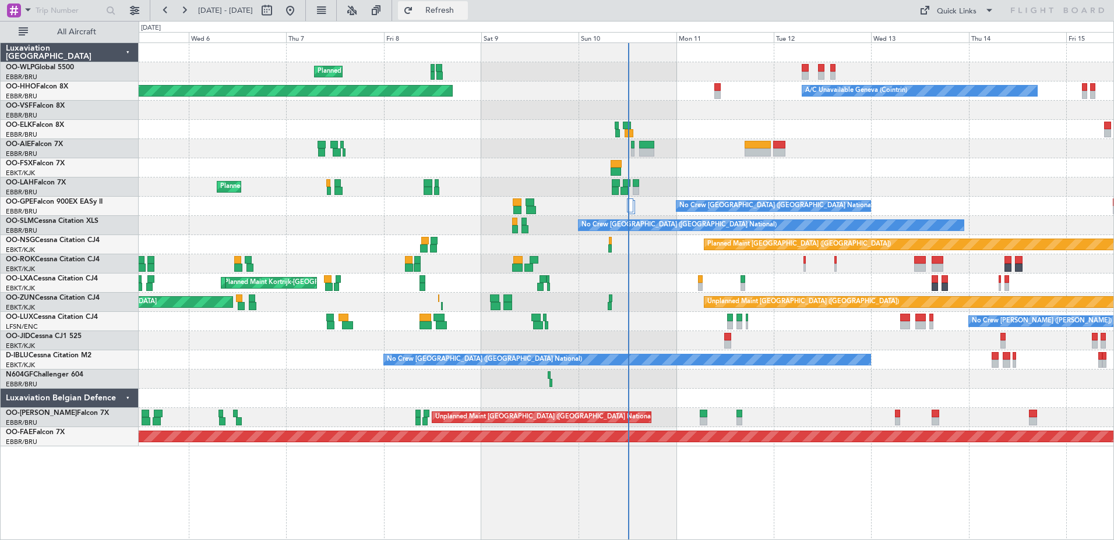
click at [464, 14] on span "Refresh" at bounding box center [439, 10] width 49 height 8
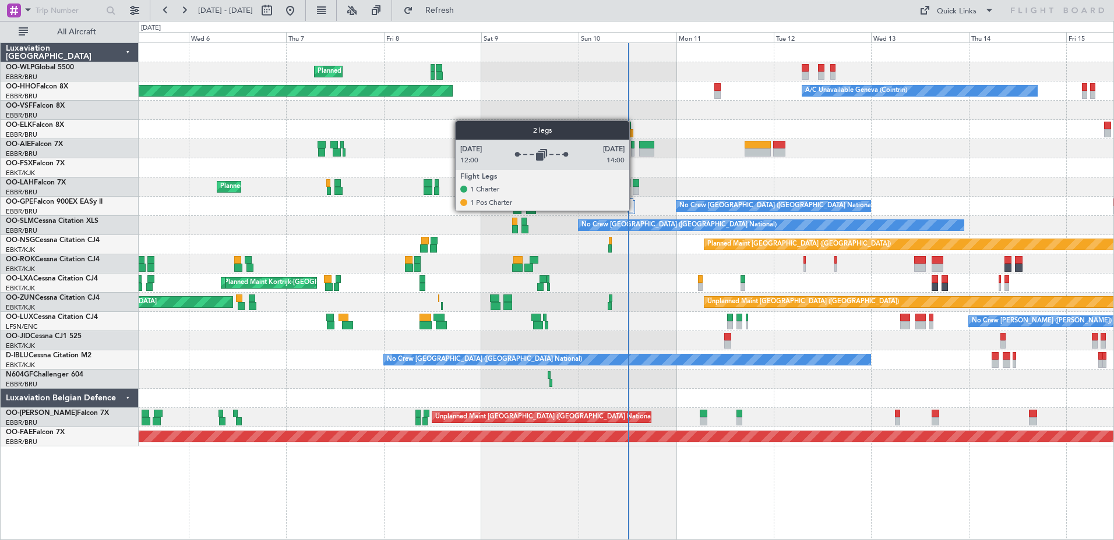
click at [634, 210] on div at bounding box center [631, 207] width 6 height 14
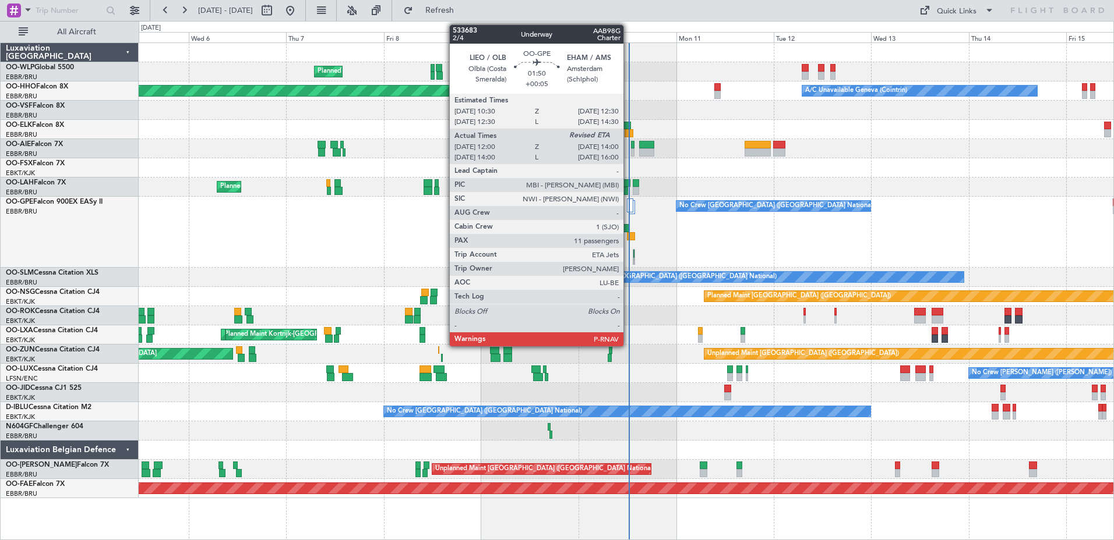
click at [628, 235] on div at bounding box center [631, 236] width 8 height 8
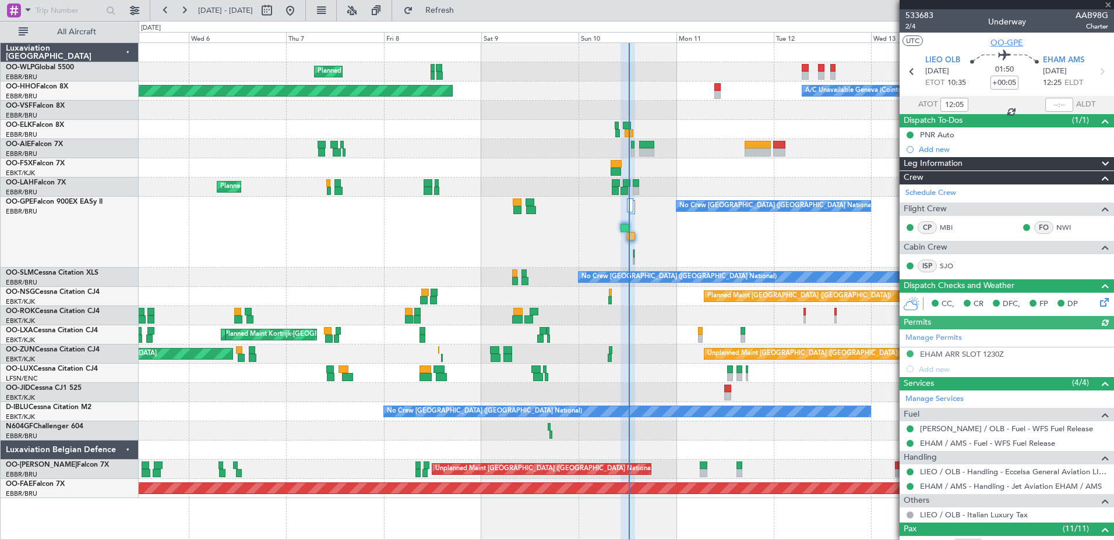
click at [889, 44] on span "OO-GPE" at bounding box center [1006, 43] width 33 height 12
click at [889, 43] on span "OO-GPE" at bounding box center [1006, 43] width 33 height 12
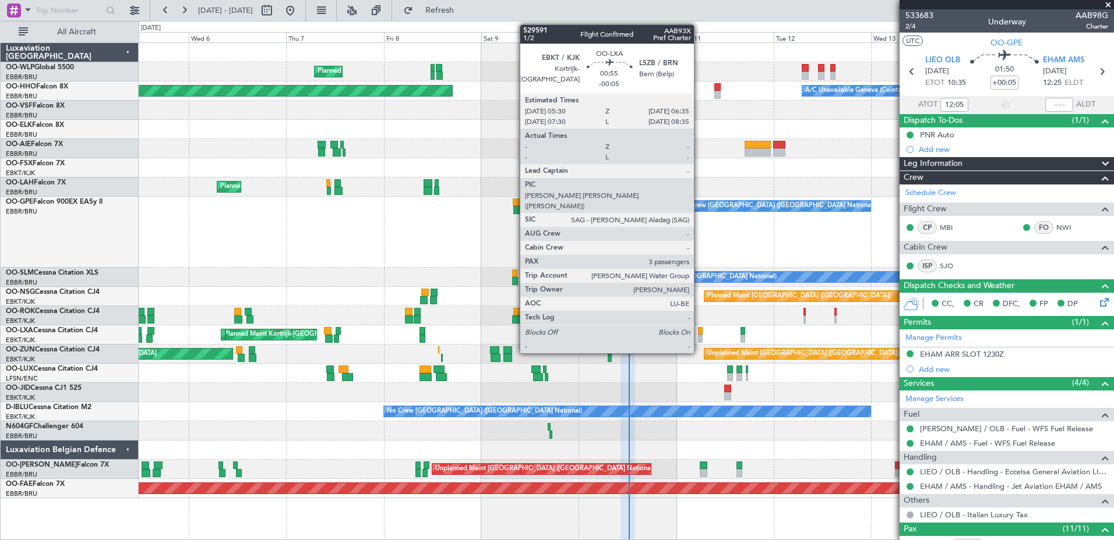
click at [699, 330] on div at bounding box center [700, 331] width 5 height 8
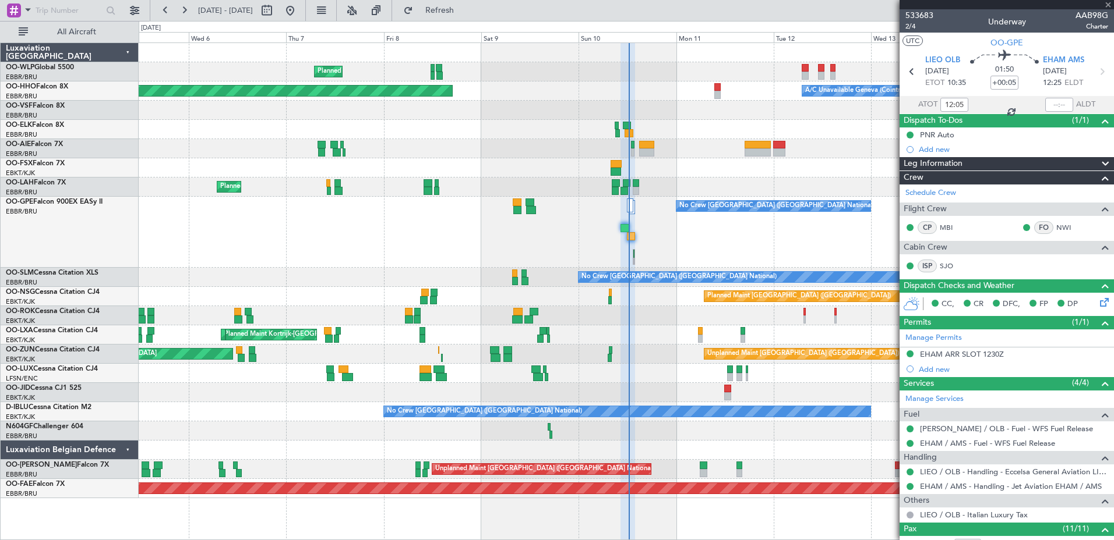
type input "-00:05"
type input "3"
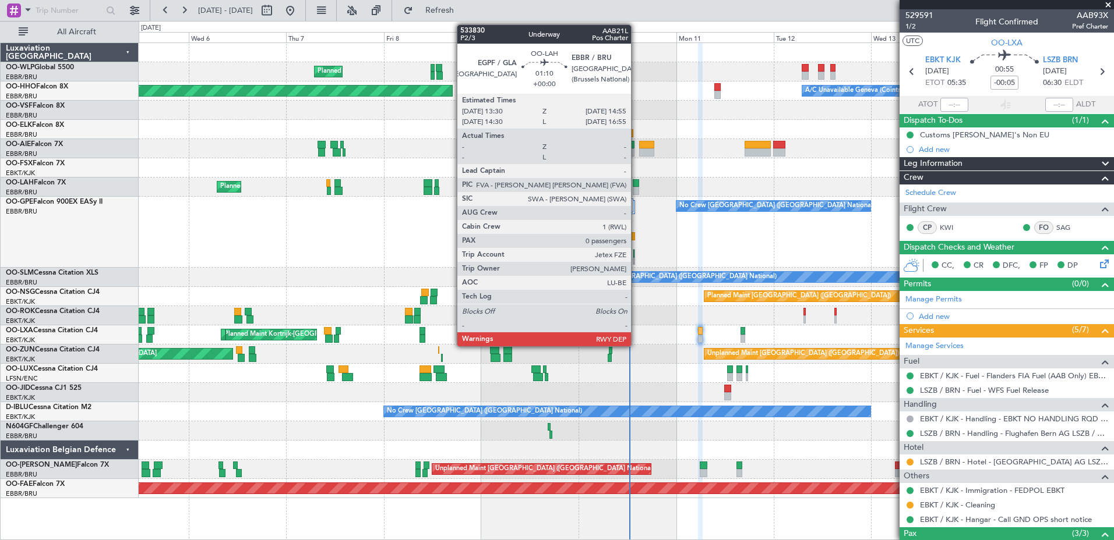
click at [636, 188] on div at bounding box center [636, 191] width 6 height 8
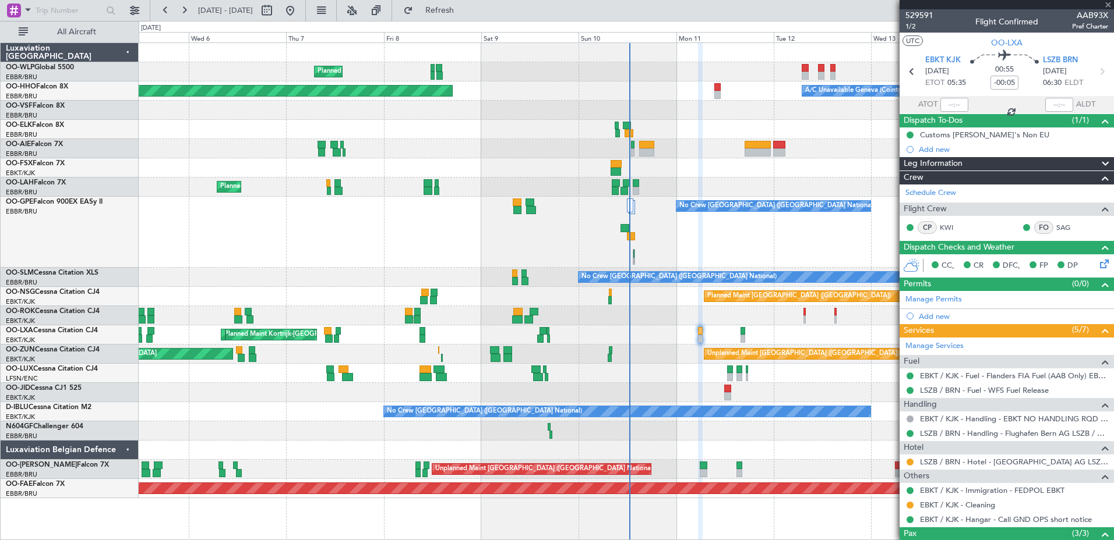
type input "0"
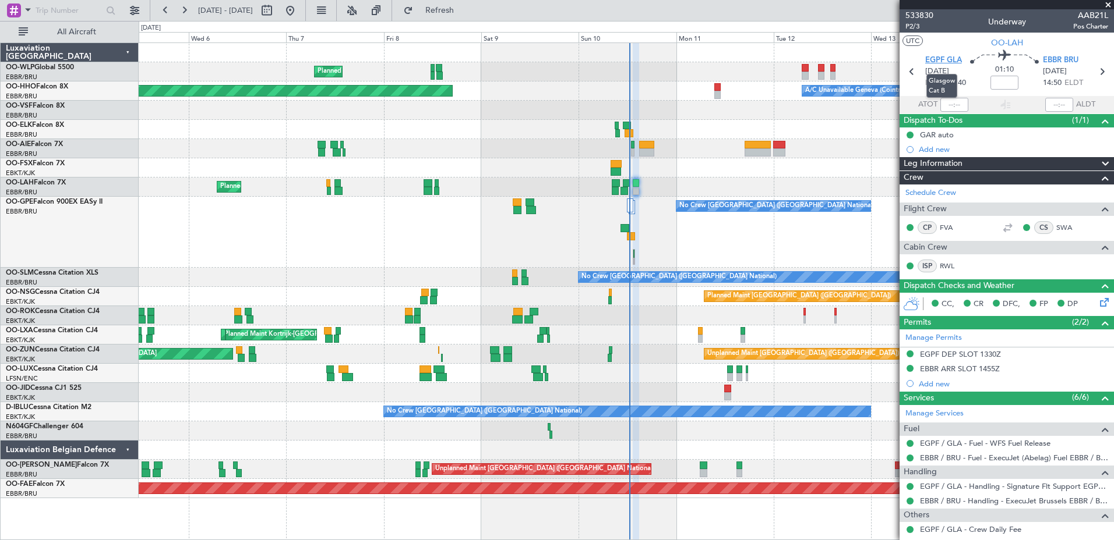
click at [889, 56] on span "EGPF GLA" at bounding box center [943, 61] width 37 height 12
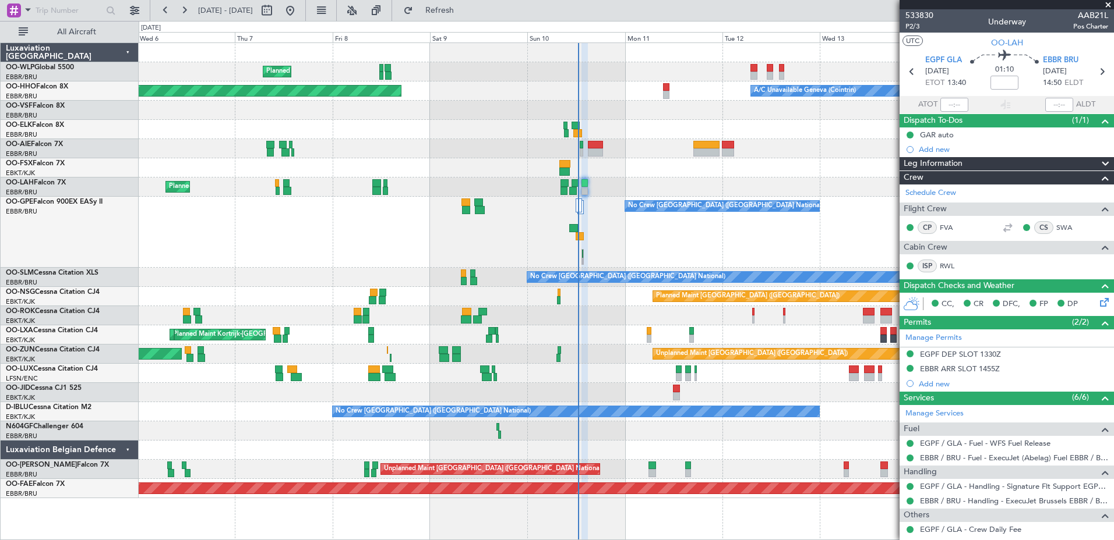
click at [451, 172] on div "Planned Maint Milan (Linate) Planned Maint Geneva (Cointrin) A/C Unavailable Ge…" at bounding box center [626, 270] width 974 height 455
click at [464, 9] on span "Refresh" at bounding box center [439, 10] width 49 height 8
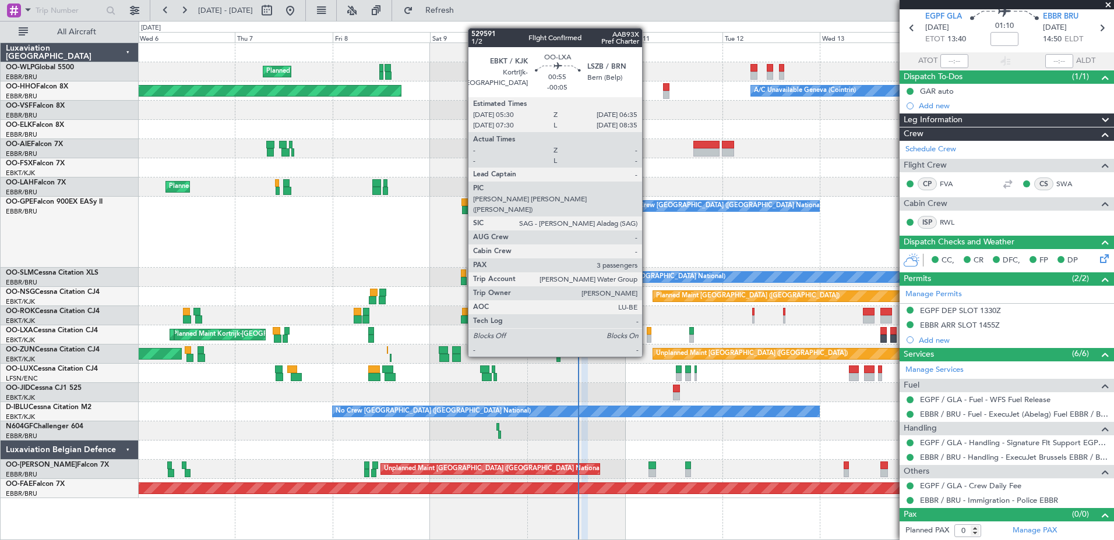
click at [647, 335] on div at bounding box center [648, 339] width 5 height 8
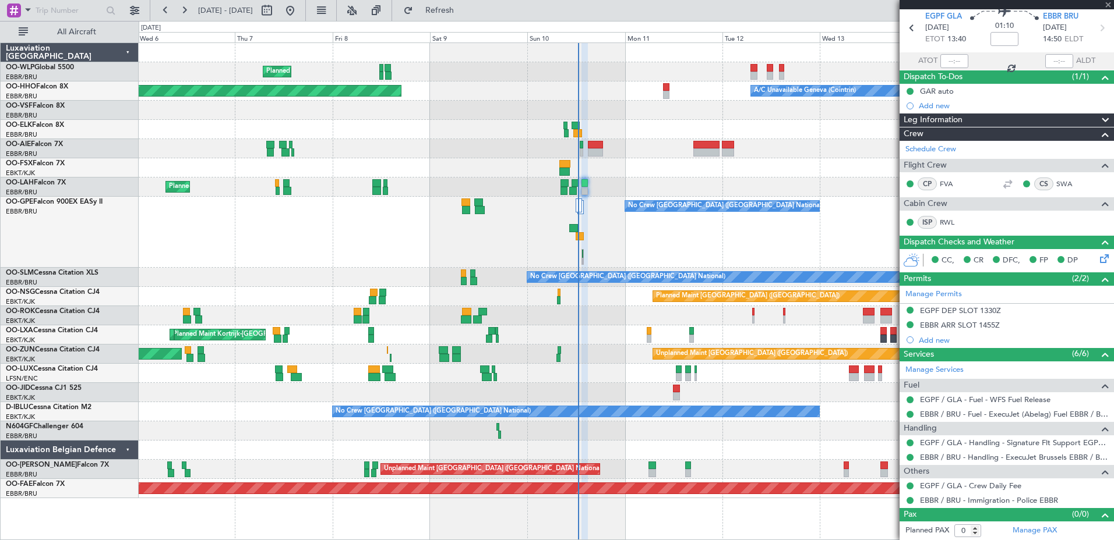
type input "-00:05"
type input "3"
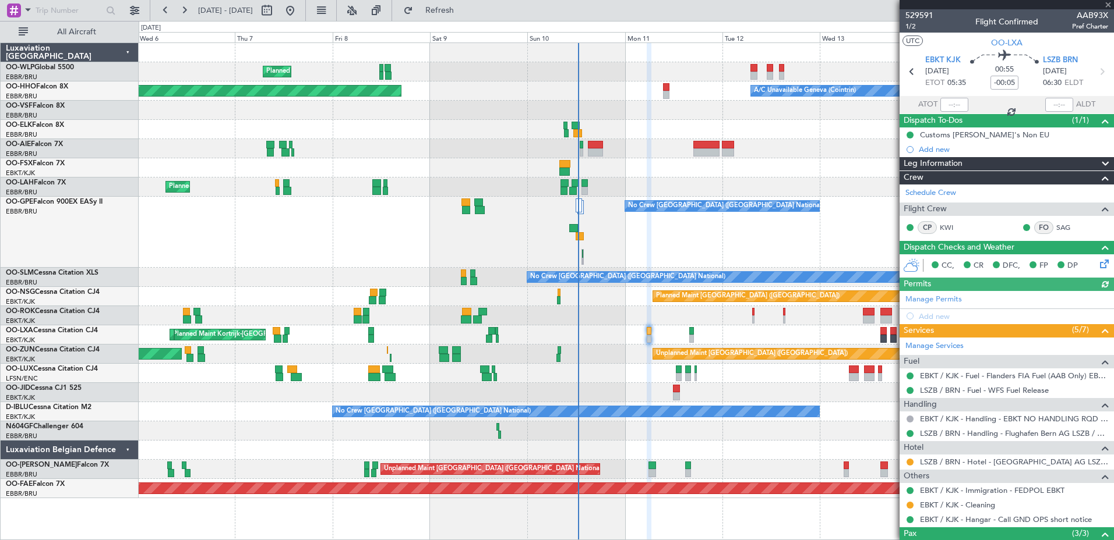
scroll to position [98, 0]
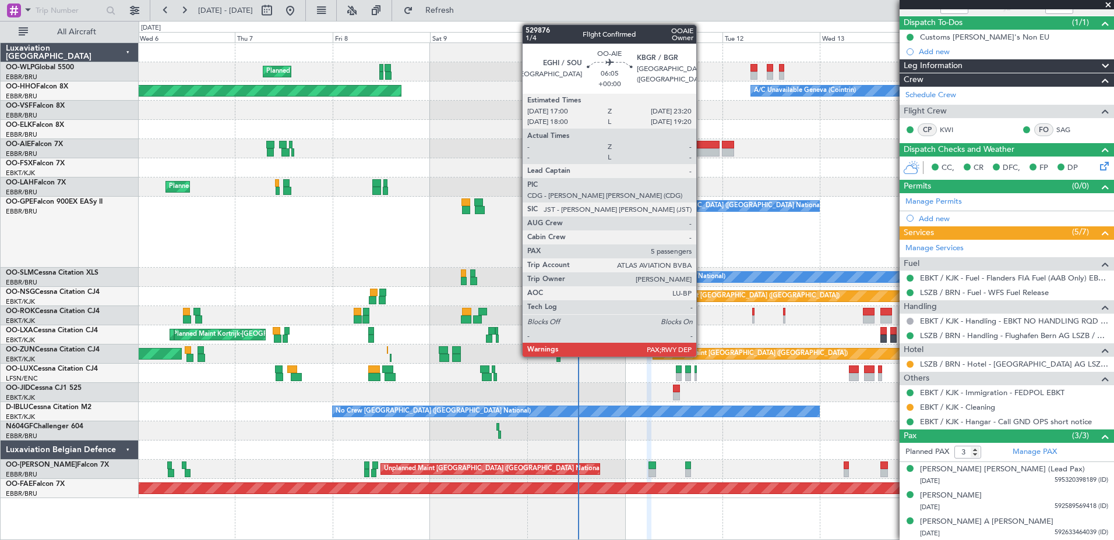
click at [701, 145] on div at bounding box center [706, 145] width 26 height 8
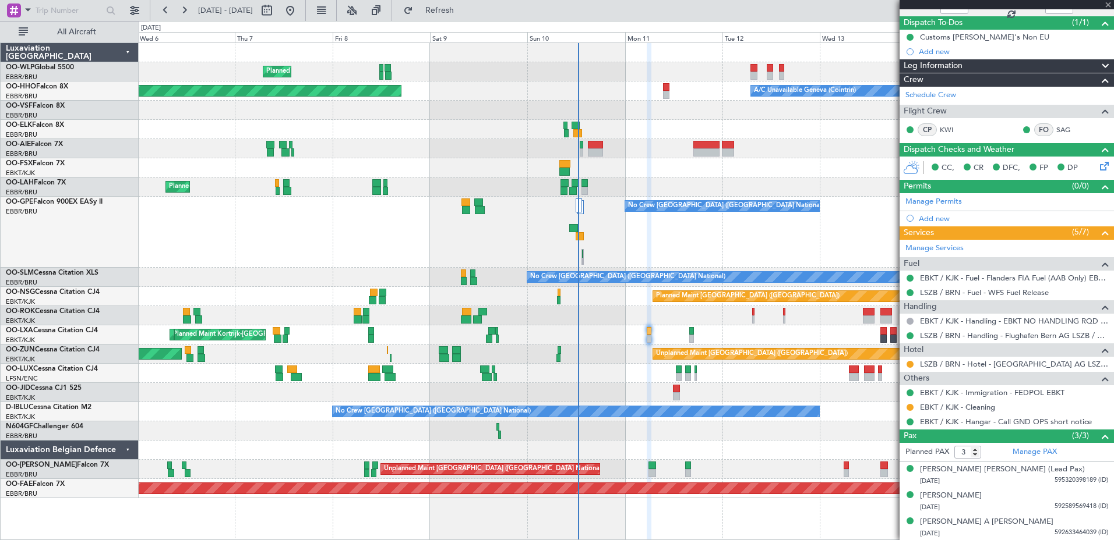
type input "5"
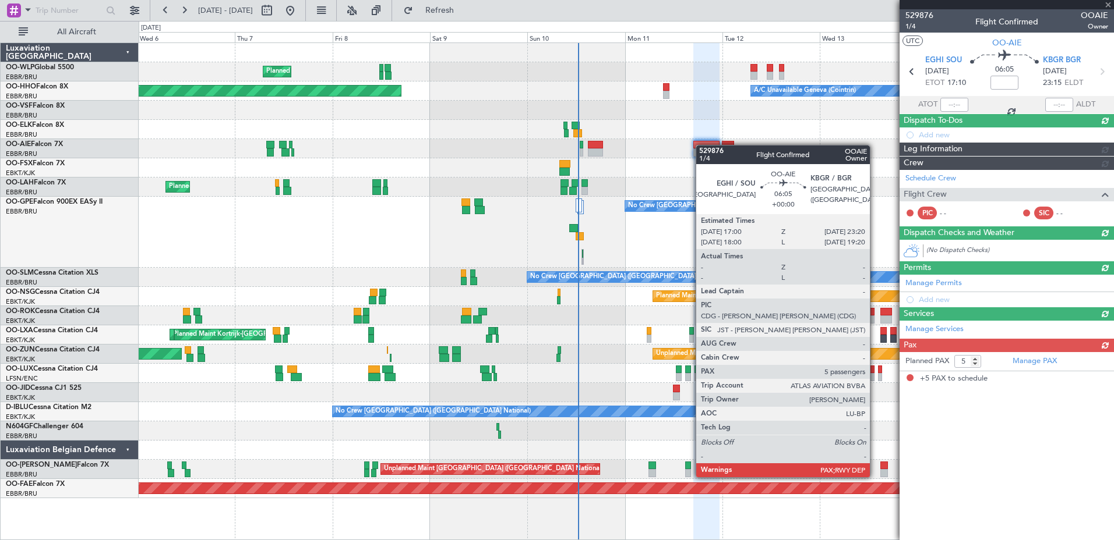
scroll to position [0, 0]
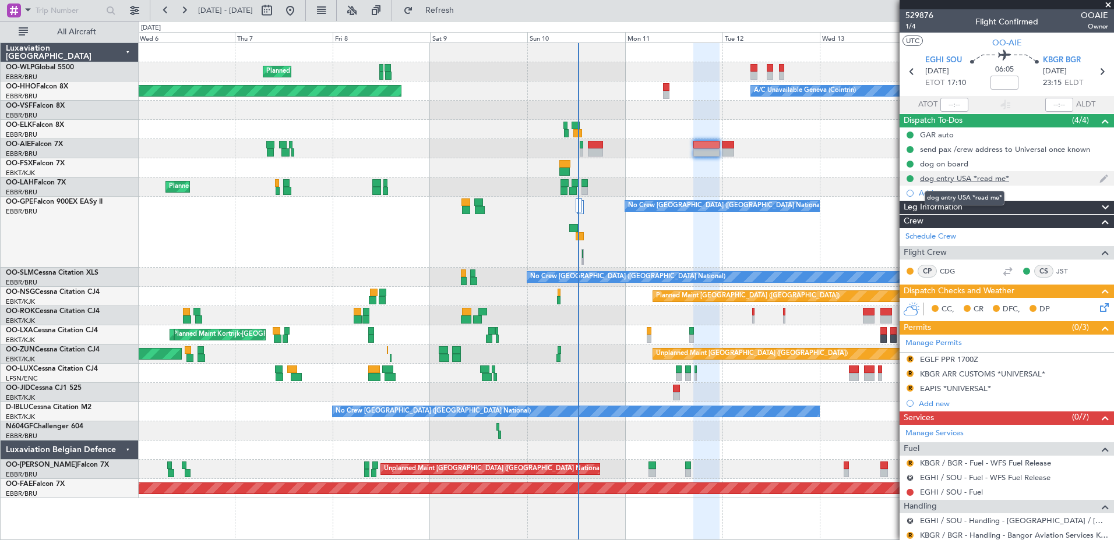
click at [889, 176] on div "dog entry USA *read me*" at bounding box center [964, 179] width 89 height 10
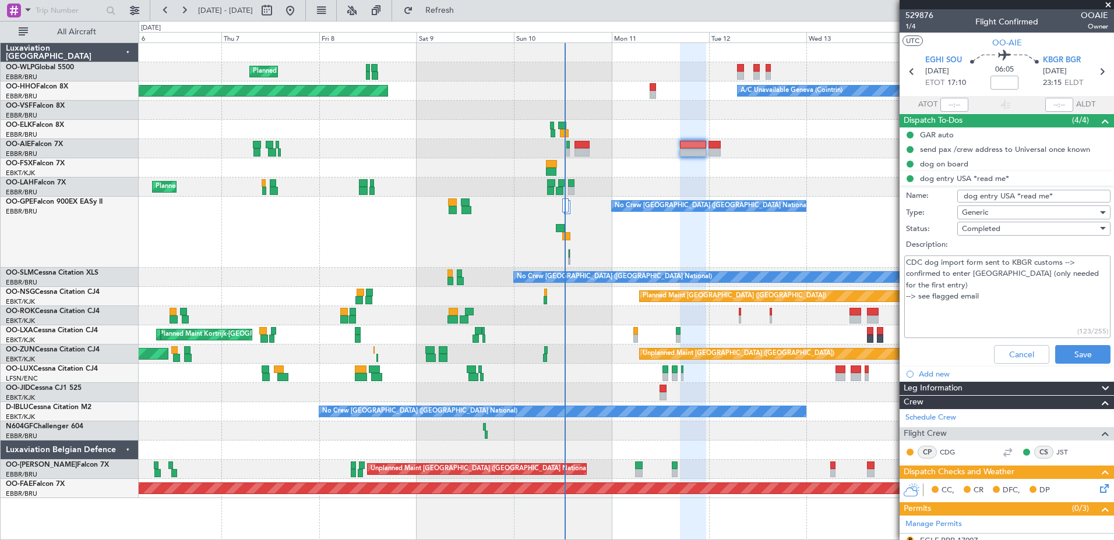
click at [592, 248] on div "No Crew Brussels (Brussels National) Cleaning Brussels (Brussels National)" at bounding box center [626, 232] width 974 height 71
click at [464, 10] on span "Refresh" at bounding box center [439, 10] width 49 height 8
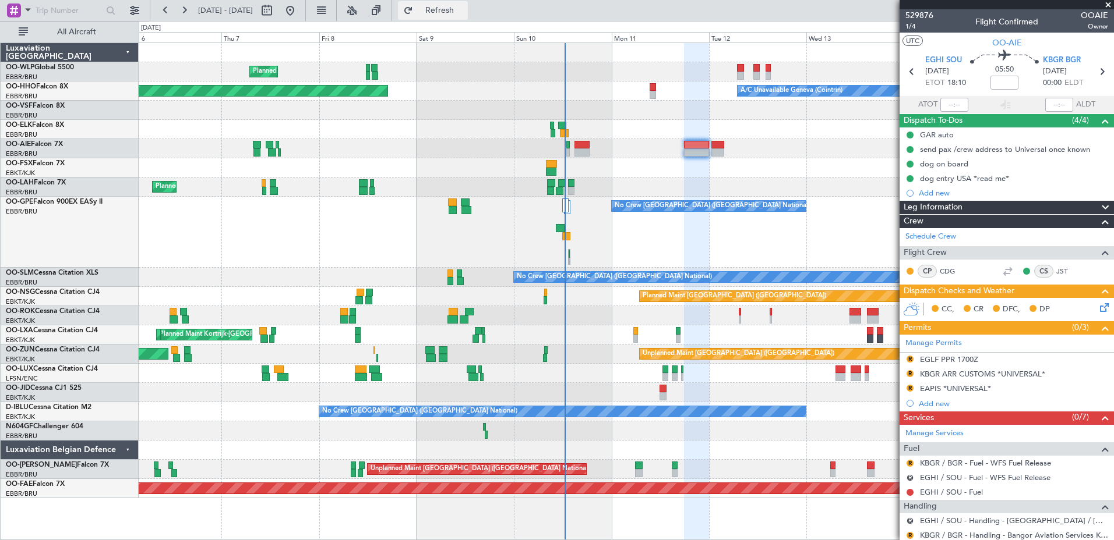
click at [464, 6] on span "Refresh" at bounding box center [439, 10] width 49 height 8
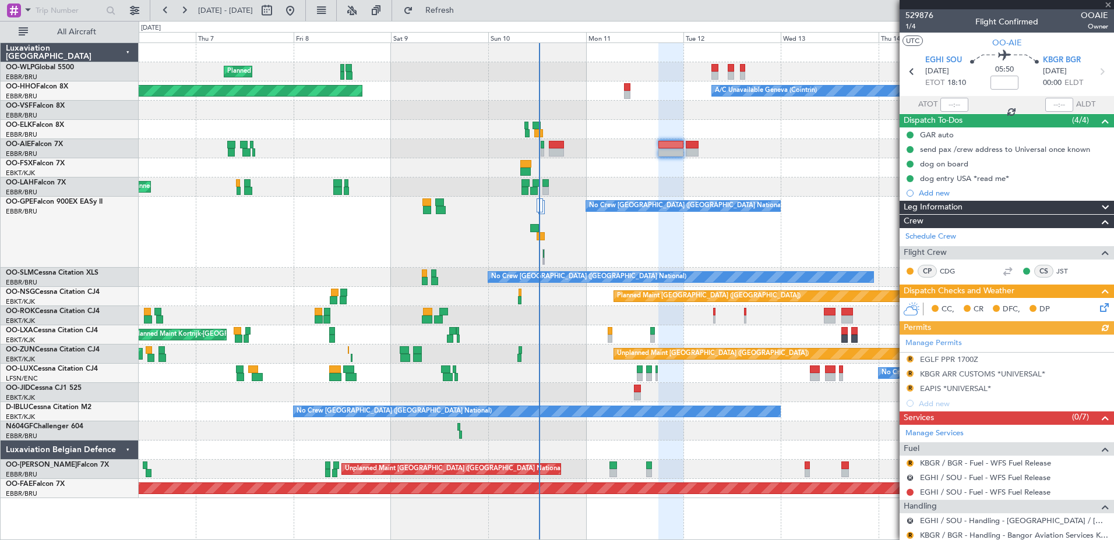
click at [596, 144] on div "Planned Maint Milan (Linate) A/C Unavailable Geneva (Cointrin) Planned Maint Ge…" at bounding box center [626, 270] width 974 height 455
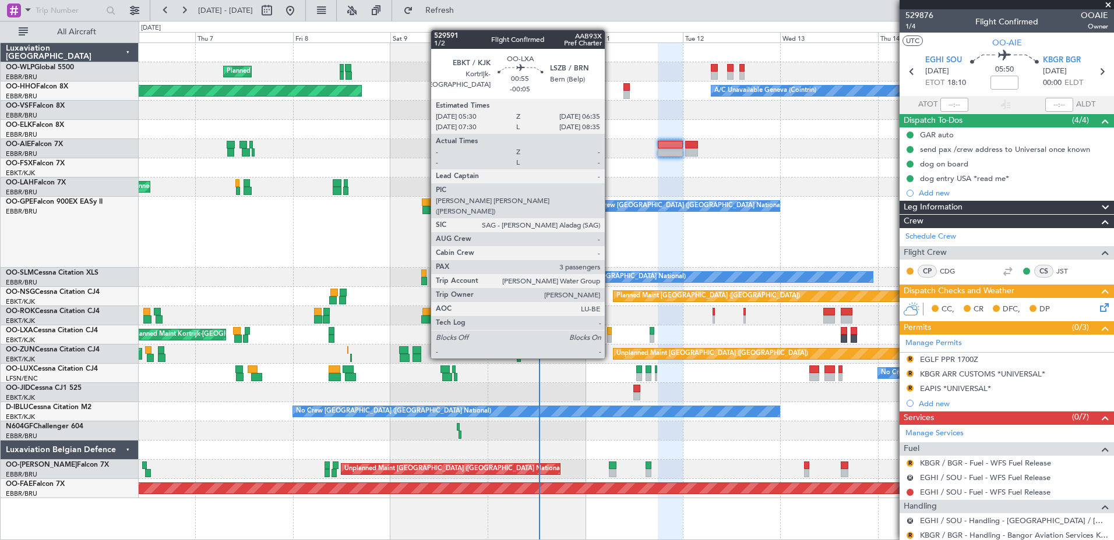
click at [610, 337] on div at bounding box center [609, 339] width 5 height 8
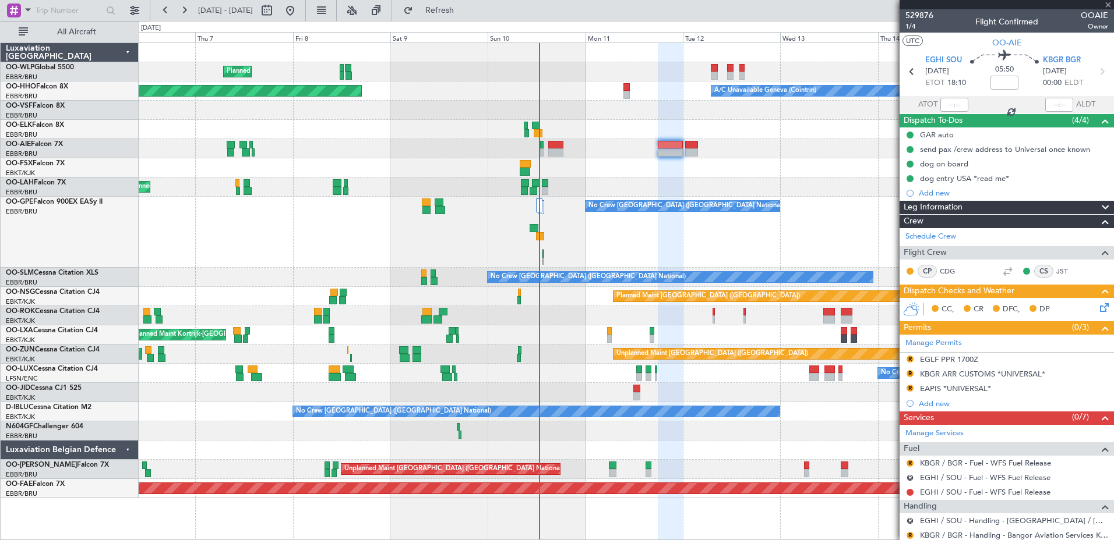
type input "-00:05"
type input "3"
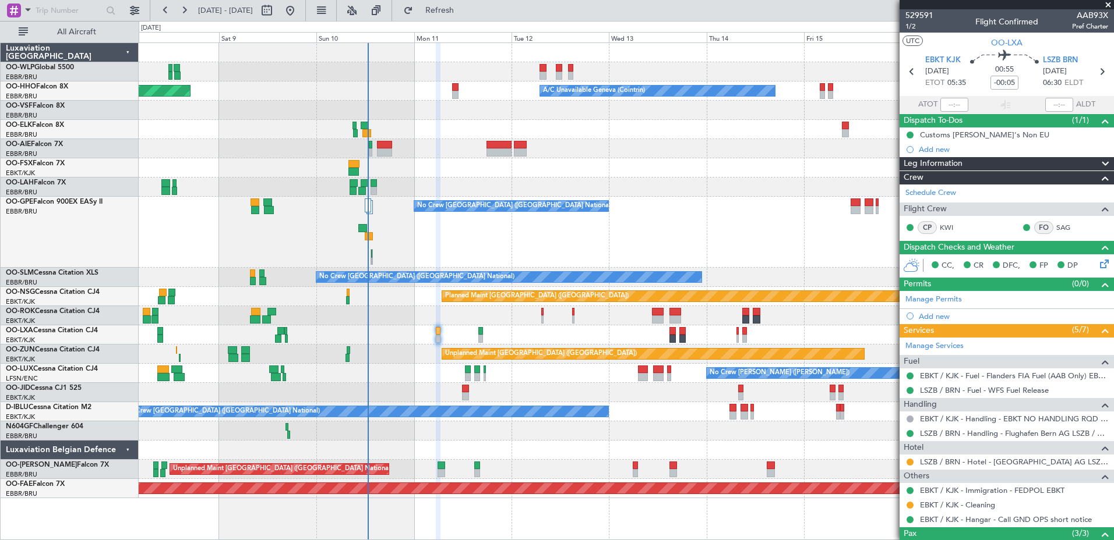
click at [399, 336] on div "AOG Maint Kortrijk-Wevelgem Planned Maint Kortrijk-Wevelgem Planned Maint Bruss…" at bounding box center [626, 335] width 974 height 19
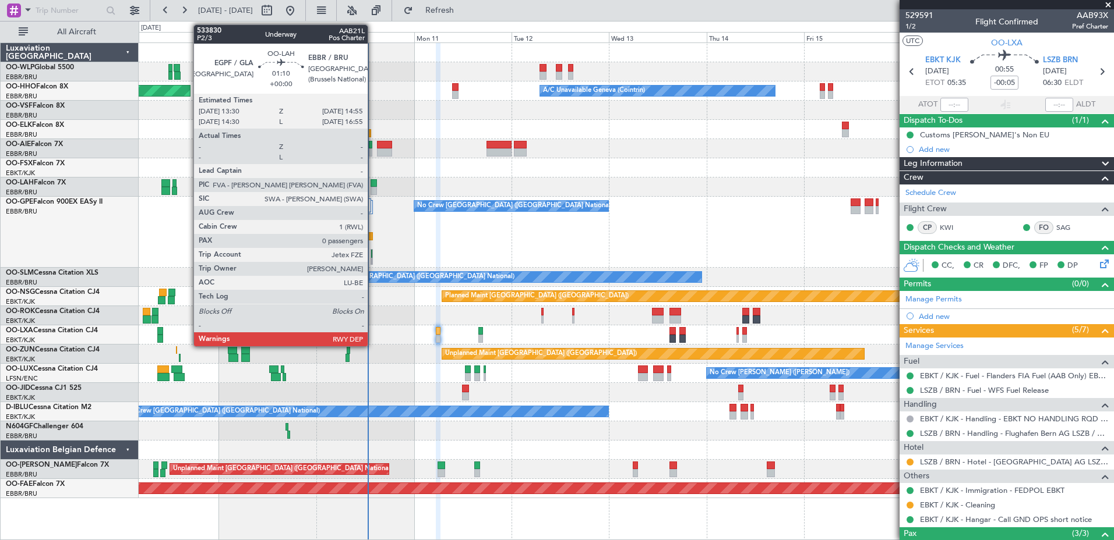
click at [373, 192] on div at bounding box center [373, 191] width 6 height 8
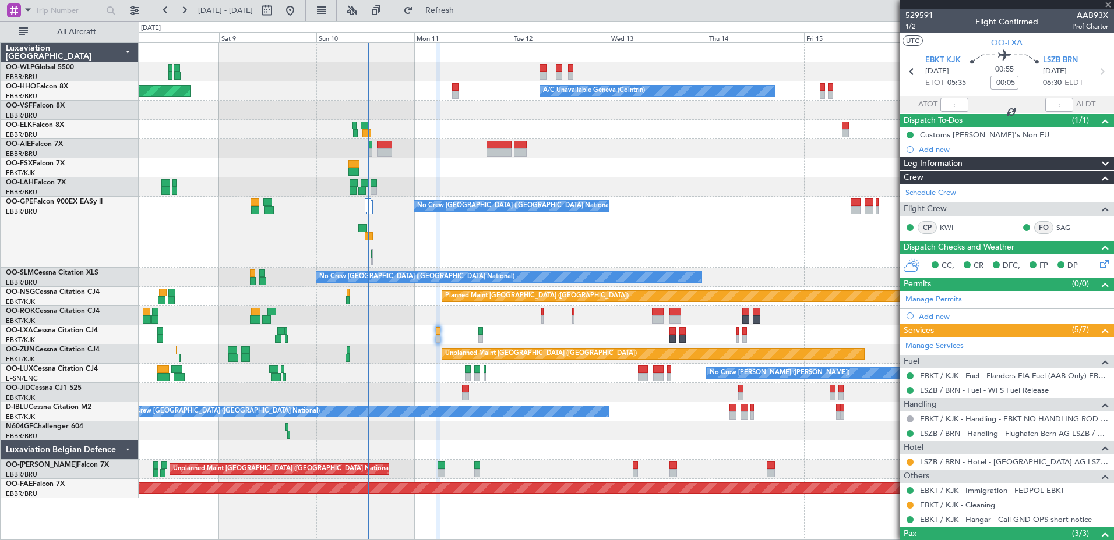
type input "0"
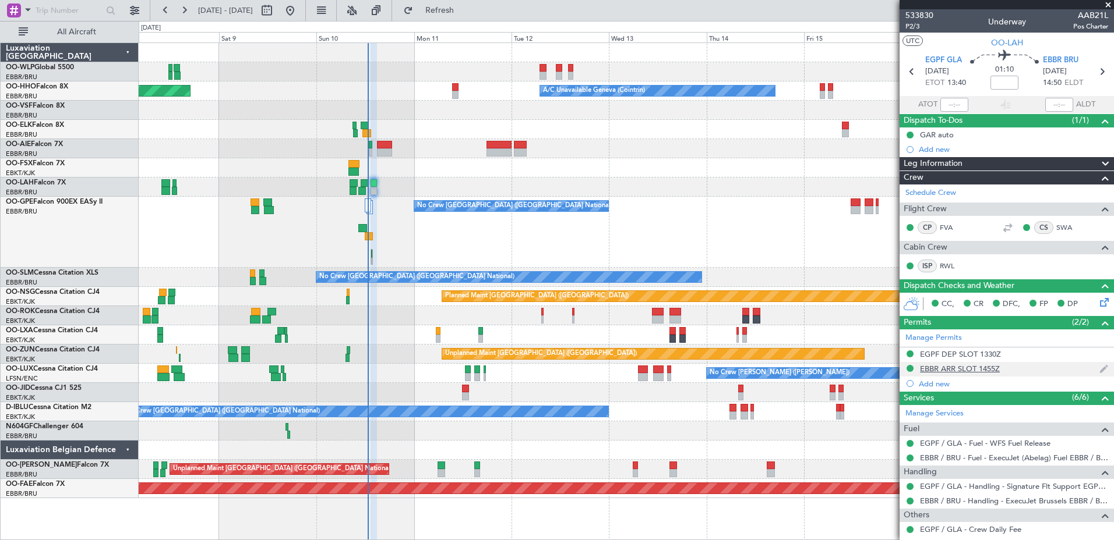
click at [889, 366] on div "EBBR ARR SLOT 1455Z" at bounding box center [960, 369] width 80 height 10
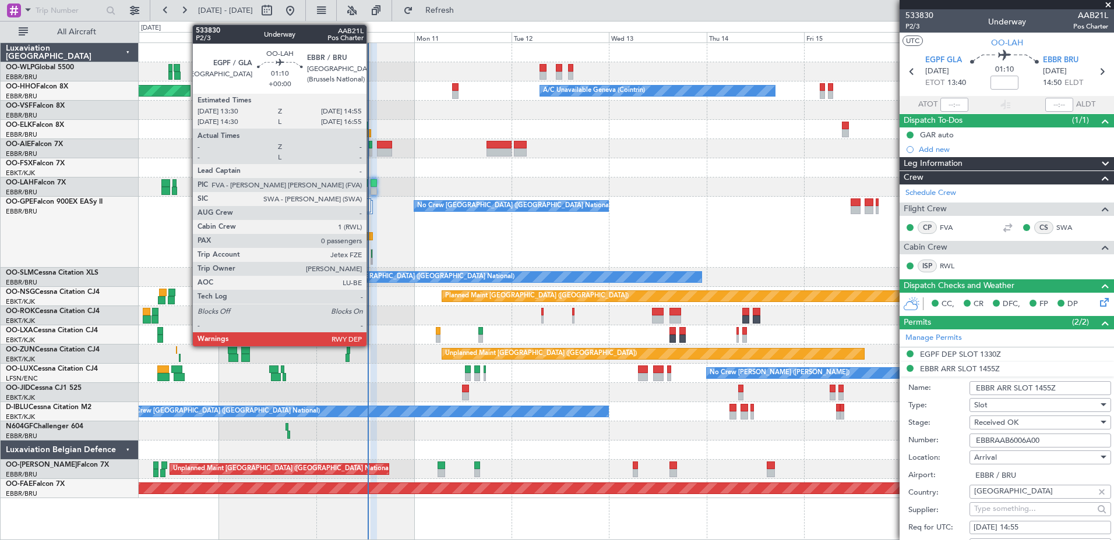
click at [372, 190] on div at bounding box center [373, 191] width 6 height 8
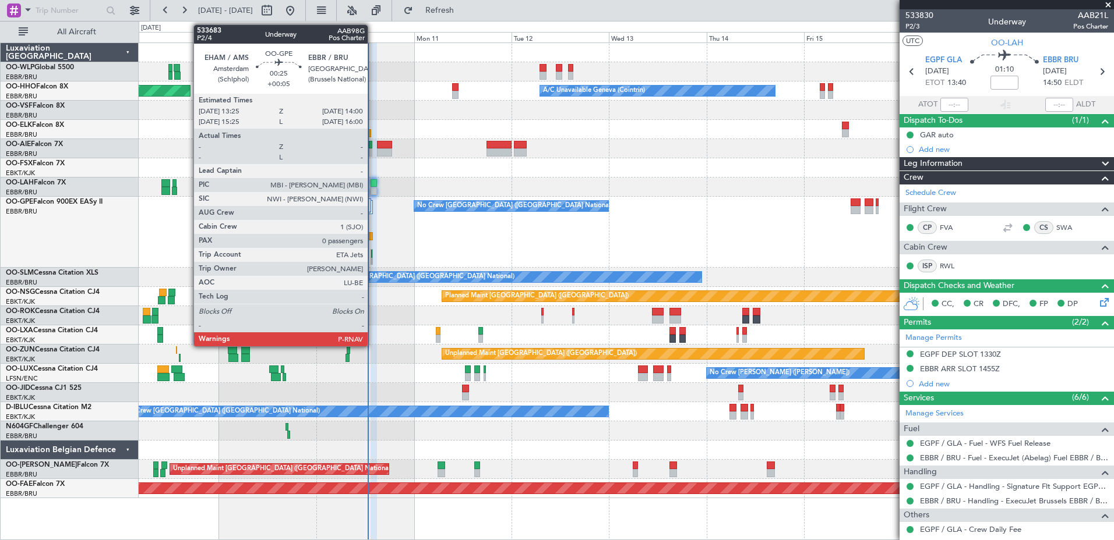
click at [373, 256] on div at bounding box center [371, 257] width 3 height 16
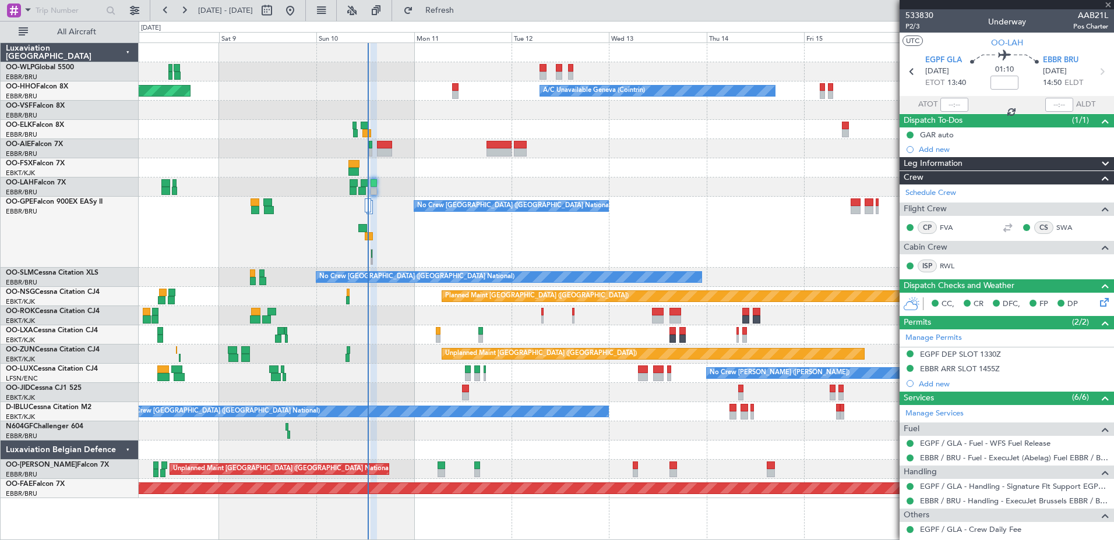
type input "+00:05"
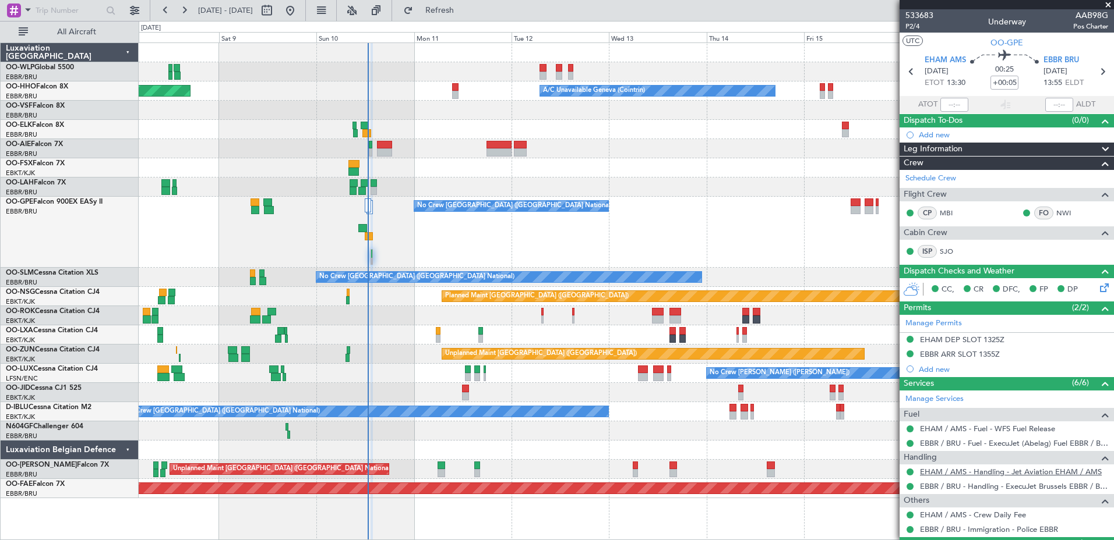
click at [889, 414] on link "EHAM / AMS - Handling - Jet Aviation EHAM / AMS" at bounding box center [1011, 472] width 182 height 10
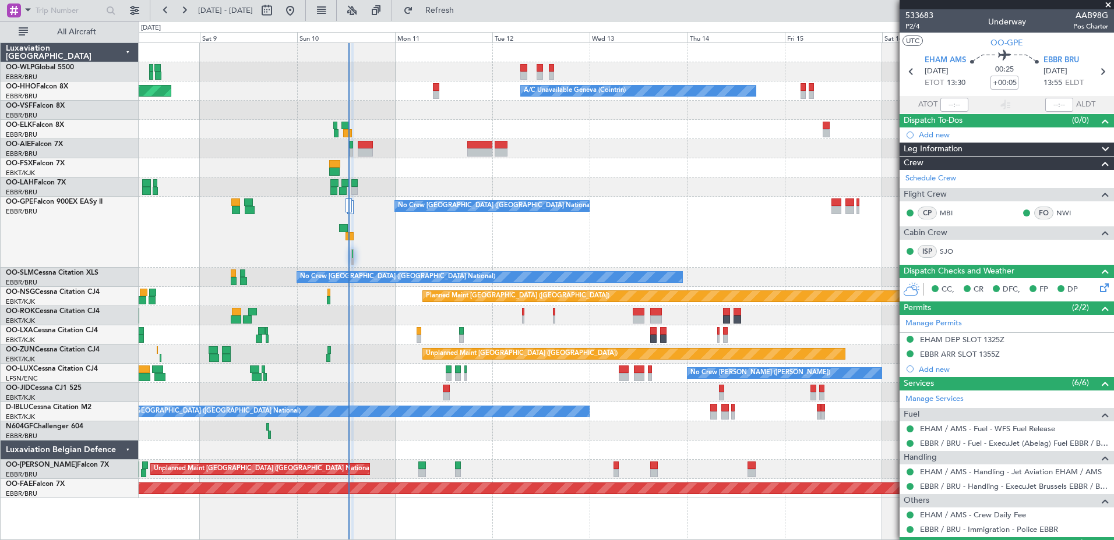
click at [889, 344] on mat-tooltip-component "EHAM DEP SLOT 1325Z" at bounding box center [962, 359] width 92 height 31
click at [889, 337] on div "EHAM DEP SLOT 1325Z" at bounding box center [962, 340] width 84 height 10
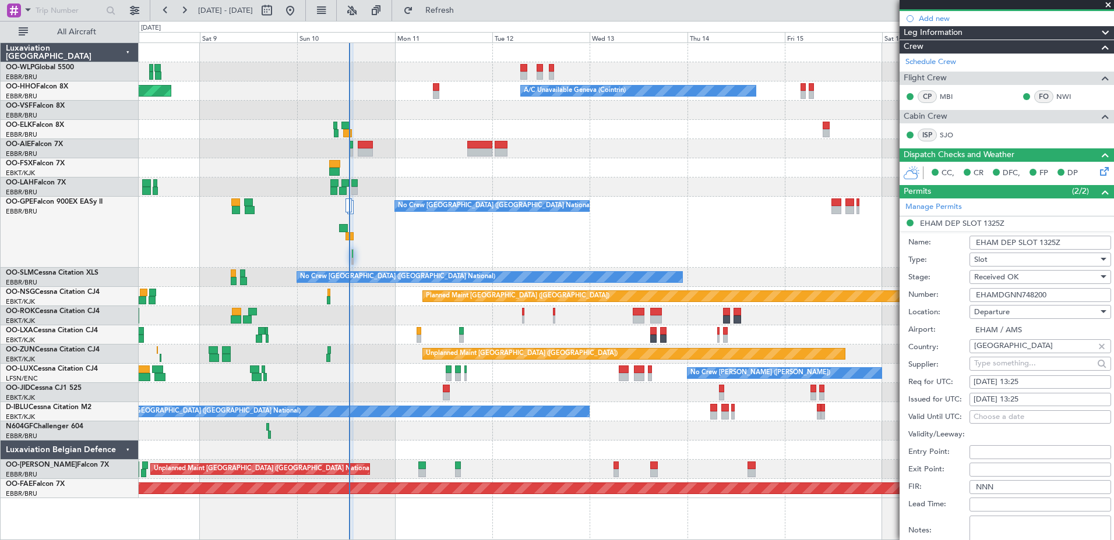
scroll to position [175, 0]
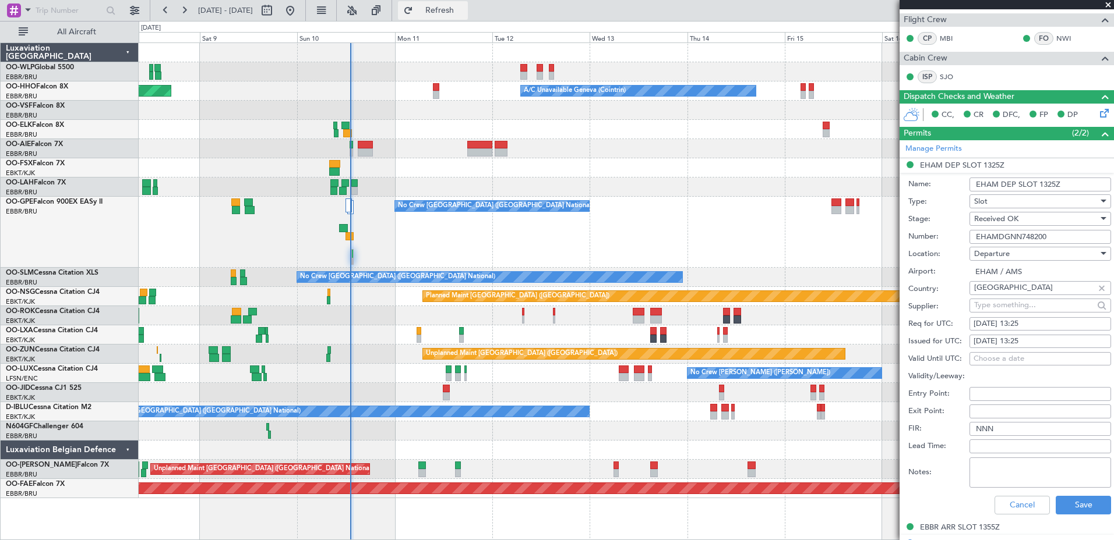
click at [468, 18] on button "Refresh" at bounding box center [433, 10] width 70 height 19
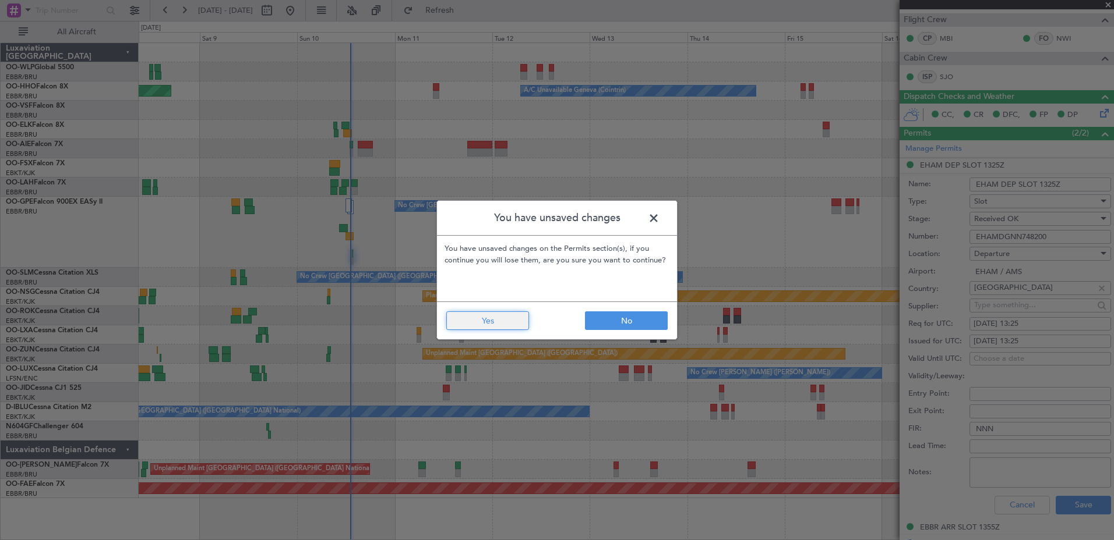
click at [508, 318] on button "Yes" at bounding box center [487, 321] width 83 height 19
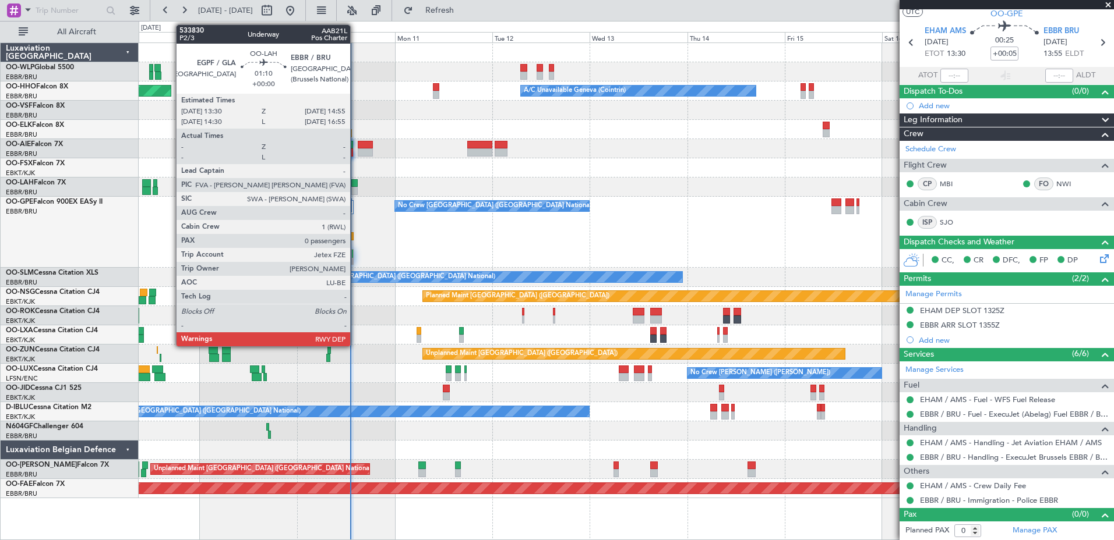
click at [355, 192] on div at bounding box center [354, 191] width 6 height 8
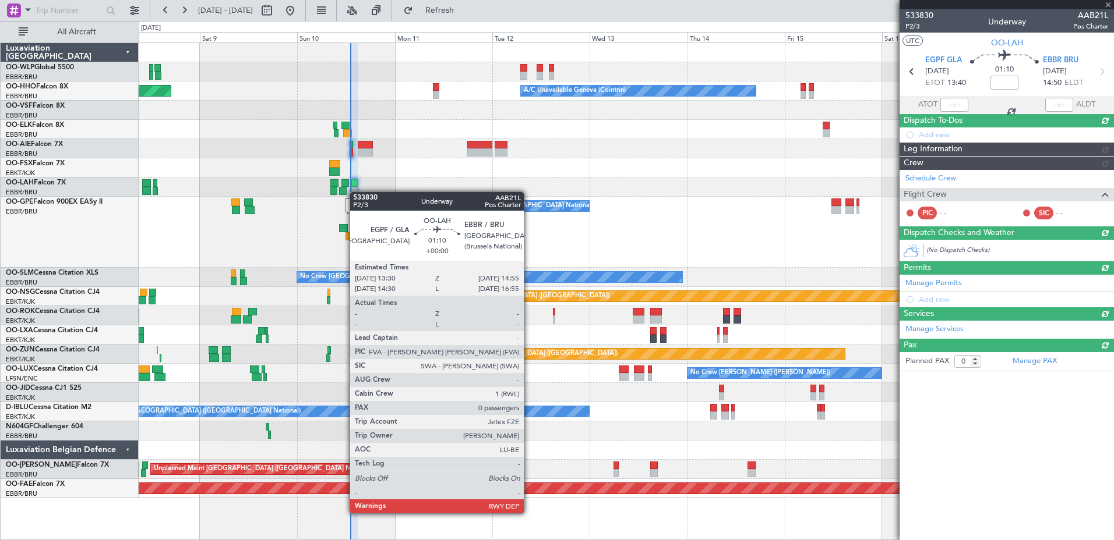
scroll to position [0, 0]
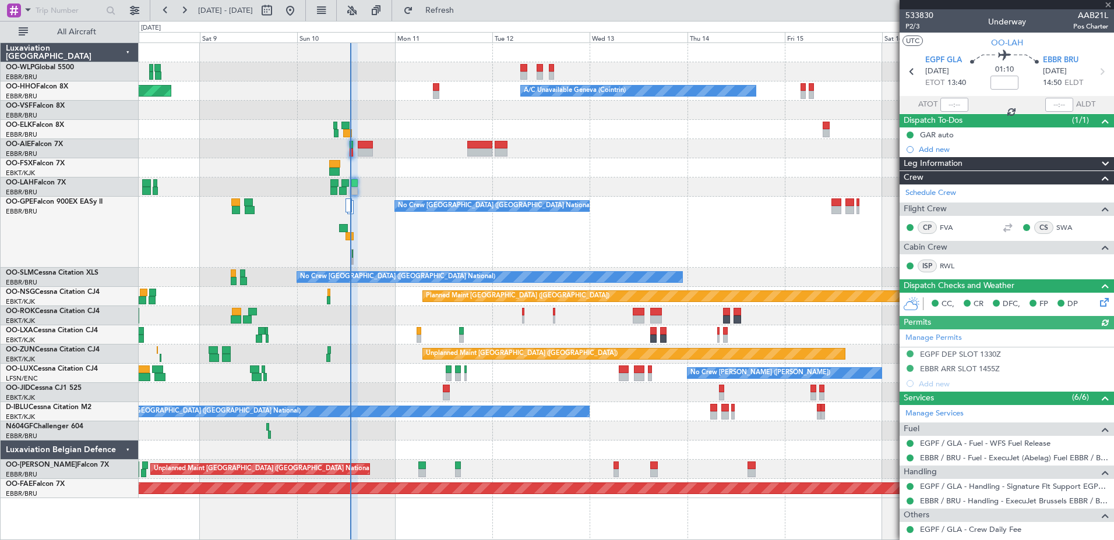
click at [889, 103] on div at bounding box center [954, 105] width 28 height 14
click at [889, 104] on input "text" at bounding box center [954, 105] width 28 height 14
type input "12:51"
click at [464, 14] on span "Refresh" at bounding box center [439, 10] width 49 height 8
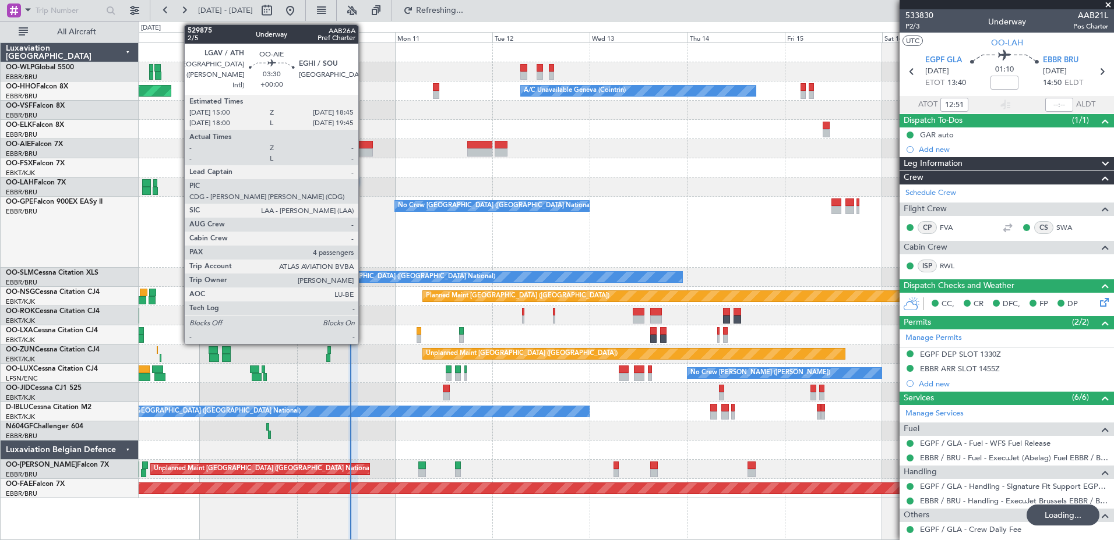
click at [363, 146] on div at bounding box center [366, 145] width 16 height 8
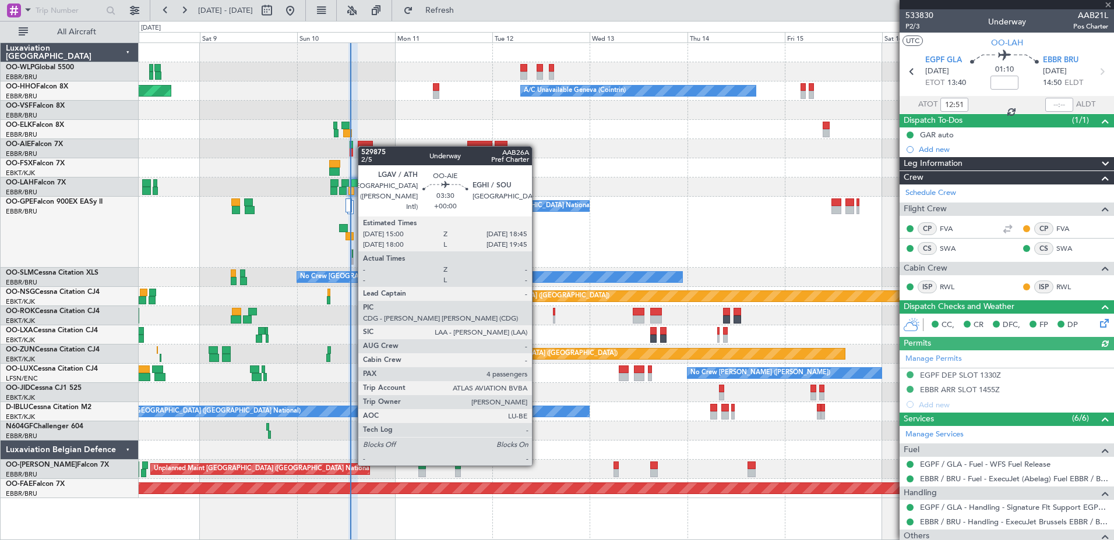
type input "4"
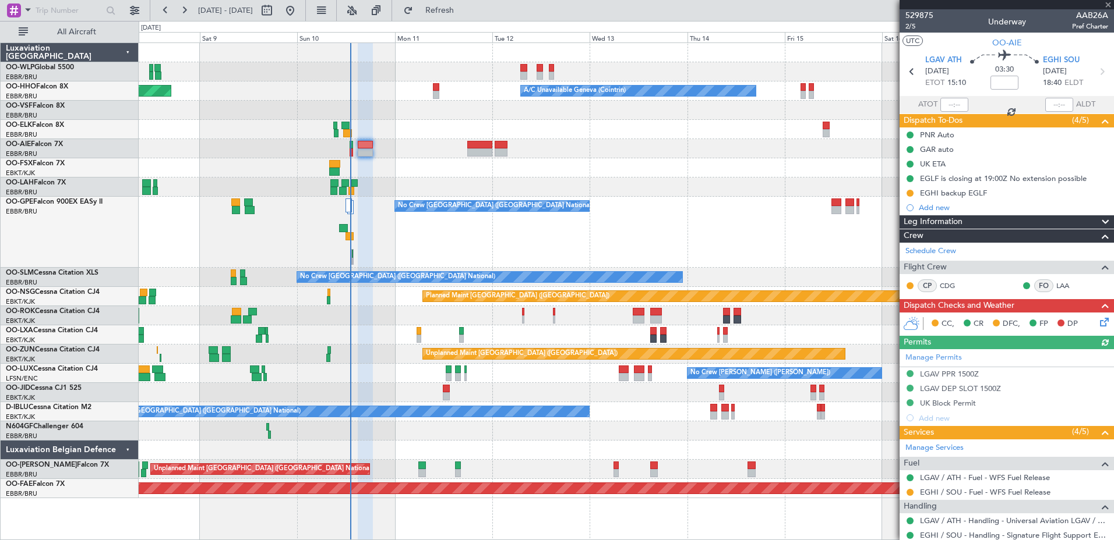
click at [889, 320] on icon at bounding box center [1101, 320] width 9 height 9
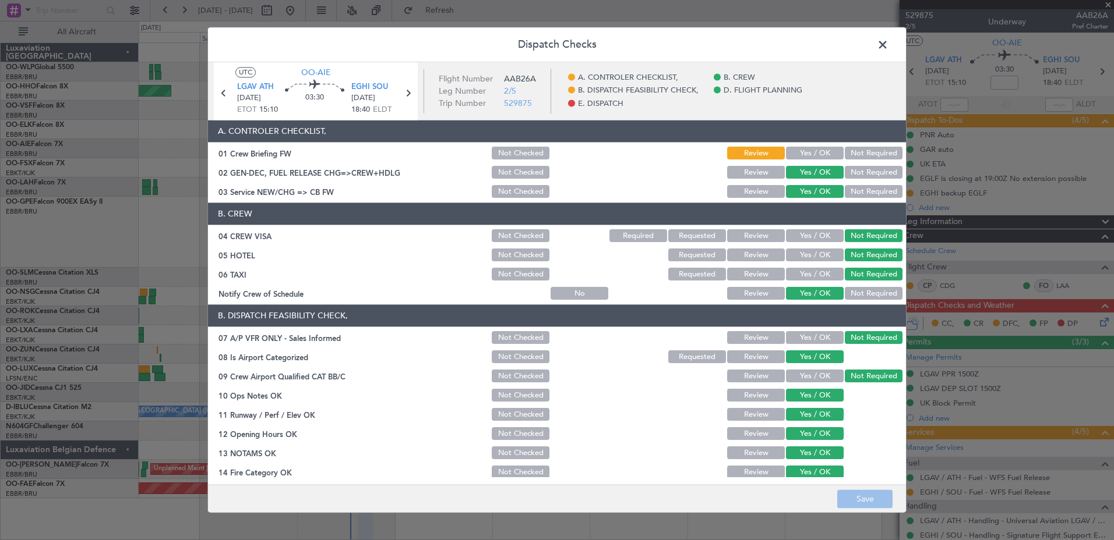
scroll to position [229, 0]
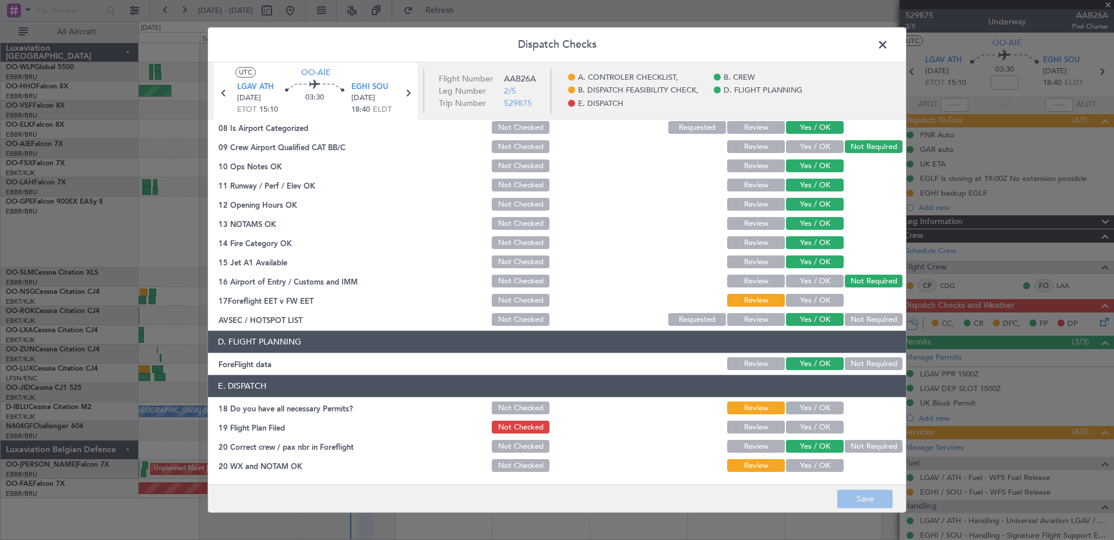
click at [802, 411] on button "Yes / OK" at bounding box center [815, 408] width 58 height 13
click at [801, 414] on button "Yes / OK" at bounding box center [815, 428] width 58 height 13
click at [803, 414] on div "Yes / OK" at bounding box center [813, 466] width 59 height 16
click at [814, 414] on button "Yes / OK" at bounding box center [815, 466] width 58 height 13
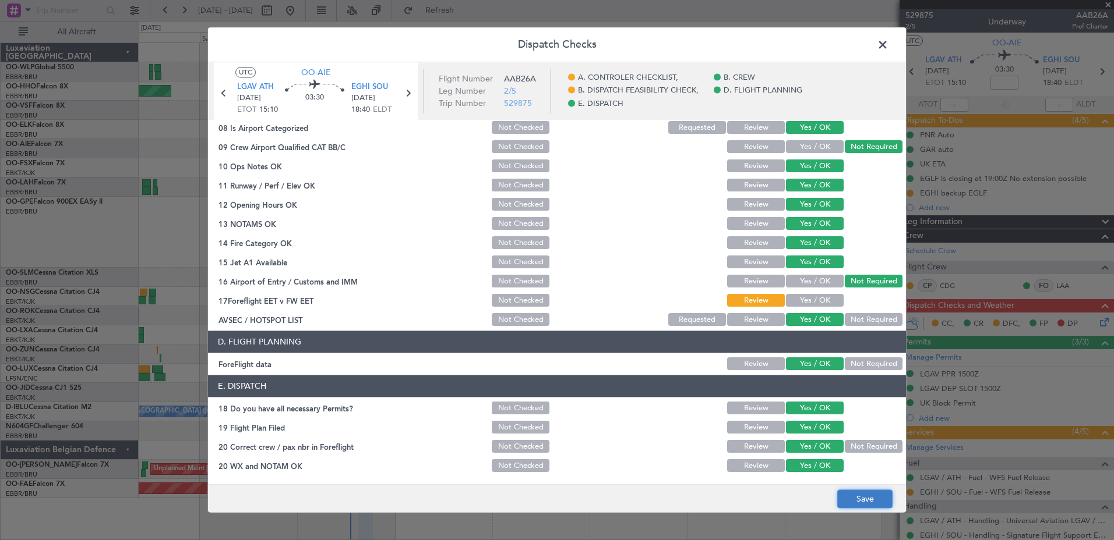
click at [868, 414] on button "Save" at bounding box center [864, 499] width 55 height 19
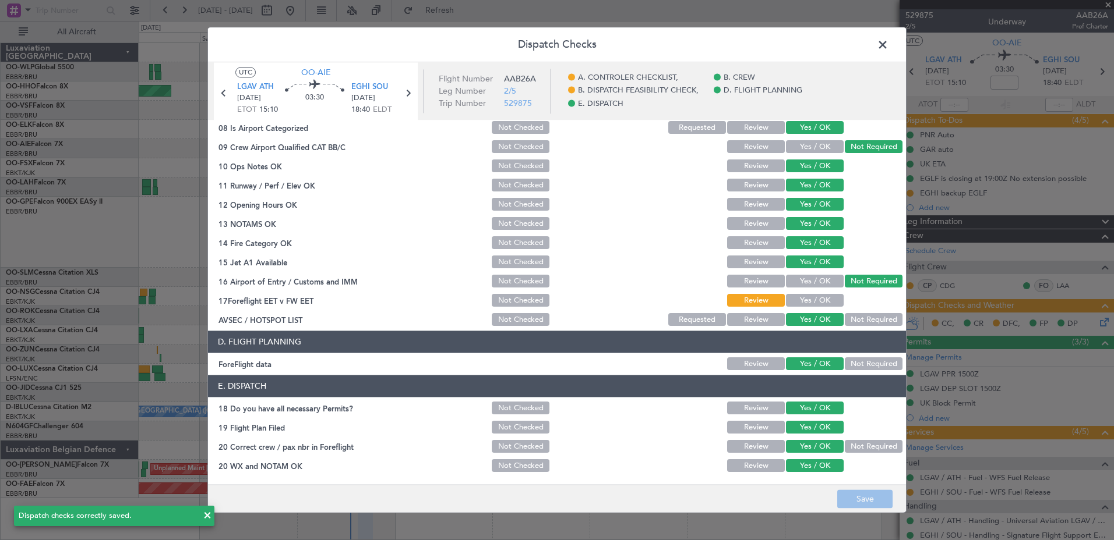
click at [888, 42] on span at bounding box center [888, 47] width 0 height 23
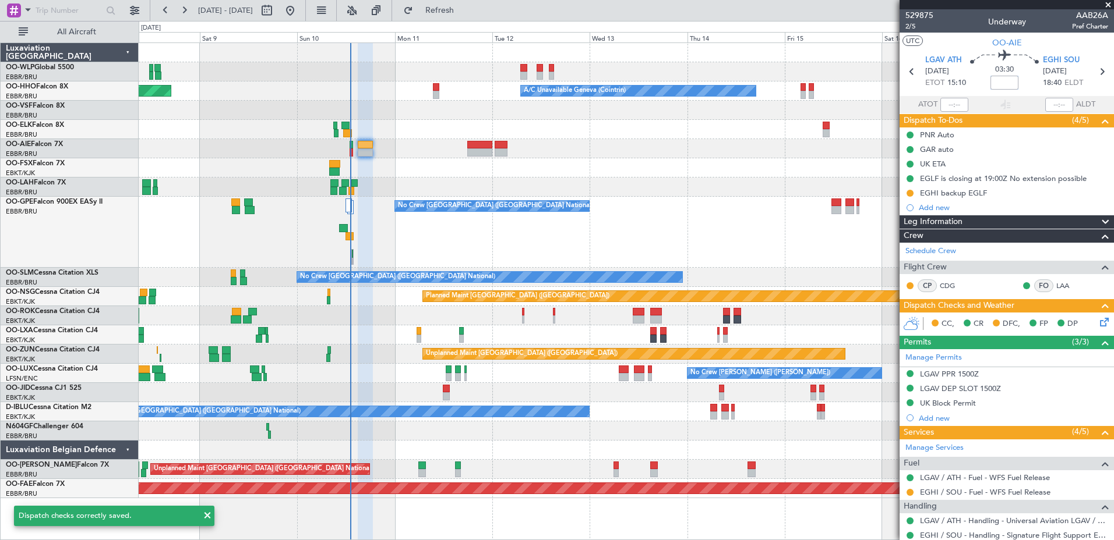
click at [889, 79] on input at bounding box center [1004, 83] width 28 height 14
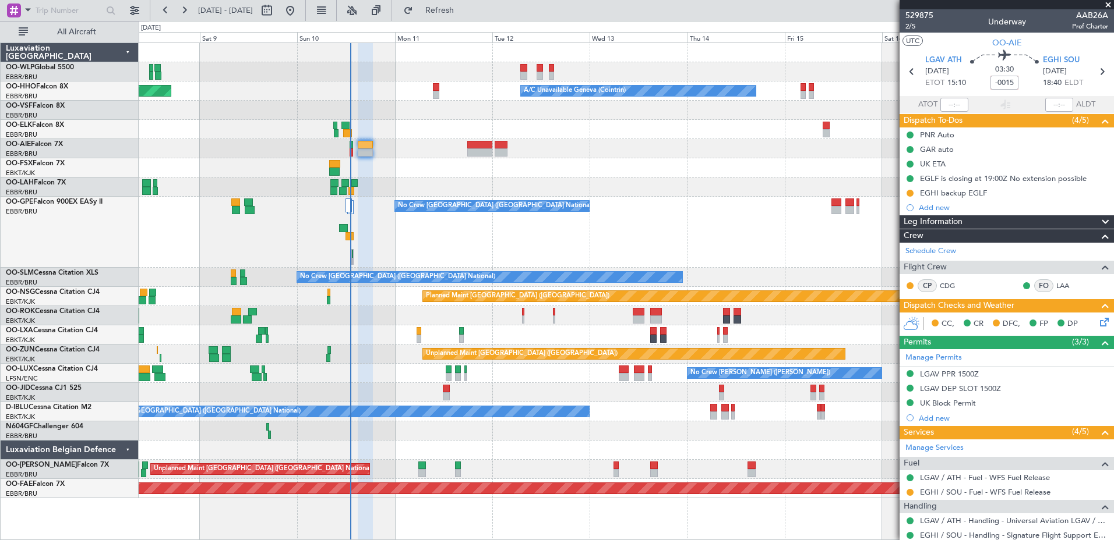
click at [686, 224] on div "No Crew [GEOGRAPHIC_DATA] ([GEOGRAPHIC_DATA] National)" at bounding box center [626, 232] width 974 height 71
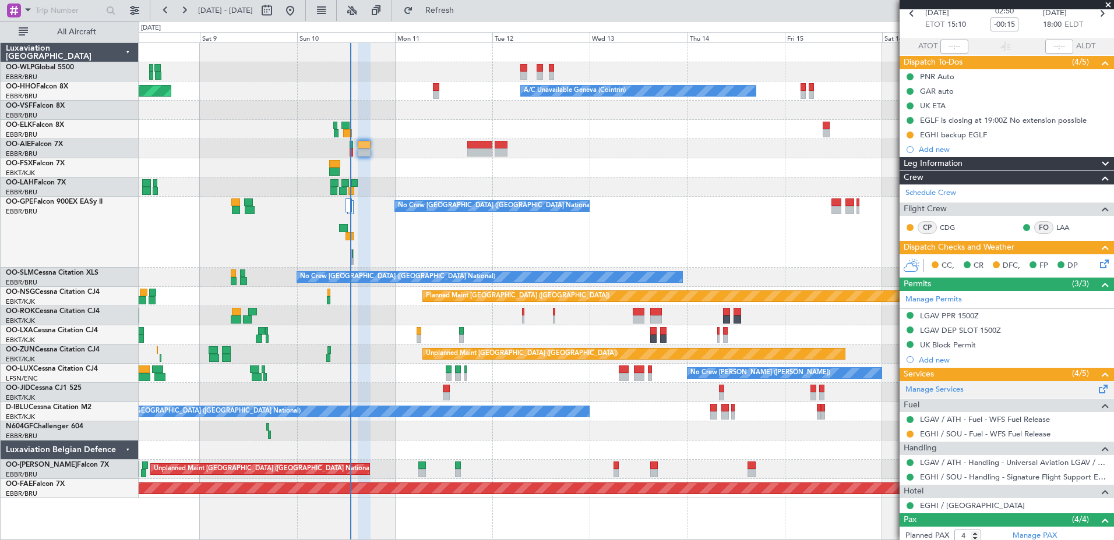
scroll to position [0, 0]
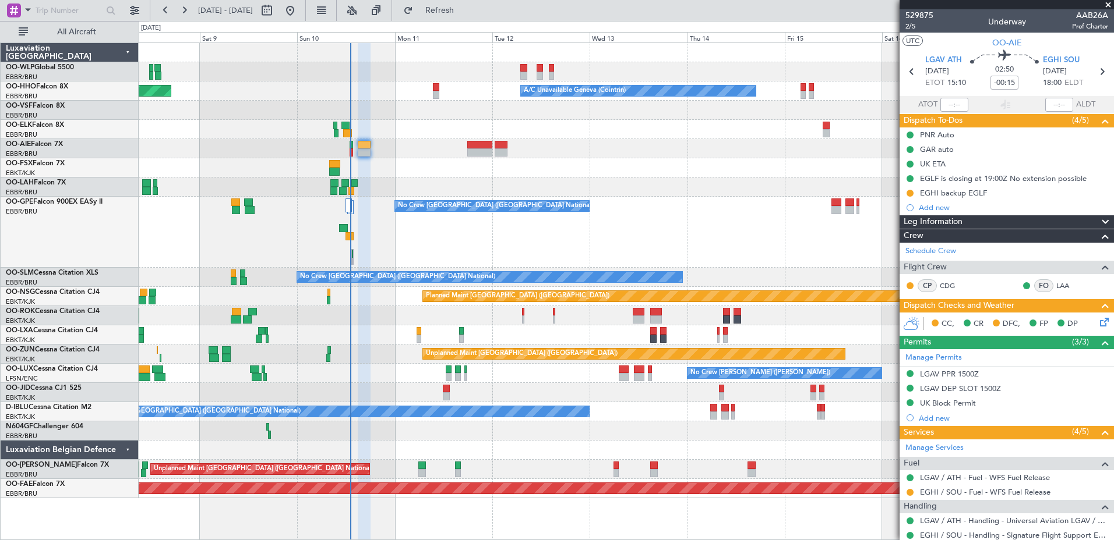
click at [889, 324] on icon at bounding box center [1101, 320] width 9 height 9
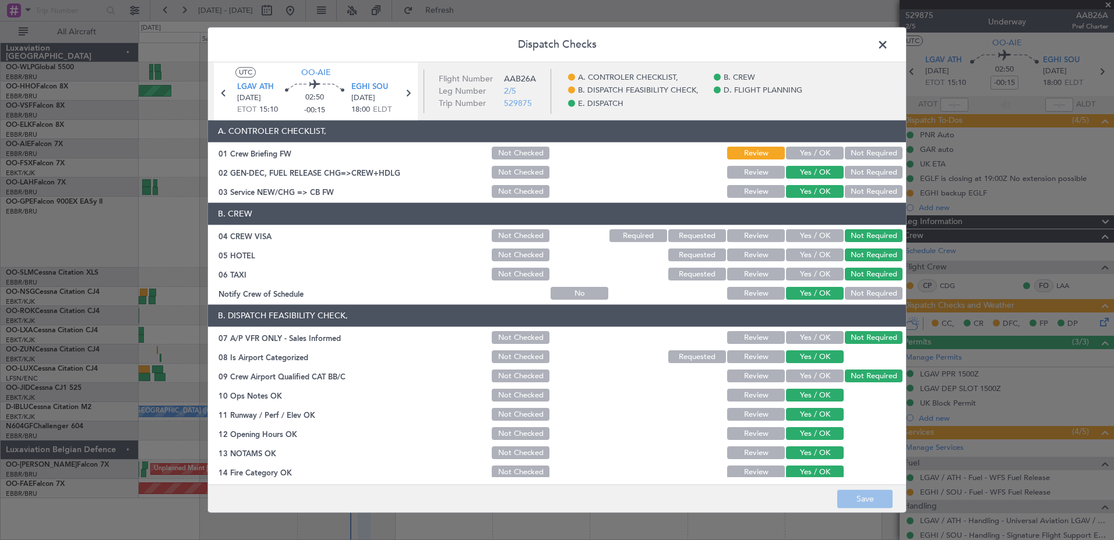
scroll to position [229, 0]
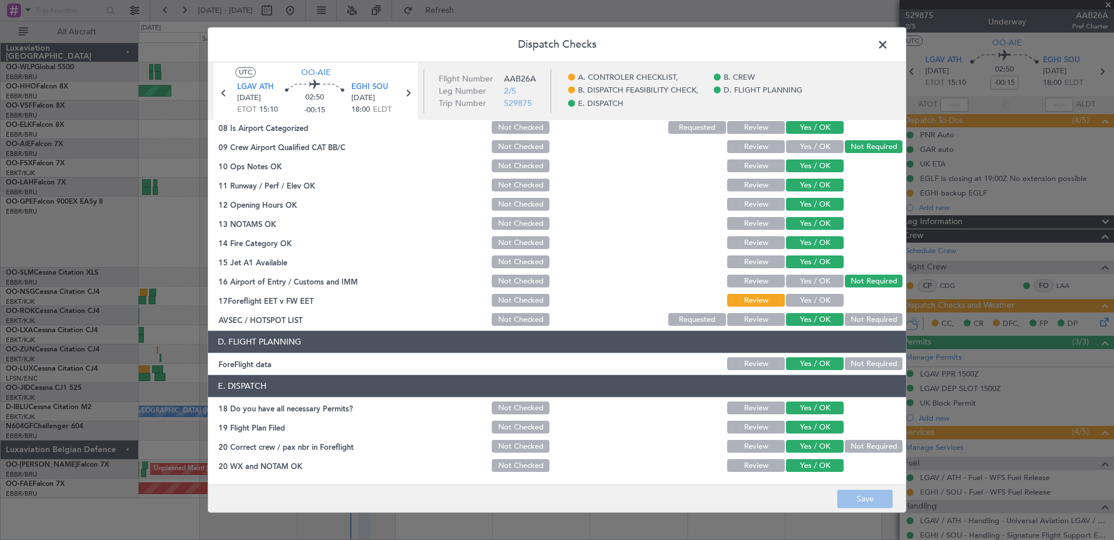
click at [803, 307] on button "Yes / OK" at bounding box center [815, 301] width 58 height 13
click at [869, 414] on button "Save" at bounding box center [864, 499] width 55 height 19
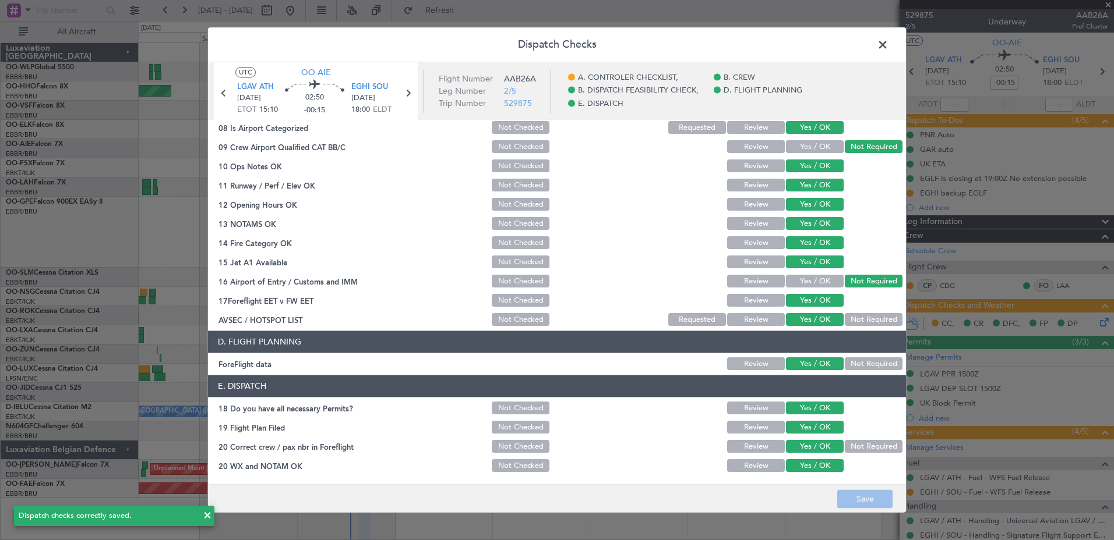
click at [888, 44] on span at bounding box center [888, 47] width 0 height 23
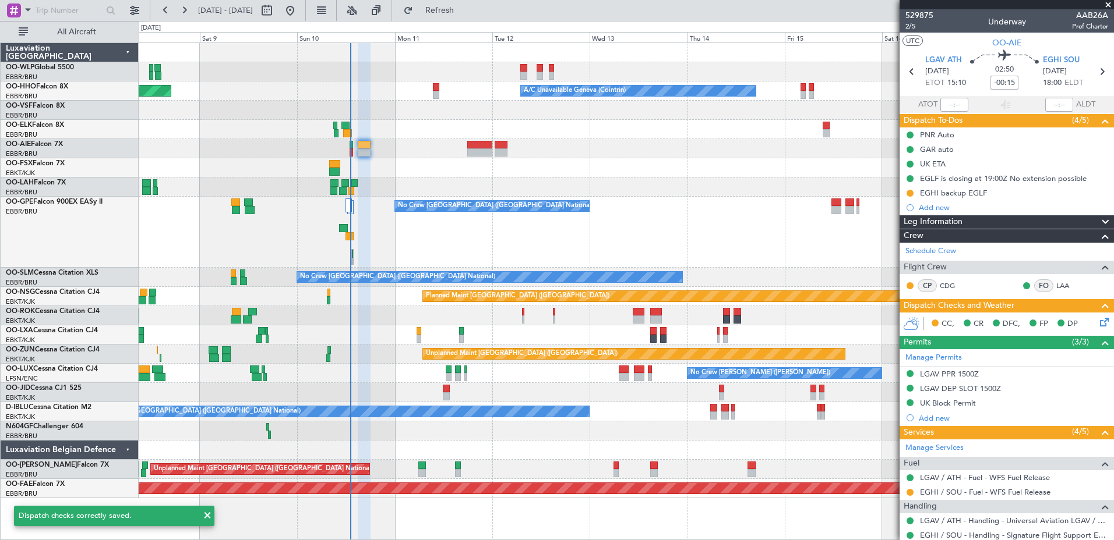
click at [889, 83] on input "-00:15" at bounding box center [1004, 83] width 28 height 14
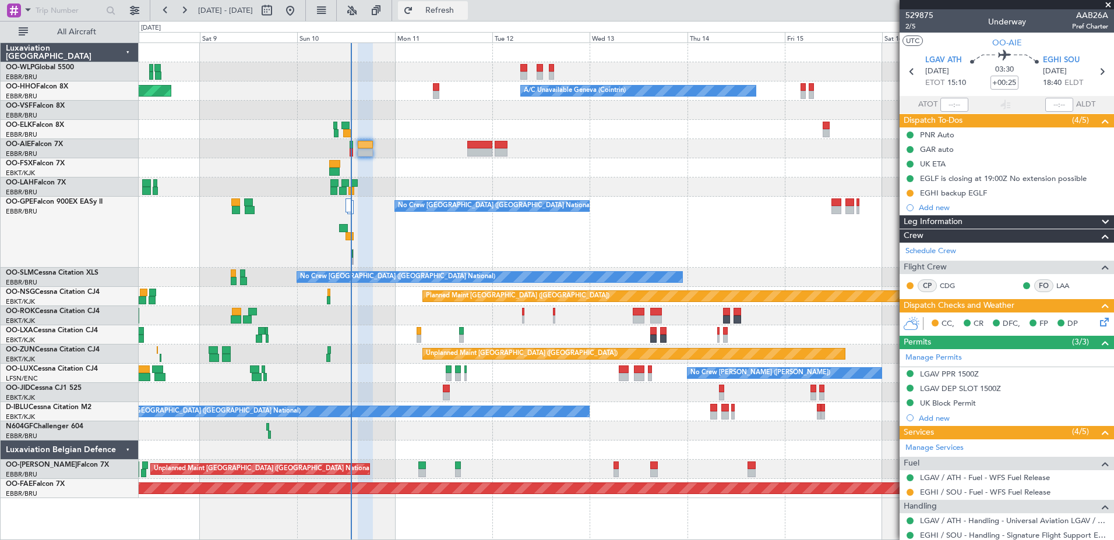
click at [464, 14] on span "Refresh" at bounding box center [439, 10] width 49 height 8
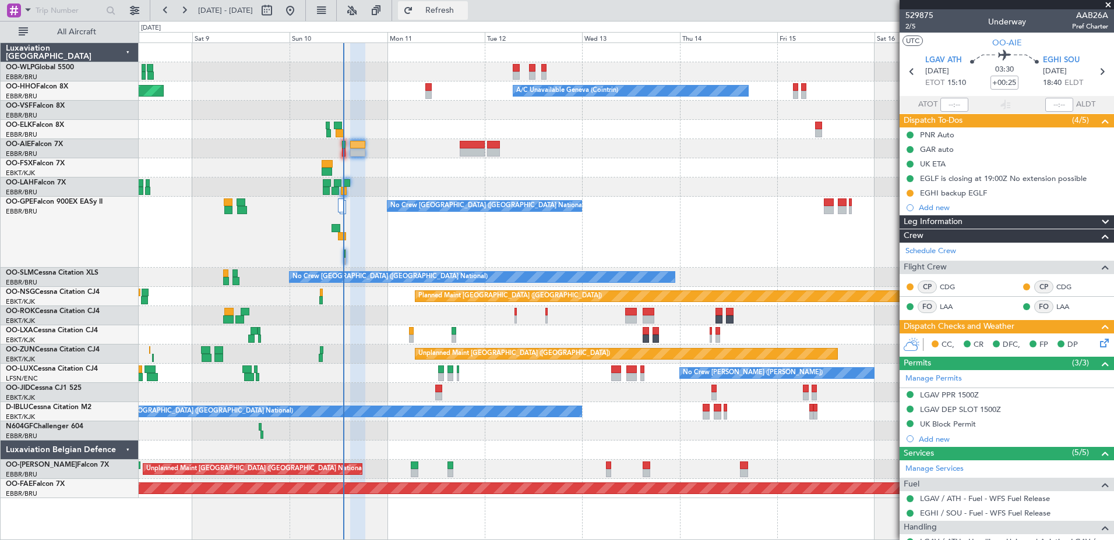
click at [464, 6] on span "Refresh" at bounding box center [439, 10] width 49 height 8
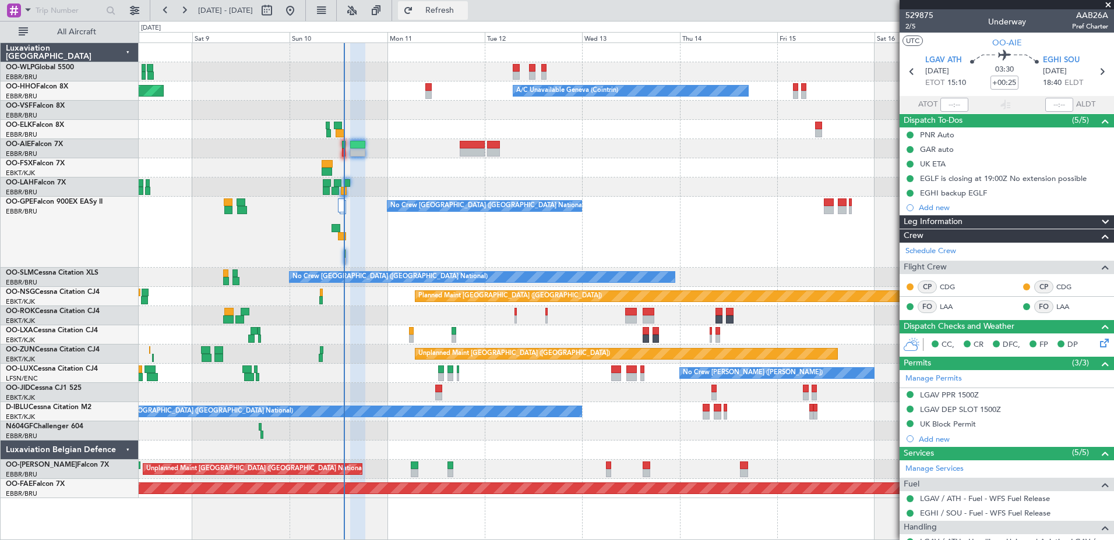
click at [464, 15] on span "Refresh" at bounding box center [439, 10] width 49 height 8
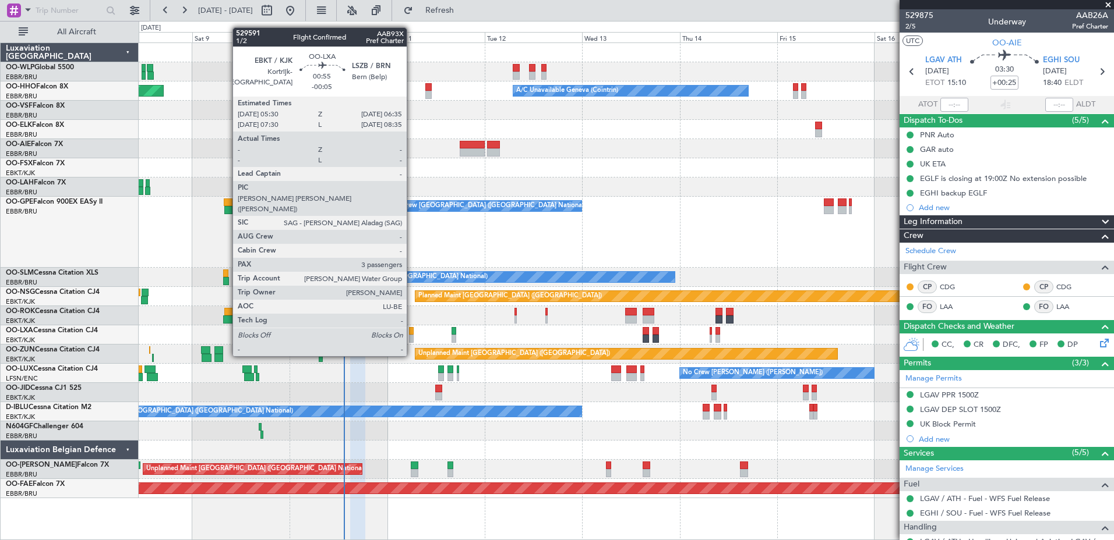
click at [412, 334] on div at bounding box center [411, 331] width 5 height 8
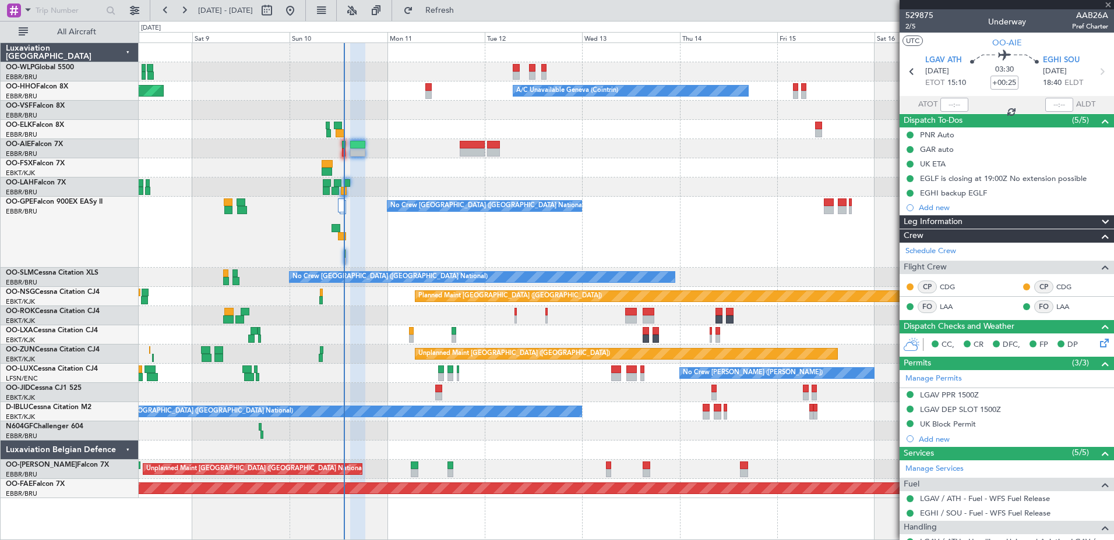
type input "-00:05"
type input "3"
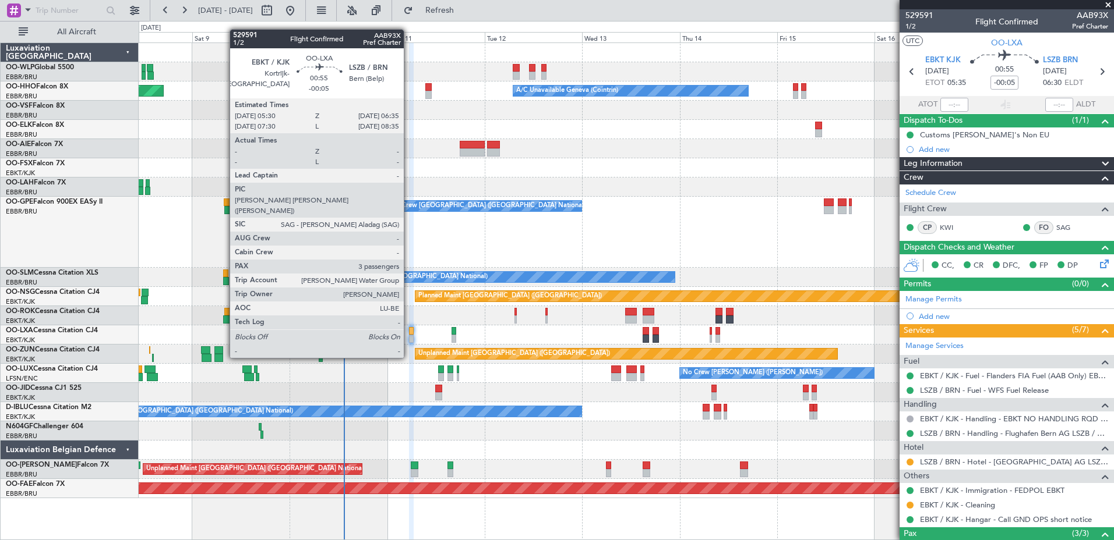
click at [409, 336] on div at bounding box center [411, 339] width 5 height 8
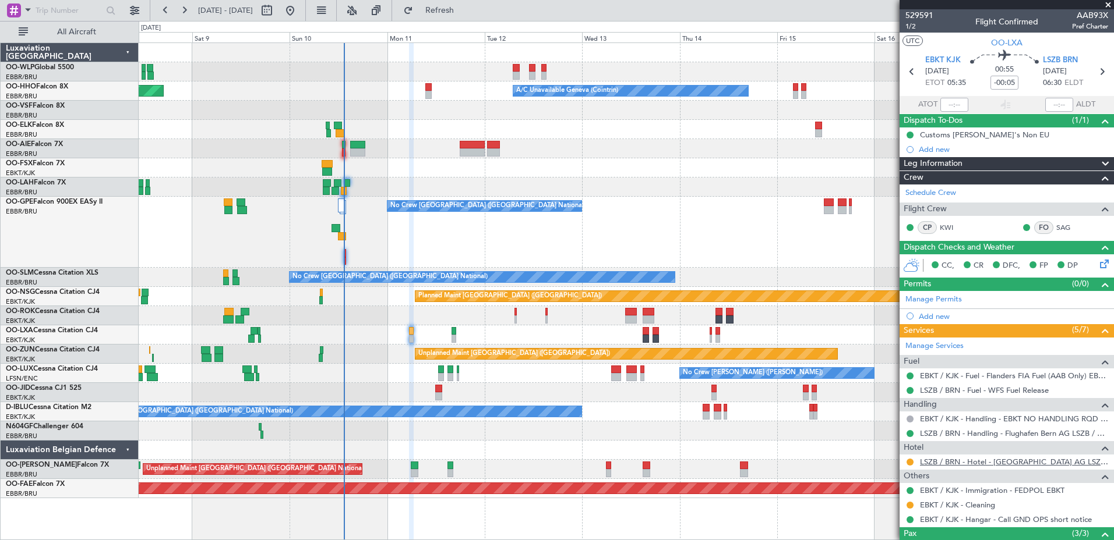
click at [889, 414] on link "LSZB / BRN - Hotel - Flughafen Bern AG LSZB / BRN" at bounding box center [1014, 462] width 188 height 10
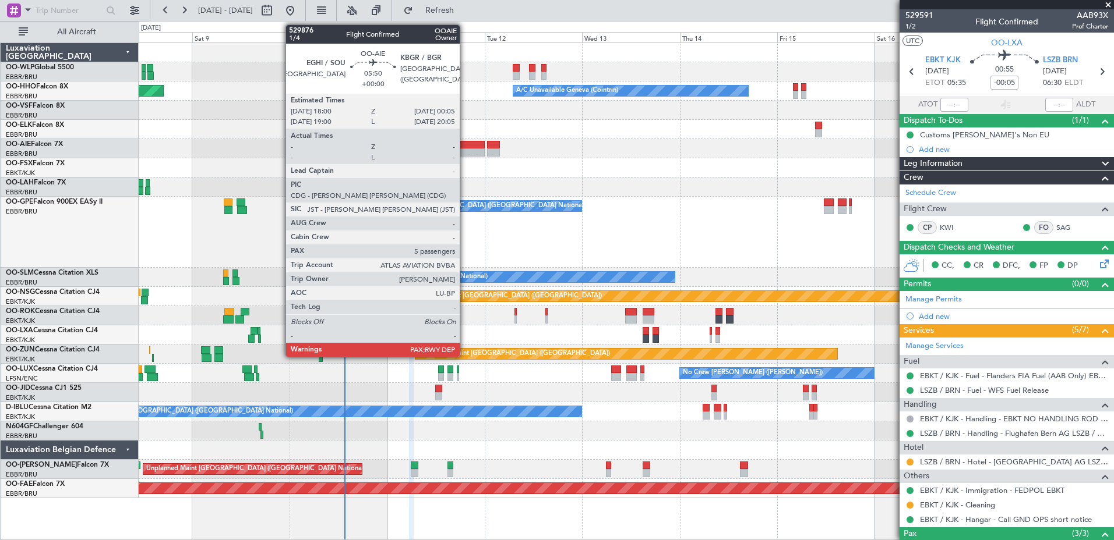
click at [465, 144] on div at bounding box center [472, 145] width 25 height 8
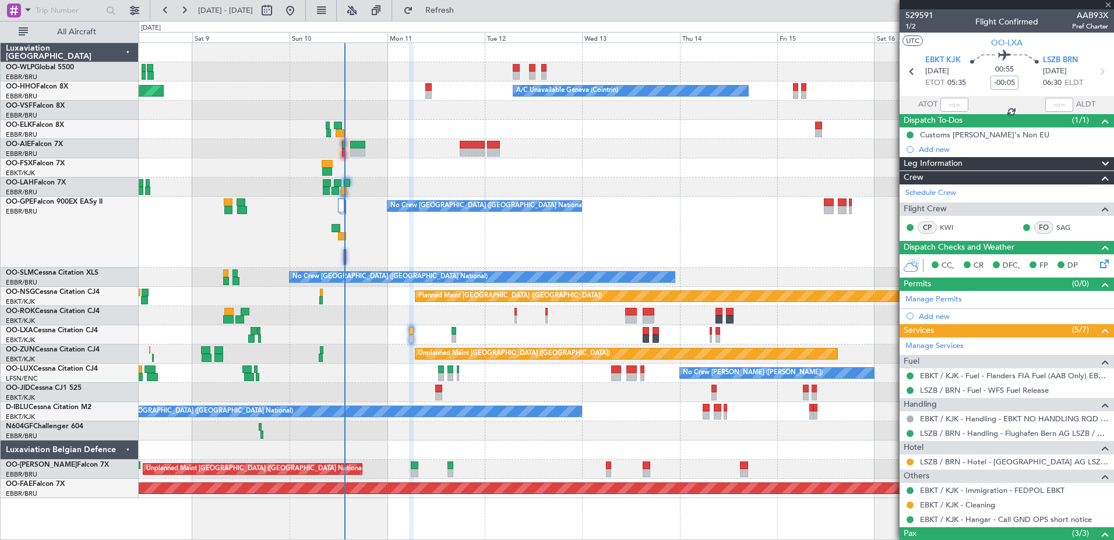
type input "5"
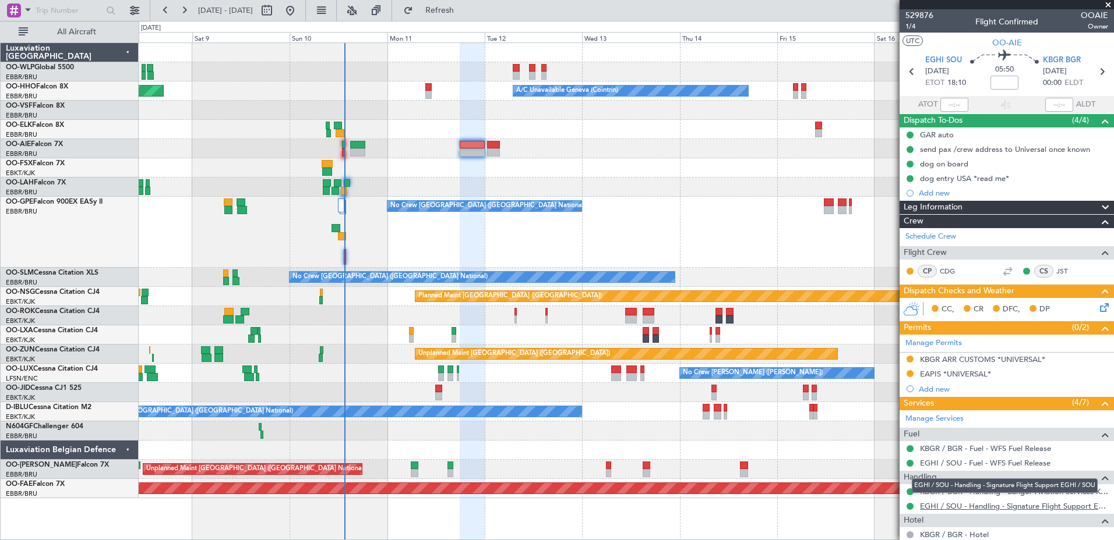
scroll to position [107, 0]
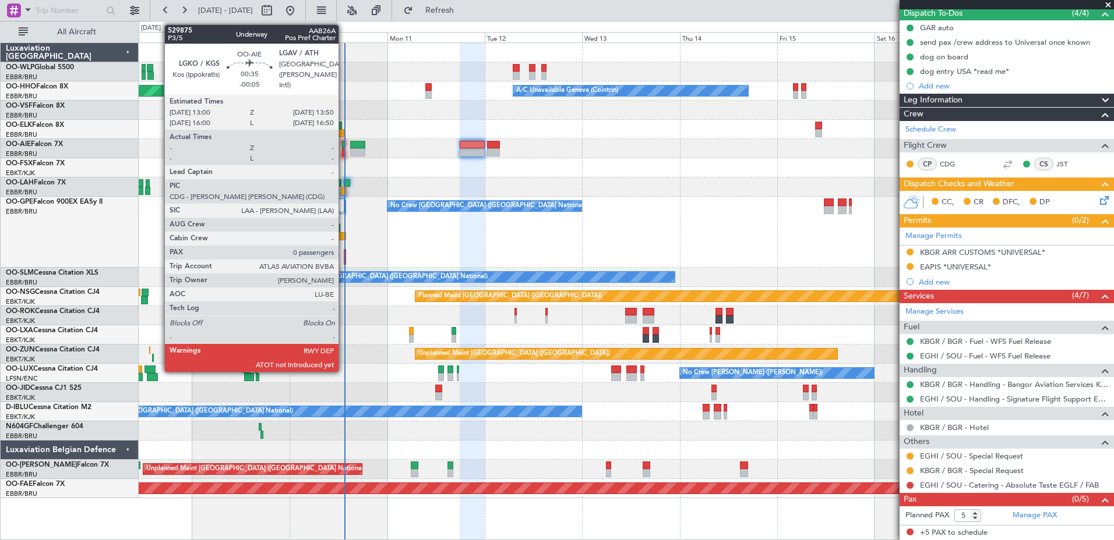
click at [344, 144] on div at bounding box center [343, 145] width 3 height 8
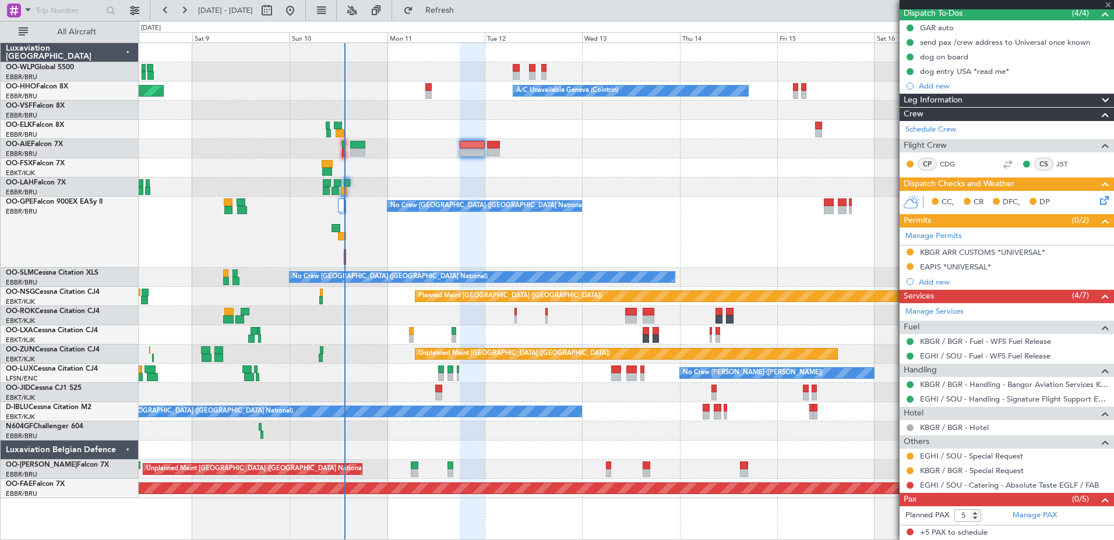
type input "-00:05"
type input "0"
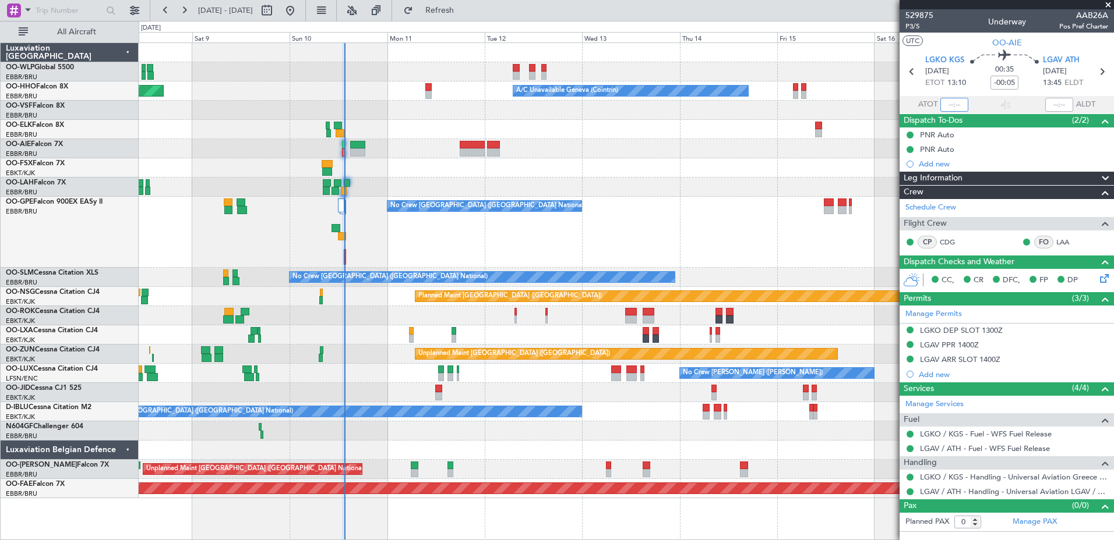
click at [889, 98] on input "text" at bounding box center [954, 105] width 28 height 14
type input "13:29"
click at [464, 10] on span "Refresh" at bounding box center [439, 10] width 49 height 8
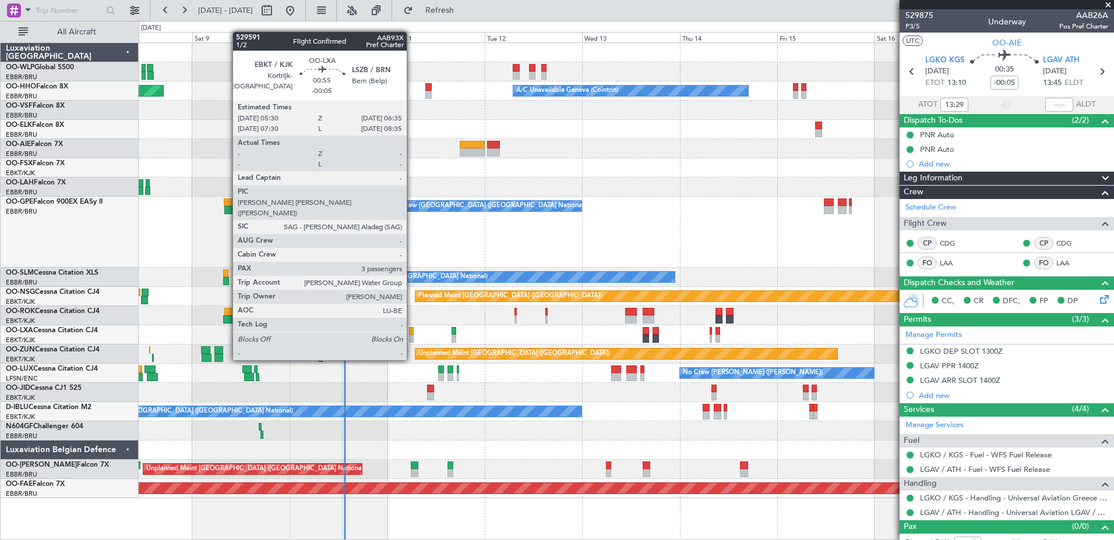
click at [412, 338] on div at bounding box center [411, 339] width 5 height 8
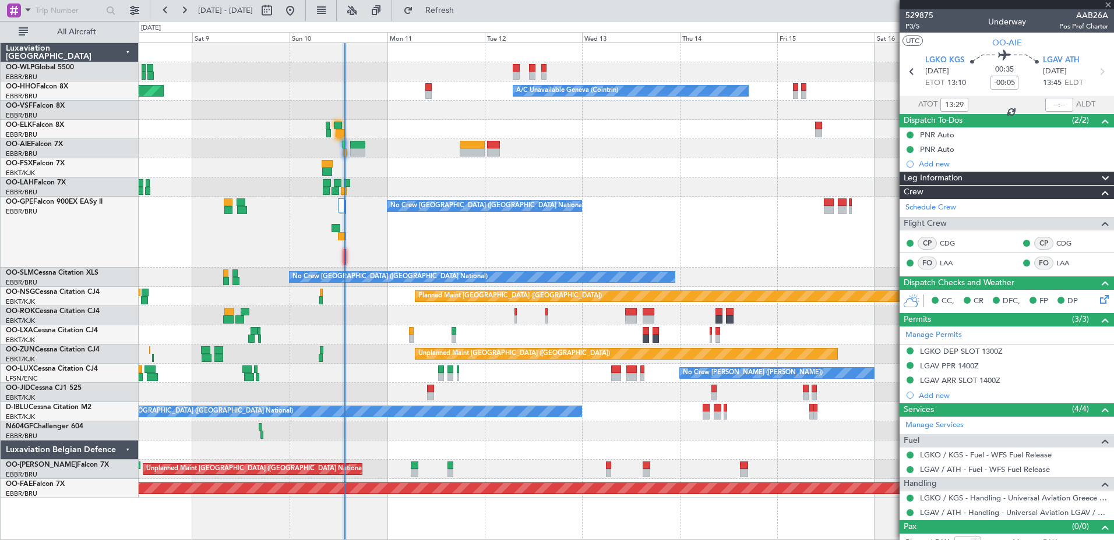
type input "3"
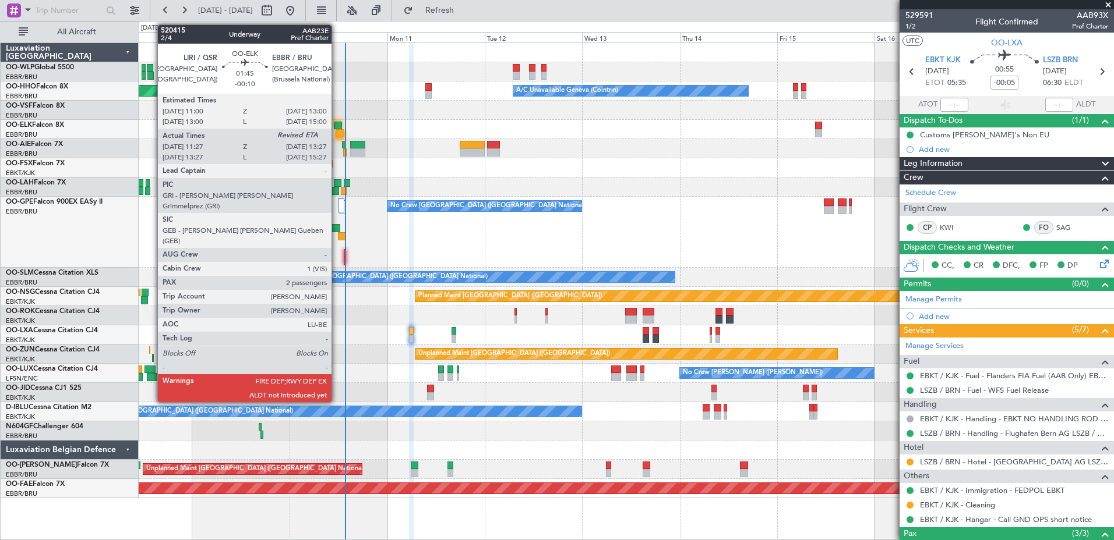
click at [337, 130] on div at bounding box center [339, 133] width 8 height 8
type input "-00:10"
type input "11:37"
type input "2"
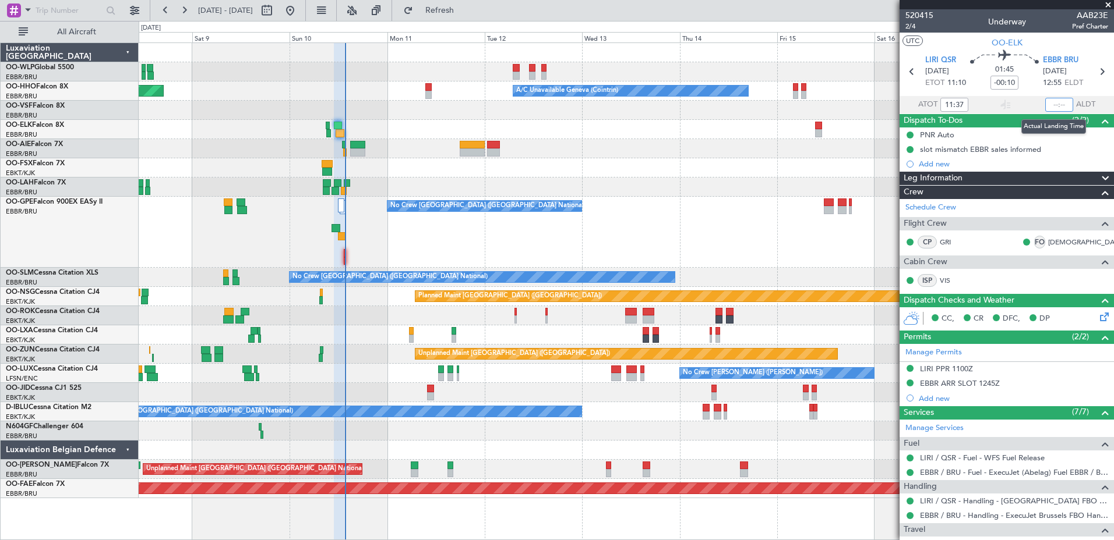
click at [1045, 104] on input "text" at bounding box center [1059, 105] width 28 height 14
type input "13:35"
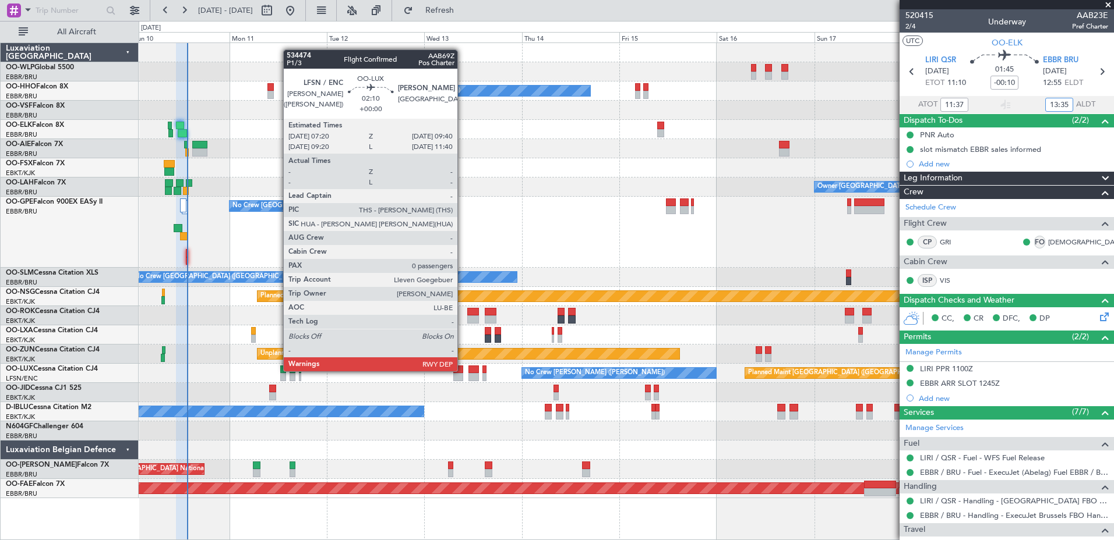
click at [463, 370] on div at bounding box center [458, 370] width 10 height 8
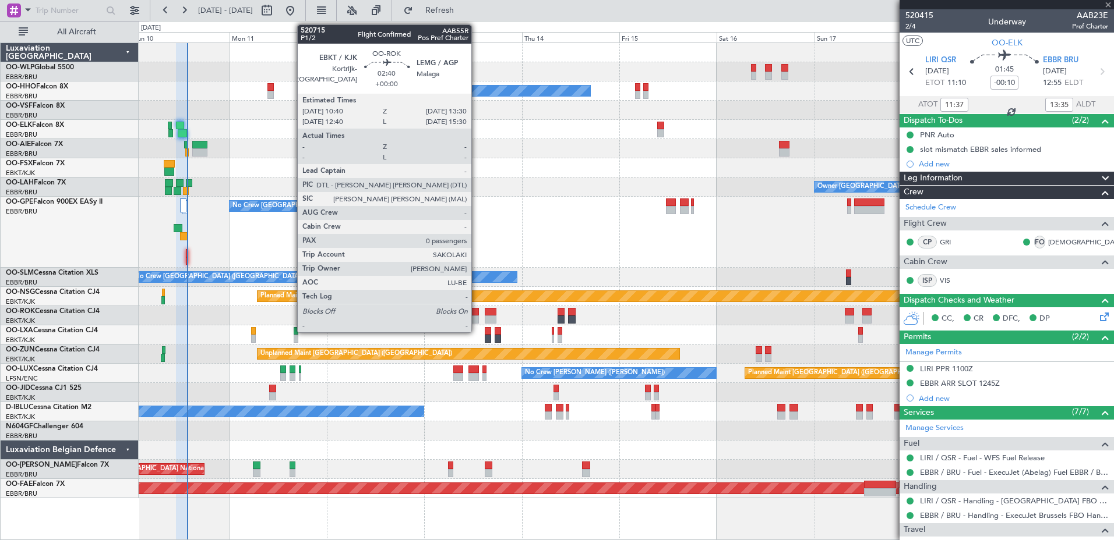
type input "0"
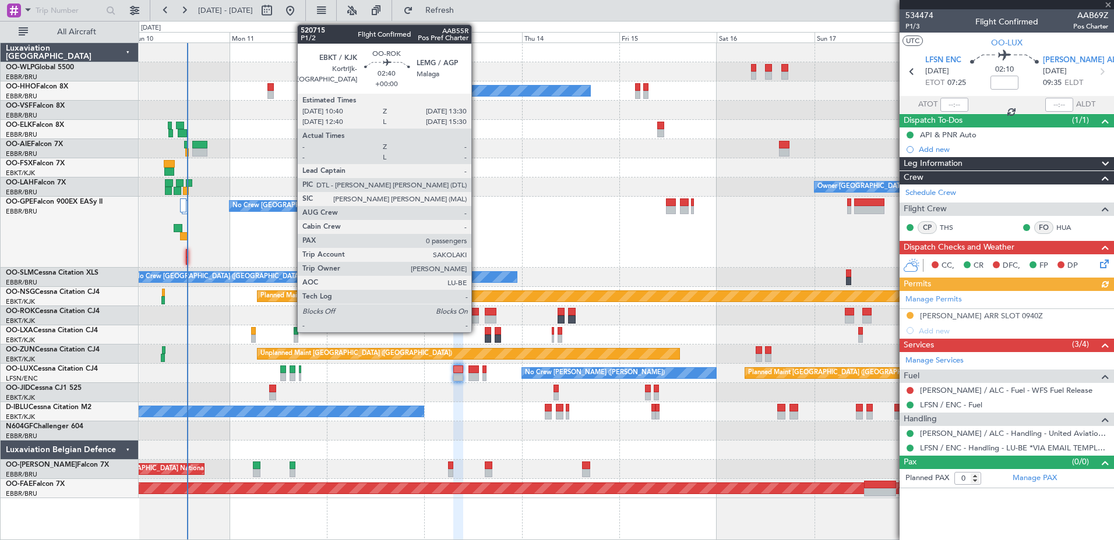
click at [476, 315] on div at bounding box center [473, 312] width 12 height 8
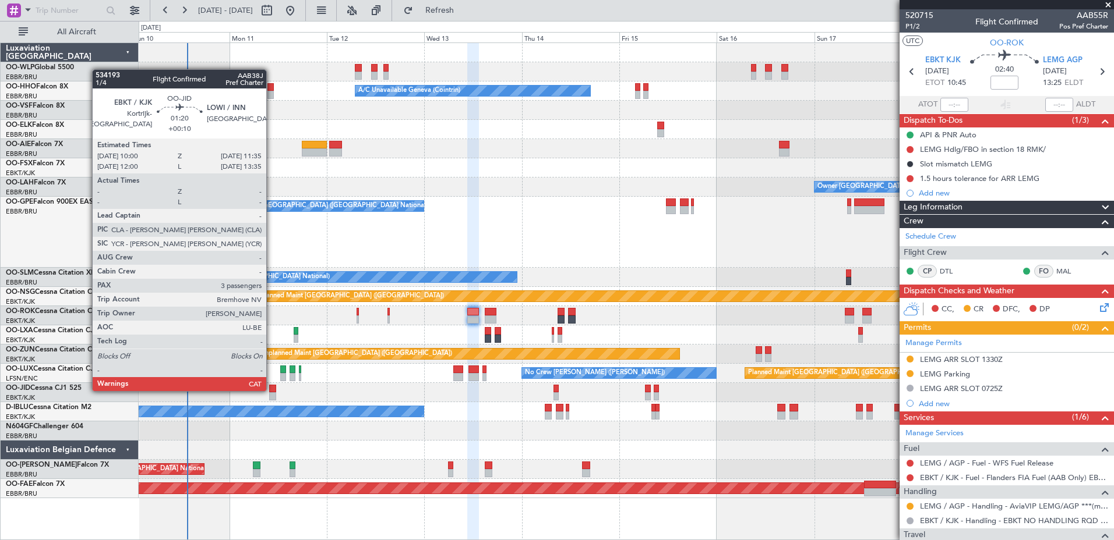
click at [271, 390] on div at bounding box center [272, 389] width 7 height 8
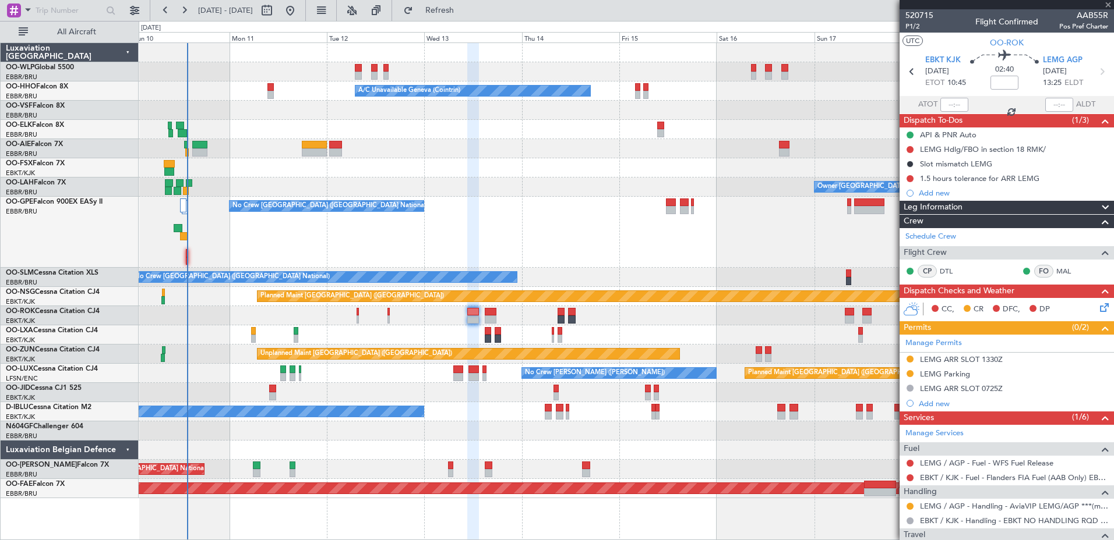
type input "+00:10"
type input "3"
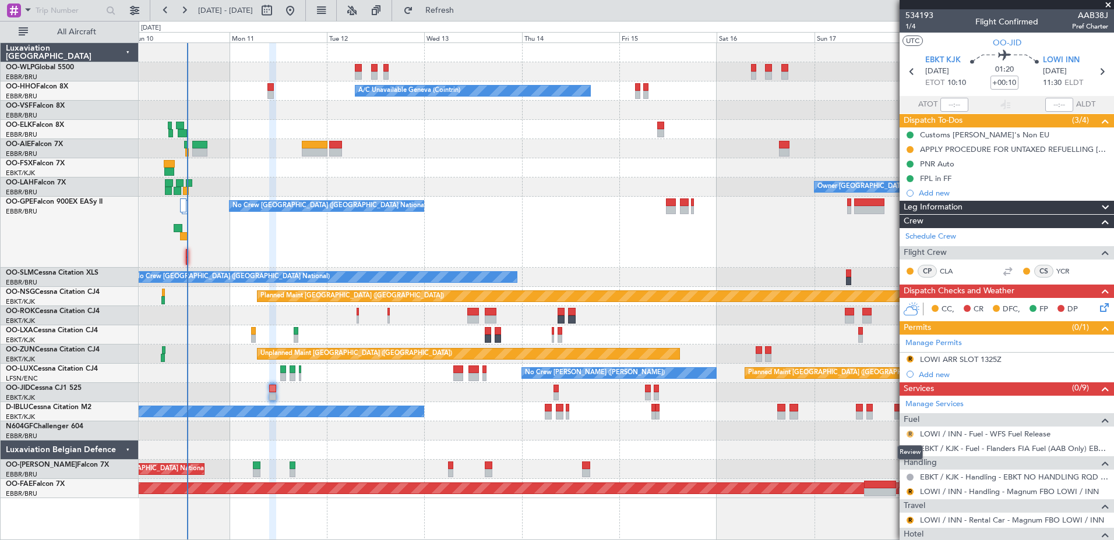
click at [907, 432] on button "R" at bounding box center [909, 434] width 7 height 7
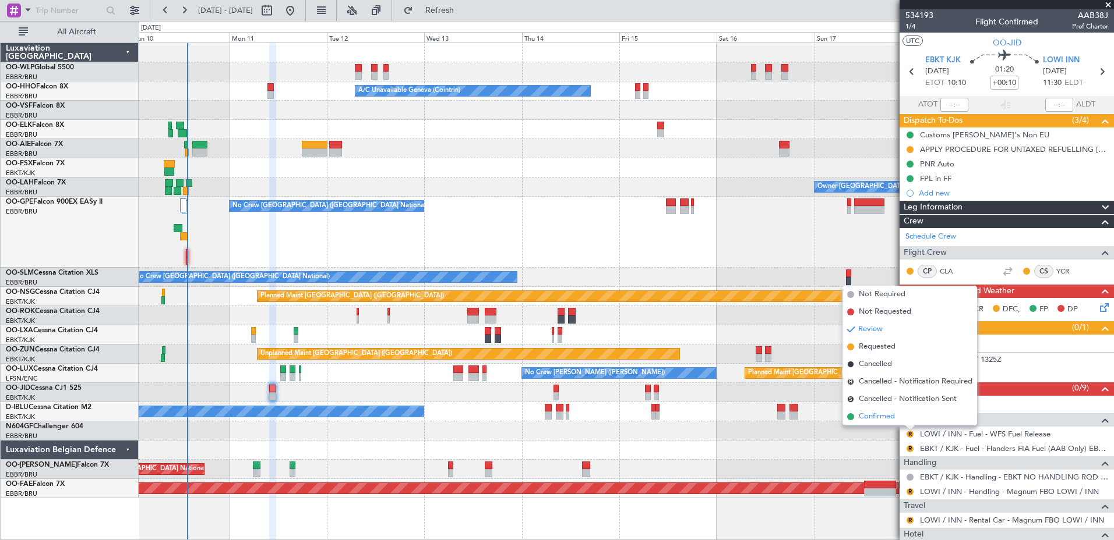
click at [884, 419] on span "Confirmed" at bounding box center [876, 417] width 36 height 12
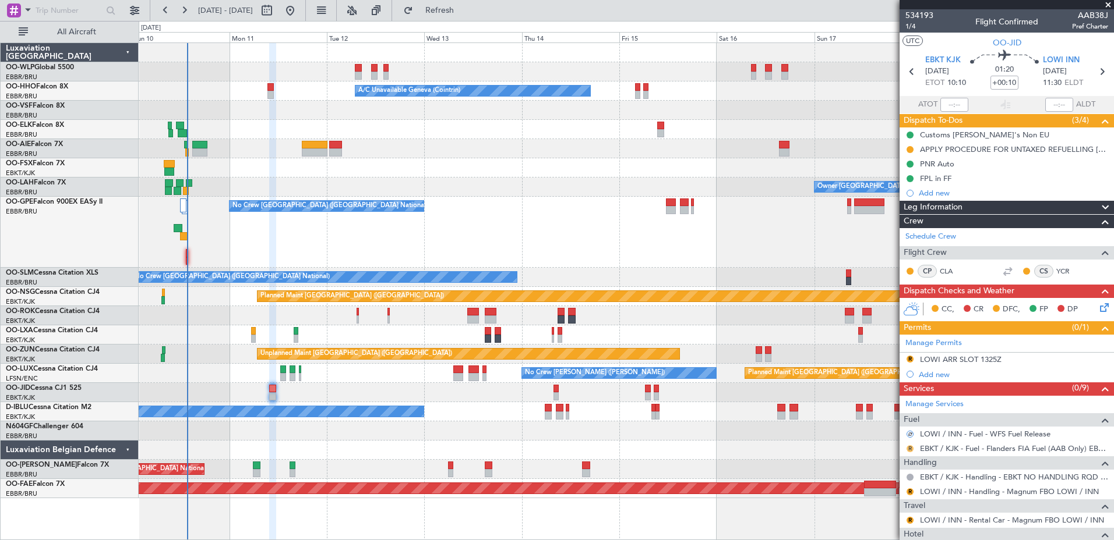
click at [911, 447] on button "R" at bounding box center [909, 449] width 7 height 7
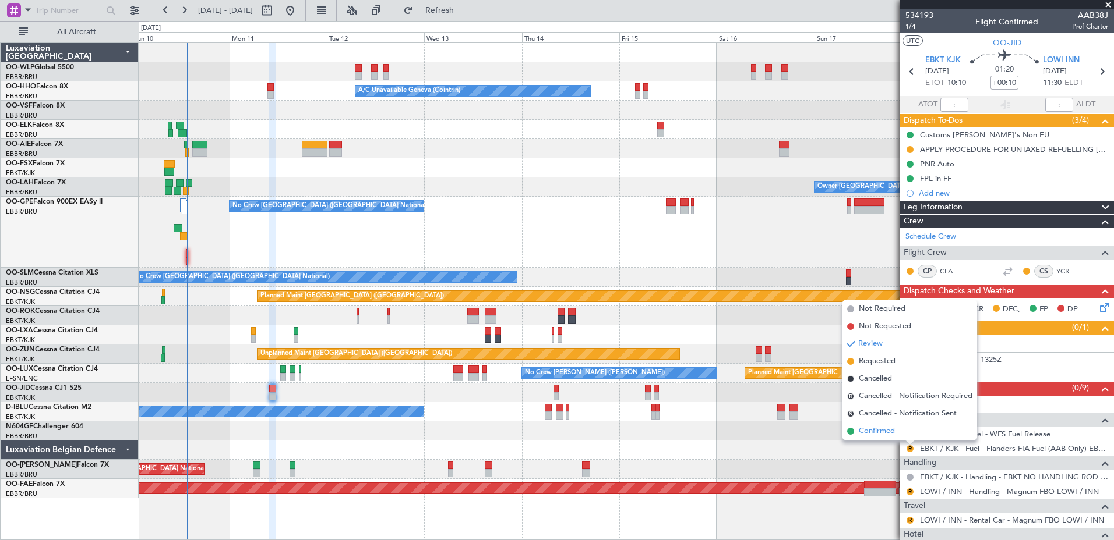
click at [881, 428] on span "Confirmed" at bounding box center [876, 432] width 36 height 12
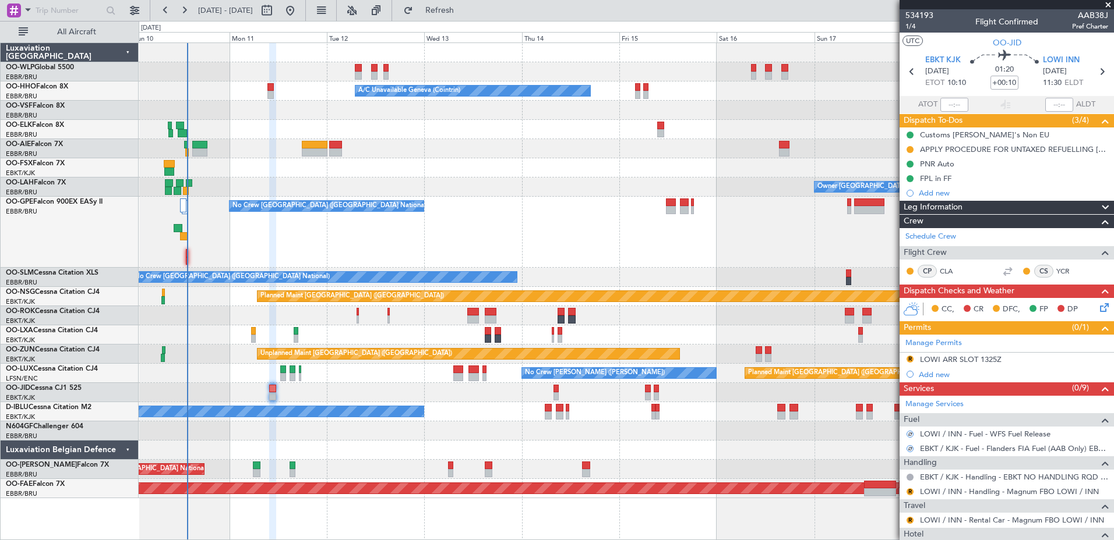
click at [945, 489] on mat-tooltip-component "EBKT / KJK - Handling - EBKT NO HANDLING RQD FOR CJ" at bounding box center [1006, 497] width 195 height 31
click at [946, 490] on link "LOWI / INN - Handling - Magnum FBO LOWI / INN" at bounding box center [1009, 492] width 179 height 10
click at [907, 490] on button "R" at bounding box center [909, 492] width 7 height 7
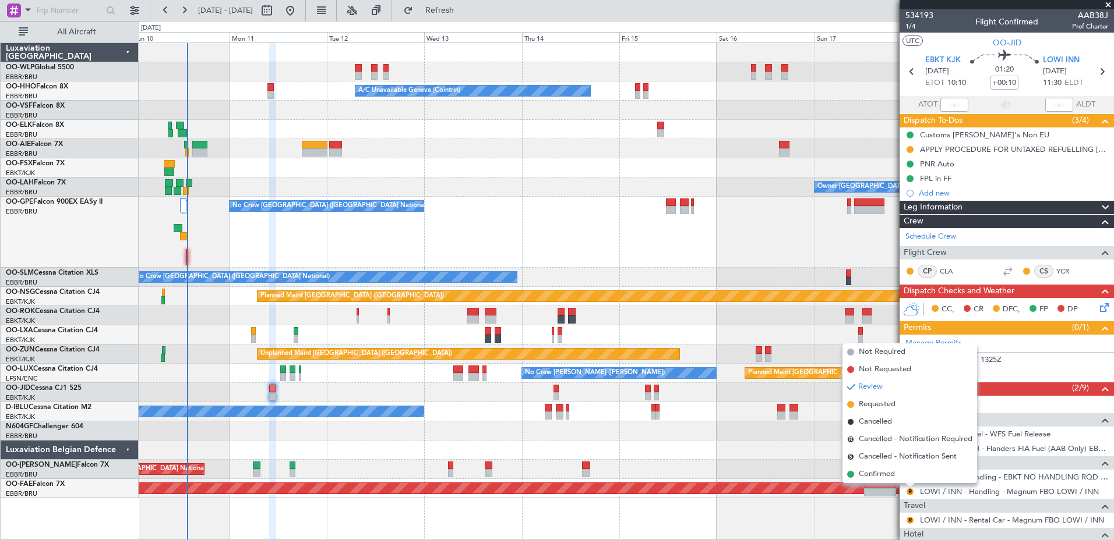
click at [879, 400] on span "Requested" at bounding box center [876, 405] width 37 height 12
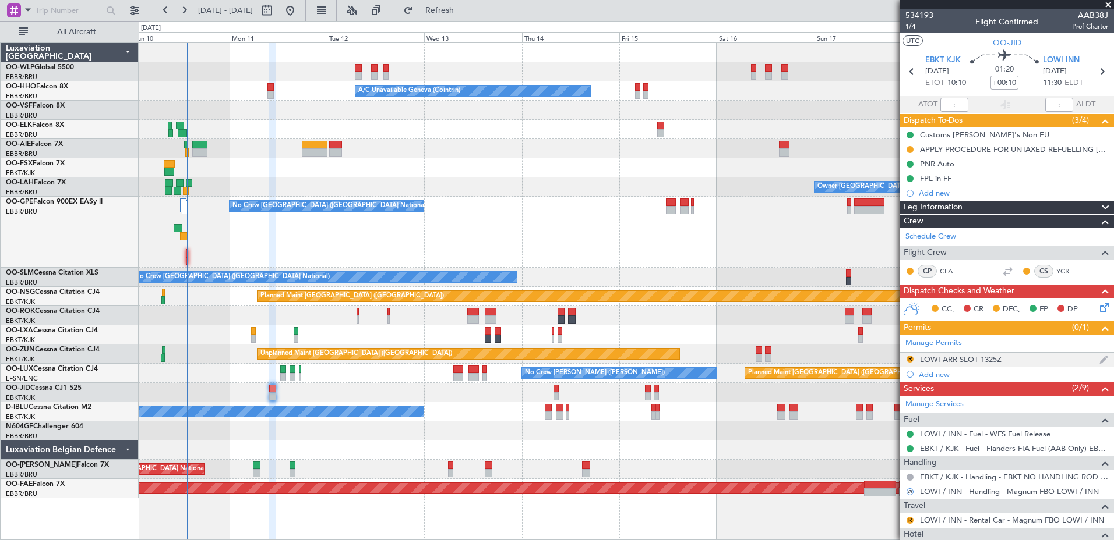
click at [943, 357] on div "LOWI ARR SLOT 1325Z" at bounding box center [961, 360] width 82 height 10
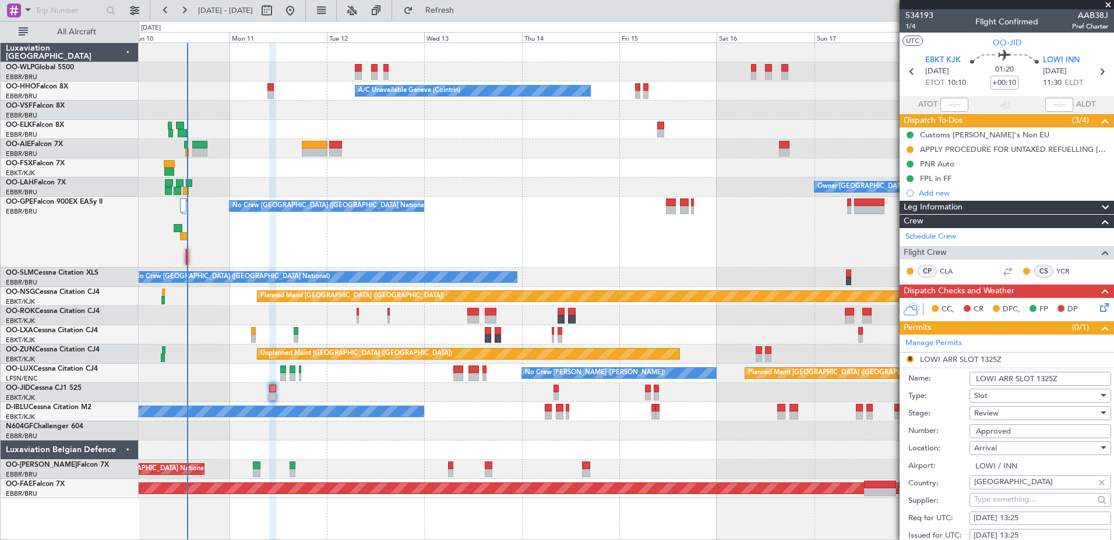
scroll to position [58, 0]
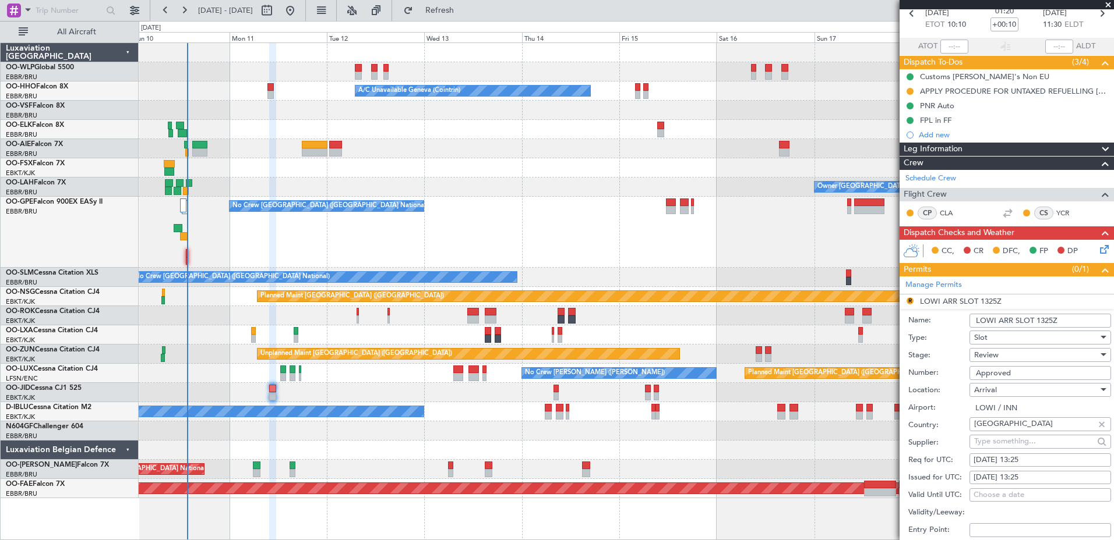
click at [1024, 458] on div "11/08/2025 13:25" at bounding box center [1039, 461] width 133 height 12
select select "8"
select select "2025"
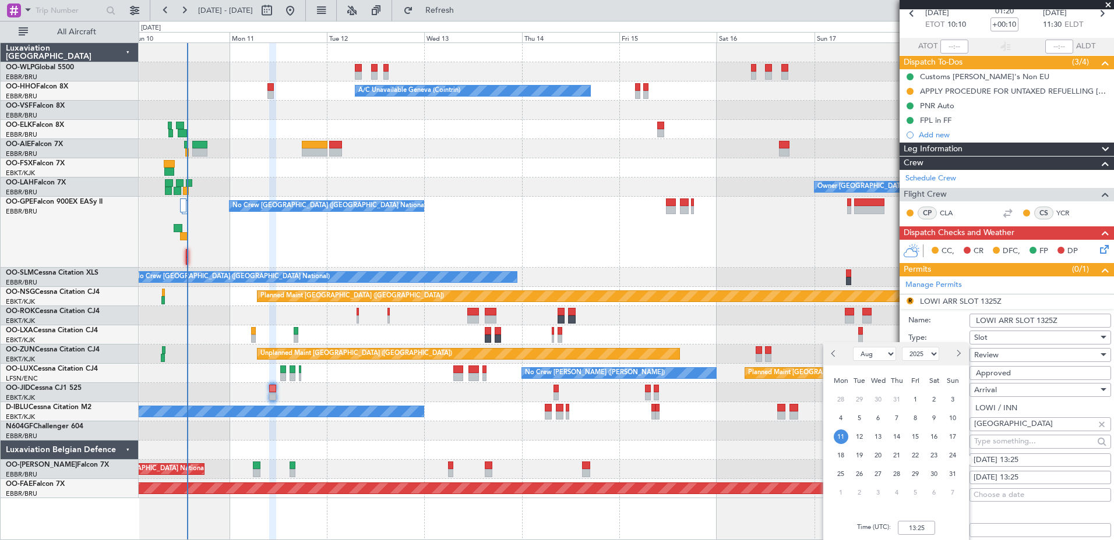
scroll to position [116, 0]
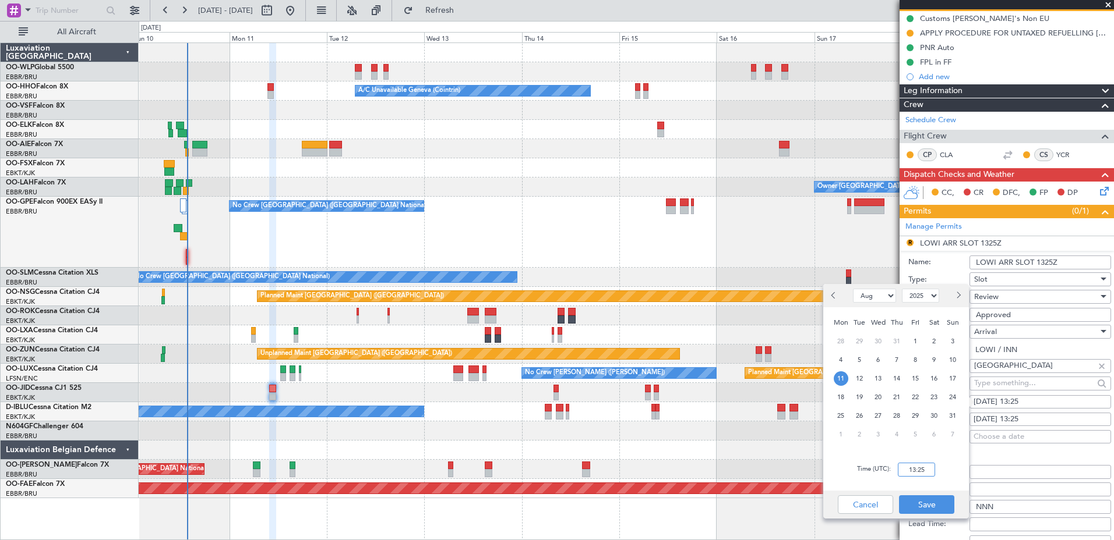
click at [923, 469] on input "13:25" at bounding box center [916, 470] width 37 height 14
type input "11:35"
click at [940, 509] on button "Save" at bounding box center [926, 505] width 55 height 19
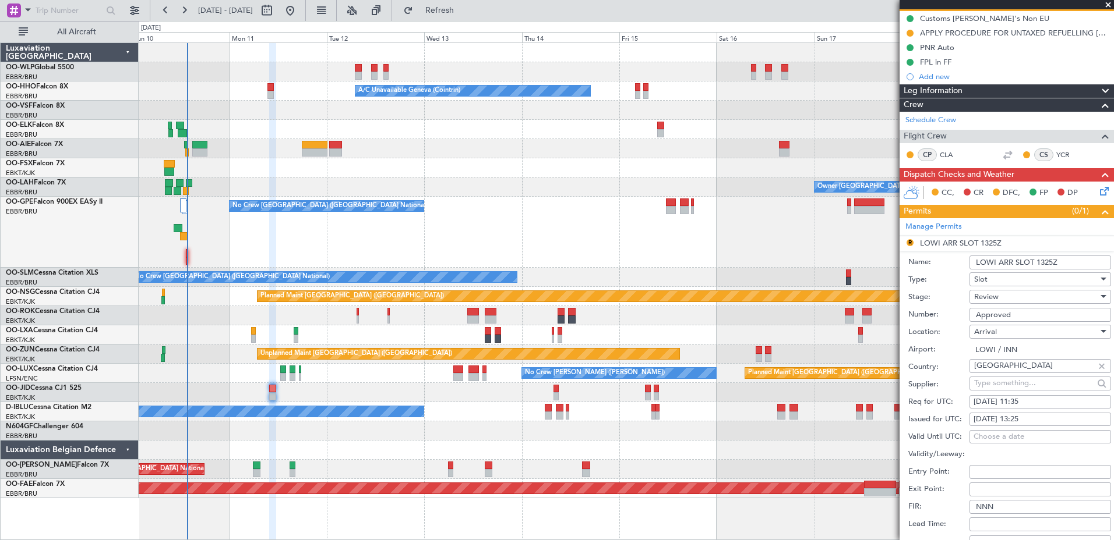
click at [1036, 423] on div "11/08/2025 13:25" at bounding box center [1039, 420] width 133 height 12
select select "8"
select select "2025"
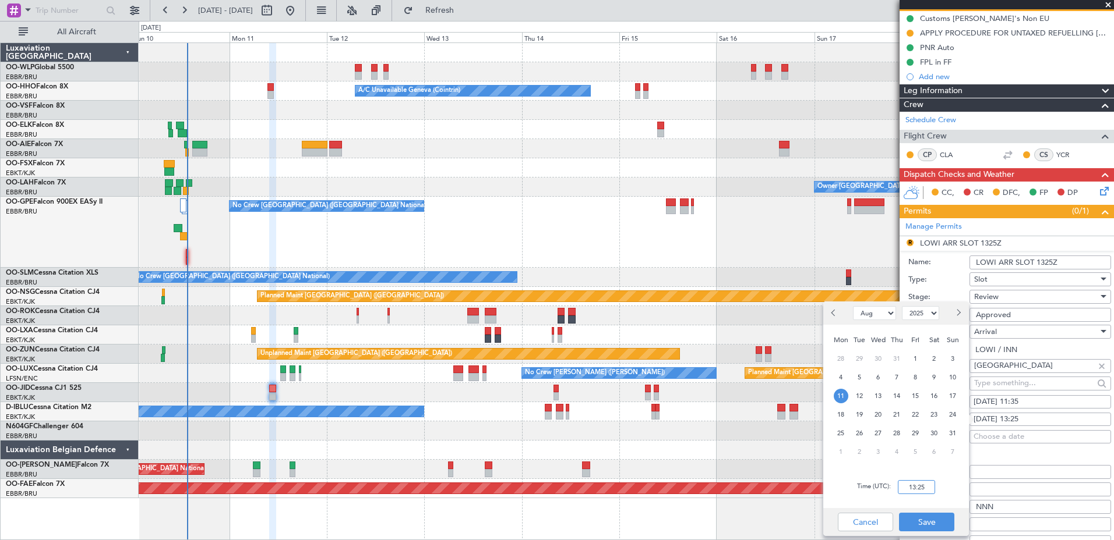
click at [927, 487] on input "13:25" at bounding box center [916, 487] width 37 height 14
type input "11:35"
click at [937, 523] on button "Save" at bounding box center [926, 522] width 55 height 19
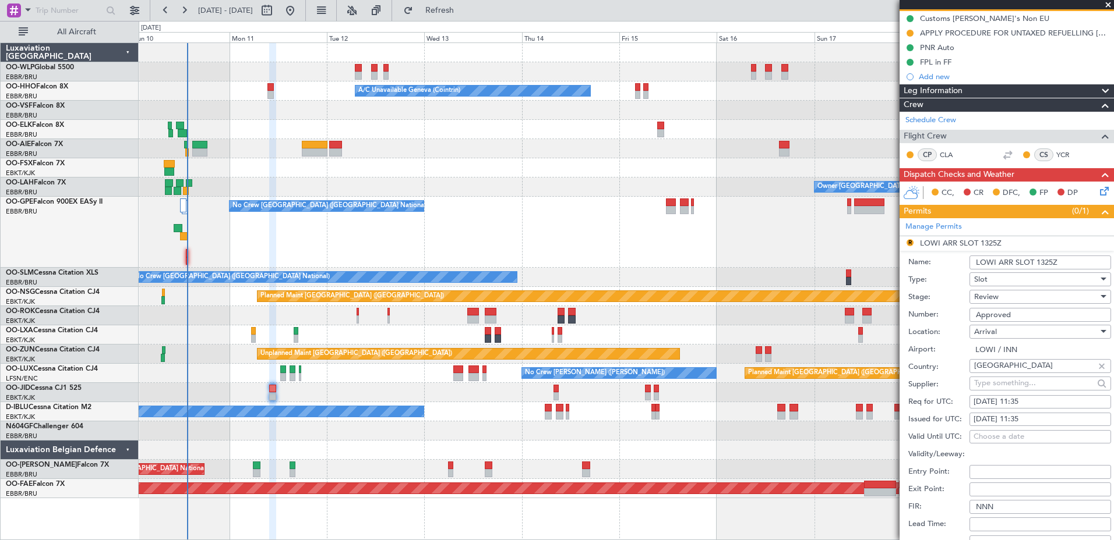
scroll to position [233, 0]
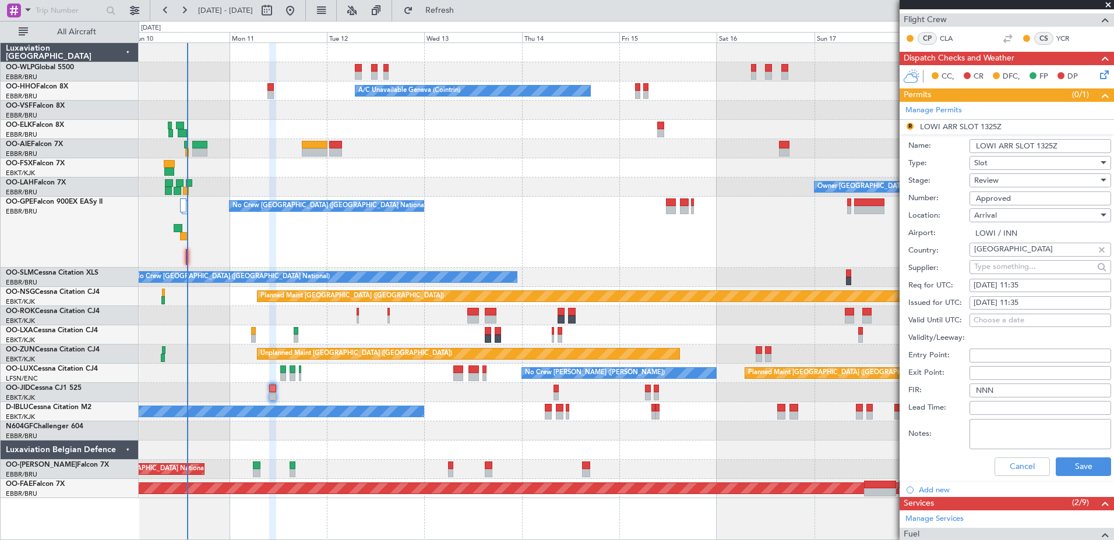
click at [1019, 185] on div "Review" at bounding box center [1036, 180] width 124 height 17
click at [1029, 250] on span "Requested" at bounding box center [1035, 256] width 122 height 17
click at [1072, 462] on button "Save" at bounding box center [1082, 467] width 55 height 19
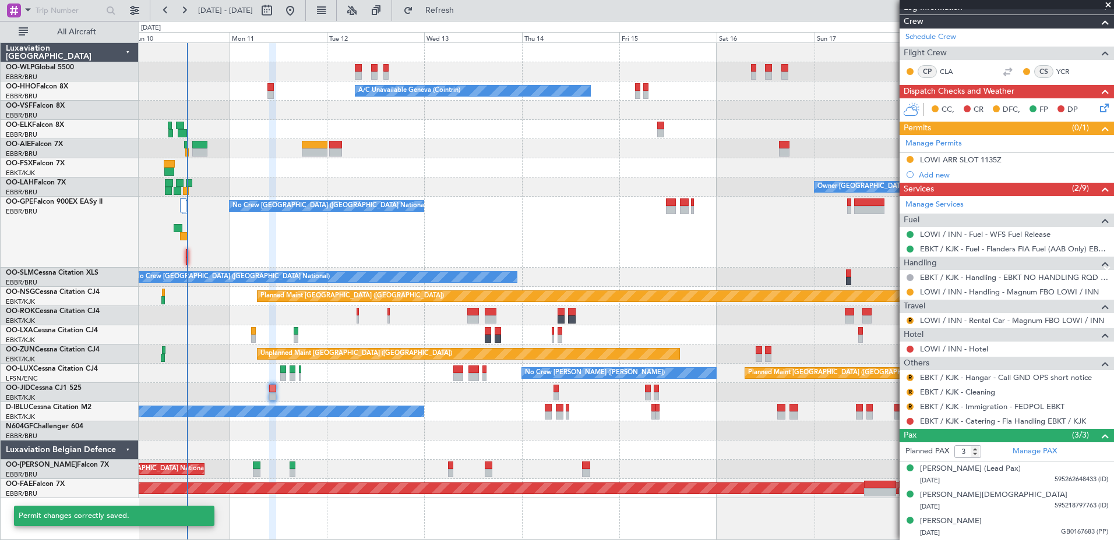
scroll to position [199, 0]
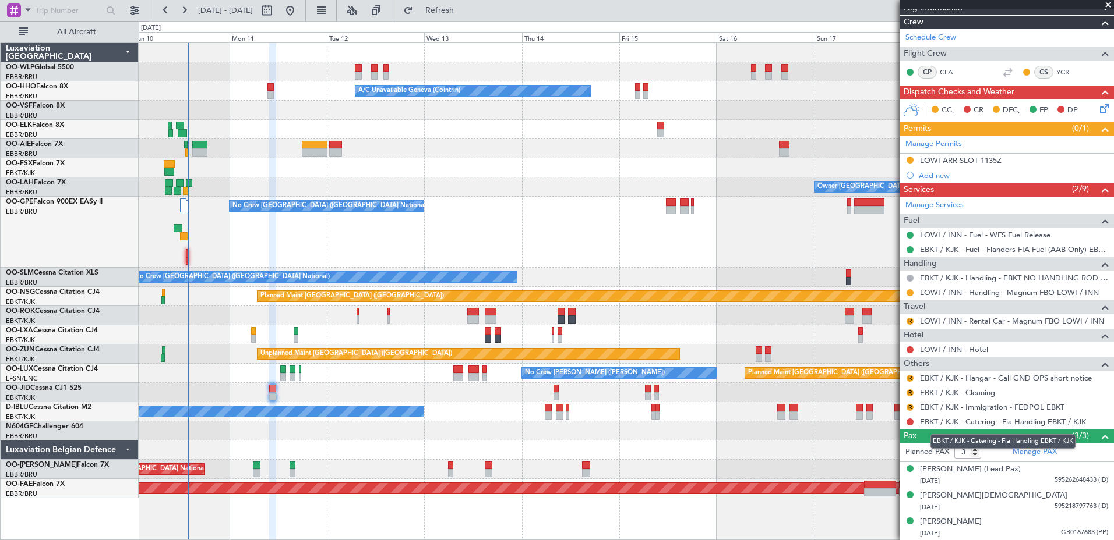
click at [961, 419] on link "EBKT / KJK - Catering - Fia Handling EBKT / KJK" at bounding box center [1003, 422] width 166 height 10
click at [1097, 107] on icon at bounding box center [1101, 106] width 9 height 9
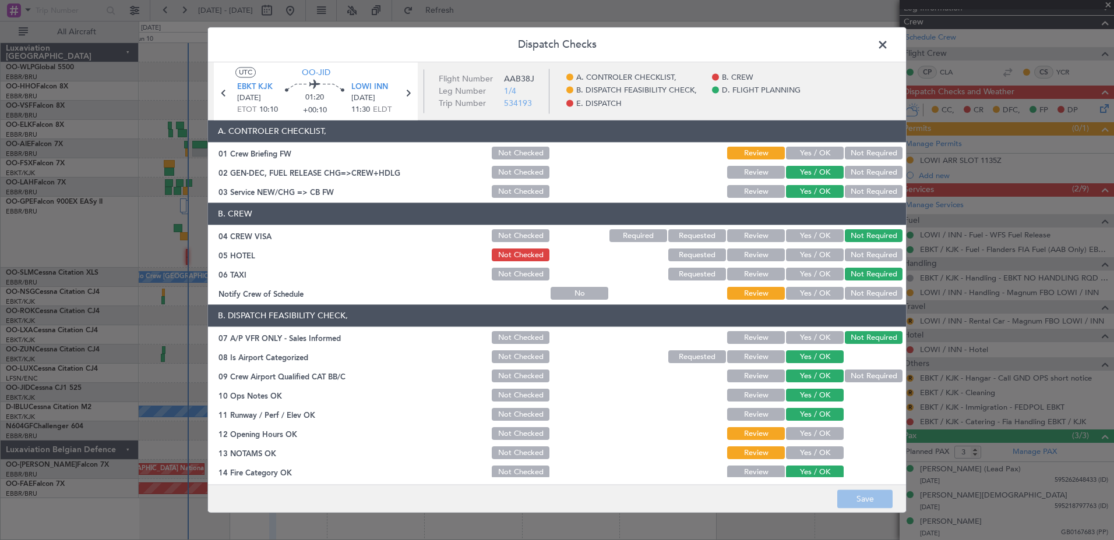
click at [822, 288] on button "Yes / OK" at bounding box center [815, 294] width 58 height 13
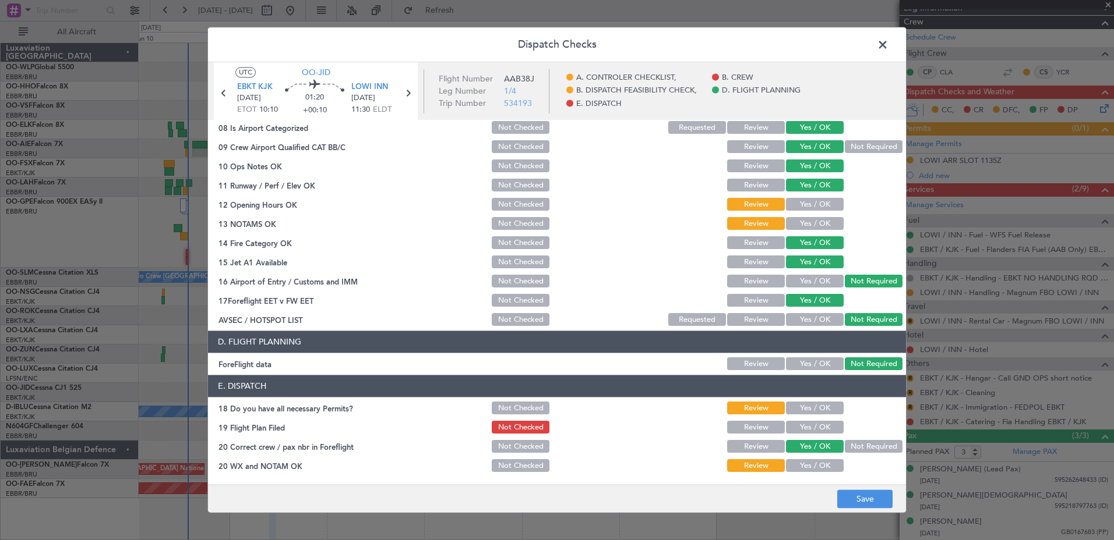
scroll to position [0, 0]
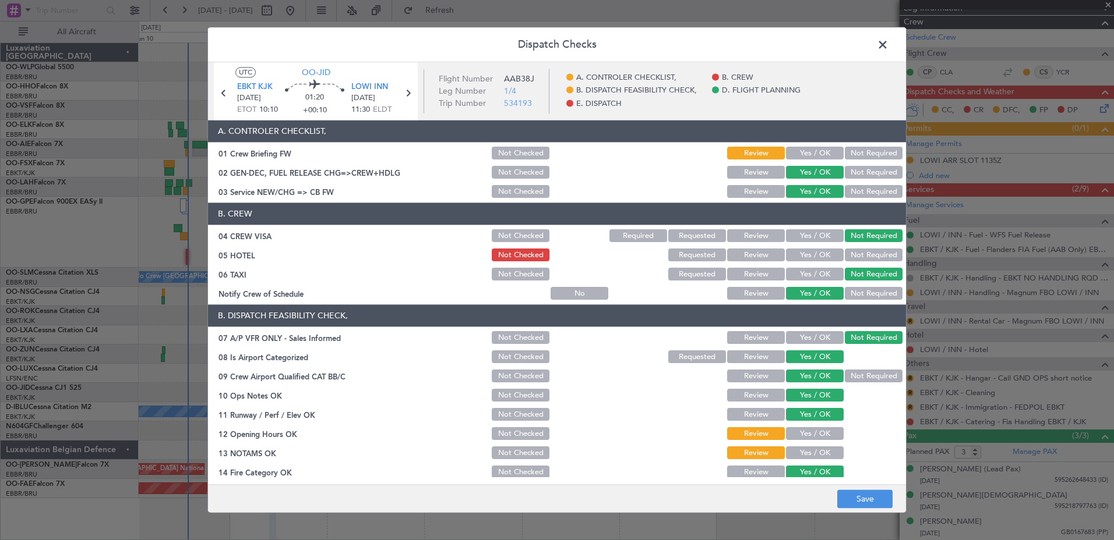
drag, startPoint x: 814, startPoint y: 430, endPoint x: 814, endPoint y: 439, distance: 8.2
click at [814, 430] on button "Yes / OK" at bounding box center [815, 434] width 58 height 13
click at [811, 453] on button "Yes / OK" at bounding box center [815, 453] width 58 height 13
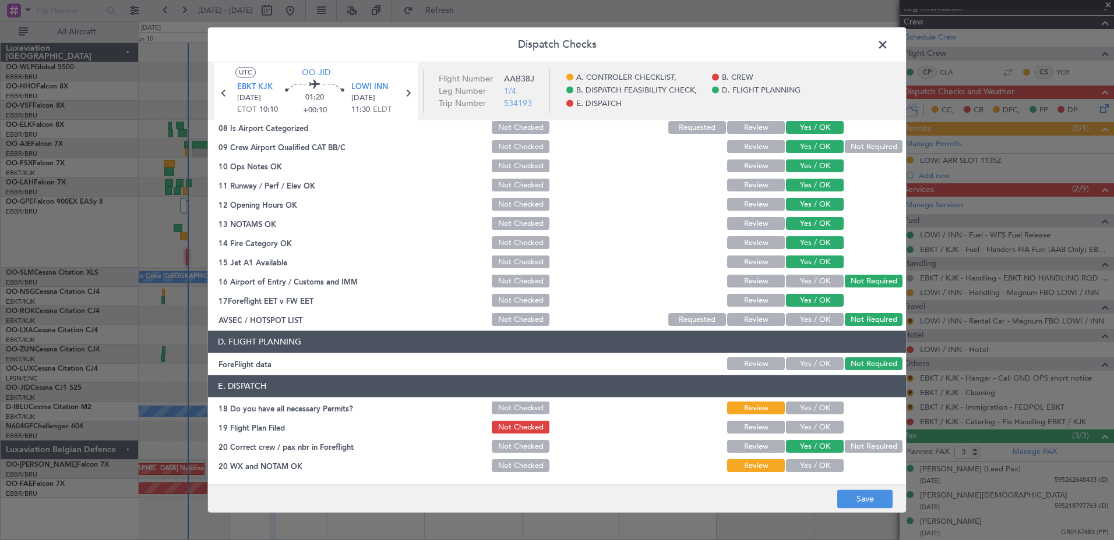
click at [815, 408] on button "Yes / OK" at bounding box center [815, 408] width 58 height 13
click at [816, 426] on button "Yes / OK" at bounding box center [815, 428] width 58 height 13
drag, startPoint x: 814, startPoint y: 468, endPoint x: 831, endPoint y: 476, distance: 18.2
click at [815, 468] on button "Yes / OK" at bounding box center [815, 466] width 58 height 13
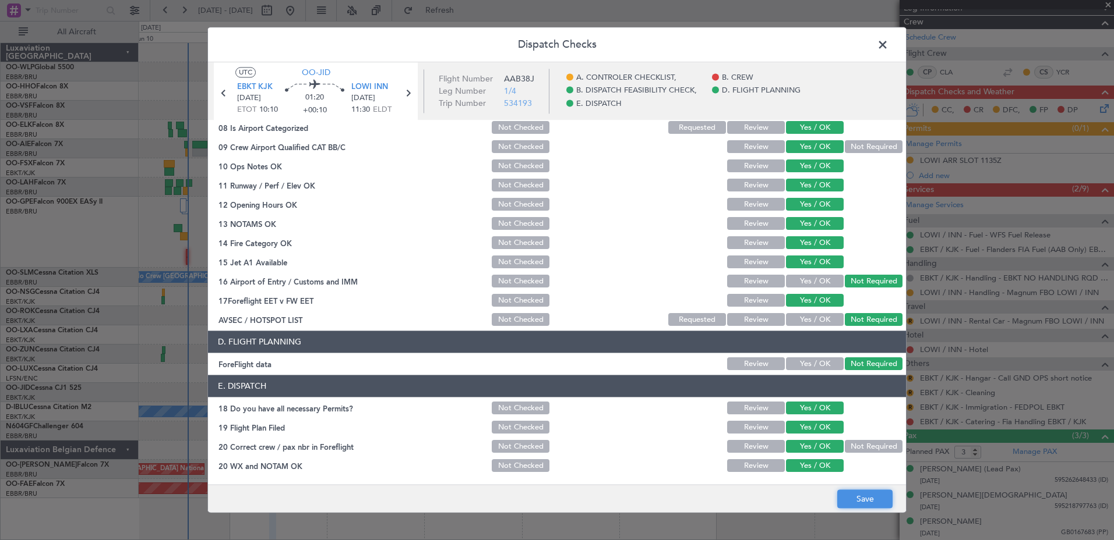
click at [861, 506] on button "Save" at bounding box center [864, 499] width 55 height 19
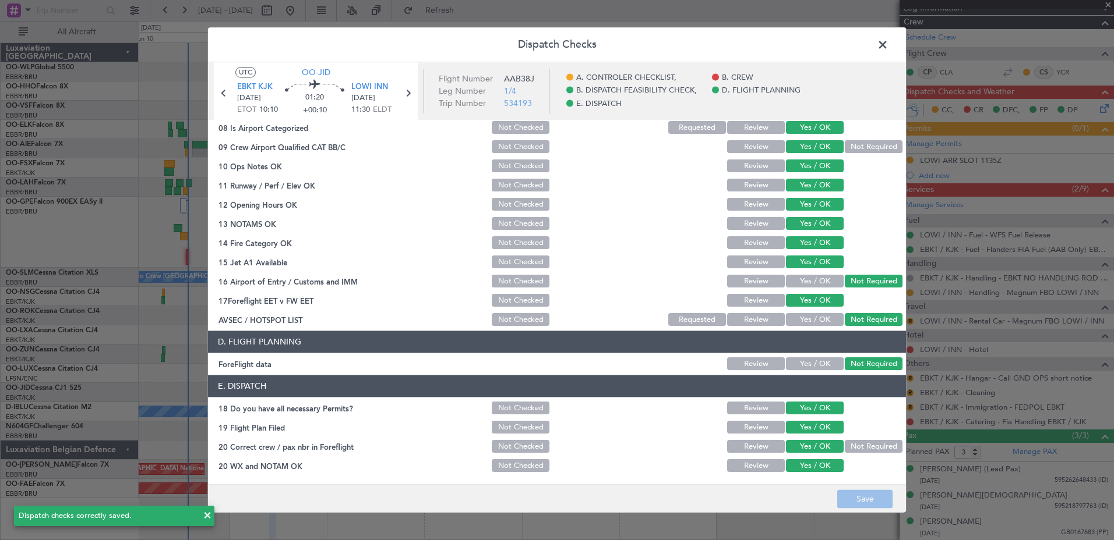
click at [888, 42] on span at bounding box center [888, 47] width 0 height 23
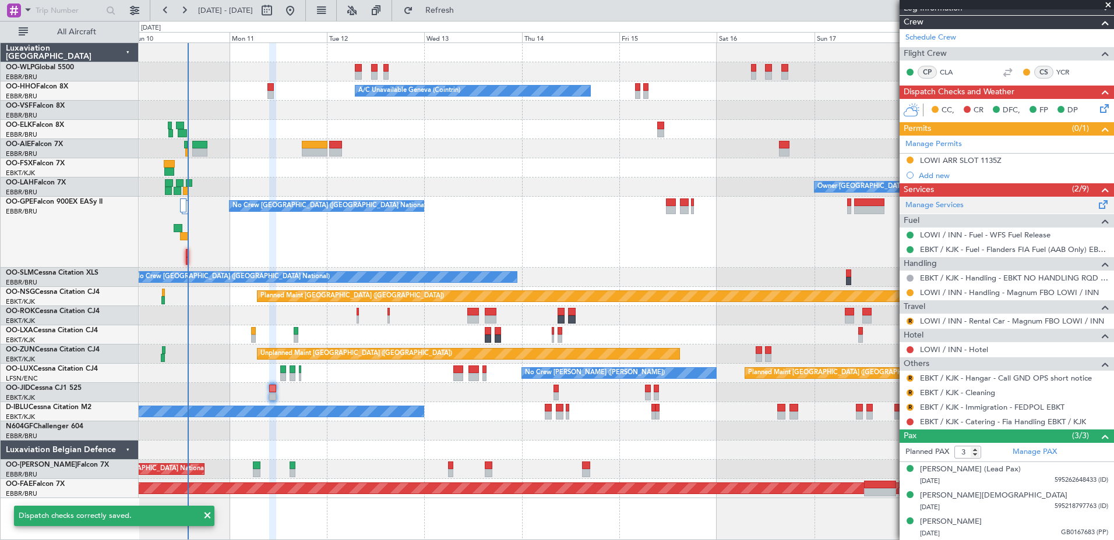
scroll to position [0, 0]
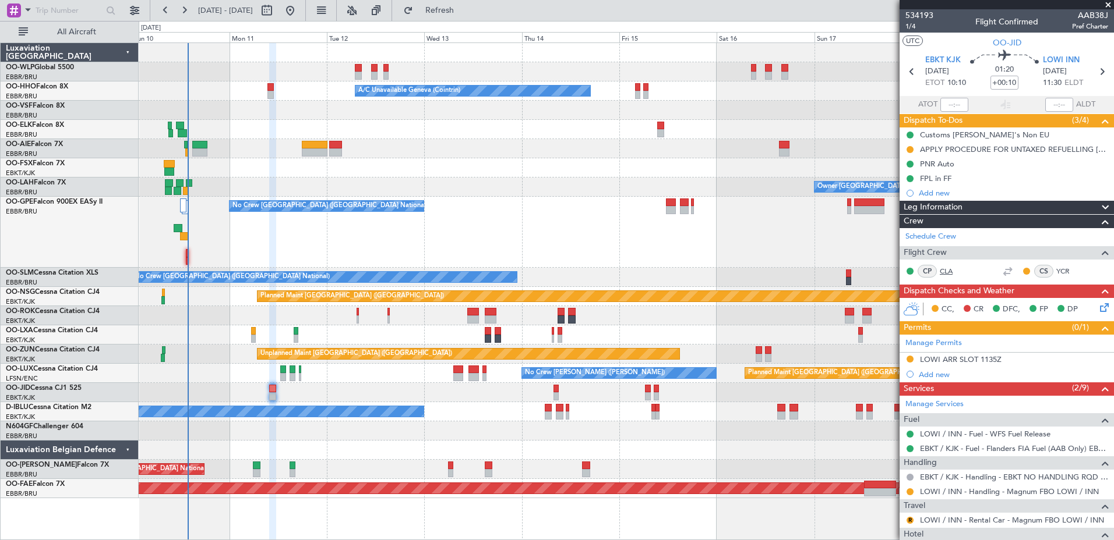
click at [944, 272] on link "CLA" at bounding box center [952, 271] width 26 height 10
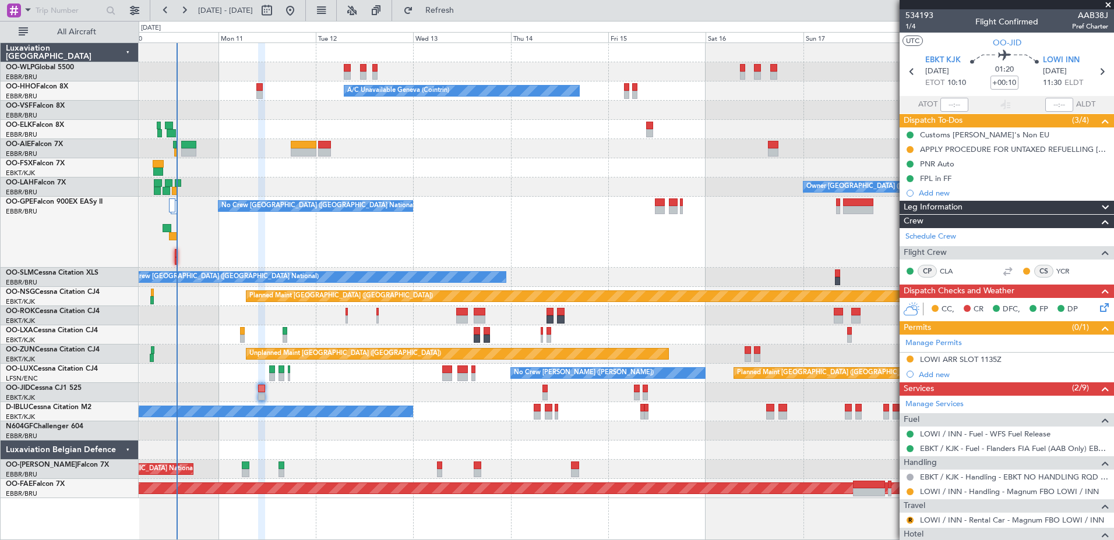
click at [446, 407] on div "No Crew [GEOGRAPHIC_DATA] ([GEOGRAPHIC_DATA] National)" at bounding box center [626, 411] width 974 height 19
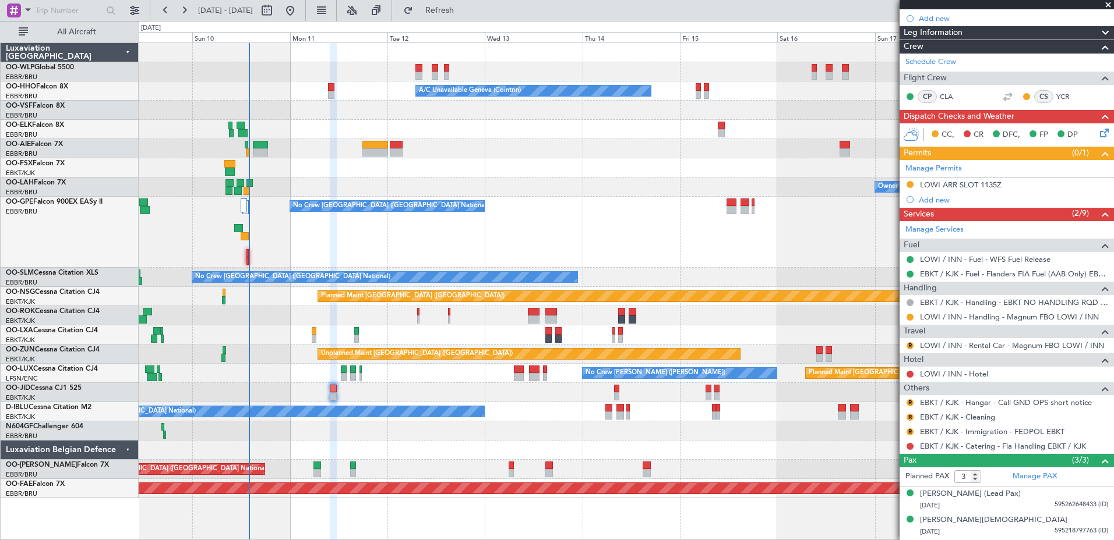
scroll to position [199, 0]
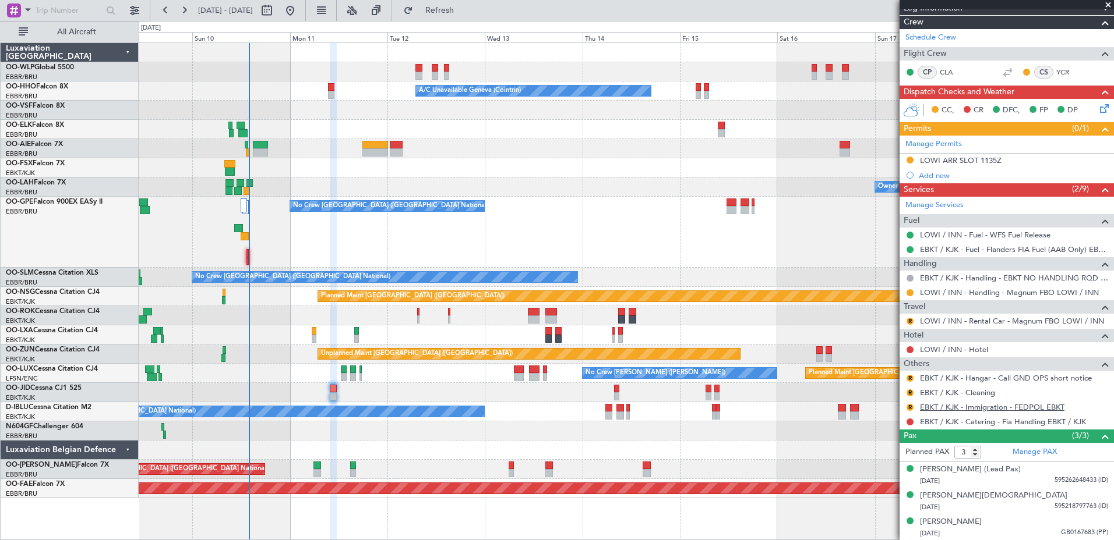
click at [952, 408] on link "EBKT / KJK - Immigration - FEDPOL EBKT" at bounding box center [992, 407] width 144 height 10
click at [464, 6] on span "Refresh" at bounding box center [439, 10] width 49 height 8
click at [910, 407] on button at bounding box center [909, 407] width 7 height 7
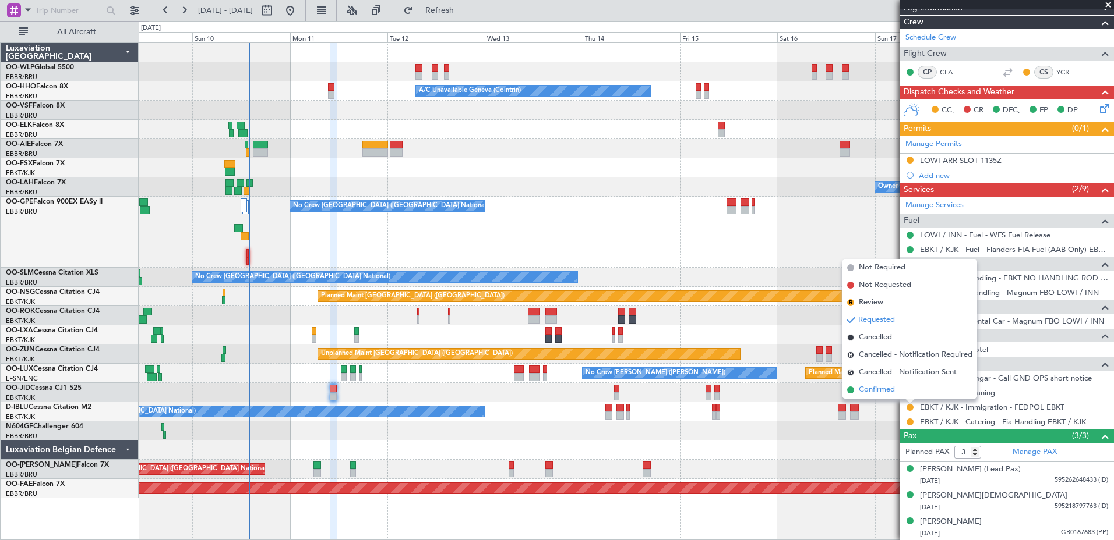
click at [884, 390] on span "Confirmed" at bounding box center [876, 390] width 36 height 12
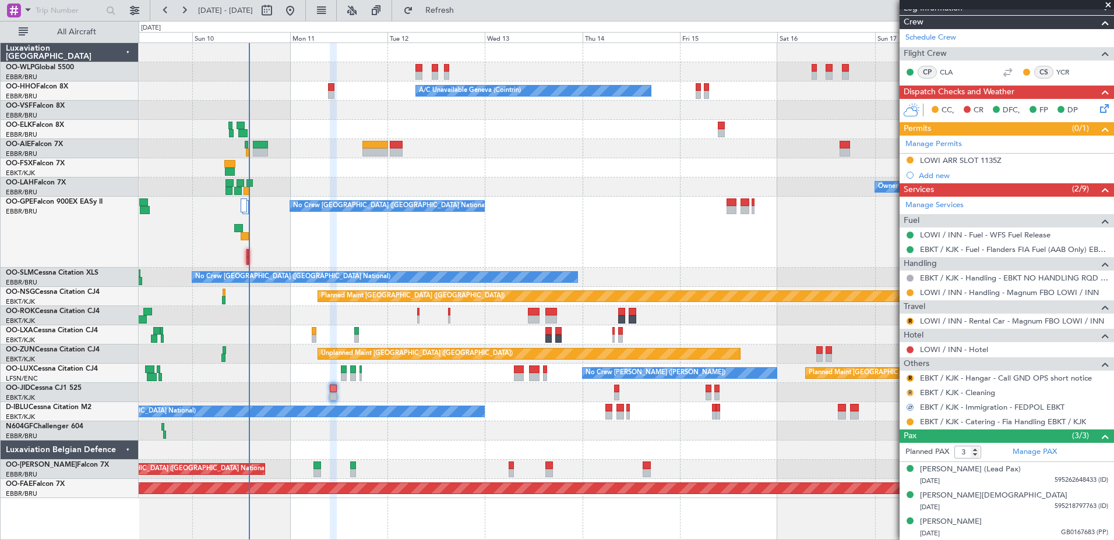
click at [908, 392] on button "R" at bounding box center [909, 393] width 7 height 7
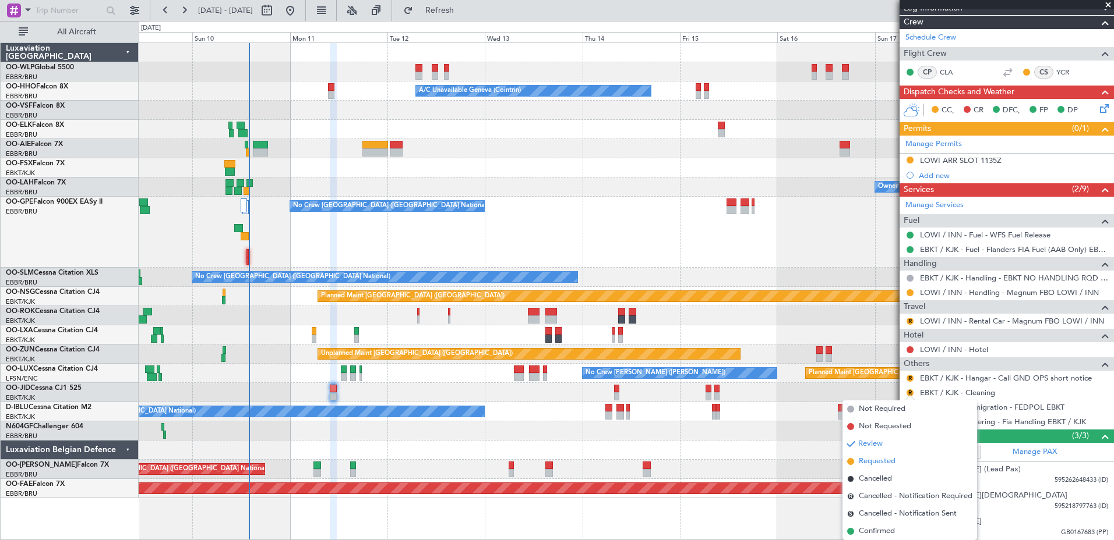
click at [883, 461] on span "Requested" at bounding box center [876, 462] width 37 height 12
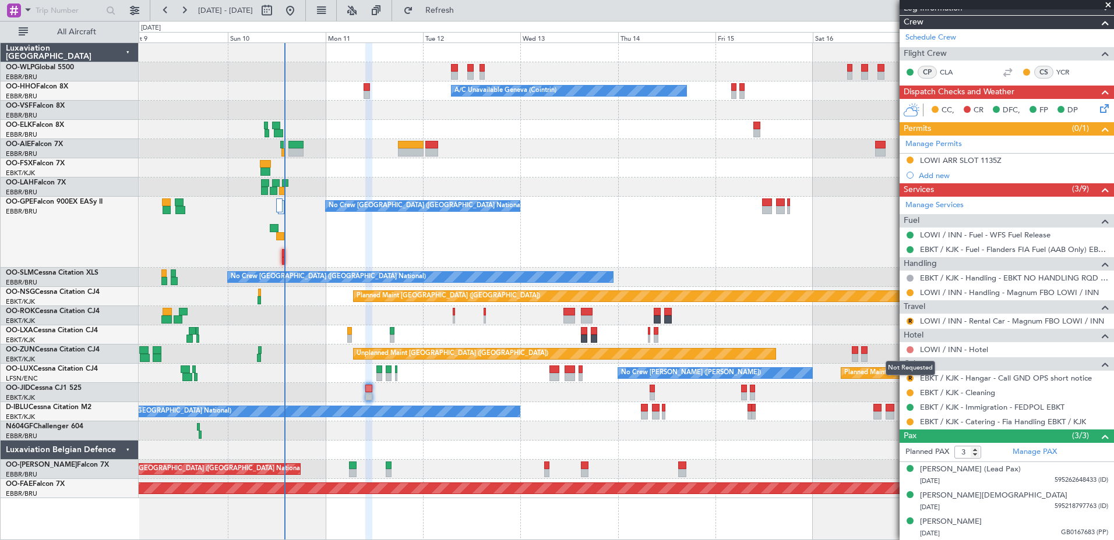
click at [910, 351] on button at bounding box center [909, 350] width 7 height 7
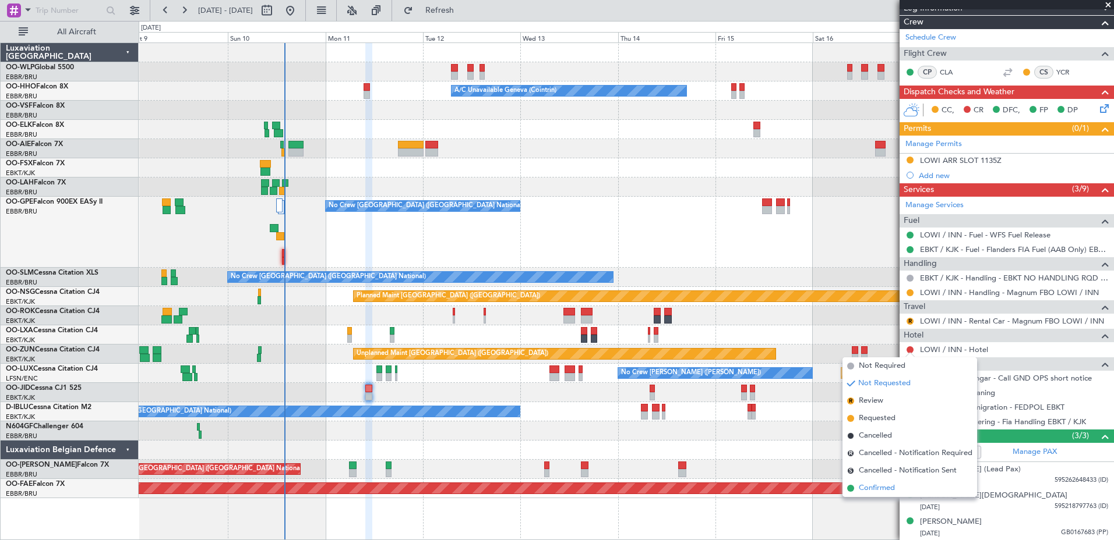
click at [863, 486] on span "Confirmed" at bounding box center [876, 489] width 36 height 12
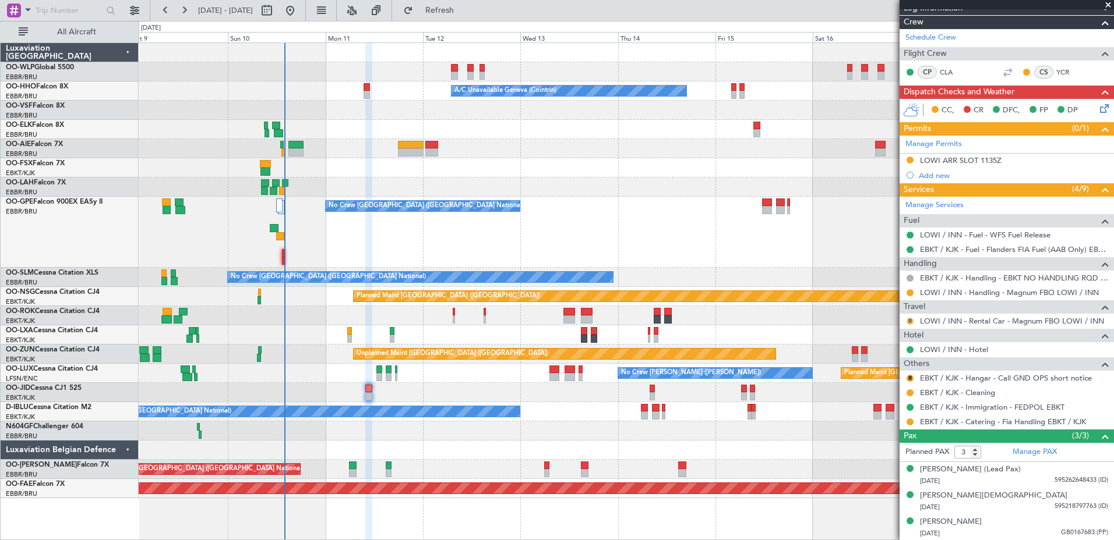
click at [908, 321] on button "R" at bounding box center [909, 321] width 7 height 7
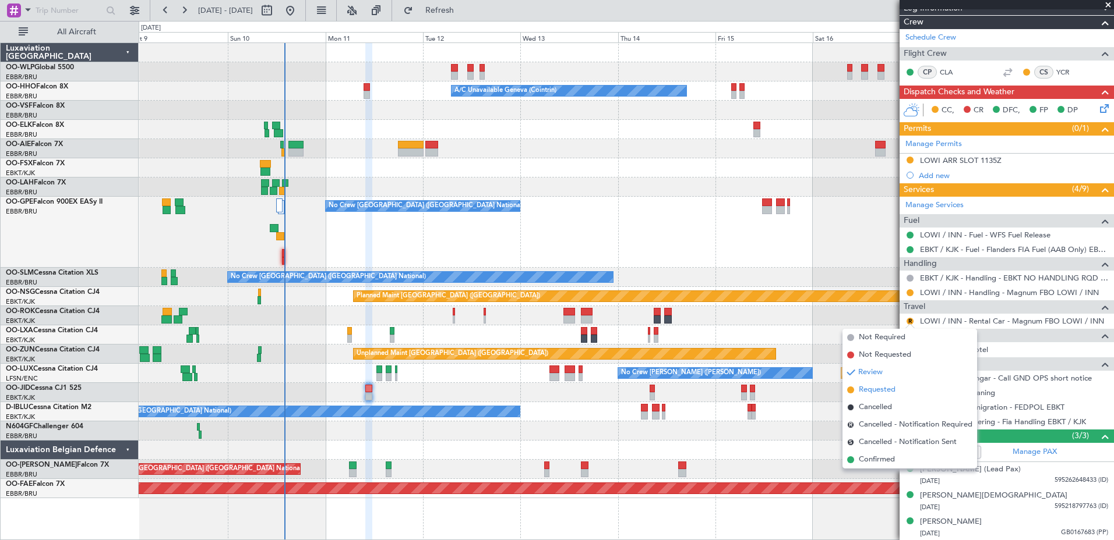
click at [873, 387] on span "Requested" at bounding box center [876, 390] width 37 height 12
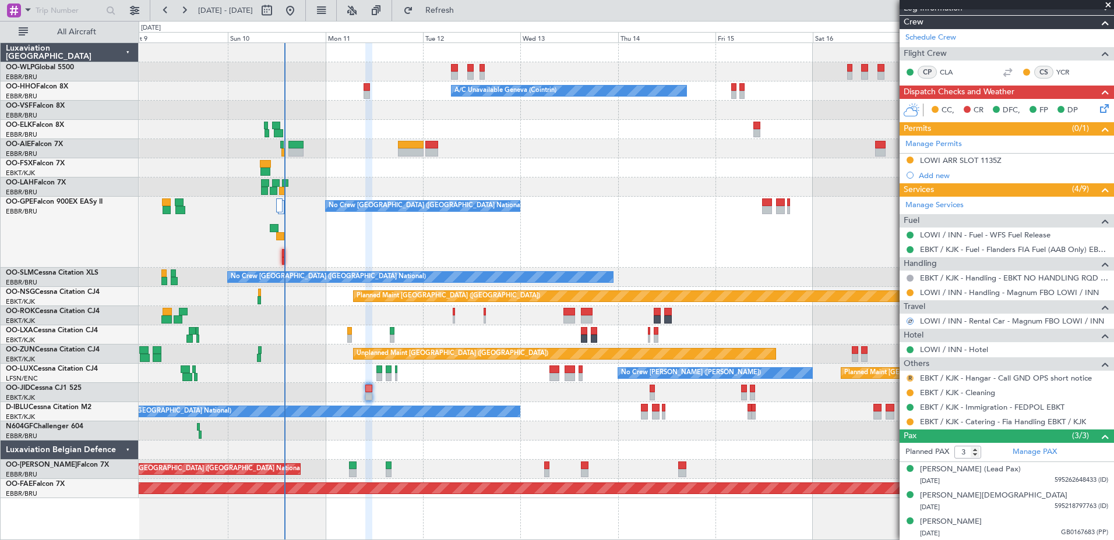
click at [910, 378] on button "R" at bounding box center [909, 378] width 7 height 7
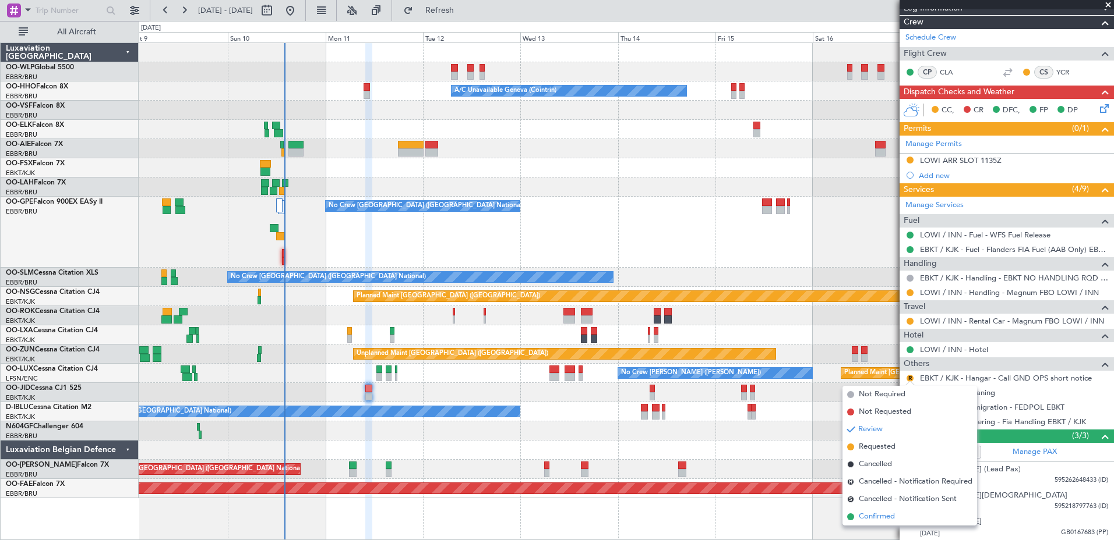
click at [892, 517] on span "Confirmed" at bounding box center [876, 517] width 36 height 12
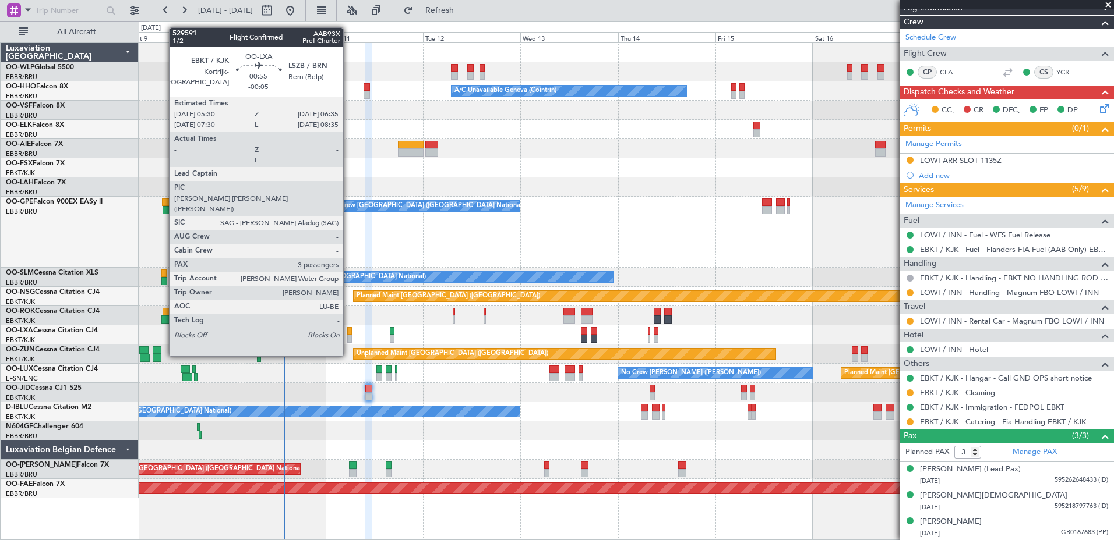
click at [348, 334] on div at bounding box center [349, 331] width 5 height 8
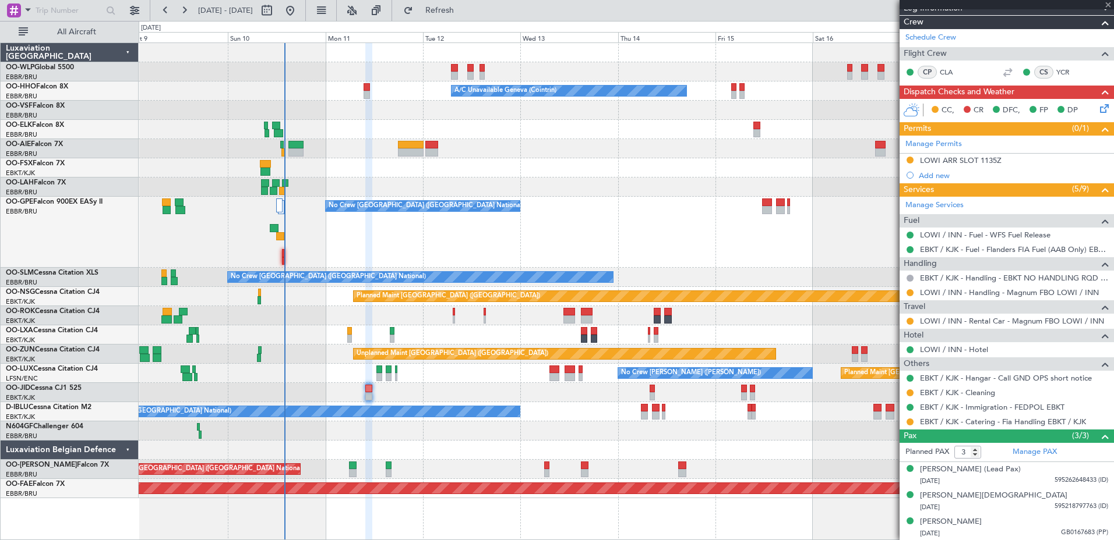
scroll to position [0, 0]
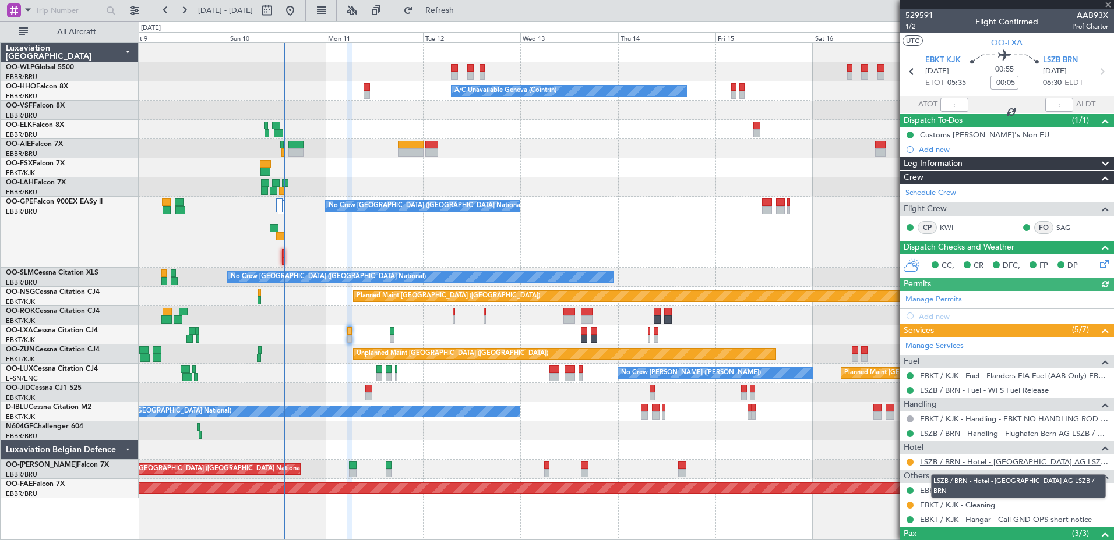
click at [1001, 462] on link "LSZB / BRN - Hotel - [GEOGRAPHIC_DATA] AG LSZB / BRN" at bounding box center [1014, 462] width 188 height 10
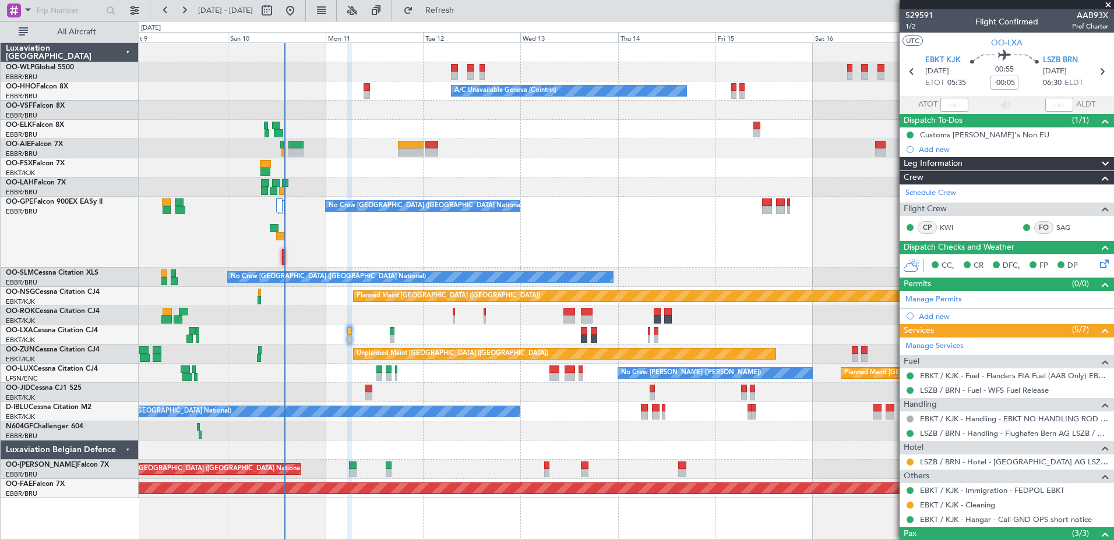
click at [359, 337] on div "Planned Maint Brussels (Brussels National) Planned Maint Kortrijk-Wevelgem" at bounding box center [626, 335] width 974 height 19
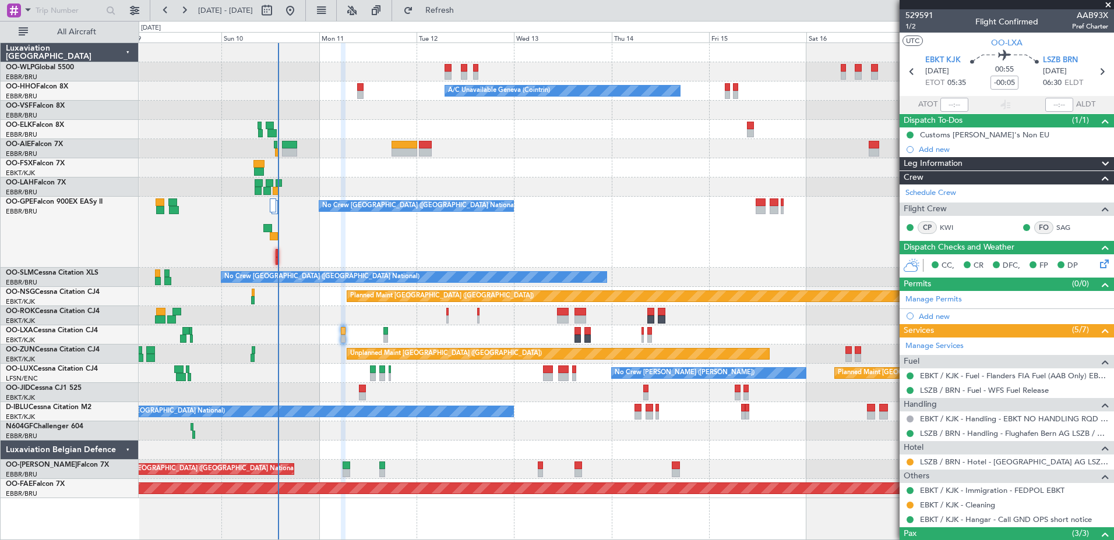
click at [328, 387] on div "Planned Maint Milan (Linate) A/C Unavailable Geneva (Cointrin) Planned Maint Ge…" at bounding box center [626, 270] width 974 height 455
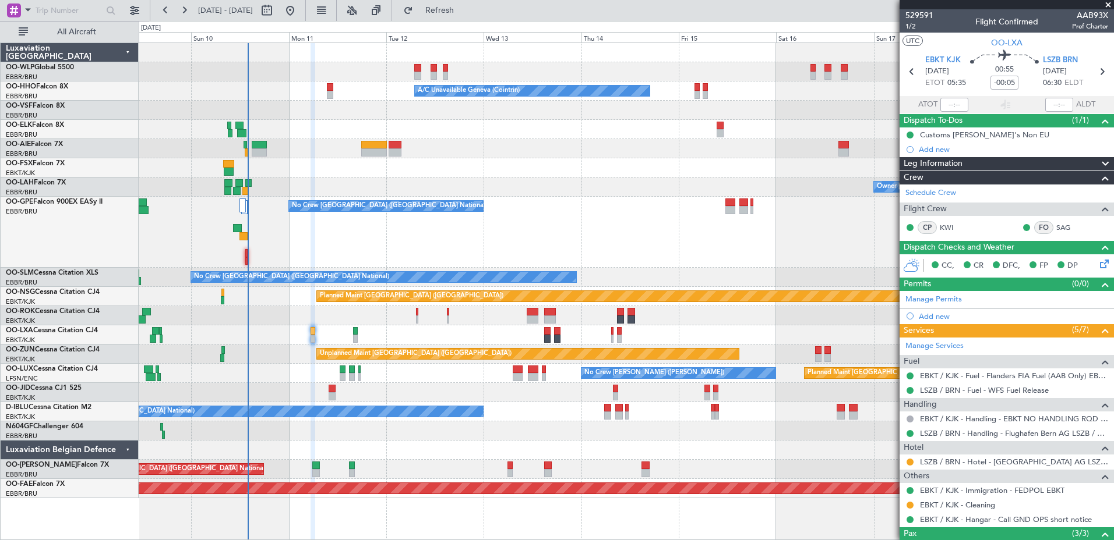
click at [448, 387] on div "Planned Maint Milan (Linate) A/C Unavailable Geneva (Cointrin) Planned Maint Ge…" at bounding box center [626, 270] width 974 height 455
click at [288, 365] on div "Planned Maint Milan (Linate) A/C Unavailable Geneva (Cointrin) Planned Maint Ge…" at bounding box center [626, 270] width 974 height 455
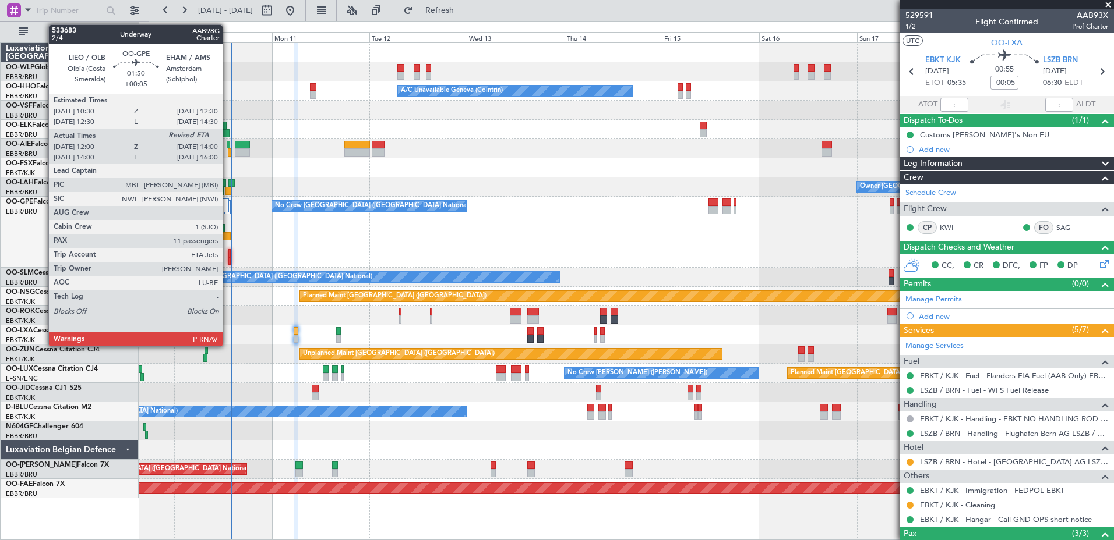
click at [228, 235] on div at bounding box center [226, 236] width 8 height 8
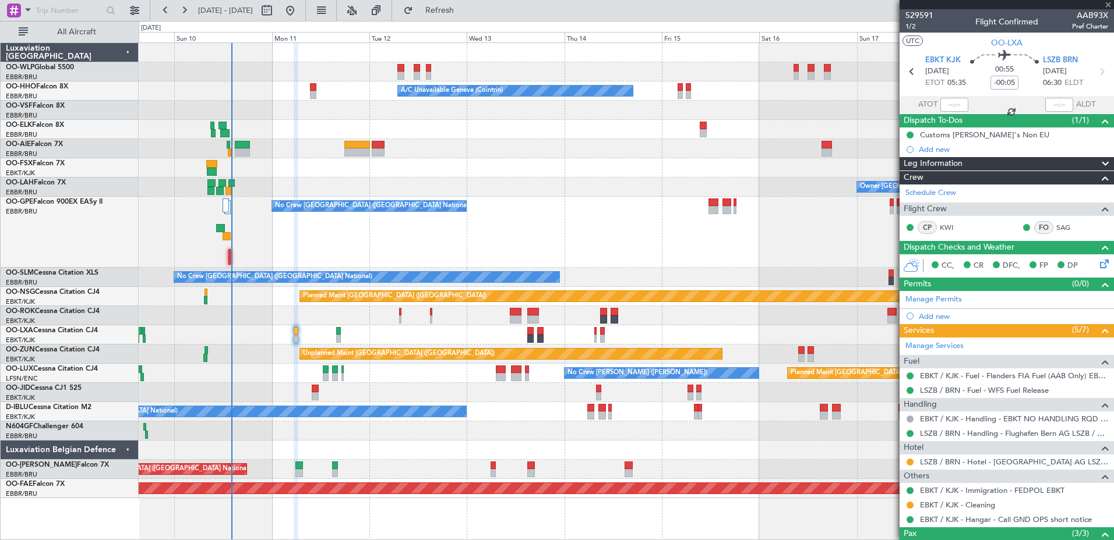
type input "+00:05"
type input "12:05"
type input "11"
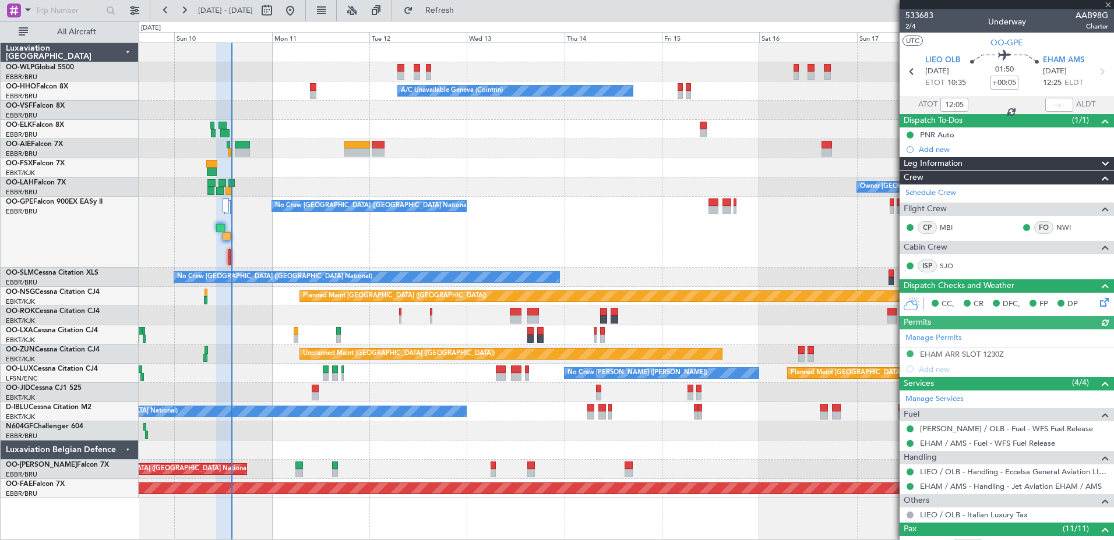
click at [1045, 103] on div at bounding box center [1059, 105] width 28 height 14
click at [1046, 100] on input "text" at bounding box center [1059, 105] width 28 height 14
type input "14:00"
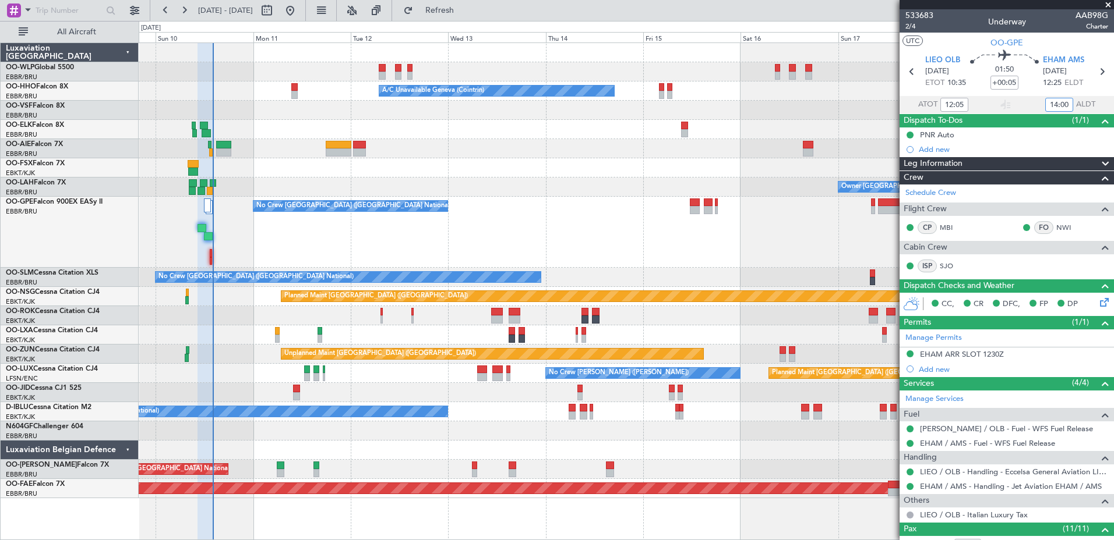
click at [547, 236] on div "No Crew [GEOGRAPHIC_DATA] ([GEOGRAPHIC_DATA] National)" at bounding box center [626, 232] width 974 height 71
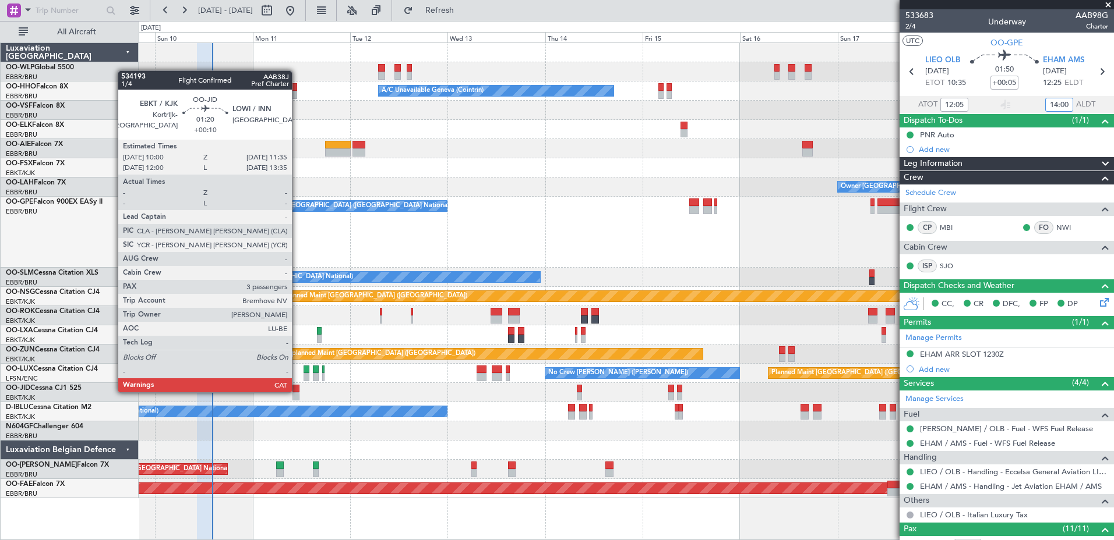
click at [297, 391] on div at bounding box center [295, 389] width 7 height 8
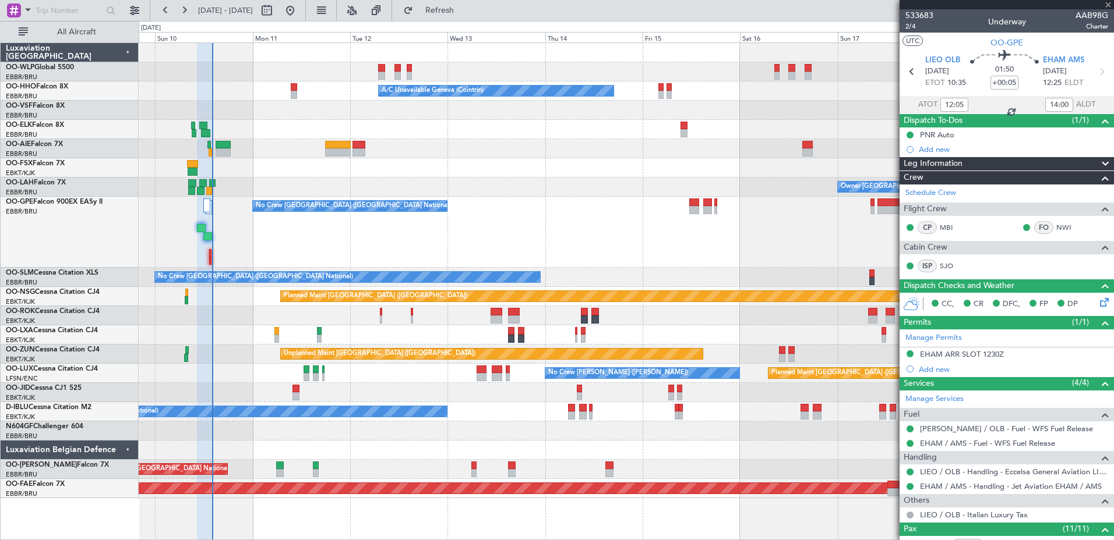
type input "+00:10"
type input "3"
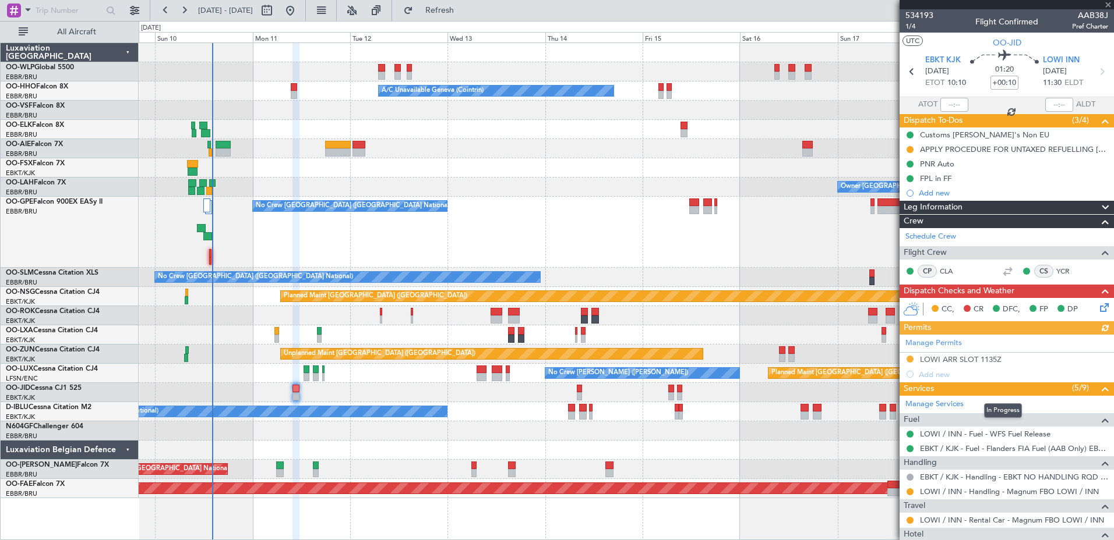
scroll to position [199, 0]
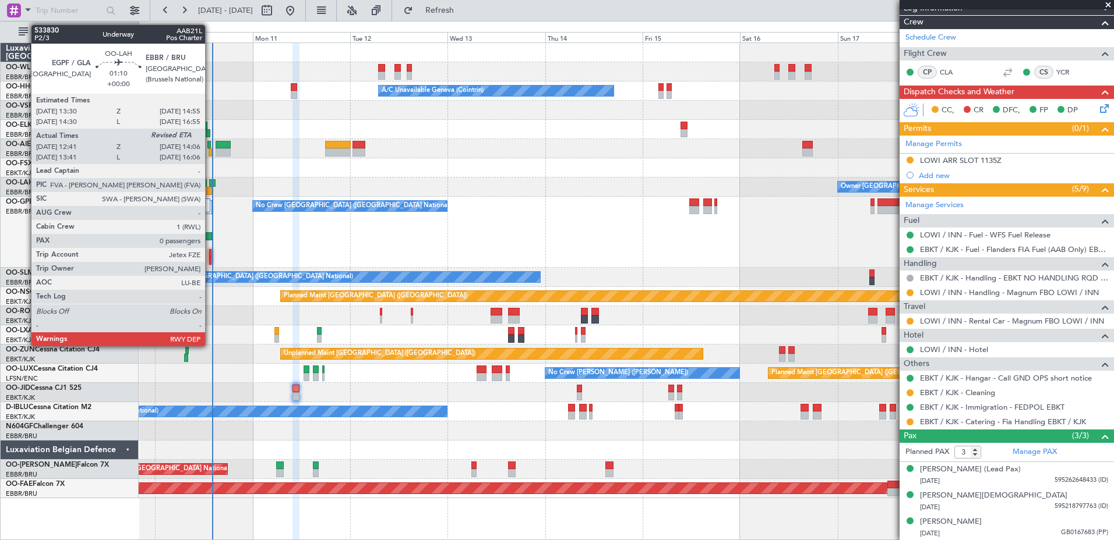
click at [210, 192] on div at bounding box center [209, 191] width 6 height 8
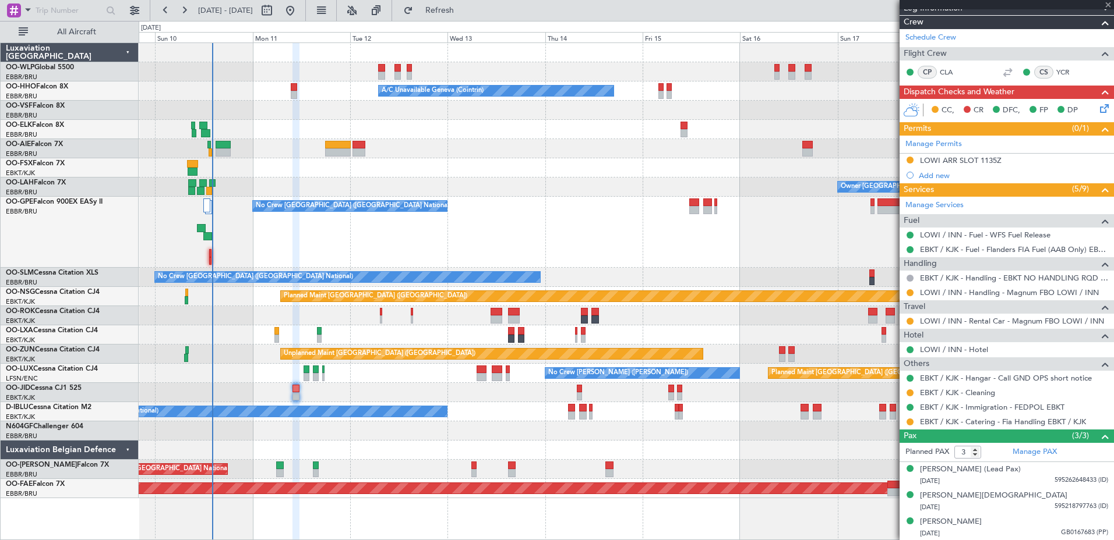
type input "12:51"
type input "0"
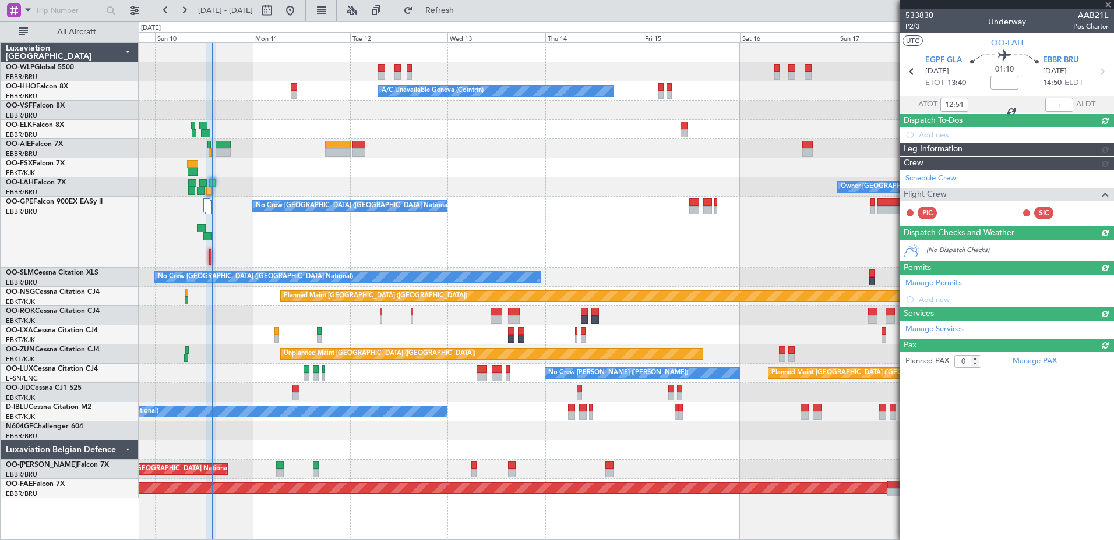
scroll to position [0, 0]
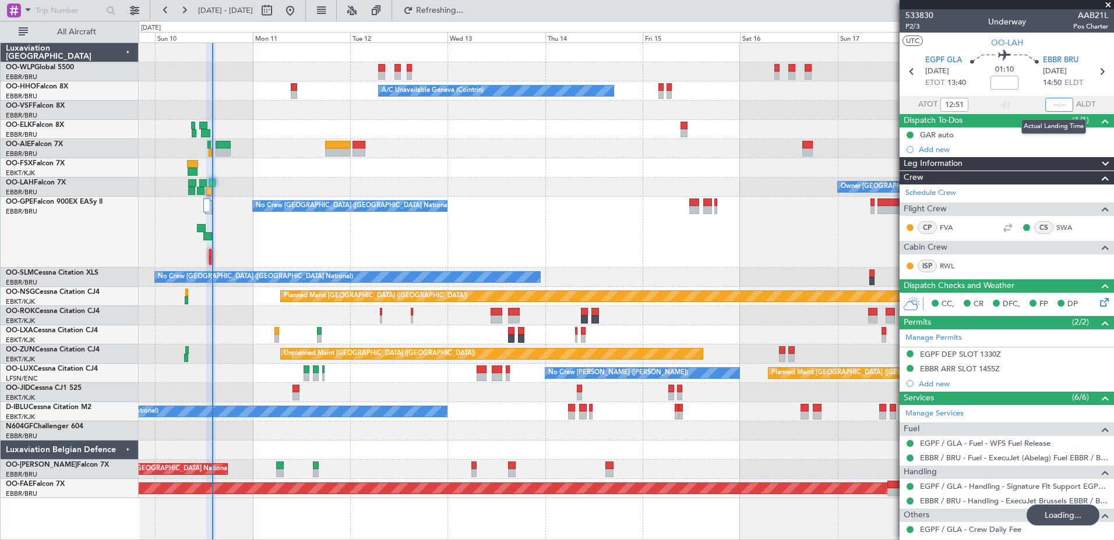
click at [1045, 103] on input "text" at bounding box center [1059, 105] width 28 height 14
click at [1048, 111] on input "text" at bounding box center [1059, 105] width 28 height 14
type input "14:03"
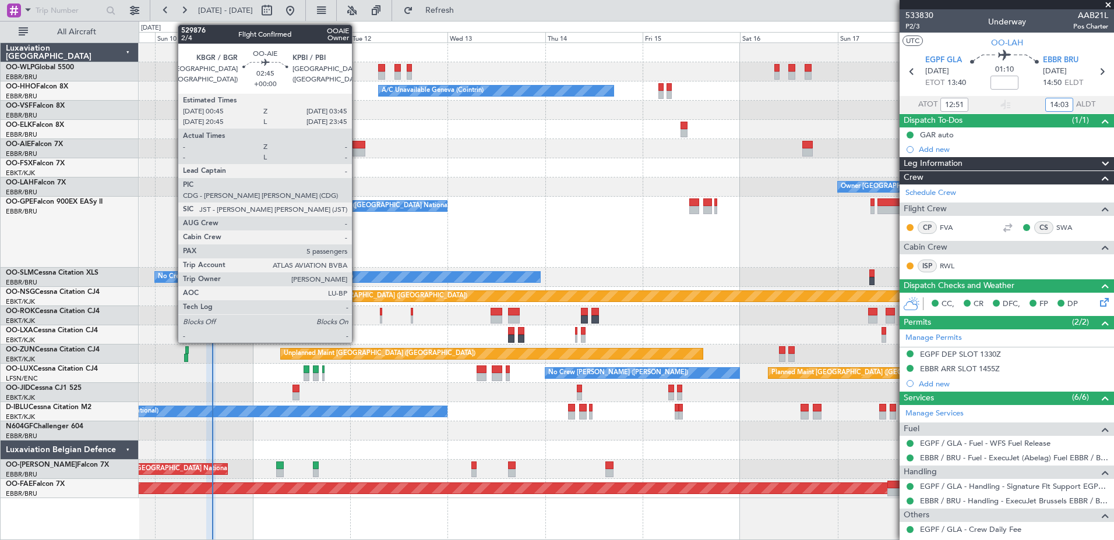
click at [357, 146] on div at bounding box center [358, 145] width 12 height 8
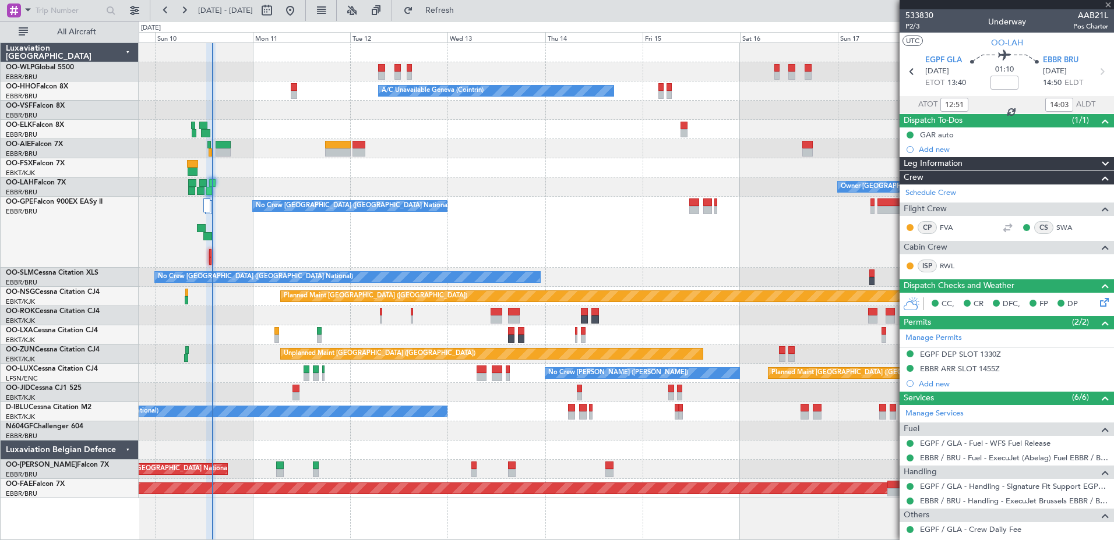
type input "5"
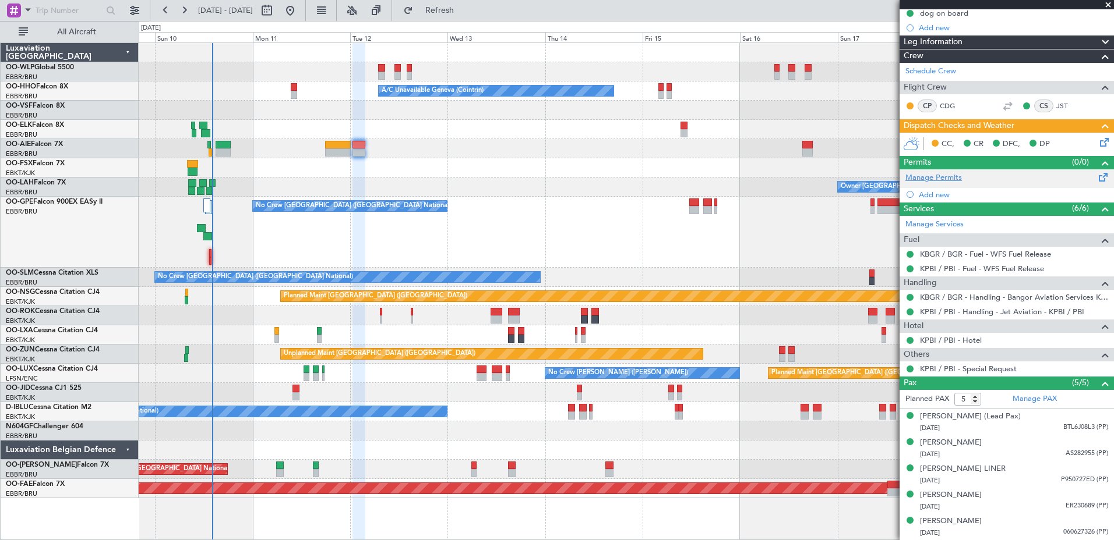
scroll to position [89, 0]
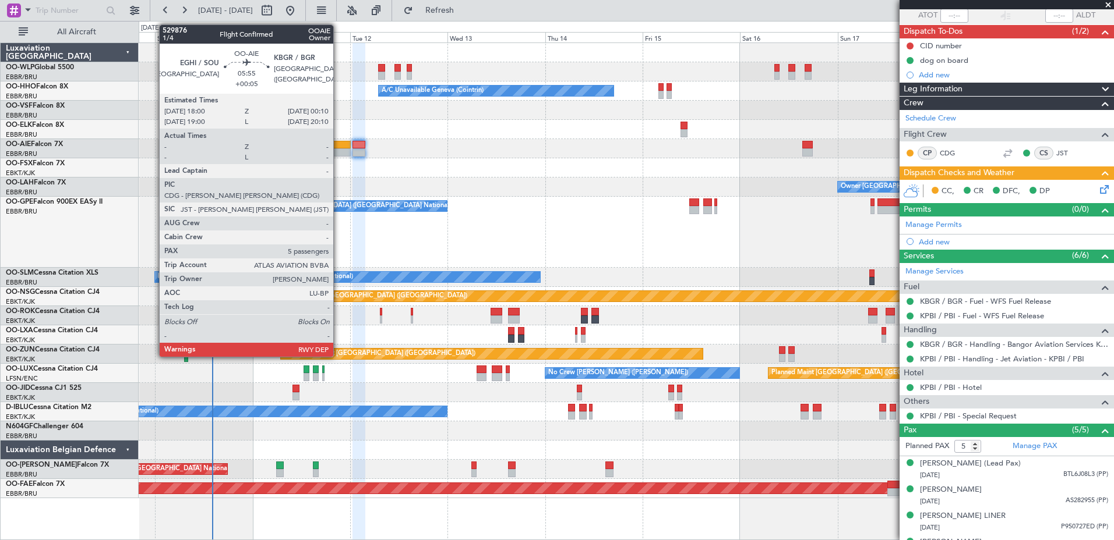
click at [338, 155] on div at bounding box center [337, 153] width 25 height 8
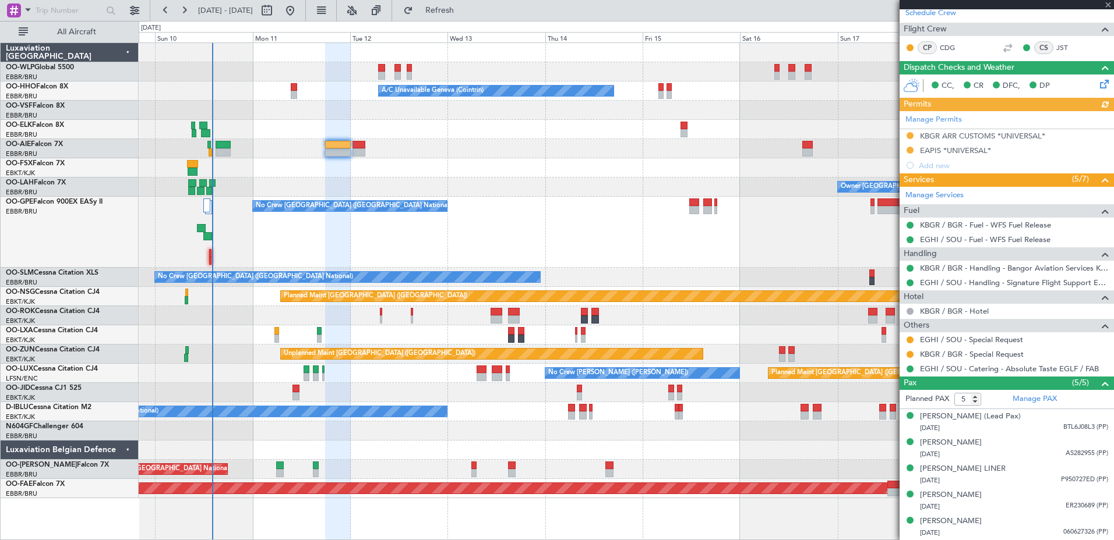
scroll to position [235, 0]
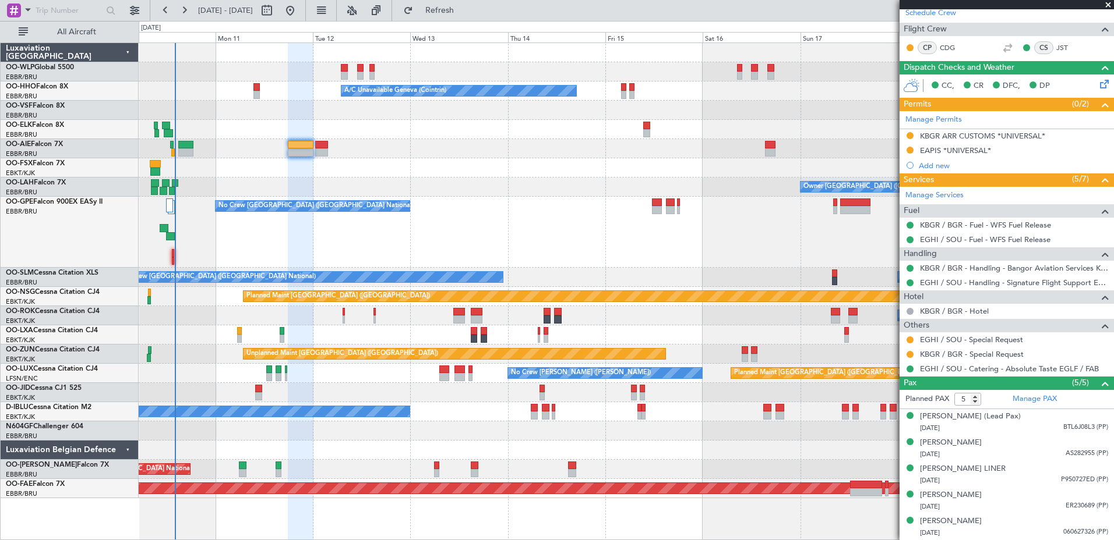
click at [447, 225] on div "No Crew [GEOGRAPHIC_DATA] ([GEOGRAPHIC_DATA] National)" at bounding box center [626, 232] width 974 height 71
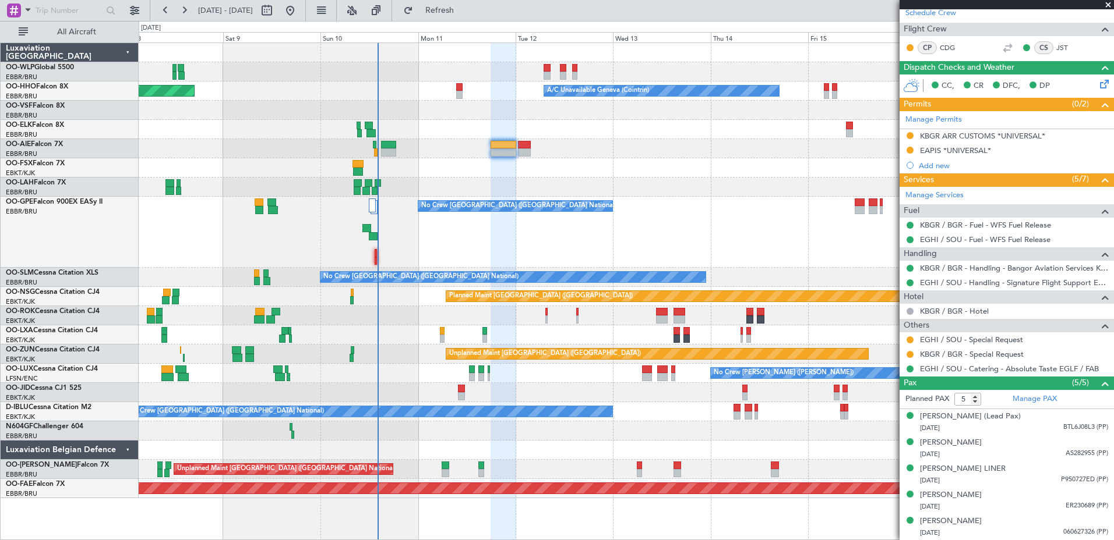
click at [439, 249] on div "No Crew [GEOGRAPHIC_DATA] ([GEOGRAPHIC_DATA] National)" at bounding box center [626, 232] width 974 height 71
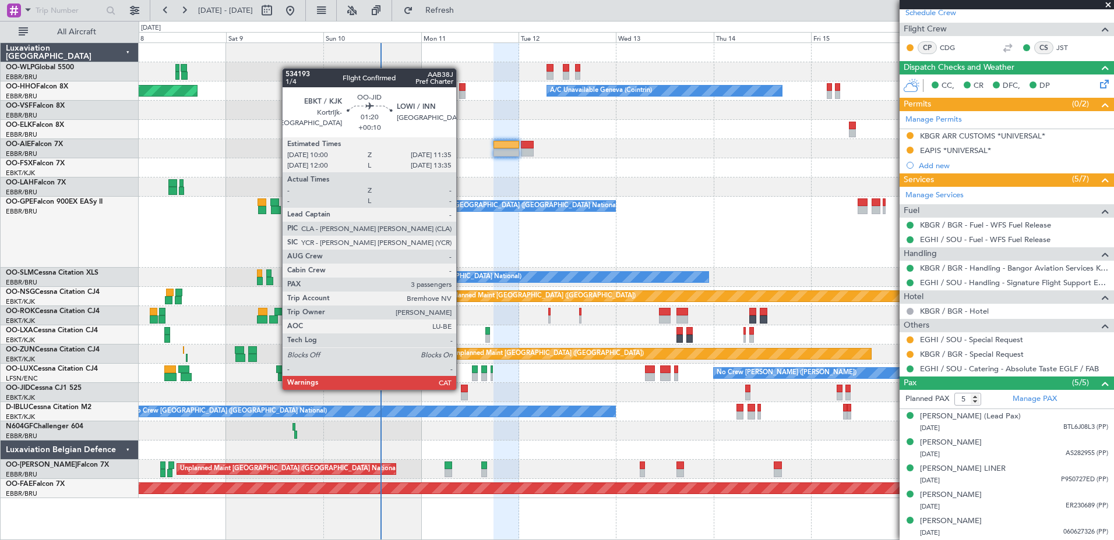
click at [461, 389] on div at bounding box center [464, 389] width 7 height 8
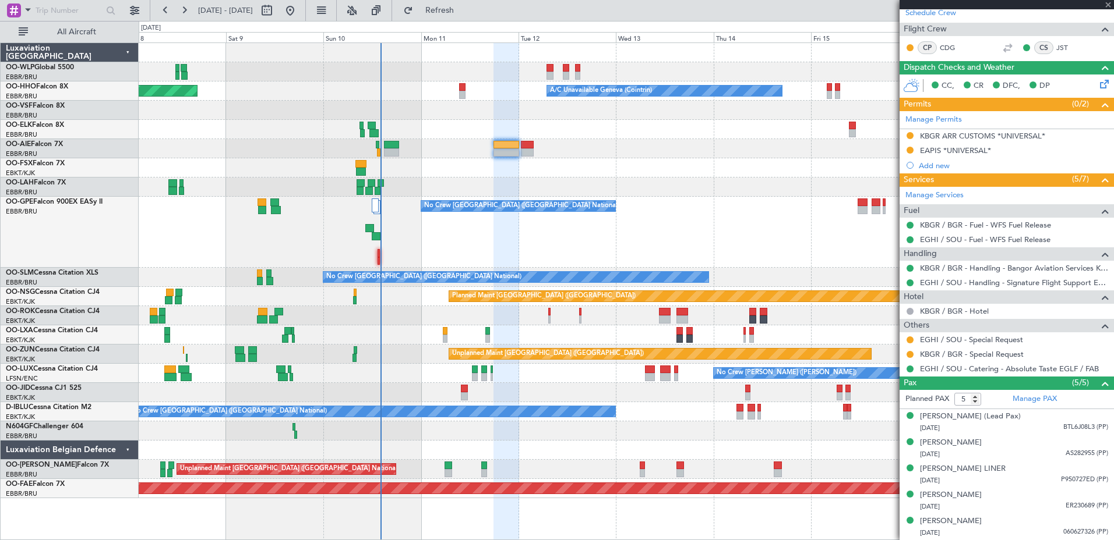
type input "+00:10"
type input "3"
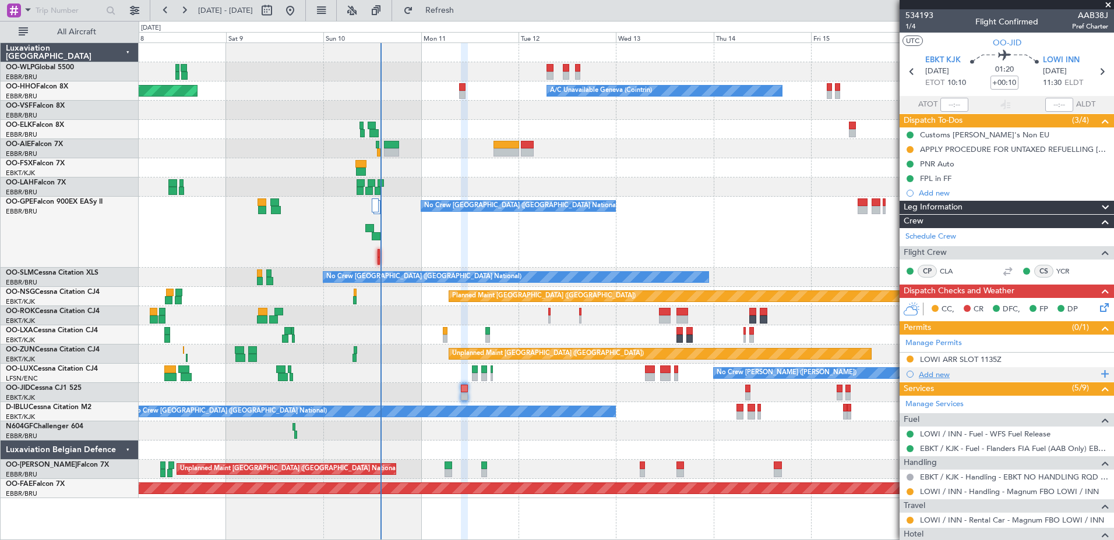
scroll to position [199, 0]
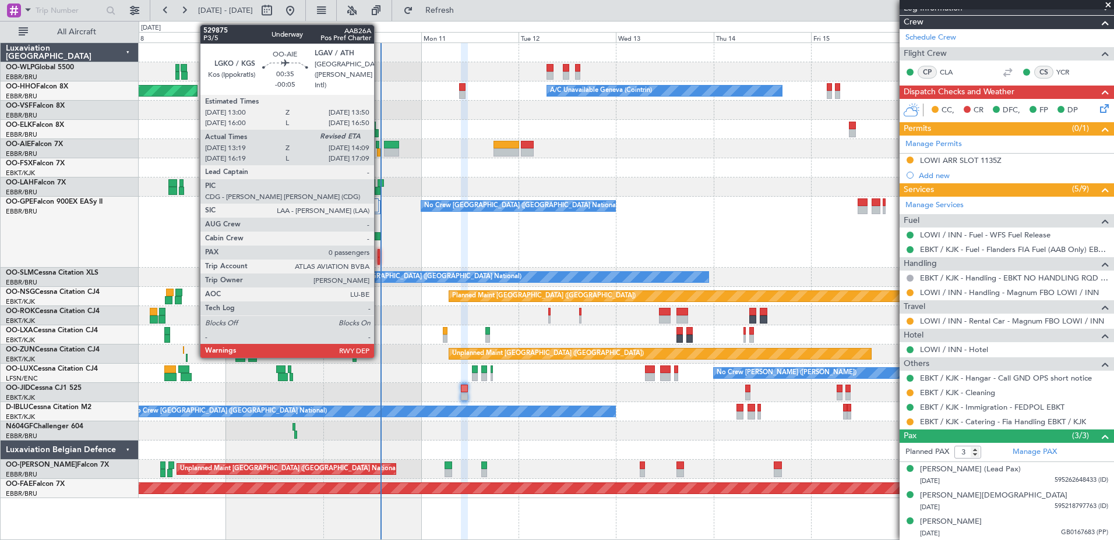
click at [379, 149] on div at bounding box center [378, 153] width 3 height 8
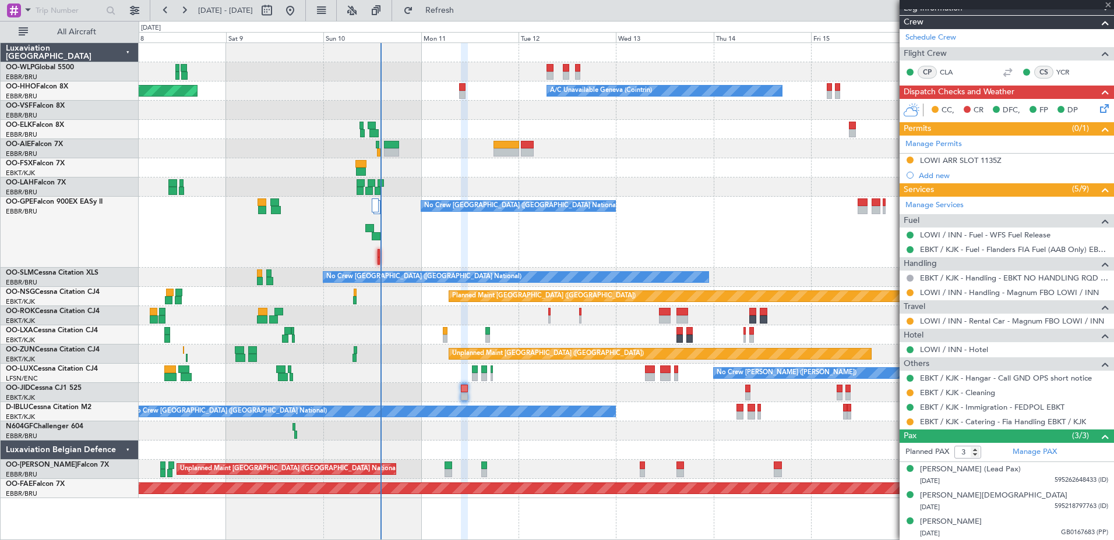
type input "-00:05"
type input "13:29"
type input "0"
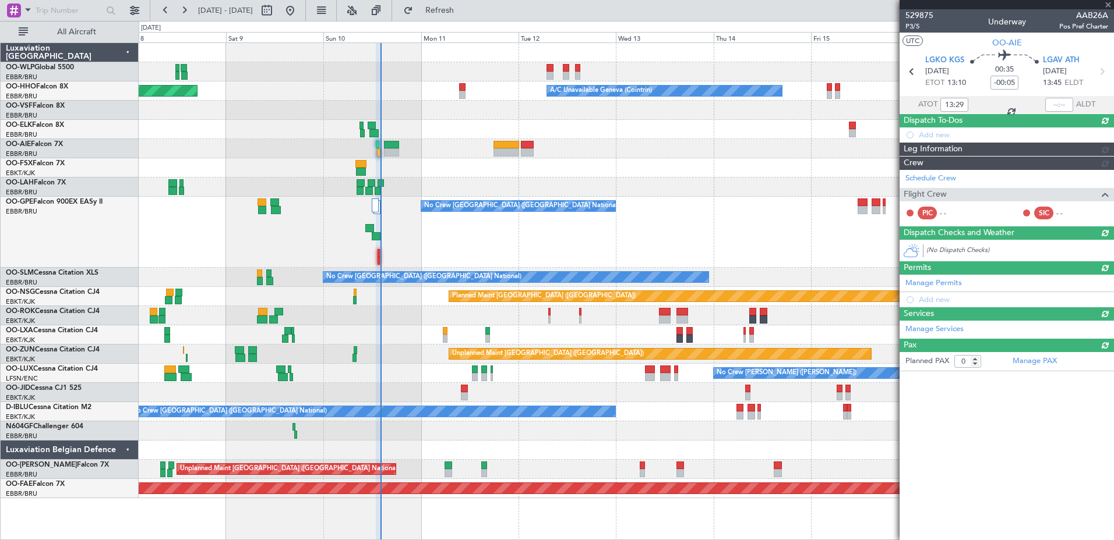
scroll to position [0, 0]
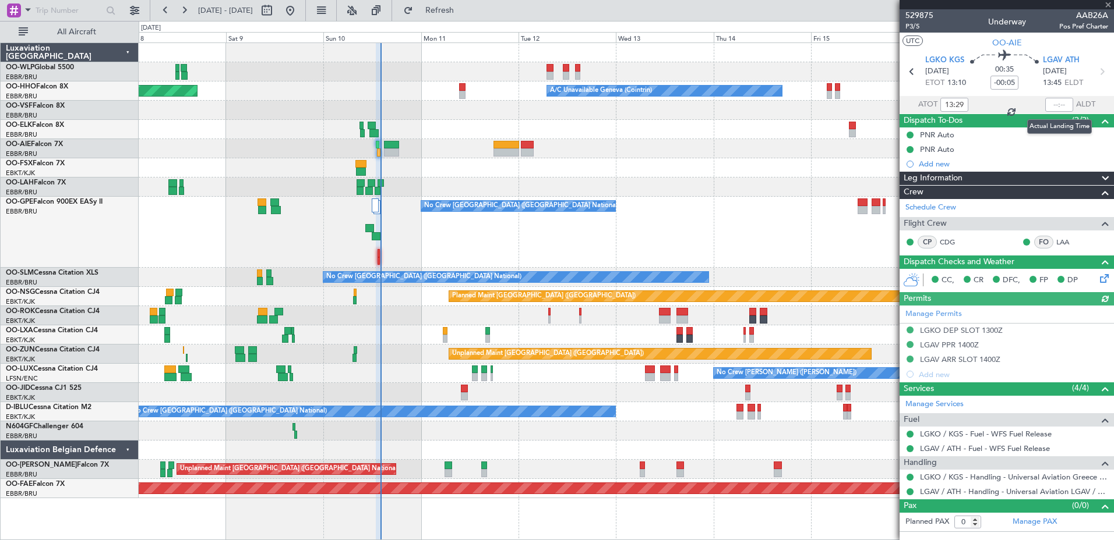
click at [1051, 104] on div at bounding box center [1059, 105] width 28 height 14
click at [1052, 104] on input "text" at bounding box center [1059, 105] width 28 height 14
type input "14:06"
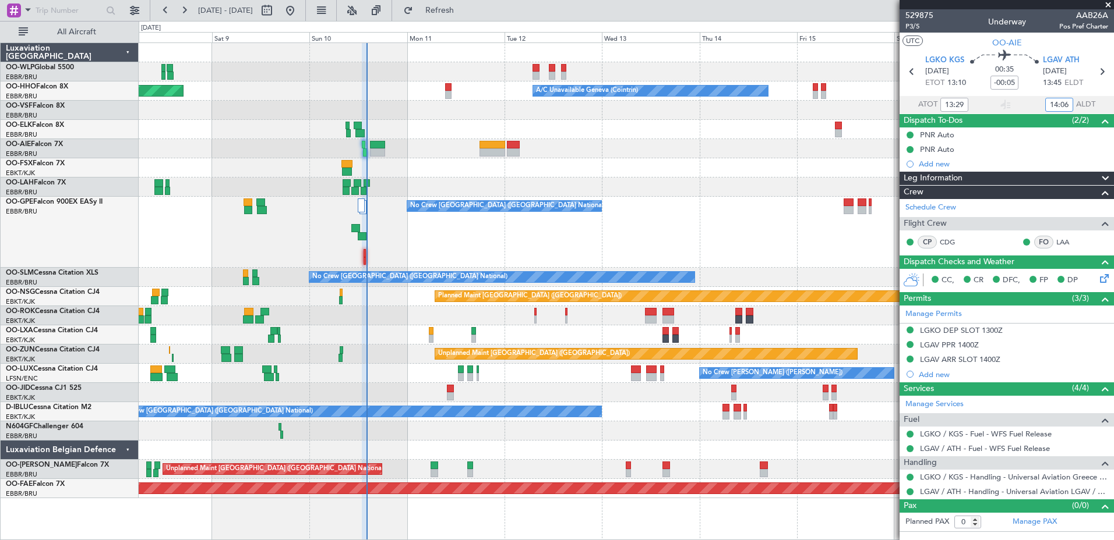
click at [395, 373] on div "Planned Maint Paris (Le Bourget) No Crew Nancy (Essey)" at bounding box center [626, 373] width 974 height 19
click at [453, 5] on button "Refresh" at bounding box center [433, 10] width 70 height 19
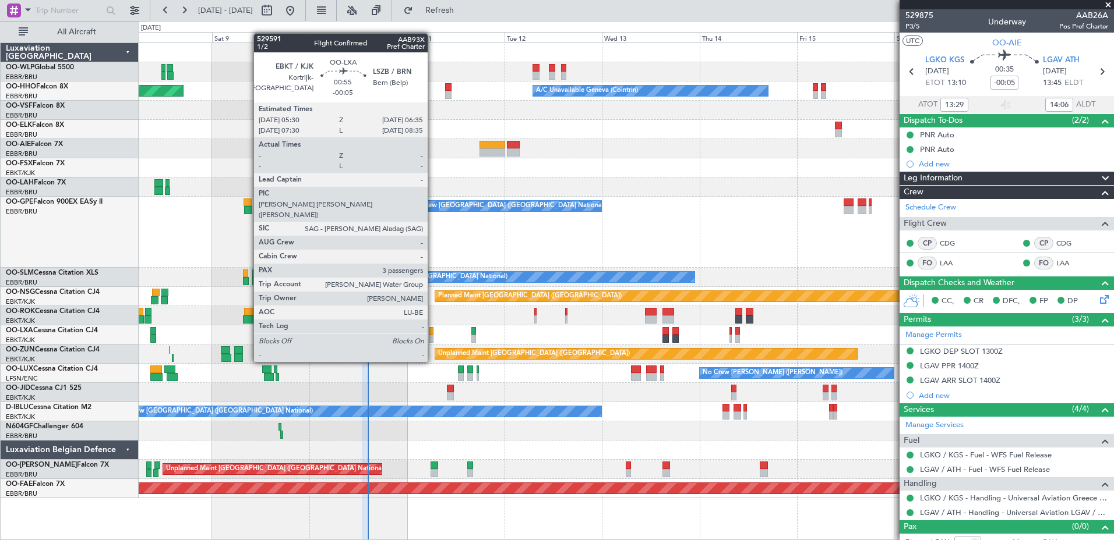
click at [433, 340] on div at bounding box center [431, 339] width 5 height 8
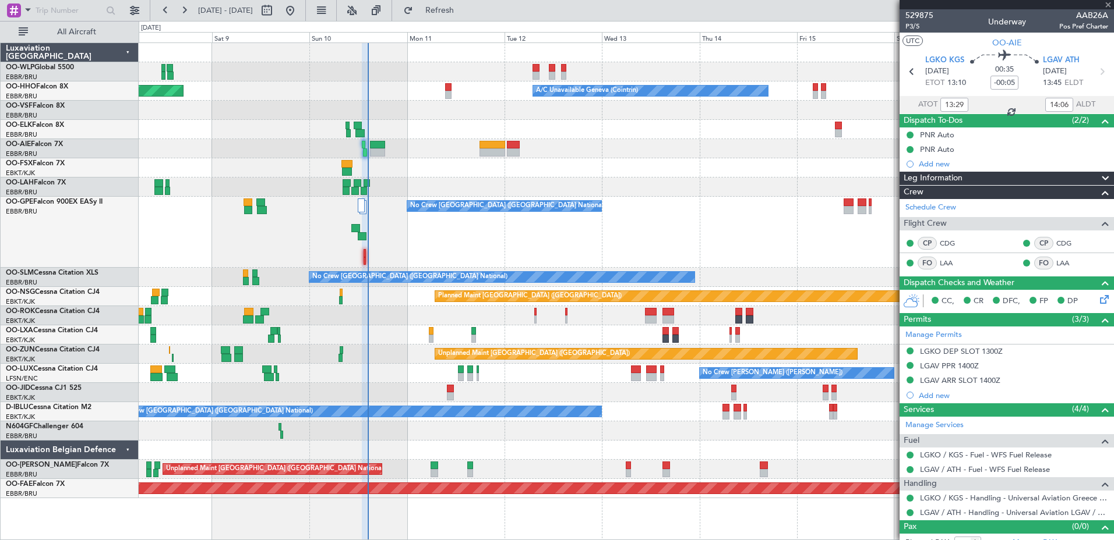
type input "3"
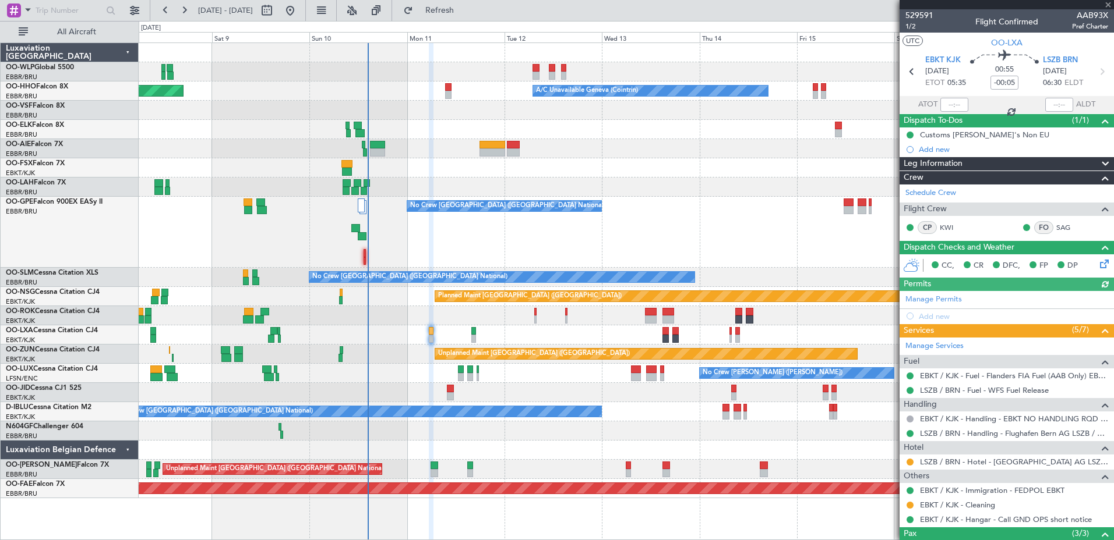
scroll to position [98, 0]
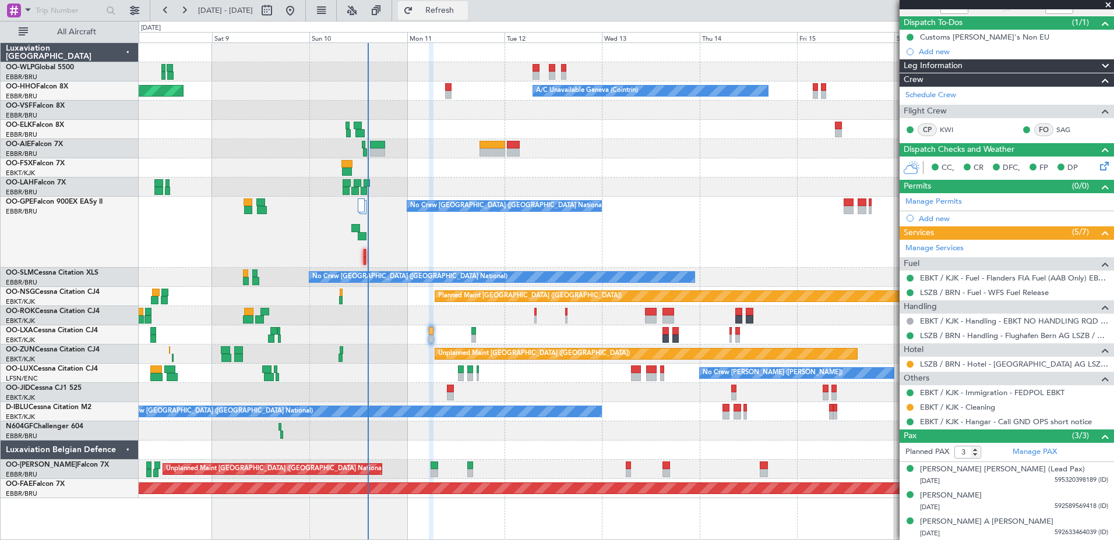
click at [447, 15] on button "Refresh" at bounding box center [433, 10] width 70 height 19
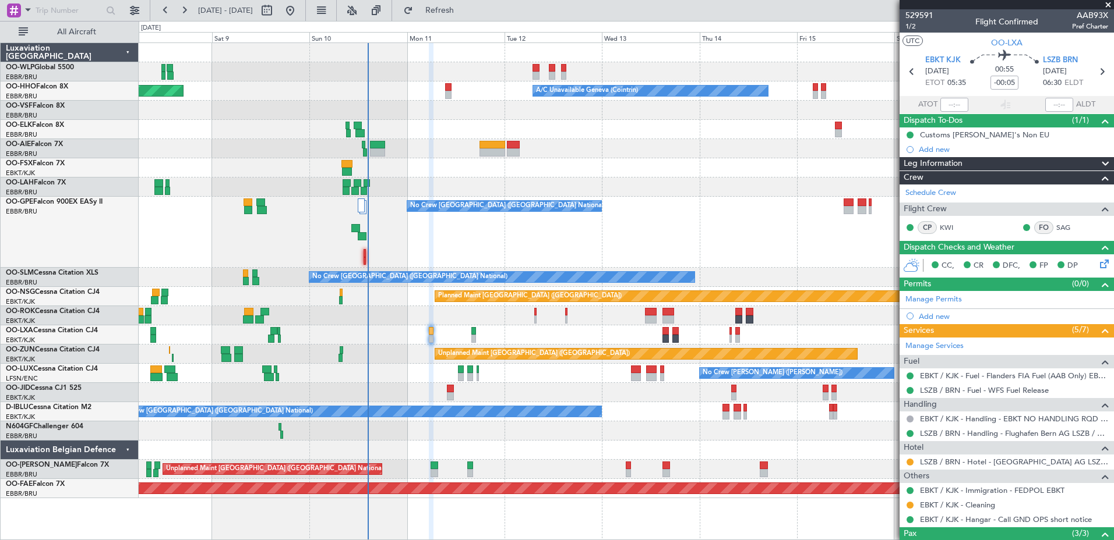
scroll to position [98, 0]
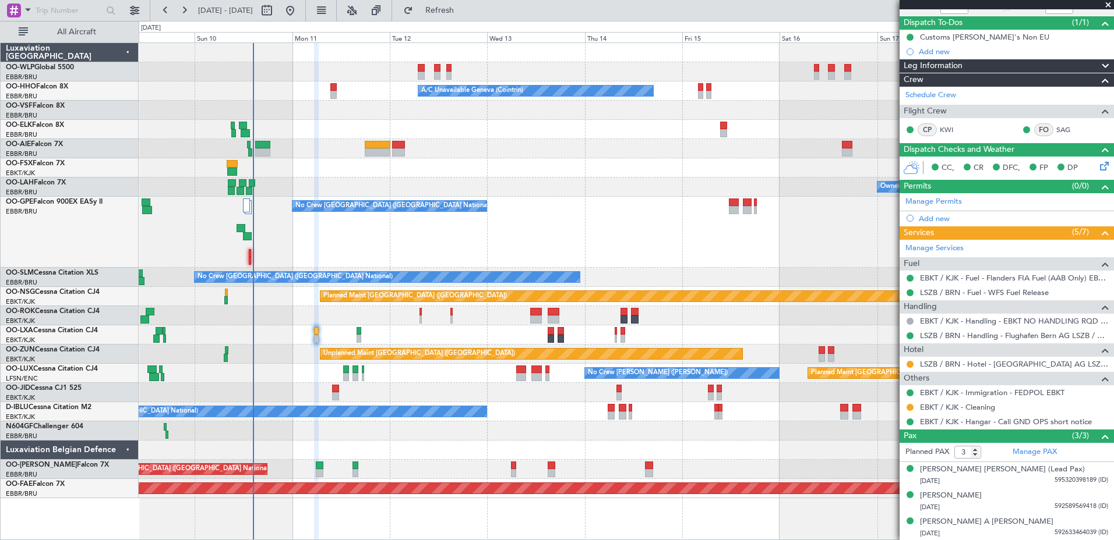
click at [496, 169] on div "Planned Maint Milan (Linate) A/C Unavailable Geneva (Cointrin) Planned Maint Ge…" at bounding box center [626, 270] width 974 height 455
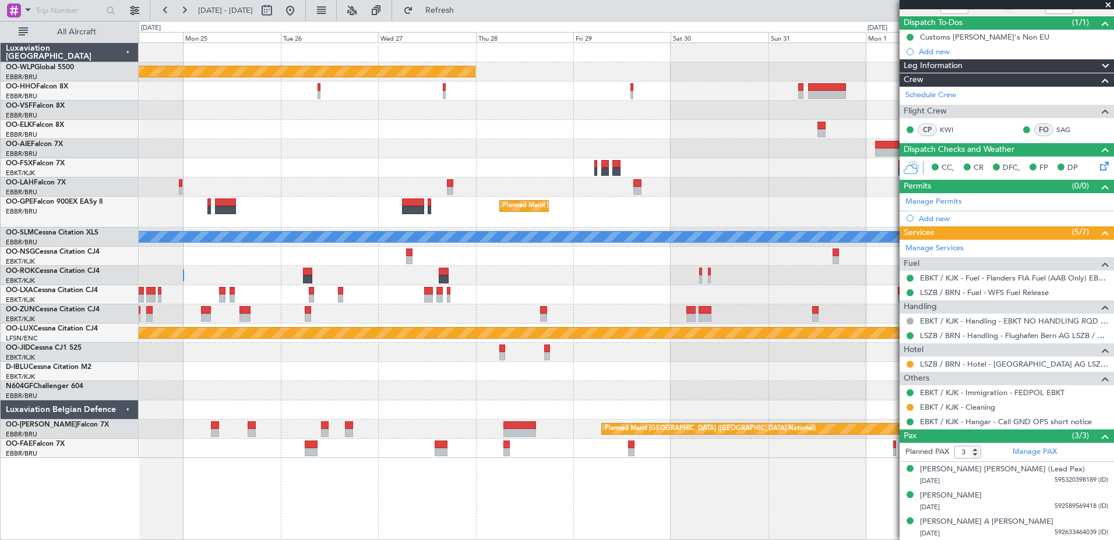
click at [181, 381] on div "Planned Maint [GEOGRAPHIC_DATA] ([GEOGRAPHIC_DATA]) Planned Maint [GEOGRAPHIC_D…" at bounding box center [626, 292] width 975 height 498
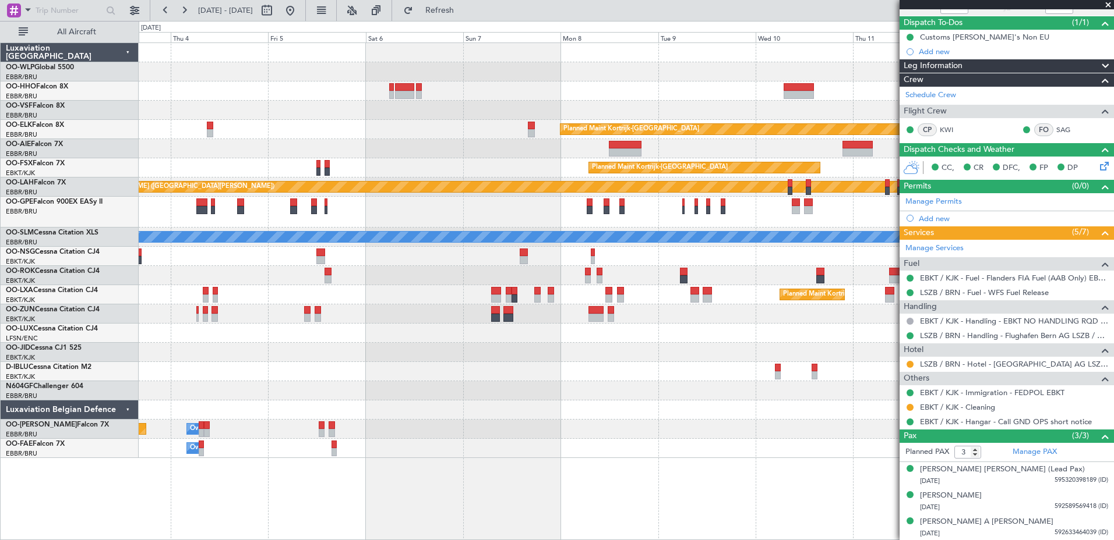
click at [196, 334] on div "Planned Maint Kortrijk-[GEOGRAPHIC_DATA] Planned Maint [GEOGRAPHIC_DATA] ([GEOG…" at bounding box center [626, 250] width 974 height 415
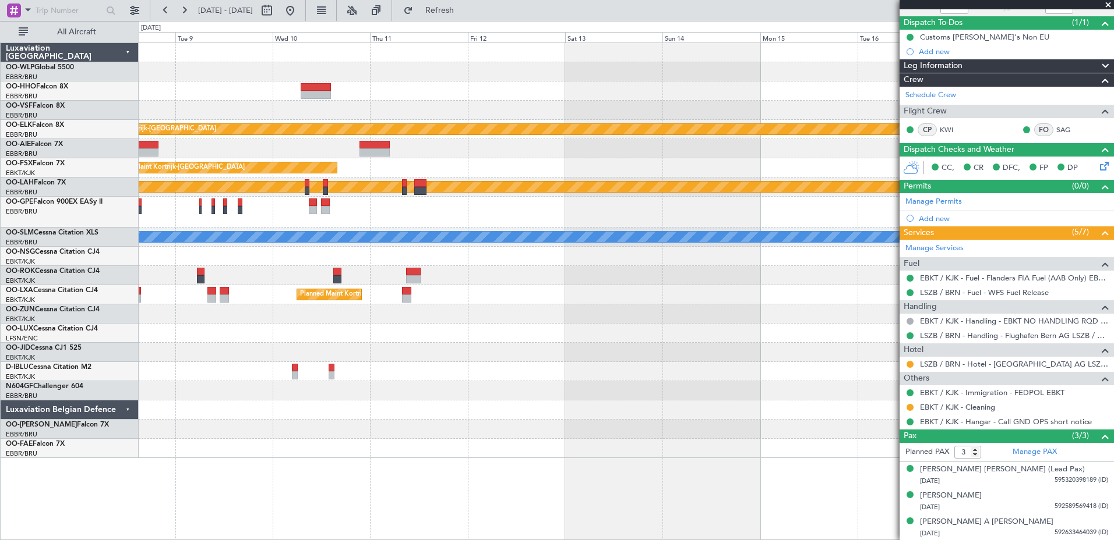
click at [86, 277] on div "Planned Maint Kortrijk-[GEOGRAPHIC_DATA] Planned Maint [GEOGRAPHIC_DATA]-[GEOGR…" at bounding box center [557, 281] width 1114 height 520
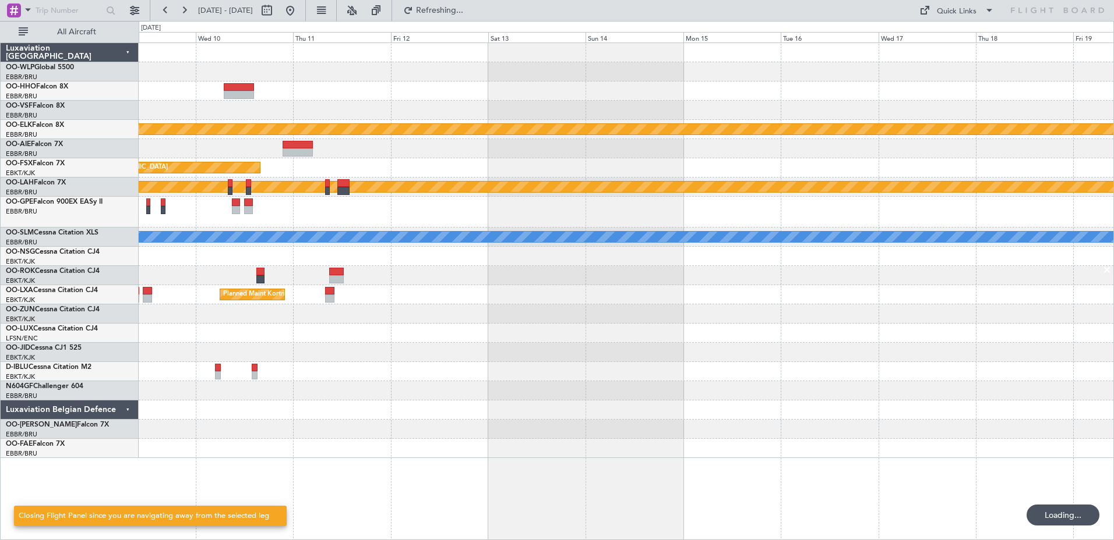
scroll to position [0, 0]
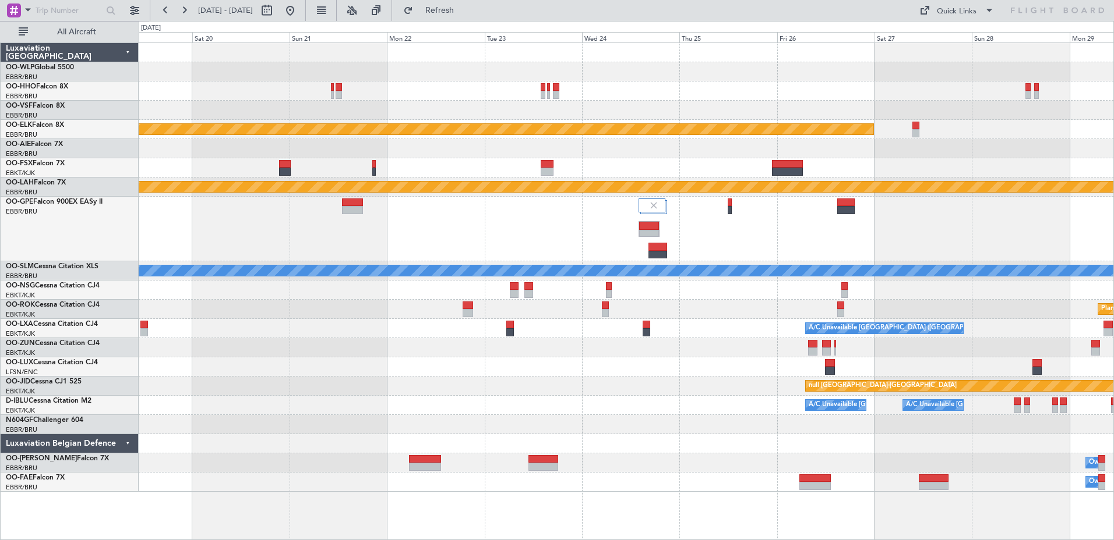
click at [723, 482] on div "Owner Melsbroek Air Base" at bounding box center [626, 482] width 974 height 19
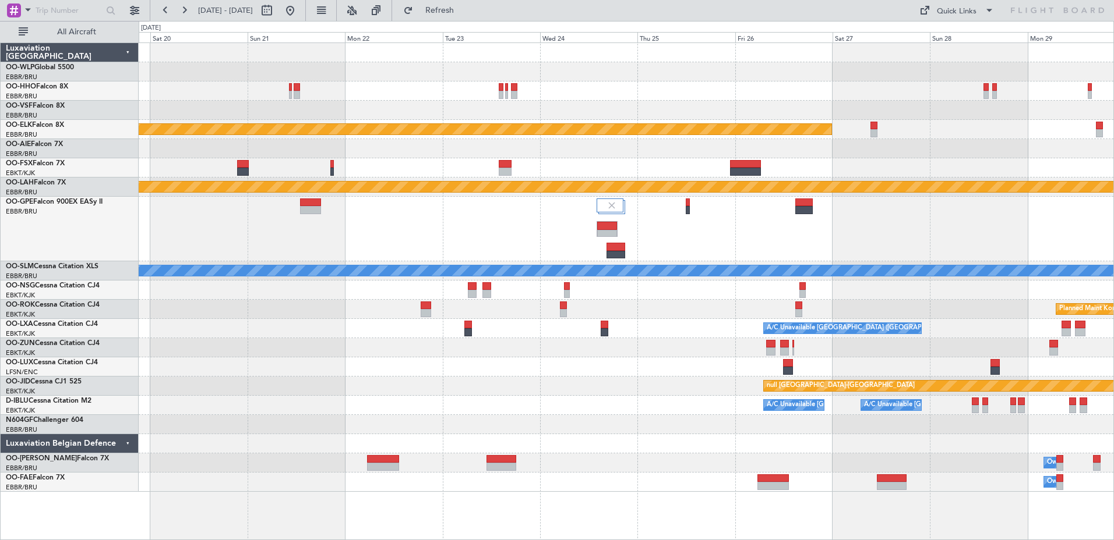
click at [817, 480] on div "Owner Melsbroek Air Base" at bounding box center [626, 482] width 974 height 19
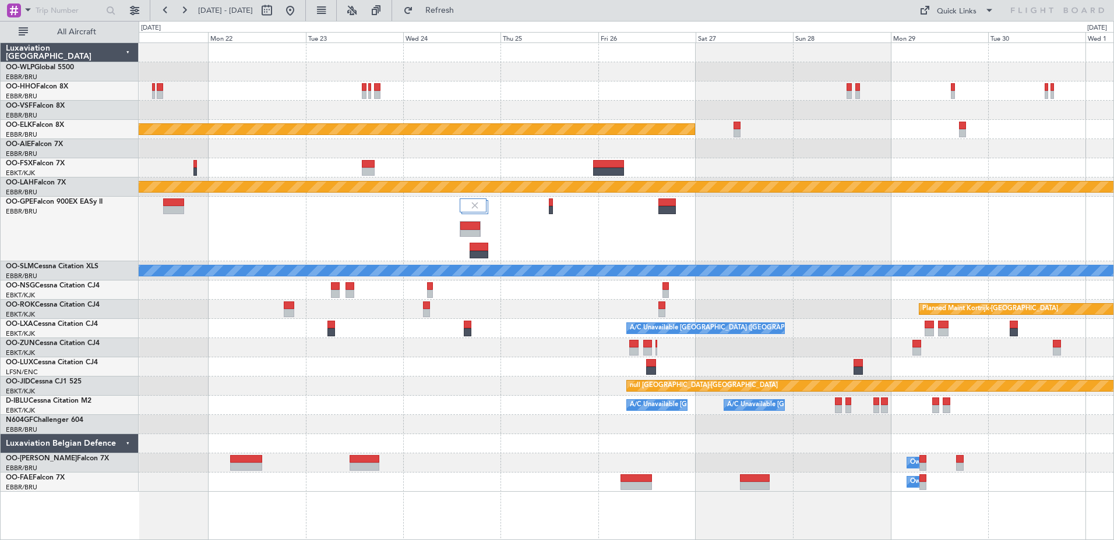
click at [671, 481] on div "Planned Maint Kortrijk-[GEOGRAPHIC_DATA] EBKT 08:50 Z KLAS 20:30 Z Planned [GEO…" at bounding box center [626, 267] width 974 height 449
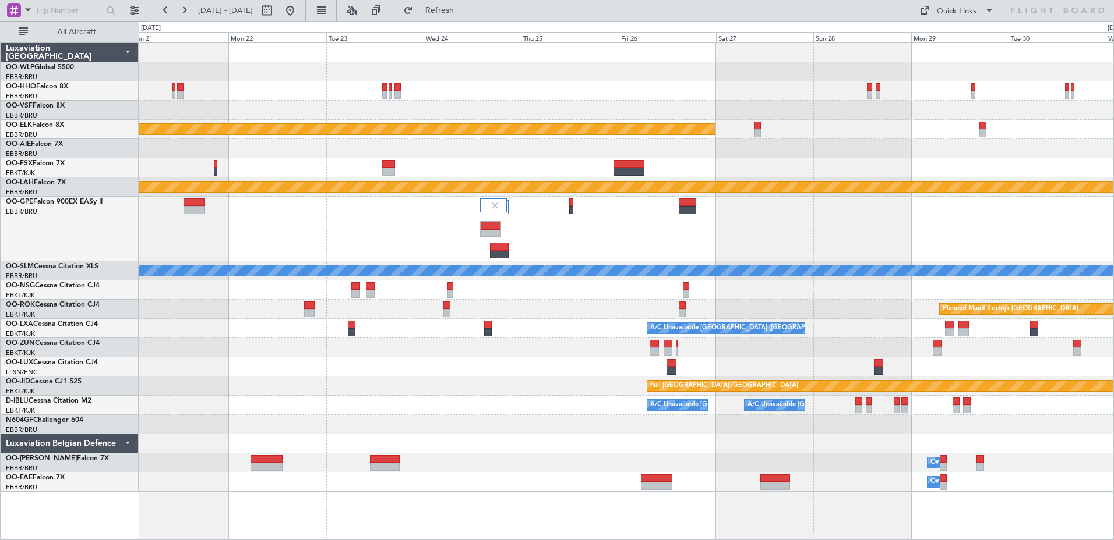
click at [718, 456] on div "Owner Melsbroek Air Base" at bounding box center [626, 463] width 974 height 19
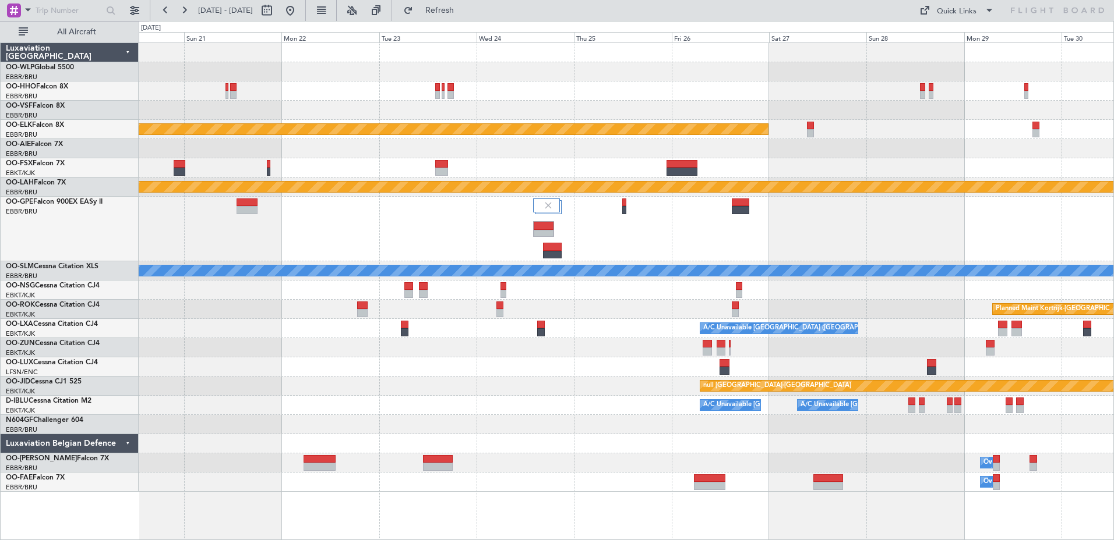
click at [366, 444] on div at bounding box center [626, 443] width 974 height 19
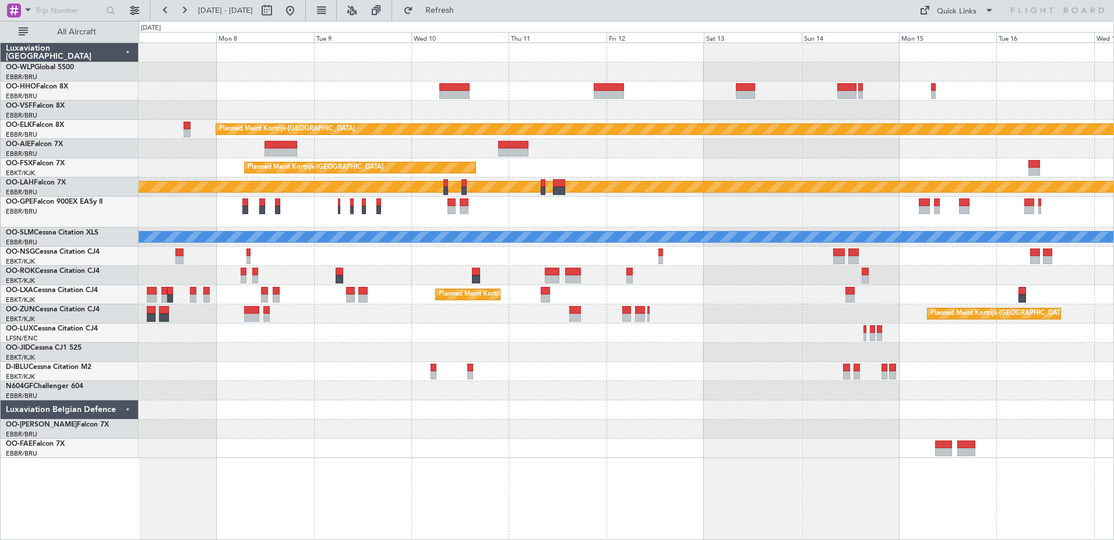
click at [1102, 227] on div "Planned Maint Kortrijk-[GEOGRAPHIC_DATA] Planned Maint [GEOGRAPHIC_DATA]-[GEOGR…" at bounding box center [626, 250] width 974 height 415
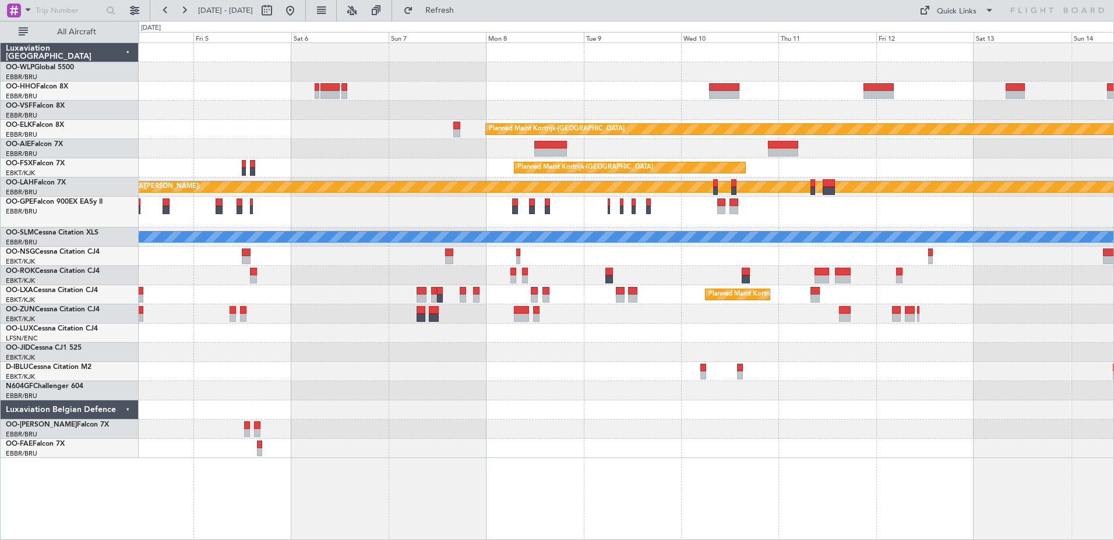
click at [408, 164] on div "Planned Maint Kortrijk-[GEOGRAPHIC_DATA] Planned Maint [GEOGRAPHIC_DATA]-[GEOGR…" at bounding box center [626, 250] width 974 height 415
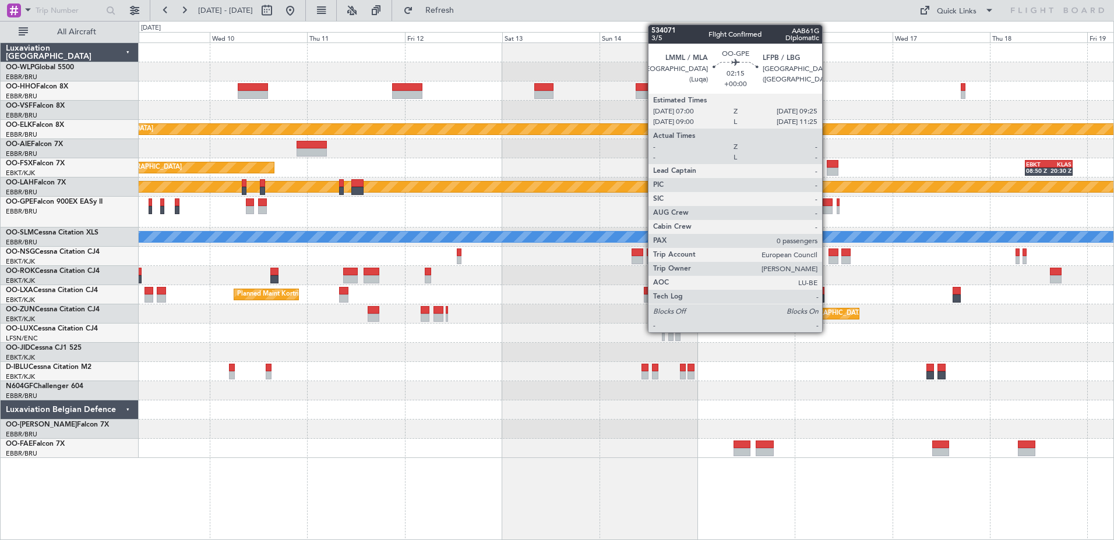
click at [827, 205] on div at bounding box center [827, 203] width 10 height 8
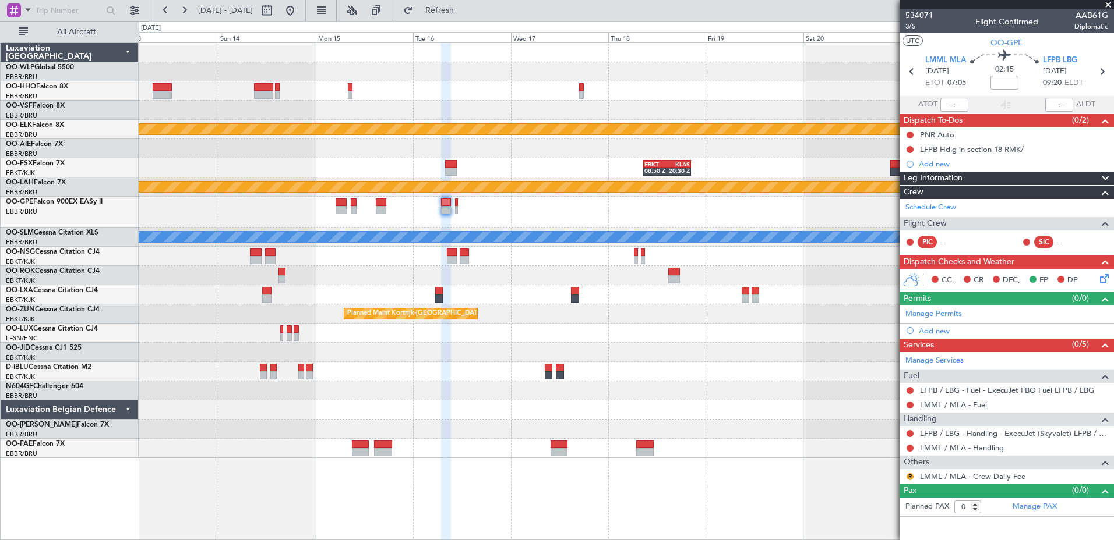
click at [377, 380] on div "Planned Maint Kortrijk-[GEOGRAPHIC_DATA] EBKT 08:50 Z KLAS 20:30 Z Planned [GEO…" at bounding box center [626, 250] width 974 height 415
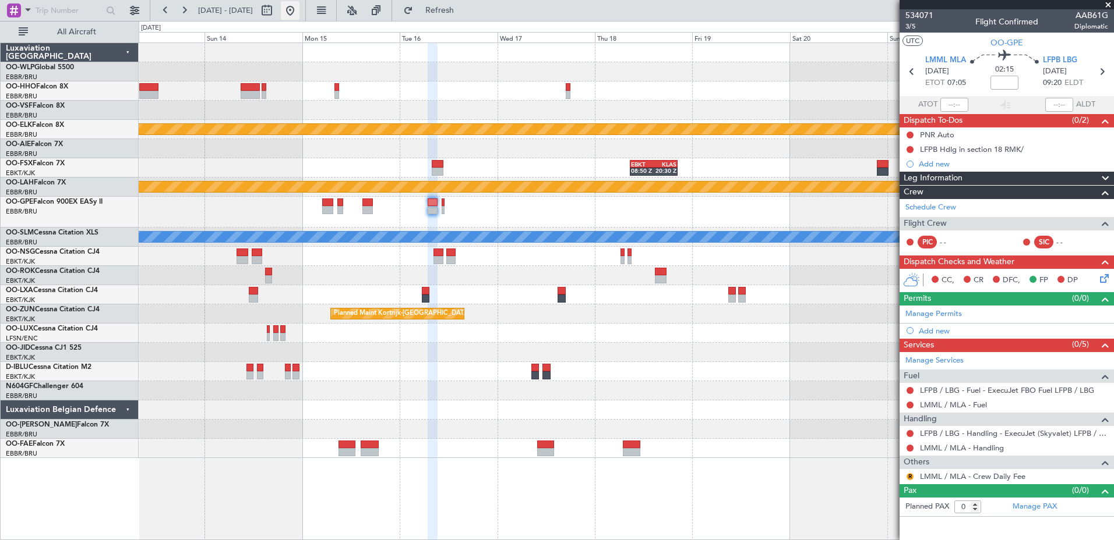
click at [299, 10] on button at bounding box center [290, 10] width 19 height 19
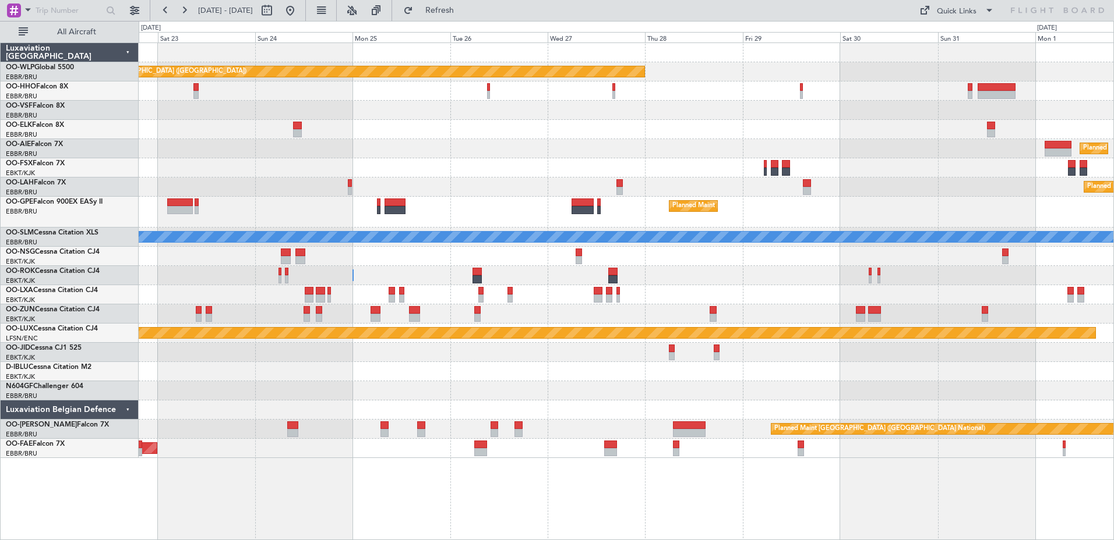
click at [75, 58] on div "Planned Maint [GEOGRAPHIC_DATA] ([GEOGRAPHIC_DATA]) Planned Maint [GEOGRAPHIC_D…" at bounding box center [557, 281] width 1114 height 520
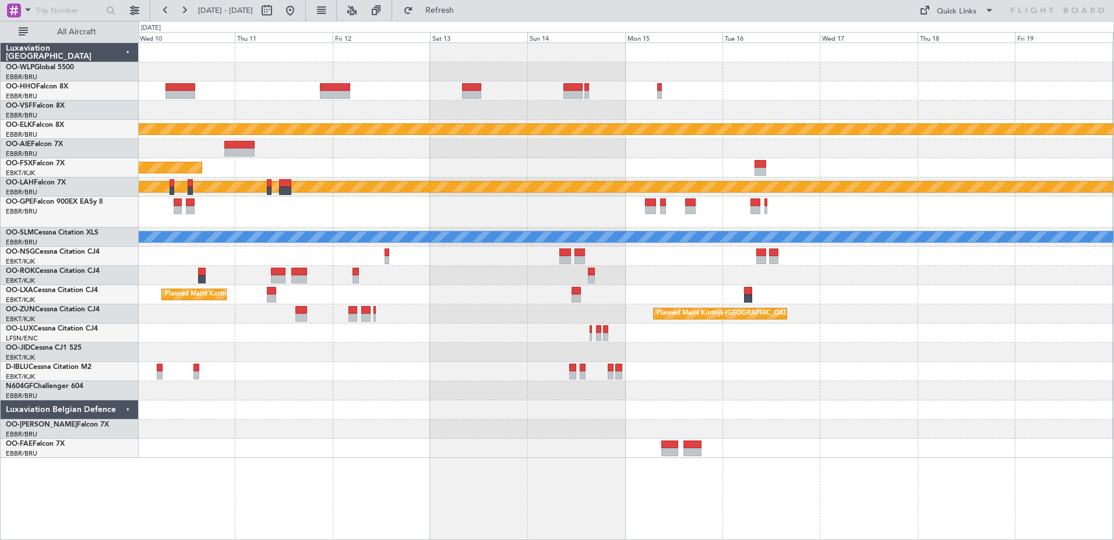
click at [314, 159] on div "Planned Maint Kortrijk-[GEOGRAPHIC_DATA] Planned Maint [GEOGRAPHIC_DATA]-[GEOGR…" at bounding box center [626, 250] width 974 height 415
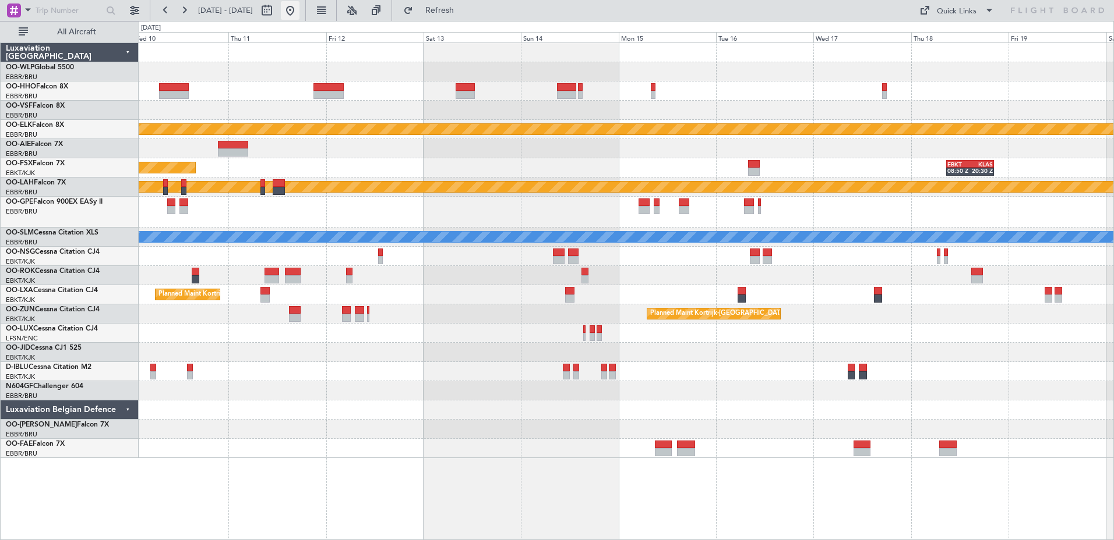
click at [299, 8] on button at bounding box center [290, 10] width 19 height 19
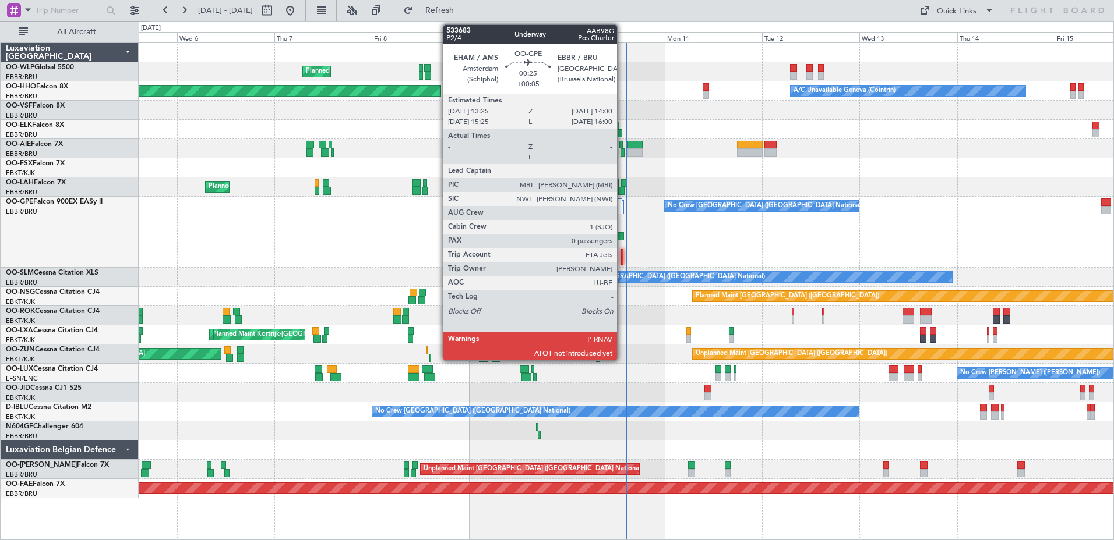
click at [622, 255] on div at bounding box center [622, 253] width 3 height 8
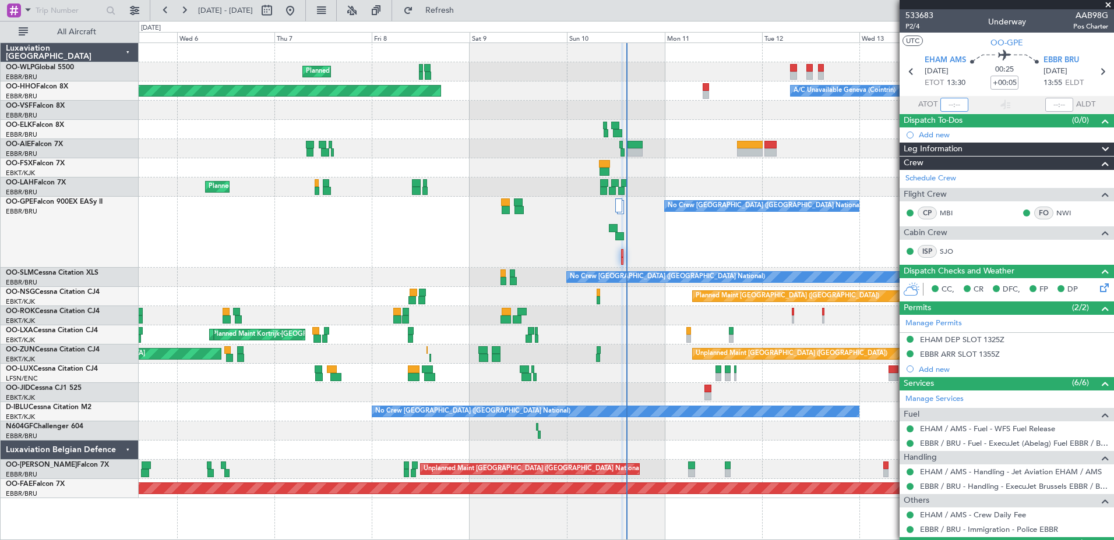
click at [945, 107] on input "text" at bounding box center [954, 105] width 28 height 14
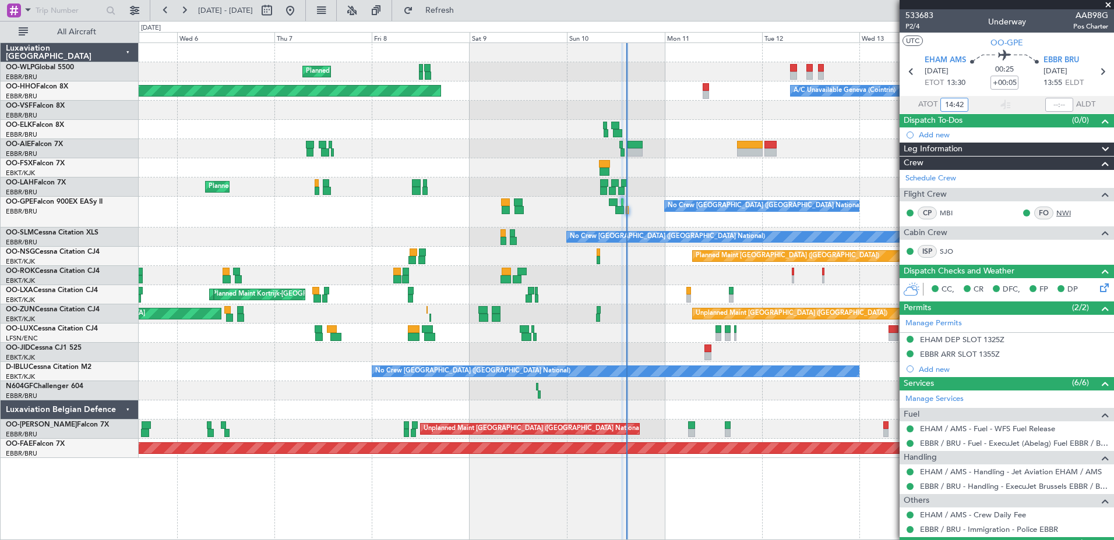
type input "14:42"
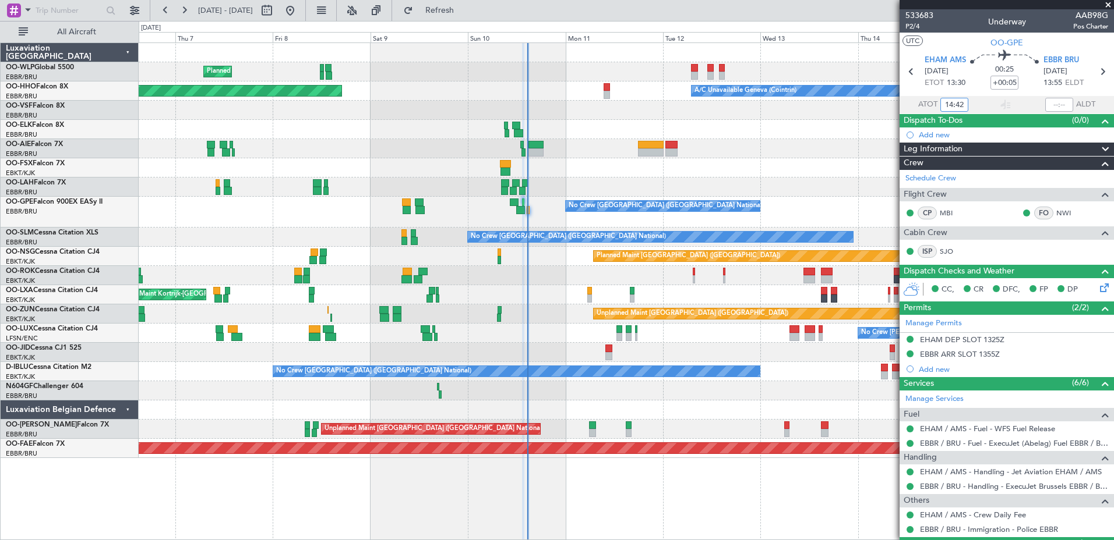
click at [555, 334] on div "No Crew [PERSON_NAME] ([PERSON_NAME]) Planned Maint [GEOGRAPHIC_DATA] ([GEOGRAP…" at bounding box center [626, 333] width 974 height 19
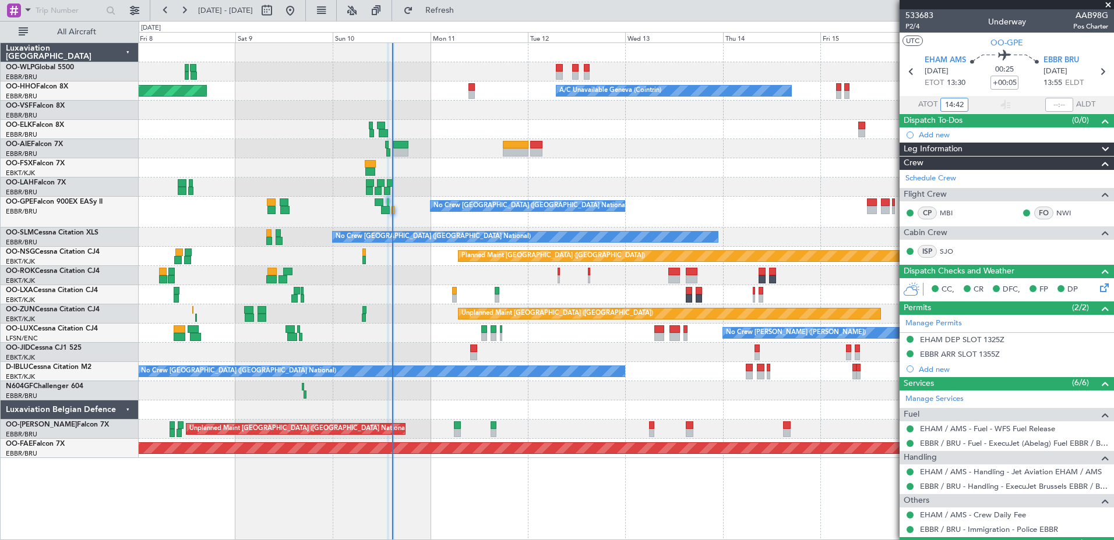
click at [711, 177] on div "Planned Maint Milan (Linate) Planned Maint Geneva ([GEOGRAPHIC_DATA]) A/C Unava…" at bounding box center [626, 250] width 974 height 415
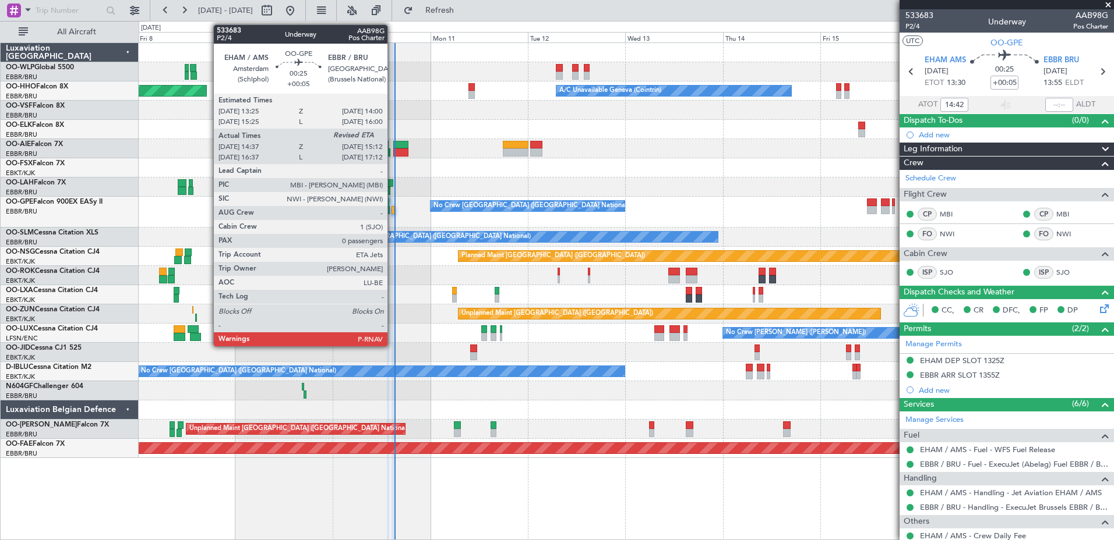
click at [393, 210] on div at bounding box center [392, 210] width 3 height 8
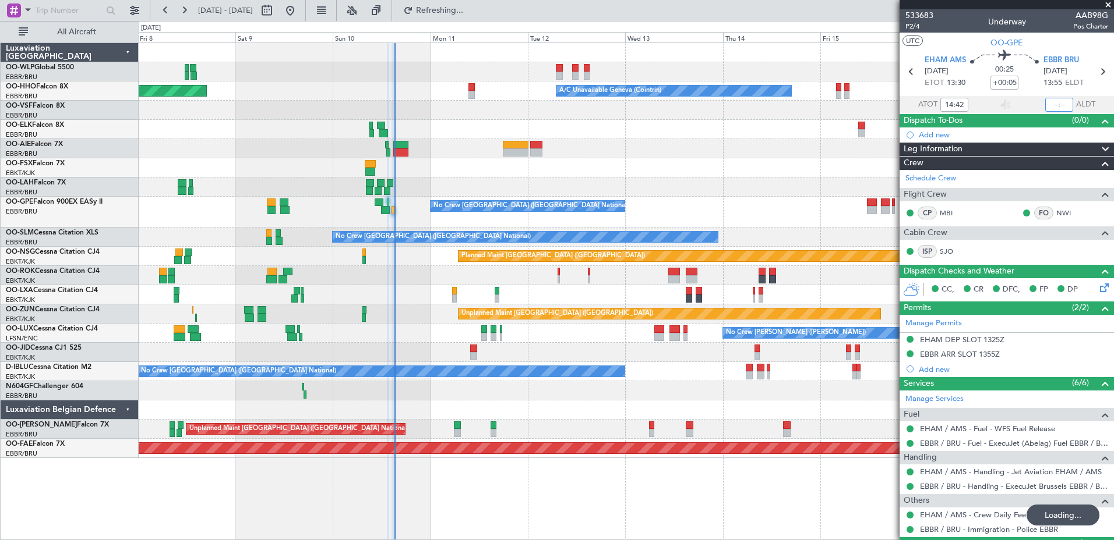
click at [1045, 103] on input "text" at bounding box center [1059, 105] width 28 height 14
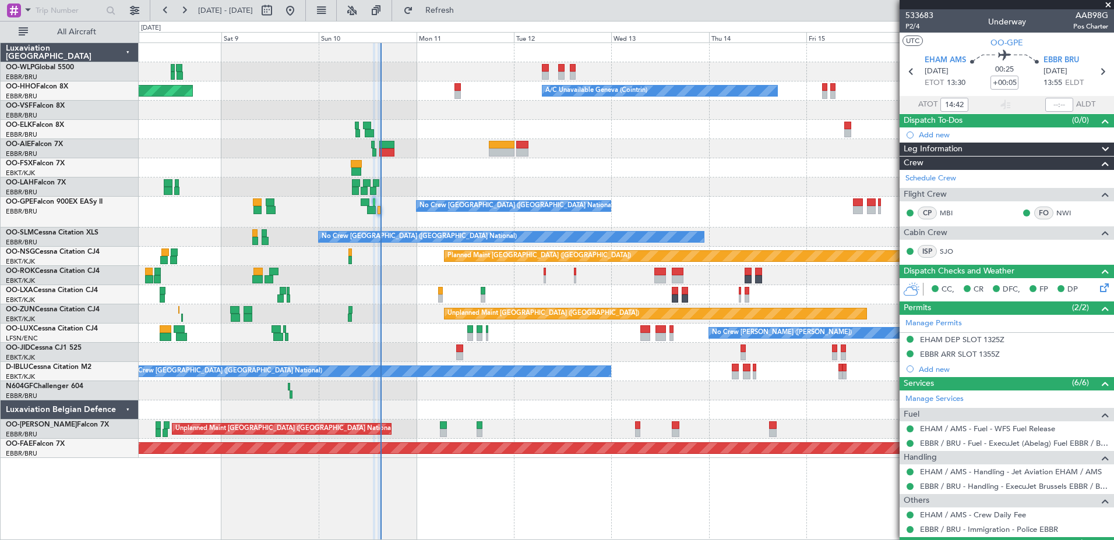
click at [659, 399] on div at bounding box center [626, 390] width 974 height 19
click at [462, 12] on span "Refresh" at bounding box center [439, 10] width 49 height 8
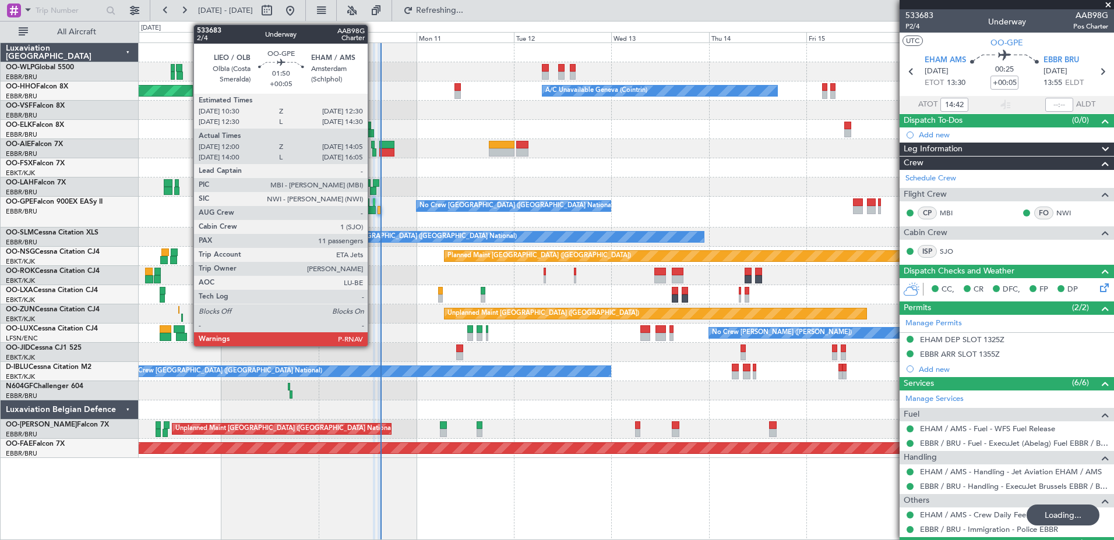
type input "15:09"
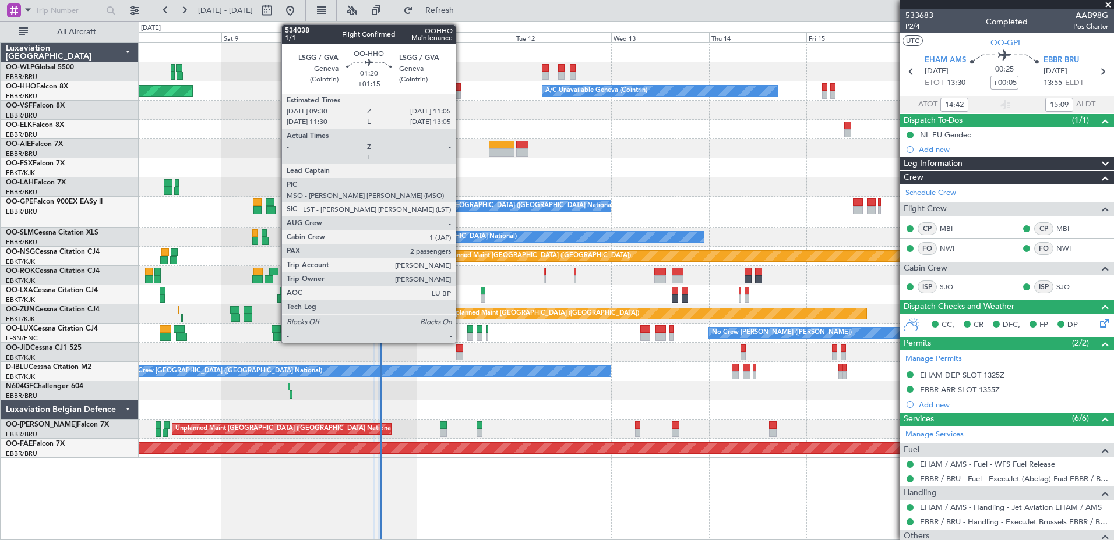
click at [461, 91] on div at bounding box center [457, 95] width 7 height 8
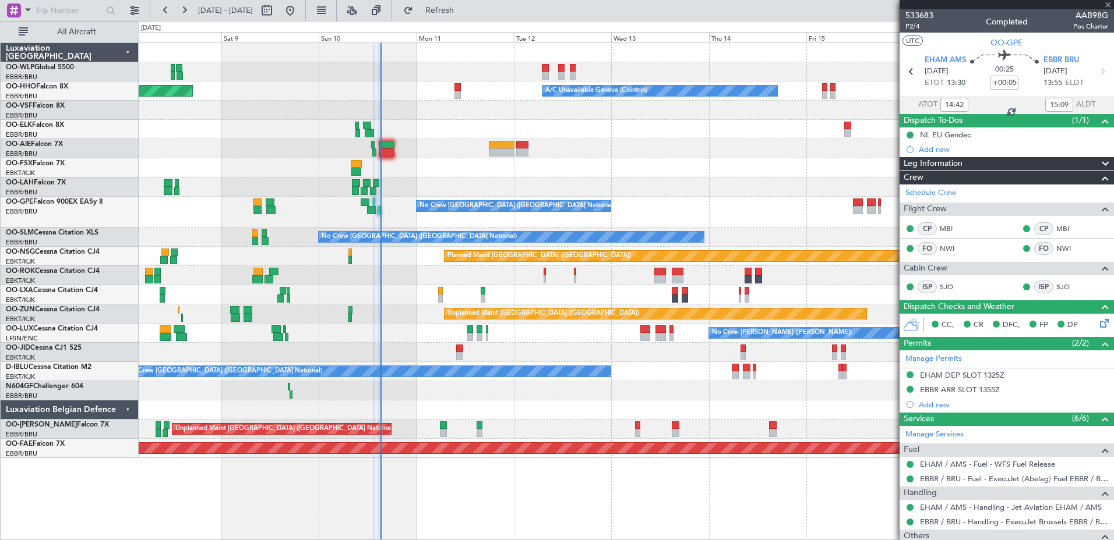
type input "+01:15"
type input "2"
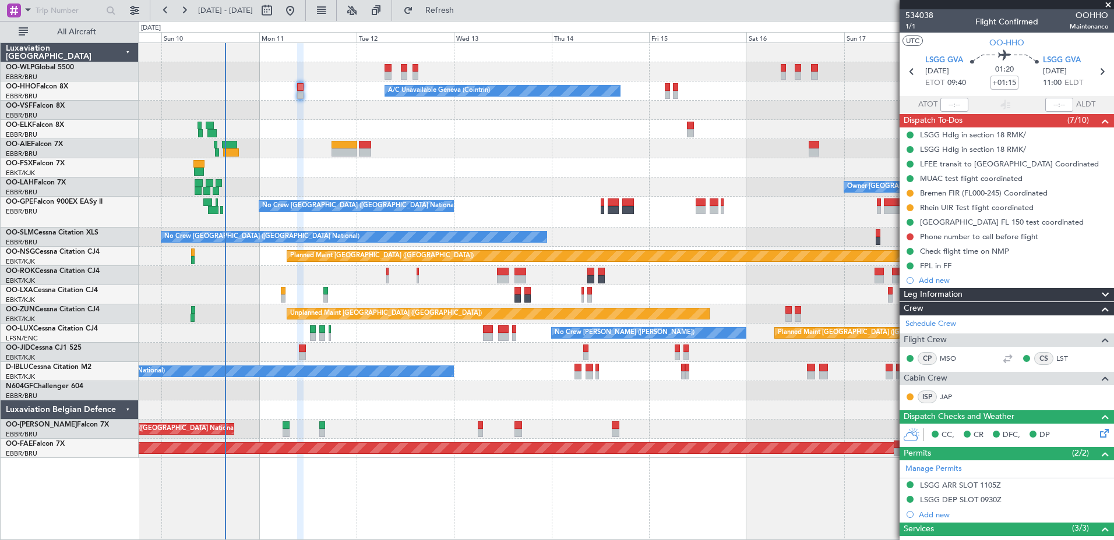
click at [444, 419] on div at bounding box center [626, 410] width 974 height 19
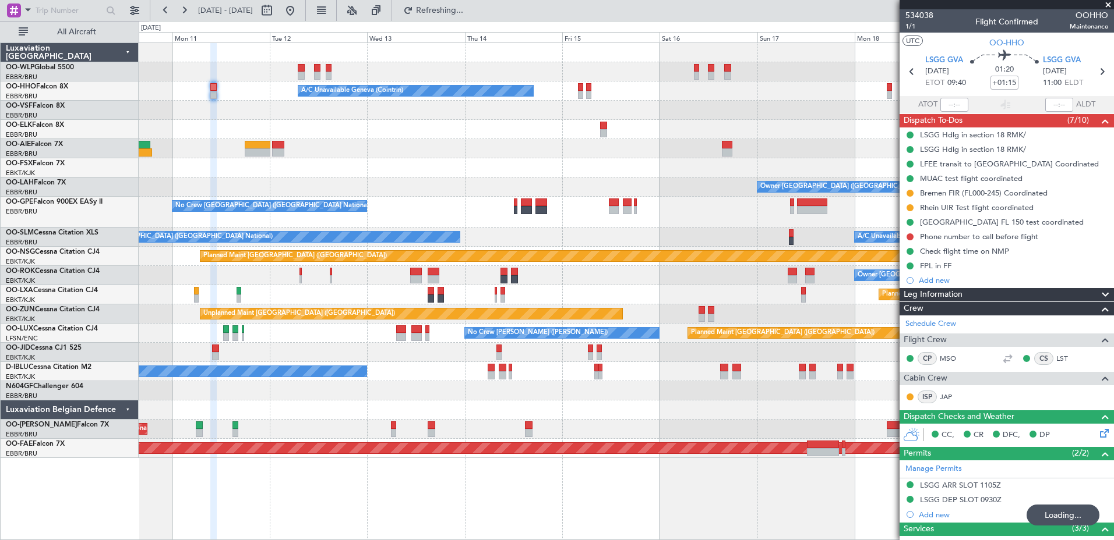
click at [525, 236] on div "No Crew Brussels (Brussels National) A/C Unavailable Brussels (Brussels Nationa…" at bounding box center [626, 237] width 974 height 19
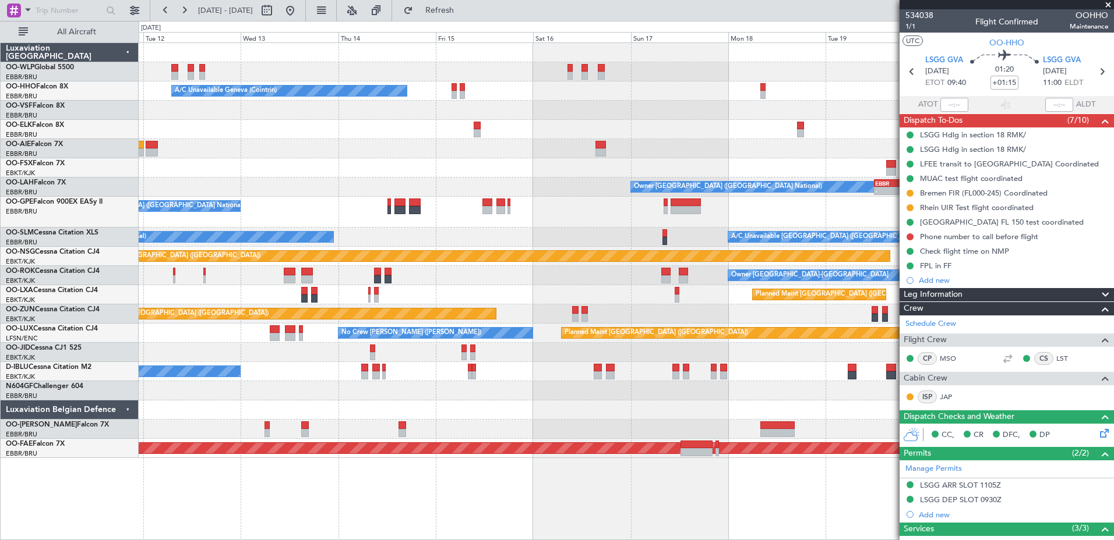
click at [315, 209] on div "No Crew [GEOGRAPHIC_DATA] ([GEOGRAPHIC_DATA] National)" at bounding box center [626, 212] width 974 height 31
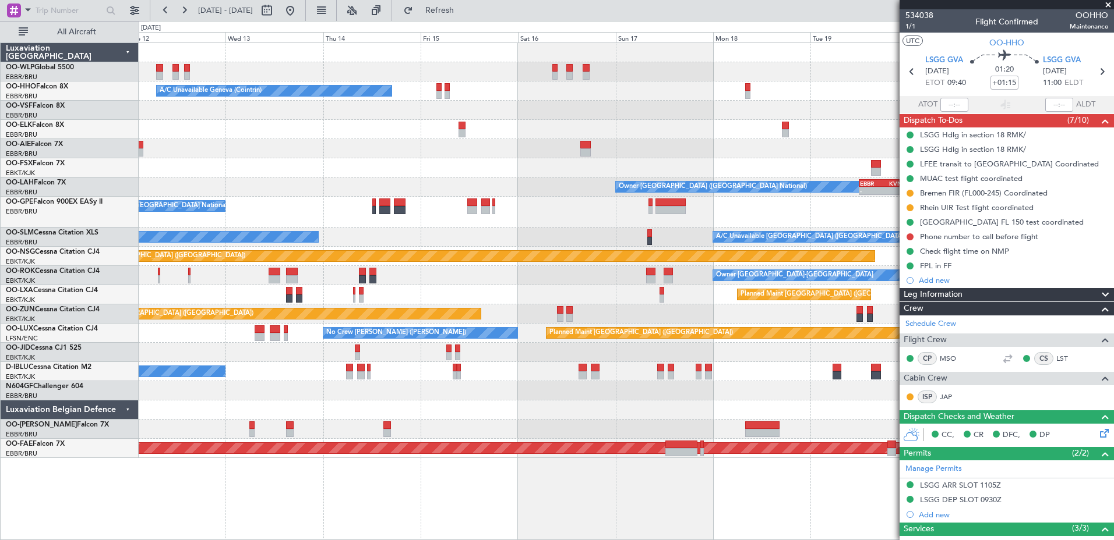
click at [902, 246] on fb-app "14 Aug 2025 - 24 Aug 2025 Refresh Quick Links All Aircraft Planned Maint Berlin…" at bounding box center [557, 275] width 1114 height 532
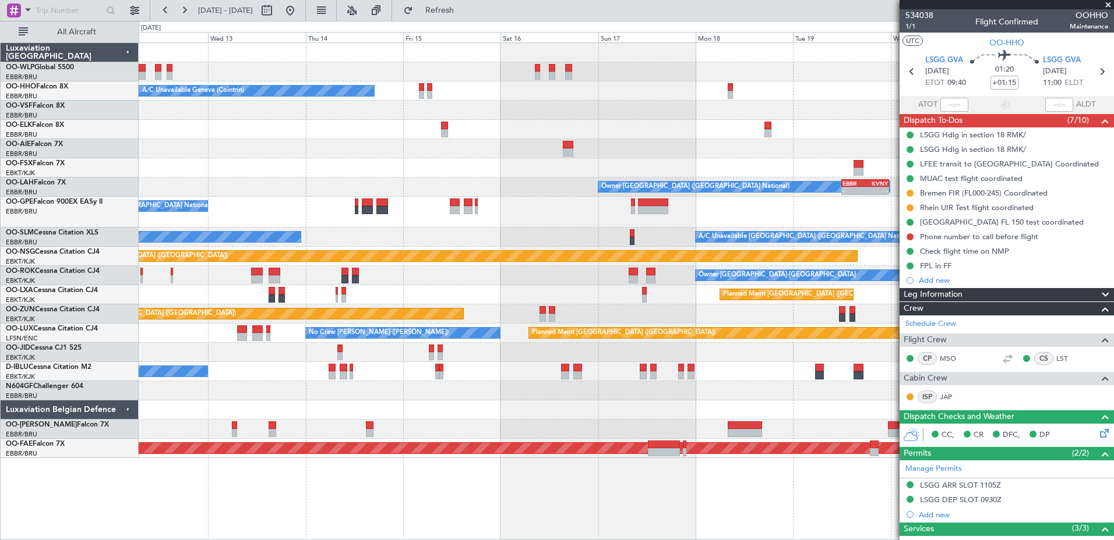
click at [508, 207] on div "No Crew [GEOGRAPHIC_DATA] ([GEOGRAPHIC_DATA] National)" at bounding box center [626, 212] width 974 height 31
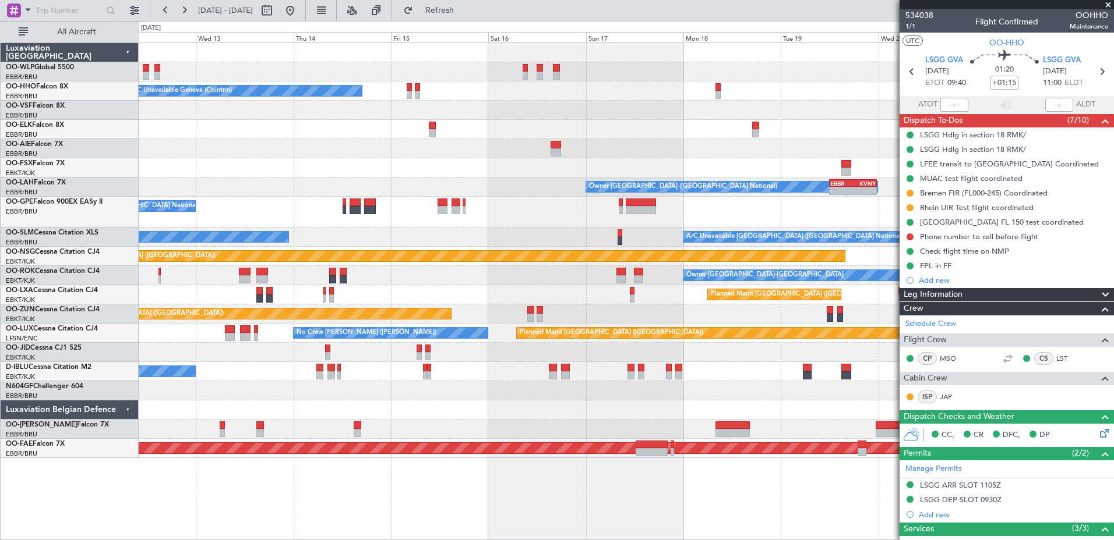
click at [493, 213] on div "No Crew [GEOGRAPHIC_DATA] ([GEOGRAPHIC_DATA] National)" at bounding box center [626, 212] width 974 height 31
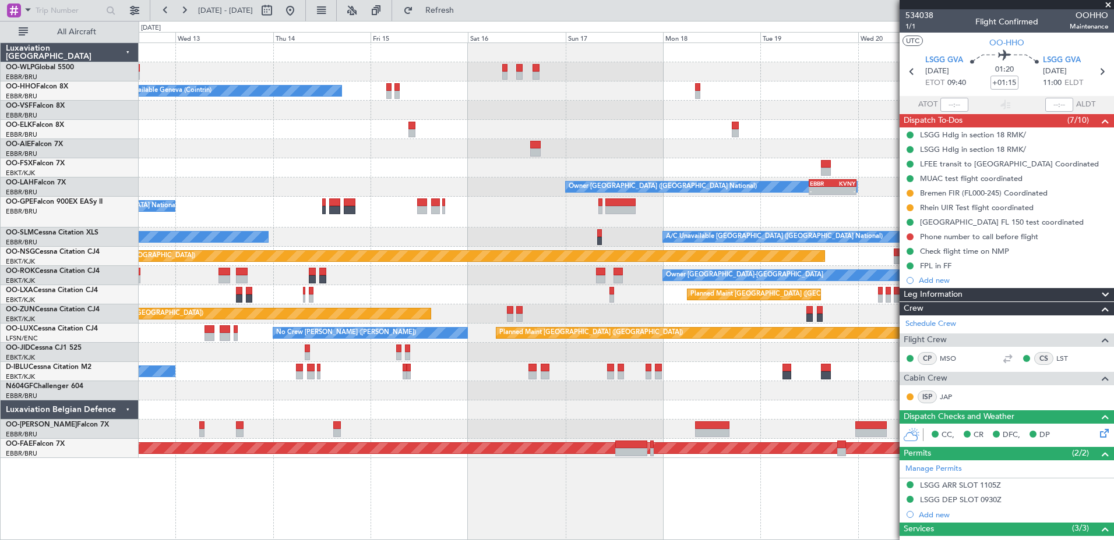
click at [530, 207] on div "No Crew [GEOGRAPHIC_DATA] ([GEOGRAPHIC_DATA] National)" at bounding box center [626, 212] width 974 height 31
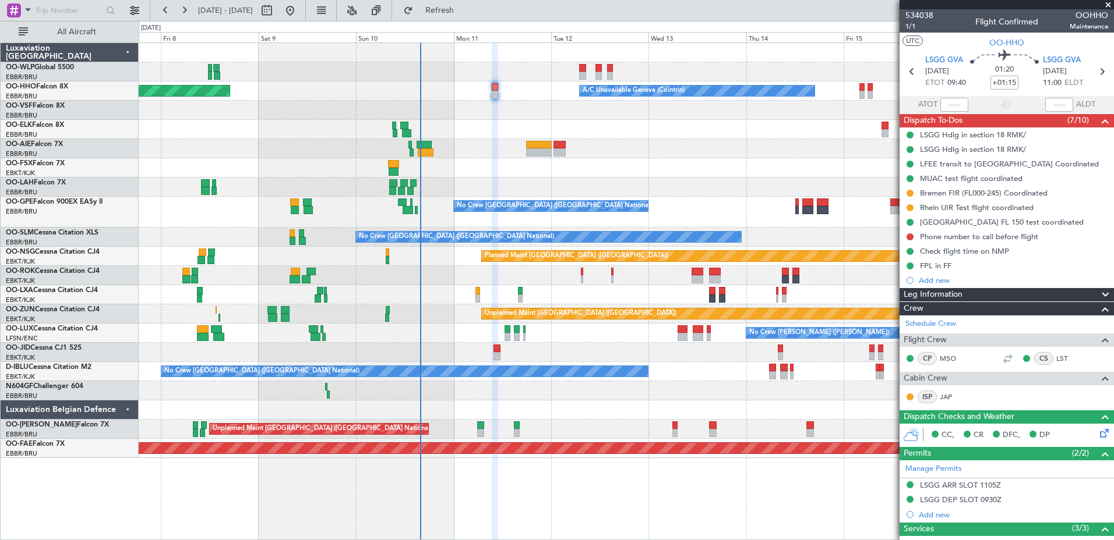
click at [752, 183] on div "Planned Maint Milan (Linate) A/C Unavailable Geneva (Cointrin) Planned Maint Ge…" at bounding box center [626, 250] width 974 height 415
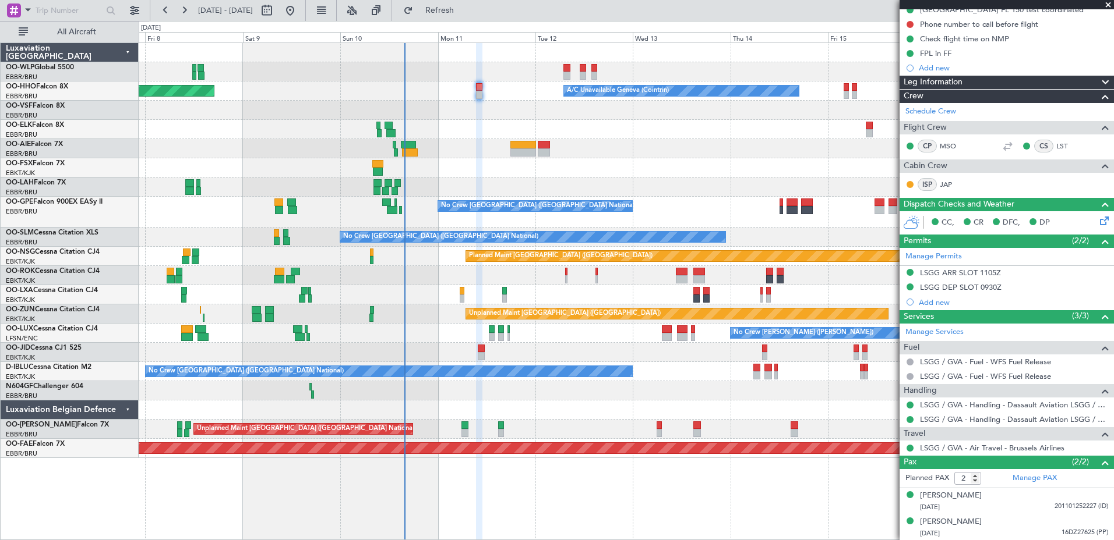
click at [534, 365] on div "Planned Maint Milan (Linate) A/C Unavailable Geneva (Cointrin) Planned Maint Ge…" at bounding box center [626, 250] width 974 height 415
click at [63, 13] on input "text" at bounding box center [69, 10] width 67 height 17
click at [168, 9] on button at bounding box center [165, 10] width 19 height 19
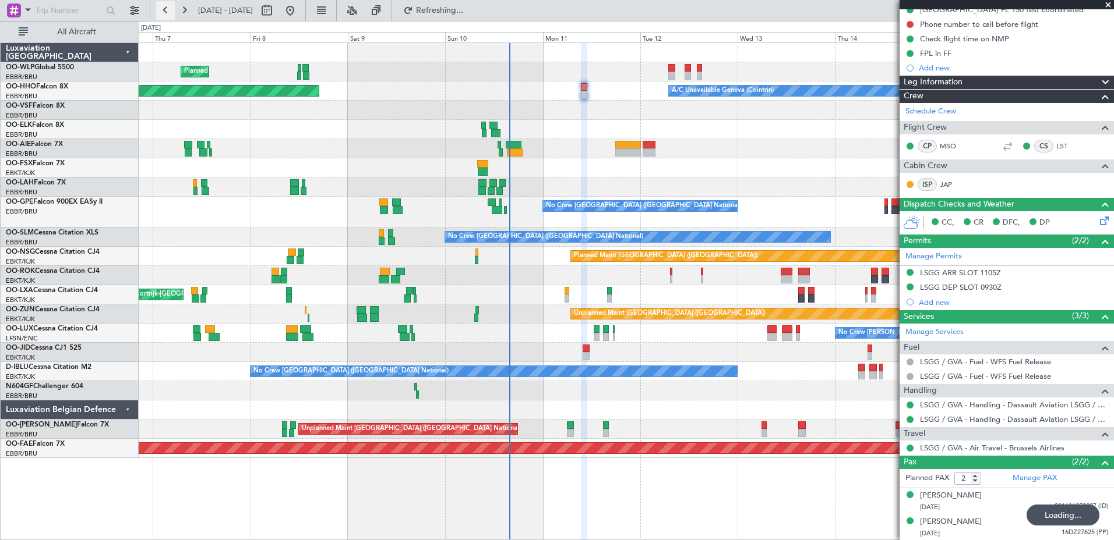
click at [168, 9] on button at bounding box center [165, 10] width 19 height 19
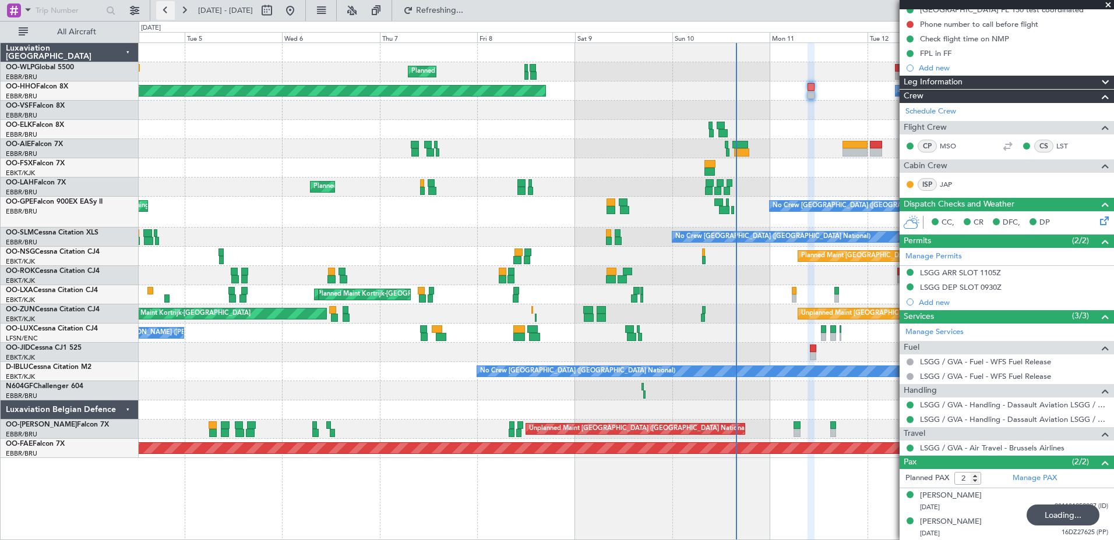
click at [168, 9] on button at bounding box center [165, 10] width 19 height 19
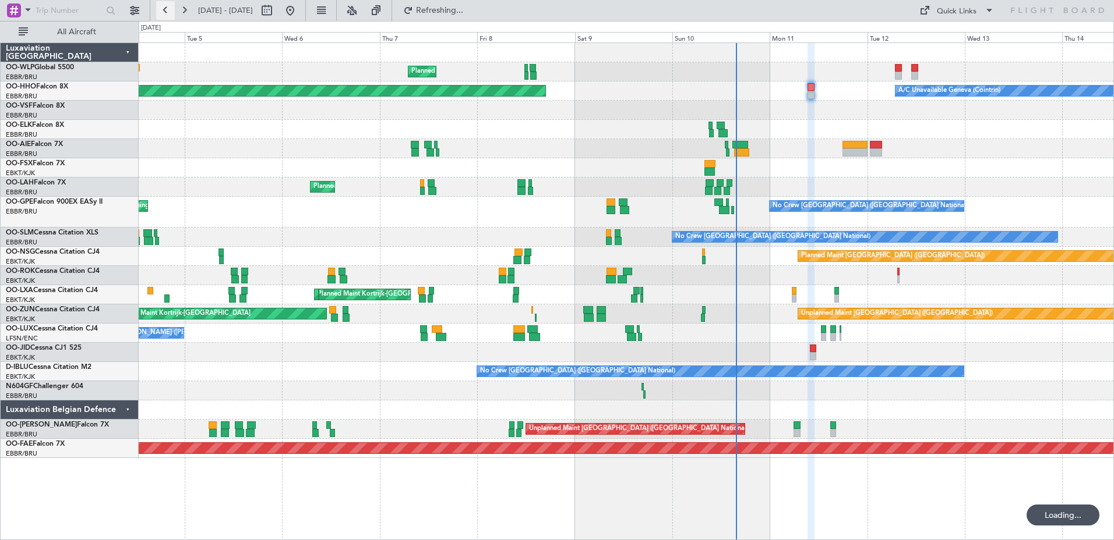
click at [168, 9] on button at bounding box center [165, 10] width 19 height 19
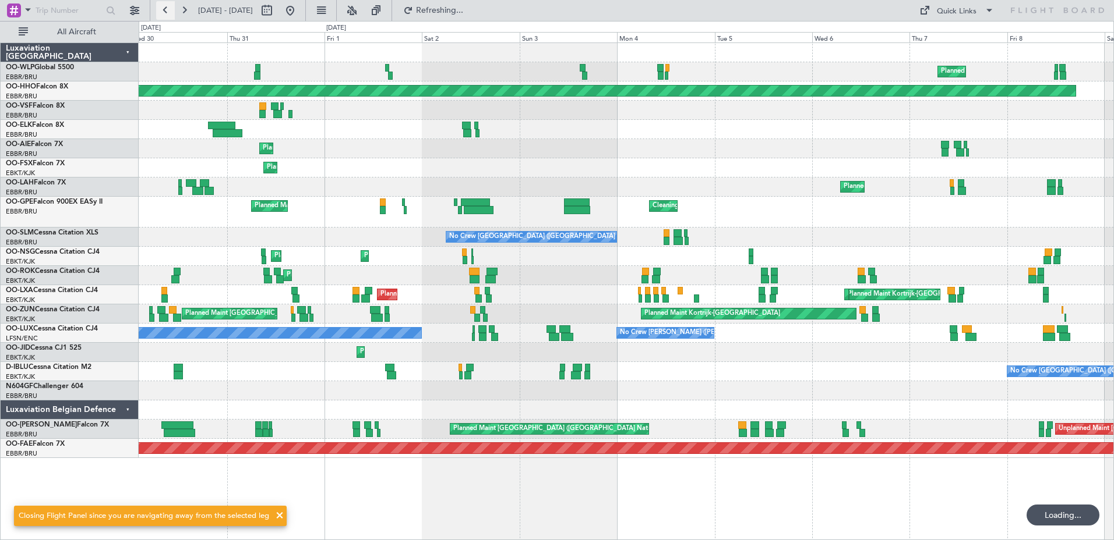
click at [168, 9] on button at bounding box center [165, 10] width 19 height 19
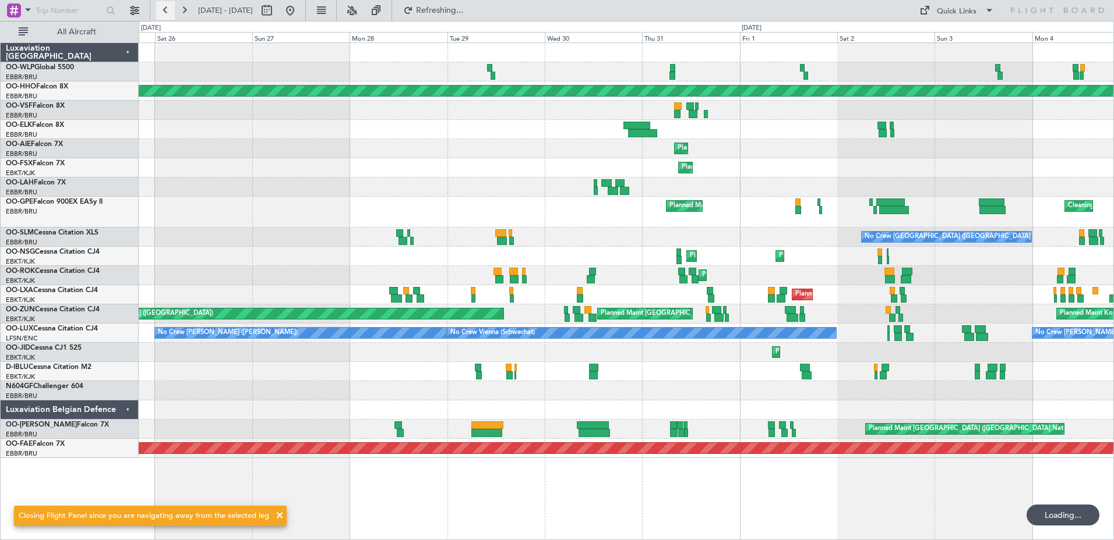
click at [168, 9] on button at bounding box center [165, 10] width 19 height 19
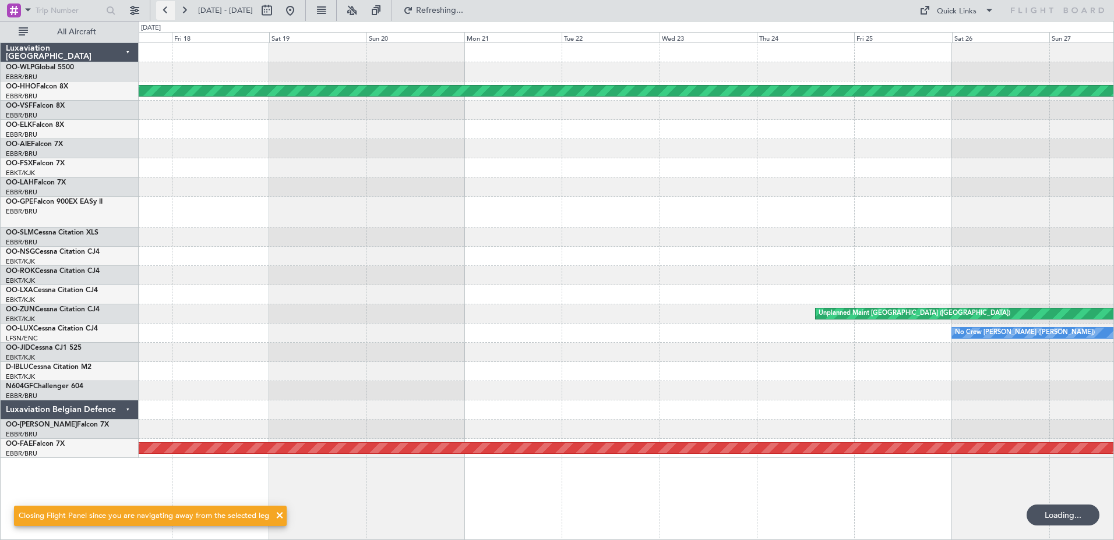
click at [168, 9] on button at bounding box center [165, 10] width 19 height 19
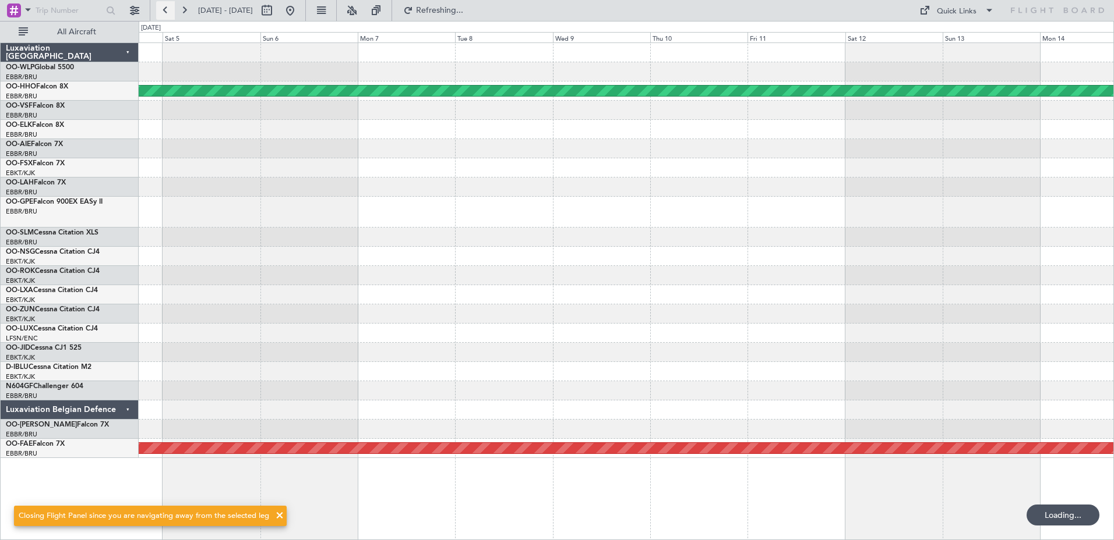
click at [168, 9] on button at bounding box center [165, 10] width 19 height 19
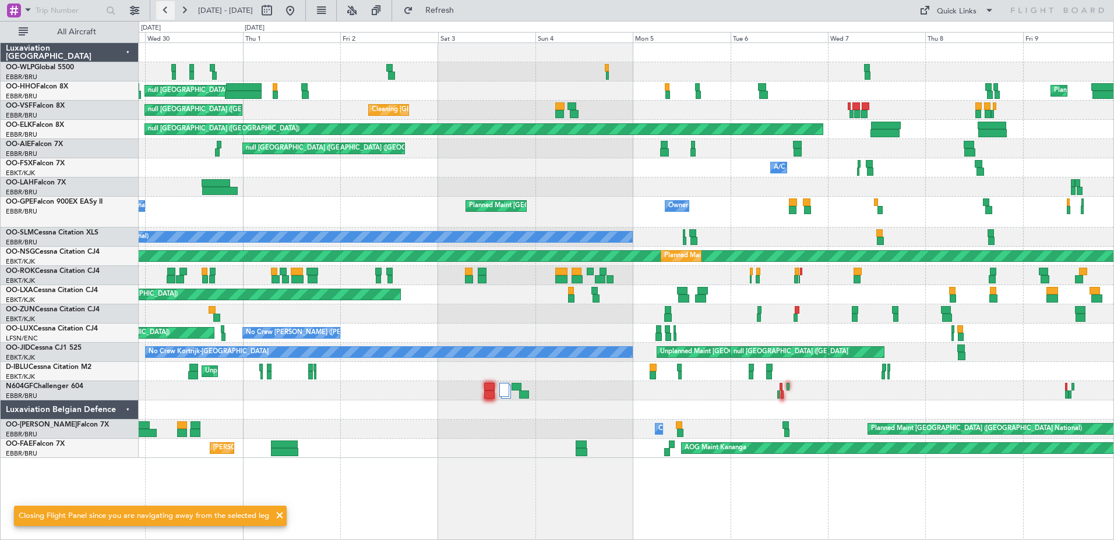
click at [168, 9] on button at bounding box center [165, 10] width 19 height 19
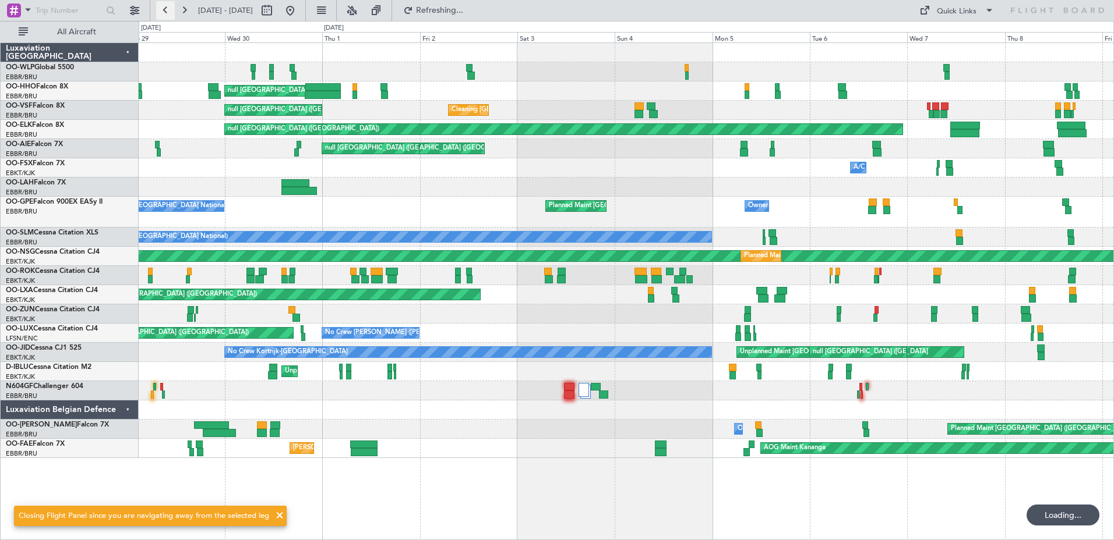
click at [168, 9] on button at bounding box center [165, 10] width 19 height 19
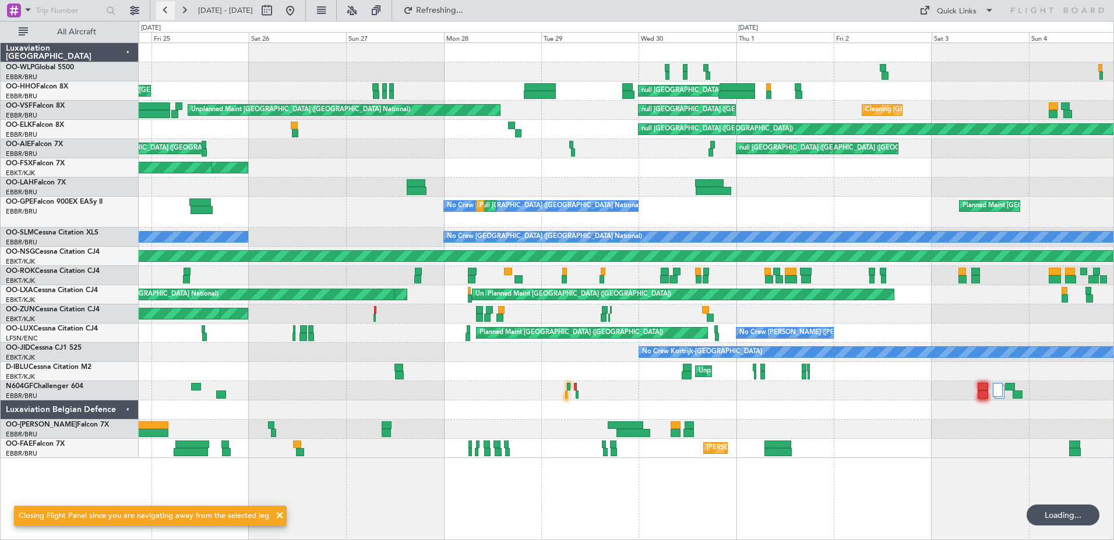
click at [168, 9] on button at bounding box center [165, 10] width 19 height 19
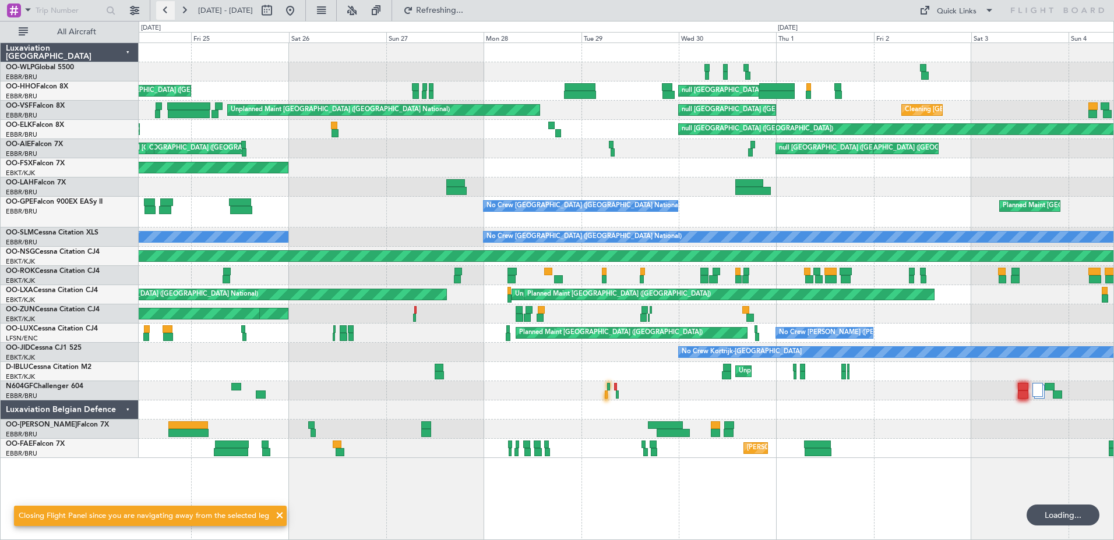
click at [168, 9] on button at bounding box center [165, 10] width 19 height 19
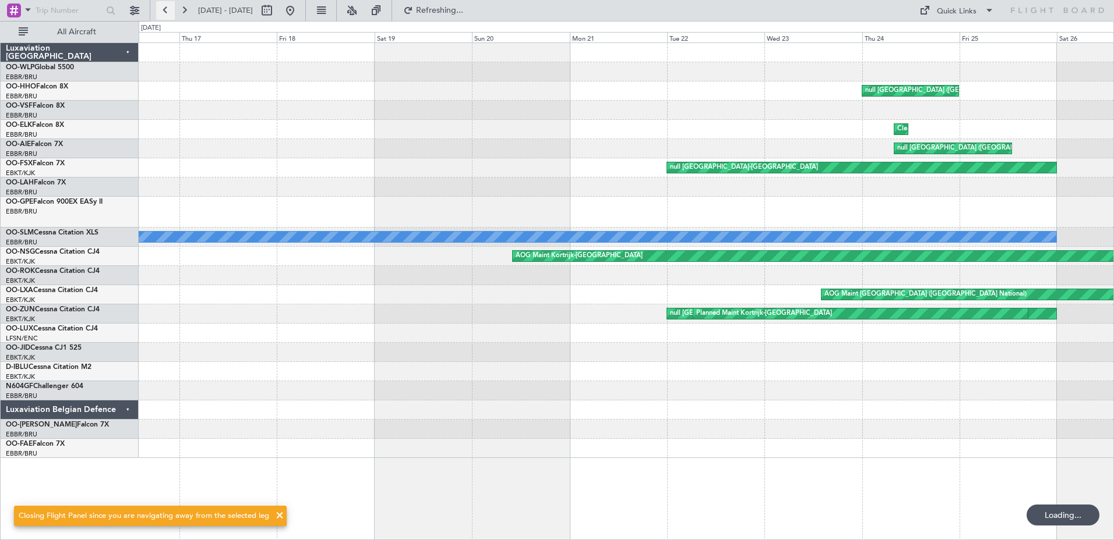
click at [168, 9] on button at bounding box center [165, 10] width 19 height 19
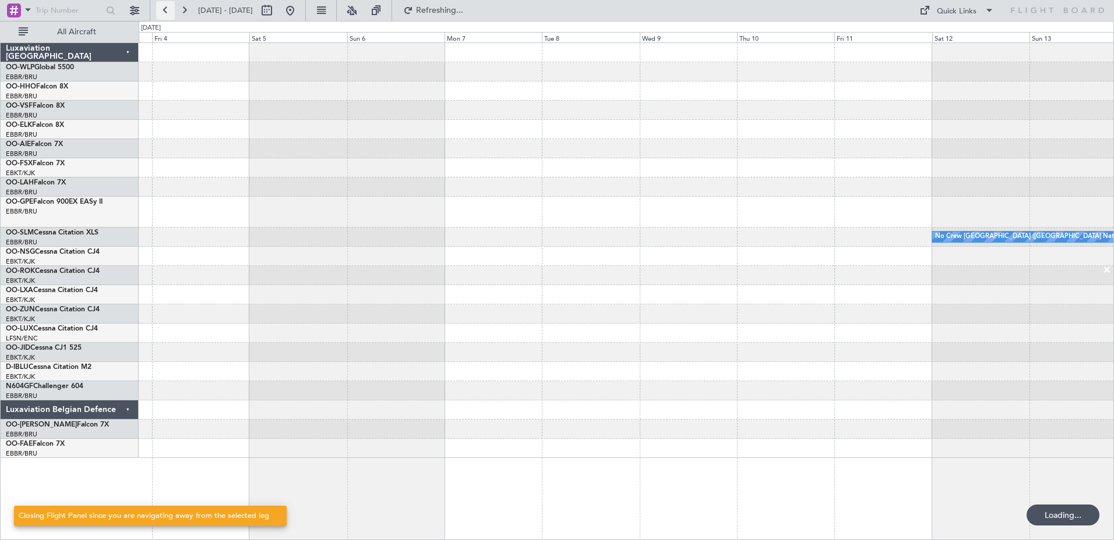
click at [168, 9] on button at bounding box center [165, 10] width 19 height 19
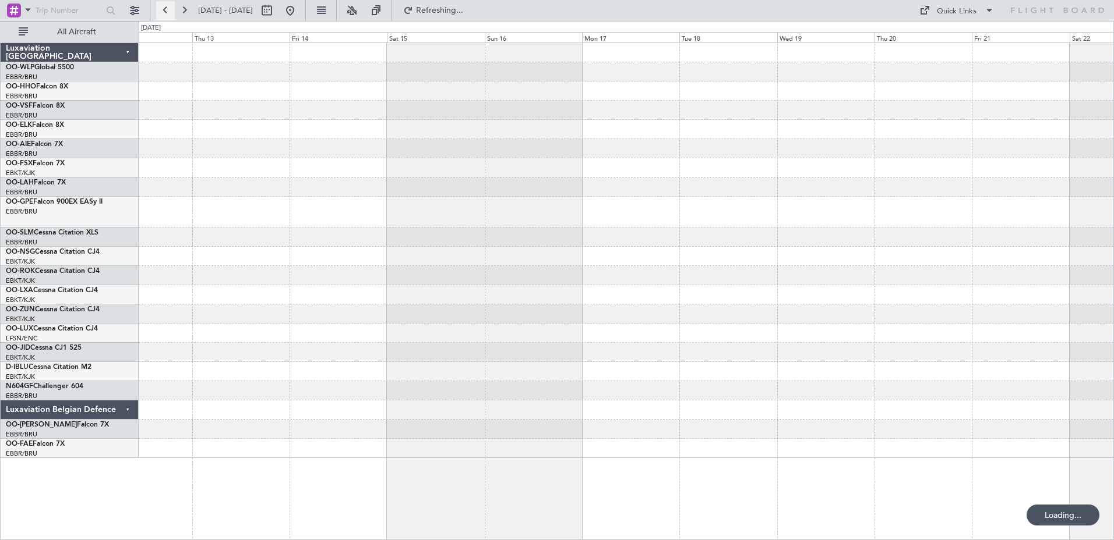
click at [168, 9] on button at bounding box center [165, 10] width 19 height 19
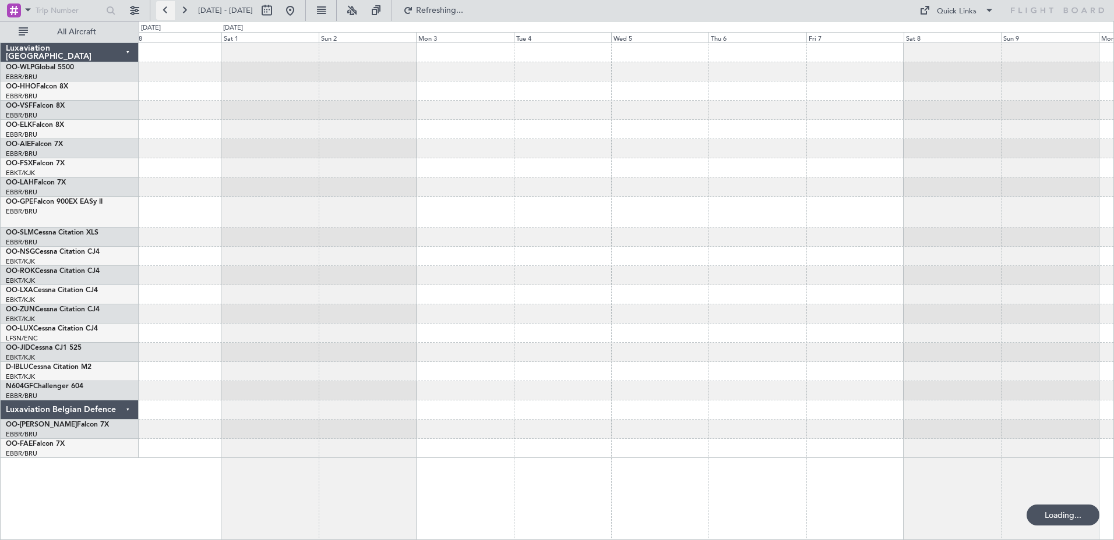
click at [168, 9] on button at bounding box center [165, 10] width 19 height 19
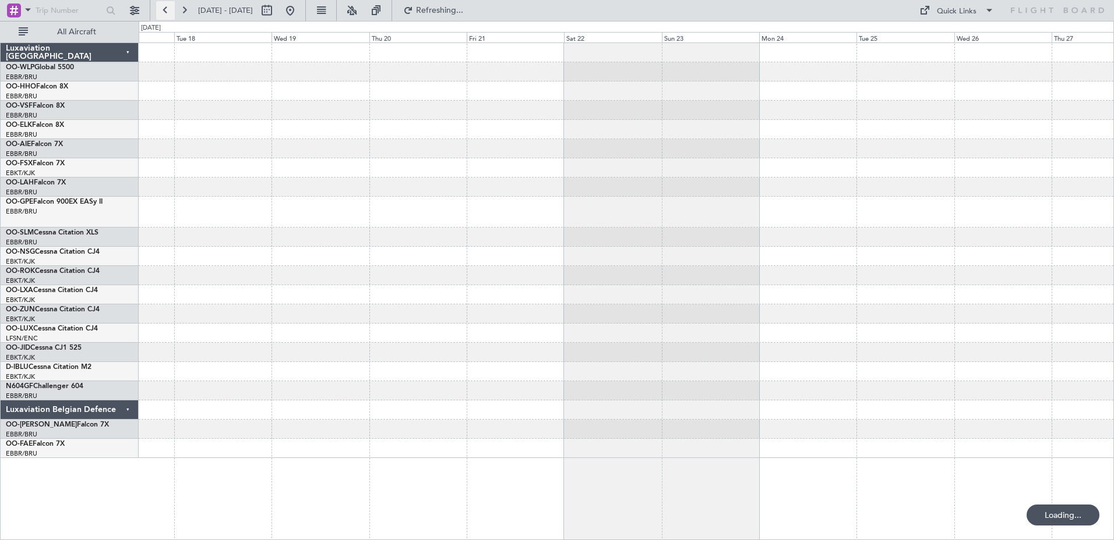
click at [168, 9] on button at bounding box center [165, 10] width 19 height 19
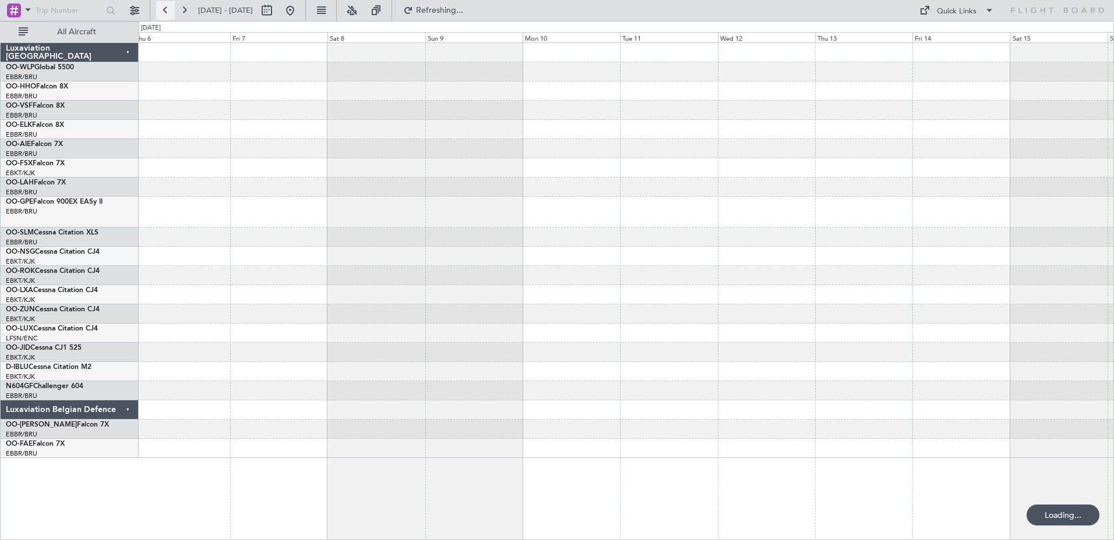
click at [168, 9] on button at bounding box center [165, 10] width 19 height 19
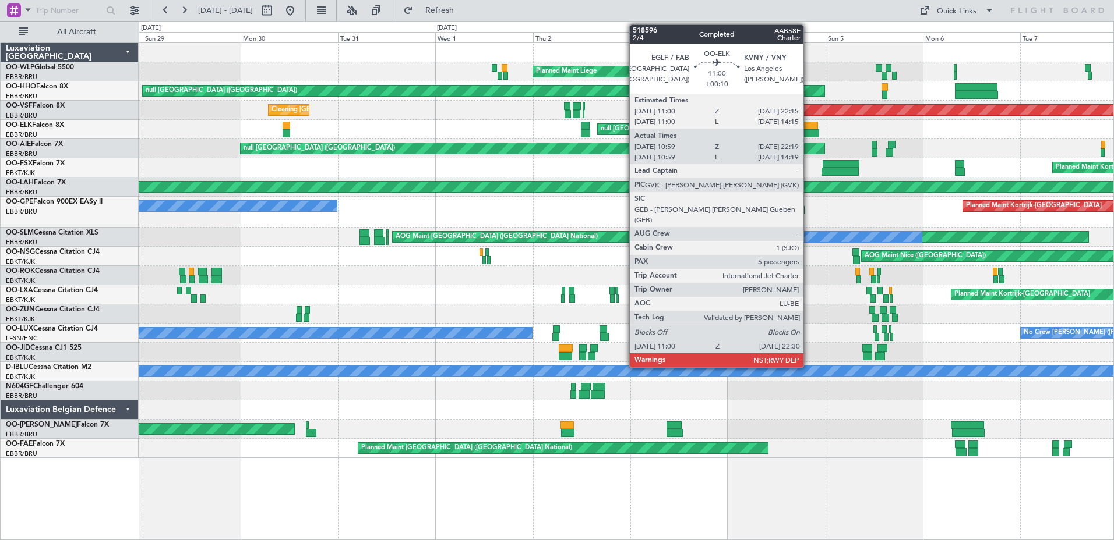
click at [808, 135] on div at bounding box center [795, 133] width 47 height 8
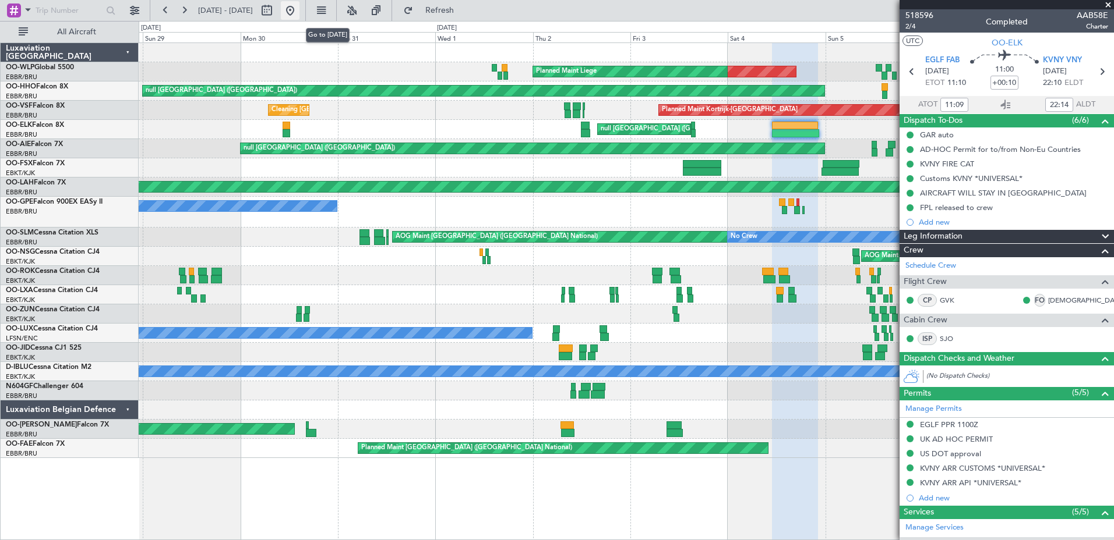
click at [299, 8] on button at bounding box center [290, 10] width 19 height 19
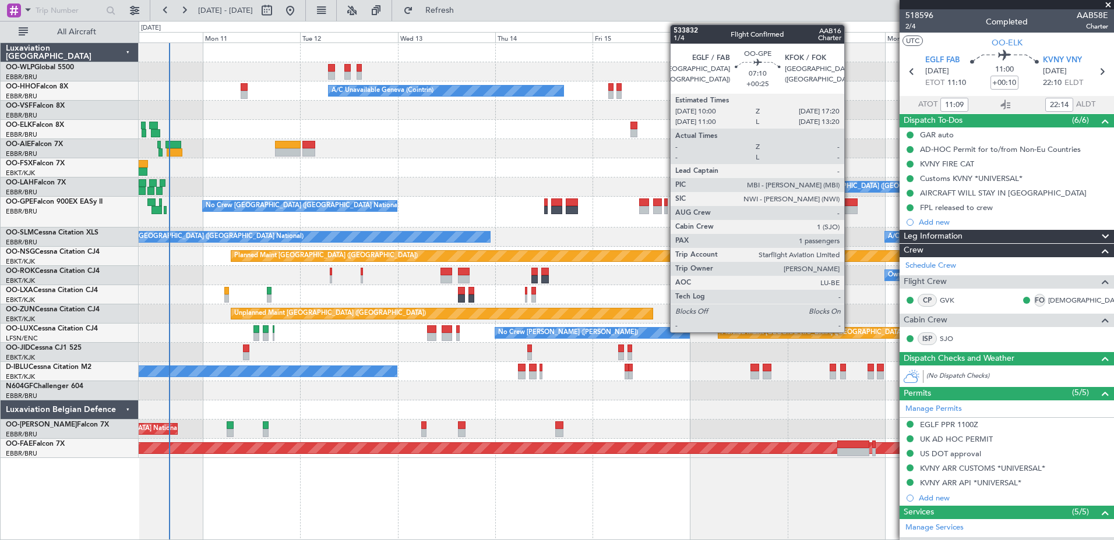
click at [849, 211] on div at bounding box center [843, 210] width 30 height 8
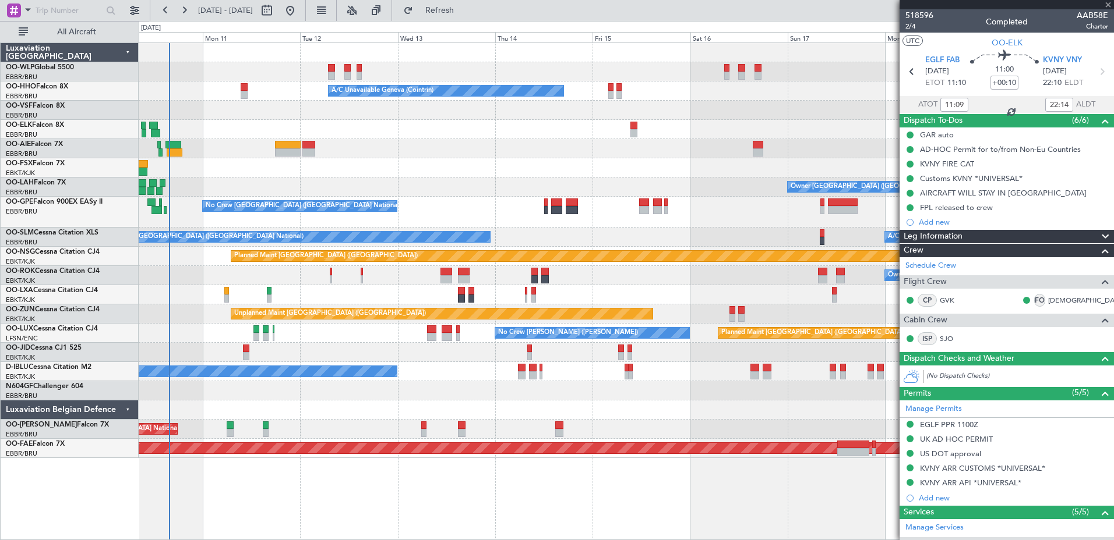
type input "+00:25"
type input "1"
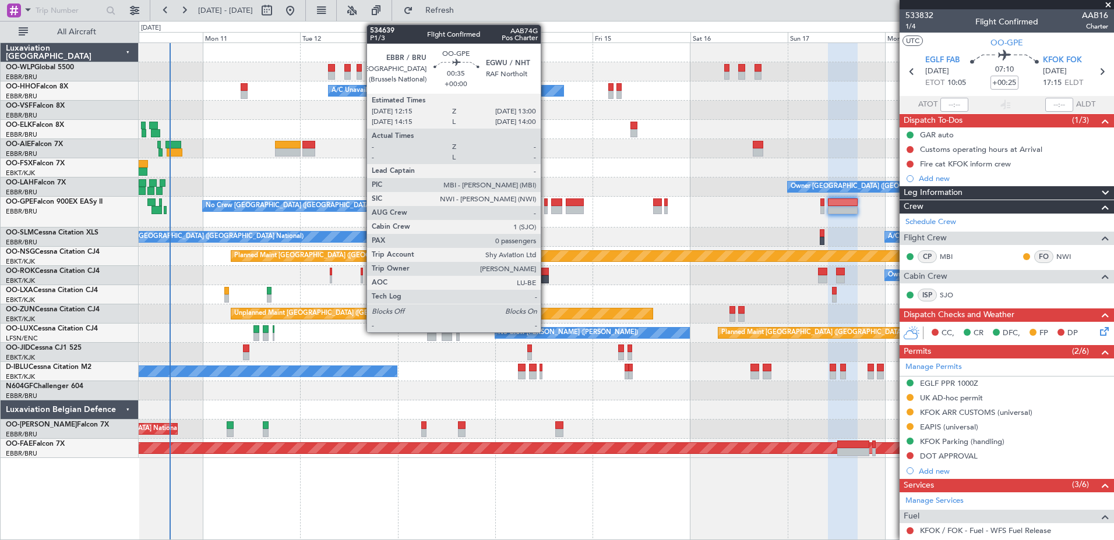
click at [546, 210] on div at bounding box center [545, 210] width 3 height 8
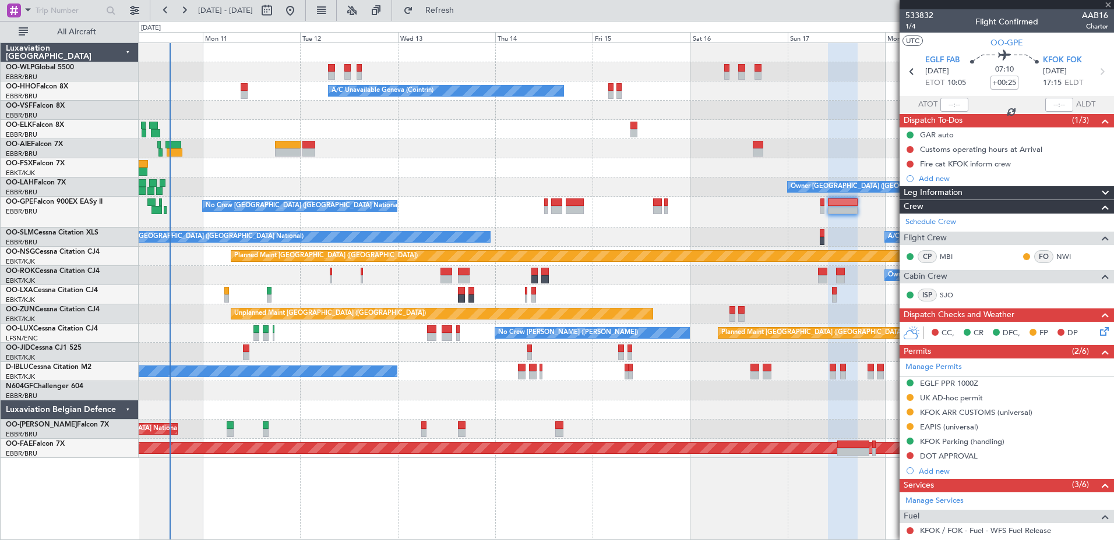
type input "0"
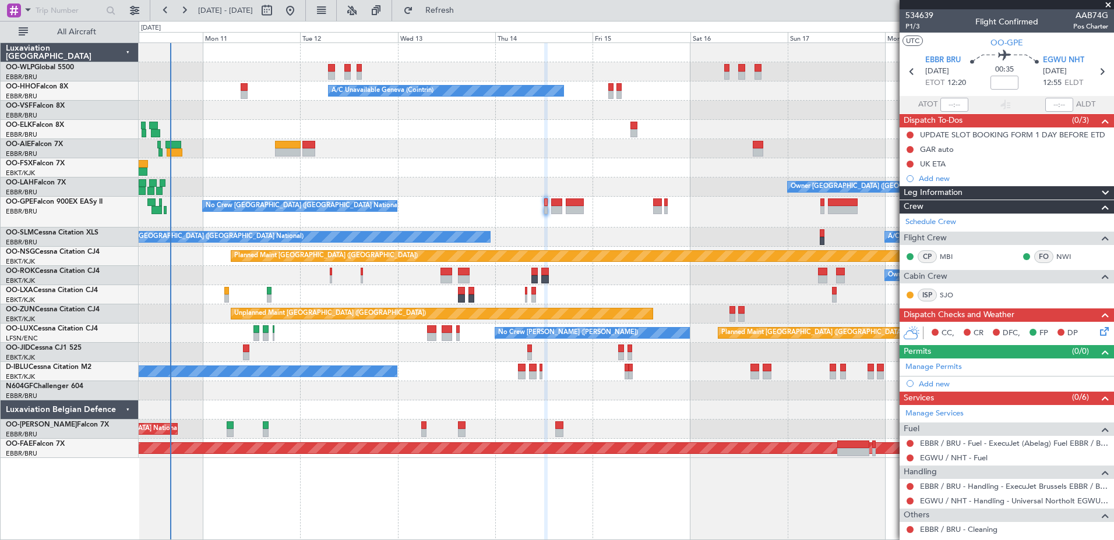
scroll to position [44, 0]
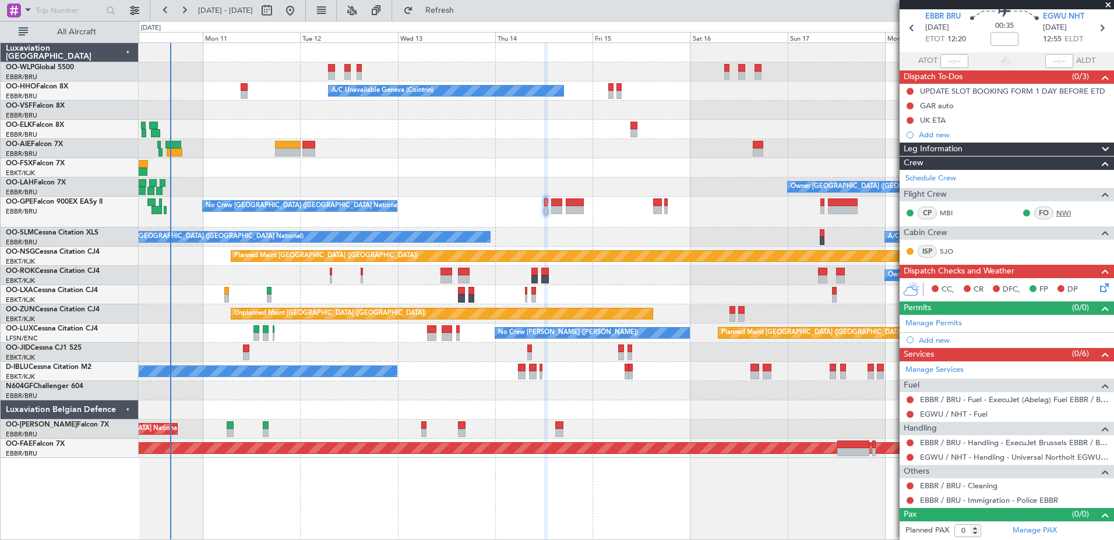
click at [1059, 214] on link "NWI" at bounding box center [1069, 213] width 26 height 10
click at [1002, 40] on input at bounding box center [1004, 39] width 28 height 14
type input "+00:10"
click at [665, 101] on div at bounding box center [626, 110] width 974 height 19
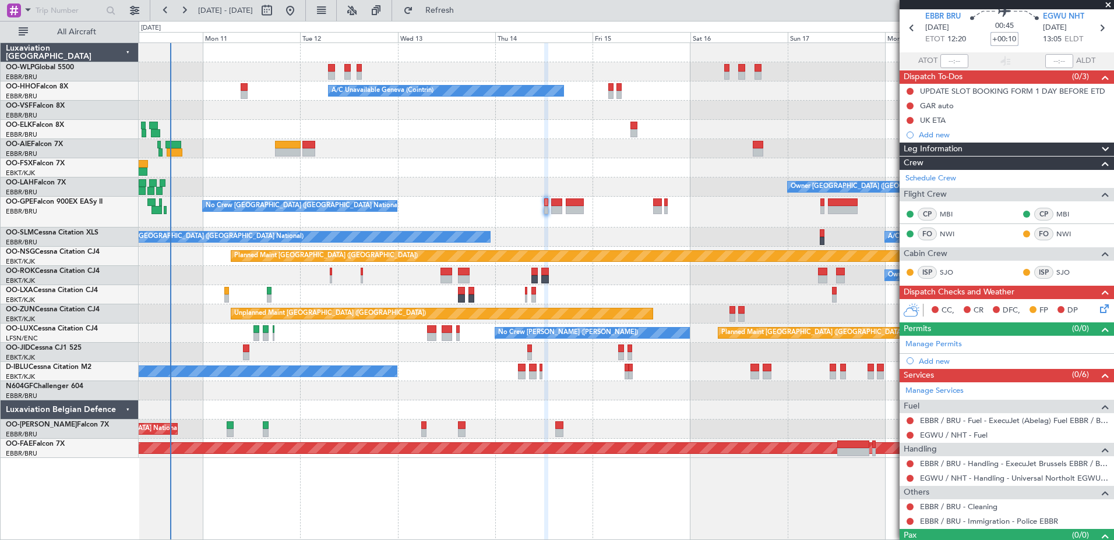
click at [582, 53] on div at bounding box center [626, 52] width 974 height 19
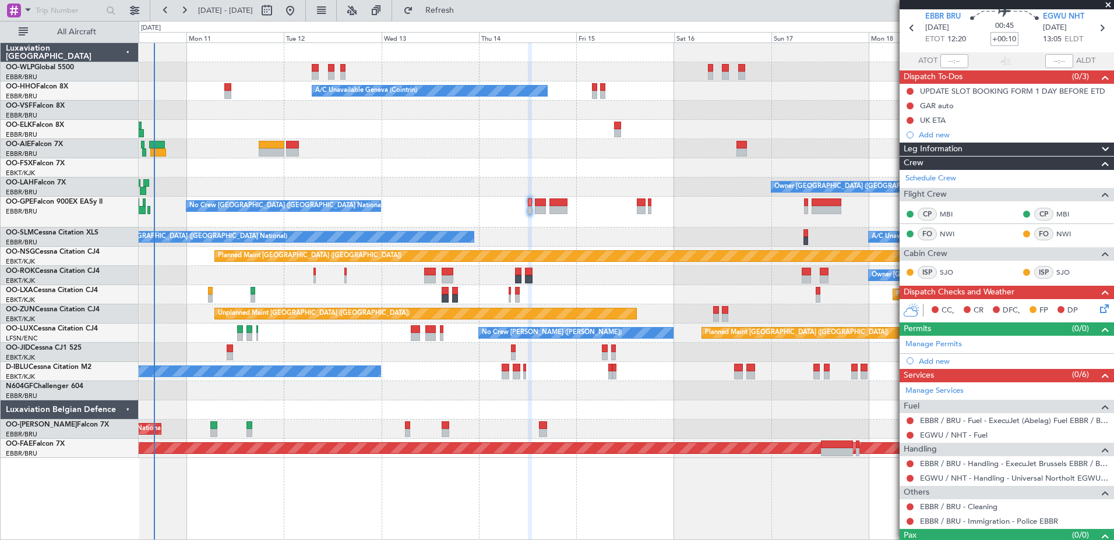
click at [545, 236] on div "A/C Unavailable Brussels (Brussels National) No Crew Brussels (Brussels Nationa…" at bounding box center [626, 237] width 974 height 19
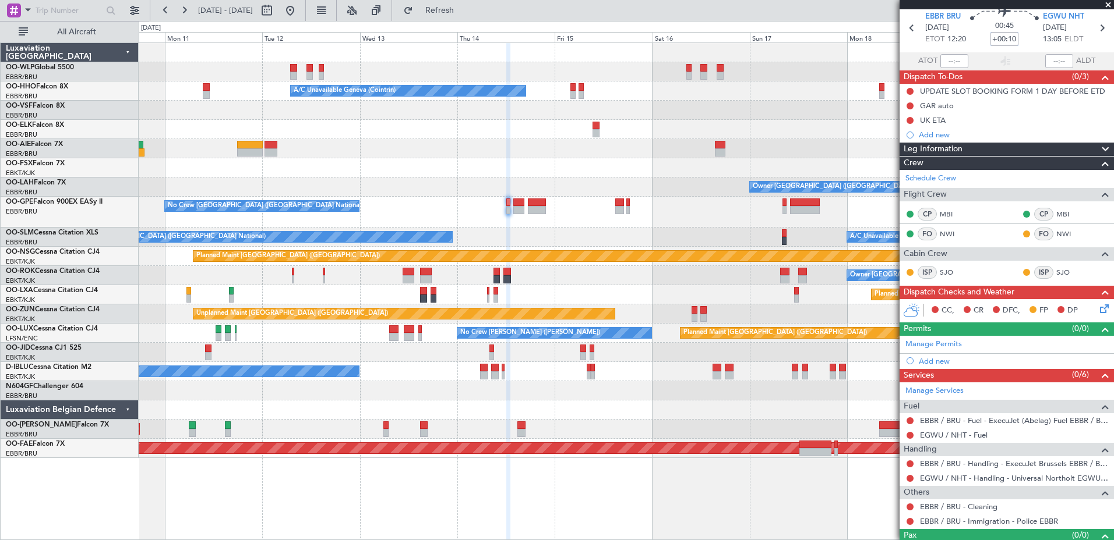
click at [653, 229] on div "Planned Maint Berlin (Brandenburg) A/C Unavailable Geneva (Cointrin) Planned Ma…" at bounding box center [626, 250] width 974 height 415
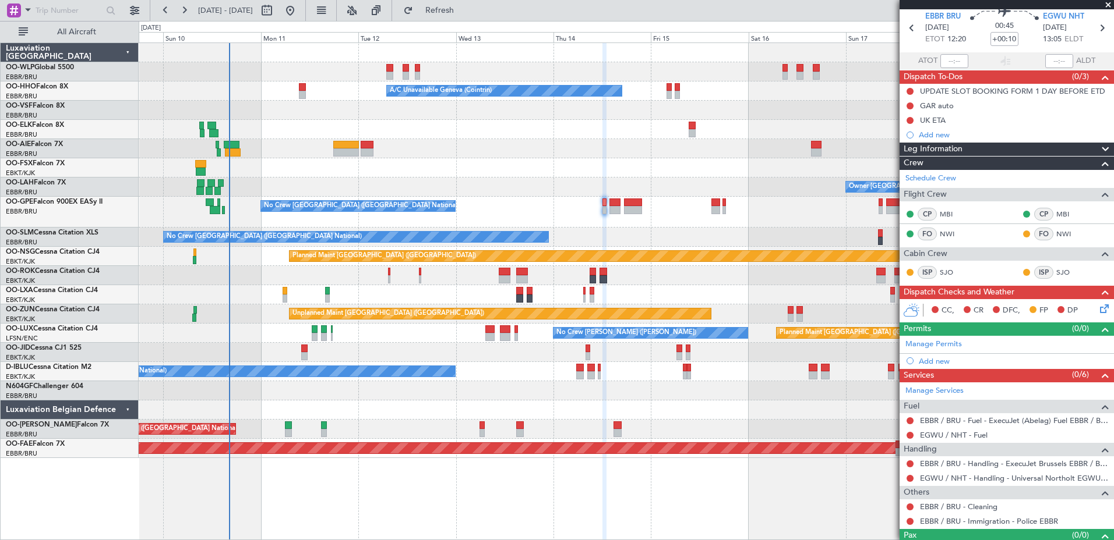
scroll to position [0, 0]
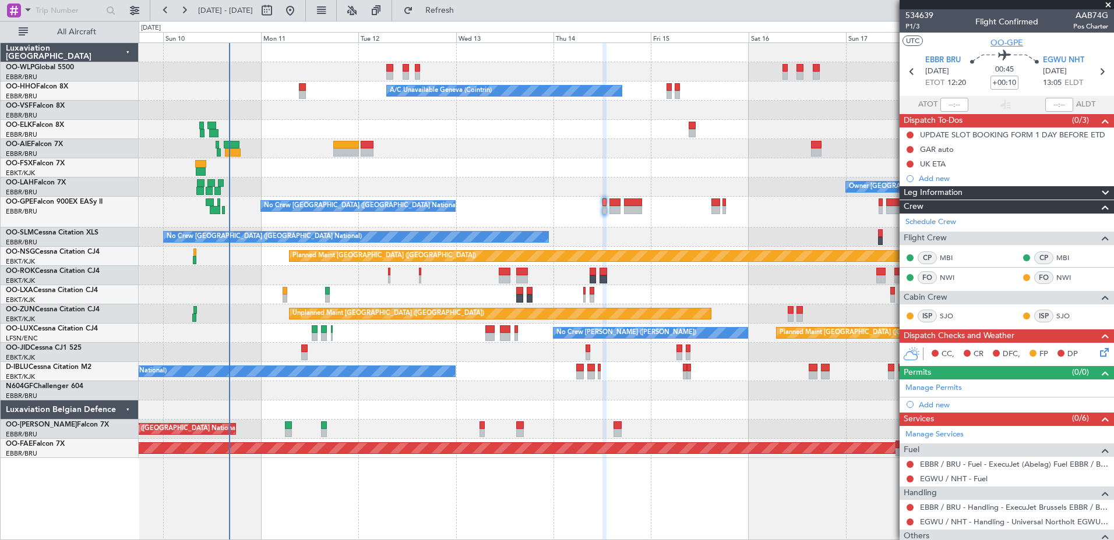
click at [993, 43] on span "OO-GPE" at bounding box center [1006, 43] width 33 height 12
click at [955, 518] on link "EGWU / NHT - Handling - Universal Northolt EGWU / NHT" at bounding box center [1014, 522] width 188 height 10
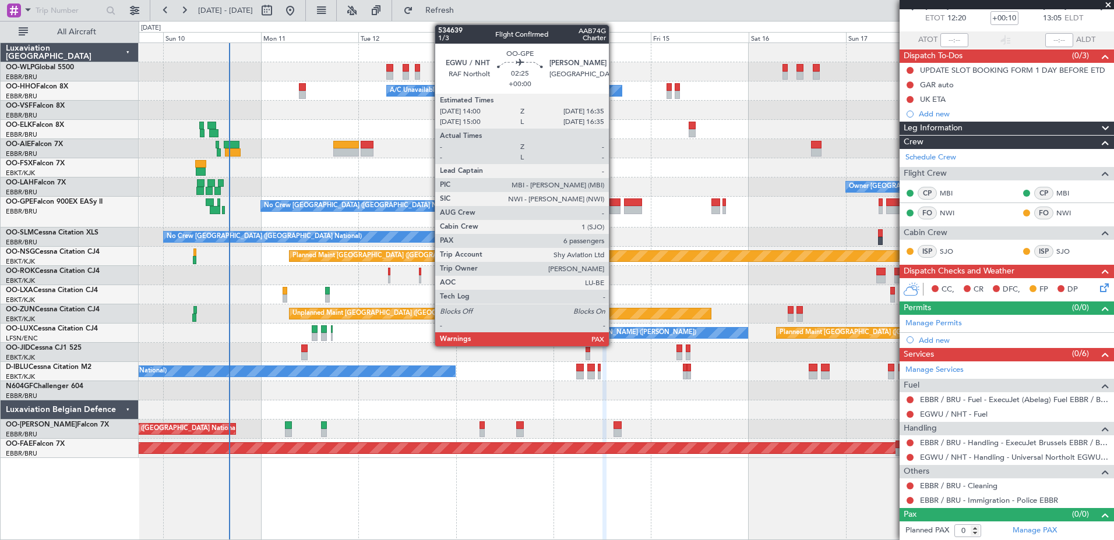
click at [614, 204] on div at bounding box center [614, 203] width 11 height 8
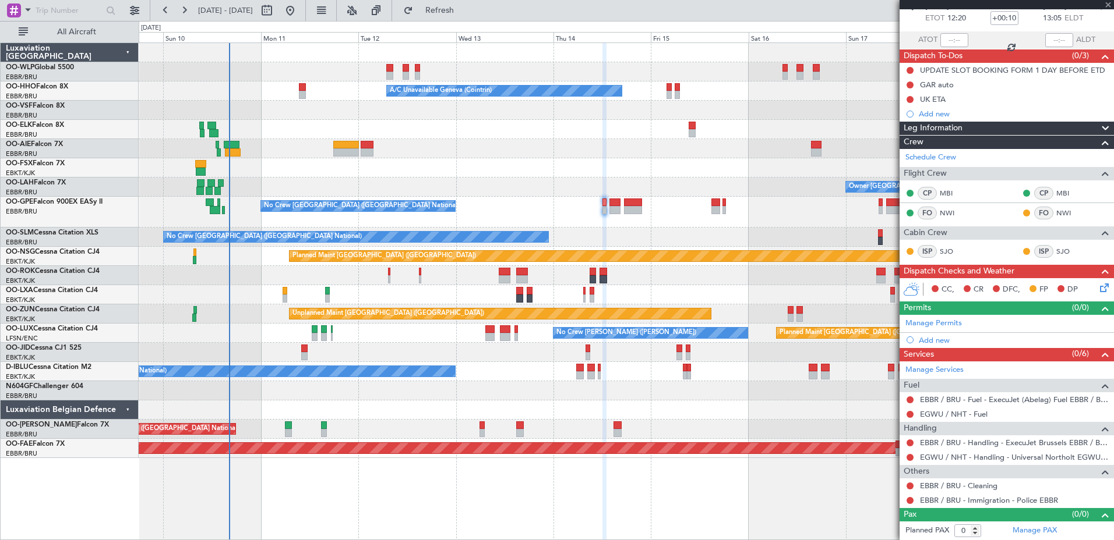
type input "6"
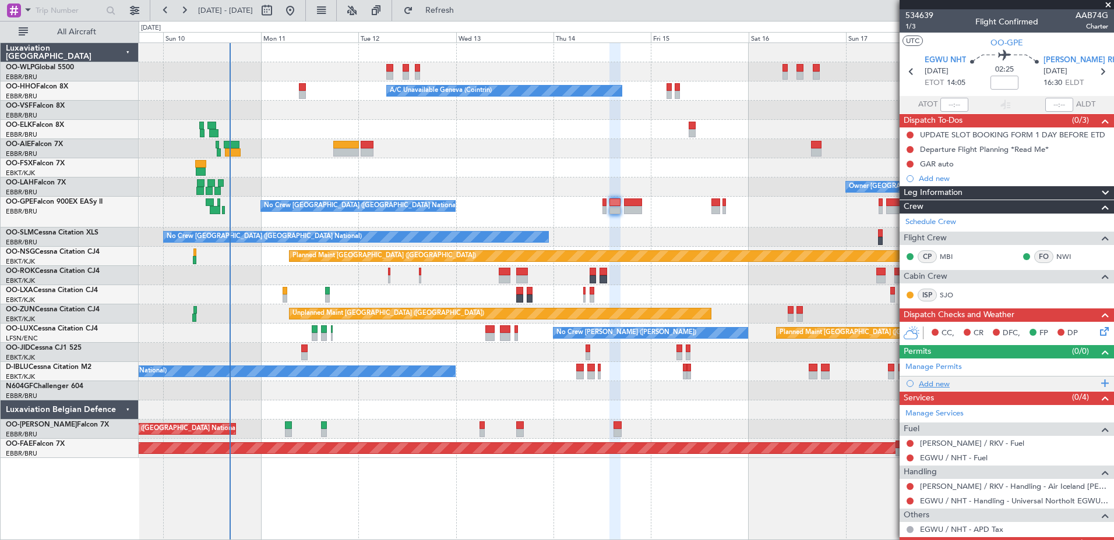
scroll to position [44, 0]
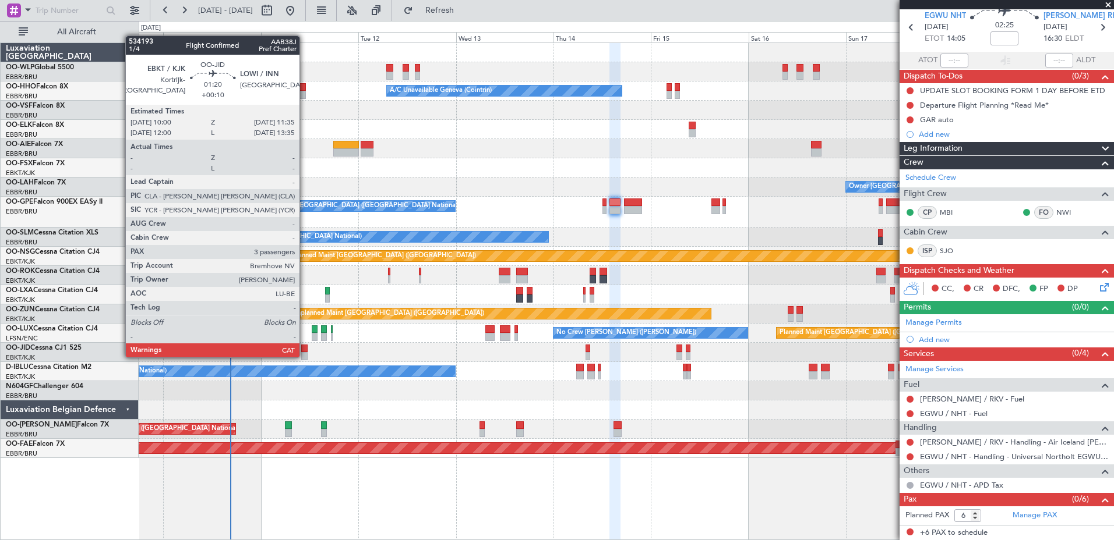
click at [305, 356] on div at bounding box center [304, 356] width 7 height 8
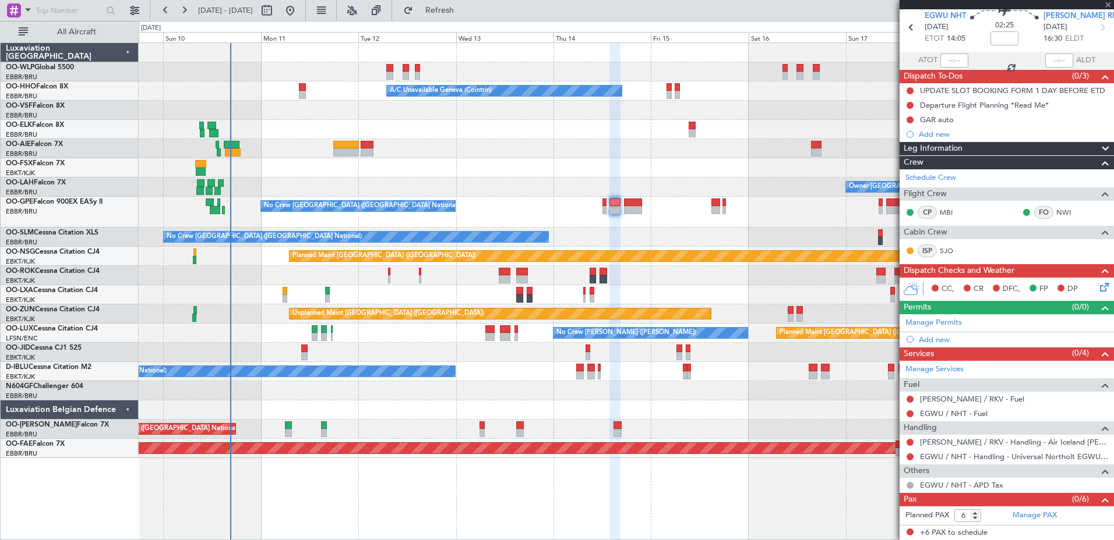
type input "+00:10"
type input "3"
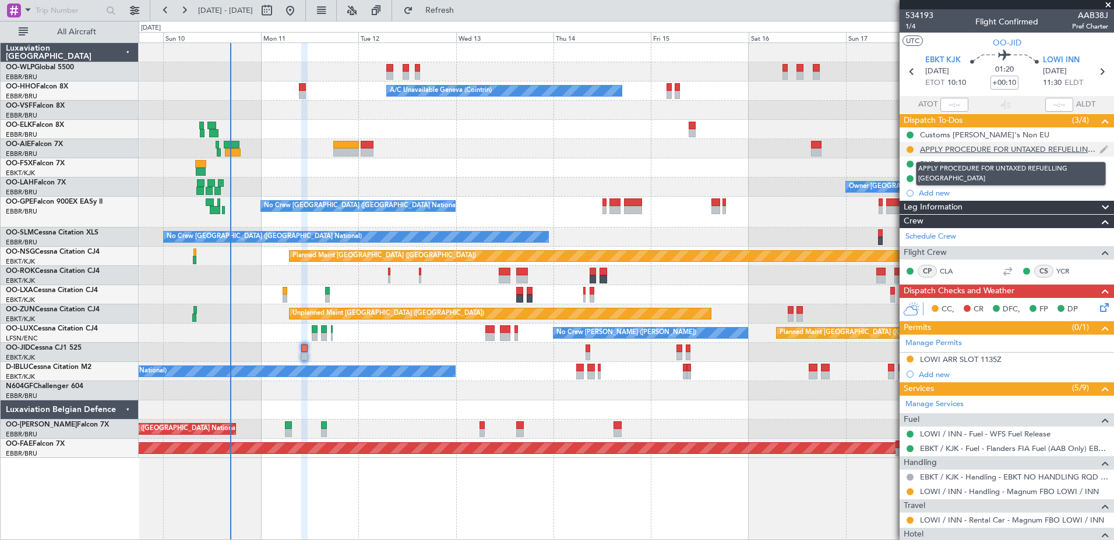
scroll to position [199, 0]
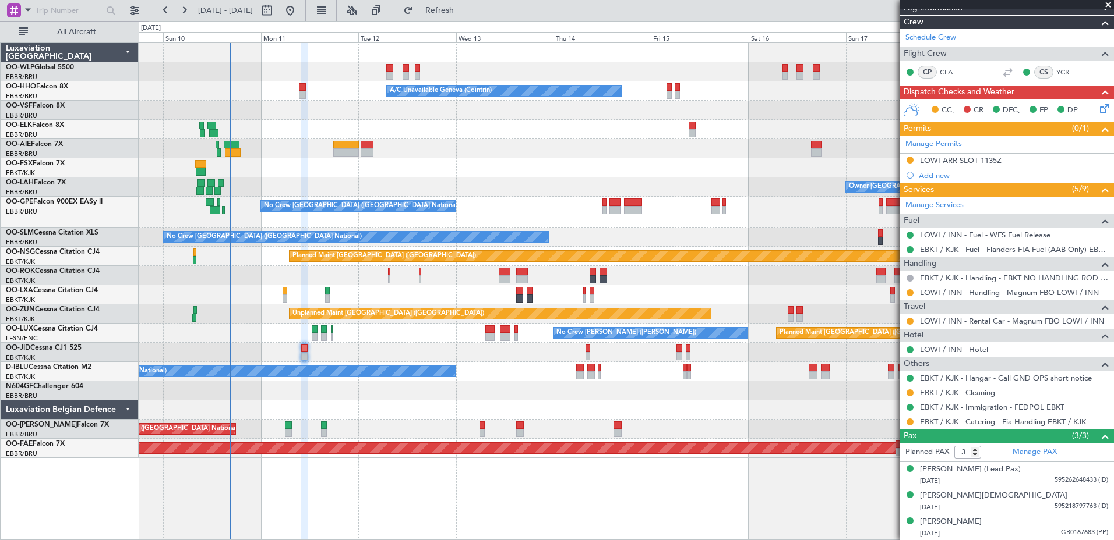
click at [989, 423] on link "EBKT / KJK - Catering - Fia Handling EBKT / KJK" at bounding box center [1003, 422] width 166 height 10
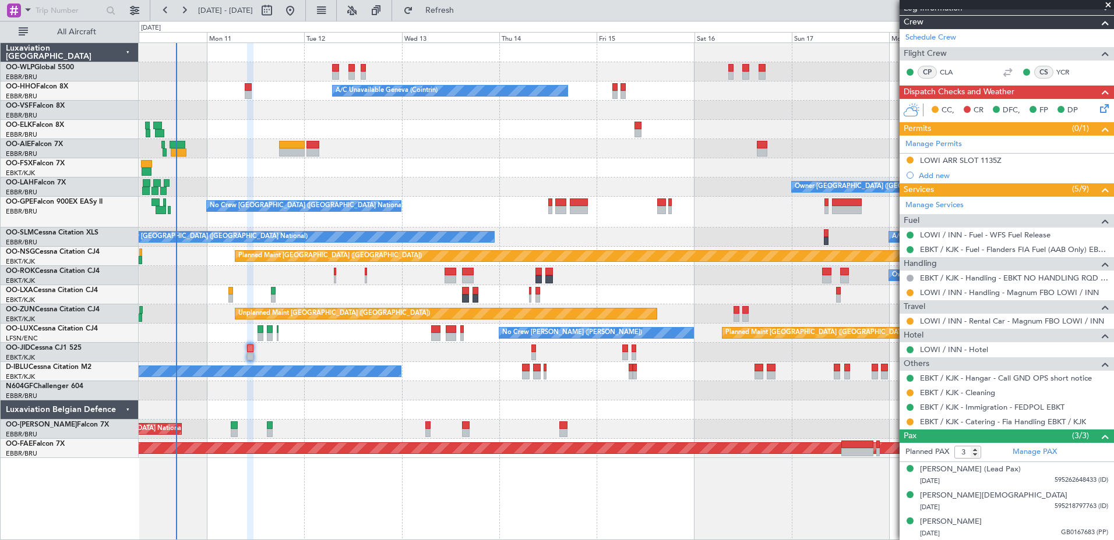
click at [504, 415] on div at bounding box center [626, 410] width 974 height 19
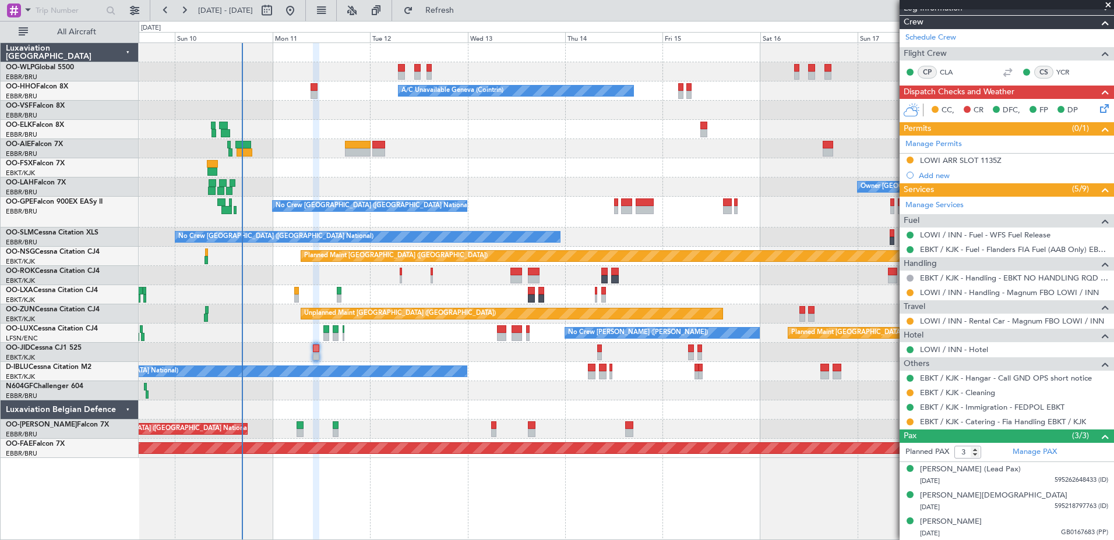
click at [291, 357] on div at bounding box center [626, 352] width 974 height 19
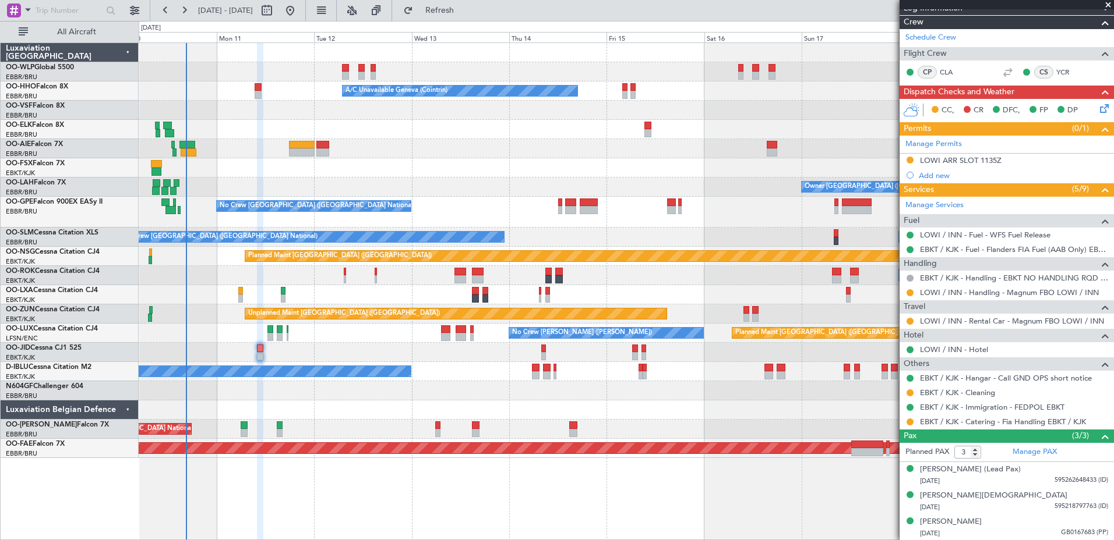
click at [317, 409] on div at bounding box center [626, 410] width 974 height 19
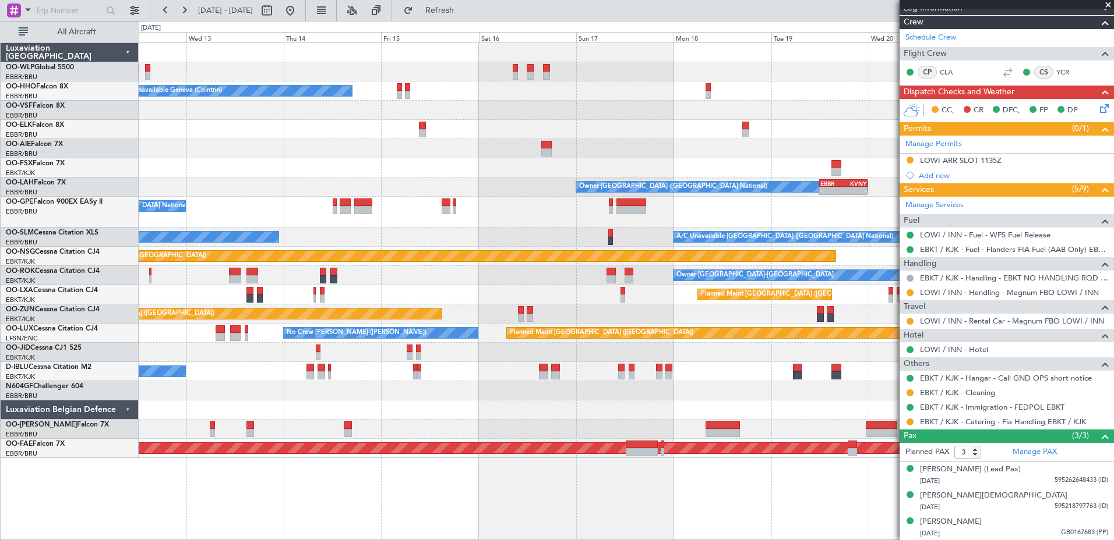
click at [499, 215] on div "No Crew [GEOGRAPHIC_DATA] ([GEOGRAPHIC_DATA] National)" at bounding box center [626, 212] width 974 height 31
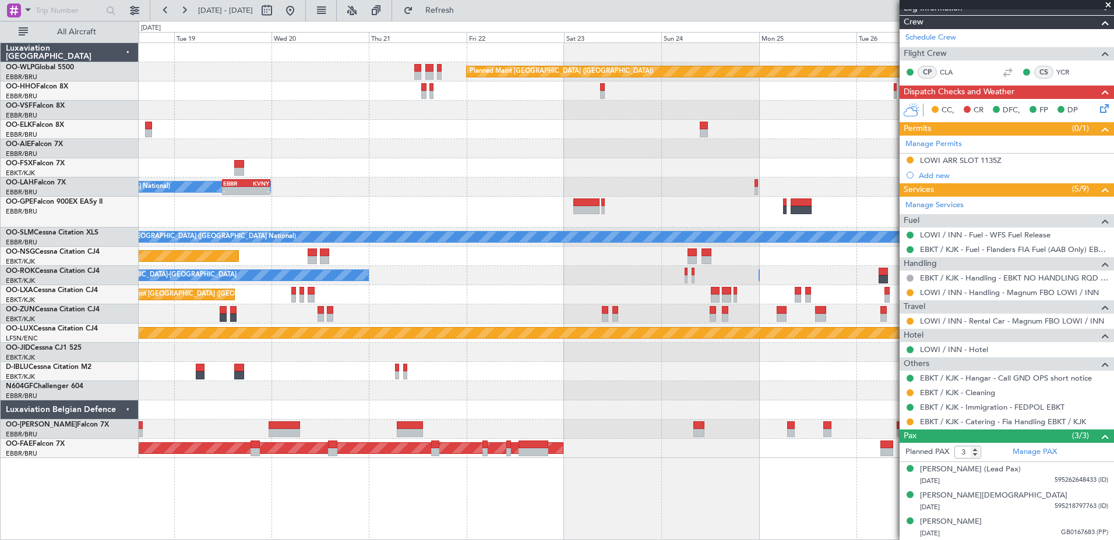
click at [453, 226] on div at bounding box center [626, 212] width 974 height 31
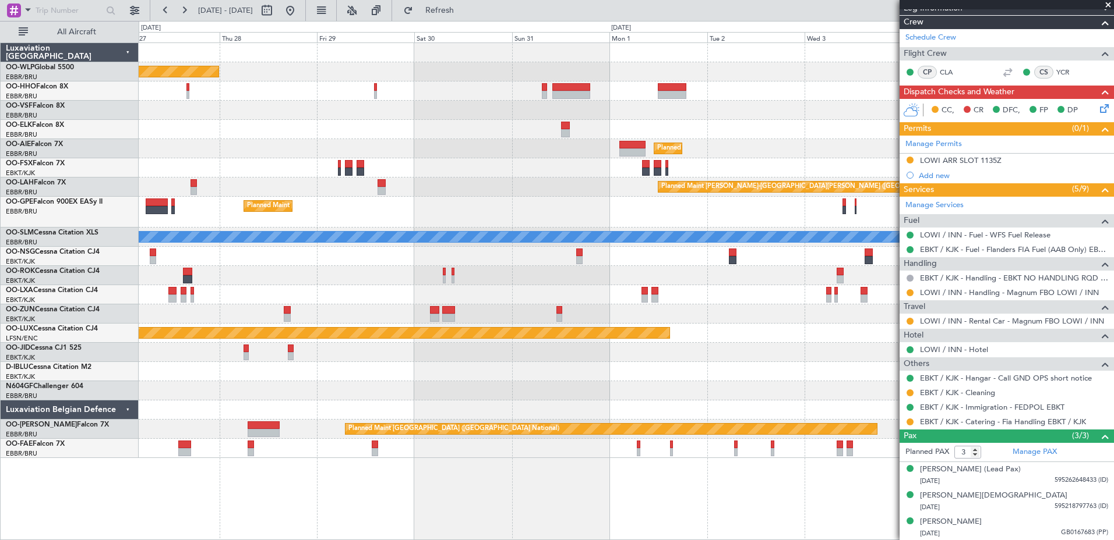
click at [386, 220] on div "Planned Maint [GEOGRAPHIC_DATA] ([GEOGRAPHIC_DATA] National)" at bounding box center [626, 212] width 974 height 31
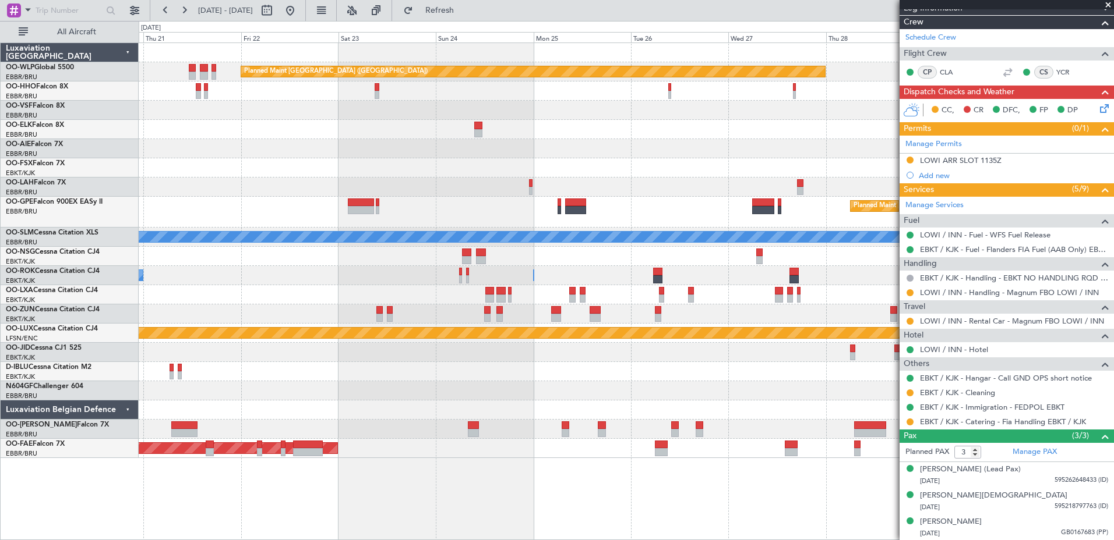
click at [142, 137] on div "Planned Maint [GEOGRAPHIC_DATA] ([GEOGRAPHIC_DATA]) Planned Maint [GEOGRAPHIC_D…" at bounding box center [626, 250] width 974 height 415
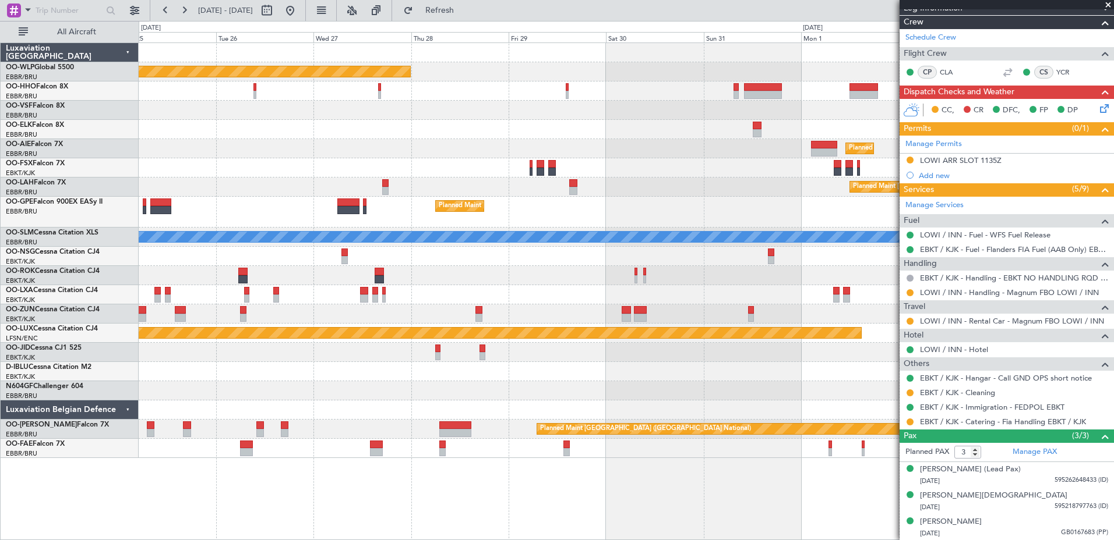
click at [272, 98] on div "Planned Maint [GEOGRAPHIC_DATA] ([GEOGRAPHIC_DATA]) Planned Maint [GEOGRAPHIC_D…" at bounding box center [626, 250] width 974 height 415
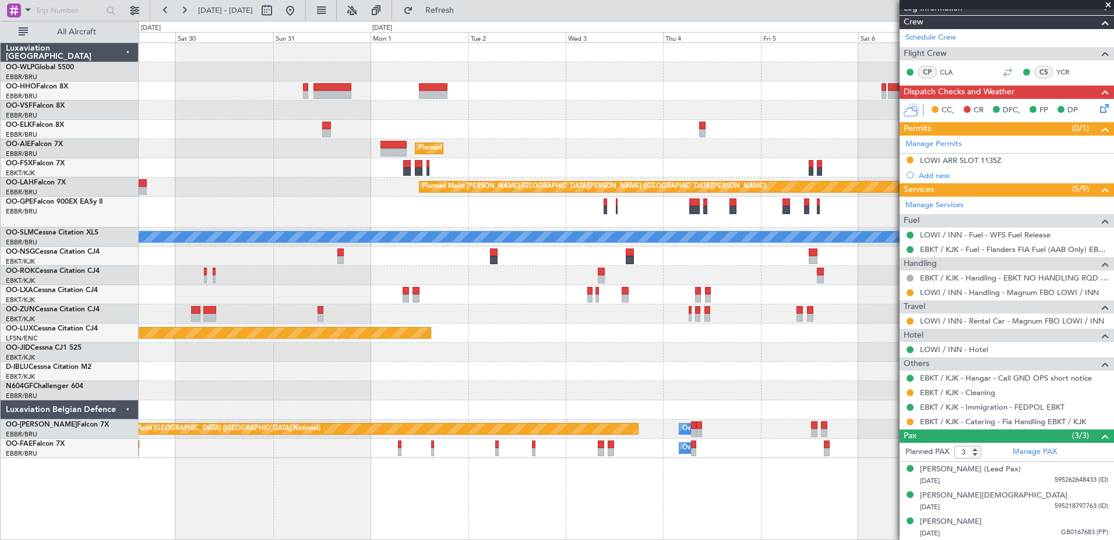
click at [292, 106] on div "Planned Maint [GEOGRAPHIC_DATA] ([GEOGRAPHIC_DATA]) Planned Maint [GEOGRAPHIC_D…" at bounding box center [626, 250] width 974 height 415
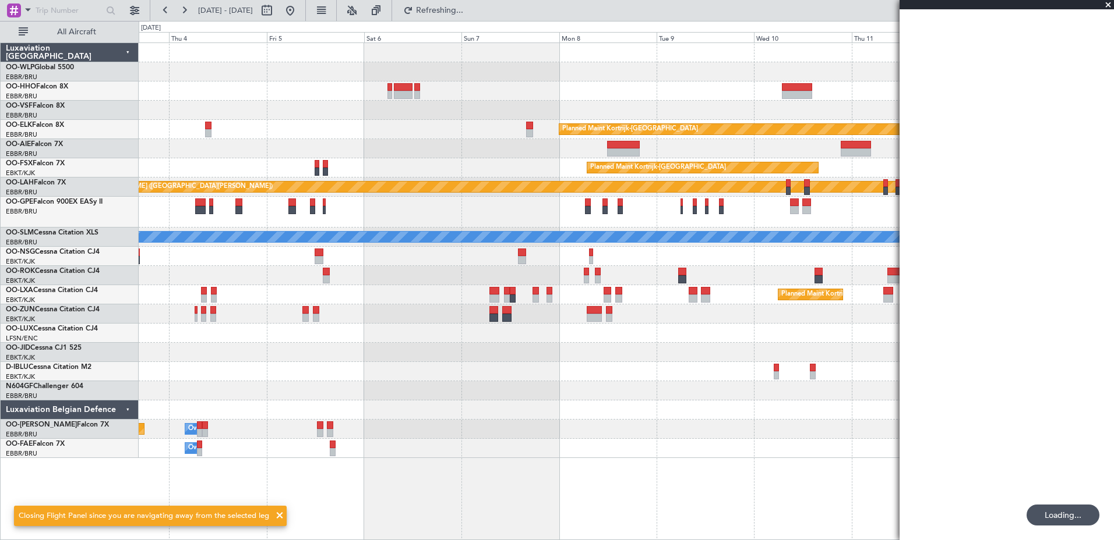
scroll to position [0, 0]
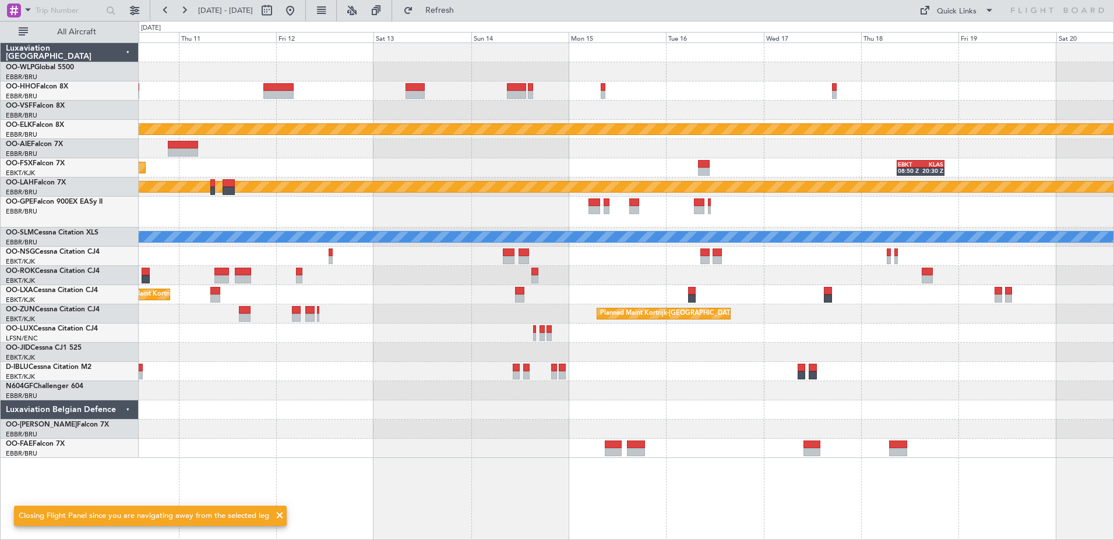
click at [755, 229] on div "Planned Maint Kortrijk-[GEOGRAPHIC_DATA] Planned Maint [GEOGRAPHIC_DATA]-[GEOGR…" at bounding box center [626, 250] width 974 height 415
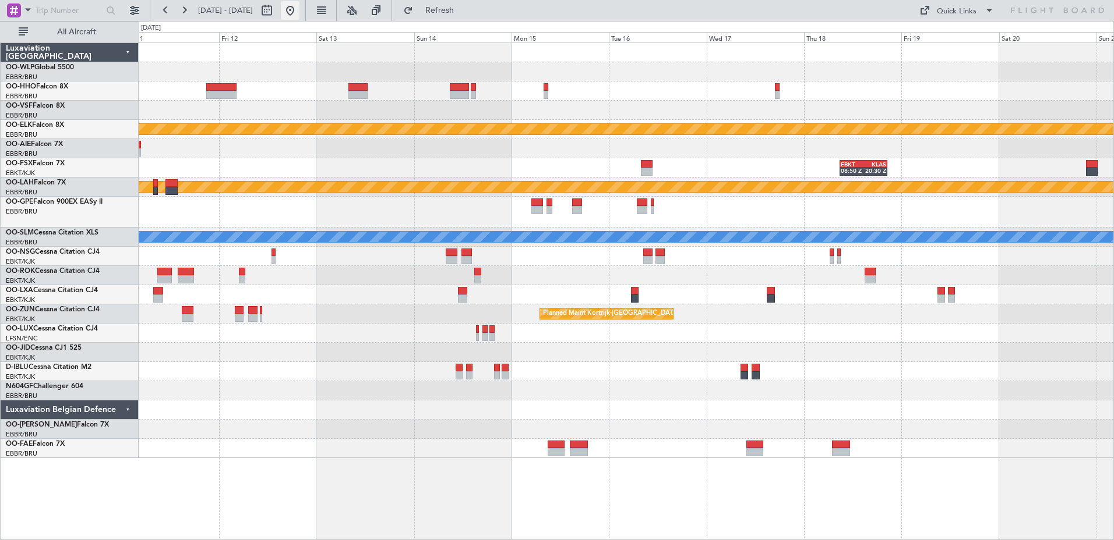
click at [299, 12] on button at bounding box center [290, 10] width 19 height 19
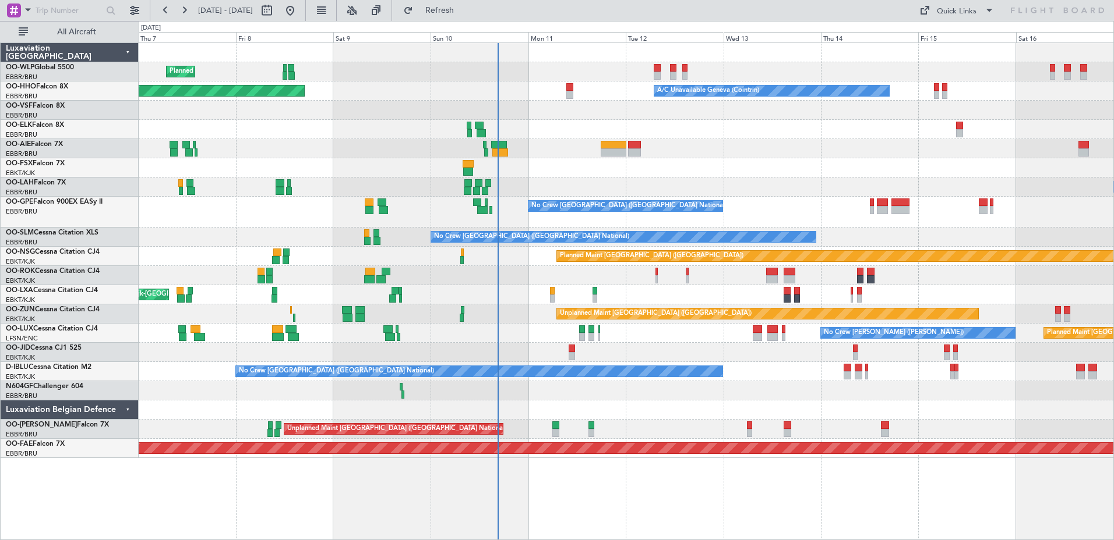
click at [500, 181] on div "Planned Maint Milan (Linate) Planned Maint Geneva ([GEOGRAPHIC_DATA]) A/C Unava…" at bounding box center [626, 250] width 974 height 415
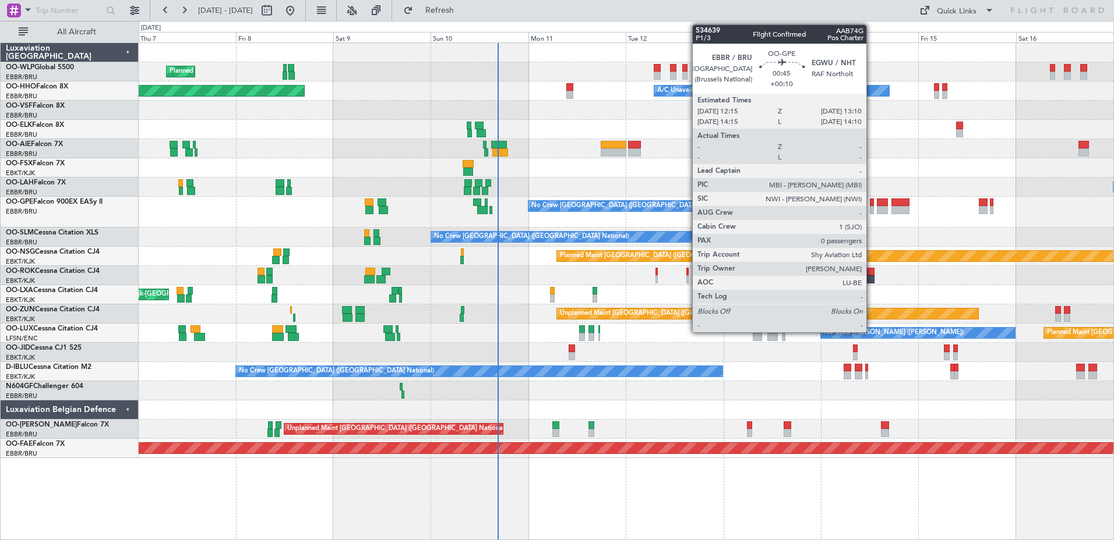
click at [871, 204] on div at bounding box center [872, 203] width 4 height 8
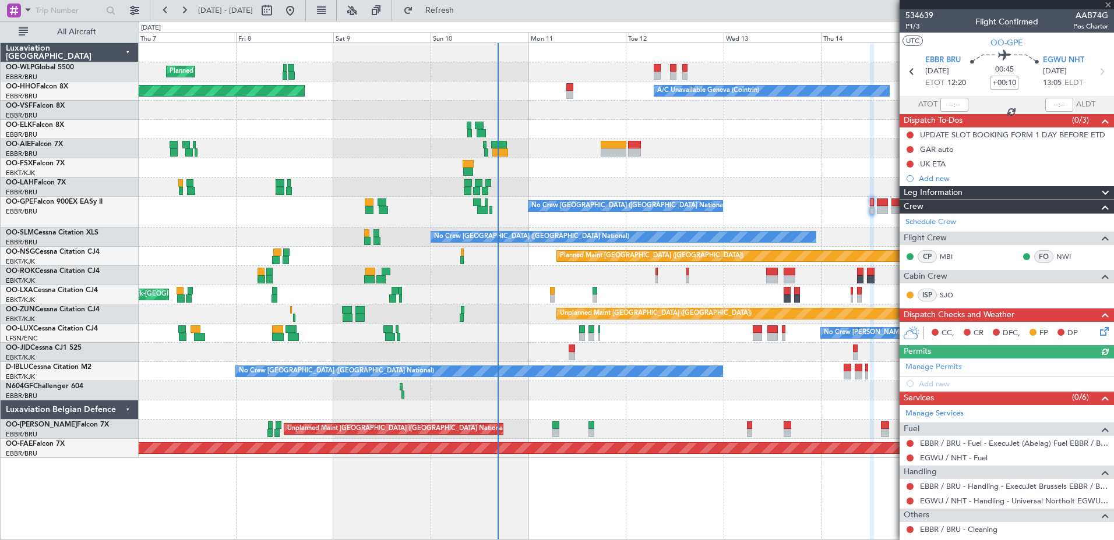
click at [1010, 83] on input "+00:10" at bounding box center [1004, 83] width 28 height 14
type input "-00:00"
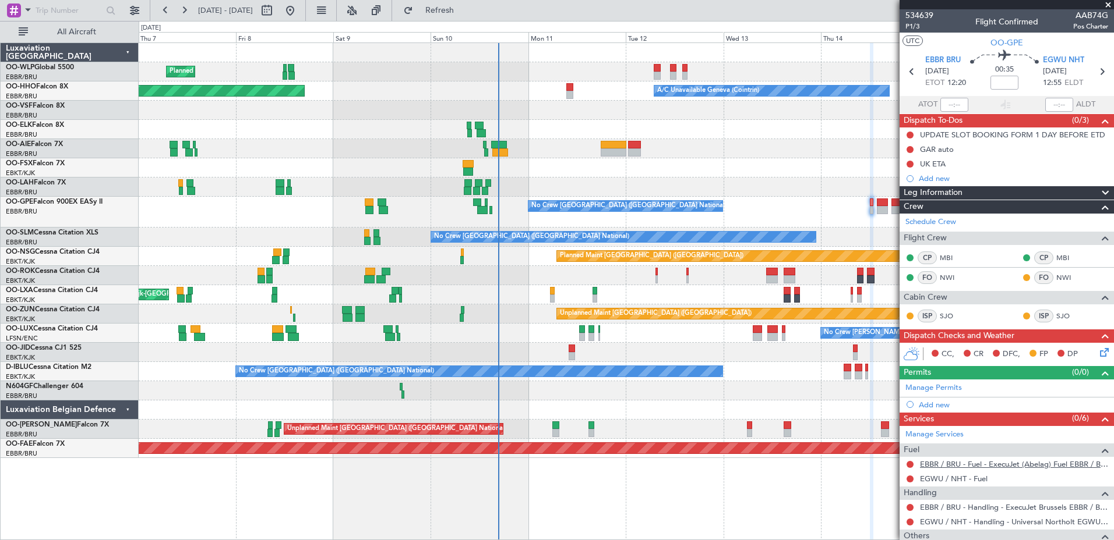
scroll to position [65, 0]
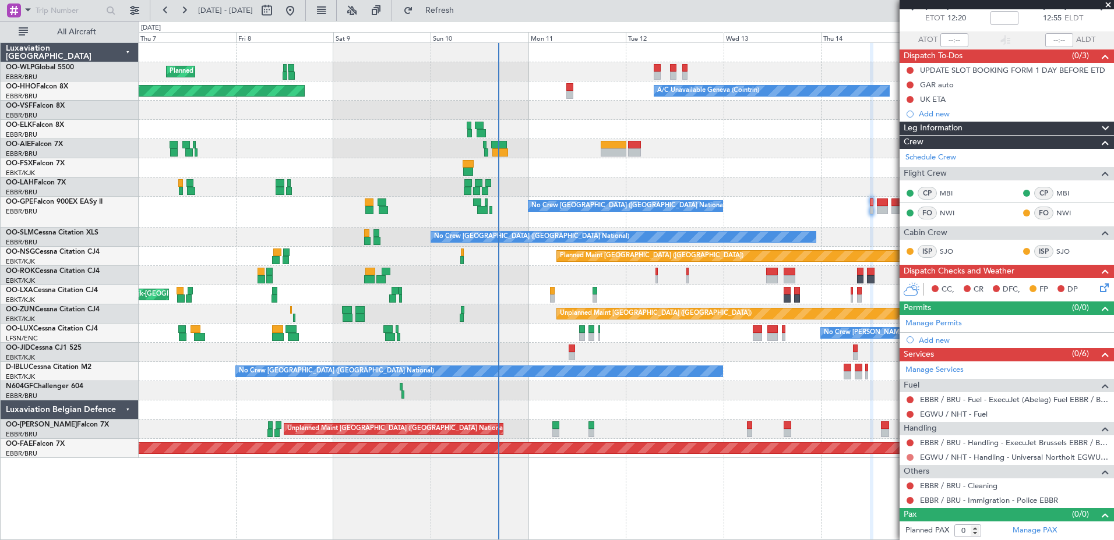
click at [907, 457] on button at bounding box center [909, 457] width 7 height 7
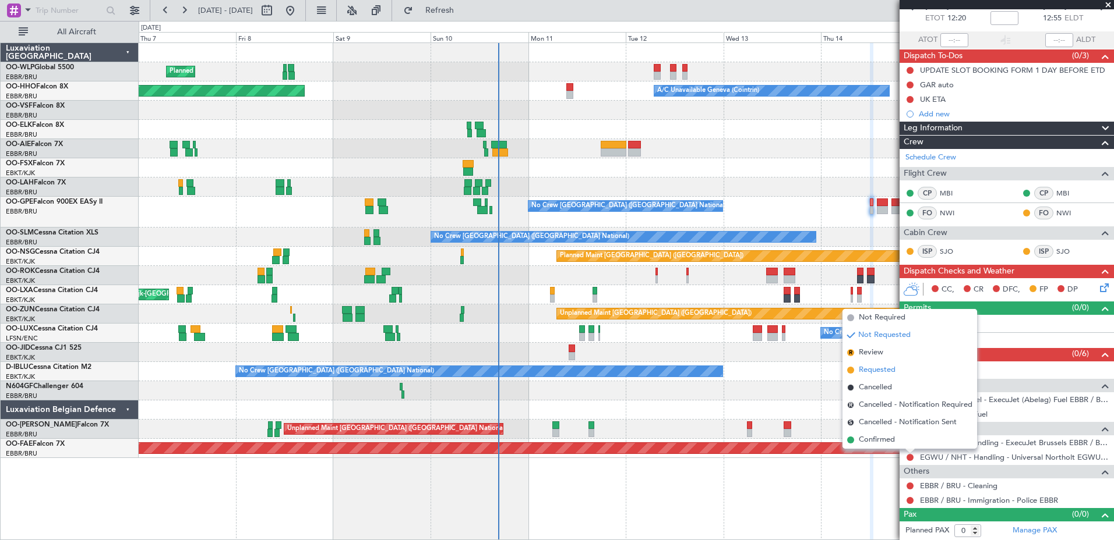
click at [871, 369] on span "Requested" at bounding box center [876, 371] width 37 height 12
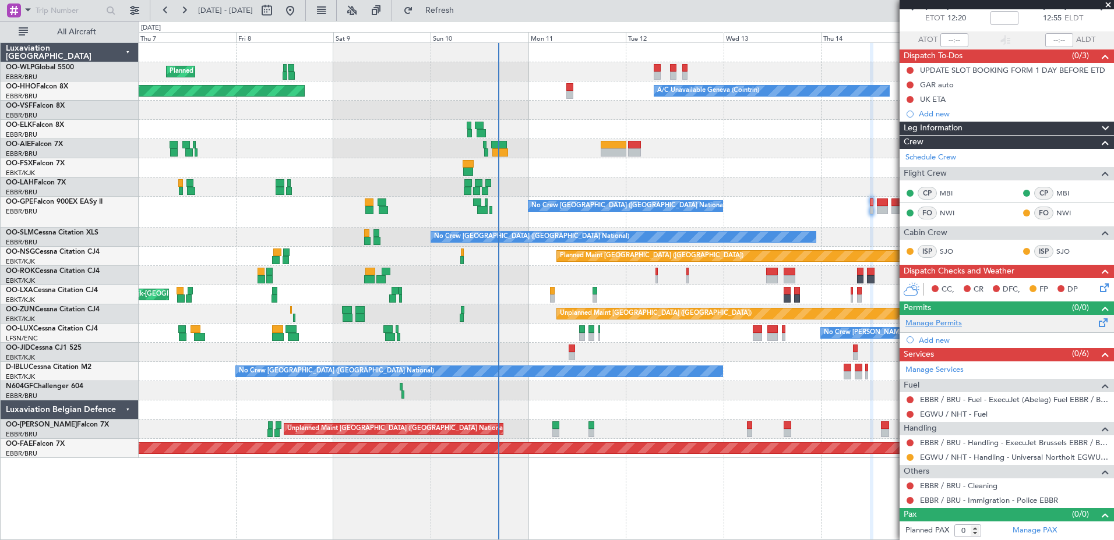
click at [951, 324] on link "Manage Permits" at bounding box center [933, 324] width 56 height 12
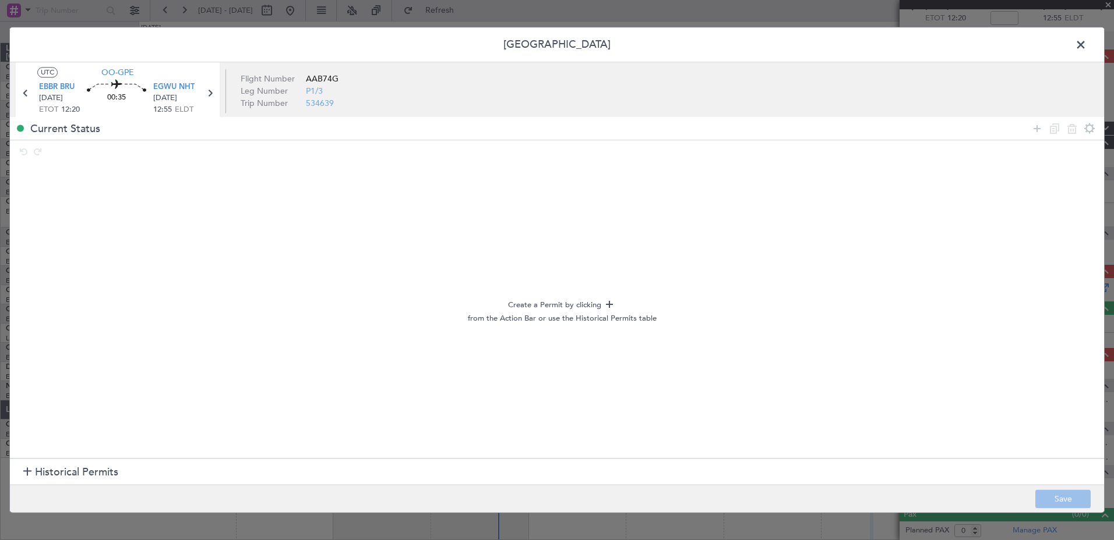
click at [26, 471] on div at bounding box center [27, 473] width 8 height 8
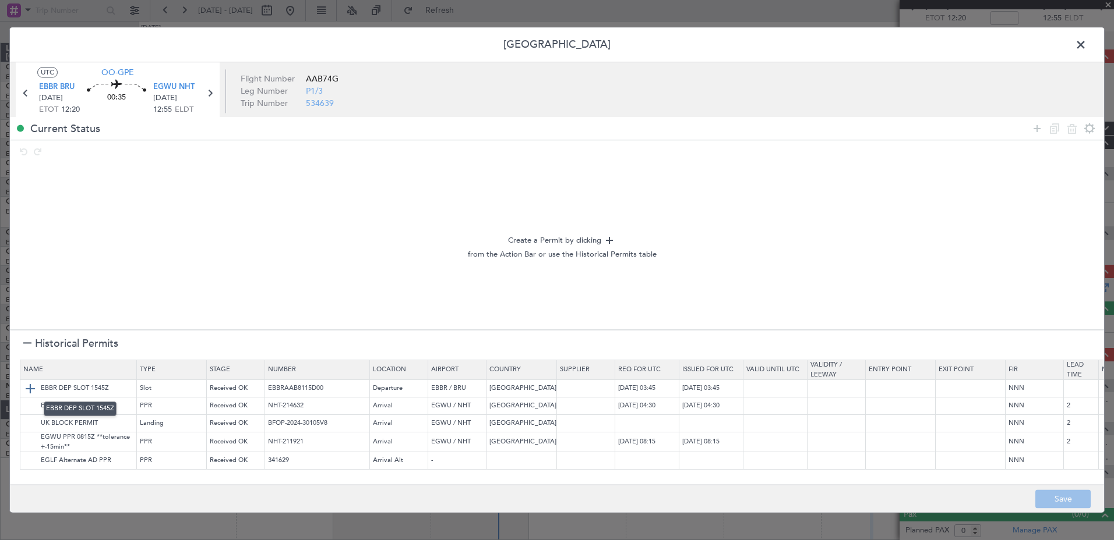
click at [26, 391] on img at bounding box center [30, 389] width 14 height 14
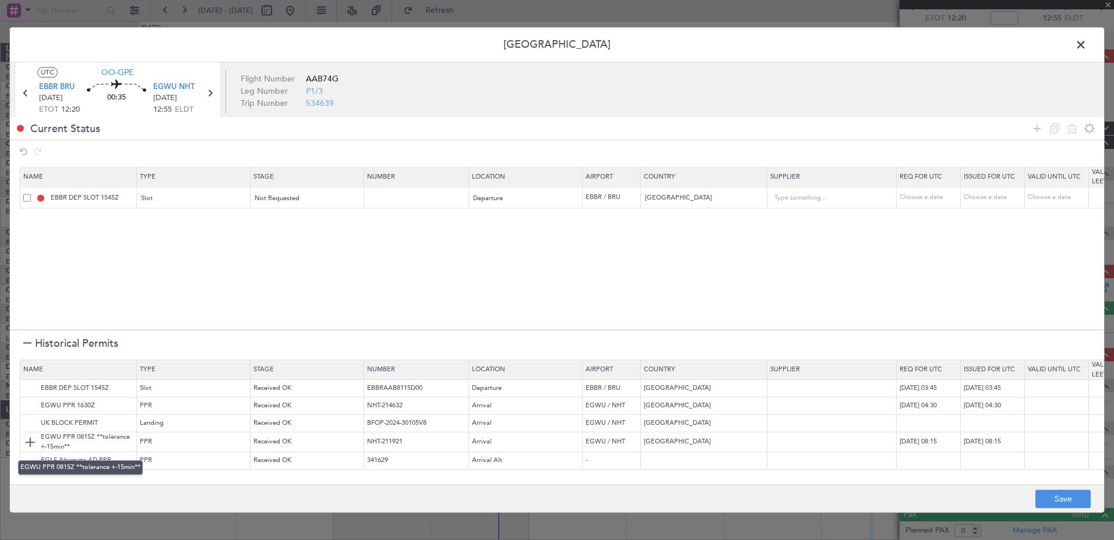
click at [30, 442] on img at bounding box center [30, 443] width 14 height 14
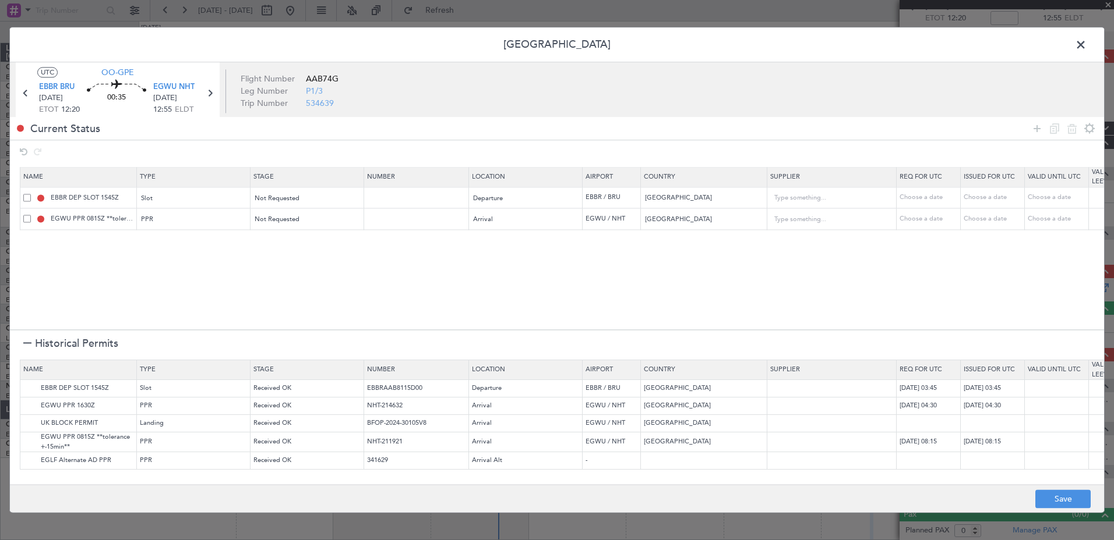
click at [27, 220] on span at bounding box center [27, 219] width 8 height 8
click at [31, 215] on input "checkbox" at bounding box center [31, 215] width 0 height 0
click at [1072, 133] on icon at bounding box center [1072, 129] width 14 height 14
click at [28, 404] on img at bounding box center [30, 407] width 14 height 14
click at [935, 193] on div "Choose a date" at bounding box center [929, 198] width 61 height 10
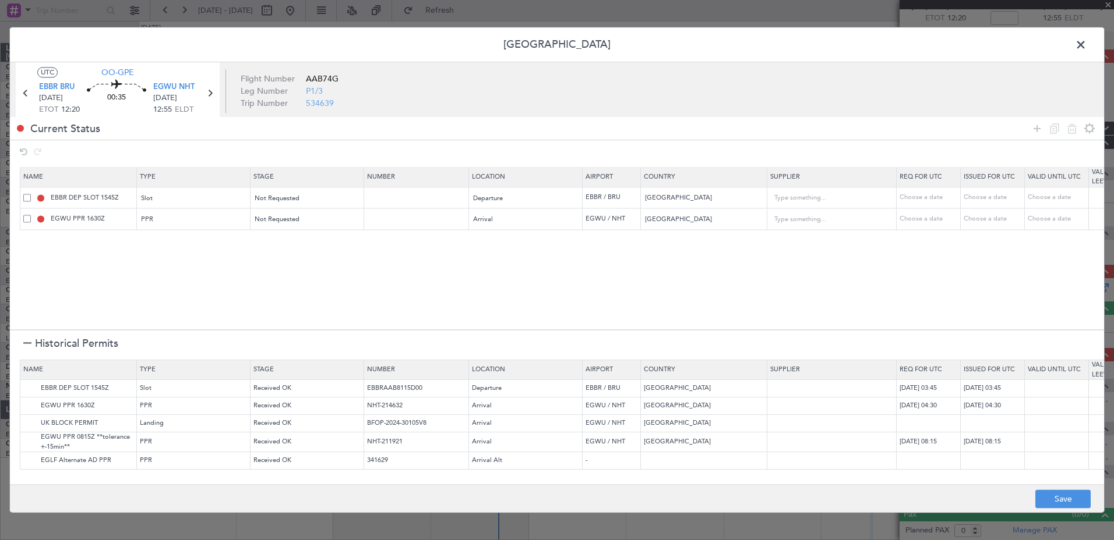
select select "8"
select select "2025"
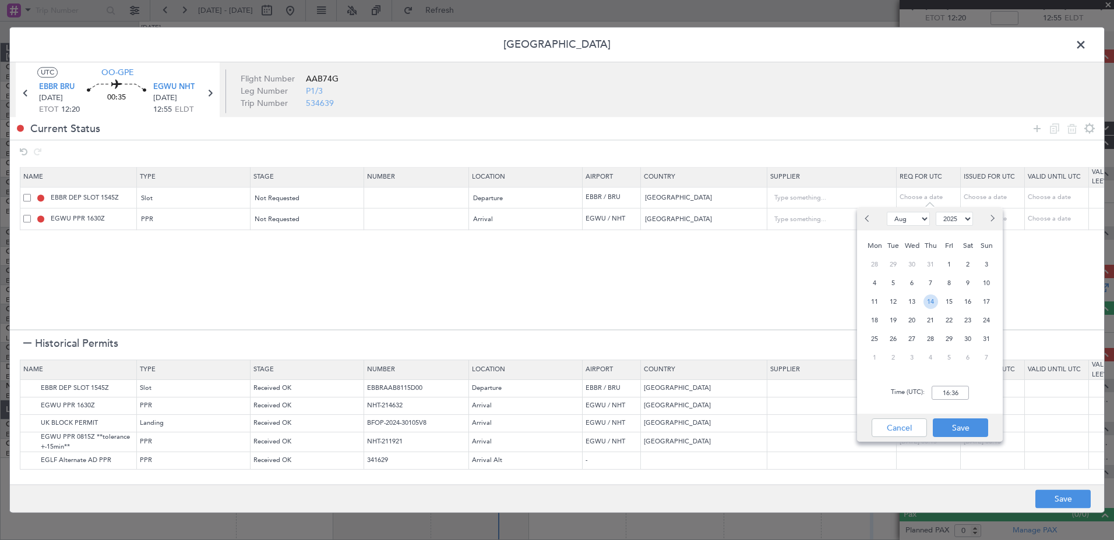
click at [930, 304] on span "14" at bounding box center [930, 302] width 15 height 15
click at [945, 396] on input "00:00" at bounding box center [949, 393] width 37 height 14
type input "12:15"
click at [976, 430] on button "Save" at bounding box center [959, 428] width 55 height 19
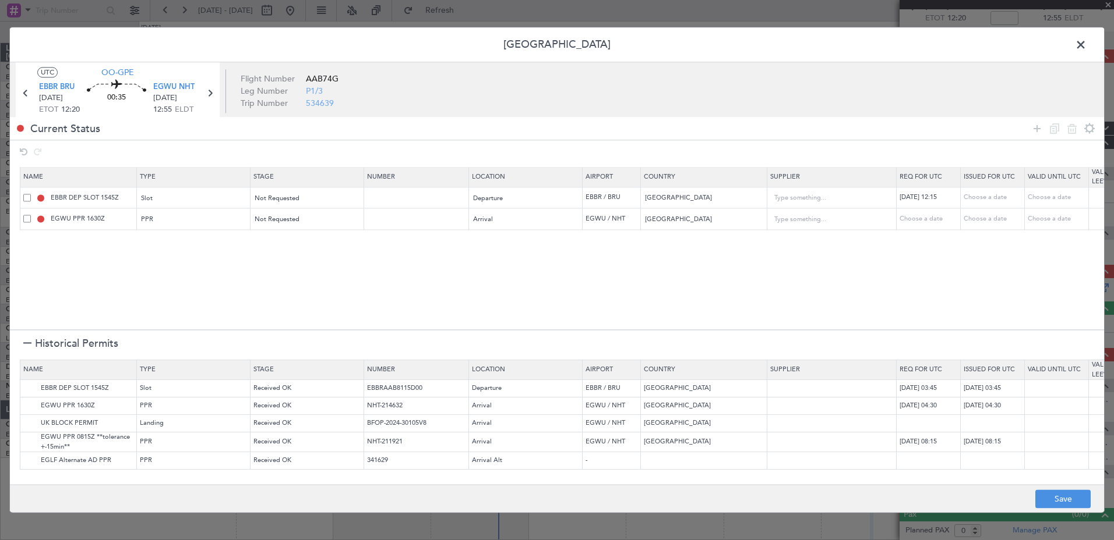
click at [907, 214] on div "Choose a date" at bounding box center [929, 219] width 61 height 10
select select "8"
select select "2025"
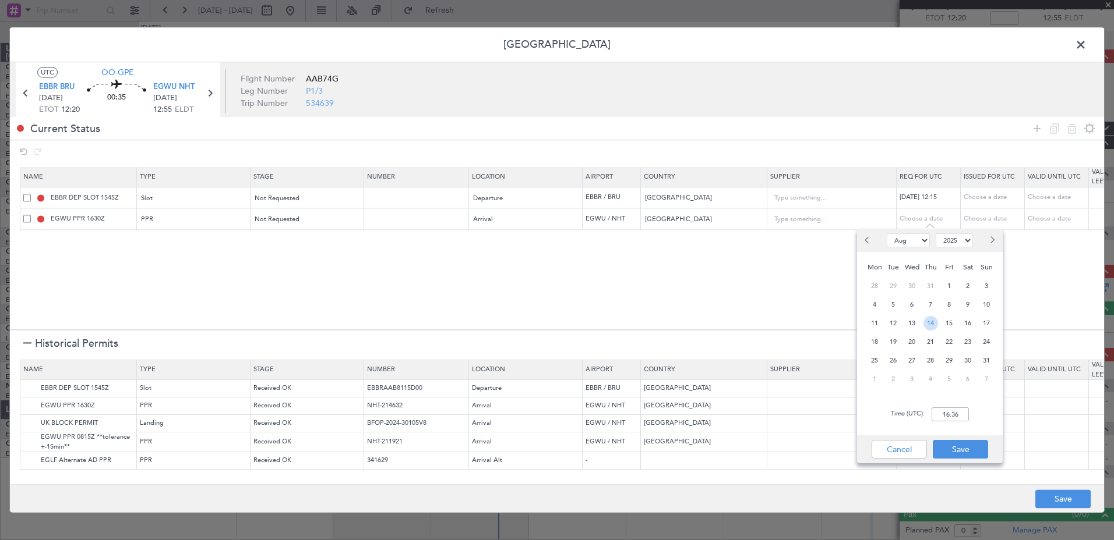
click at [934, 324] on span "14" at bounding box center [930, 323] width 15 height 15
click at [947, 416] on input "00:00" at bounding box center [949, 415] width 37 height 14
type input "13:00"
click at [957, 447] on button "Save" at bounding box center [959, 449] width 55 height 19
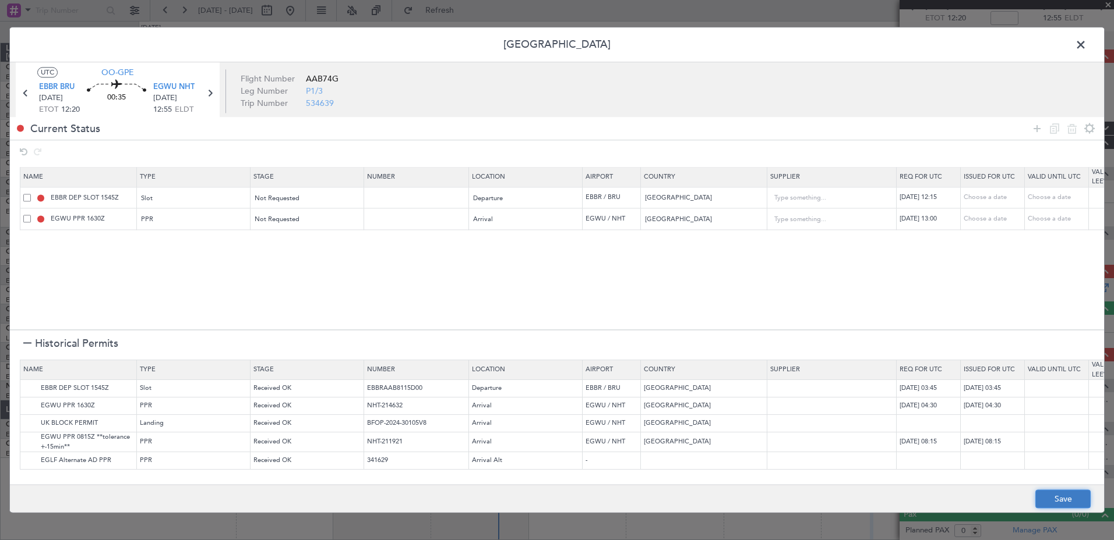
click at [1064, 491] on button "Save" at bounding box center [1062, 499] width 55 height 19
type input "EBBR DEP SLOT 1215Z"
type input "NNN"
type input "EGWU PPR 1300Z"
type input "NNN"
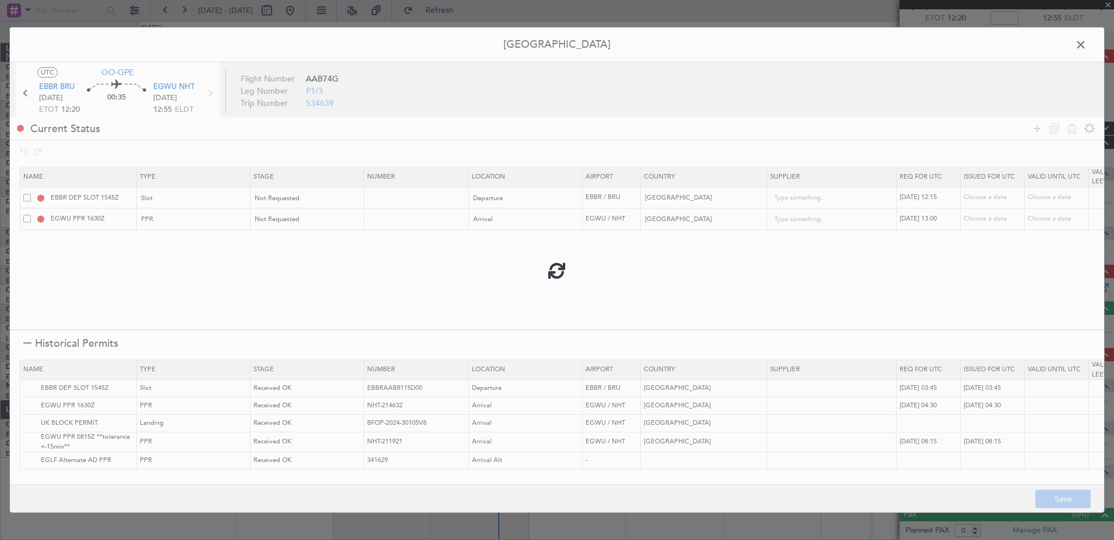
type input "2"
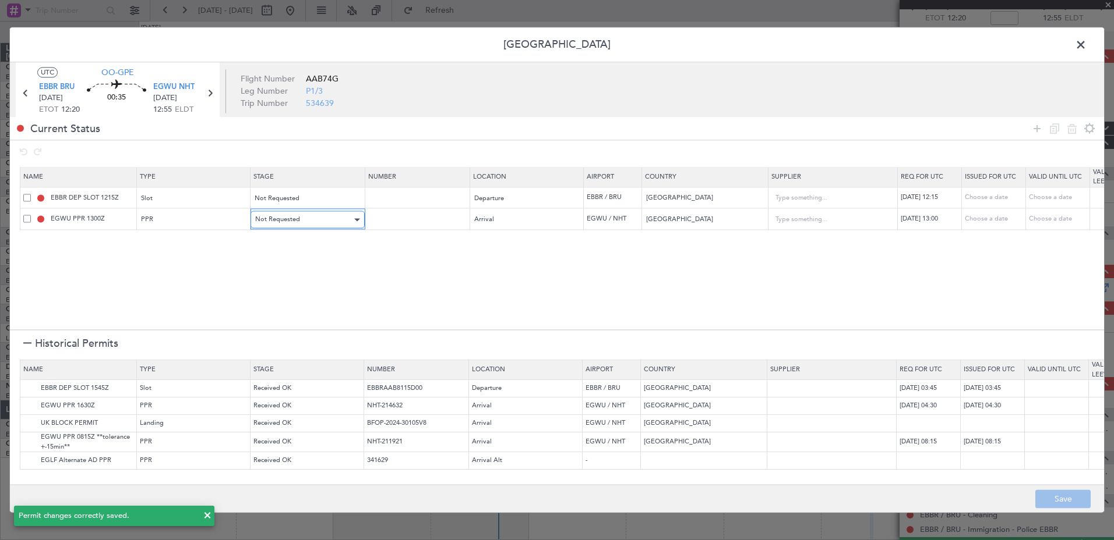
click at [293, 215] on span "Not Requested" at bounding box center [277, 219] width 45 height 9
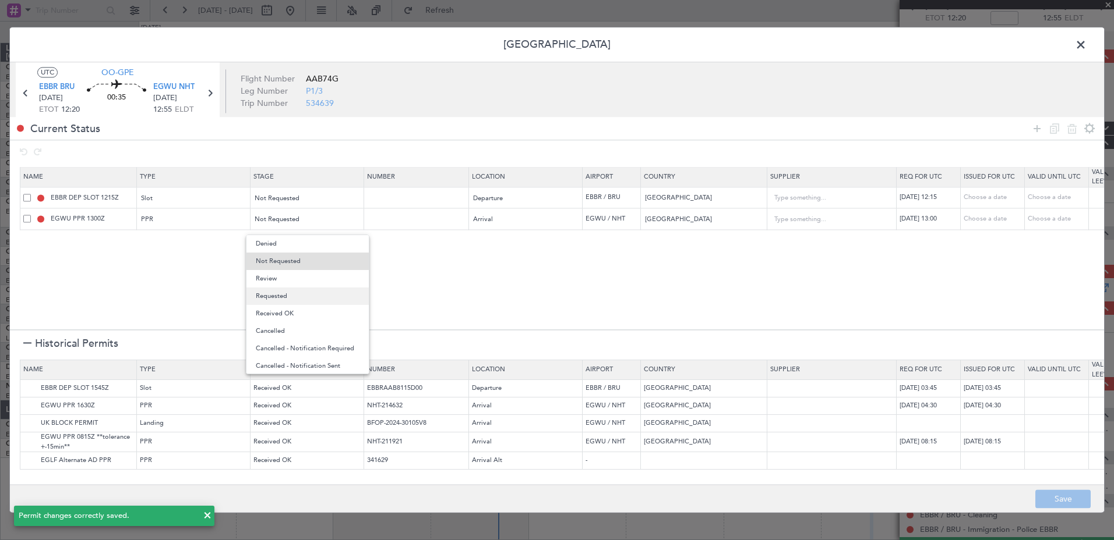
click at [291, 294] on span "Requested" at bounding box center [308, 296] width 104 height 17
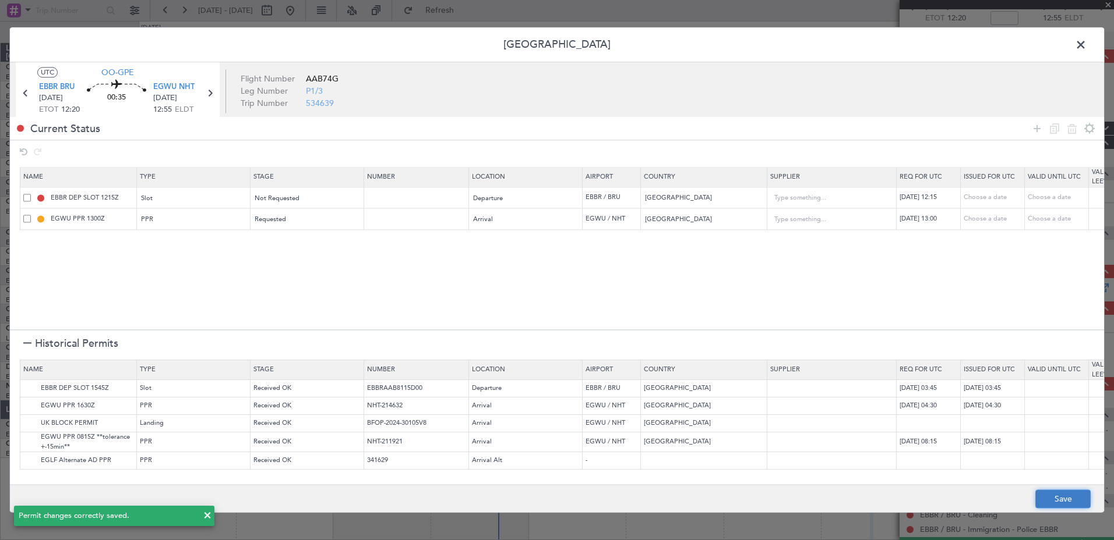
click at [1056, 501] on button "Save" at bounding box center [1062, 499] width 55 height 19
click at [1086, 45] on span at bounding box center [1086, 47] width 0 height 23
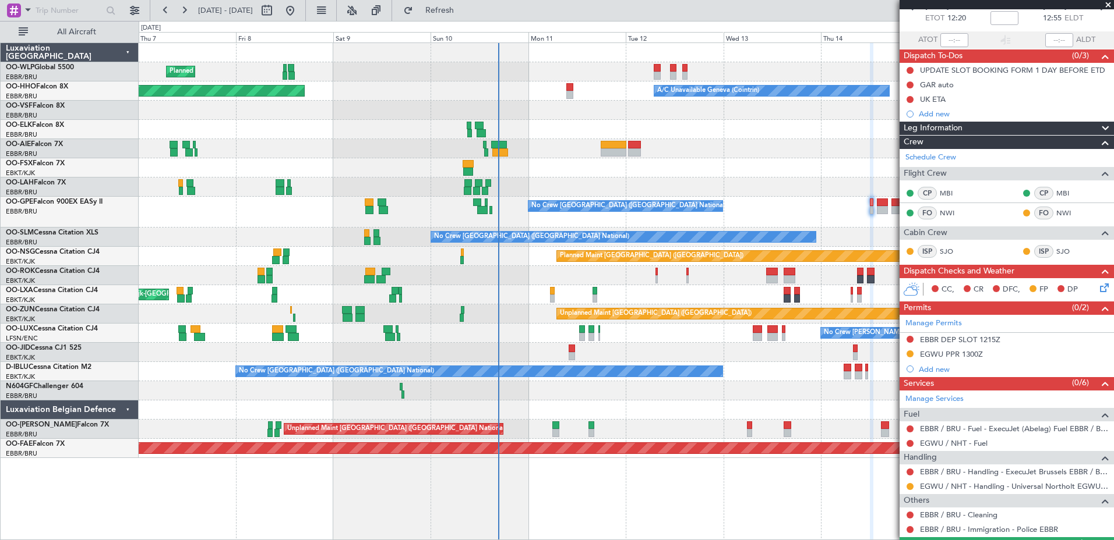
click at [985, 471] on link "EBBR / BRU - Handling - ExecuJet Brussels EBBR / BRU" at bounding box center [1014, 472] width 188 height 10
click at [468, 3] on button "Refresh" at bounding box center [433, 10] width 70 height 19
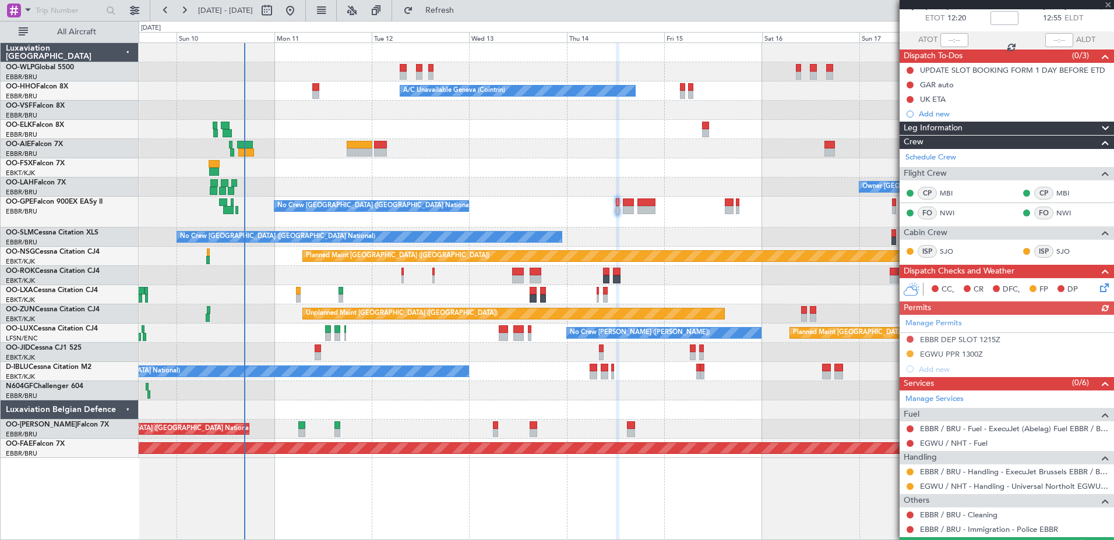
scroll to position [94, 0]
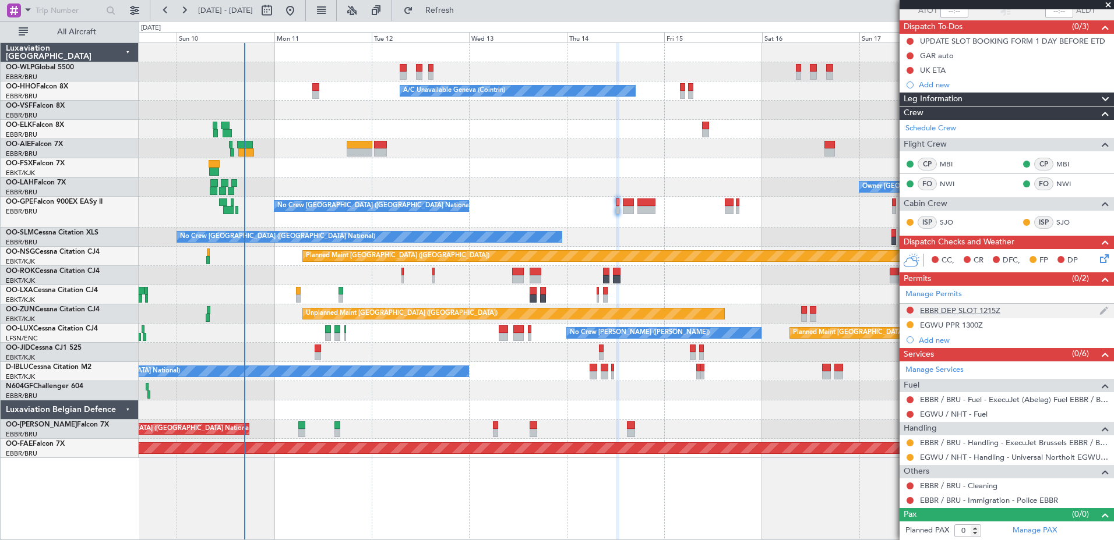
click at [906, 308] on div at bounding box center [909, 310] width 9 height 9
click at [911, 309] on button at bounding box center [909, 310] width 7 height 7
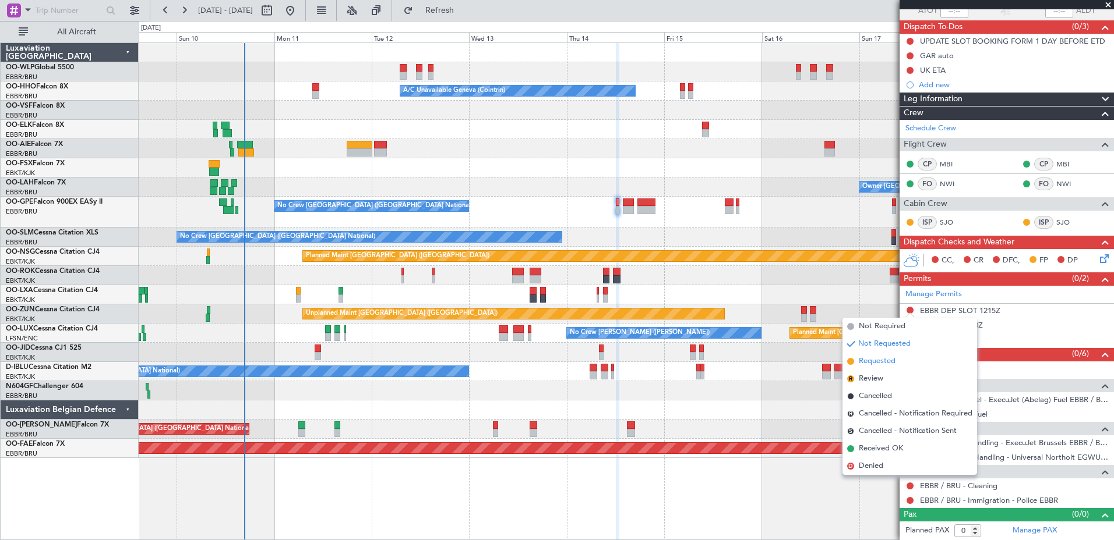
click at [873, 361] on span "Requested" at bounding box center [876, 362] width 37 height 12
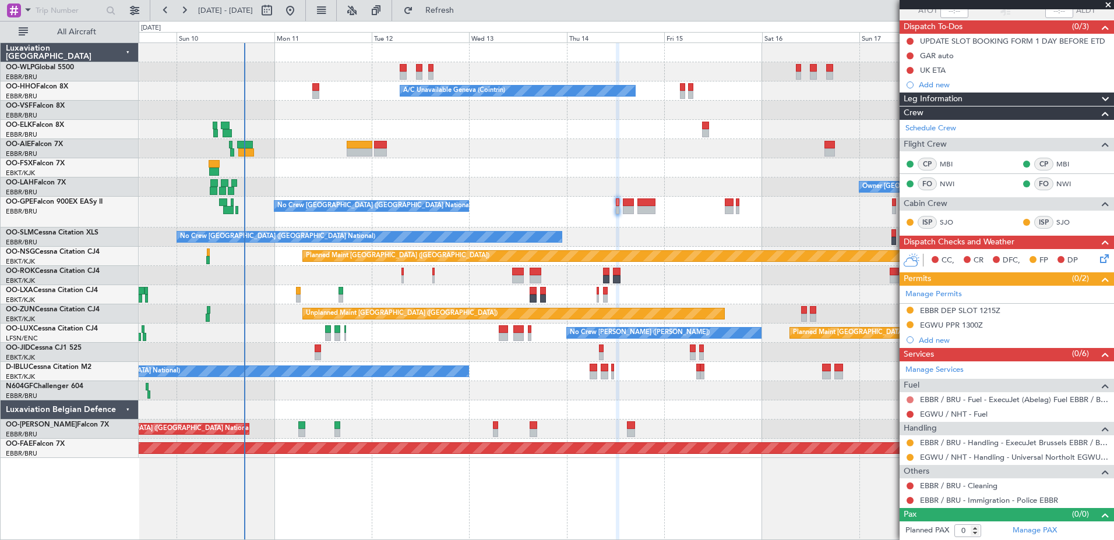
click at [909, 400] on button at bounding box center [909, 400] width 7 height 7
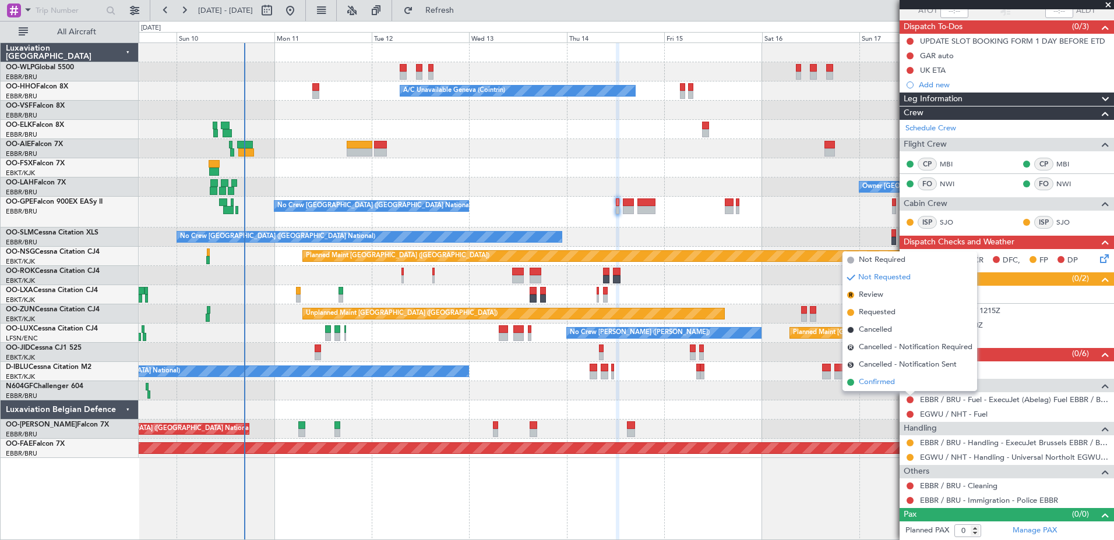
click at [882, 383] on span "Confirmed" at bounding box center [876, 383] width 36 height 12
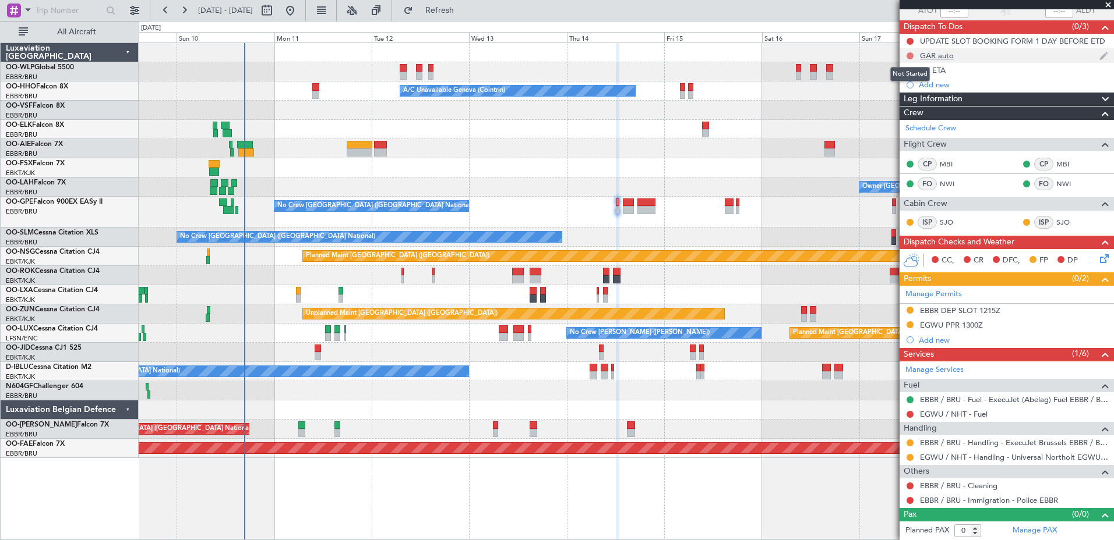
click at [907, 56] on button at bounding box center [909, 55] width 7 height 7
click at [910, 108] on span "Completed" at bounding box center [915, 107] width 38 height 12
click at [909, 73] on mat-tooltip-component "Not Started" at bounding box center [910, 88] width 56 height 31
click at [909, 70] on button at bounding box center [909, 70] width 7 height 7
click at [906, 123] on span "Completed" at bounding box center [915, 122] width 38 height 12
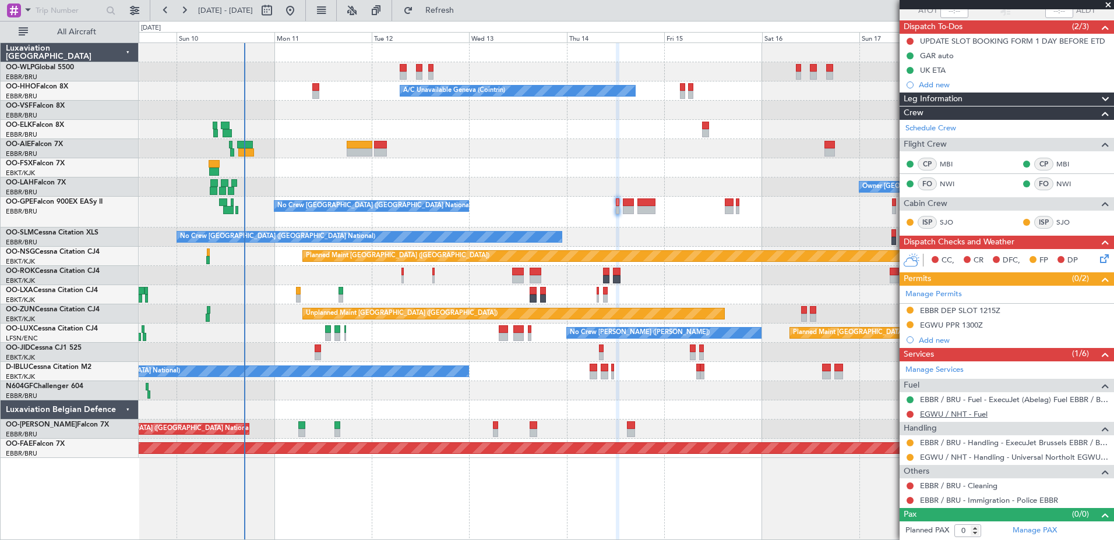
click at [964, 411] on link "EGWU / NHT - Fuel" at bounding box center [954, 414] width 68 height 10
click at [464, 8] on span "Refresh" at bounding box center [439, 10] width 49 height 8
click at [1097, 257] on icon at bounding box center [1101, 256] width 9 height 9
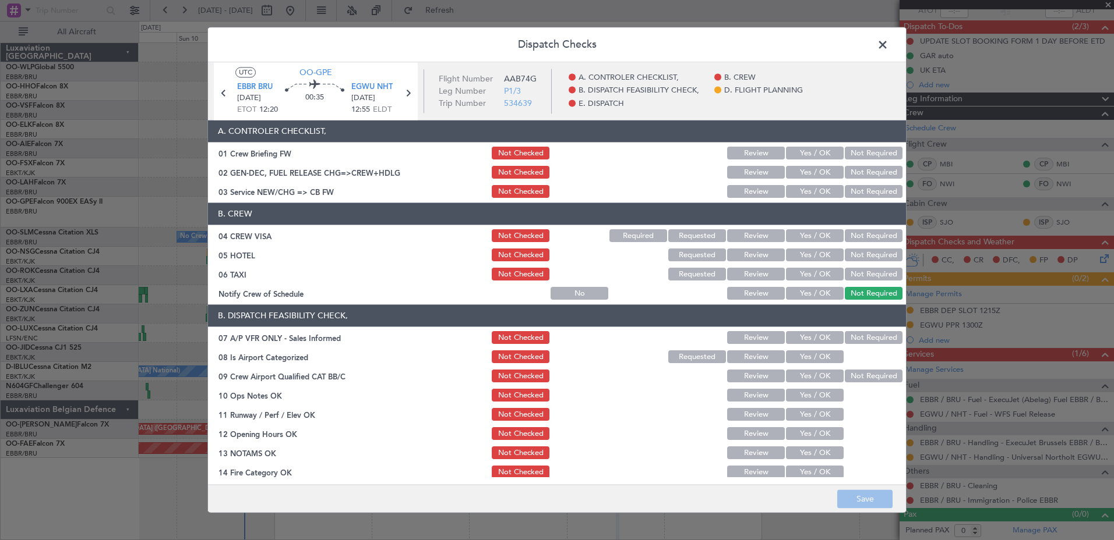
drag, startPoint x: 816, startPoint y: 292, endPoint x: 853, endPoint y: 281, distance: 38.2
click at [818, 291] on button "Yes / OK" at bounding box center [815, 294] width 58 height 13
drag, startPoint x: 856, startPoint y: 275, endPoint x: 858, endPoint y: 262, distance: 13.6
click at [857, 274] on button "Not Required" at bounding box center [874, 274] width 58 height 13
click at [857, 252] on button "Not Required" at bounding box center [874, 255] width 58 height 13
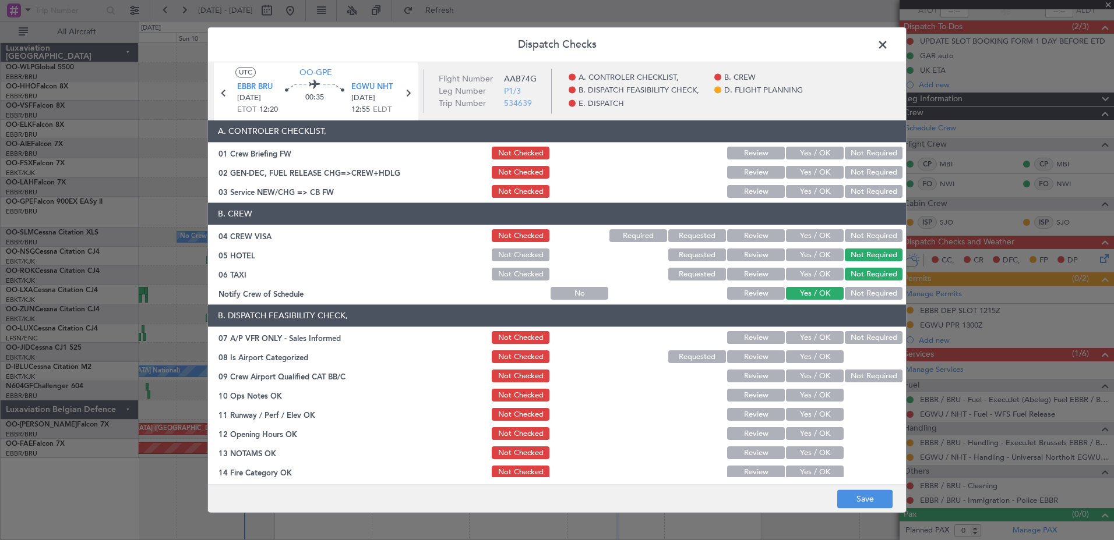
click at [859, 231] on button "Not Required" at bounding box center [874, 236] width 58 height 13
click at [801, 188] on button "Yes / OK" at bounding box center [815, 192] width 58 height 13
click at [858, 335] on button "Not Required" at bounding box center [874, 338] width 58 height 13
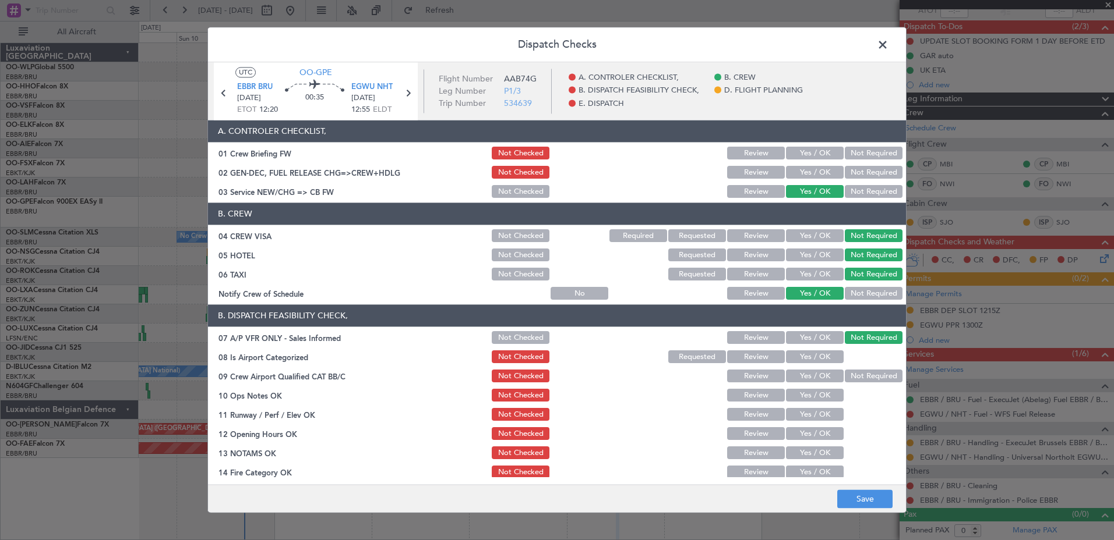
click at [822, 351] on button "Yes / OK" at bounding box center [815, 357] width 58 height 13
click at [853, 377] on button "Not Required" at bounding box center [874, 376] width 58 height 13
click at [819, 393] on button "Yes / OK" at bounding box center [815, 396] width 58 height 13
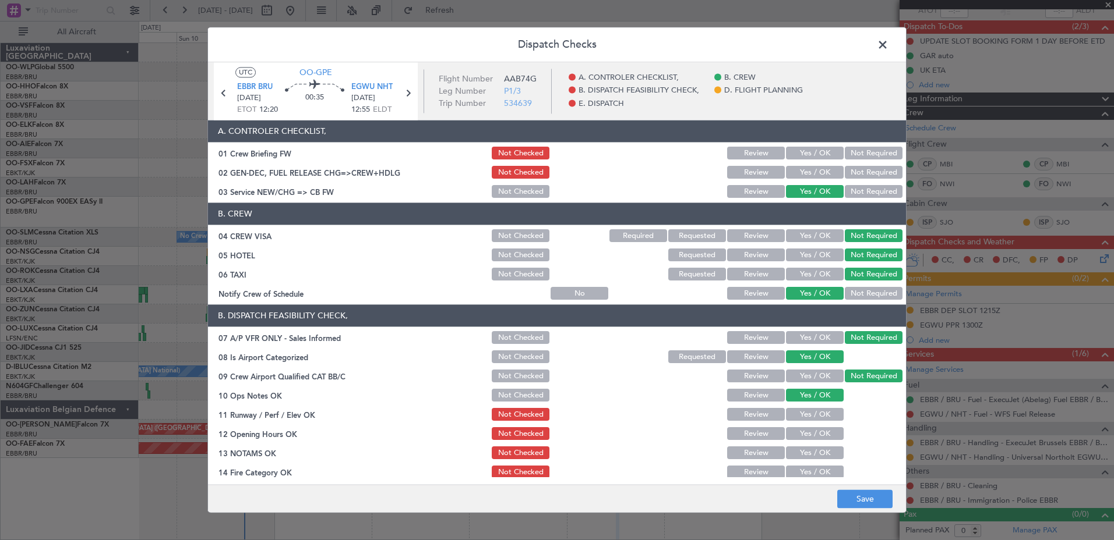
click at [818, 415] on button "Yes / OK" at bounding box center [815, 415] width 58 height 13
click at [818, 435] on button "Yes / OK" at bounding box center [815, 434] width 58 height 13
click at [817, 455] on button "Yes / OK" at bounding box center [815, 453] width 58 height 13
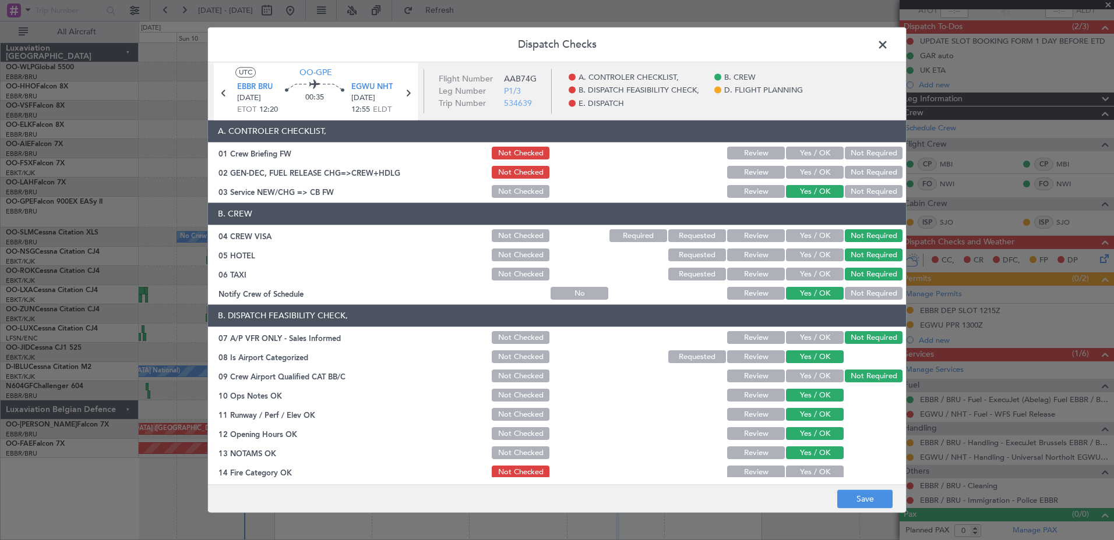
click at [817, 472] on button "Yes / OK" at bounding box center [815, 473] width 58 height 13
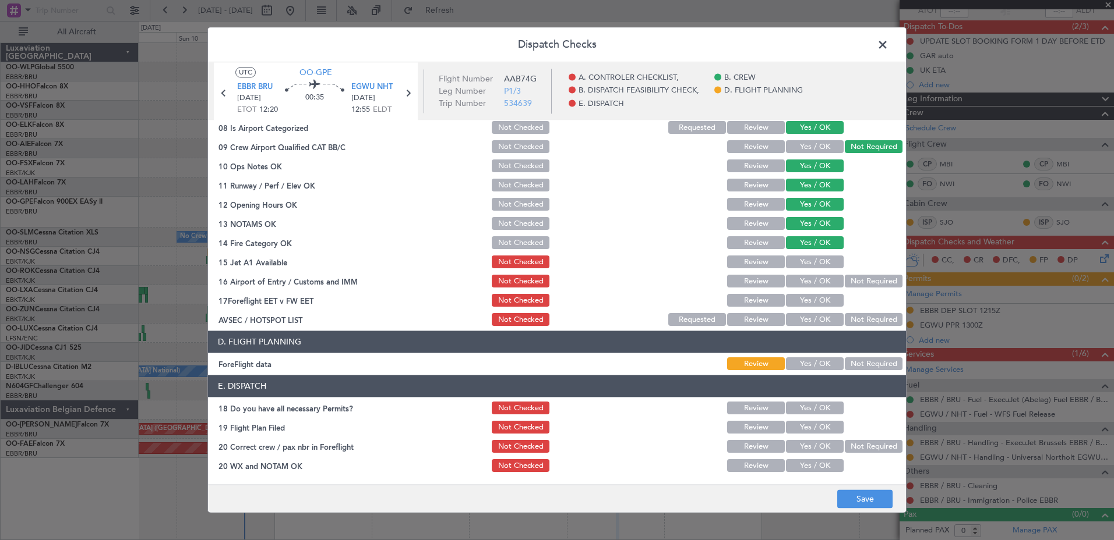
click at [808, 257] on button "Yes / OK" at bounding box center [815, 262] width 58 height 13
click at [846, 284] on button "Not Required" at bounding box center [874, 281] width 58 height 13
click at [814, 299] on button "Yes / OK" at bounding box center [815, 301] width 58 height 13
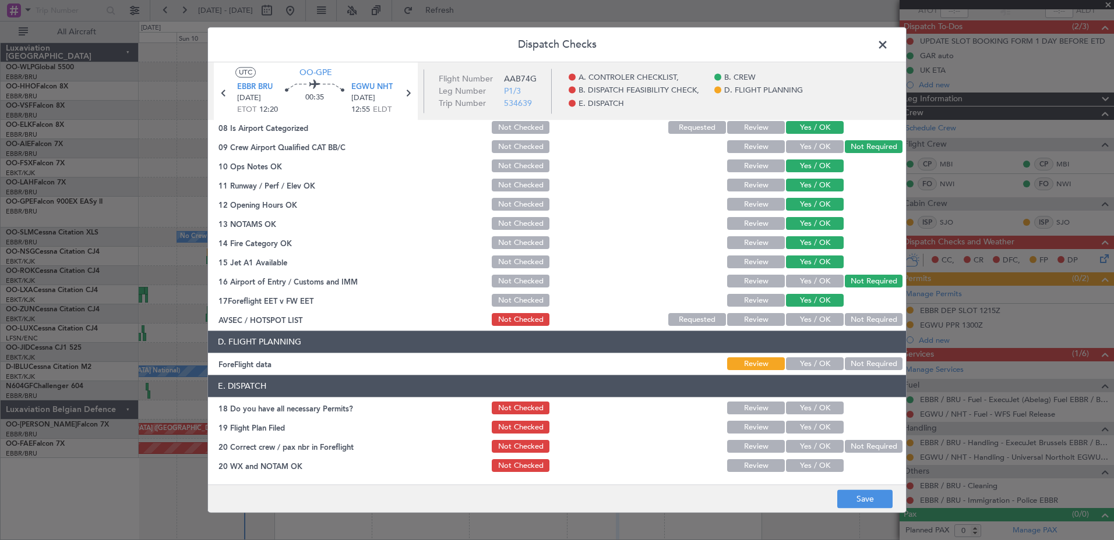
click at [850, 323] on button "Not Required" at bounding box center [874, 320] width 58 height 13
click at [821, 365] on button "Yes / OK" at bounding box center [815, 364] width 58 height 13
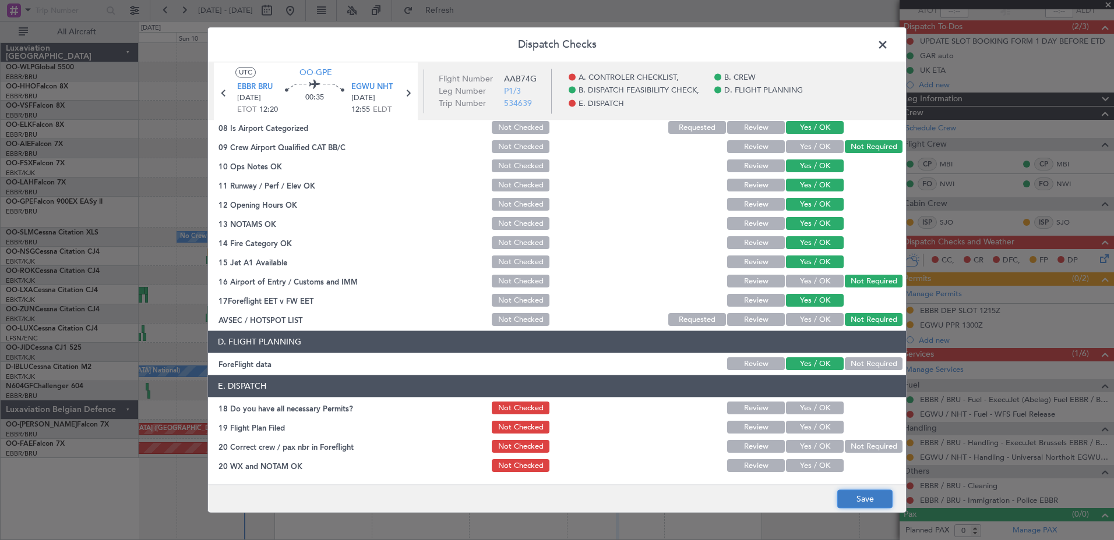
click at [860, 506] on button "Save" at bounding box center [864, 499] width 55 height 19
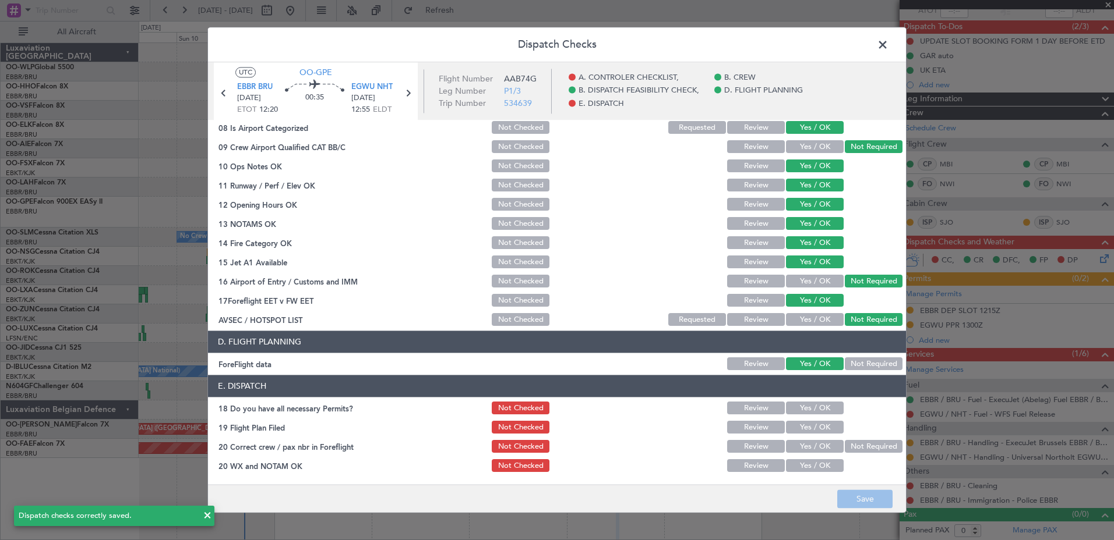
click at [888, 48] on span at bounding box center [888, 47] width 0 height 23
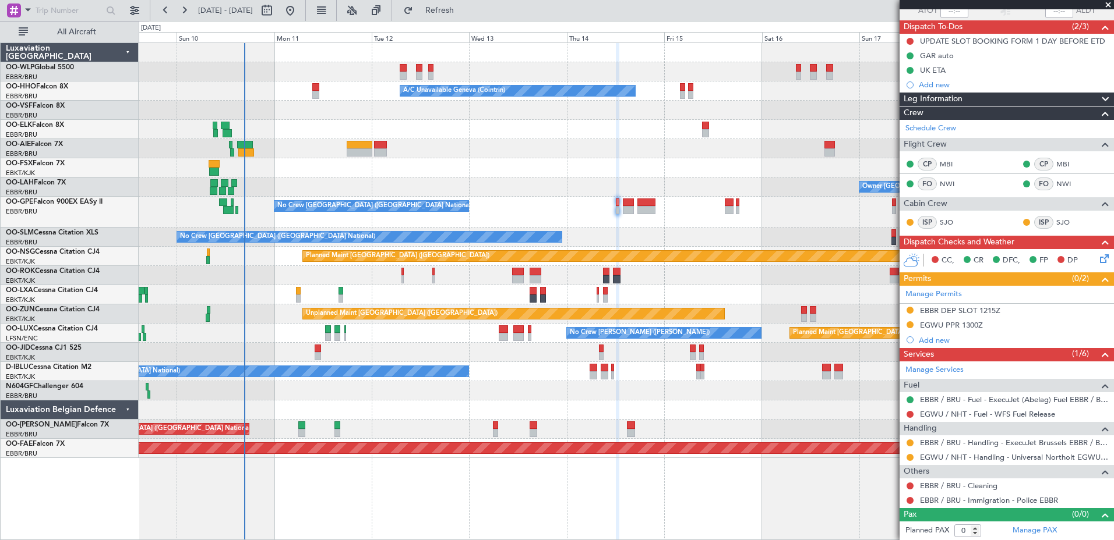
scroll to position [0, 0]
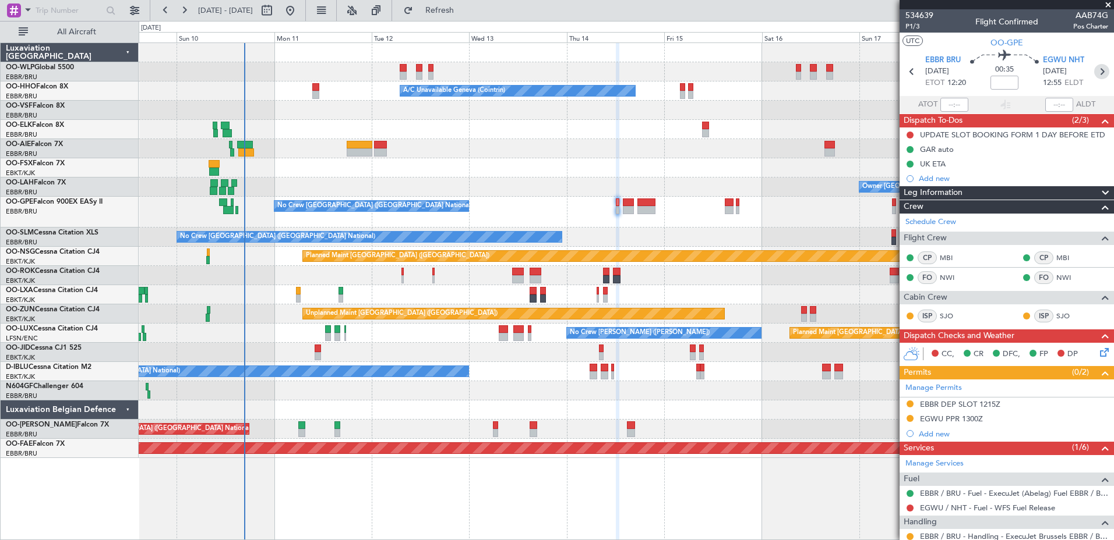
click at [1094, 72] on icon at bounding box center [1101, 71] width 15 height 15
type input "6"
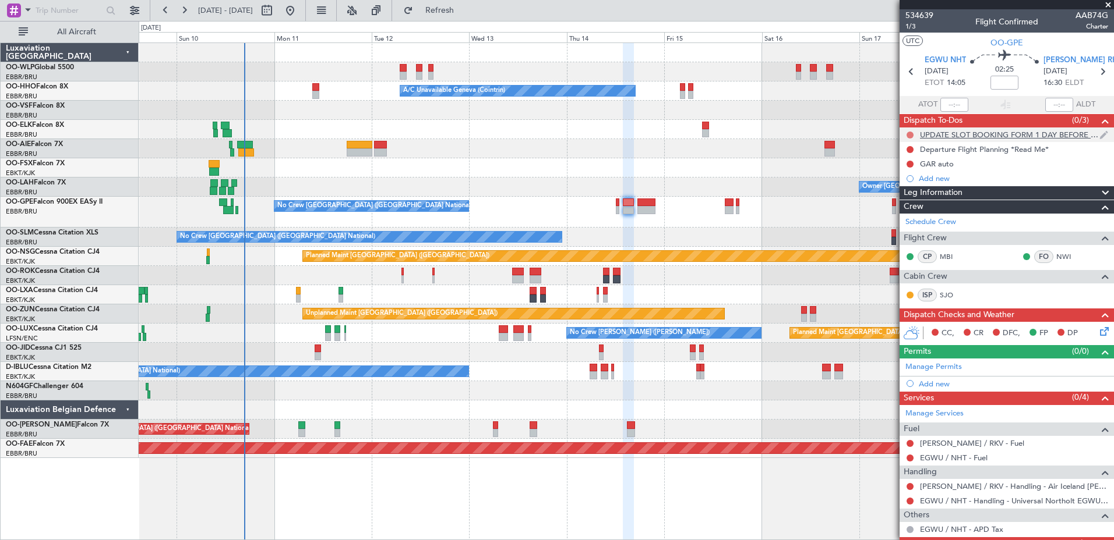
click at [909, 136] on button at bounding box center [909, 135] width 7 height 7
click at [904, 186] on span "Completed" at bounding box center [915, 187] width 38 height 12
click at [910, 163] on button at bounding box center [909, 164] width 7 height 7
click at [913, 209] on li "Completed" at bounding box center [910, 215] width 62 height 17
click at [1097, 329] on icon at bounding box center [1101, 329] width 9 height 9
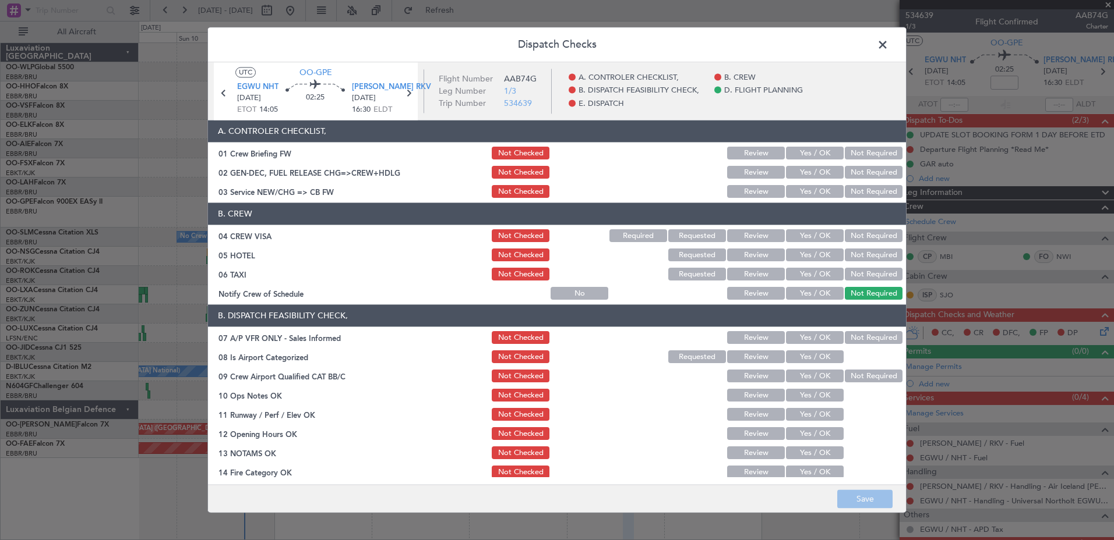
click at [808, 302] on article "A. CONTROLER CHECKLIST, 01 Crew Briefing FW Not Checked Review Yes / OK Not Req…" at bounding box center [557, 299] width 698 height 357
click at [810, 291] on button "Yes / OK" at bounding box center [815, 294] width 58 height 13
click at [856, 271] on button "Not Required" at bounding box center [874, 274] width 58 height 13
click at [863, 255] on button "Not Required" at bounding box center [874, 255] width 58 height 13
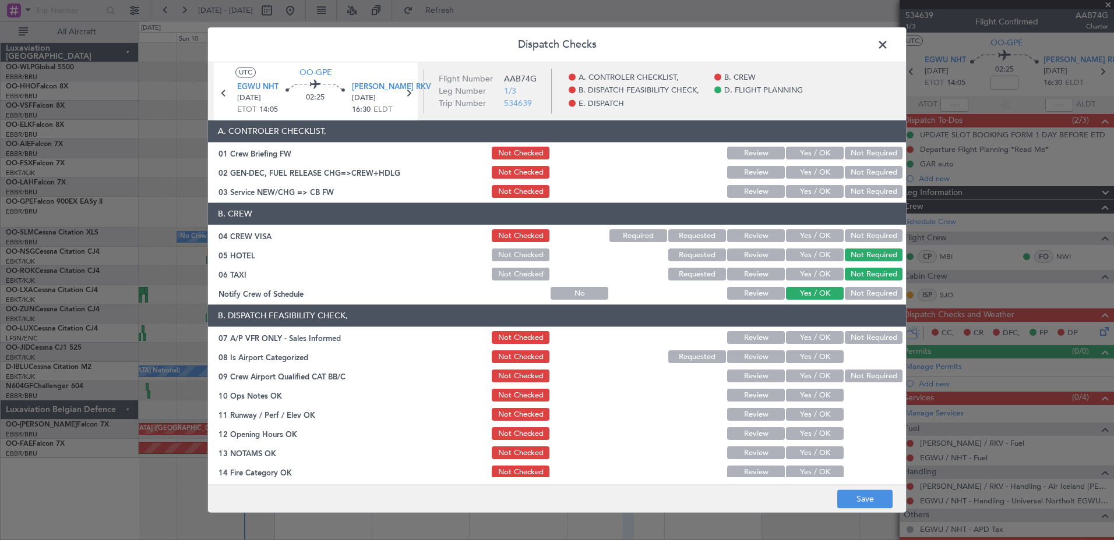
click at [858, 228] on div "Not Required" at bounding box center [872, 236] width 59 height 16
click at [811, 196] on button "Yes / OK" at bounding box center [815, 192] width 58 height 13
click at [848, 238] on button "Not Required" at bounding box center [874, 236] width 58 height 13
click at [853, 336] on button "Not Required" at bounding box center [874, 338] width 58 height 13
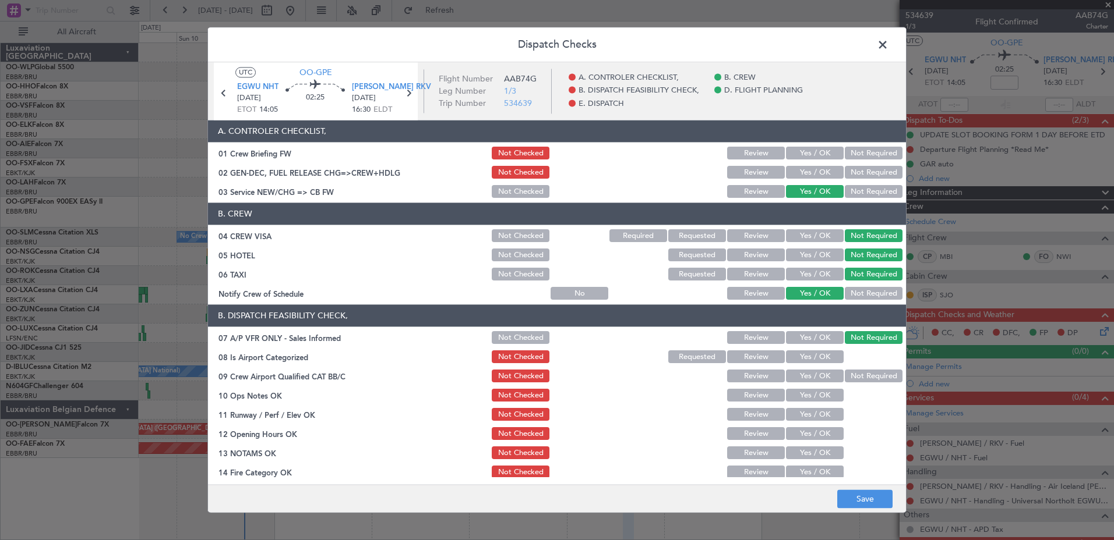
click at [822, 355] on button "Yes / OK" at bounding box center [815, 357] width 58 height 13
click at [849, 379] on button "Not Required" at bounding box center [874, 376] width 58 height 13
click at [812, 396] on button "Yes / OK" at bounding box center [815, 396] width 58 height 13
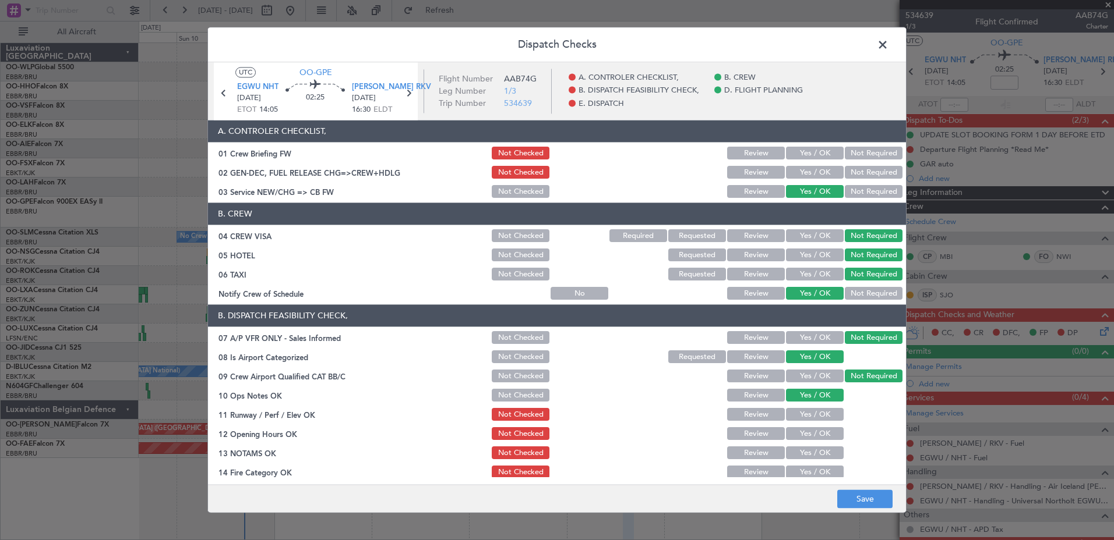
click at [807, 418] on button "Yes / OK" at bounding box center [815, 415] width 58 height 13
drag, startPoint x: 812, startPoint y: 432, endPoint x: 815, endPoint y: 441, distance: 9.0
click at [814, 438] on button "Yes / OK" at bounding box center [815, 434] width 58 height 13
click at [816, 455] on button "Yes / OK" at bounding box center [815, 453] width 58 height 13
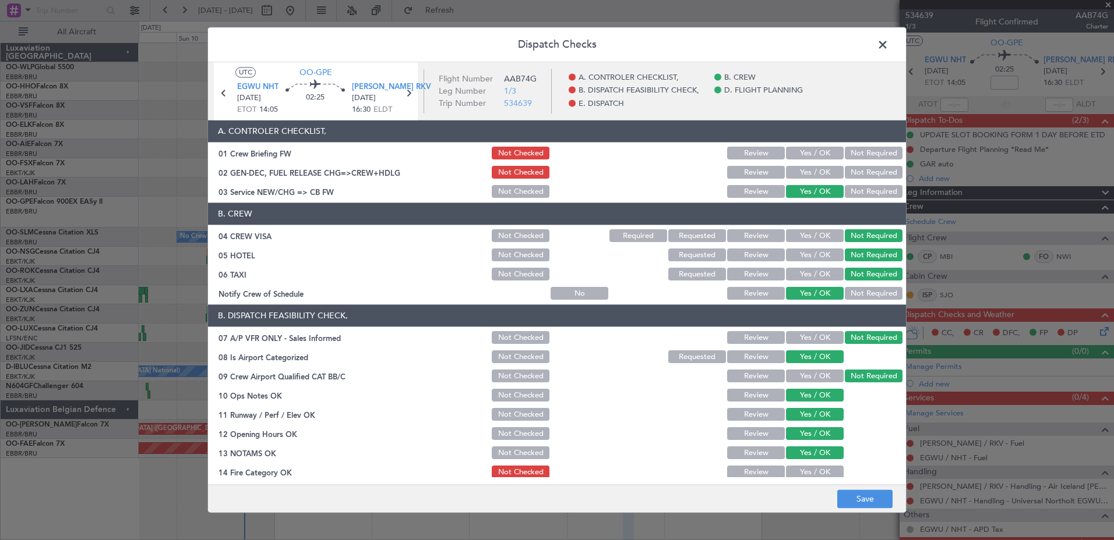
click at [816, 469] on button "Yes / OK" at bounding box center [815, 473] width 58 height 13
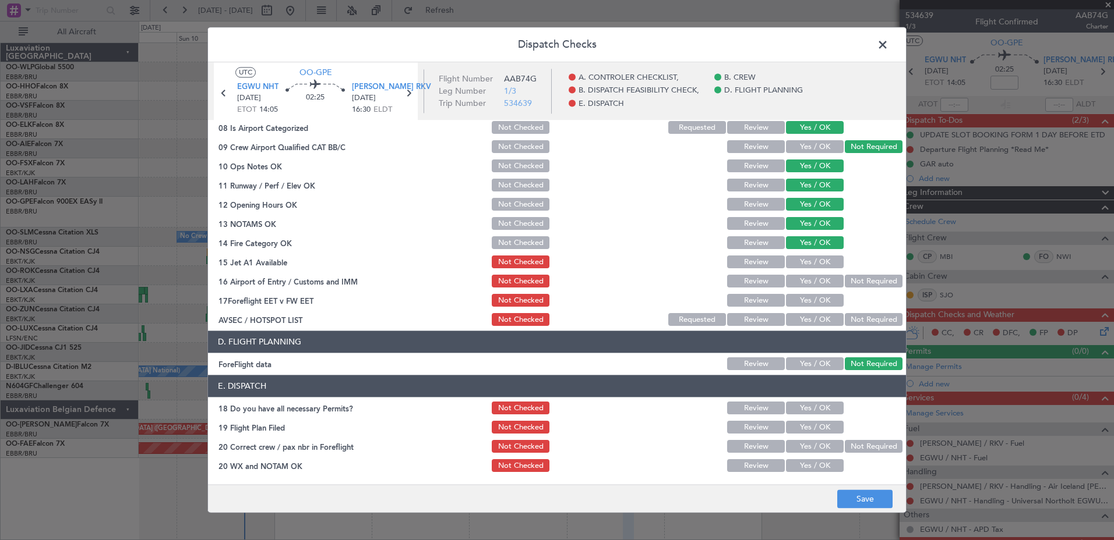
click at [814, 264] on button "Yes / OK" at bounding box center [815, 262] width 58 height 13
click at [845, 281] on button "Not Required" at bounding box center [874, 281] width 58 height 13
click at [812, 298] on button "Yes / OK" at bounding box center [815, 301] width 58 height 13
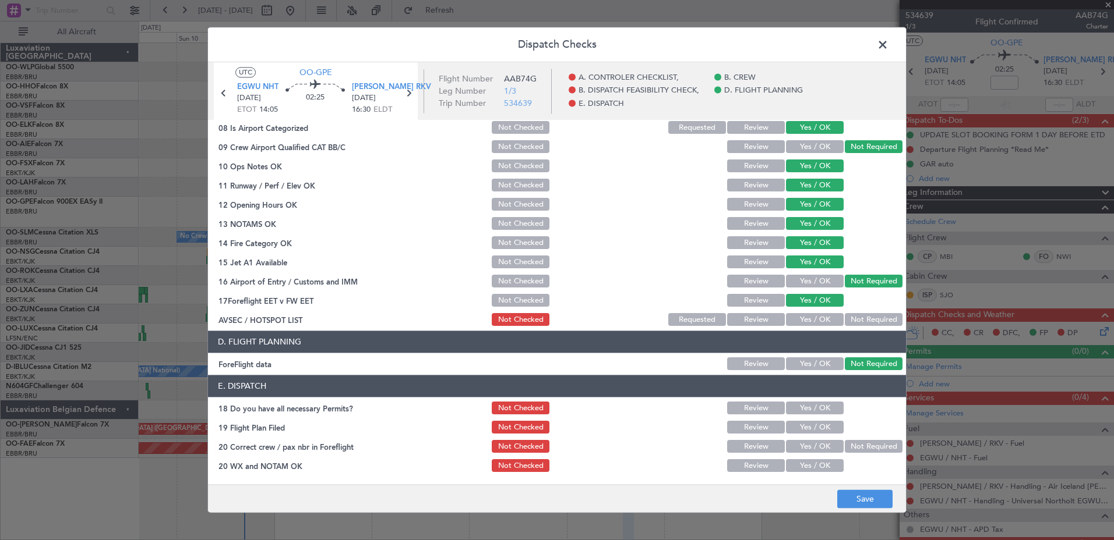
click at [858, 317] on button "Not Required" at bounding box center [874, 320] width 58 height 13
click at [883, 503] on button "Save" at bounding box center [864, 499] width 55 height 19
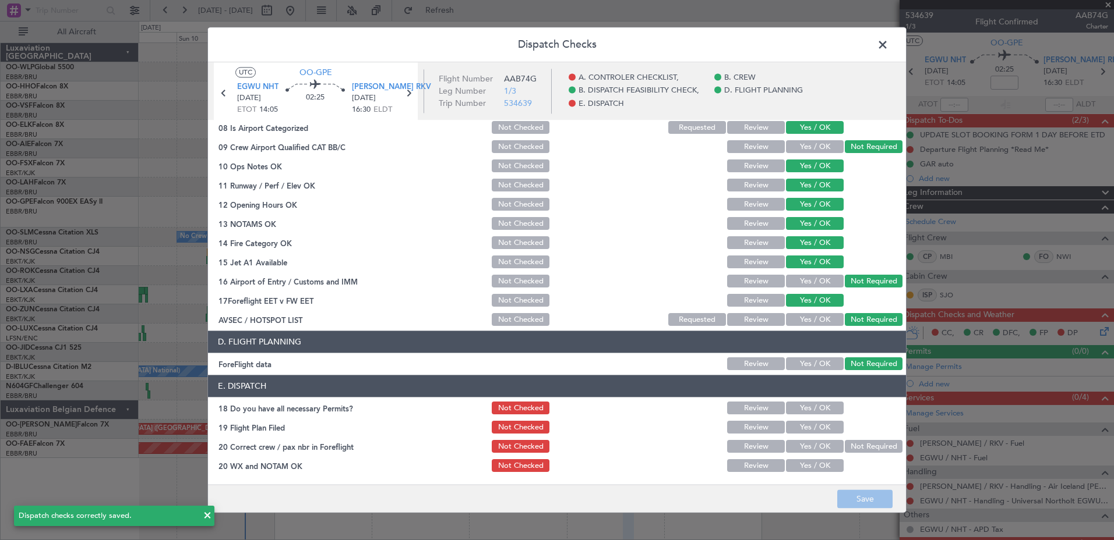
click at [888, 44] on span at bounding box center [888, 47] width 0 height 23
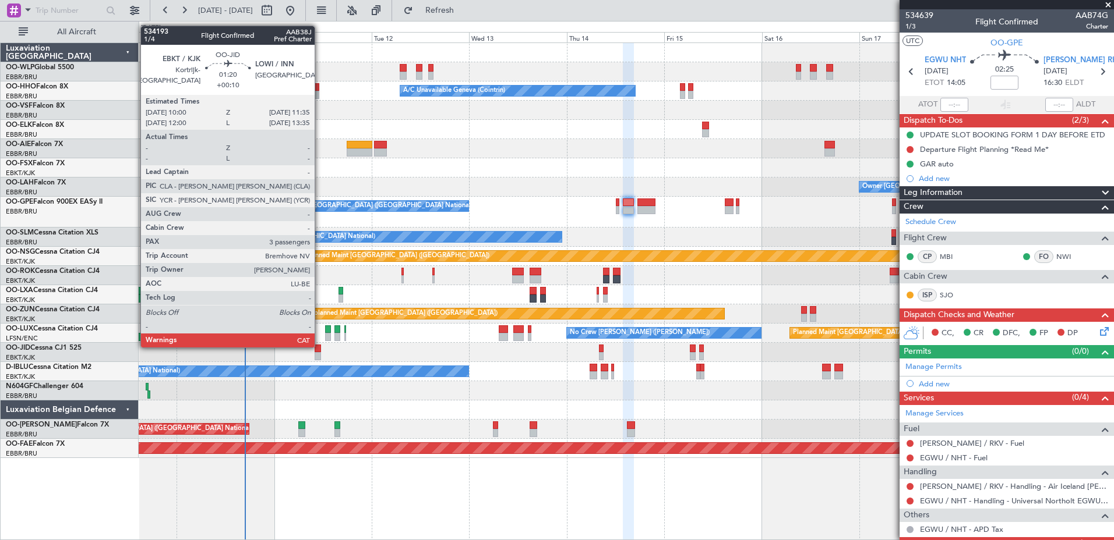
click at [320, 347] on div at bounding box center [318, 349] width 7 height 8
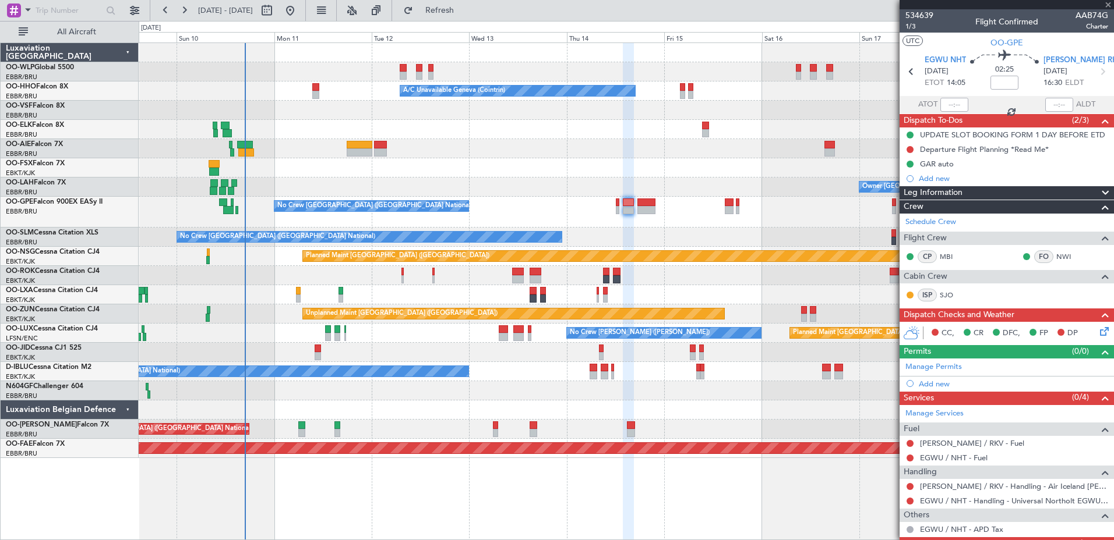
type input "+00:10"
type input "3"
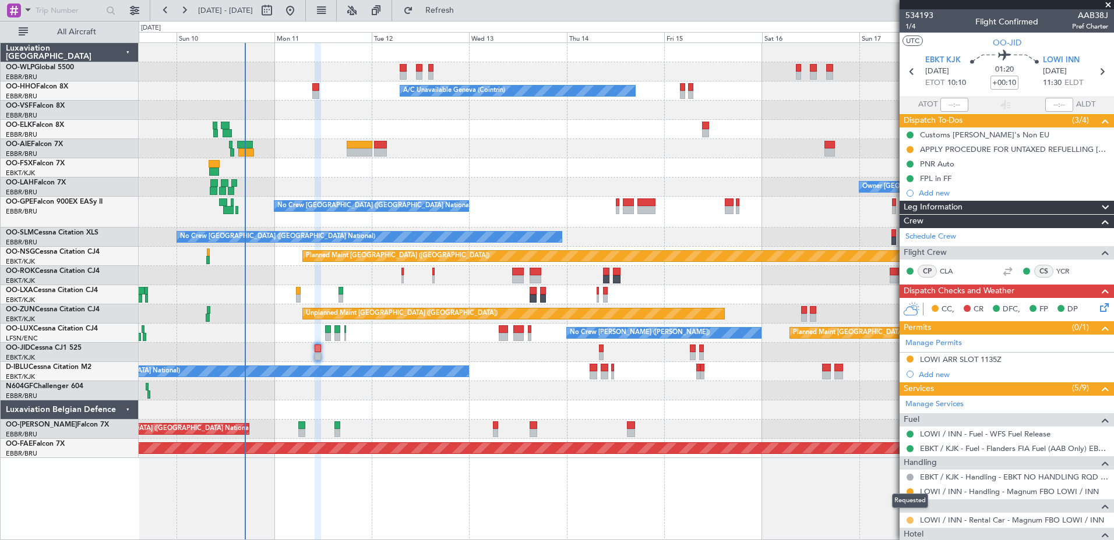
click at [909, 521] on button at bounding box center [909, 520] width 7 height 7
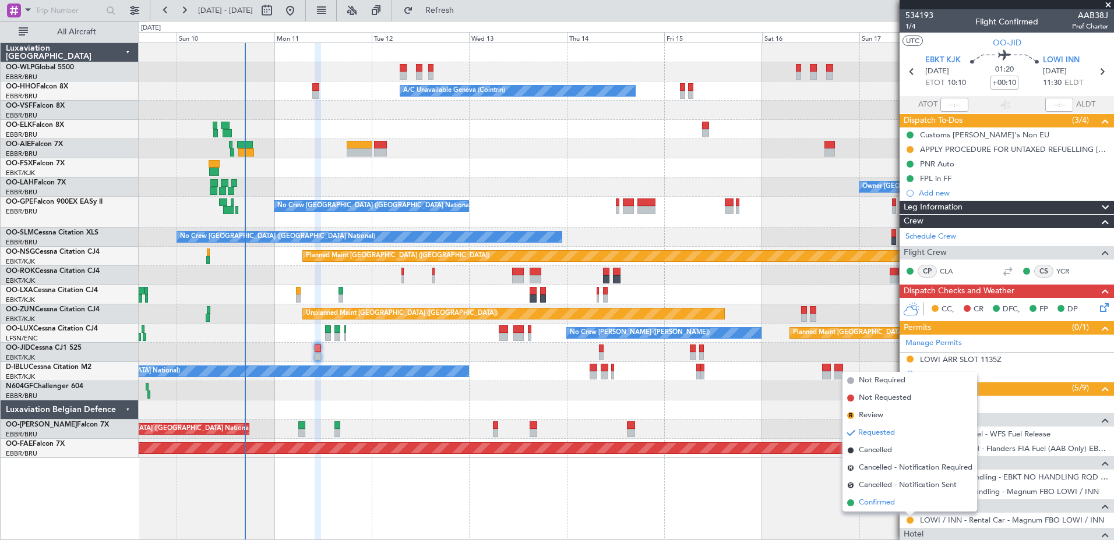
click at [877, 508] on span "Confirmed" at bounding box center [876, 503] width 36 height 12
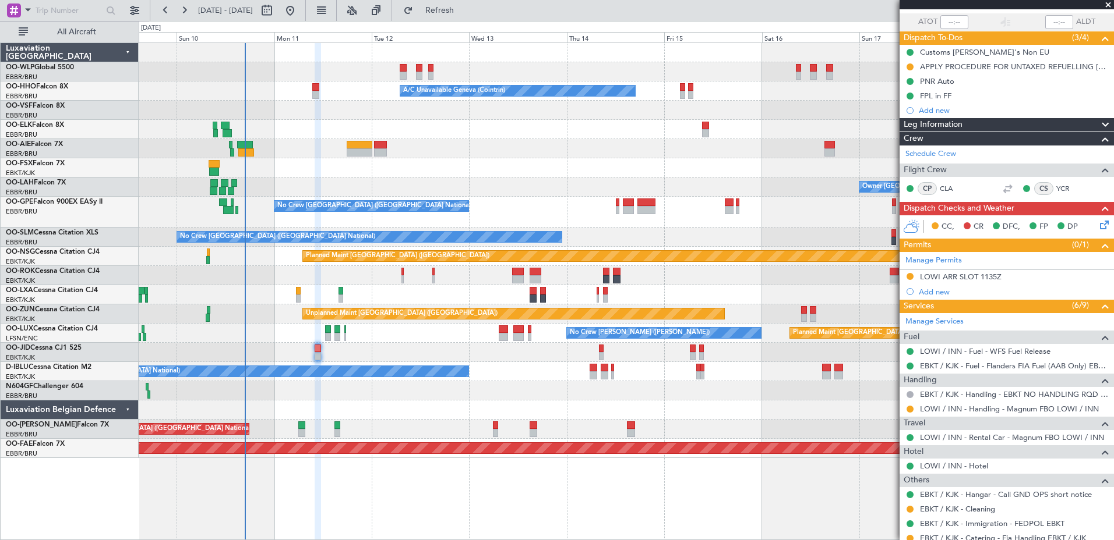
scroll to position [24, 0]
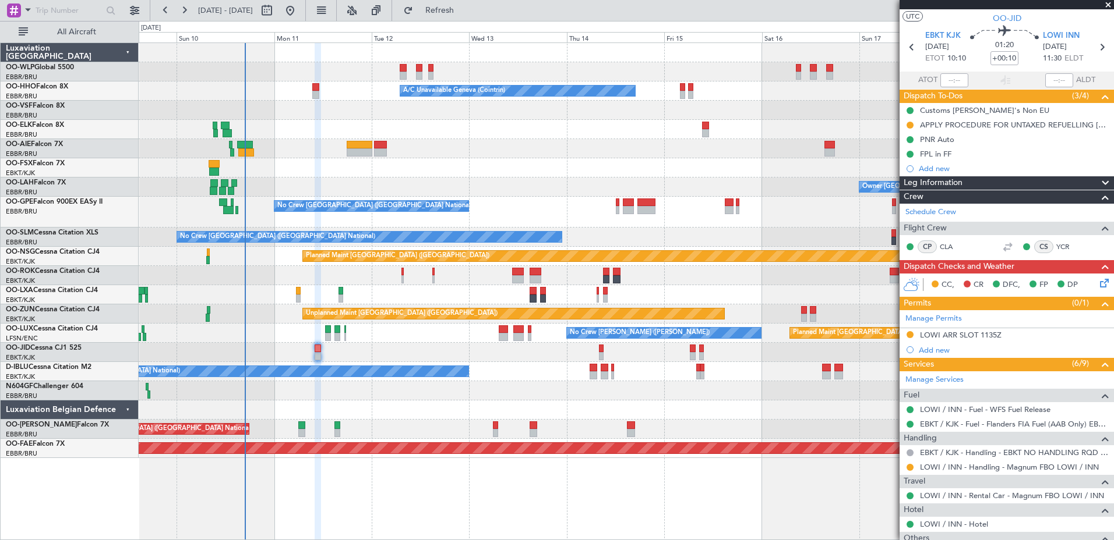
click at [1097, 284] on icon at bounding box center [1101, 281] width 9 height 9
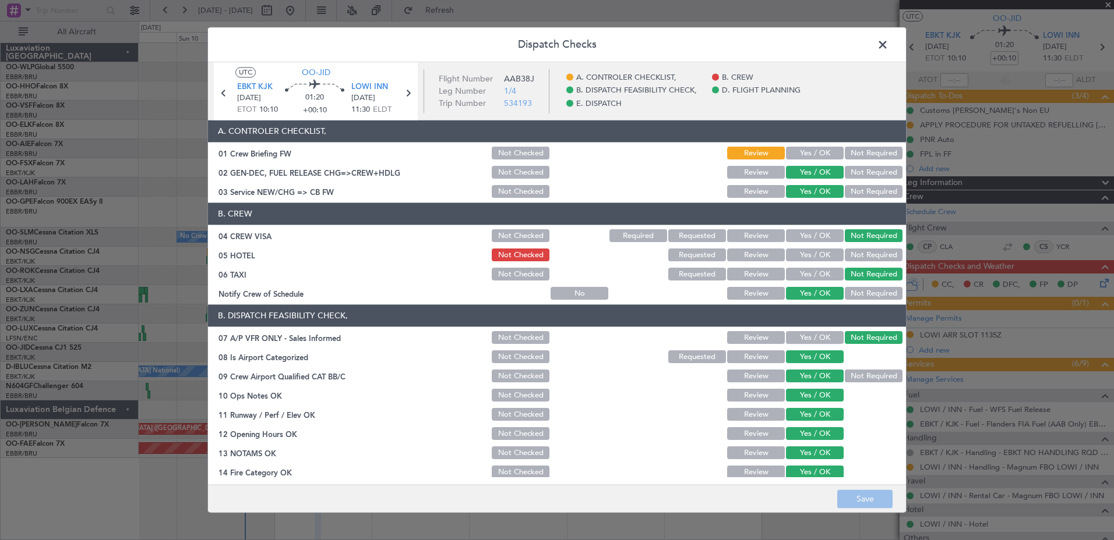
click at [888, 39] on span at bounding box center [888, 47] width 0 height 23
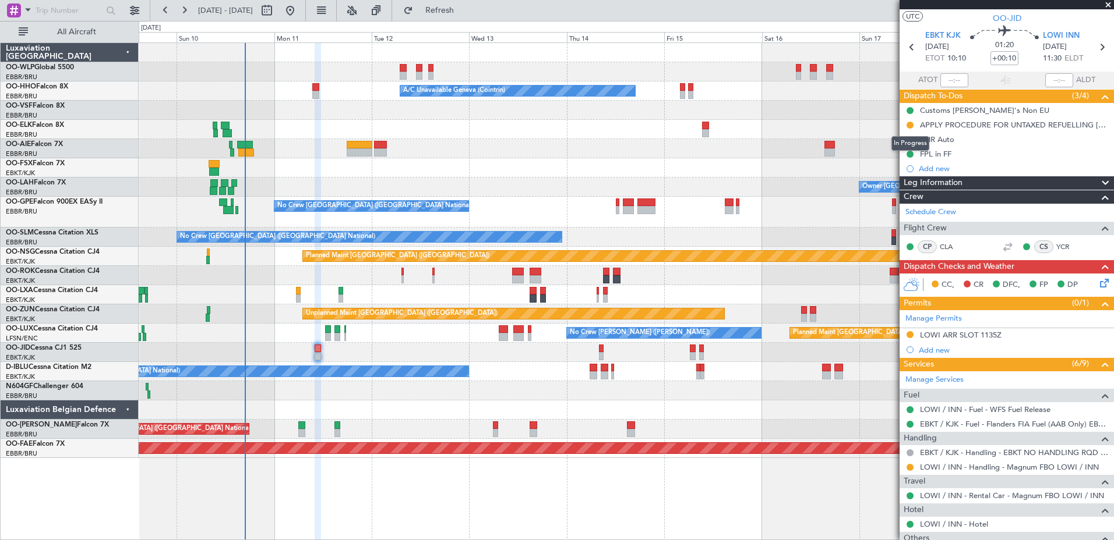
click at [909, 129] on mat-tooltip-component "In Progress" at bounding box center [910, 143] width 54 height 31
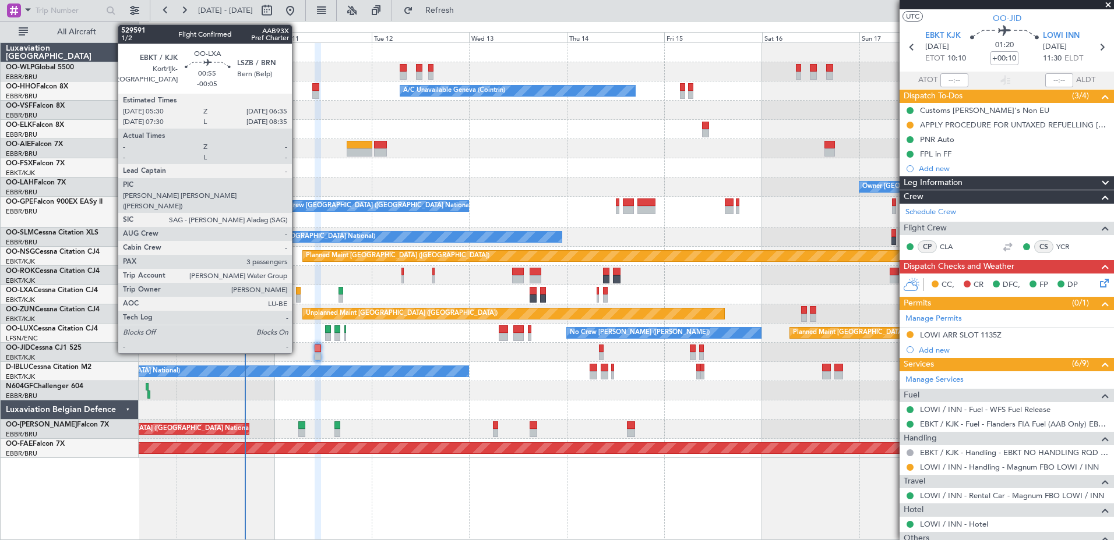
click at [297, 296] on div at bounding box center [298, 299] width 5 height 8
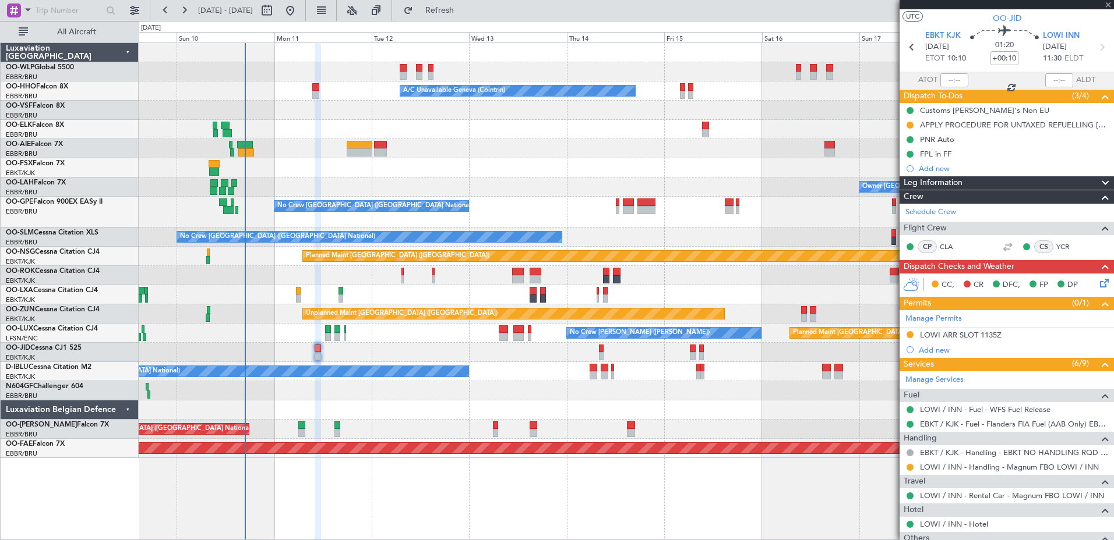
type input "-00:05"
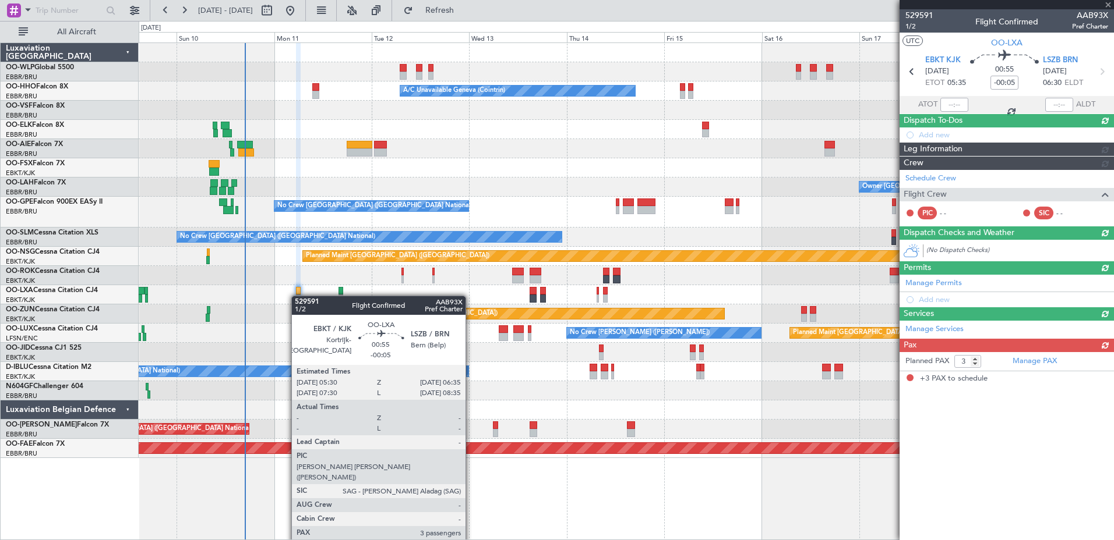
scroll to position [0, 0]
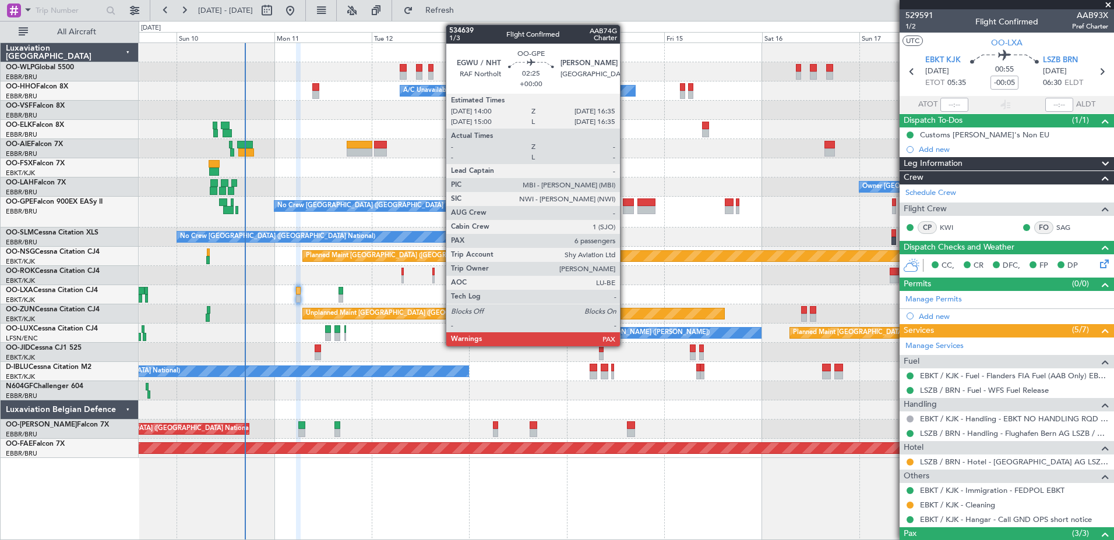
click at [626, 204] on div at bounding box center [628, 203] width 11 height 8
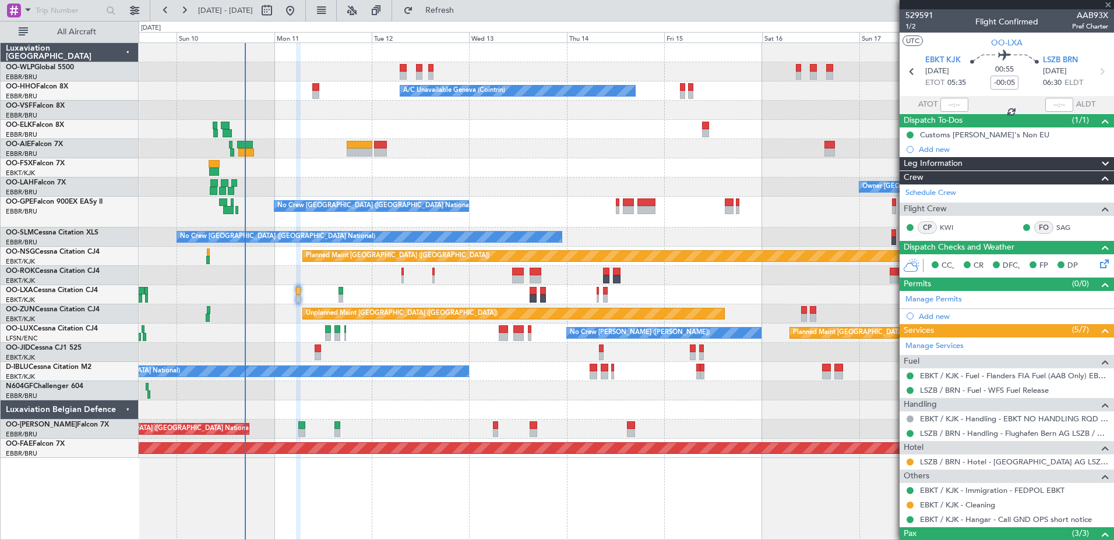
type input "6"
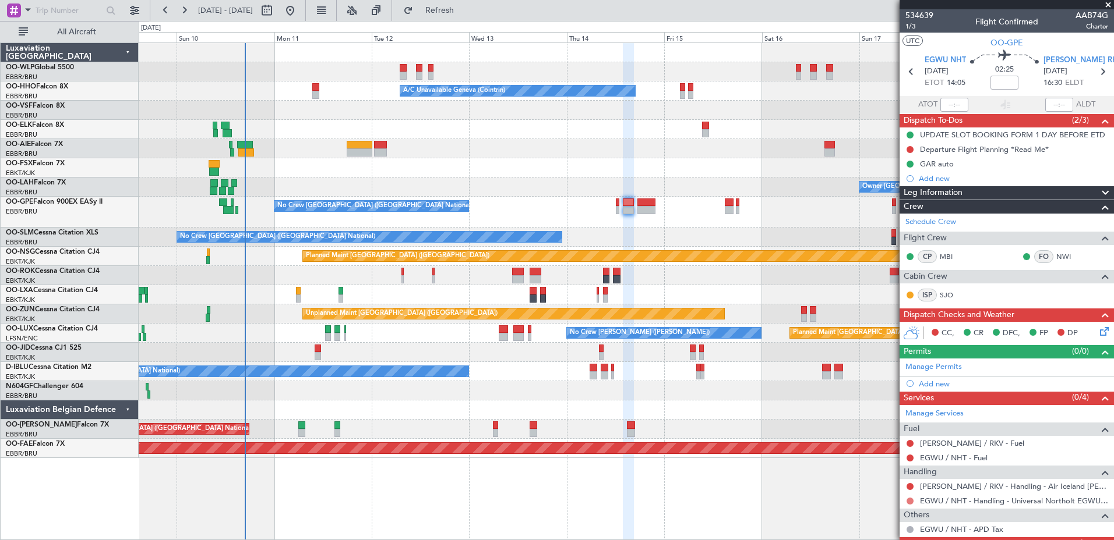
click at [909, 501] on button at bounding box center [909, 501] width 7 height 7
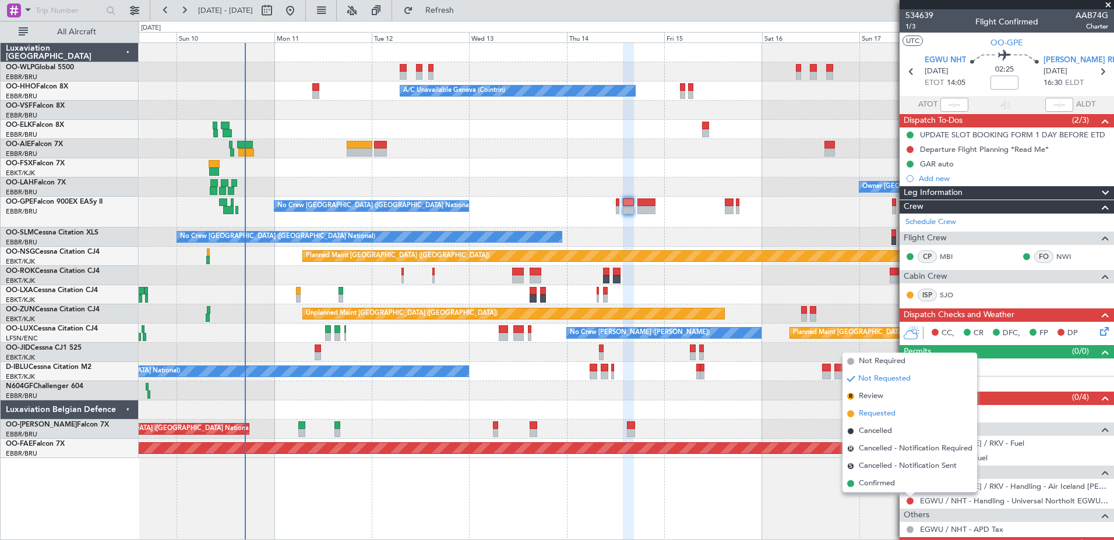
click at [873, 418] on span "Requested" at bounding box center [876, 414] width 37 height 12
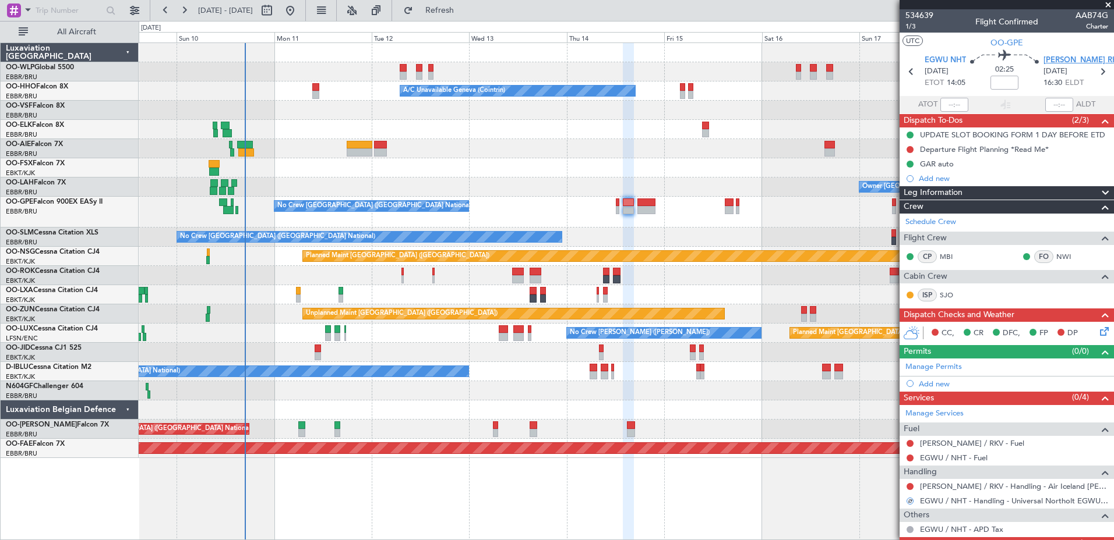
click at [1058, 64] on div "BIRK RKV 14/08/2025 16:30 ELDT" at bounding box center [1068, 72] width 51 height 34
click at [1058, 59] on span "BIRK RKV" at bounding box center [1082, 61] width 79 height 12
click at [934, 365] on link "Manage Permits" at bounding box center [933, 368] width 56 height 12
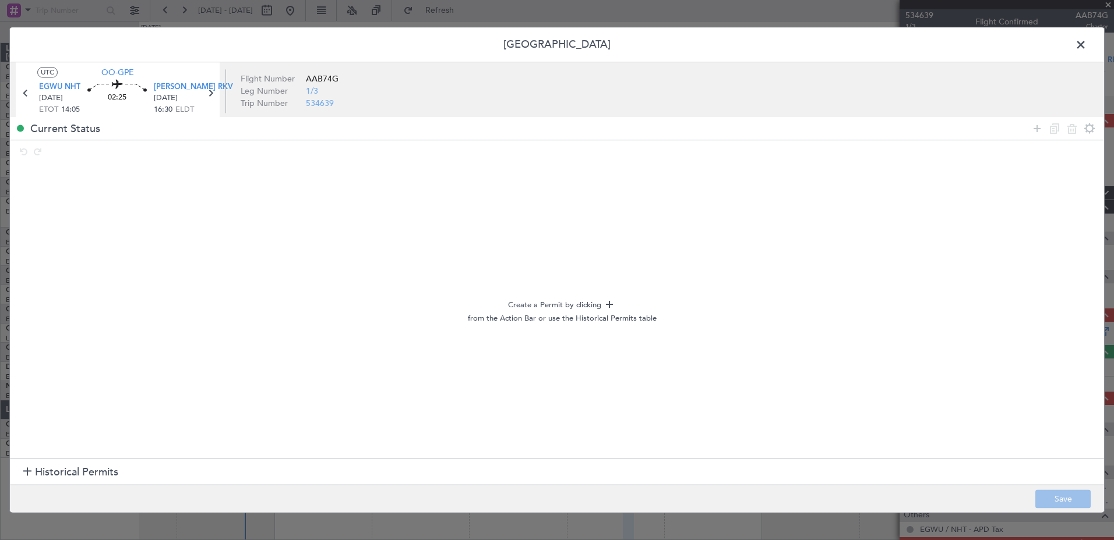
click at [44, 469] on span "Historical Permits" at bounding box center [76, 473] width 83 height 16
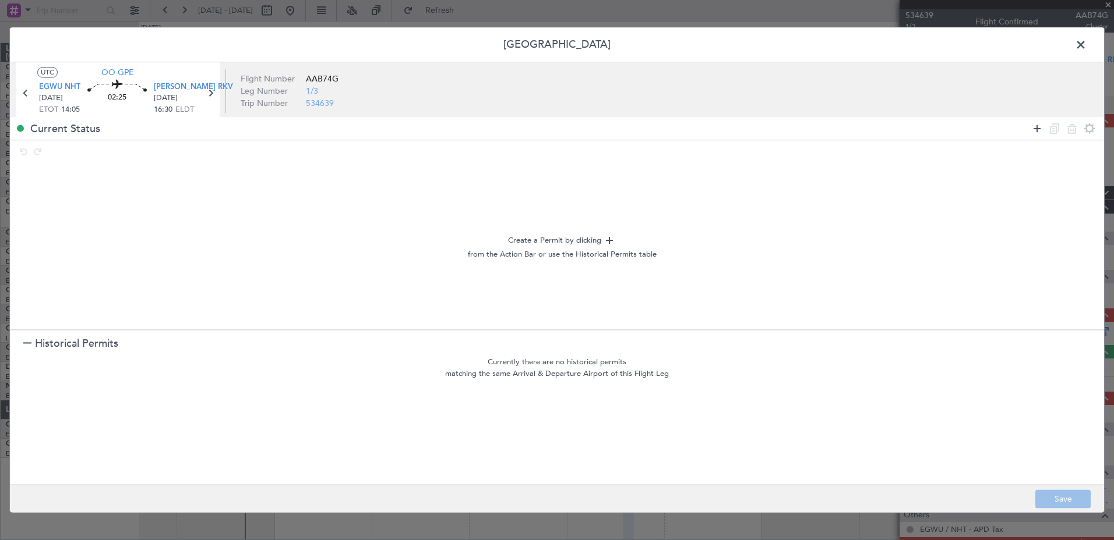
click at [1033, 127] on icon at bounding box center [1037, 129] width 14 height 14
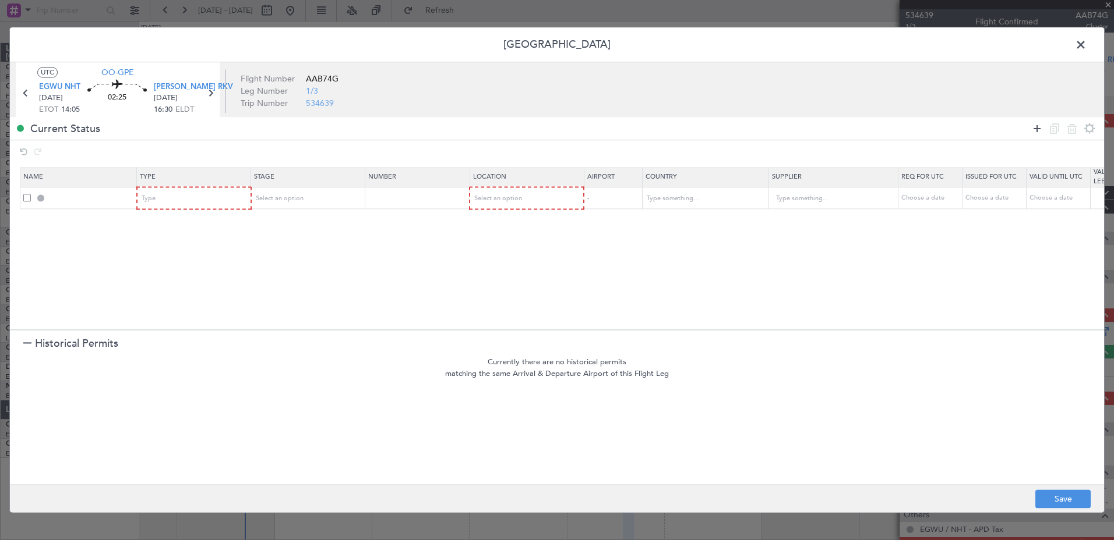
click at [1033, 127] on icon at bounding box center [1037, 129] width 14 height 14
click at [187, 204] on div "Type" at bounding box center [190, 198] width 97 height 17
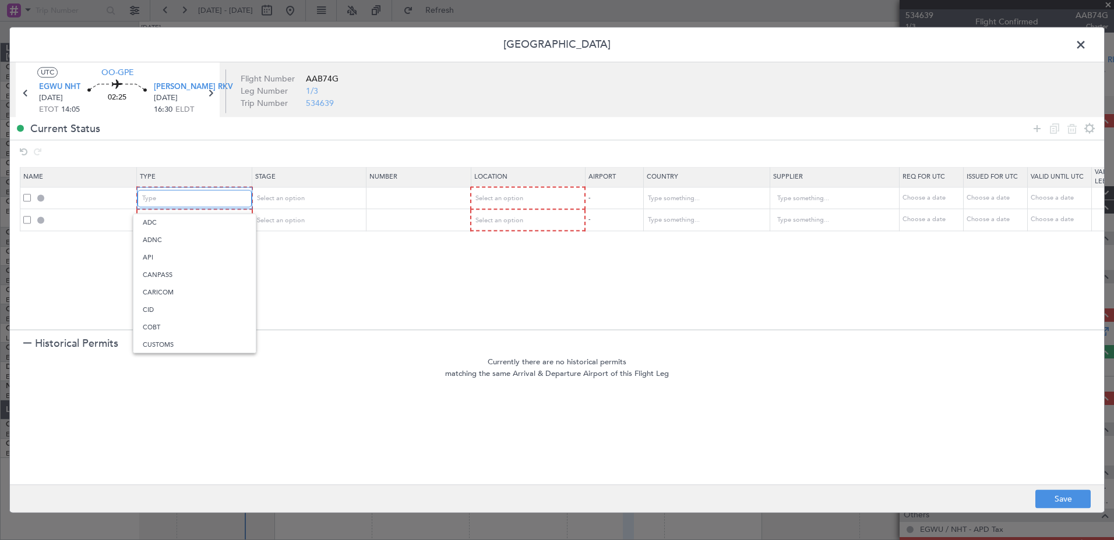
scroll to position [349, 0]
click at [186, 255] on span "PPR" at bounding box center [195, 257] width 104 height 17
click at [188, 223] on div "Type" at bounding box center [190, 220] width 97 height 17
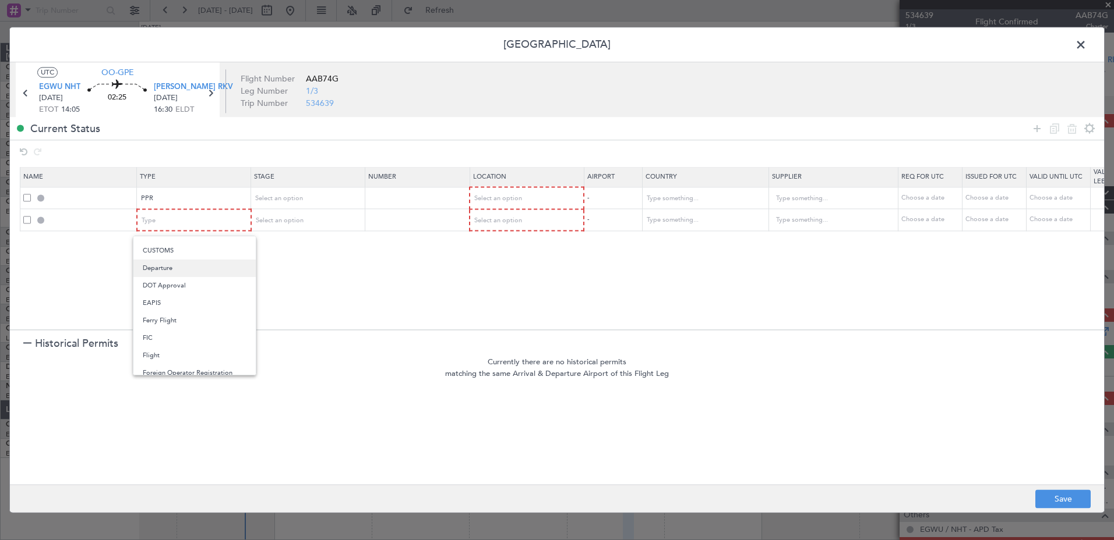
click at [170, 272] on span "Departure" at bounding box center [195, 268] width 104 height 17
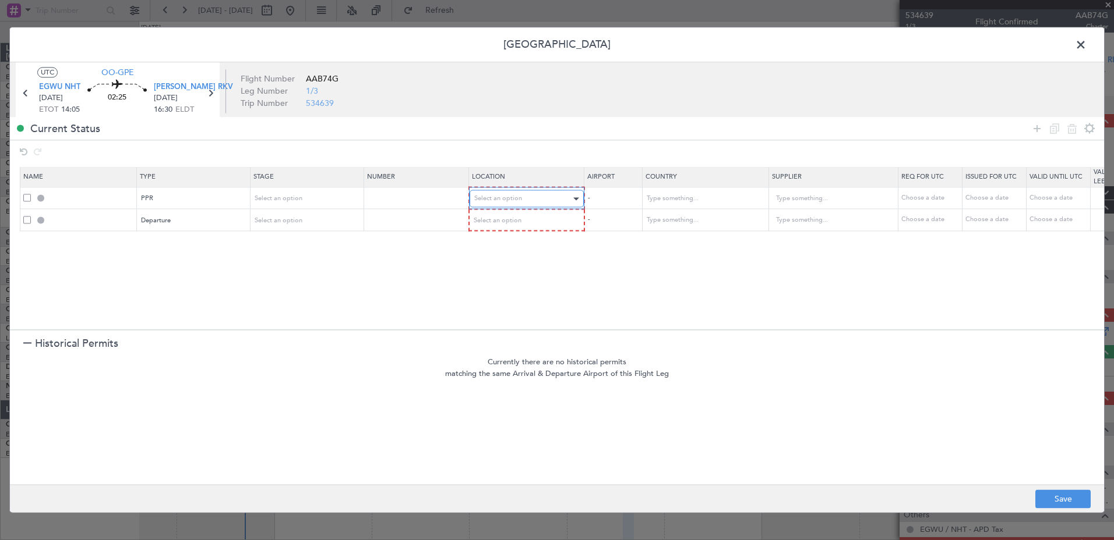
click at [497, 195] on span "Select an option" at bounding box center [498, 199] width 48 height 9
click at [515, 222] on span "Departure" at bounding box center [527, 222] width 104 height 17
click at [517, 222] on span "Select an option" at bounding box center [498, 220] width 48 height 9
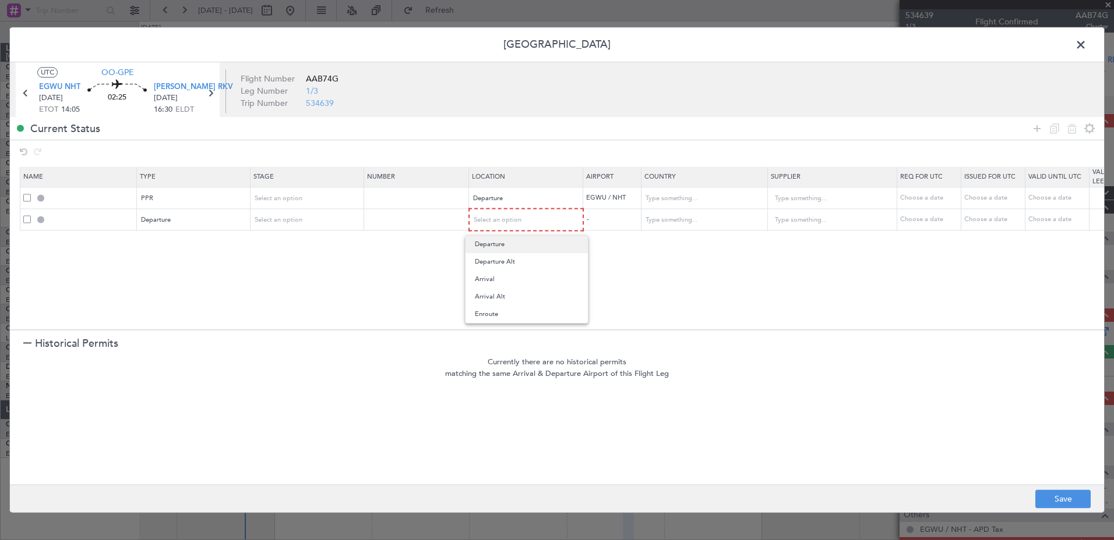
click at [514, 241] on span "Departure" at bounding box center [527, 244] width 104 height 17
click at [938, 201] on div "Choose a date" at bounding box center [929, 198] width 61 height 10
select select "8"
select select "2025"
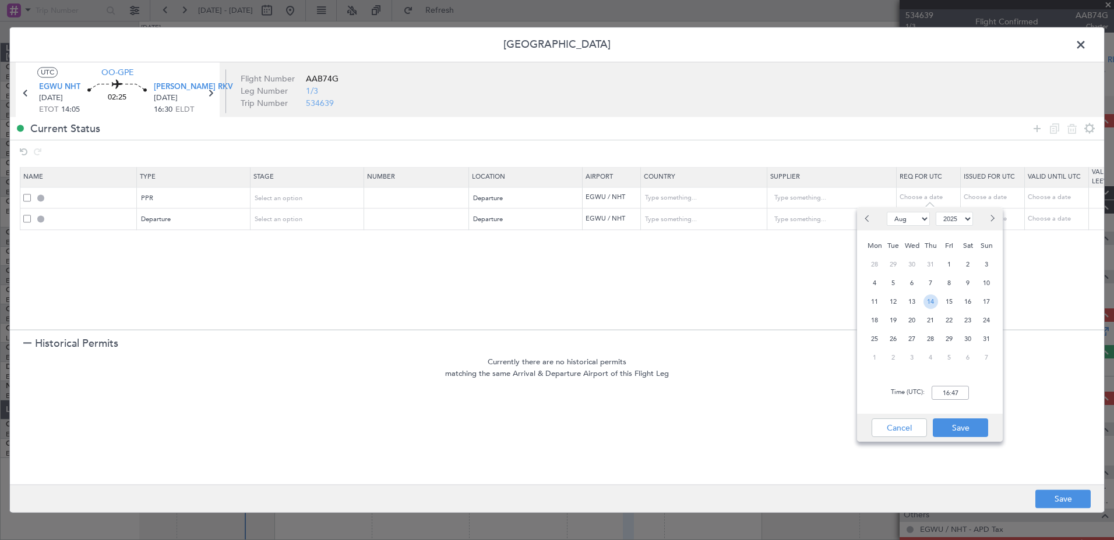
click at [932, 301] on span "14" at bounding box center [930, 302] width 15 height 15
click at [944, 391] on input "00:00" at bounding box center [949, 393] width 37 height 14
type input "14:00"
click at [970, 430] on button "Save" at bounding box center [959, 428] width 55 height 19
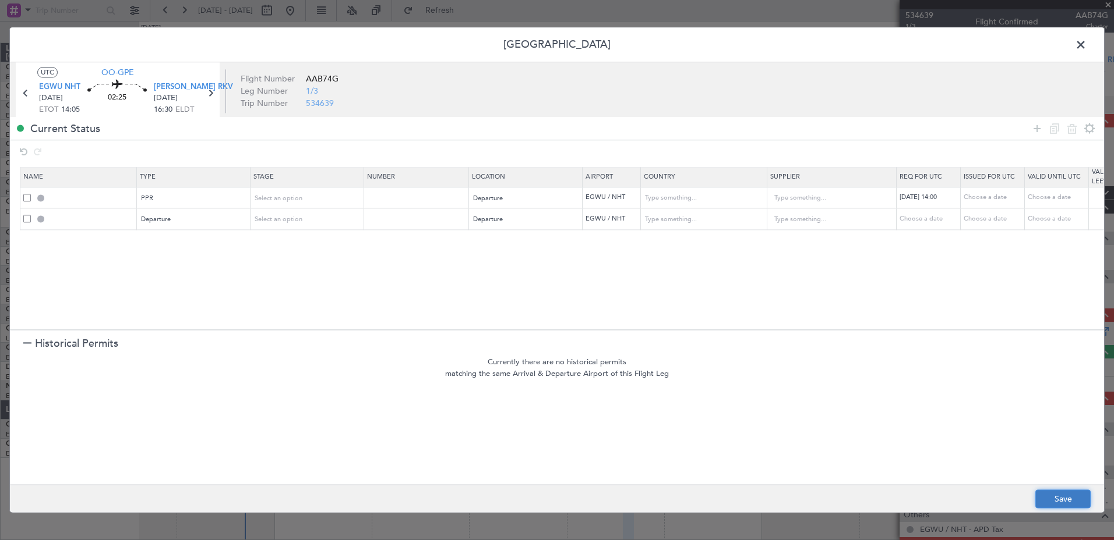
click at [1056, 496] on button "Save" at bounding box center [1062, 499] width 55 height 19
type input "EGWU PPR 1400Z"
type input "United Kingdom"
type input "NNN"
type input "2"
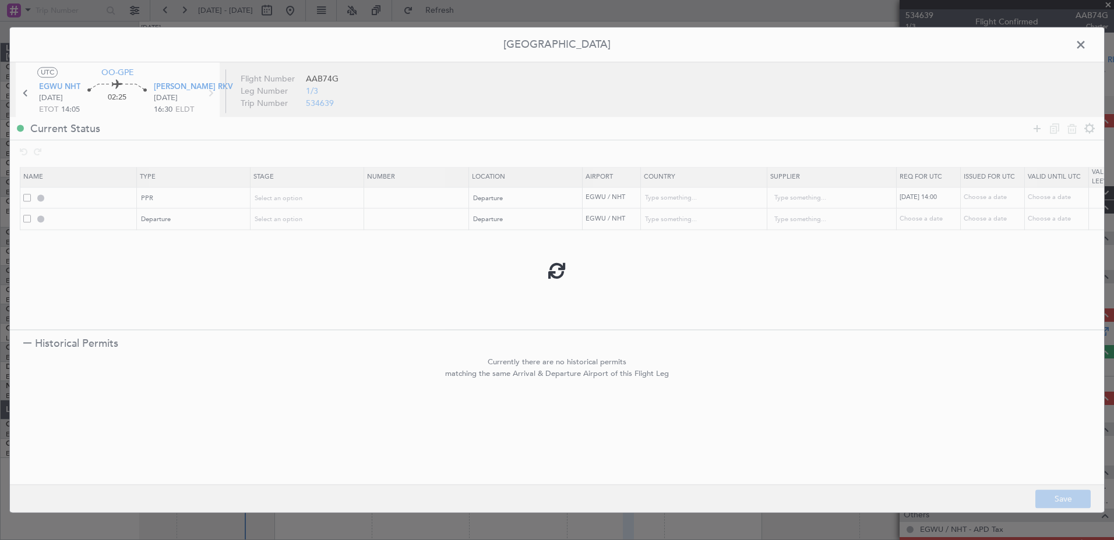
type input "DEPARTURE"
type input "United Kingdom"
type input "NNN"
type input "2"
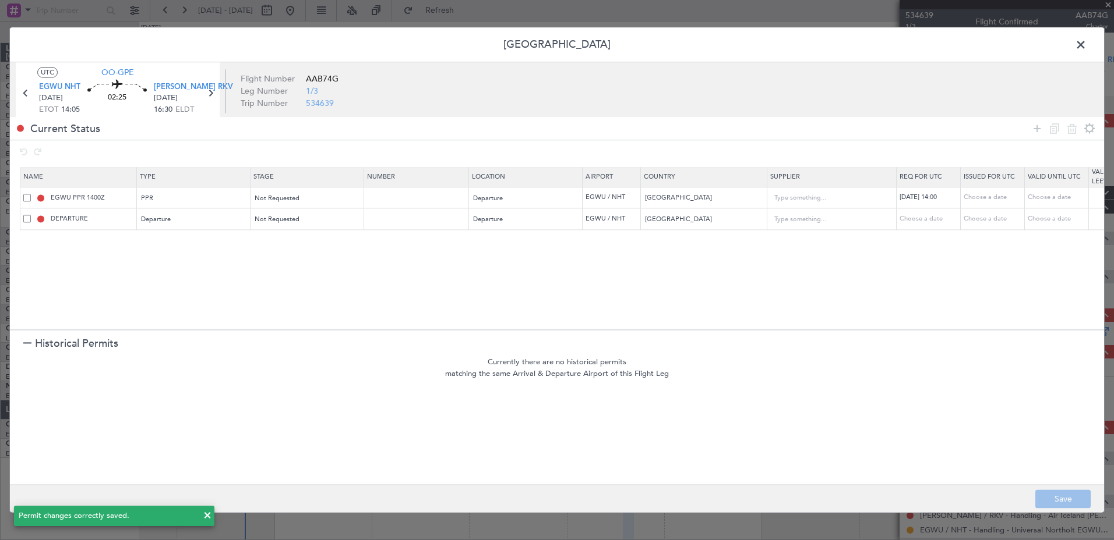
click at [1086, 45] on span at bounding box center [1086, 47] width 0 height 23
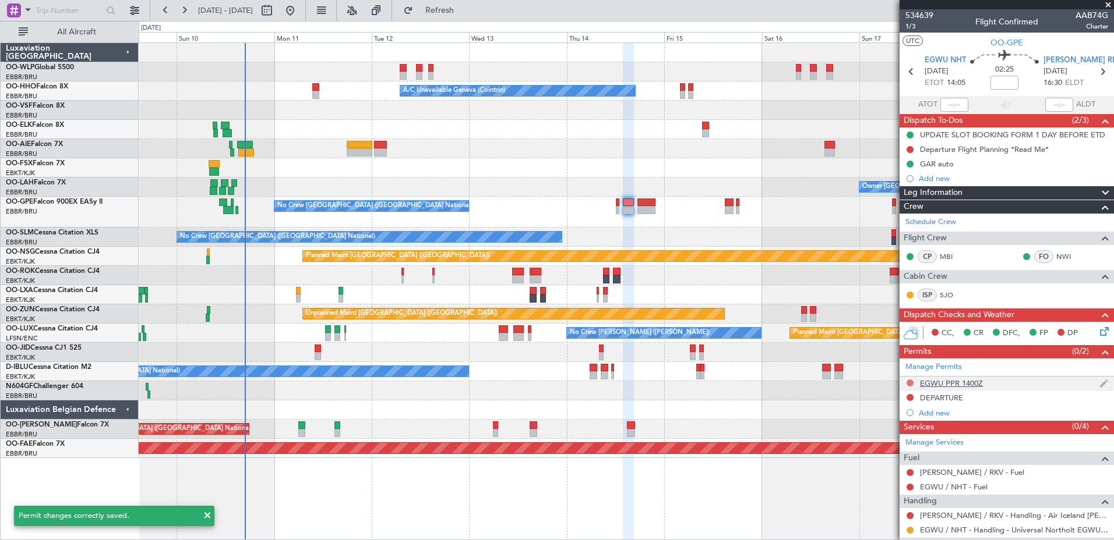
click at [908, 381] on button at bounding box center [909, 383] width 7 height 7
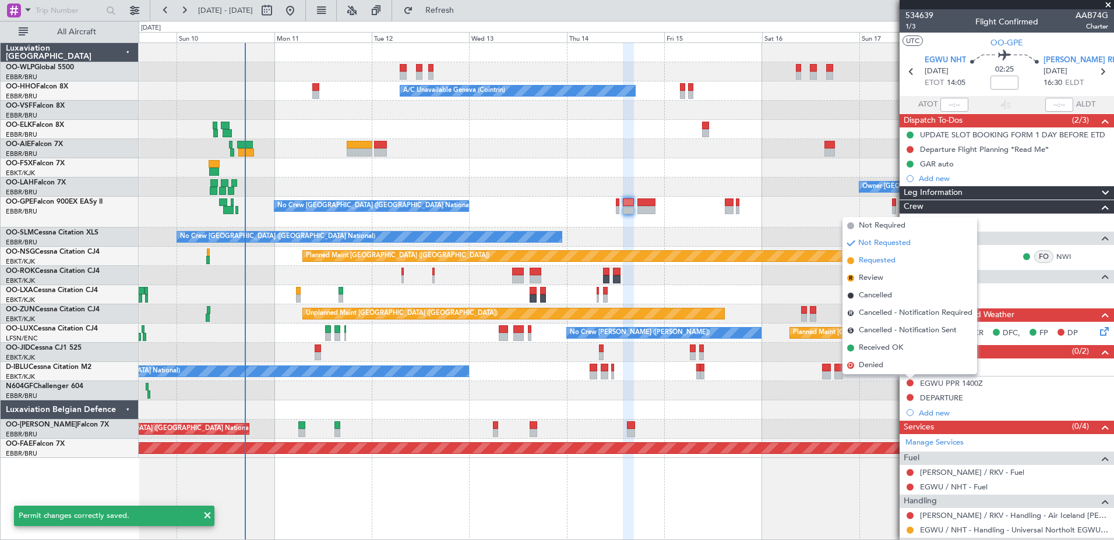
click at [871, 263] on span "Requested" at bounding box center [876, 261] width 37 height 12
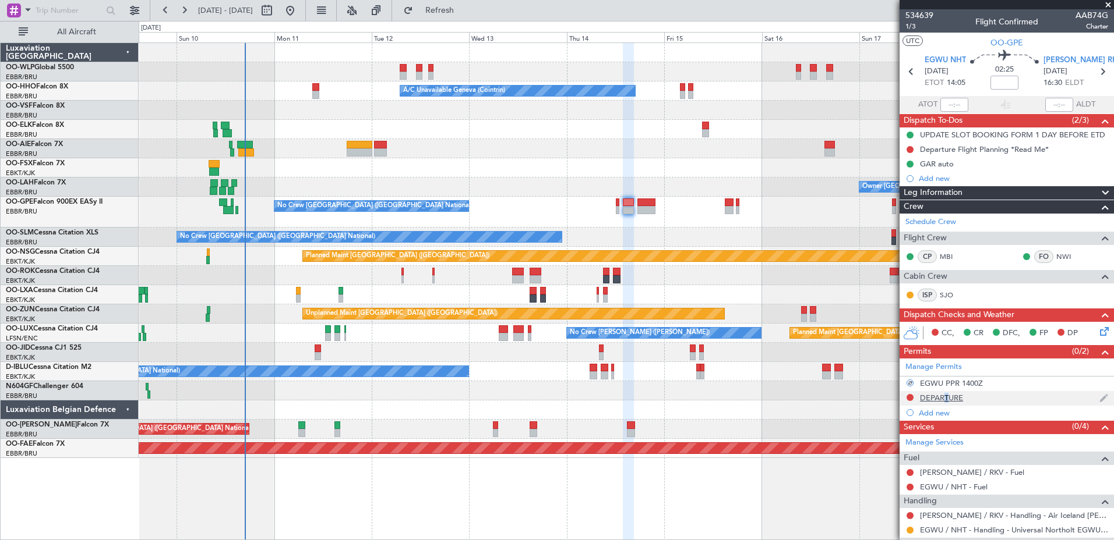
click at [942, 397] on div "DEPARTURE" at bounding box center [941, 398] width 43 height 10
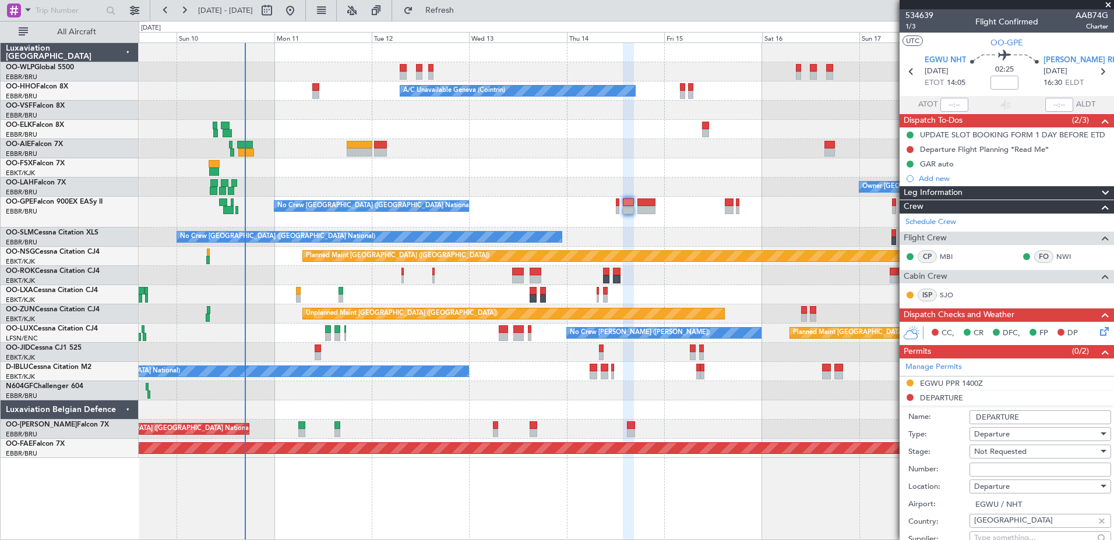
drag, startPoint x: 942, startPoint y: 397, endPoint x: 959, endPoint y: 418, distance: 26.9
click at [959, 418] on div "Name: DEPARTURE" at bounding box center [1009, 417] width 203 height 17
type input "UK Block permit"
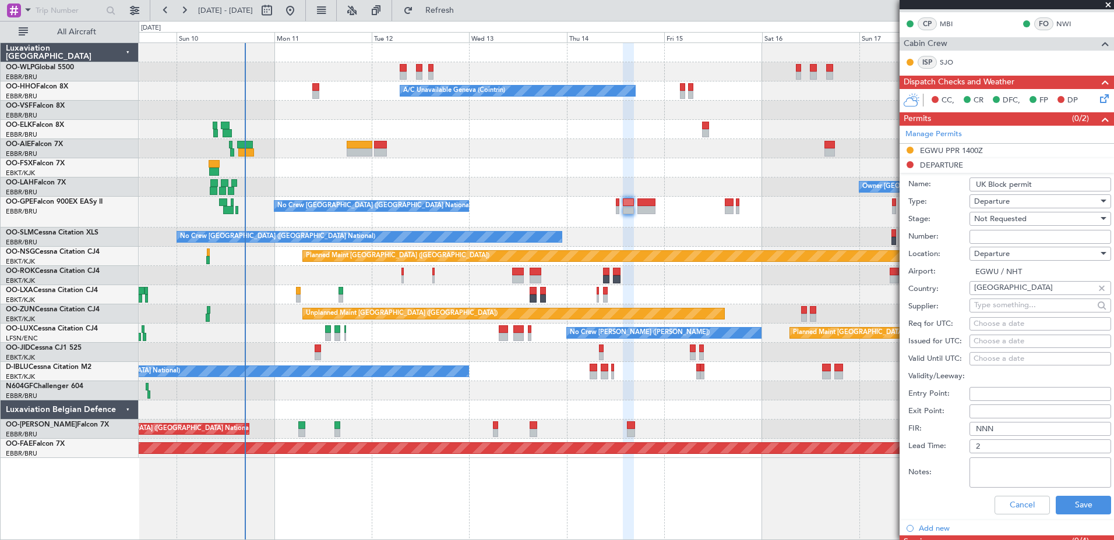
click at [1022, 217] on span "Not Requested" at bounding box center [1000, 219] width 52 height 10
click at [1017, 310] on span "Received OK" at bounding box center [1035, 311] width 122 height 17
click at [1017, 235] on input "Number:" at bounding box center [1040, 237] width 142 height 14
type input "BFOP-2024-30105V8"
click at [1075, 500] on button "Save" at bounding box center [1082, 505] width 55 height 19
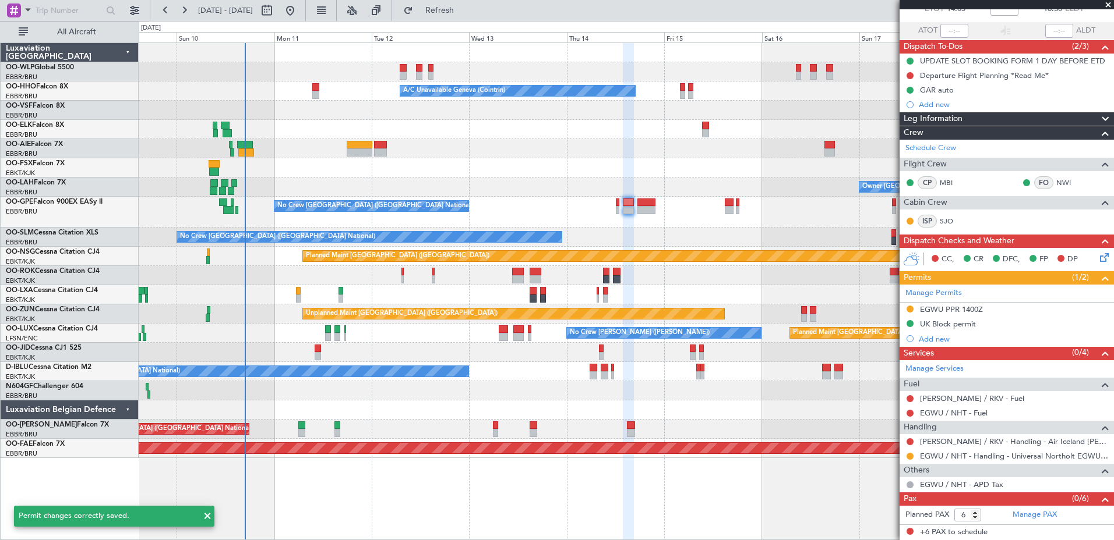
scroll to position [73, 0]
click at [955, 403] on link "BIRK / RKV - Fuel" at bounding box center [972, 399] width 104 height 10
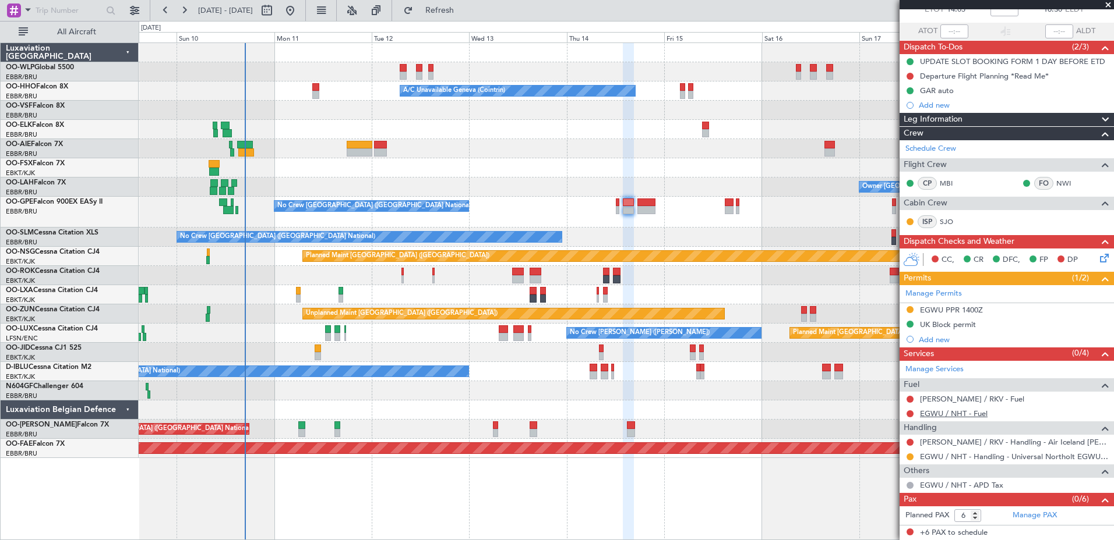
click at [932, 415] on link "EGWU / NHT - Fuel" at bounding box center [954, 414] width 68 height 10
click at [464, 15] on span "Refresh" at bounding box center [439, 10] width 49 height 8
click at [983, 411] on link "EGWU / NHT - Fuel - WFS Fuel Release" at bounding box center [987, 414] width 135 height 10
click at [464, 11] on span "Refresh" at bounding box center [439, 10] width 49 height 8
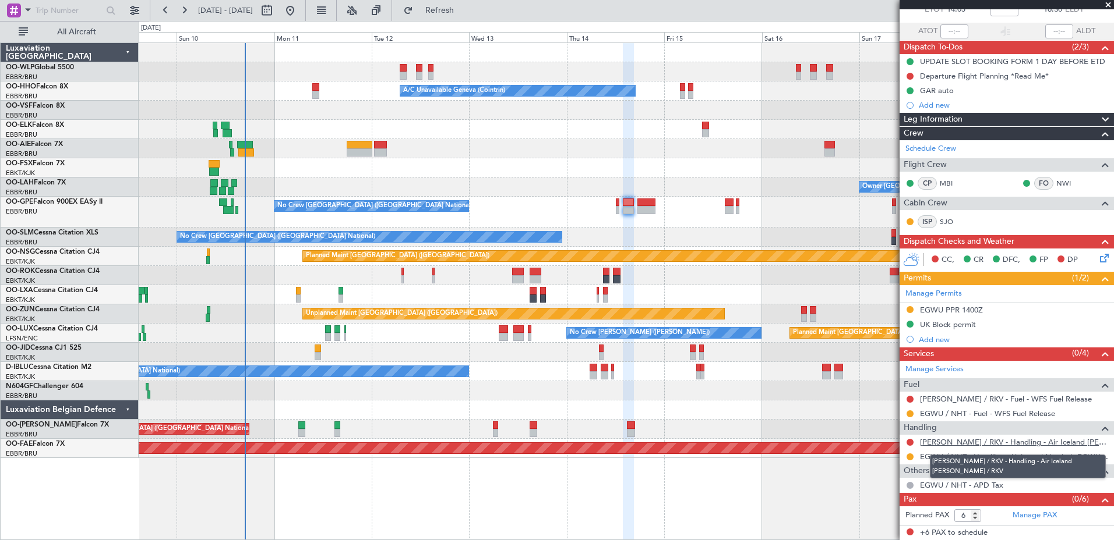
click at [979, 439] on link "BIRK / RKV - Handling - Air Iceland BIRK / RKV" at bounding box center [1014, 442] width 188 height 10
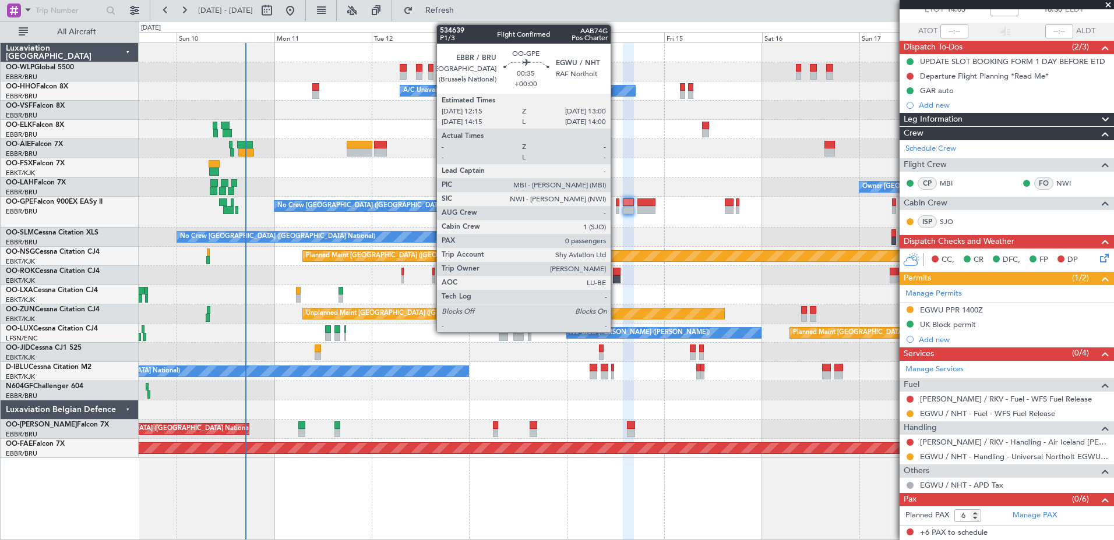
click at [616, 210] on div at bounding box center [617, 210] width 3 height 8
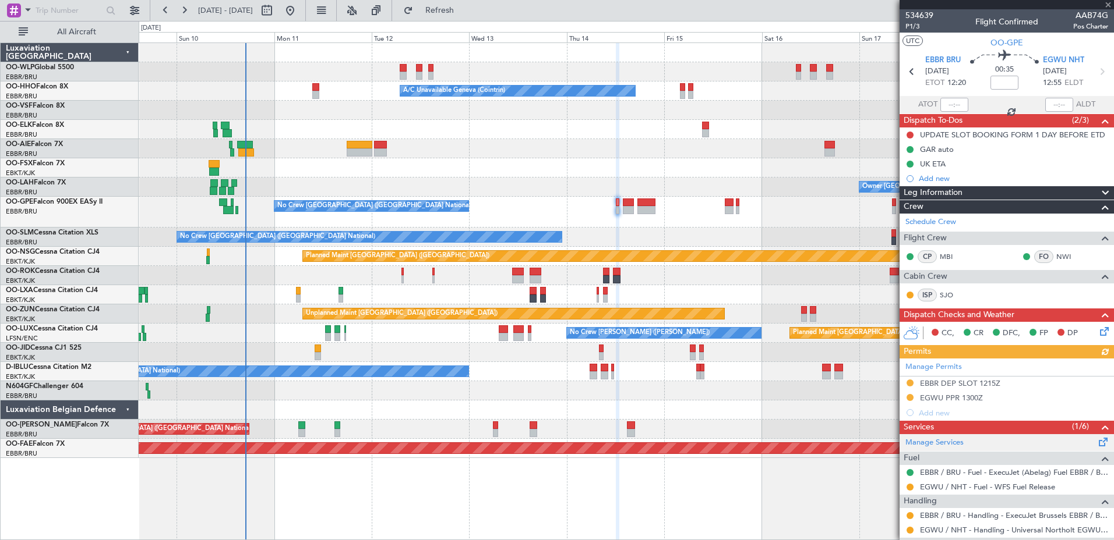
scroll to position [73, 0]
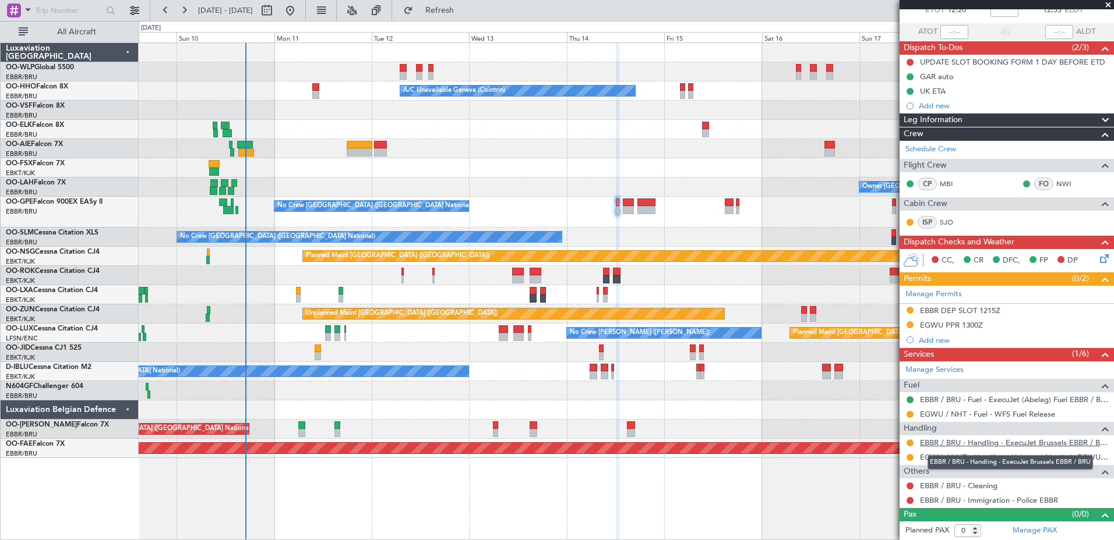
click at [957, 442] on link "EBBR / BRU - Handling - ExecuJet Brussels EBBR / BRU" at bounding box center [1014, 443] width 188 height 10
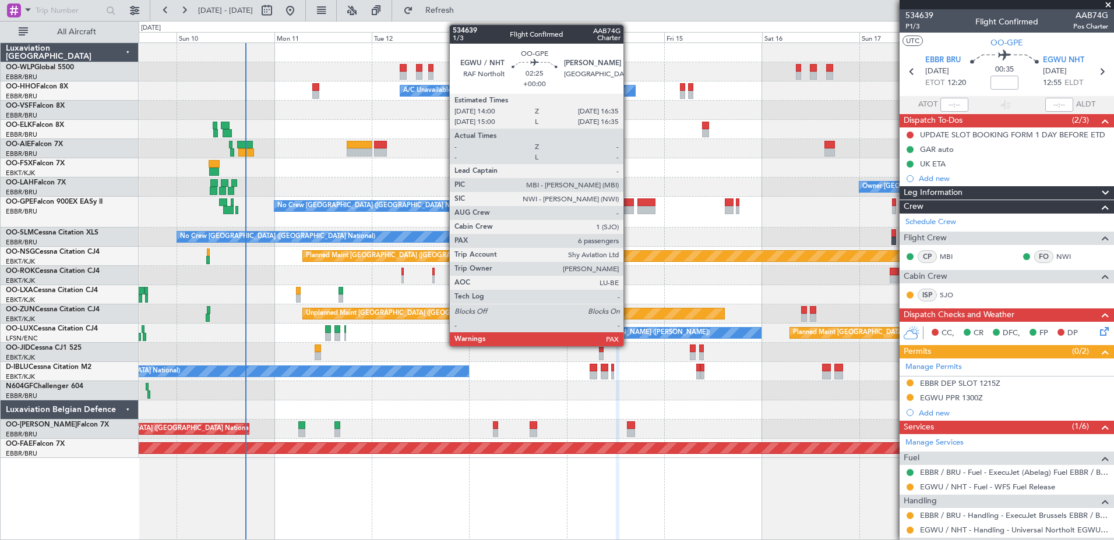
click at [628, 211] on div at bounding box center [628, 210] width 11 height 8
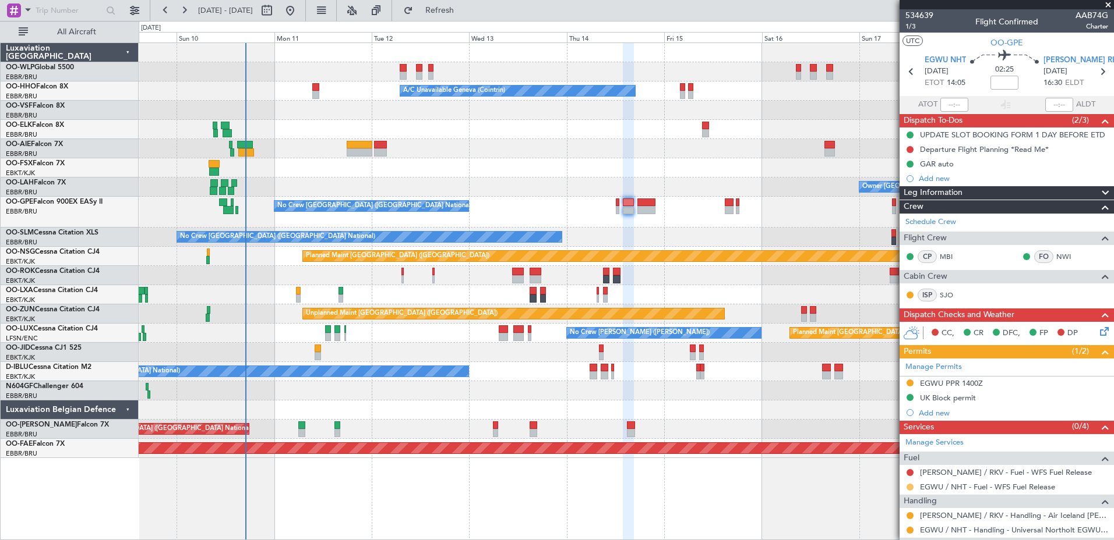
click at [911, 489] on button at bounding box center [909, 487] width 7 height 7
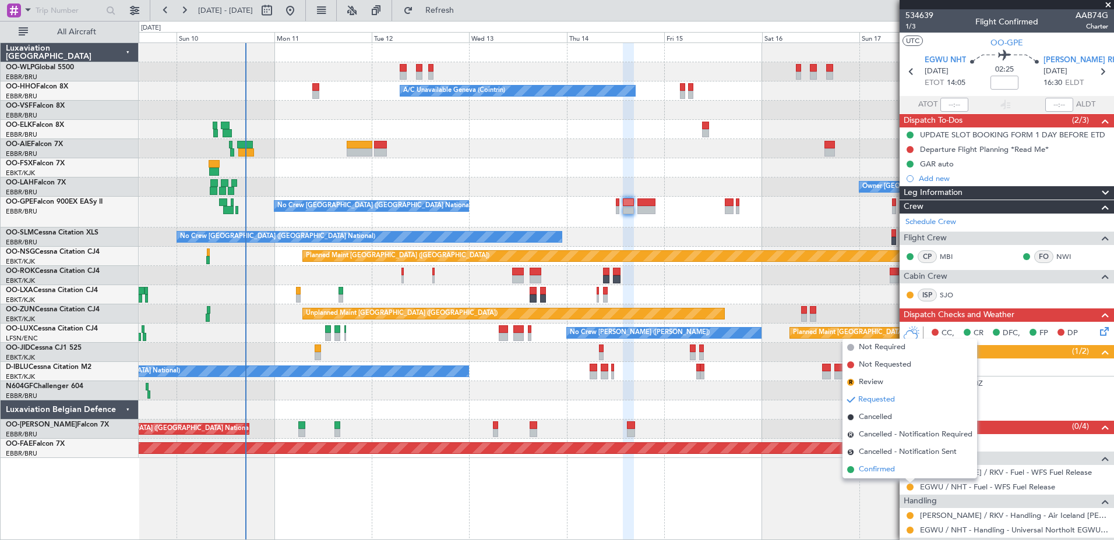
click at [874, 471] on span "Confirmed" at bounding box center [876, 470] width 36 height 12
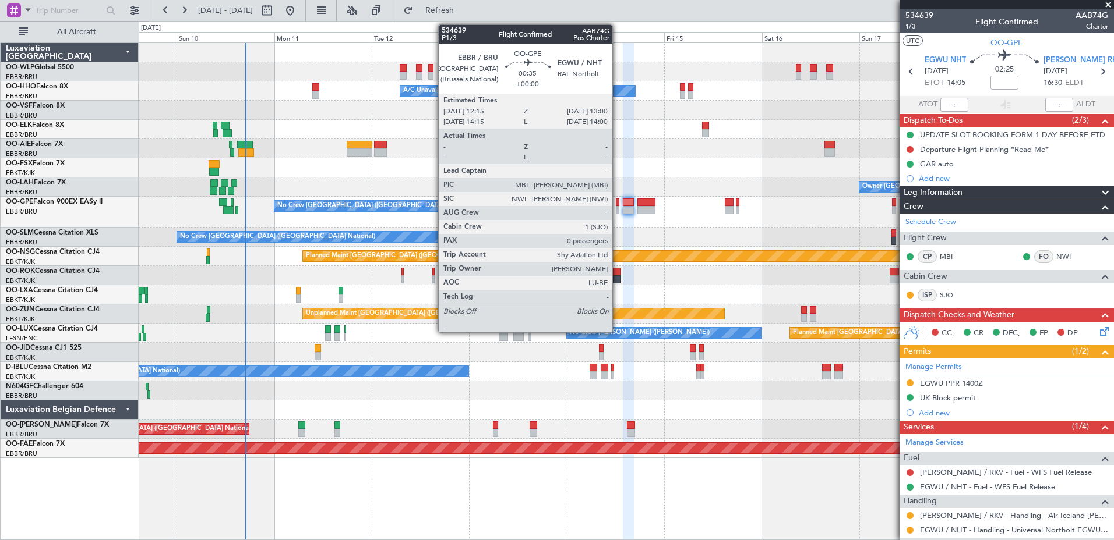
click at [617, 207] on div at bounding box center [617, 210] width 3 height 8
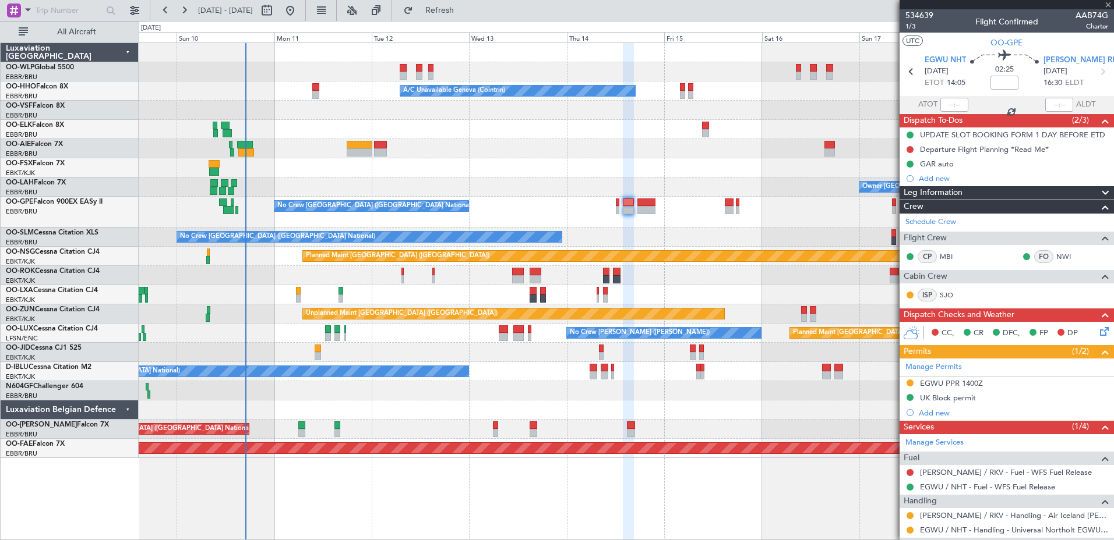
type input "0"
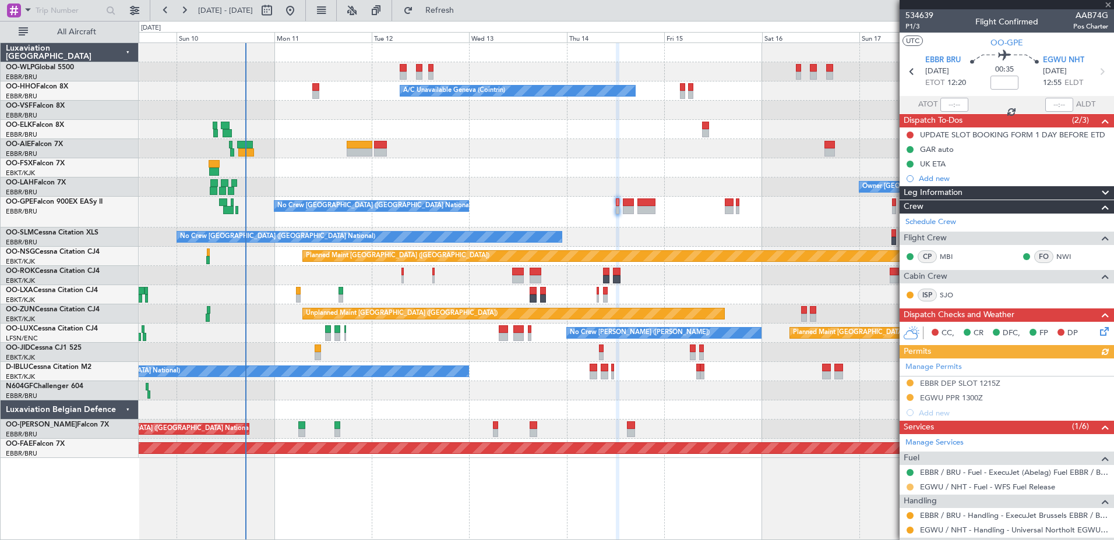
click at [908, 486] on button at bounding box center [909, 487] width 7 height 7
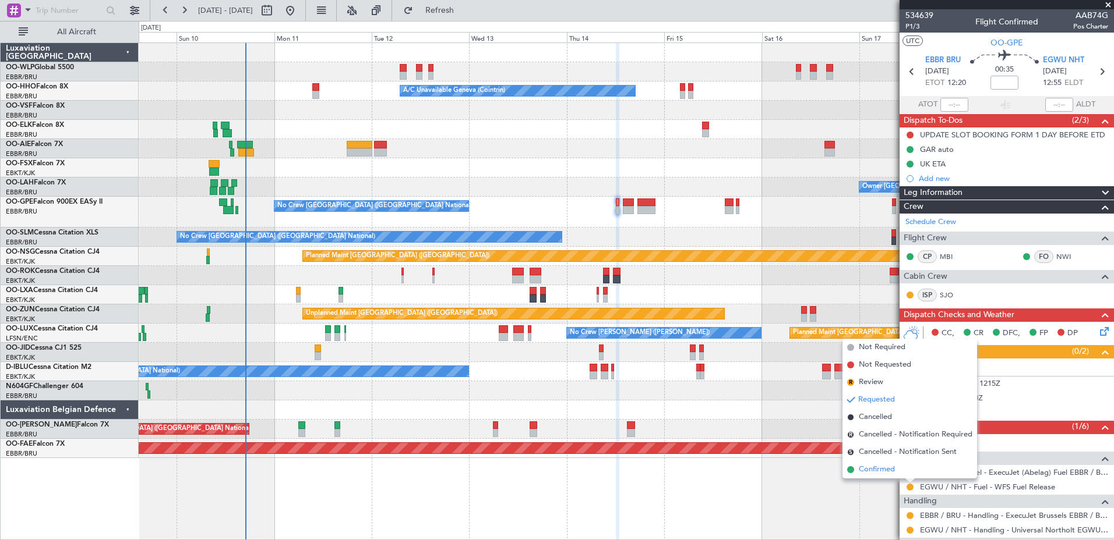
click at [868, 474] on span "Confirmed" at bounding box center [876, 470] width 36 height 12
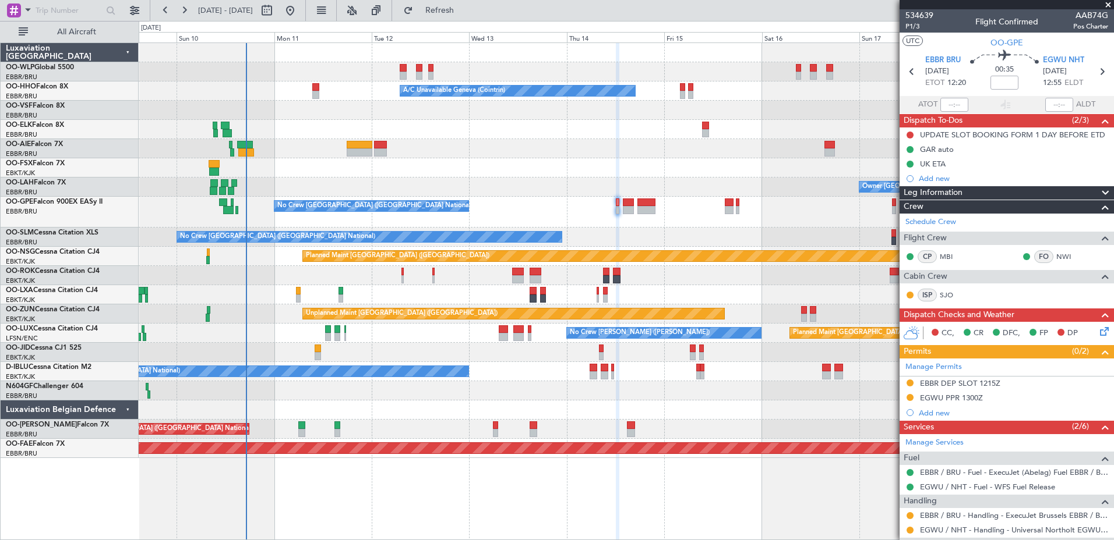
scroll to position [73, 0]
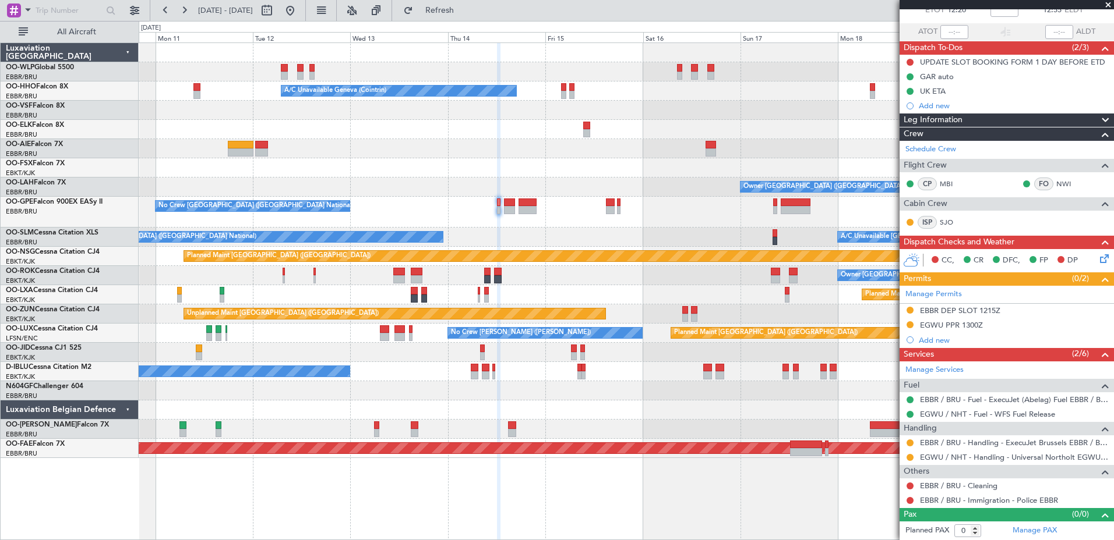
click at [606, 247] on div "Planned Maint [GEOGRAPHIC_DATA] ([GEOGRAPHIC_DATA])" at bounding box center [626, 256] width 974 height 19
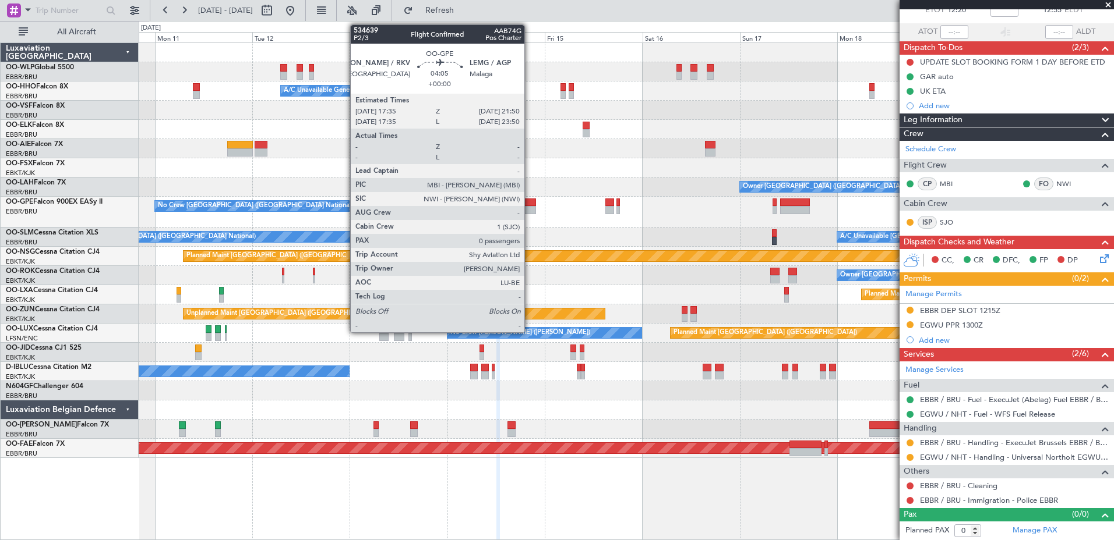
click at [529, 210] on div at bounding box center [526, 210] width 17 height 8
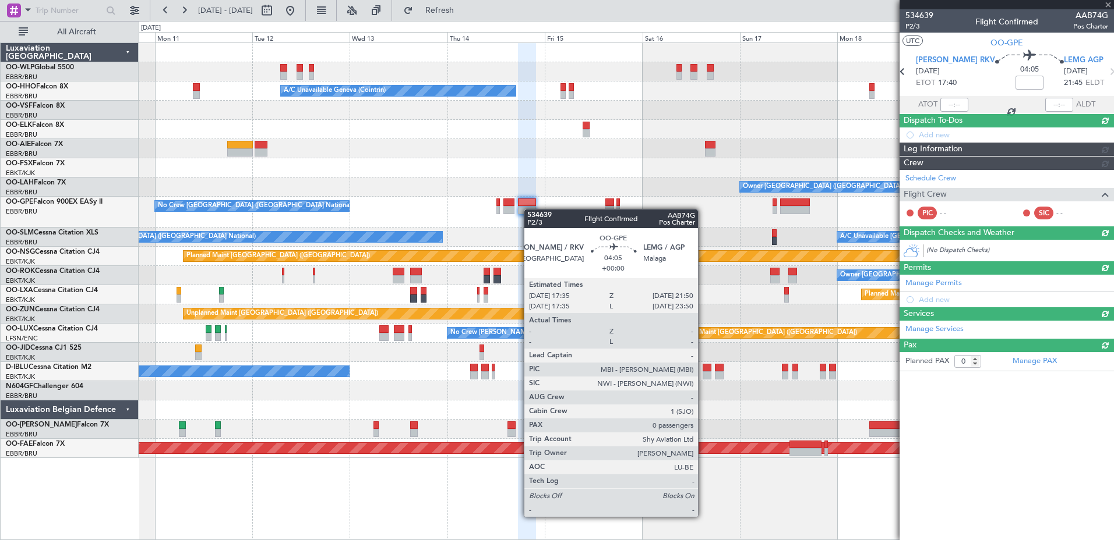
scroll to position [0, 0]
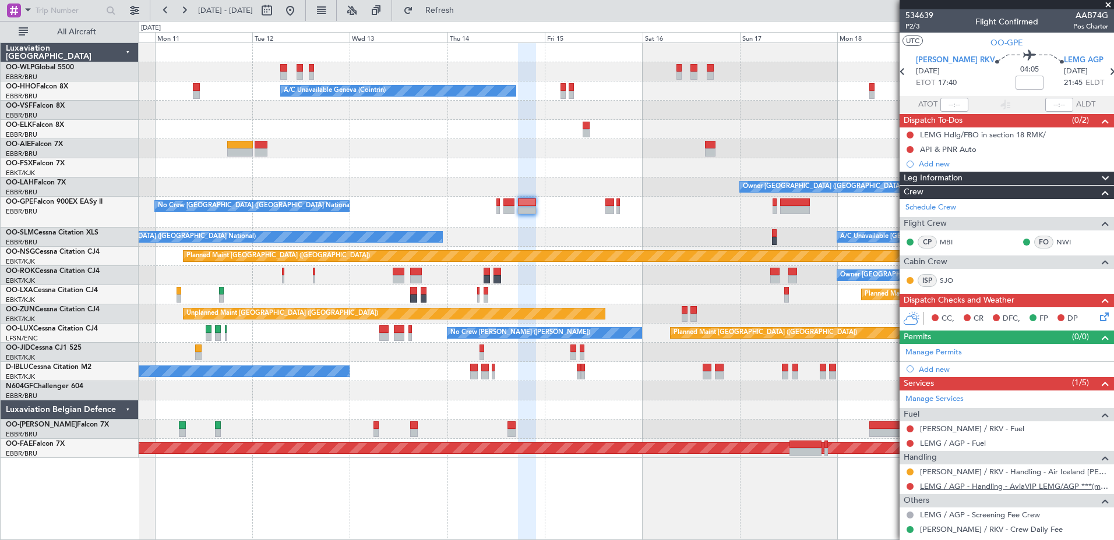
click at [953, 488] on link "LEMG / AGP - Handling - AviaVIP LEMG/AGP ***(my handling)***" at bounding box center [1014, 487] width 188 height 10
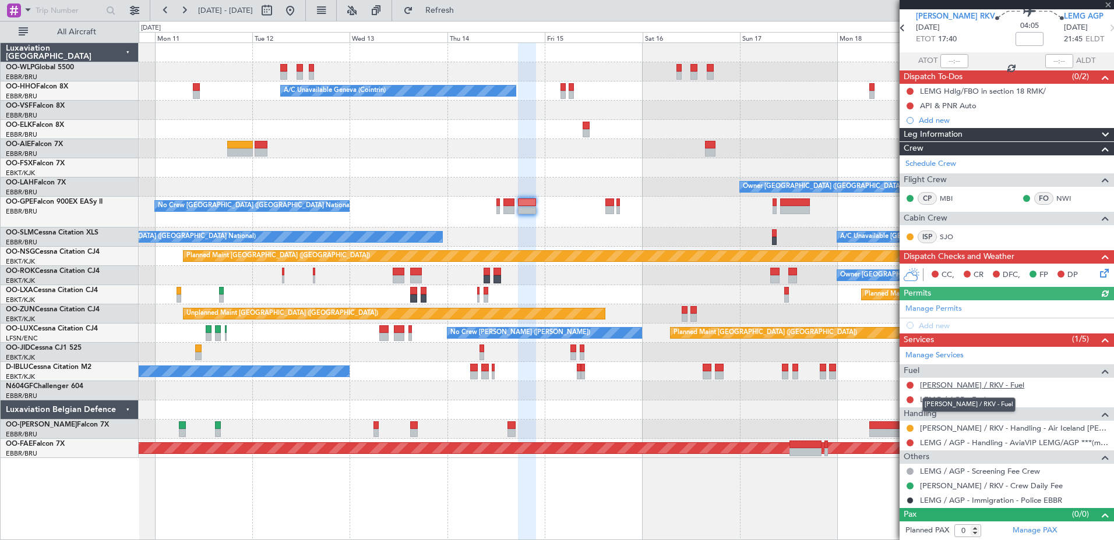
click at [961, 387] on link "[PERSON_NAME] / RKV - Fuel" at bounding box center [972, 385] width 104 height 10
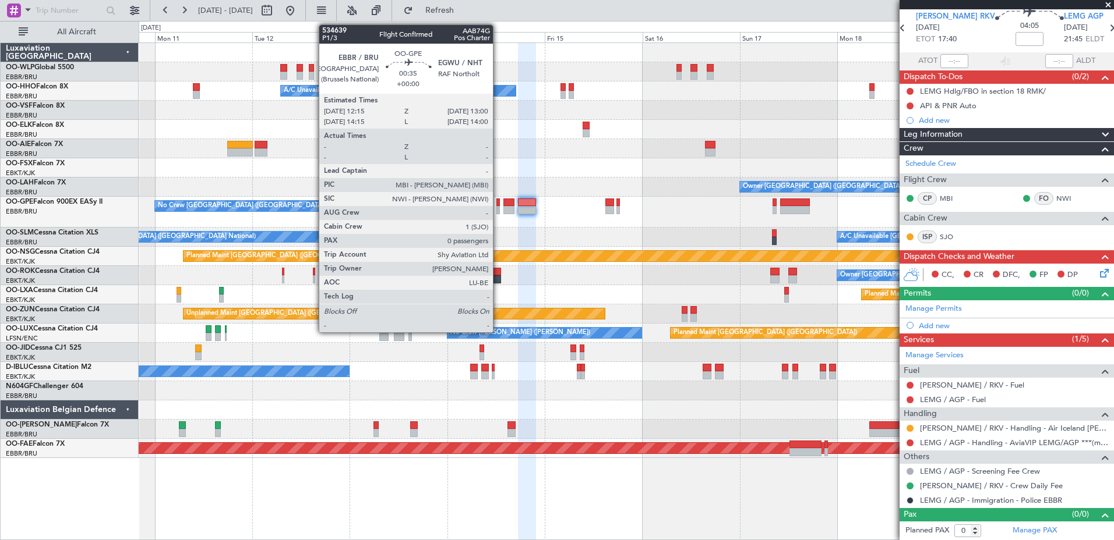
click at [498, 205] on div at bounding box center [497, 203] width 3 height 8
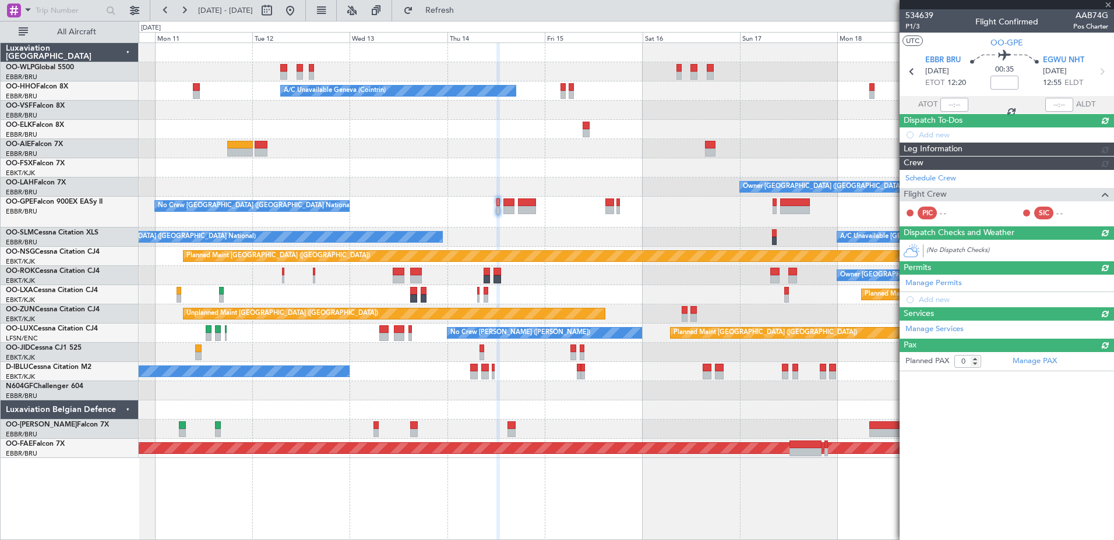
scroll to position [0, 0]
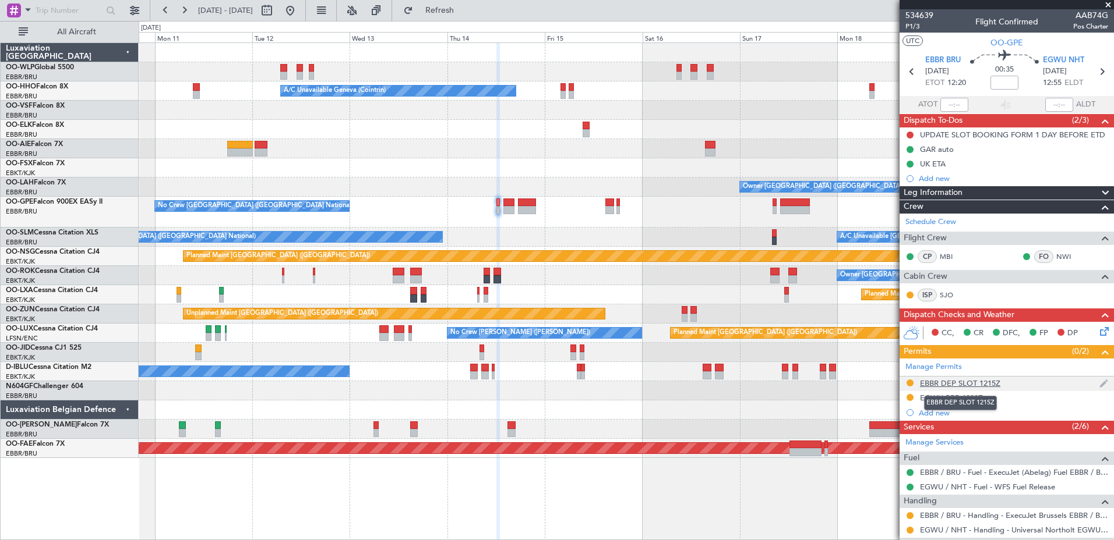
click at [943, 380] on div "EBBR DEP SLOT 1215Z" at bounding box center [960, 384] width 80 height 10
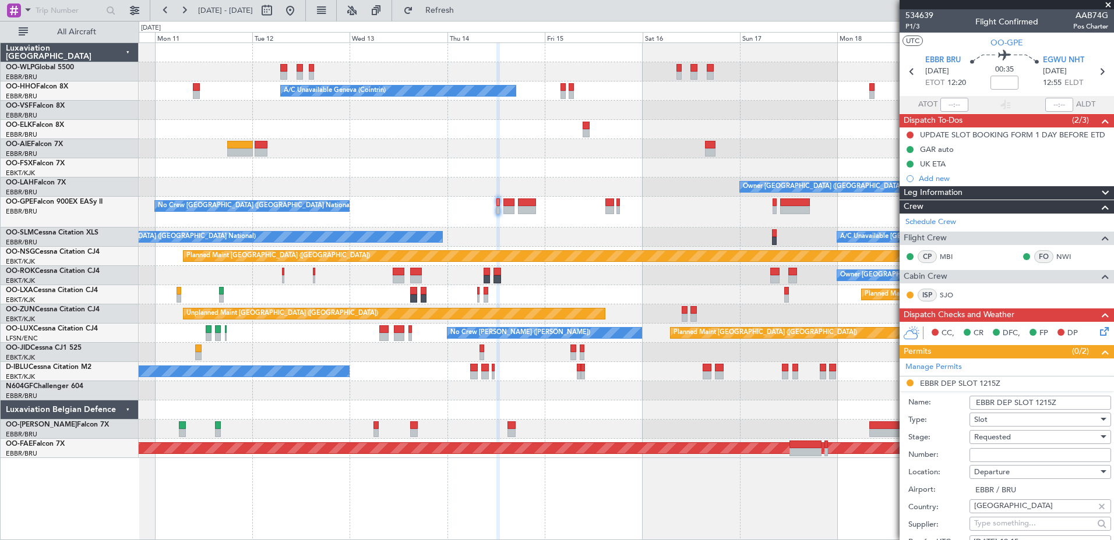
click at [1013, 454] on input "Number:" at bounding box center [1040, 455] width 142 height 14
paste input "EBBRAAB6407D00"
type input "EBBRAAB6407D00"
click at [1032, 437] on div "Requested" at bounding box center [1036, 437] width 124 height 17
click at [1038, 527] on span "Received OK" at bounding box center [1035, 530] width 122 height 17
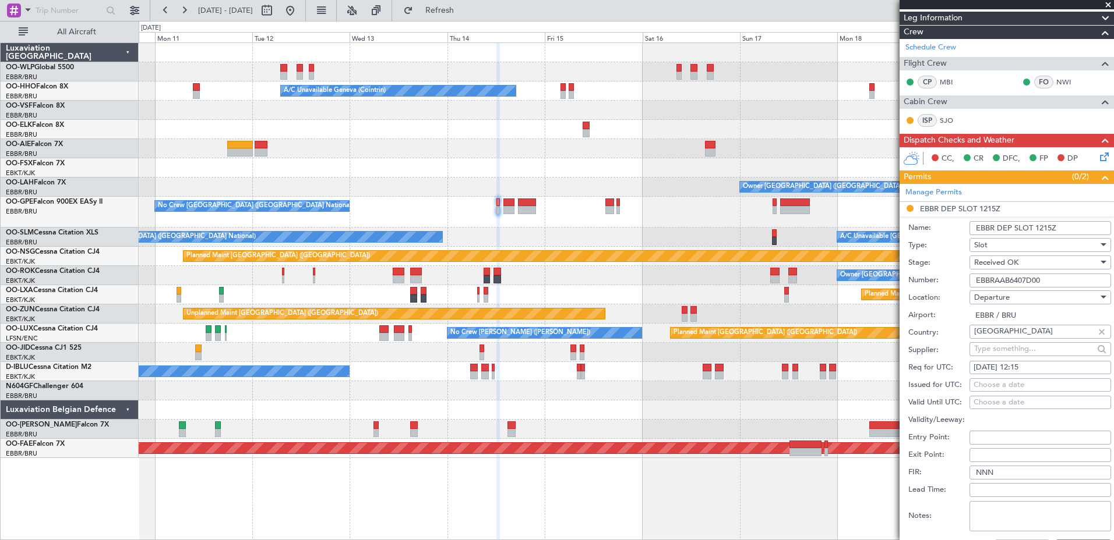
scroll to position [233, 0]
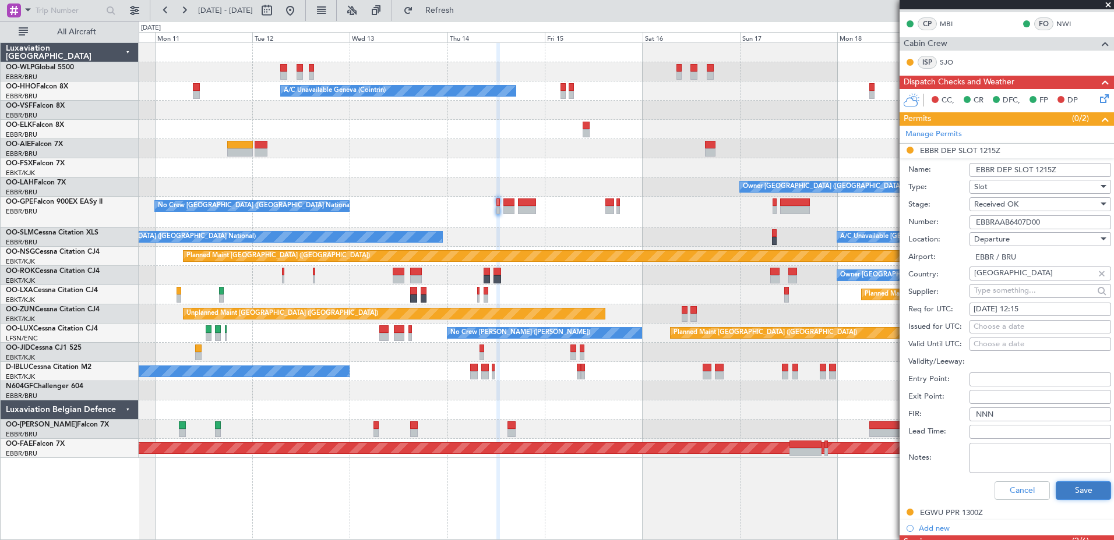
click at [1072, 492] on button "Save" at bounding box center [1082, 491] width 55 height 19
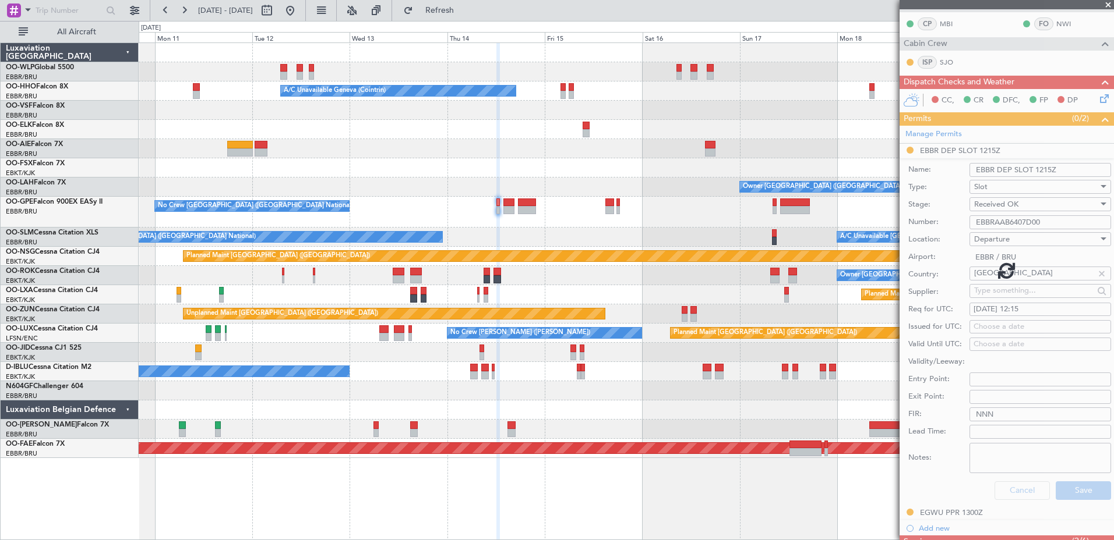
scroll to position [73, 0]
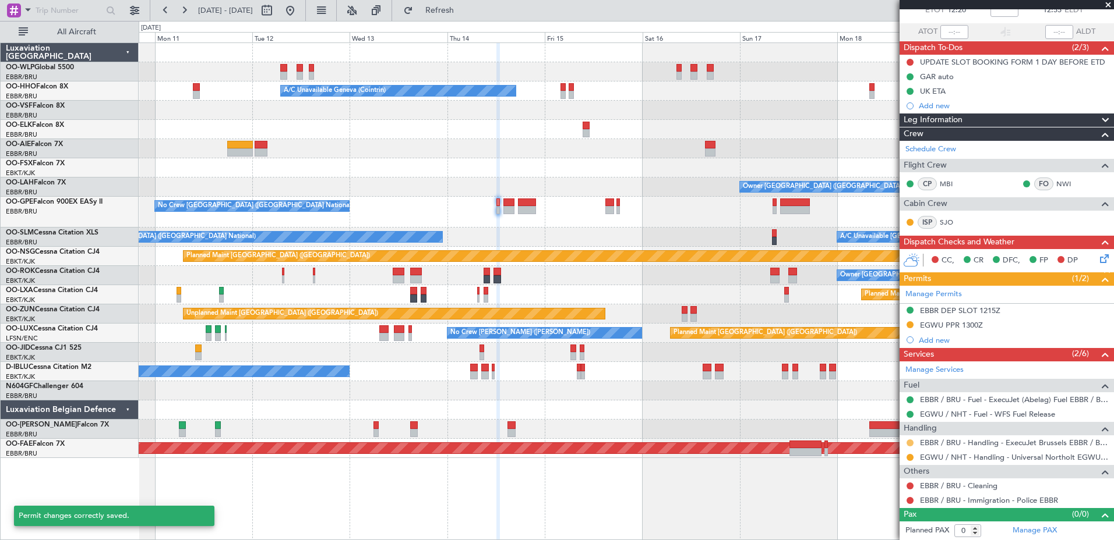
click at [911, 442] on button at bounding box center [909, 443] width 7 height 7
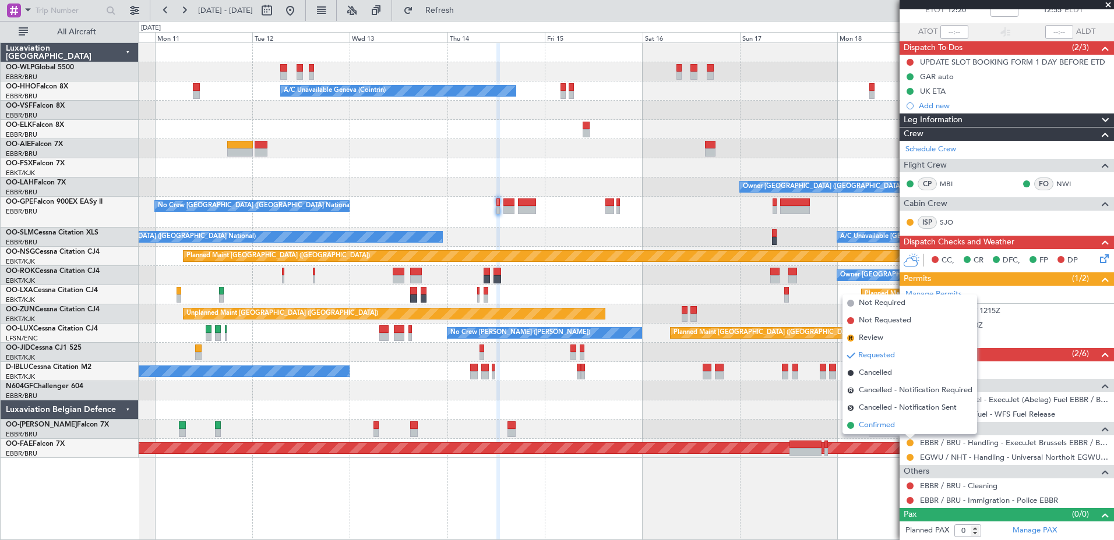
click at [870, 421] on span "Confirmed" at bounding box center [876, 426] width 36 height 12
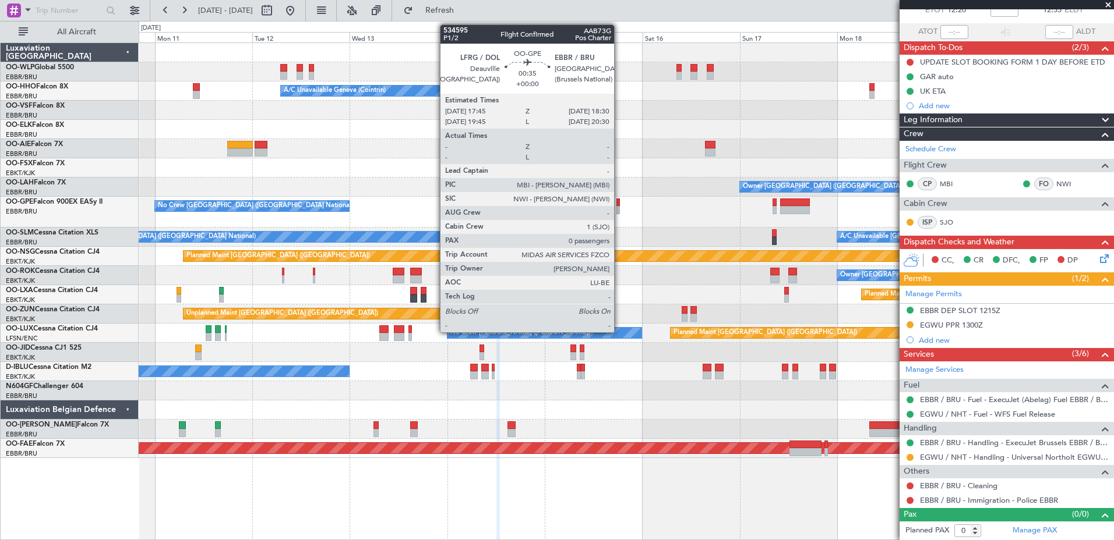
click at [619, 210] on div at bounding box center [617, 210] width 3 height 8
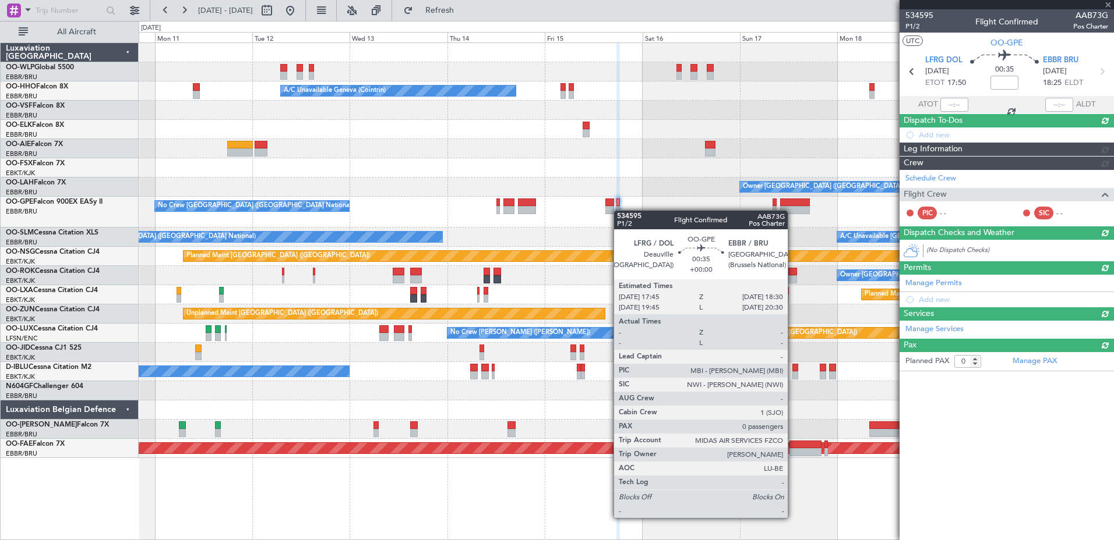
scroll to position [0, 0]
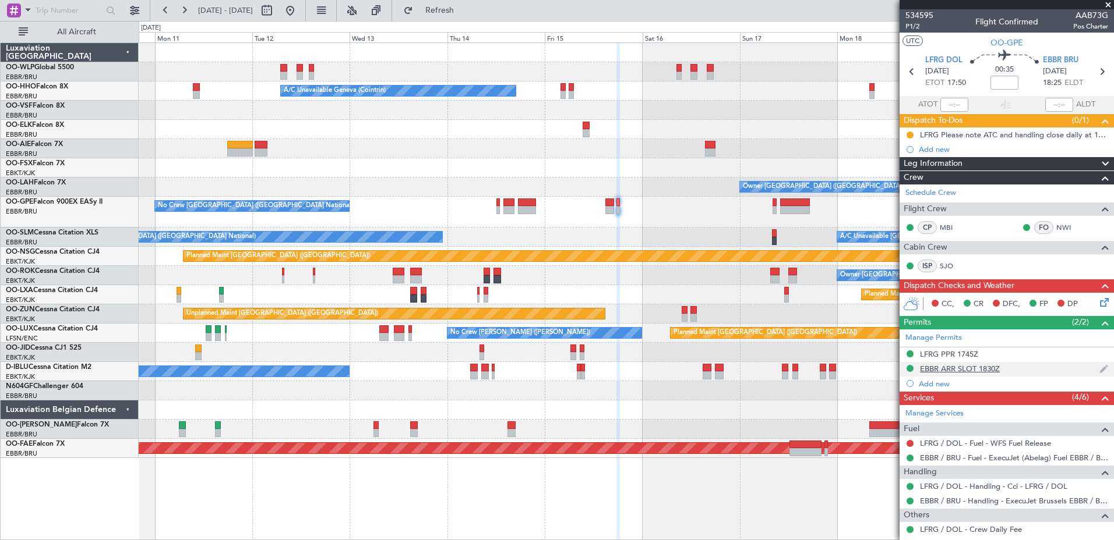
click at [957, 368] on div "EBBR ARR SLOT 1830Z" at bounding box center [960, 369] width 80 height 10
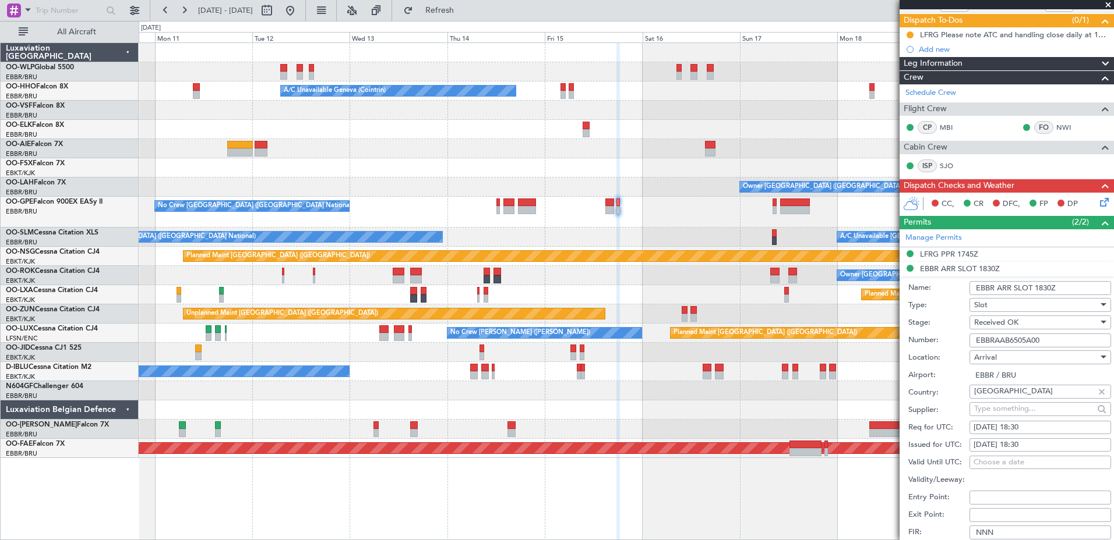
scroll to position [42, 0]
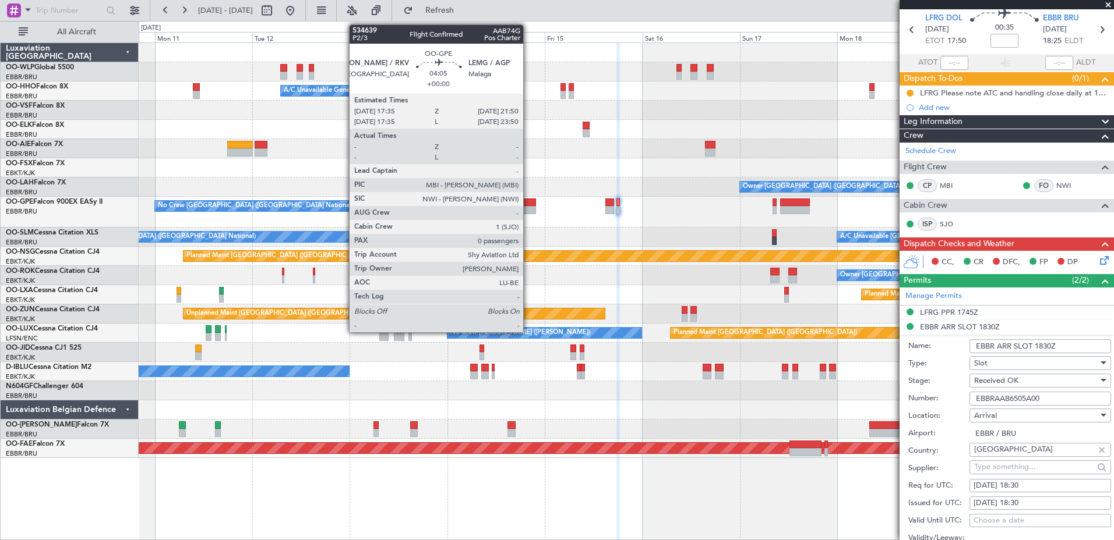
click at [528, 210] on div at bounding box center [526, 210] width 17 height 8
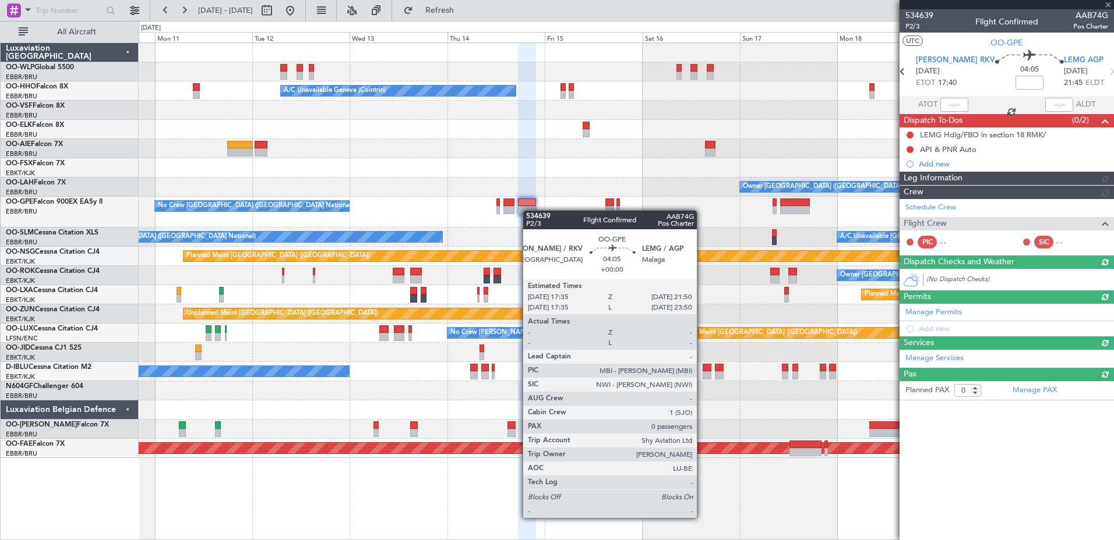
scroll to position [0, 0]
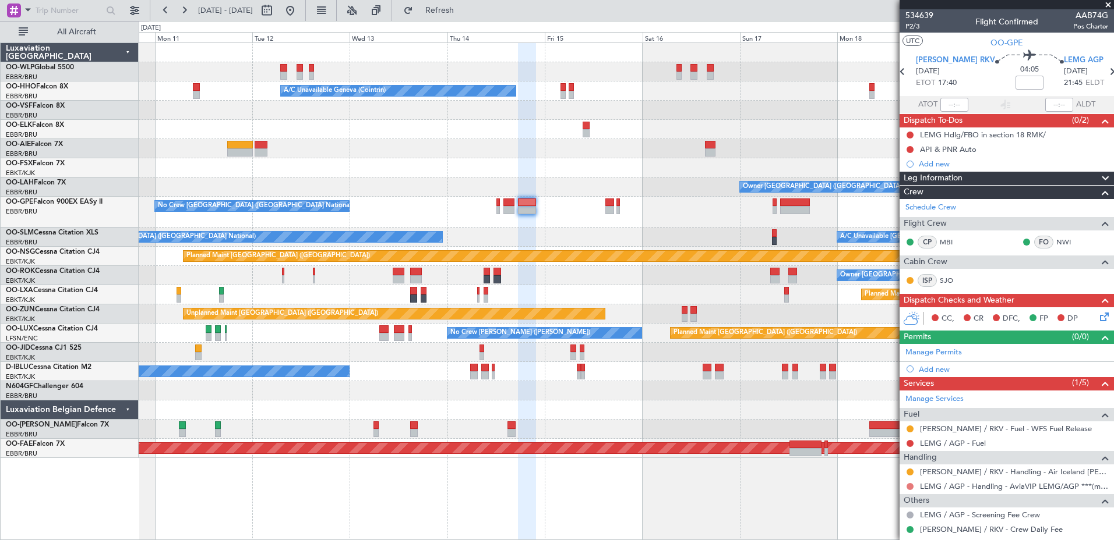
click at [907, 484] on button at bounding box center [909, 486] width 7 height 7
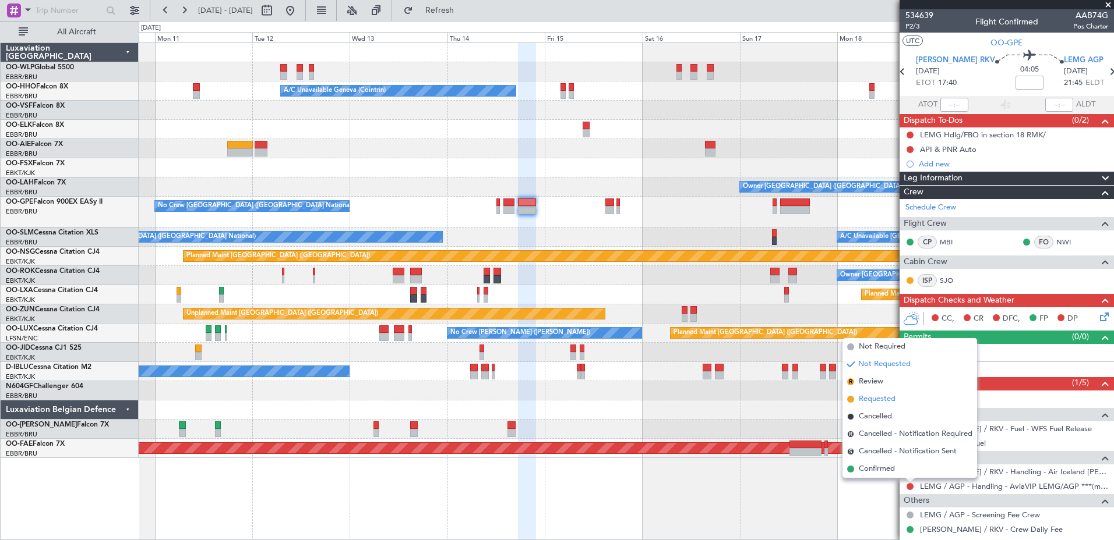
click at [876, 399] on span "Requested" at bounding box center [876, 400] width 37 height 12
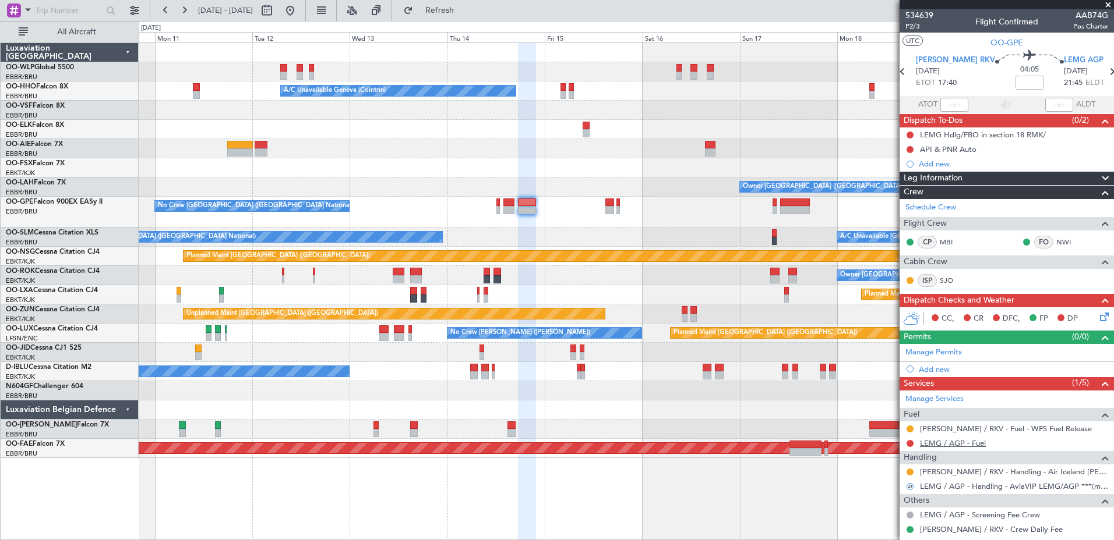
click at [960, 441] on link "LEMG / AGP - Fuel" at bounding box center [953, 444] width 66 height 10
click at [909, 429] on button at bounding box center [909, 429] width 7 height 7
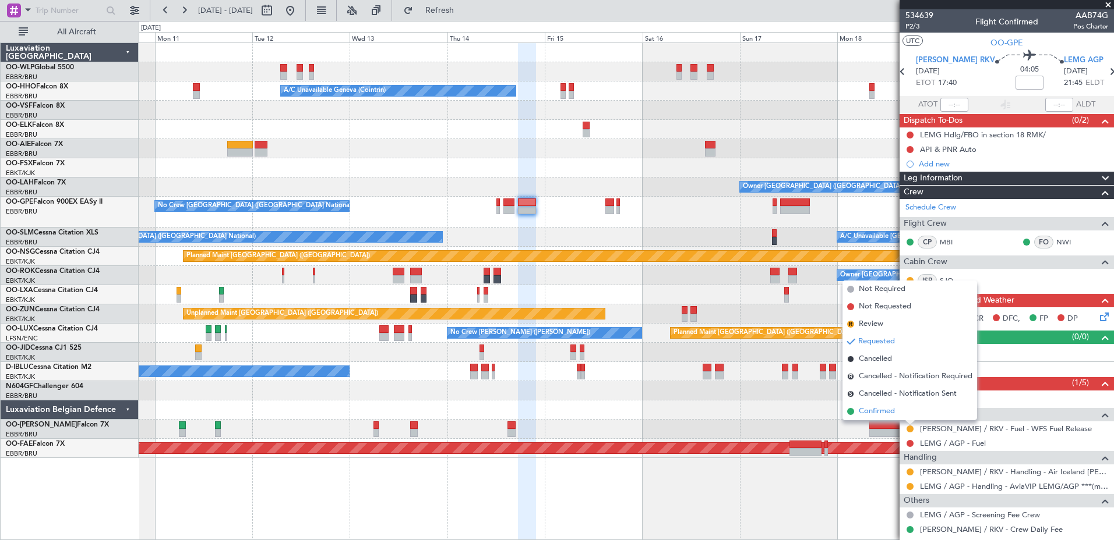
click at [880, 410] on span "Confirmed" at bounding box center [876, 412] width 36 height 12
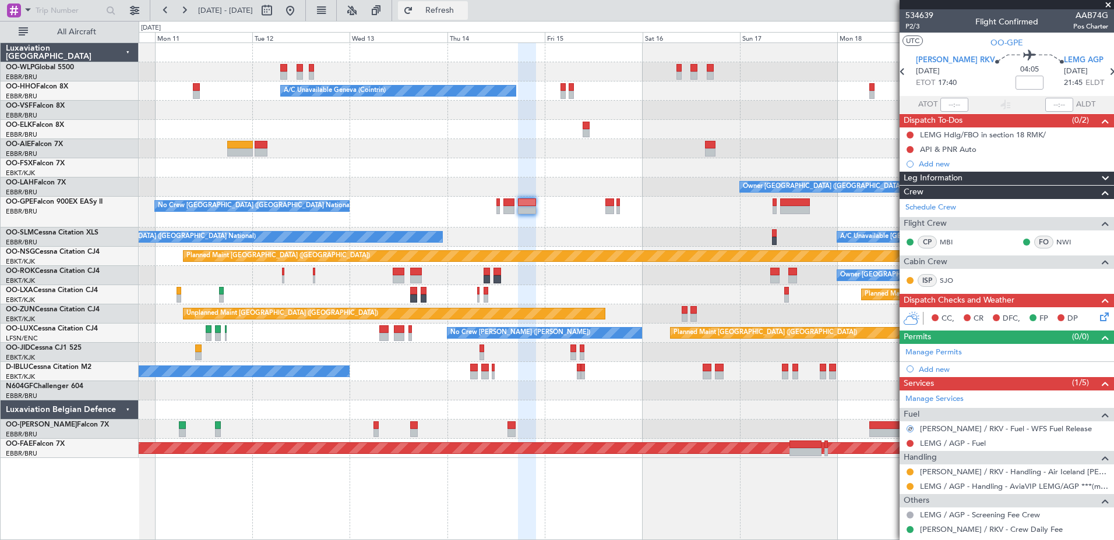
click at [468, 16] on button "Refresh" at bounding box center [433, 10] width 70 height 19
click at [665, 117] on div at bounding box center [626, 110] width 974 height 19
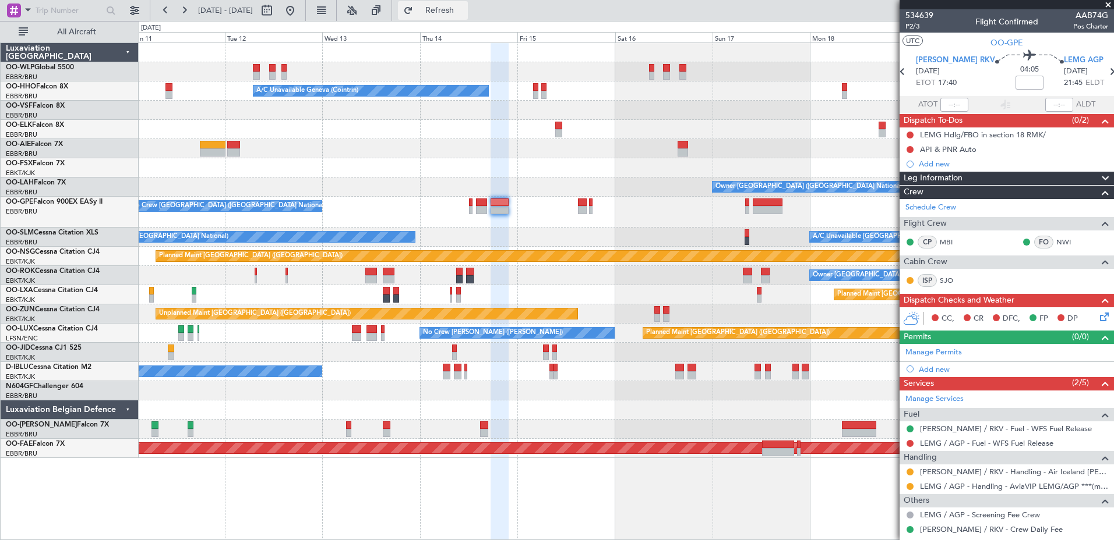
click at [463, 6] on span "Refresh" at bounding box center [439, 10] width 49 height 8
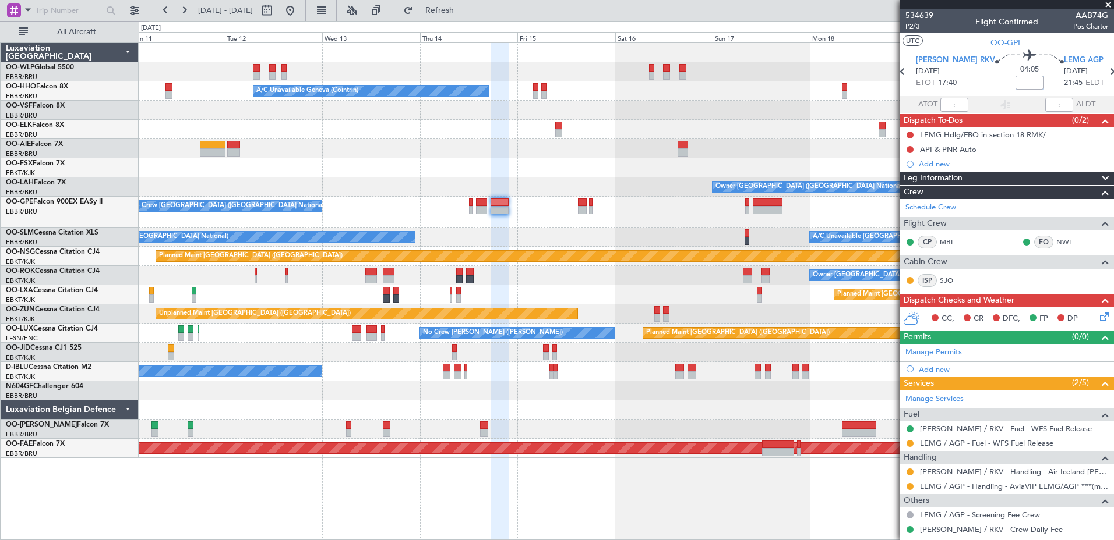
click at [1015, 79] on input at bounding box center [1029, 83] width 28 height 14
type input "+00:20"
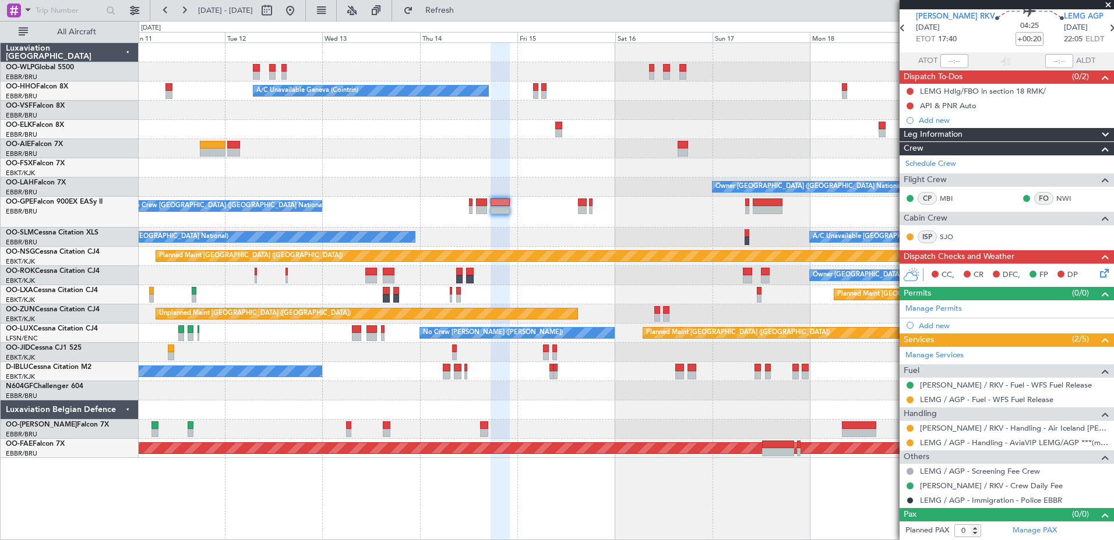
click at [1097, 271] on icon at bounding box center [1101, 271] width 9 height 9
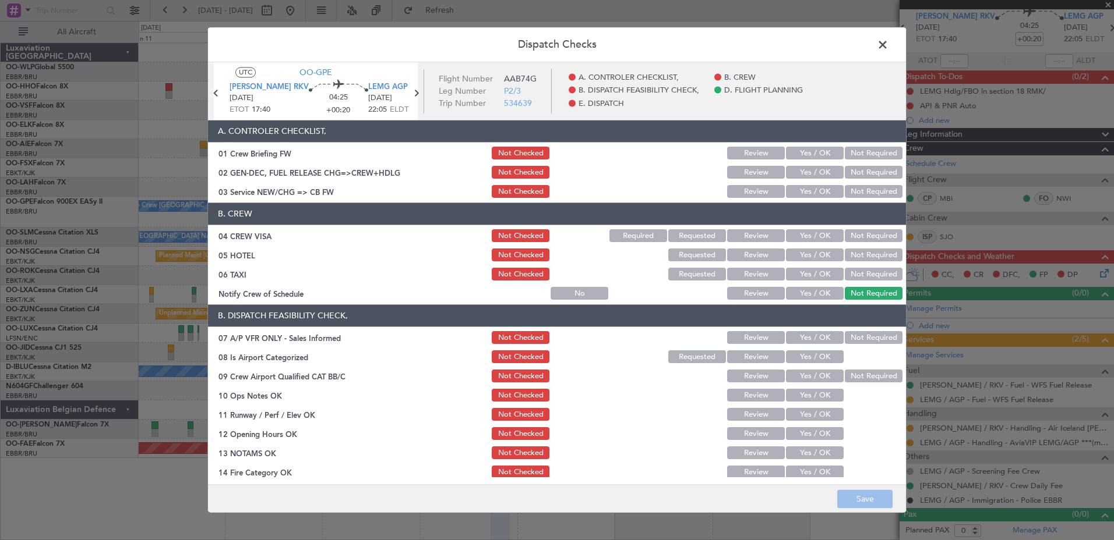
click at [821, 296] on button "Yes / OK" at bounding box center [815, 294] width 58 height 13
click at [857, 276] on button "Not Required" at bounding box center [874, 274] width 58 height 13
drag, startPoint x: 867, startPoint y: 260, endPoint x: 867, endPoint y: 254, distance: 5.9
click at [867, 257] on button "Not Required" at bounding box center [874, 255] width 58 height 13
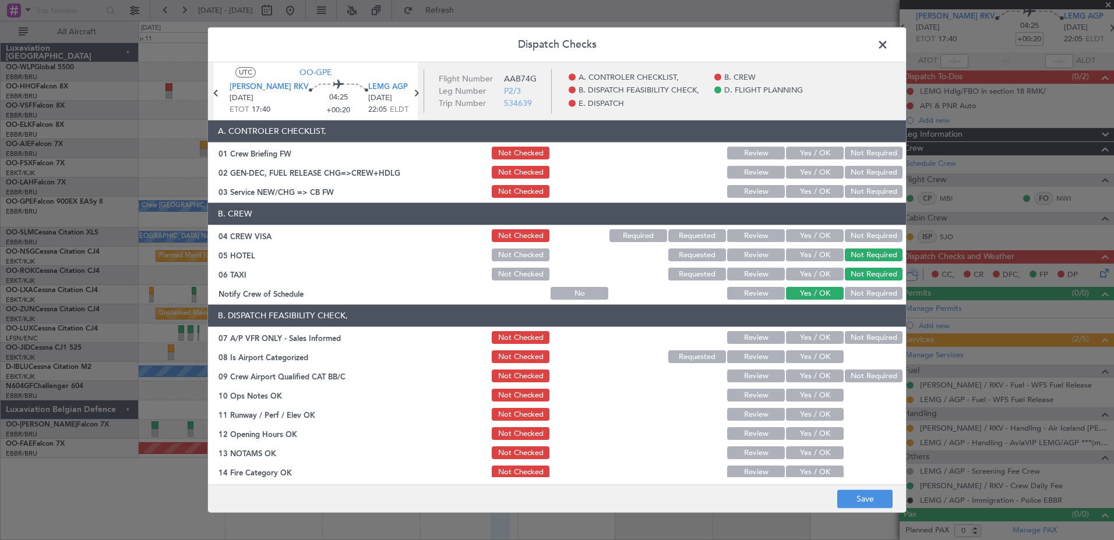
click at [868, 235] on button "Not Required" at bounding box center [874, 236] width 58 height 13
click at [793, 184] on div "Yes / OK" at bounding box center [813, 192] width 59 height 16
click at [811, 190] on button "Yes / OK" at bounding box center [815, 192] width 58 height 13
click at [867, 335] on button "Not Required" at bounding box center [874, 338] width 58 height 13
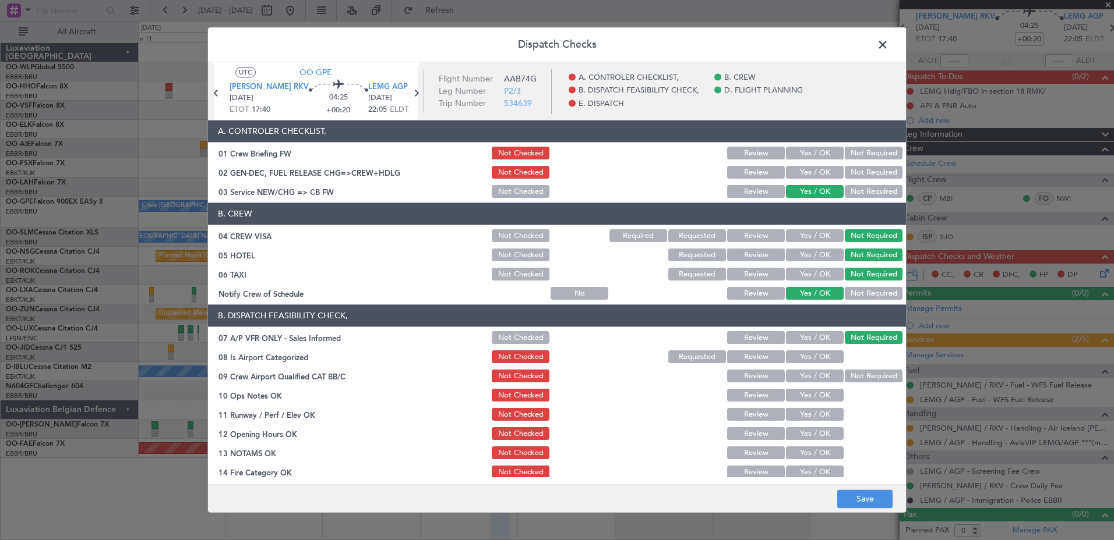
click at [822, 355] on button "Yes / OK" at bounding box center [815, 357] width 58 height 13
drag, startPoint x: 854, startPoint y: 378, endPoint x: 845, endPoint y: 386, distance: 12.8
click at [855, 378] on button "Not Required" at bounding box center [874, 376] width 58 height 13
click at [828, 396] on button "Yes / OK" at bounding box center [815, 396] width 58 height 13
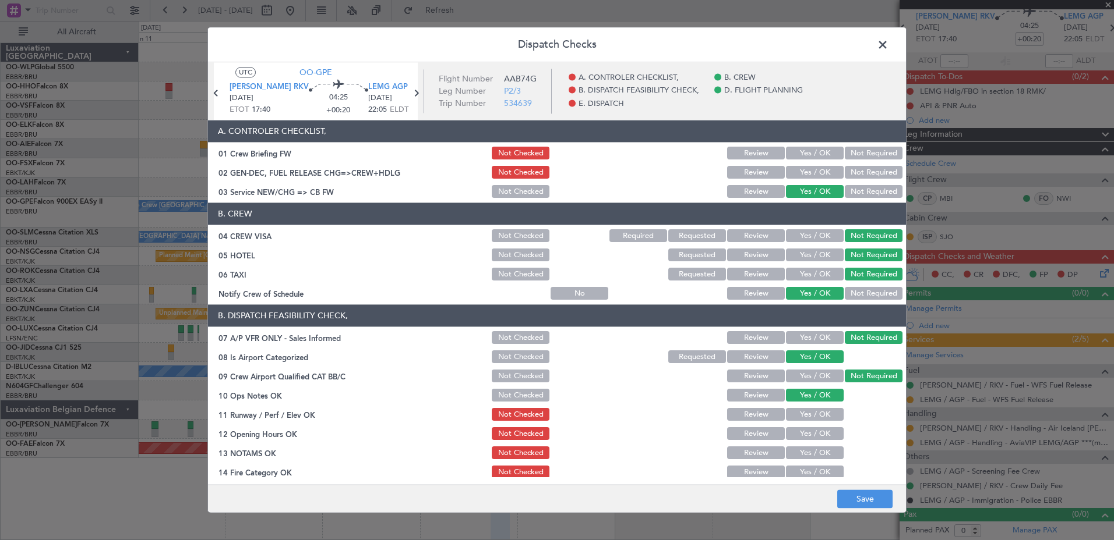
click at [822, 420] on button "Yes / OK" at bounding box center [815, 415] width 58 height 13
click at [820, 434] on button "Yes / OK" at bounding box center [815, 434] width 58 height 13
click at [821, 448] on button "Yes / OK" at bounding box center [815, 453] width 58 height 13
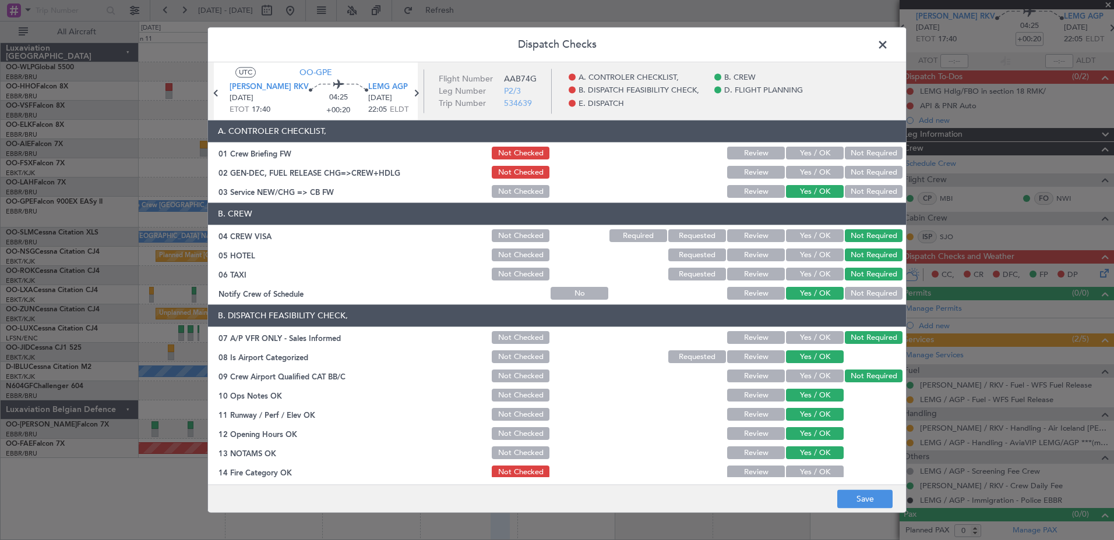
click at [817, 468] on button "Yes / OK" at bounding box center [815, 473] width 58 height 13
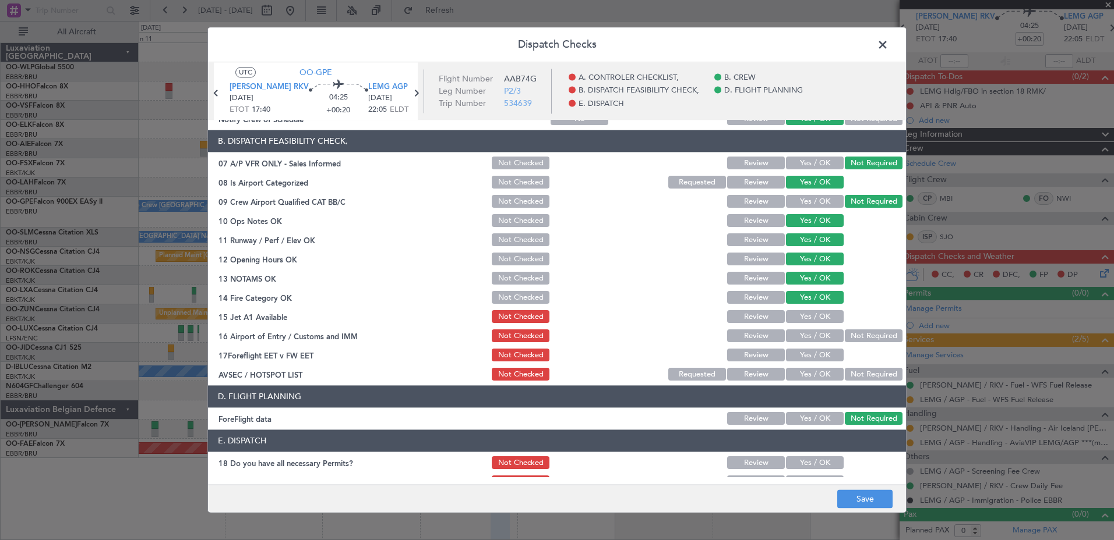
click at [814, 314] on button "Yes / OK" at bounding box center [815, 317] width 58 height 13
click at [848, 336] on button "Not Required" at bounding box center [874, 336] width 58 height 13
click at [825, 355] on button "Yes / OK" at bounding box center [815, 355] width 58 height 13
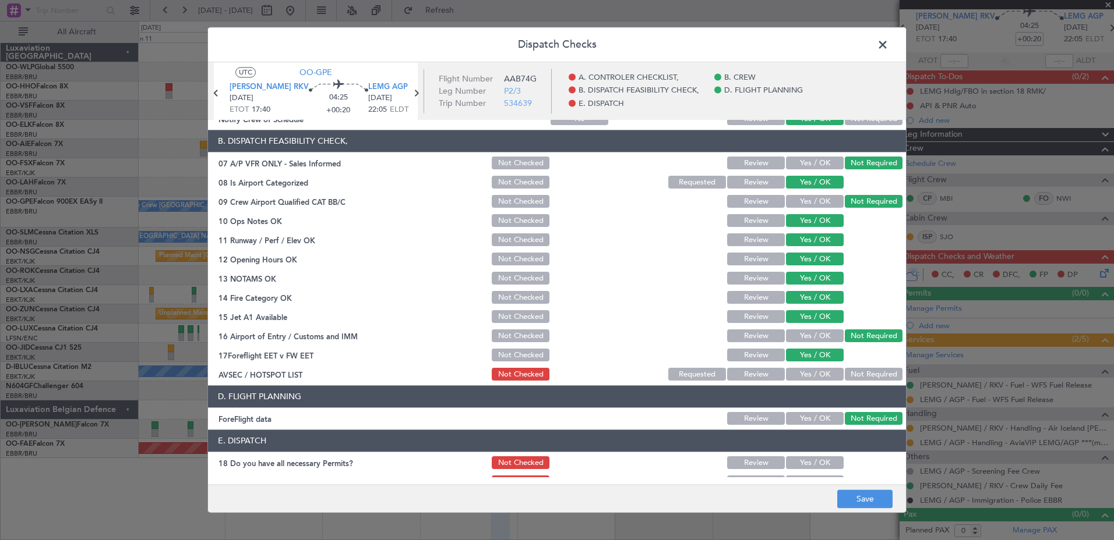
click at [855, 377] on button "Not Required" at bounding box center [874, 375] width 58 height 13
click at [863, 496] on button "Save" at bounding box center [864, 499] width 55 height 19
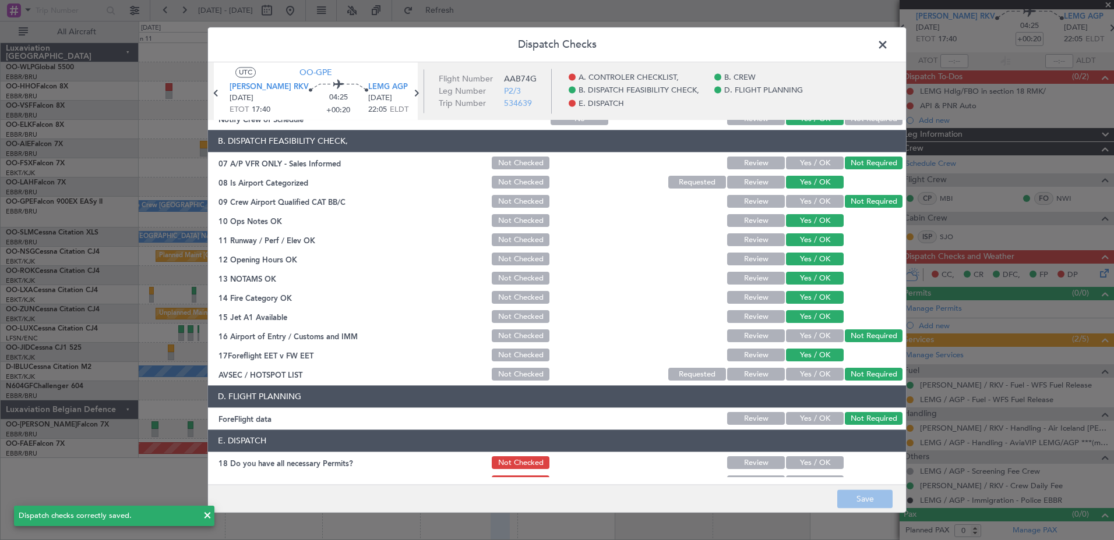
click at [888, 45] on span at bounding box center [888, 47] width 0 height 23
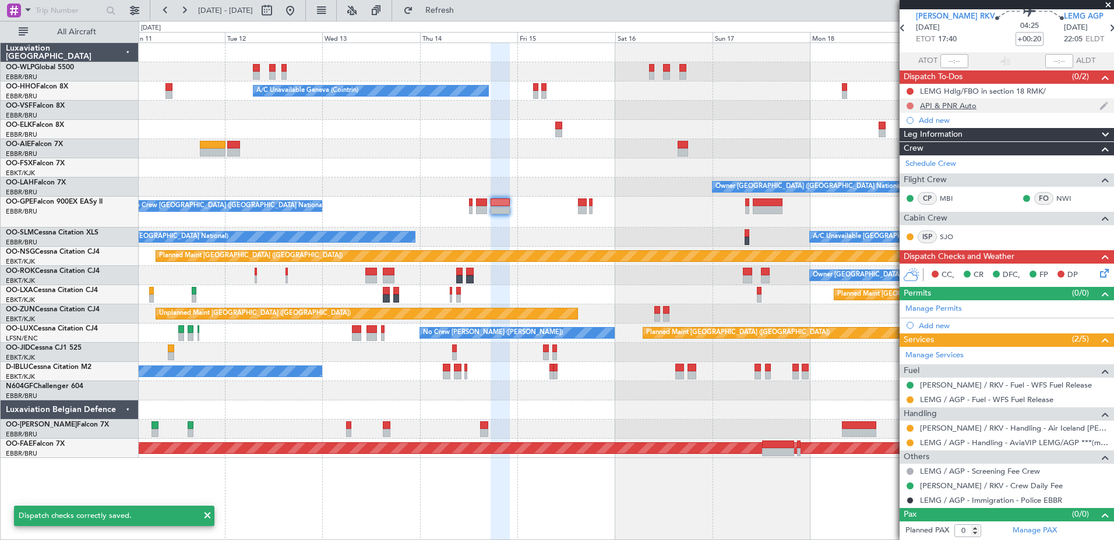
click at [908, 104] on button at bounding box center [909, 106] width 7 height 7
click at [900, 159] on span "Completed" at bounding box center [915, 157] width 38 height 12
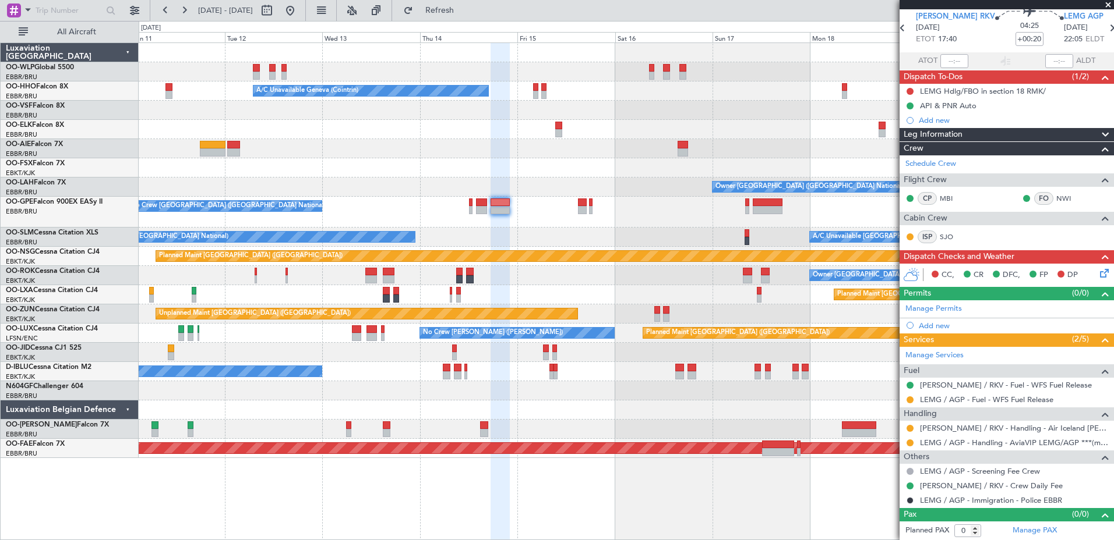
scroll to position [0, 0]
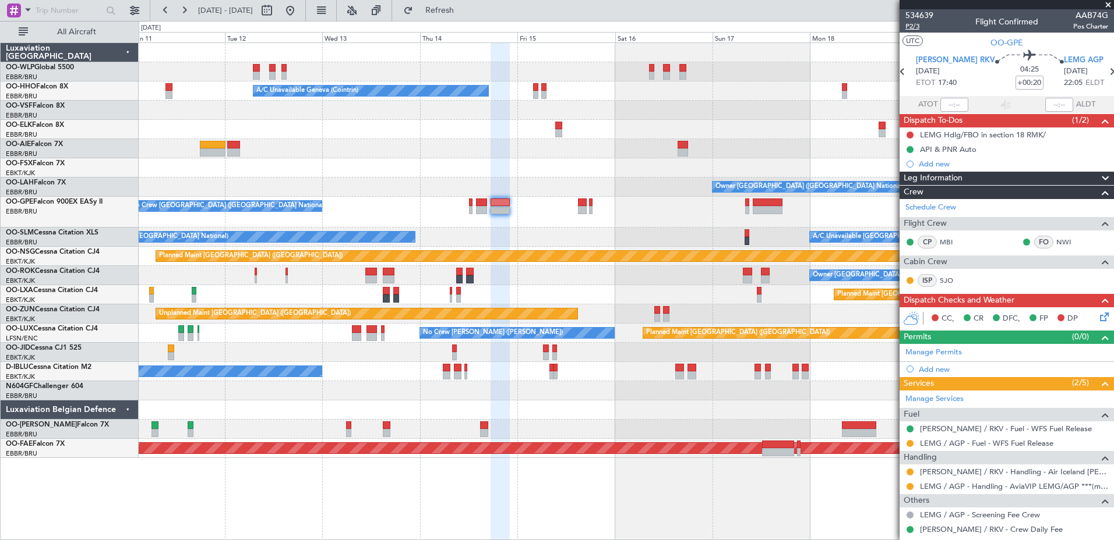
click at [914, 28] on span "P2/3" at bounding box center [919, 27] width 28 height 10
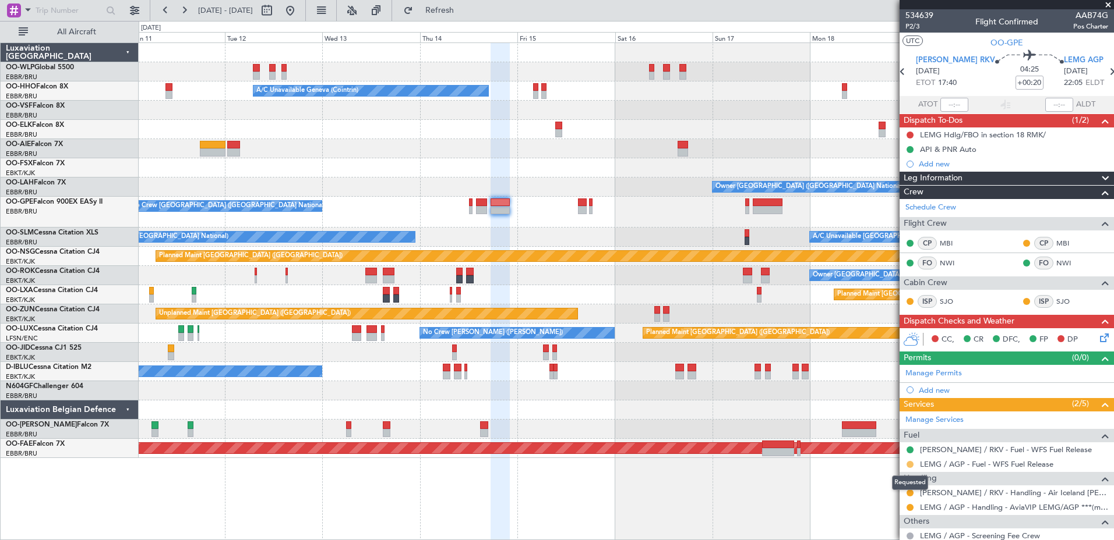
click at [909, 464] on button at bounding box center [909, 464] width 7 height 7
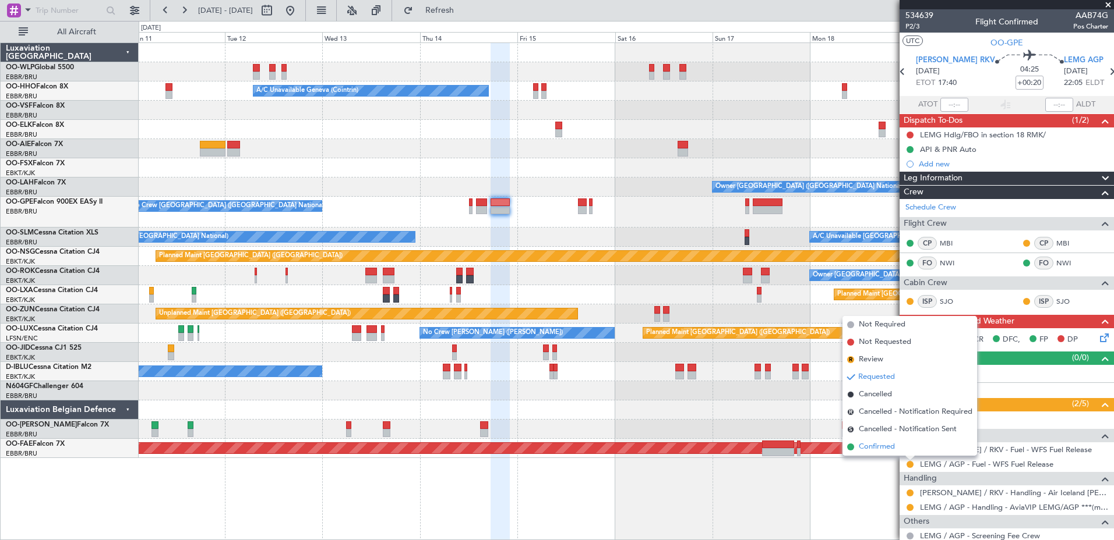
click at [890, 450] on span "Confirmed" at bounding box center [876, 447] width 36 height 12
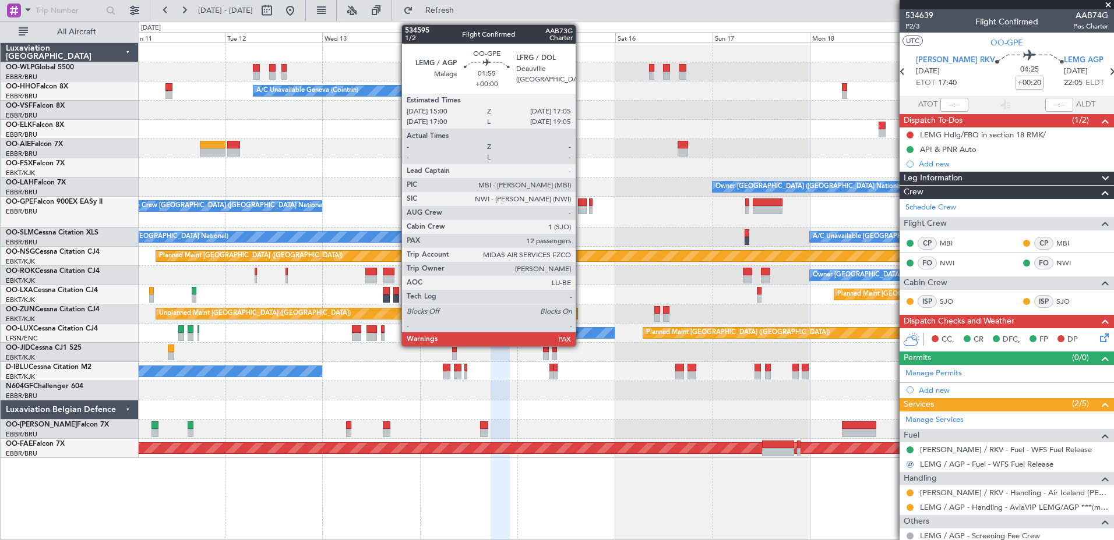
click at [581, 206] on div at bounding box center [582, 203] width 9 height 8
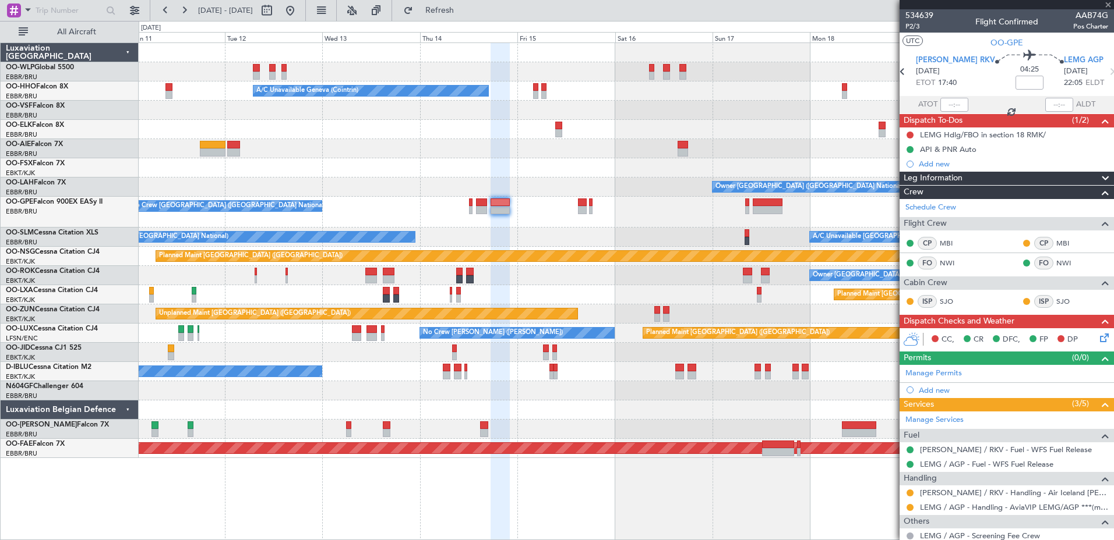
type input "12"
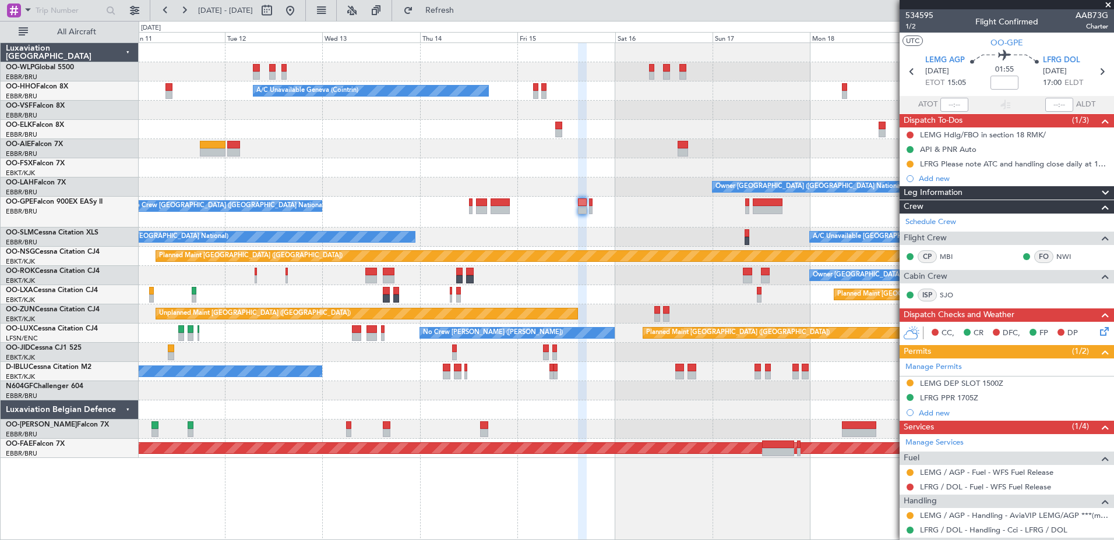
click at [910, 386] on mat-tooltip-component "Requested" at bounding box center [910, 401] width 52 height 31
click at [909, 385] on button at bounding box center [909, 383] width 7 height 7
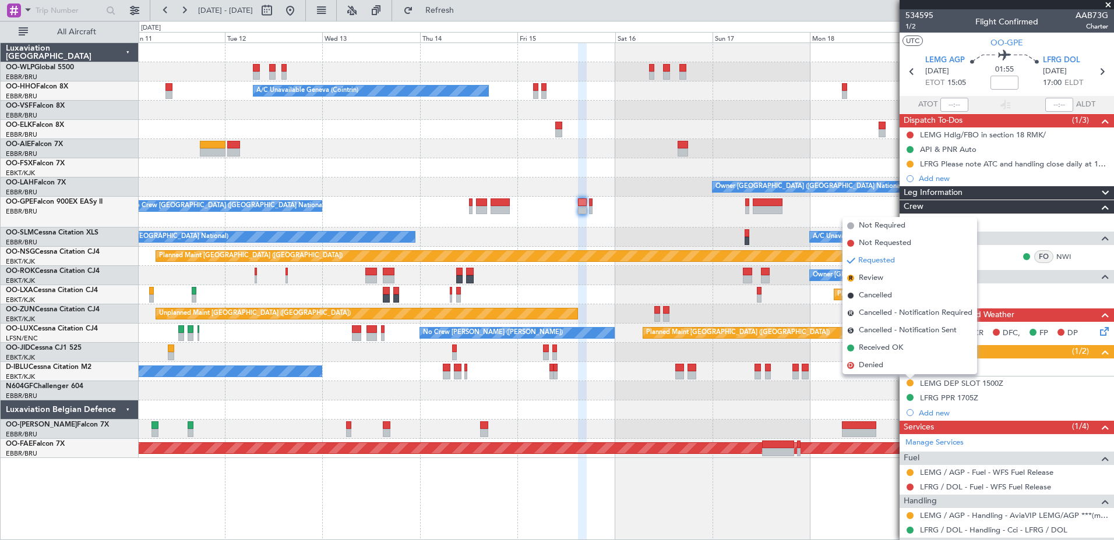
click at [811, 414] on div at bounding box center [626, 410] width 974 height 19
click at [912, 473] on button at bounding box center [909, 472] width 7 height 7
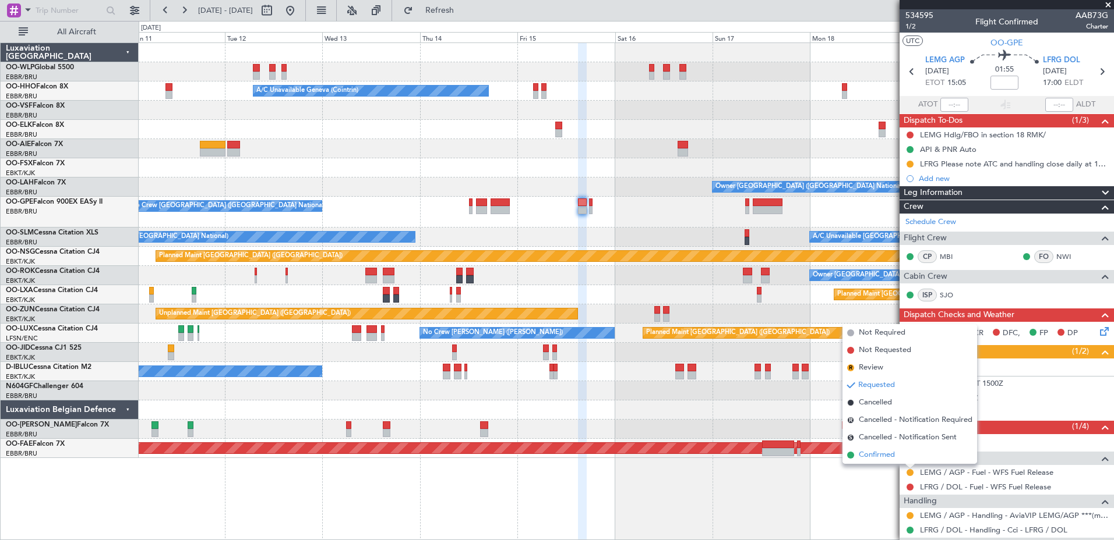
click at [871, 457] on span "Confirmed" at bounding box center [876, 456] width 36 height 12
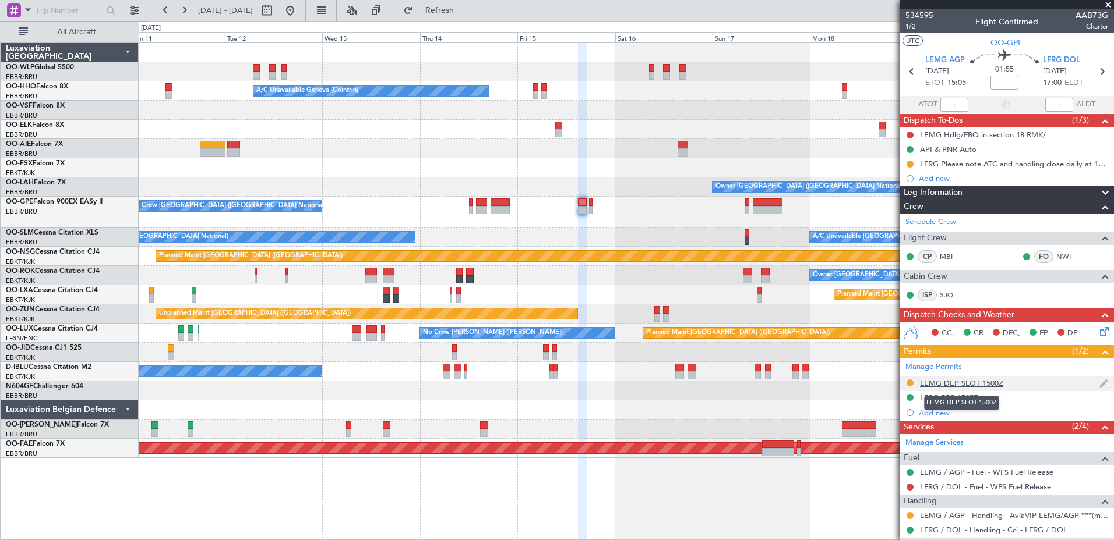
click at [985, 380] on div "LEMG DEP SLOT 1500Z" at bounding box center [961, 384] width 83 height 10
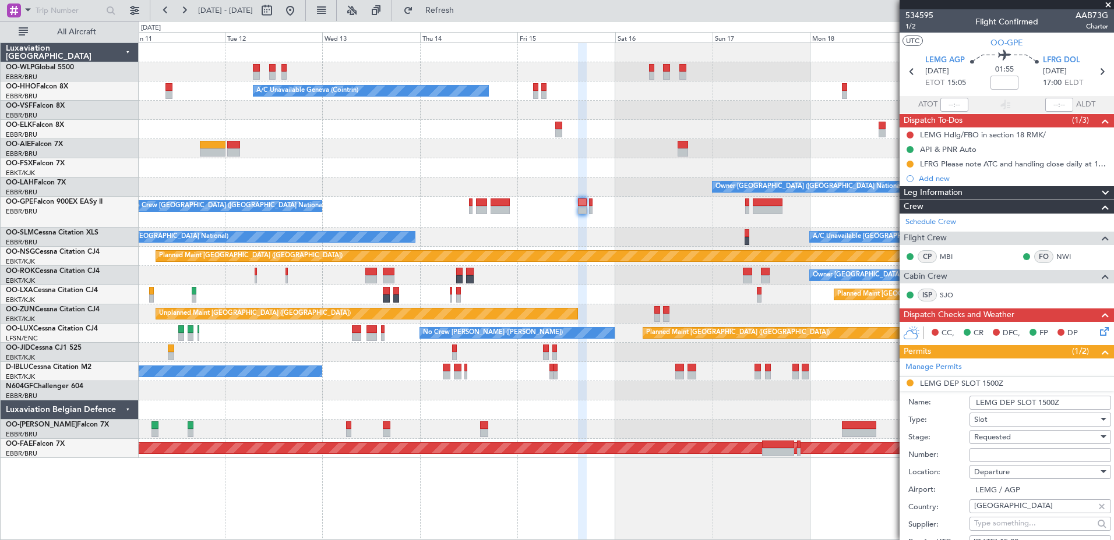
scroll to position [116, 0]
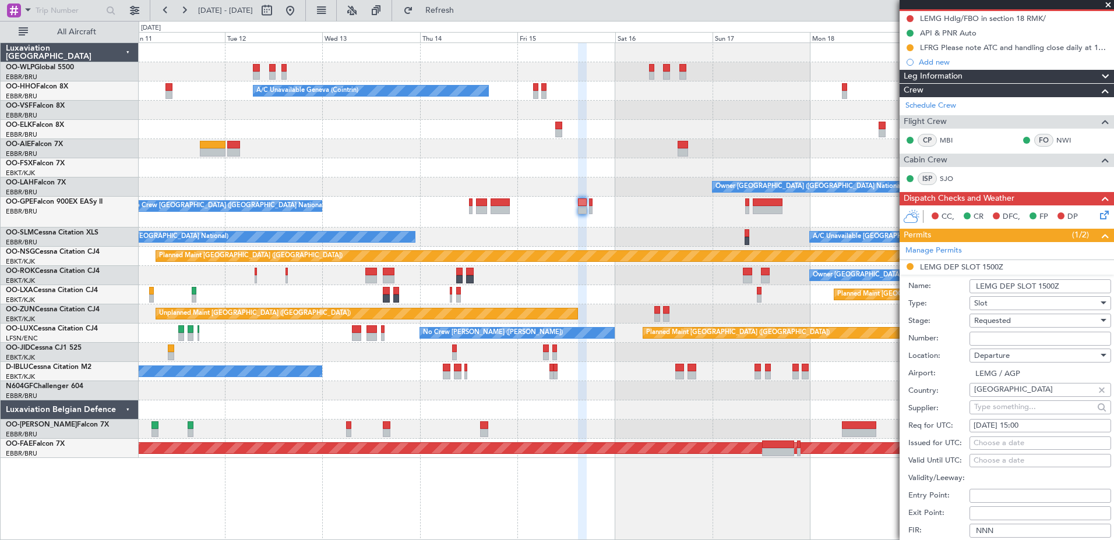
click at [995, 425] on div "15/08/2025 15:00" at bounding box center [1039, 427] width 133 height 12
select select "8"
select select "2025"
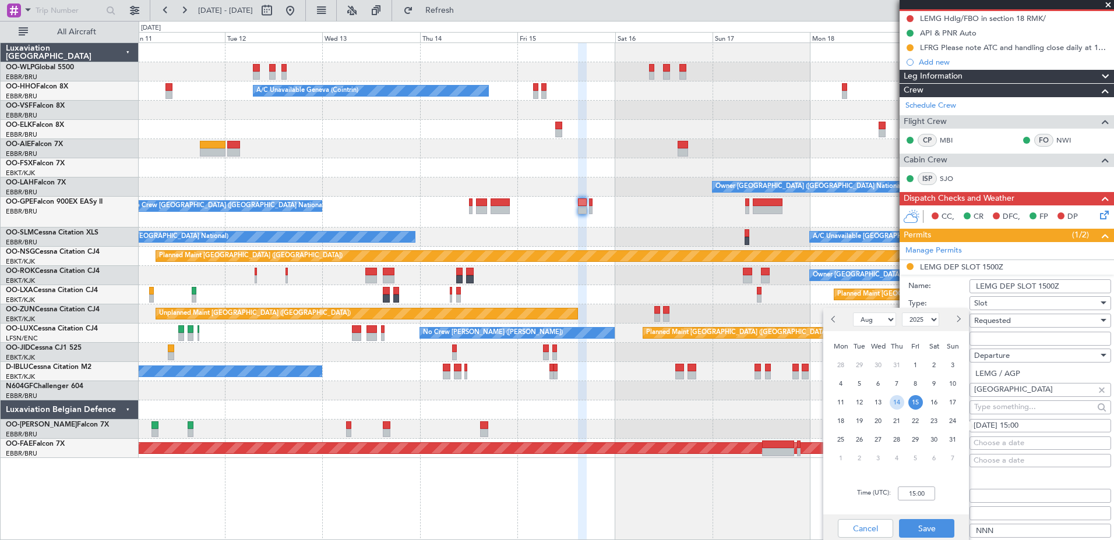
click at [891, 405] on span "14" at bounding box center [896, 402] width 15 height 15
click at [928, 490] on input "00:00" at bounding box center [916, 494] width 37 height 14
type input "22:10"
click at [947, 530] on button "Save" at bounding box center [926, 529] width 55 height 19
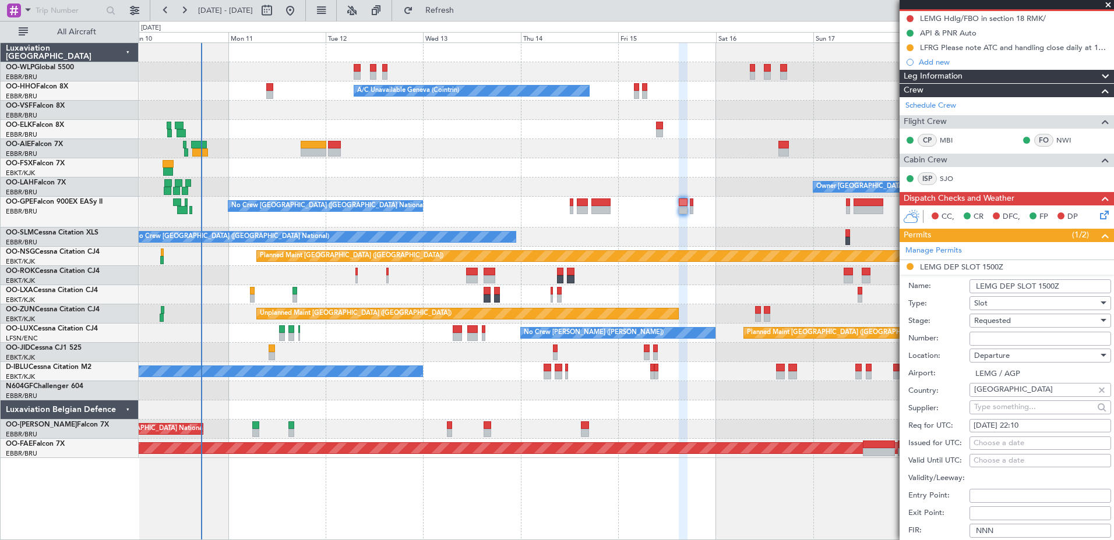
click at [467, 169] on div at bounding box center [626, 167] width 974 height 19
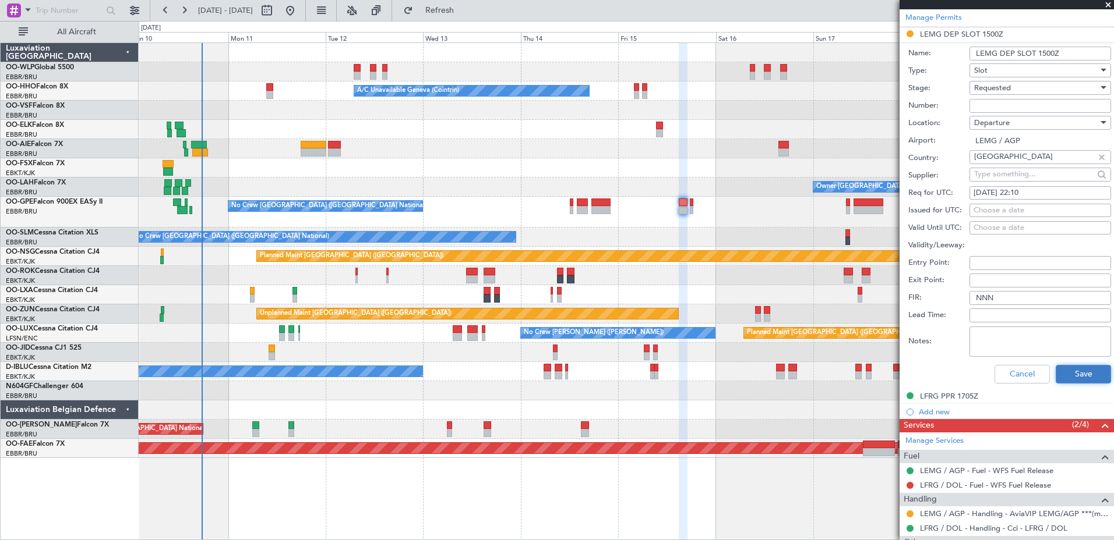
click at [1079, 368] on button "Save" at bounding box center [1082, 374] width 55 height 19
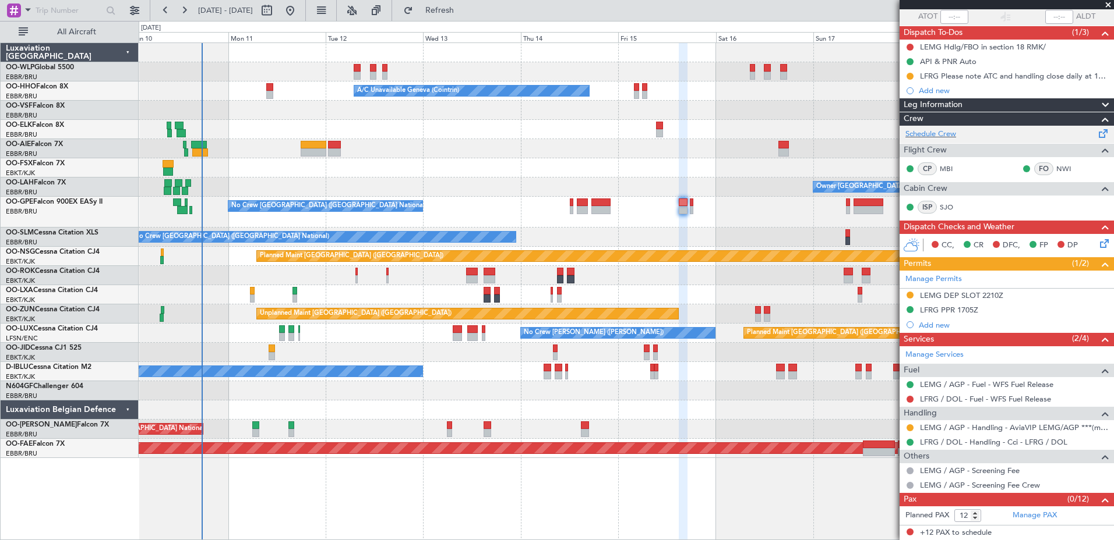
scroll to position [0, 0]
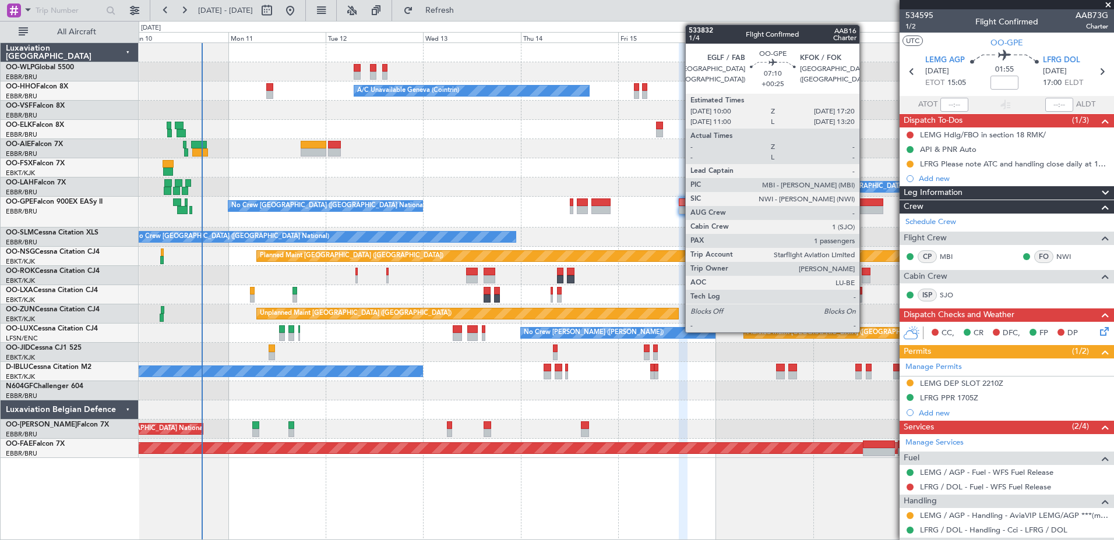
click at [870, 210] on div at bounding box center [868, 210] width 30 height 8
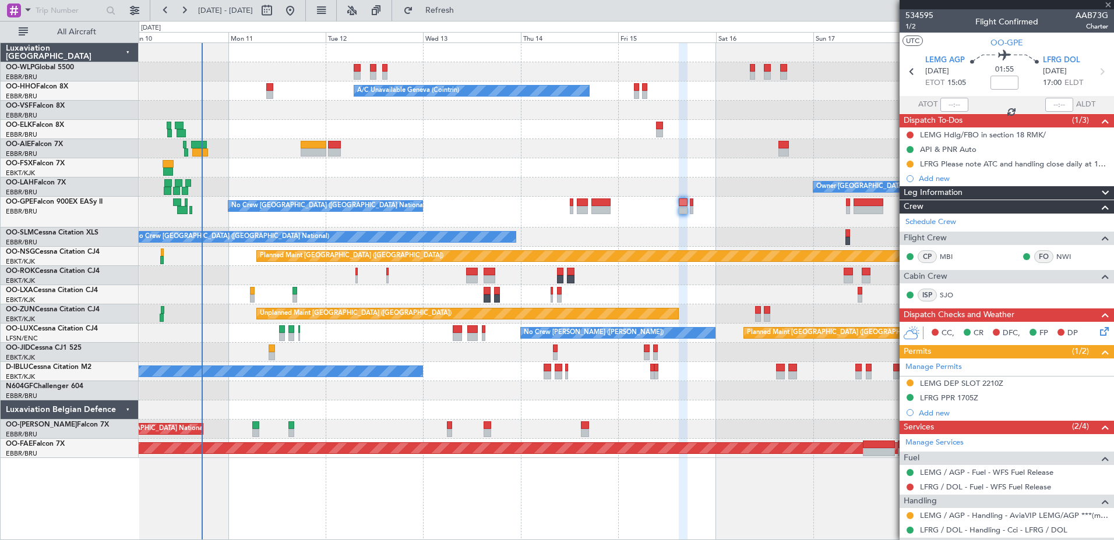
type input "+00:25"
type input "1"
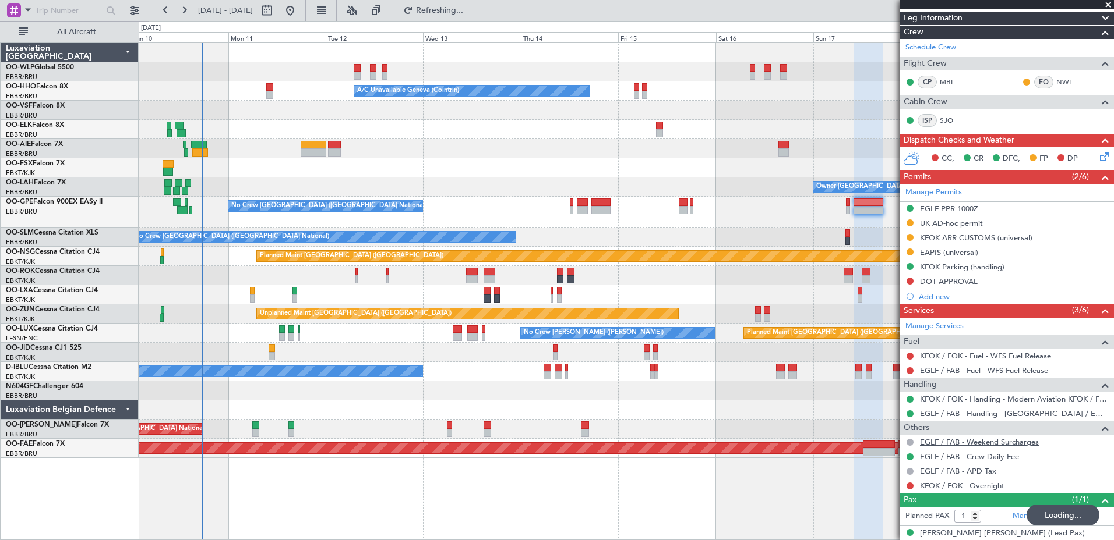
scroll to position [186, 0]
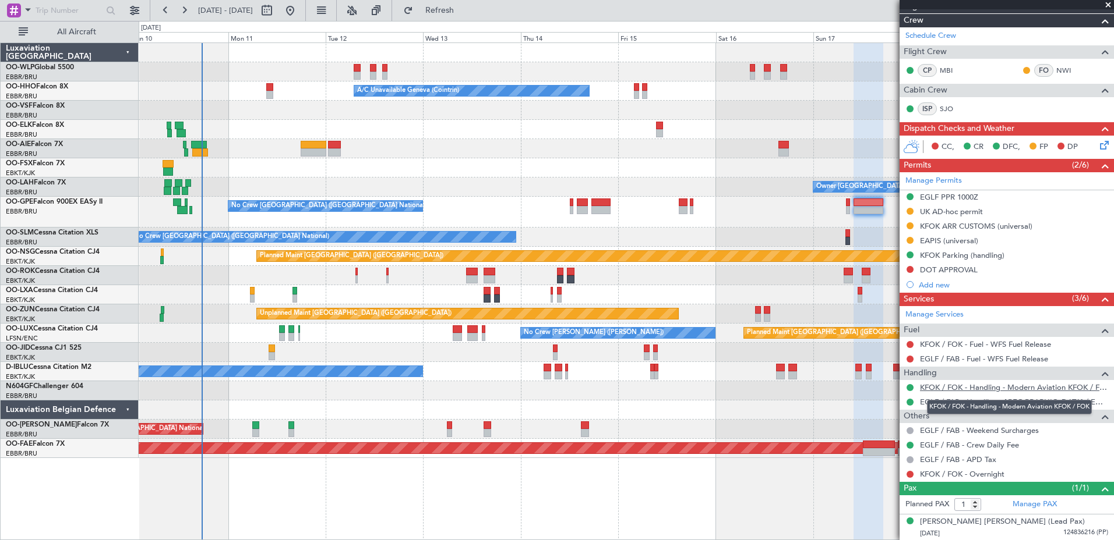
click at [954, 387] on link "KFOK / FOK - Handling - Modern Aviation KFOK / FOK" at bounding box center [1014, 388] width 188 height 10
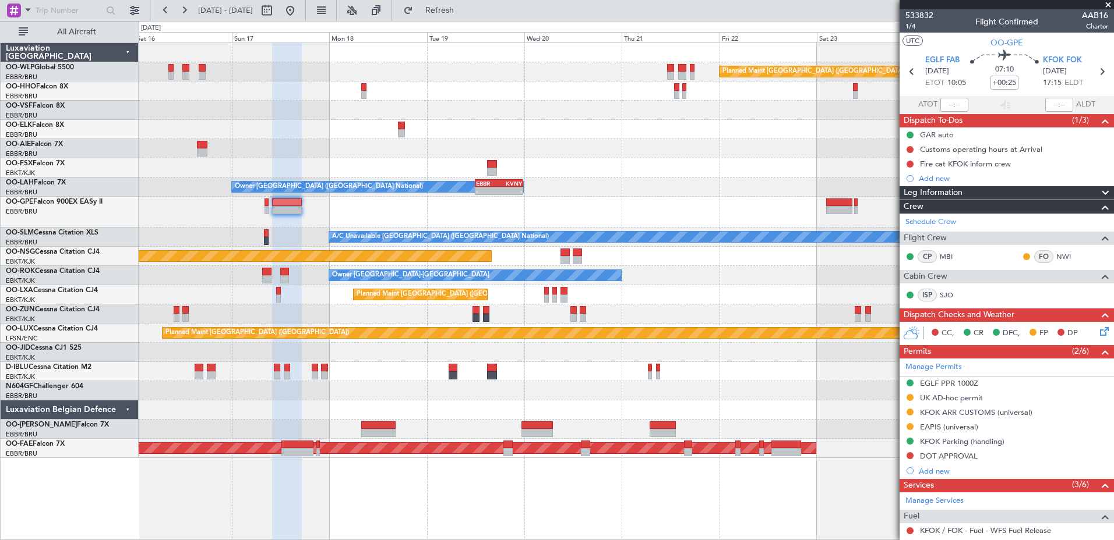
click at [119, 160] on div "Planned Maint Berlin (Brandenburg) A/C Unavailable Geneva (Cointrin) Owner Brus…" at bounding box center [557, 281] width 1114 height 520
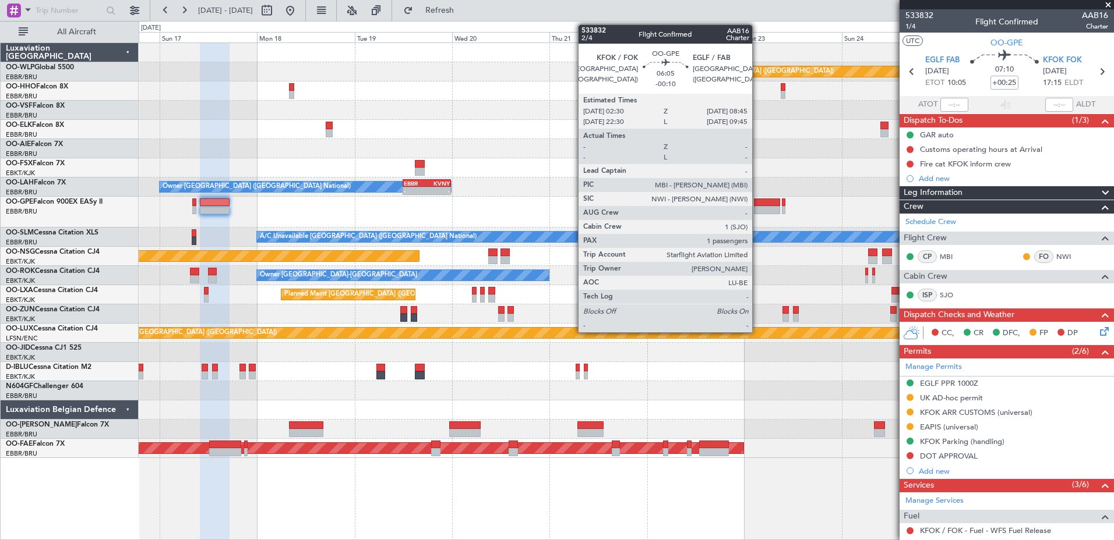
click at [757, 207] on div at bounding box center [767, 210] width 26 height 8
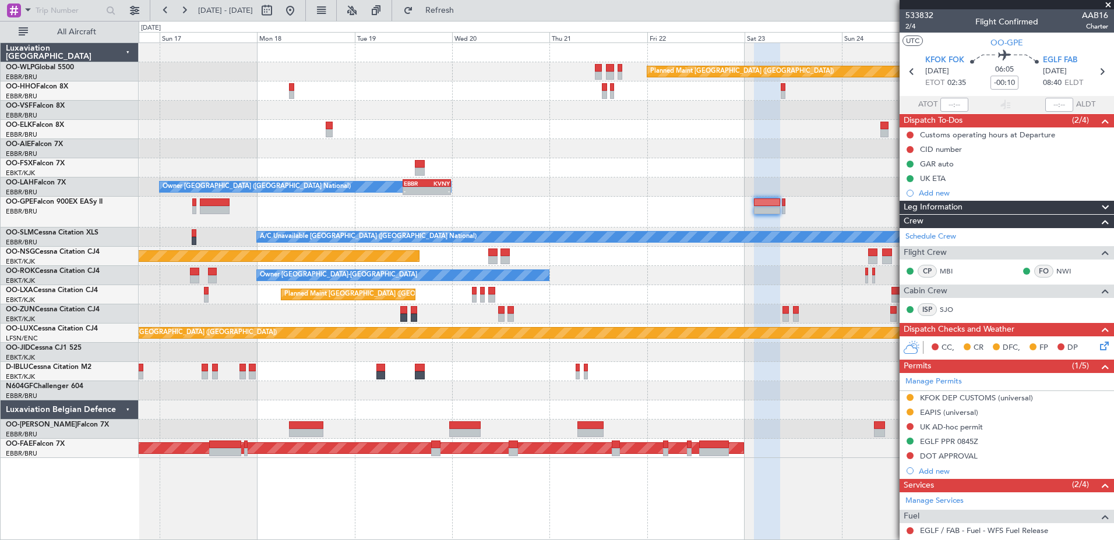
scroll to position [143, 0]
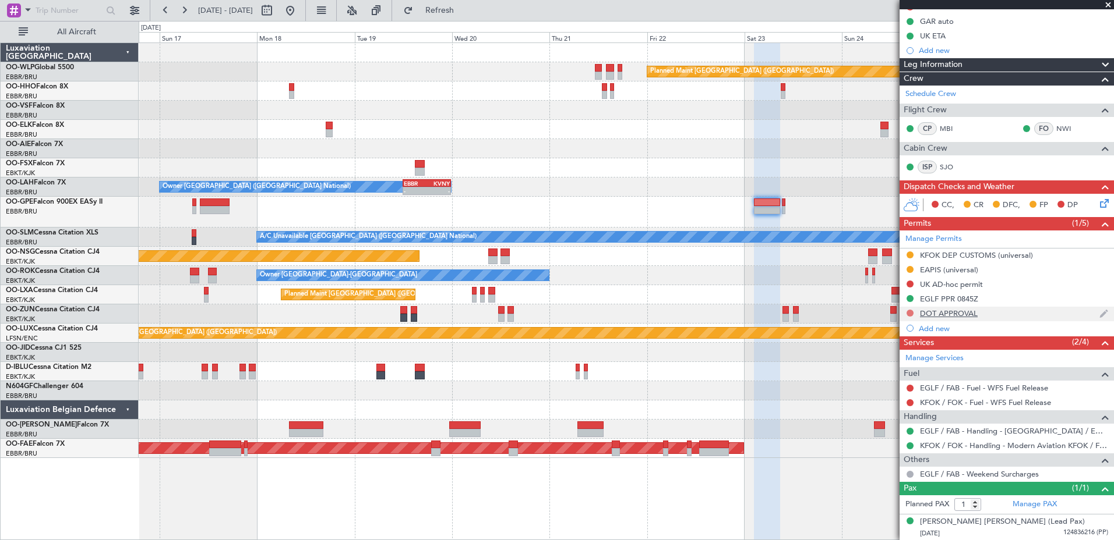
click at [910, 315] on button at bounding box center [909, 313] width 7 height 7
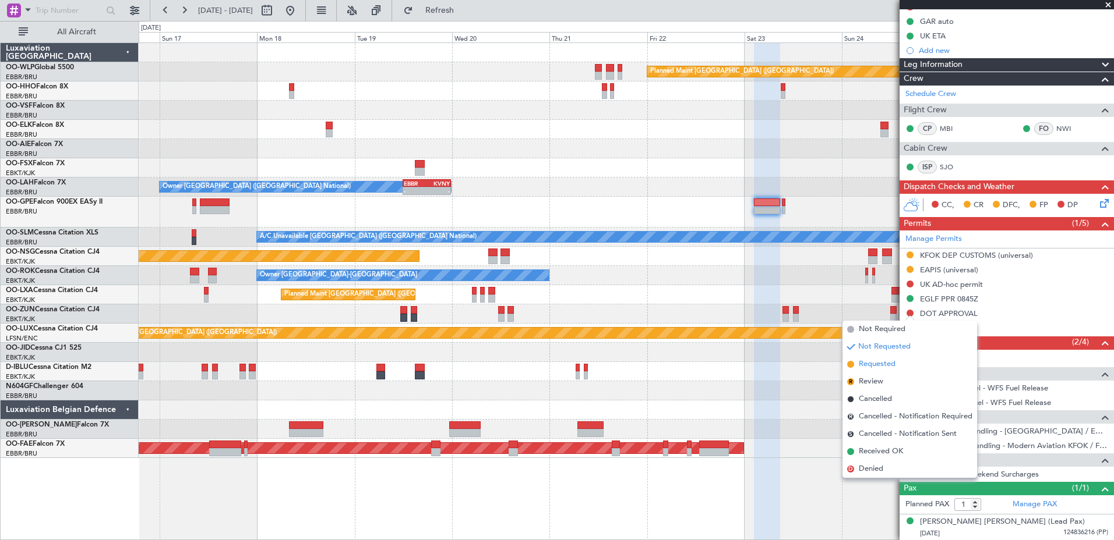
click at [875, 367] on span "Requested" at bounding box center [876, 365] width 37 height 12
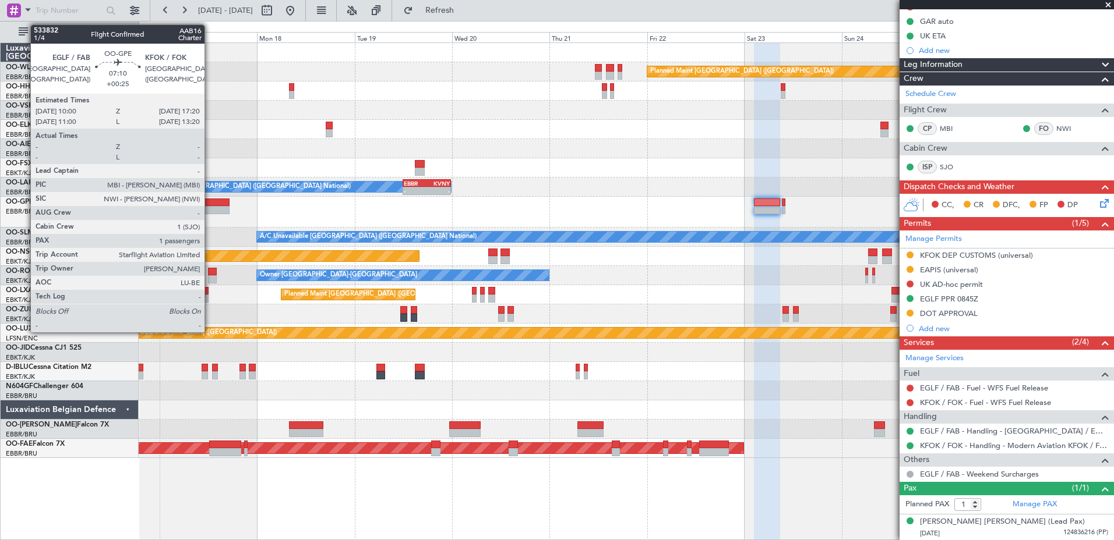
click at [210, 210] on div at bounding box center [215, 210] width 30 height 8
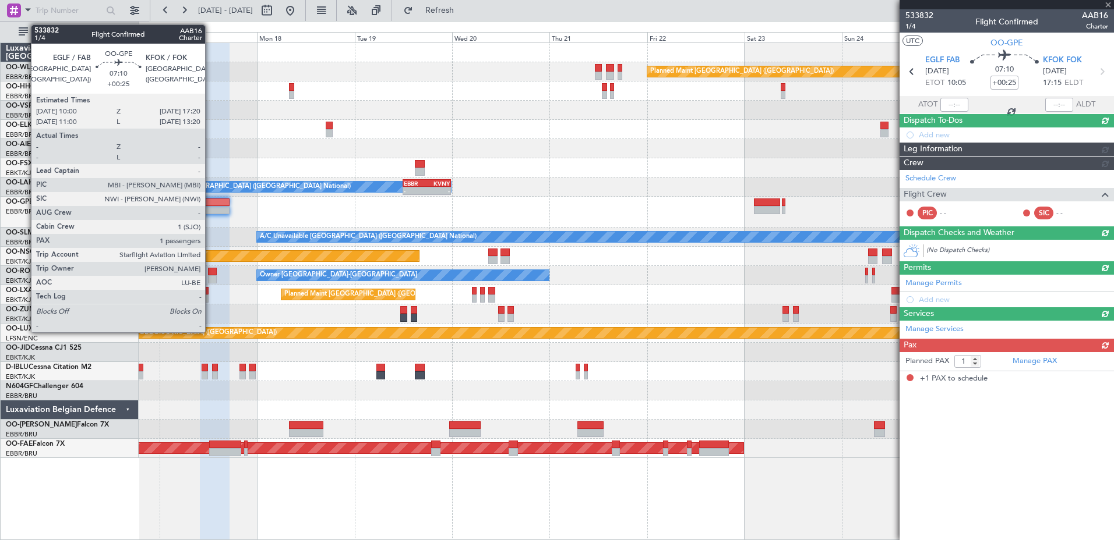
scroll to position [0, 0]
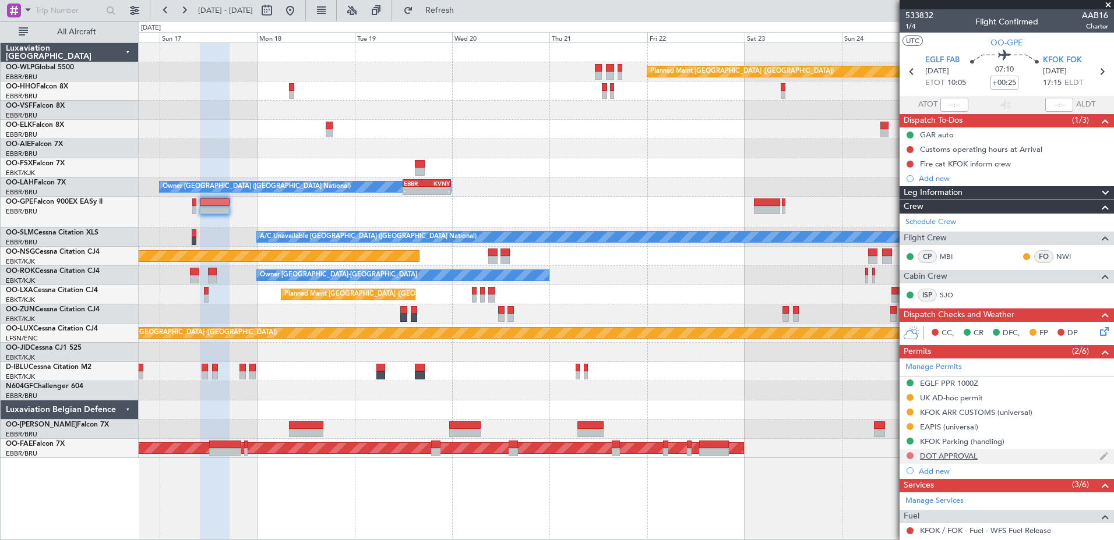
click at [909, 455] on button at bounding box center [909, 456] width 7 height 7
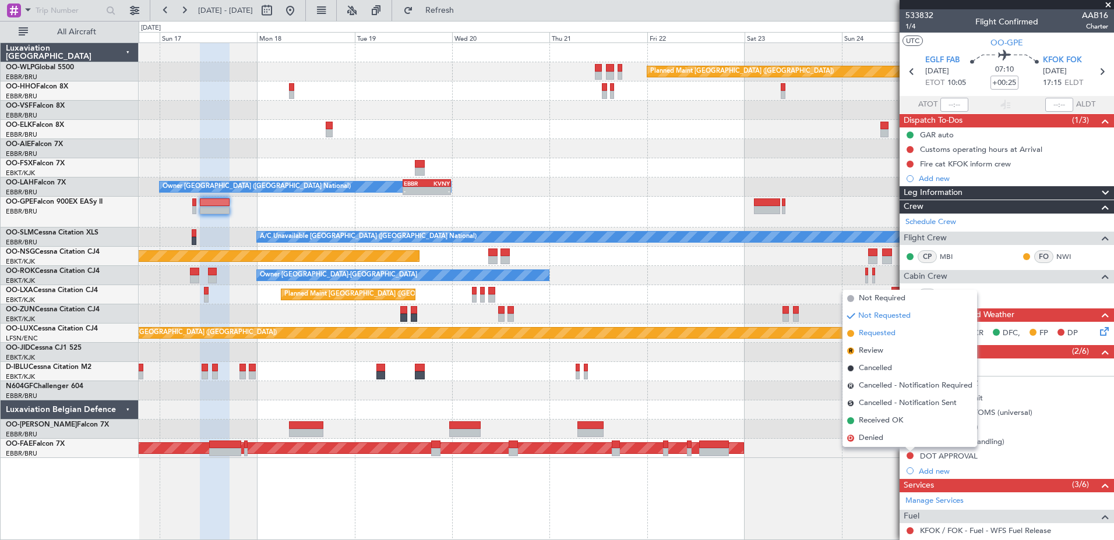
click at [867, 331] on span "Requested" at bounding box center [876, 334] width 37 height 12
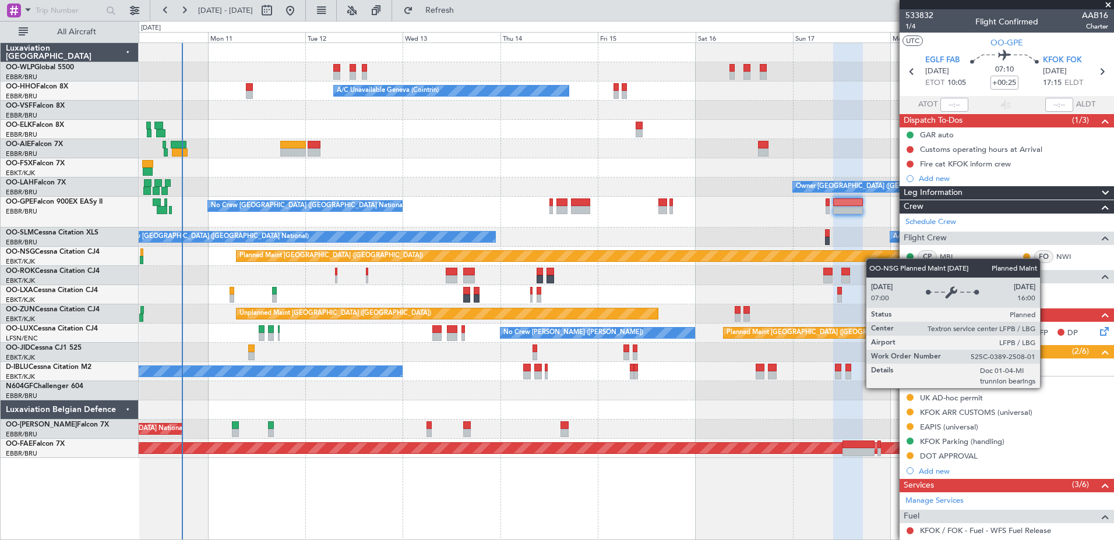
click at [872, 259] on div "Planned Maint Berlin (Brandenburg) A/C Unavailable Geneva (Cointrin) Planned Ma…" at bounding box center [626, 250] width 974 height 415
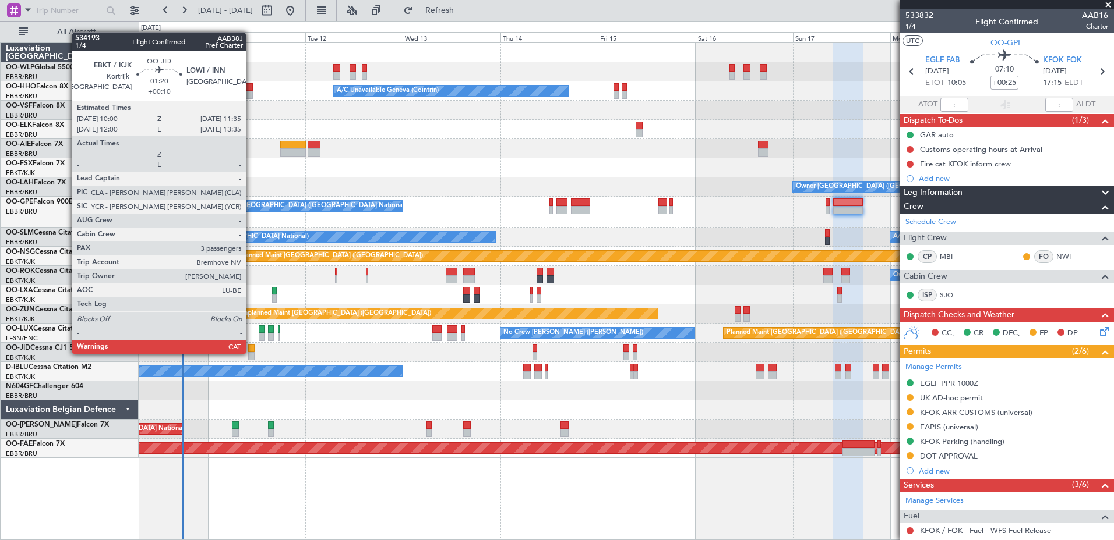
click at [251, 353] on div at bounding box center [251, 356] width 7 height 8
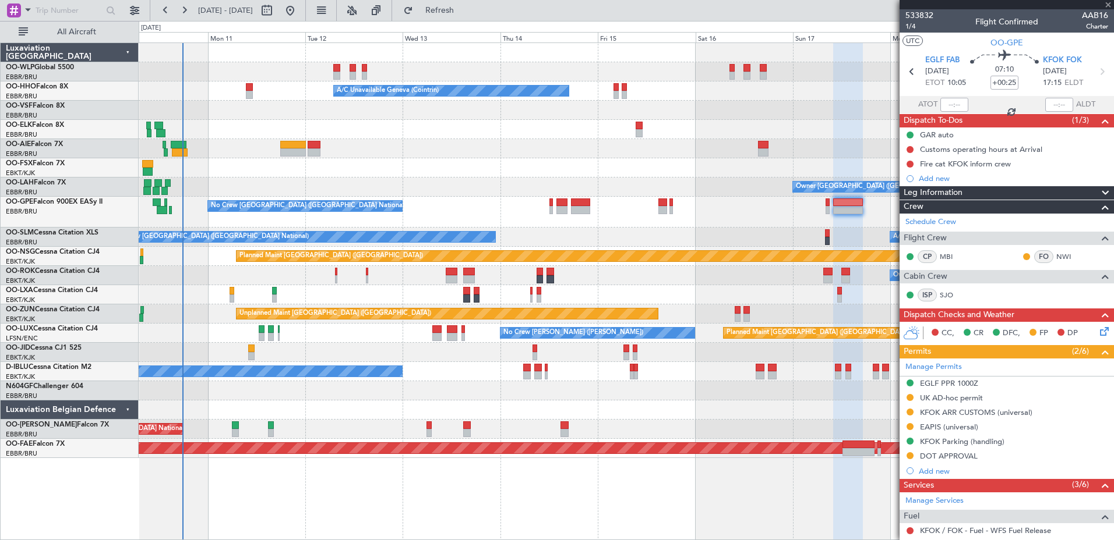
type input "+00:10"
type input "3"
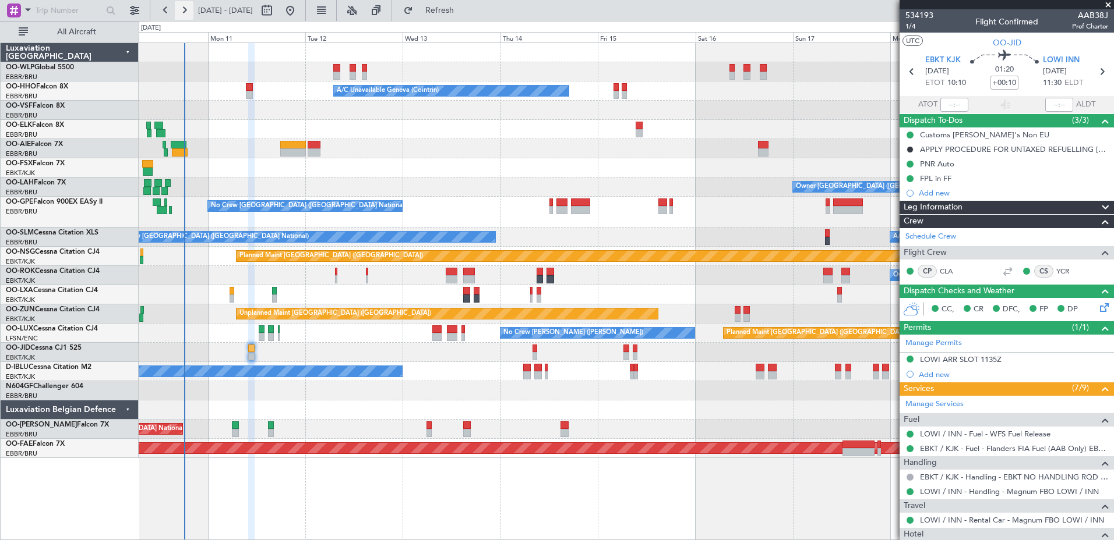
click at [186, 13] on button at bounding box center [184, 10] width 19 height 19
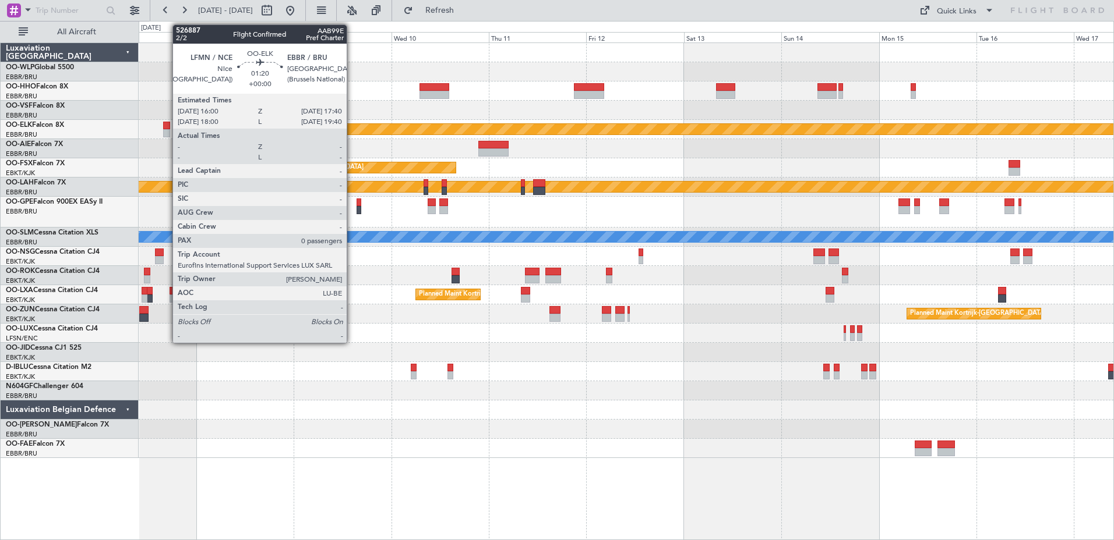
click at [167, 126] on div at bounding box center [166, 126] width 7 height 8
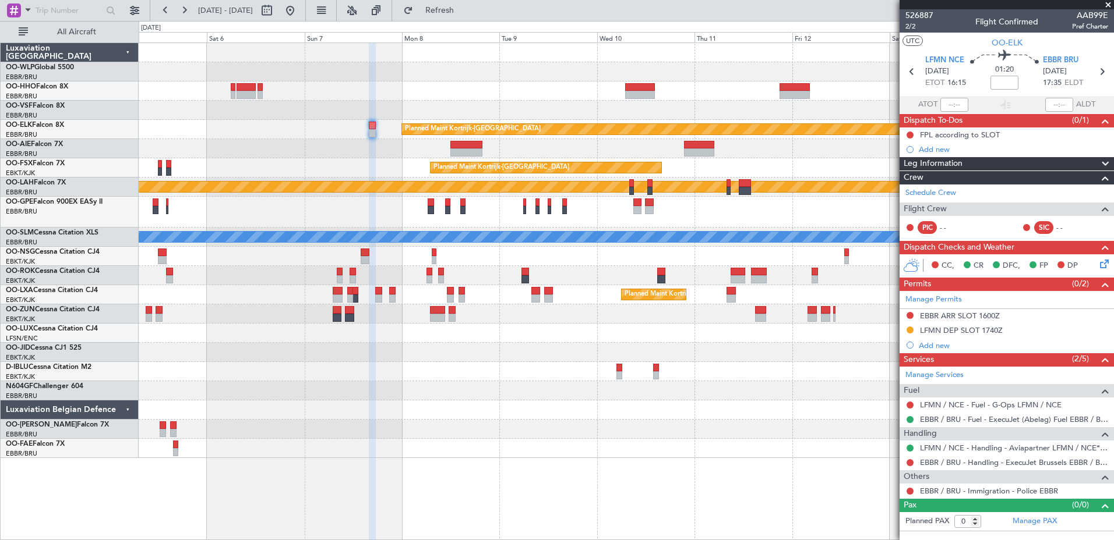
click at [610, 181] on div "Planned Maint Kortrijk-Wevelgem Planned Maint Kortrijk-Wevelgem Planned Maint A…" at bounding box center [626, 250] width 974 height 415
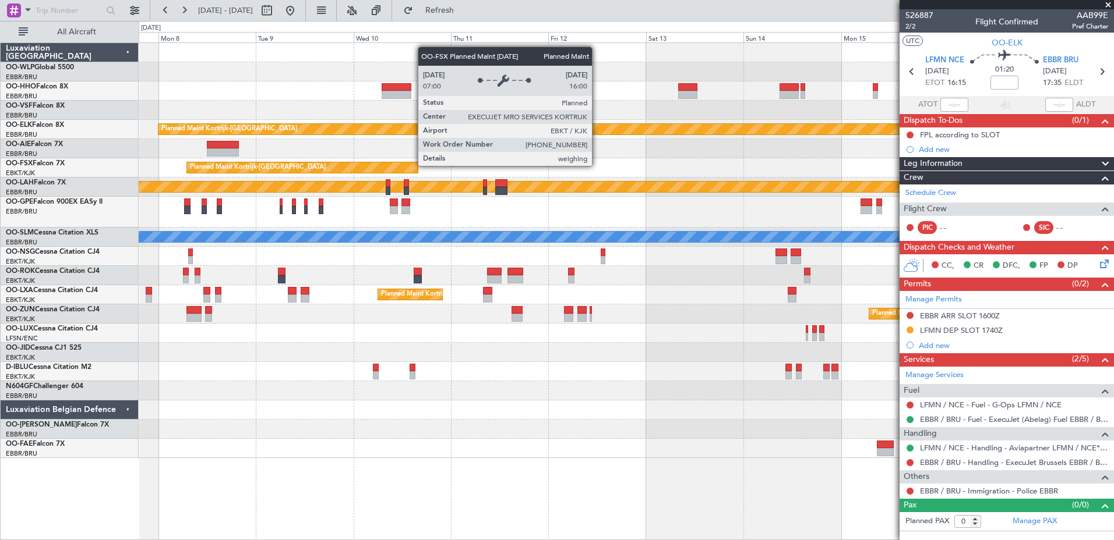
click at [305, 169] on div "Planned Maint Kortrijk-[GEOGRAPHIC_DATA]" at bounding box center [302, 167] width 231 height 10
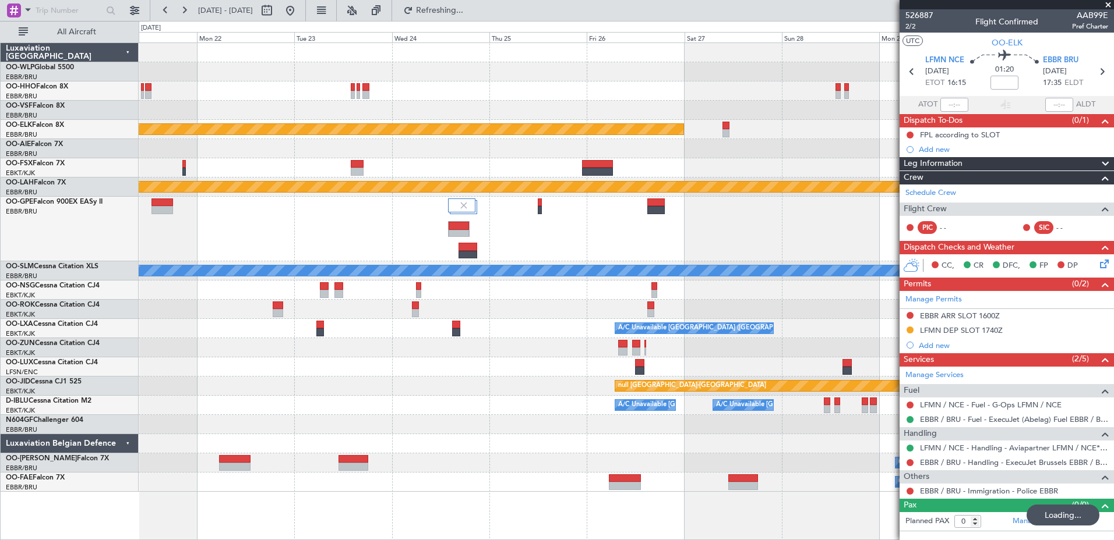
click at [453, 148] on div at bounding box center [626, 148] width 974 height 19
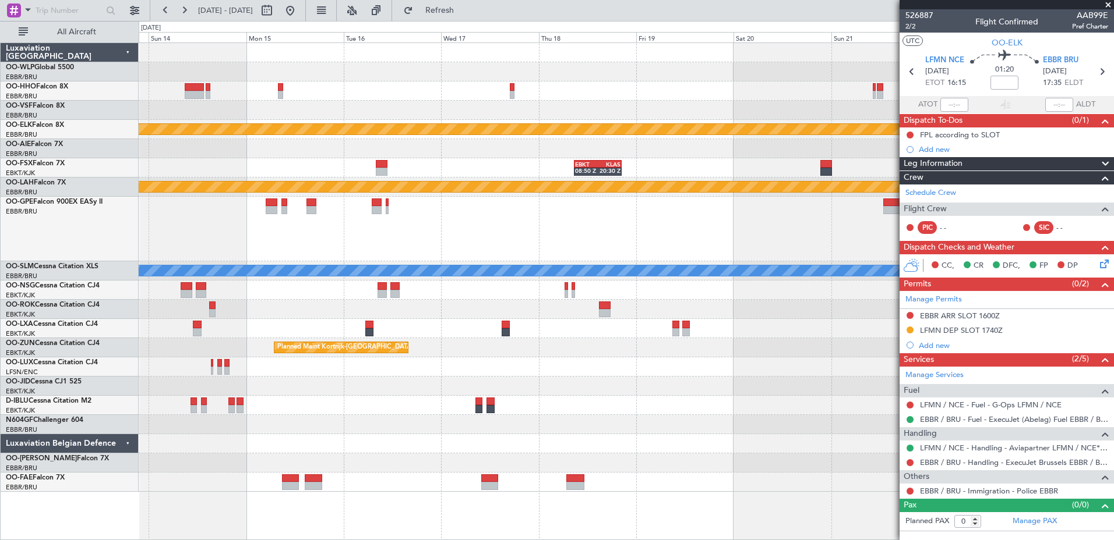
click at [1113, 273] on html "[DATE] - [DATE] Refresh Quick Links All Aircraft Planned Maint [GEOGRAPHIC_DATA…" at bounding box center [557, 270] width 1114 height 540
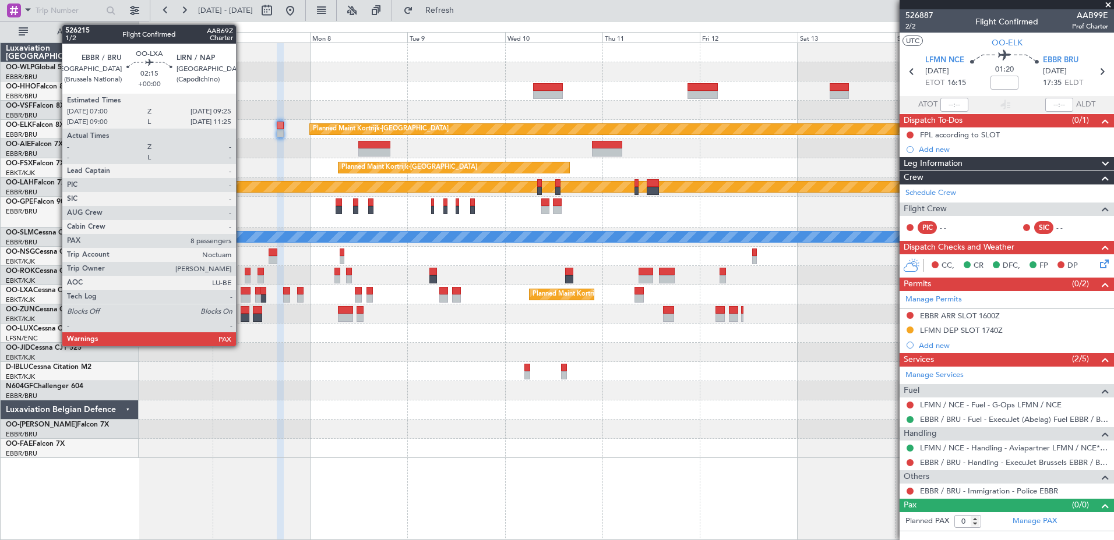
click at [241, 294] on div at bounding box center [246, 291] width 10 height 8
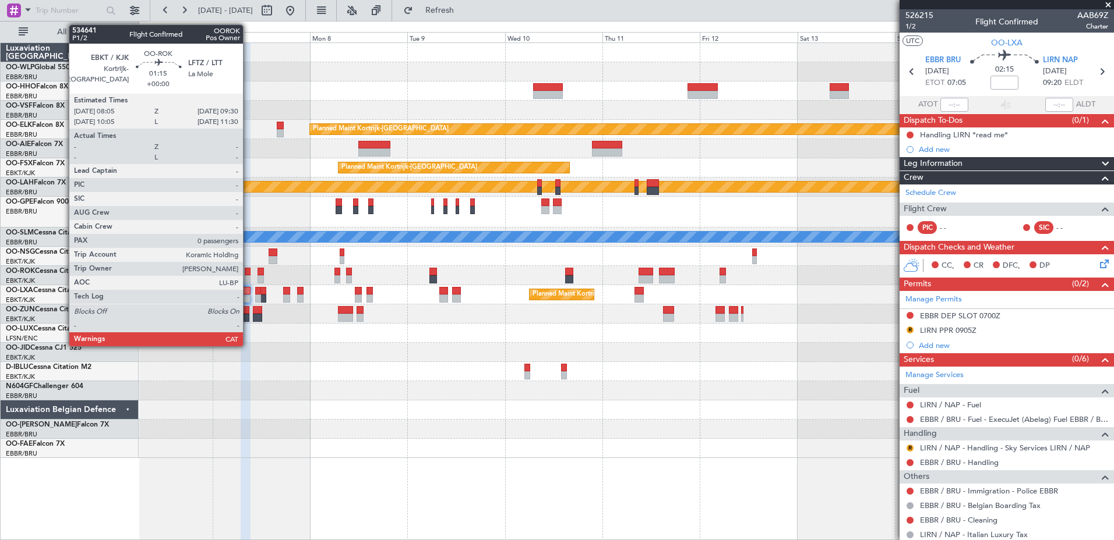
click at [248, 278] on div at bounding box center [248, 279] width 6 height 8
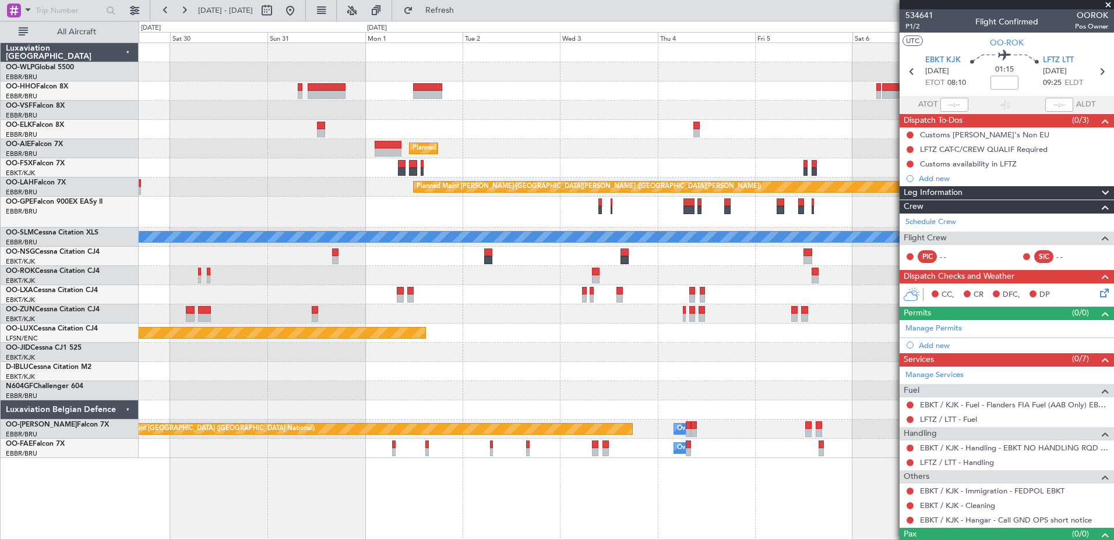
click at [1015, 121] on fb-app "[DATE] - [DATE] Refresh Quick Links All Aircraft Planned Maint [GEOGRAPHIC_DATA…" at bounding box center [557, 275] width 1114 height 532
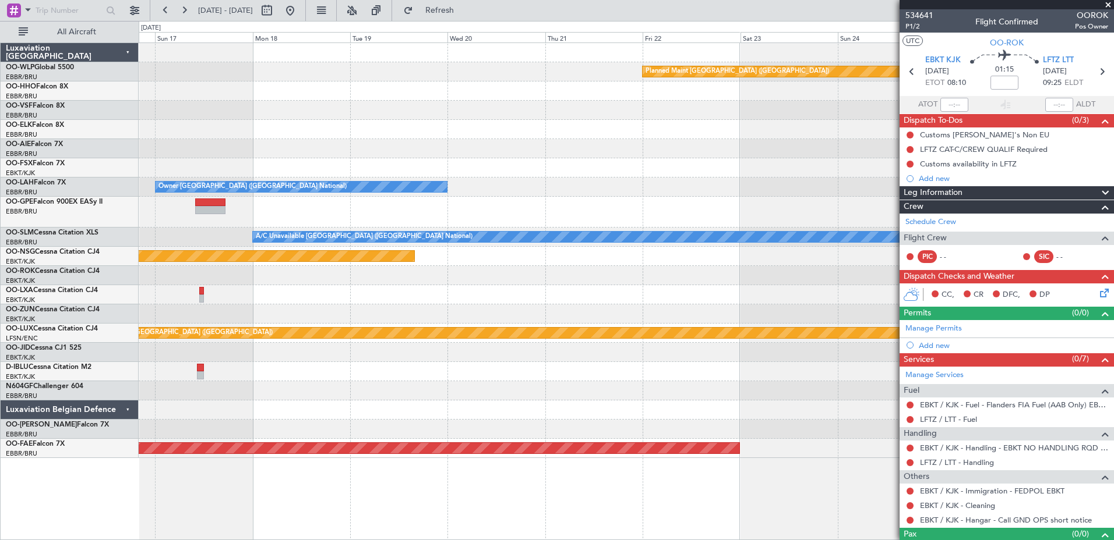
click at [980, 132] on fb-app "[DATE] - [DATE] Refresh Quick Links All Aircraft Planned Maint [GEOGRAPHIC_DATA…" at bounding box center [557, 275] width 1114 height 532
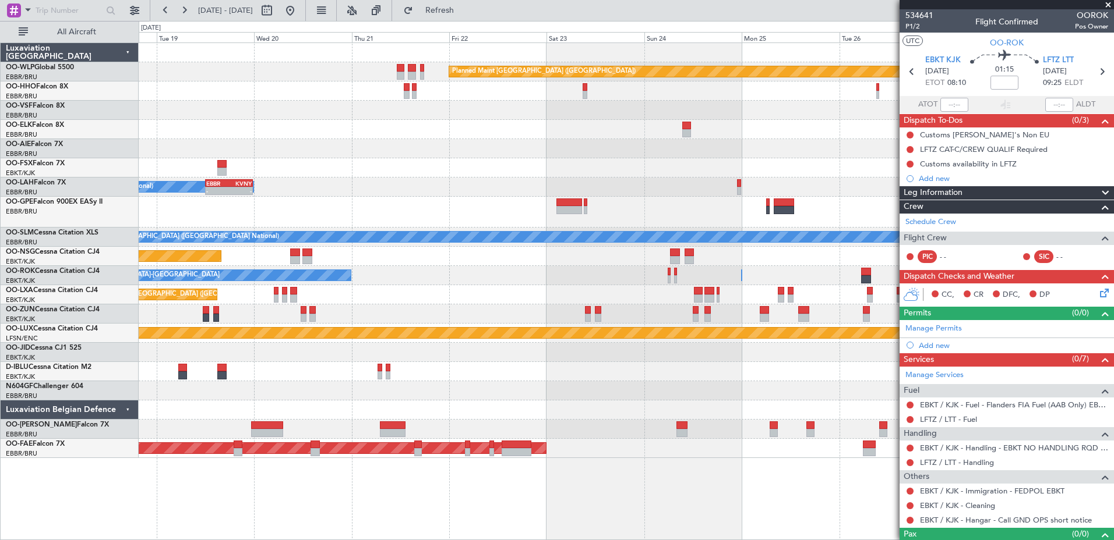
click at [283, 103] on div "Planned Maint [GEOGRAPHIC_DATA] ([GEOGRAPHIC_DATA]) Owner [GEOGRAPHIC_DATA] (Br…" at bounding box center [626, 250] width 974 height 415
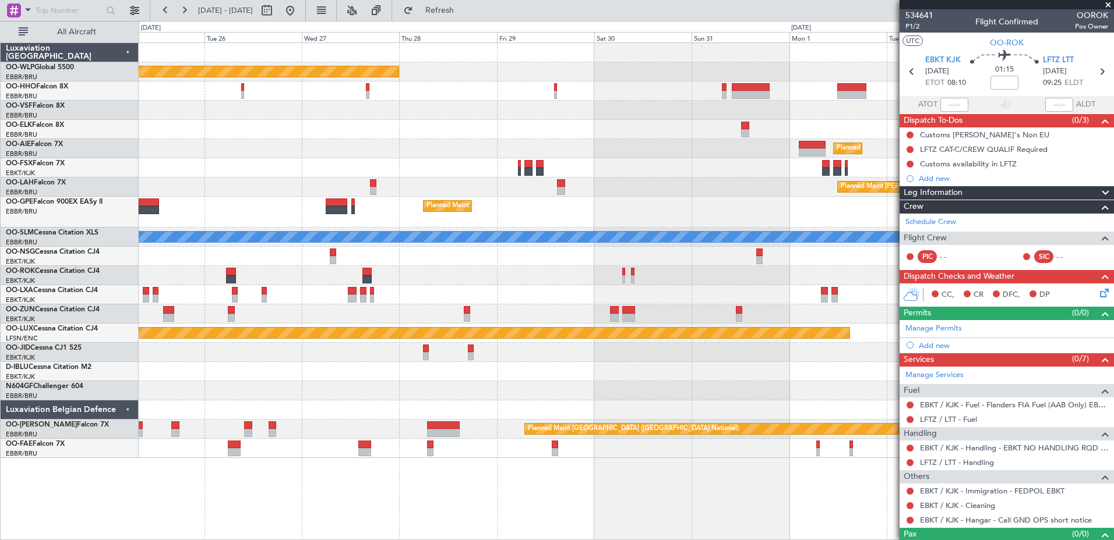
click at [221, 86] on div "Planned Maint [GEOGRAPHIC_DATA] ([GEOGRAPHIC_DATA]) Planned Maint [GEOGRAPHIC_D…" at bounding box center [626, 250] width 974 height 415
click at [299, 10] on button at bounding box center [290, 10] width 19 height 19
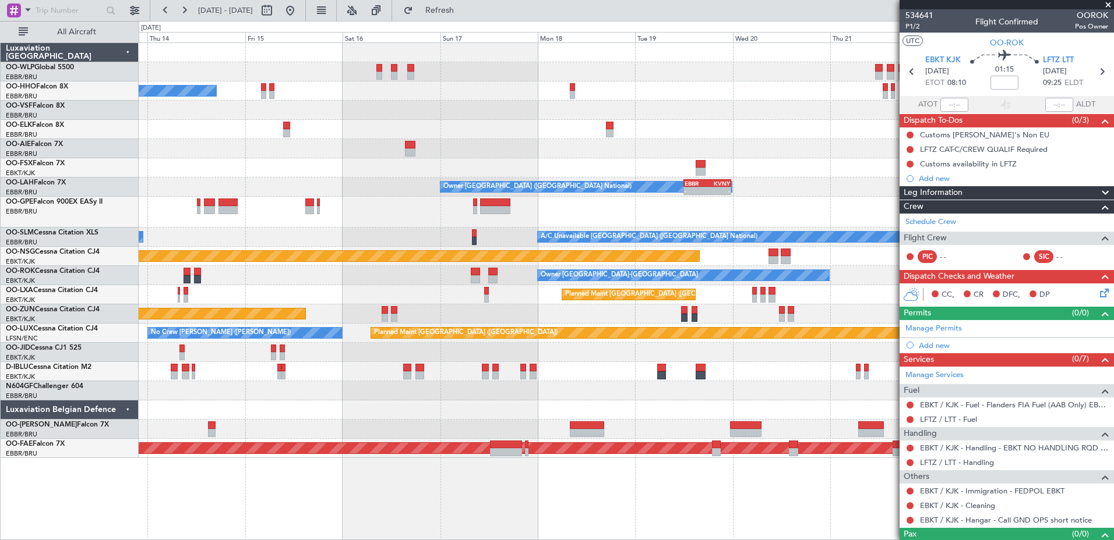
click at [0, 126] on html "[DATE] - [DATE] Refresh Quick Links All Aircraft Planned Maint [GEOGRAPHIC_DATA…" at bounding box center [557, 270] width 1114 height 540
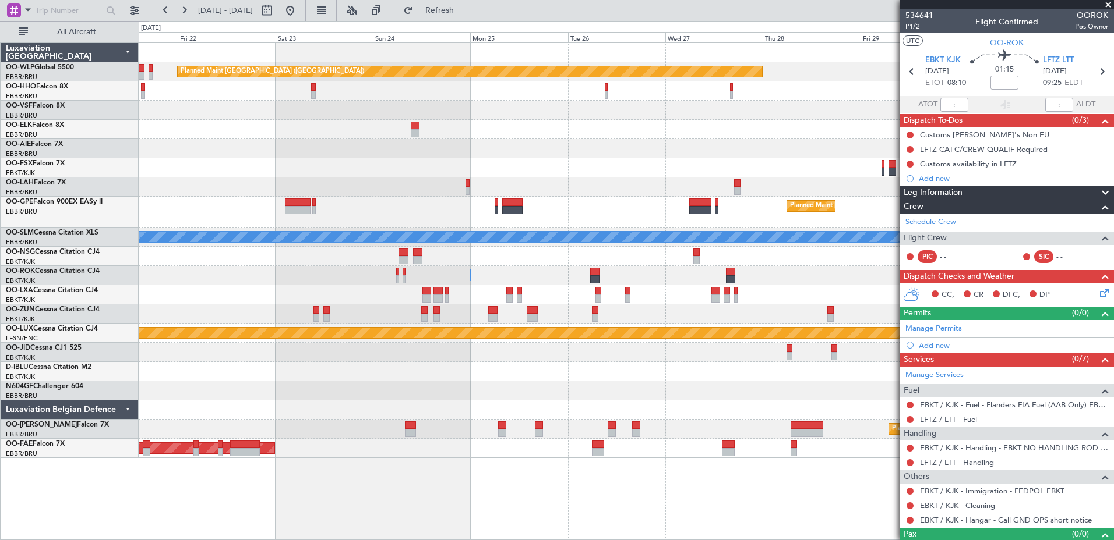
click at [0, 83] on html "[DATE] - [DATE] Refresh Quick Links All Aircraft Planned Maint [GEOGRAPHIC_DATA…" at bounding box center [557, 270] width 1114 height 540
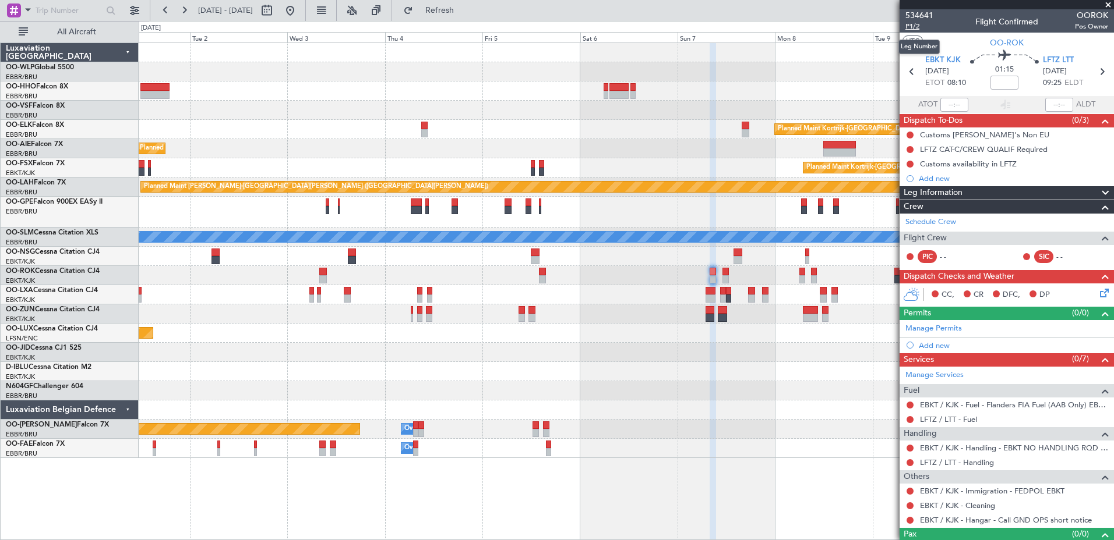
click at [914, 23] on span "P1/2" at bounding box center [919, 27] width 28 height 10
click at [983, 462] on link "LFTZ / LTT - Handling" at bounding box center [957, 463] width 74 height 10
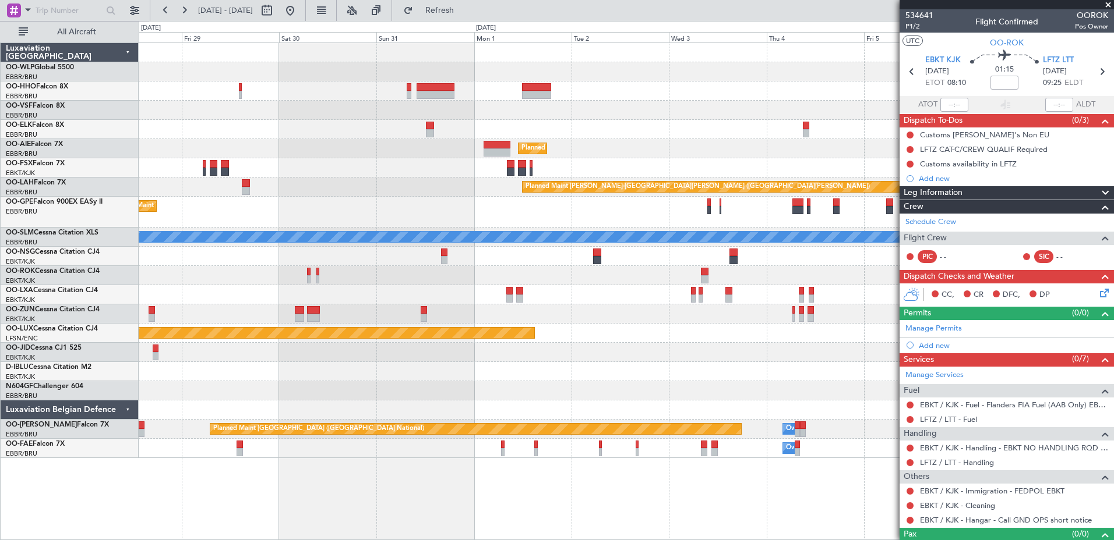
click at [666, 132] on div "Planned Maint [GEOGRAPHIC_DATA] ([GEOGRAPHIC_DATA]) Planned Maint [GEOGRAPHIC_D…" at bounding box center [626, 250] width 974 height 415
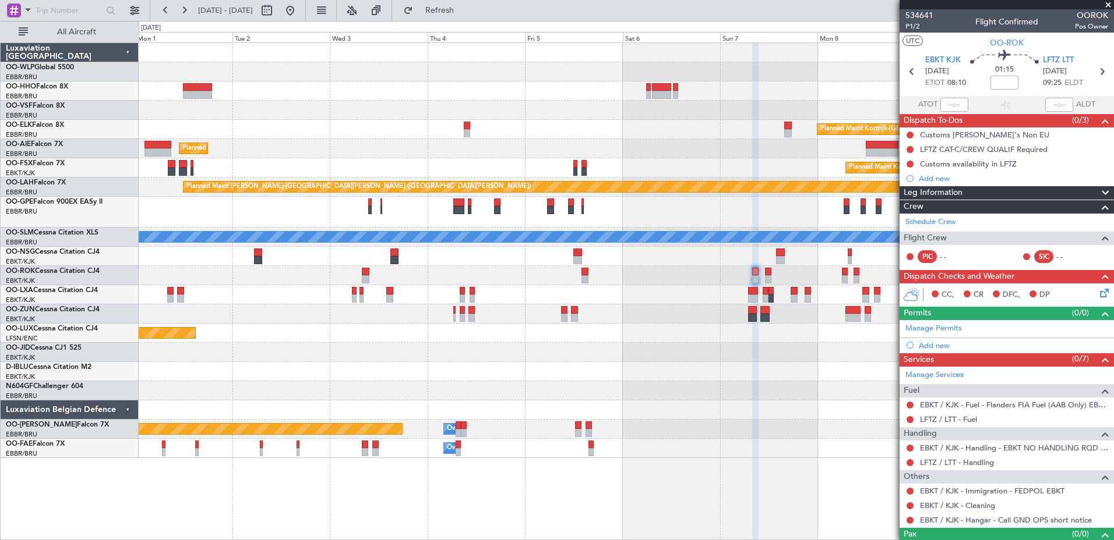
click at [419, 137] on div "Planned Maint Kortrijk-[GEOGRAPHIC_DATA]" at bounding box center [626, 129] width 974 height 19
click at [1097, 291] on icon at bounding box center [1101, 291] width 9 height 9
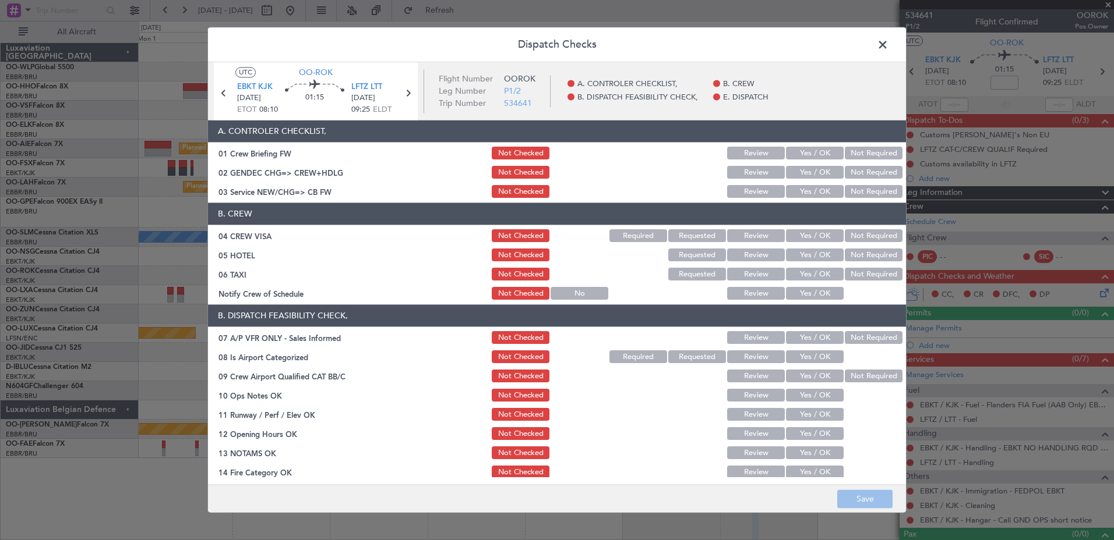
click at [851, 331] on div "Not Required" at bounding box center [872, 338] width 59 height 16
click at [847, 341] on button "Not Required" at bounding box center [874, 338] width 58 height 13
click at [824, 355] on button "Yes / OK" at bounding box center [815, 357] width 58 height 13
click at [851, 374] on button "Not Required" at bounding box center [874, 376] width 58 height 13
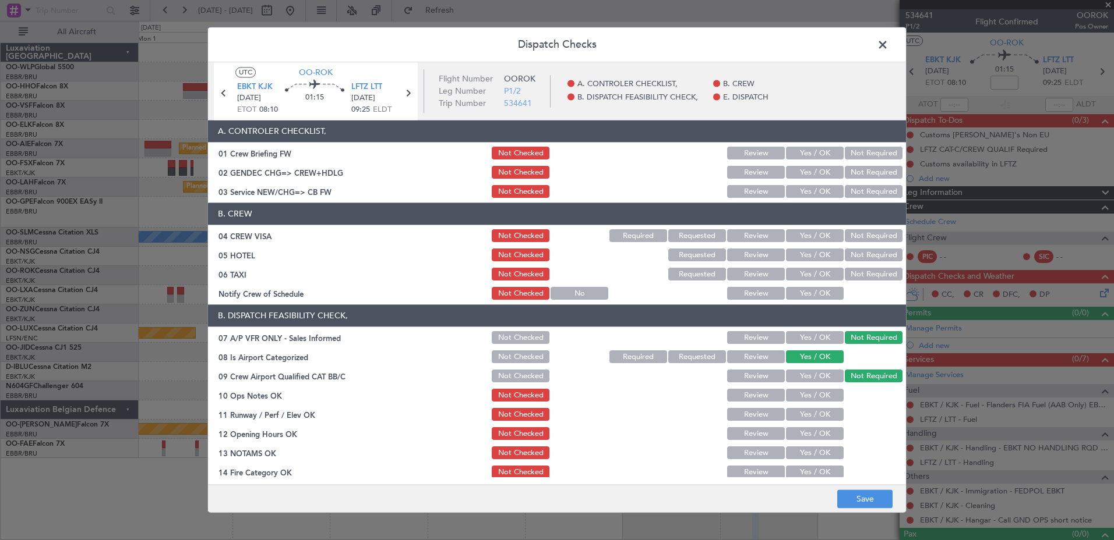
drag, startPoint x: 824, startPoint y: 395, endPoint x: 820, endPoint y: 408, distance: 12.7
click at [823, 399] on button "Yes / OK" at bounding box center [815, 396] width 58 height 13
click at [817, 415] on button "Yes / OK" at bounding box center [815, 415] width 58 height 13
drag, startPoint x: 813, startPoint y: 432, endPoint x: 814, endPoint y: 440, distance: 7.6
click at [814, 437] on button "Yes / OK" at bounding box center [815, 434] width 58 height 13
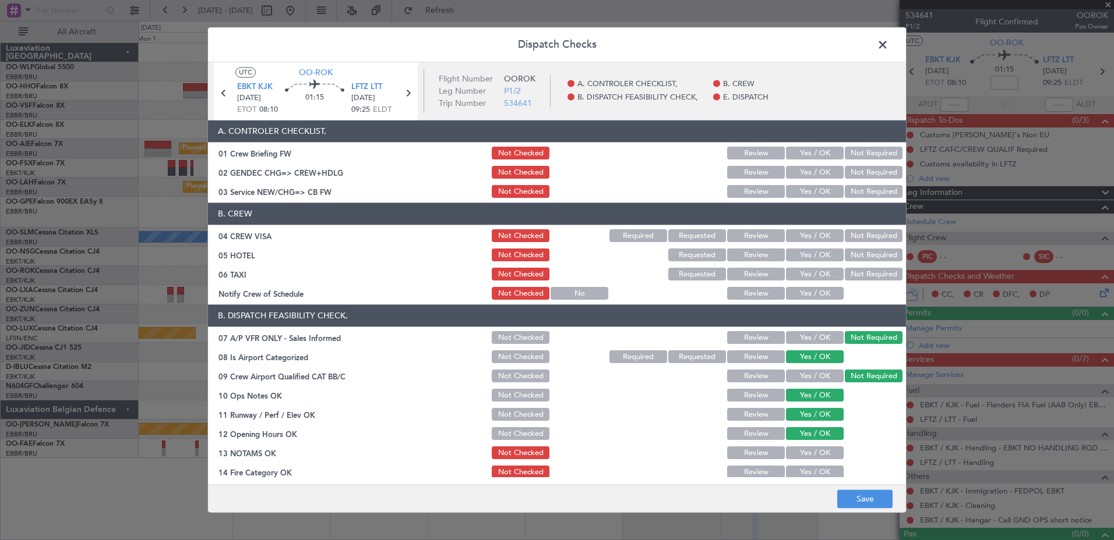
click at [812, 453] on button "Yes / OK" at bounding box center [815, 453] width 58 height 13
click at [808, 472] on button "Yes / OK" at bounding box center [815, 473] width 58 height 13
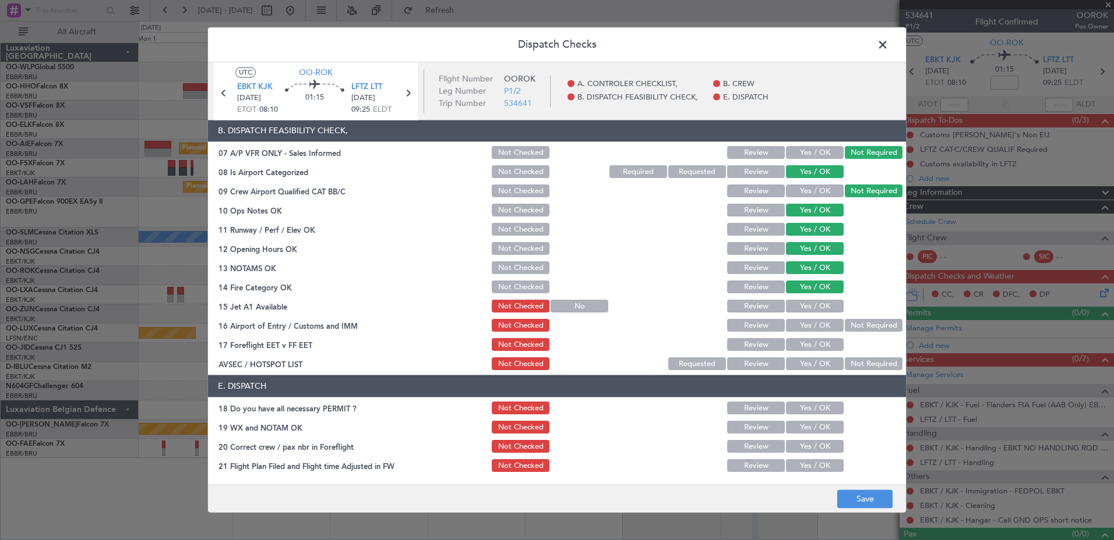
click at [818, 306] on button "Yes / OK" at bounding box center [815, 307] width 58 height 13
click at [851, 324] on button "Not Required" at bounding box center [874, 326] width 58 height 13
click at [828, 347] on button "Yes / OK" at bounding box center [815, 345] width 58 height 13
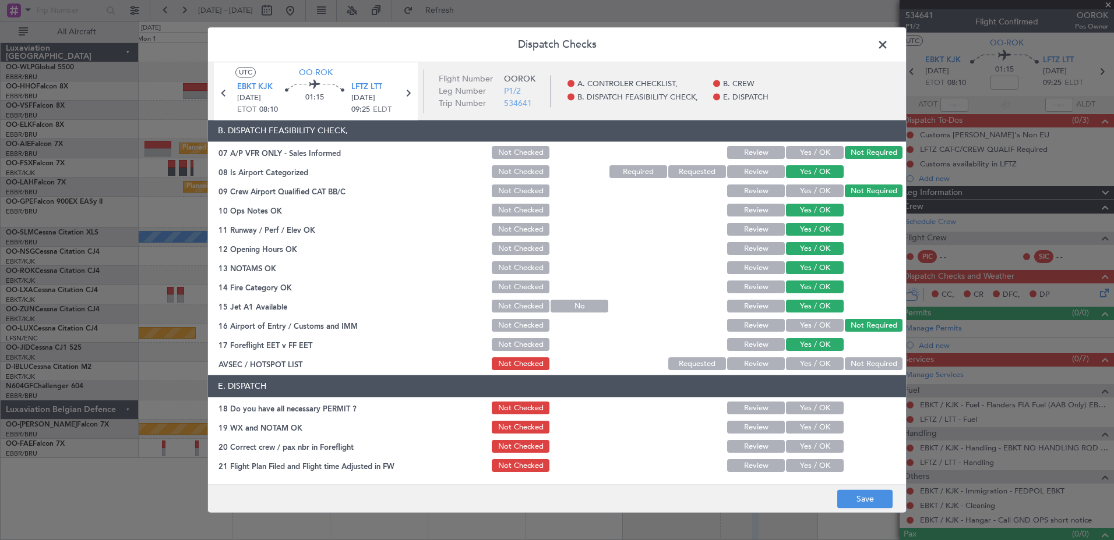
click at [854, 373] on article "A. CONTROLER CHECKLIST, 01 Crew Briefing FW Not Checked Review Yes / OK Not Req…" at bounding box center [557, 299] width 698 height 357
click at [863, 360] on button "Not Required" at bounding box center [874, 364] width 58 height 13
click at [743, 342] on button "Review" at bounding box center [756, 345] width 58 height 13
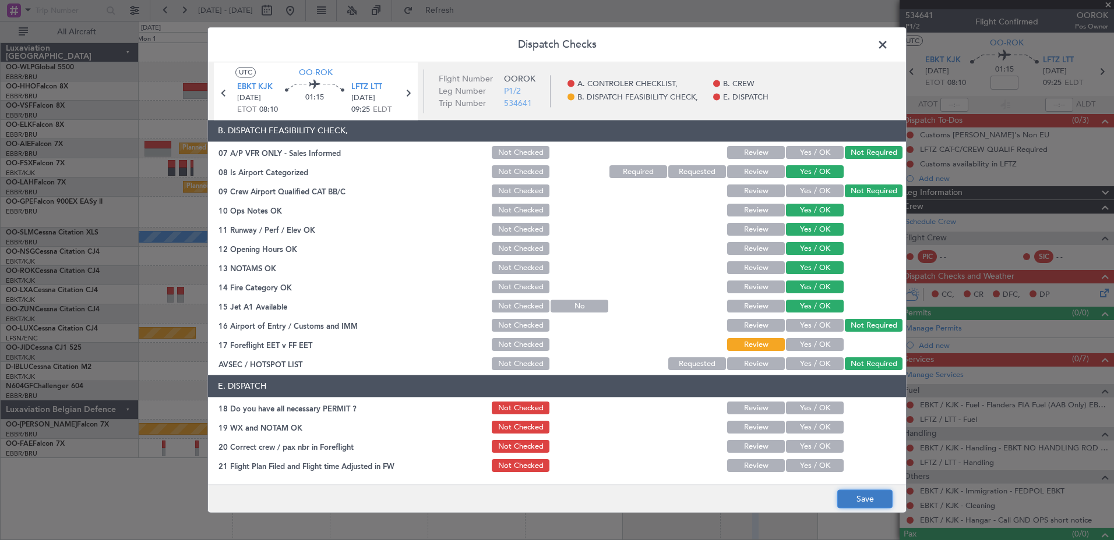
click at [872, 500] on button "Save" at bounding box center [864, 499] width 55 height 19
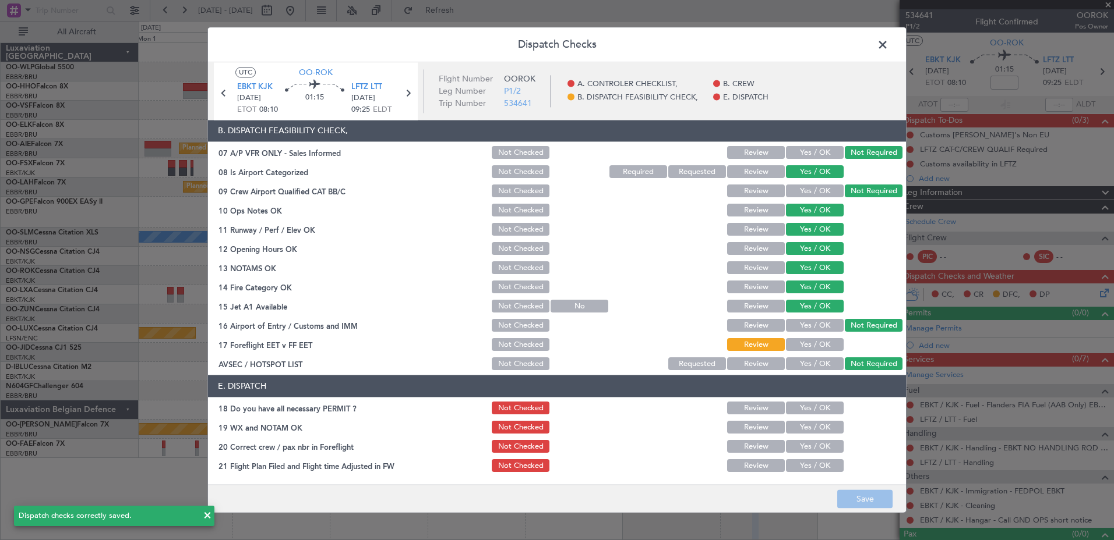
click at [888, 45] on span at bounding box center [888, 47] width 0 height 23
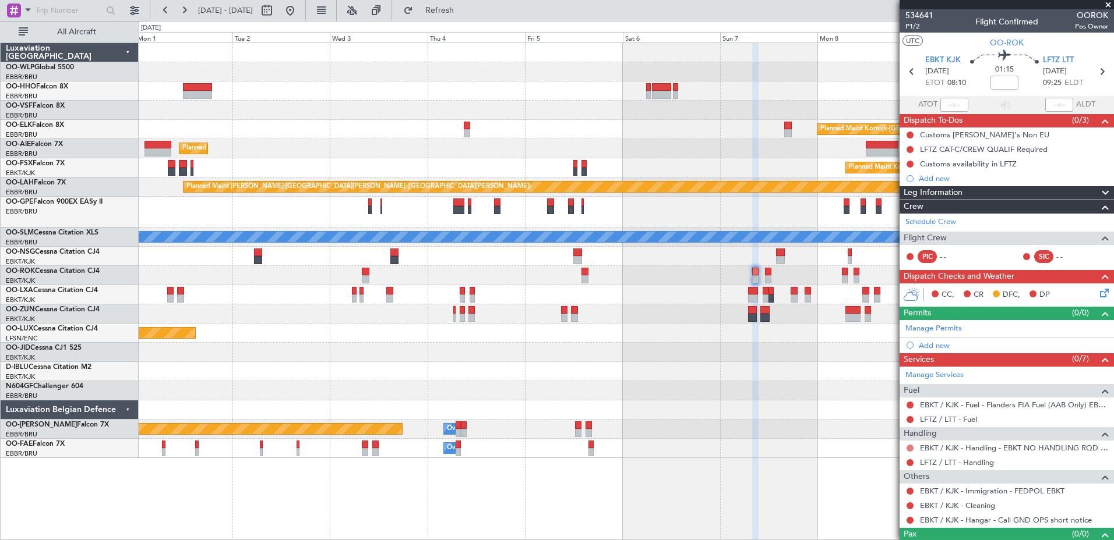
click at [907, 448] on button at bounding box center [909, 448] width 7 height 7
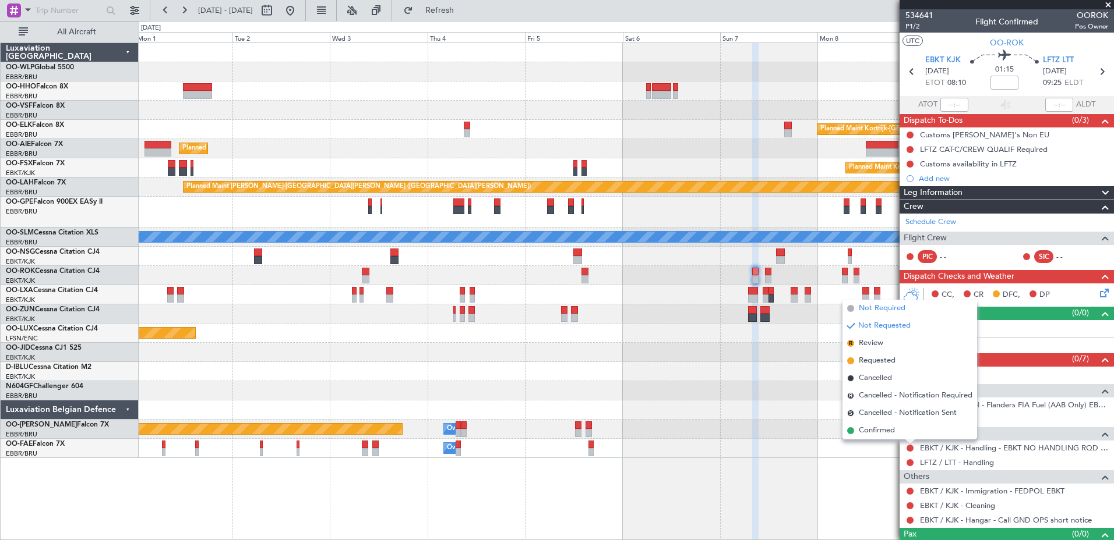
click at [871, 312] on span "Not Required" at bounding box center [881, 309] width 47 height 12
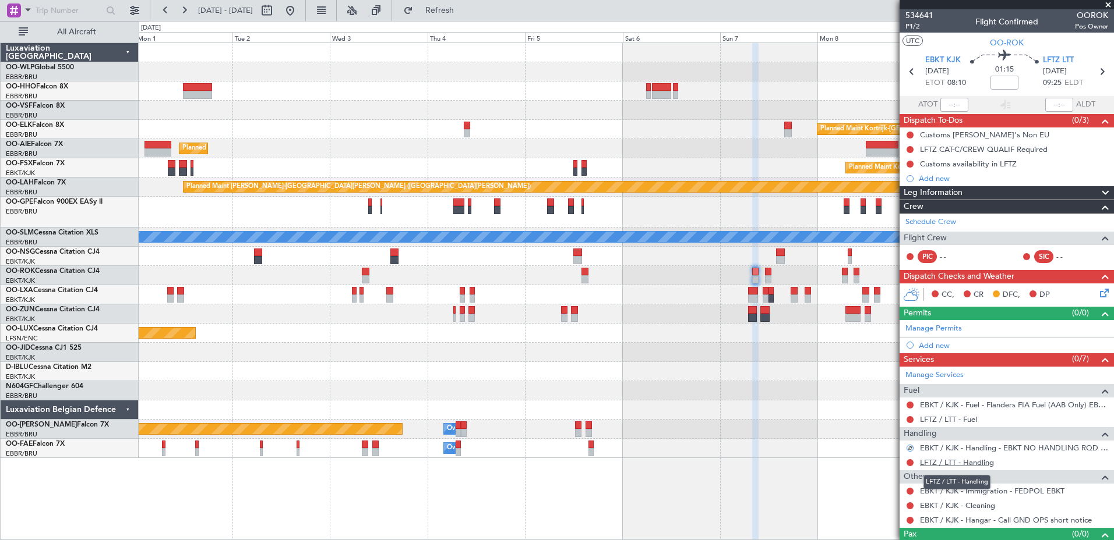
click at [971, 463] on link "LFTZ / LTT - Handling" at bounding box center [957, 463] width 74 height 10
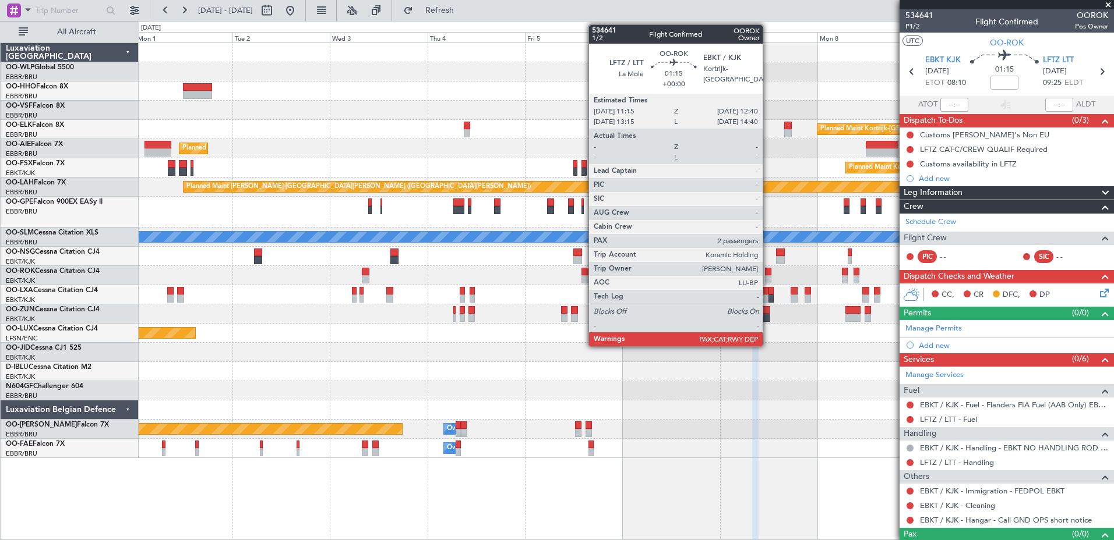
click at [768, 277] on div at bounding box center [768, 279] width 6 height 8
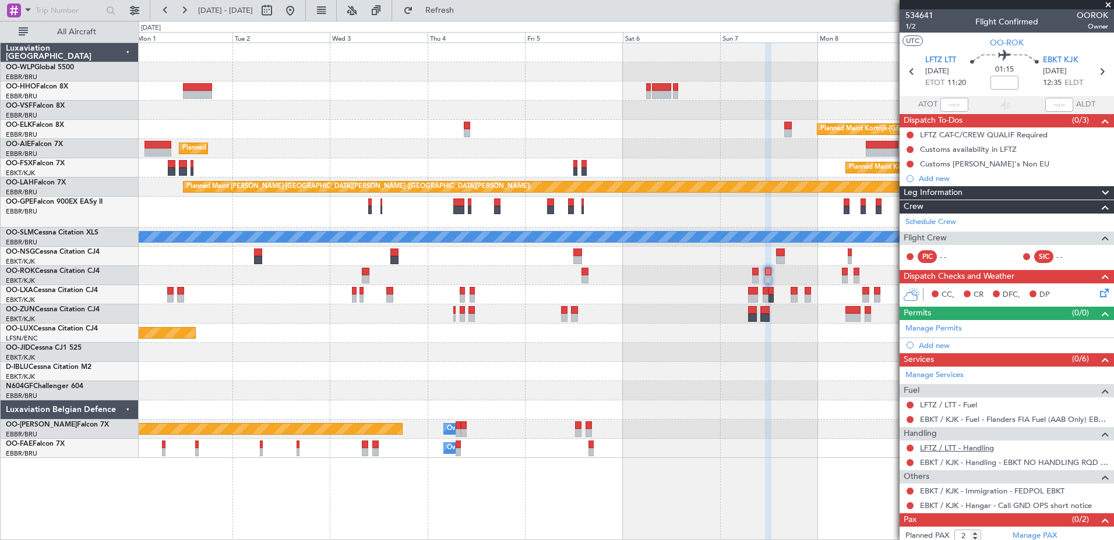
click at [981, 448] on link "LFTZ / LTT - Handling" at bounding box center [957, 448] width 74 height 10
click at [464, 6] on span "Refresh" at bounding box center [439, 10] width 49 height 8
click at [909, 464] on button at bounding box center [909, 463] width 7 height 7
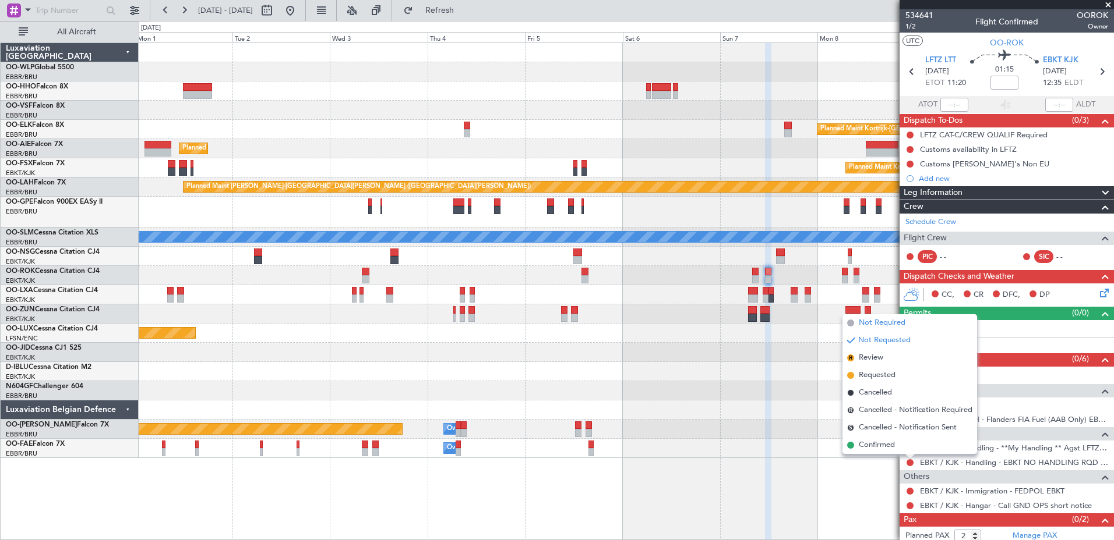
click at [875, 327] on span "Not Required" at bounding box center [881, 323] width 47 height 12
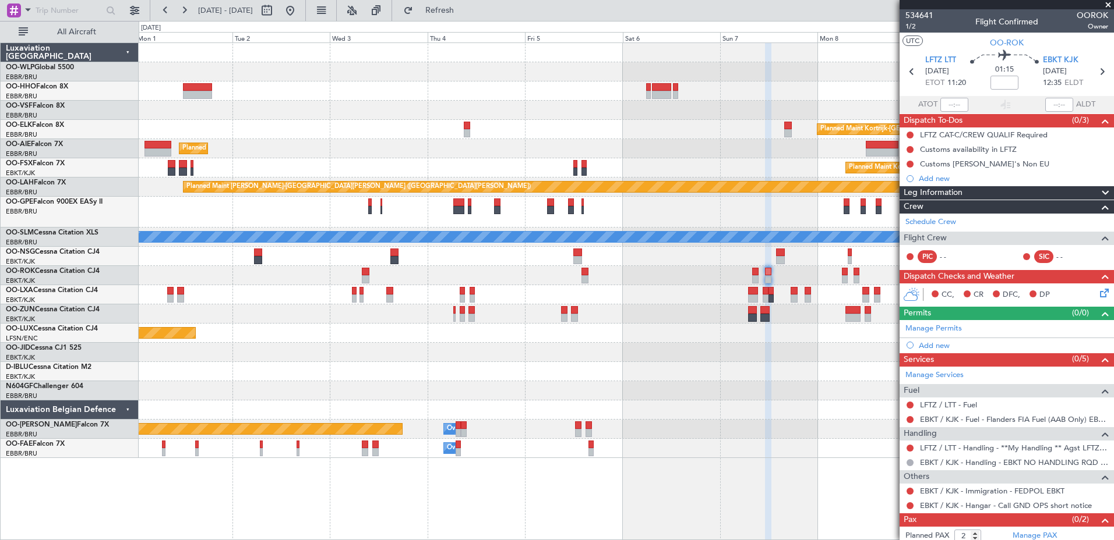
click at [1097, 292] on icon at bounding box center [1101, 291] width 9 height 9
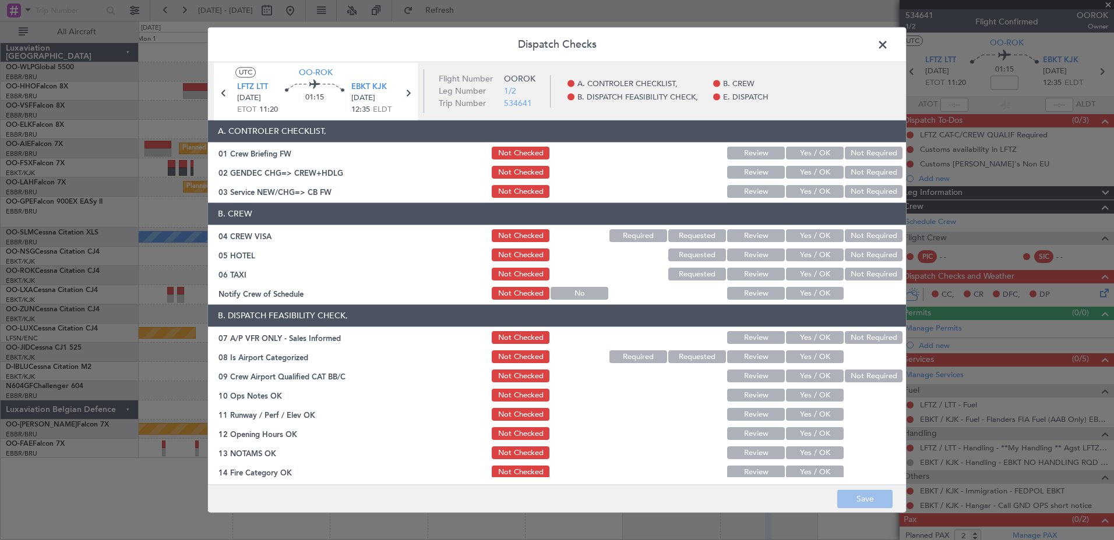
click at [821, 296] on button "Yes / OK" at bounding box center [815, 294] width 58 height 13
drag, startPoint x: 858, startPoint y: 277, endPoint x: 861, endPoint y: 259, distance: 19.0
click at [860, 274] on button "Not Required" at bounding box center [874, 274] width 58 height 13
click at [863, 248] on div "Not Required" at bounding box center [872, 256] width 59 height 16
click at [861, 233] on button "Not Required" at bounding box center [874, 236] width 58 height 13
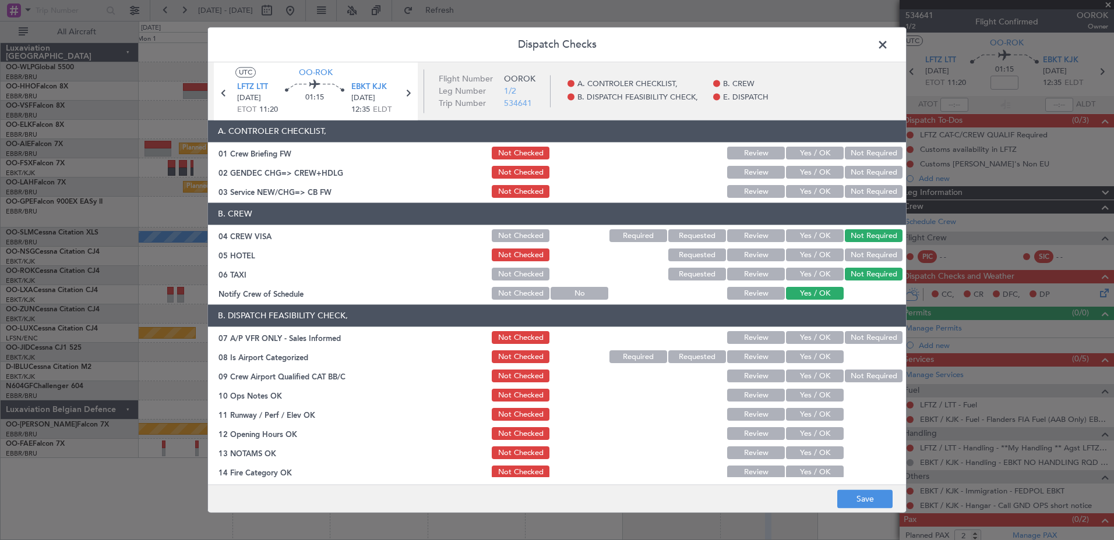
click at [860, 254] on button "Not Required" at bounding box center [874, 255] width 58 height 13
click at [845, 337] on button "Not Required" at bounding box center [874, 338] width 58 height 13
click at [822, 352] on button "Yes / OK" at bounding box center [815, 357] width 58 height 13
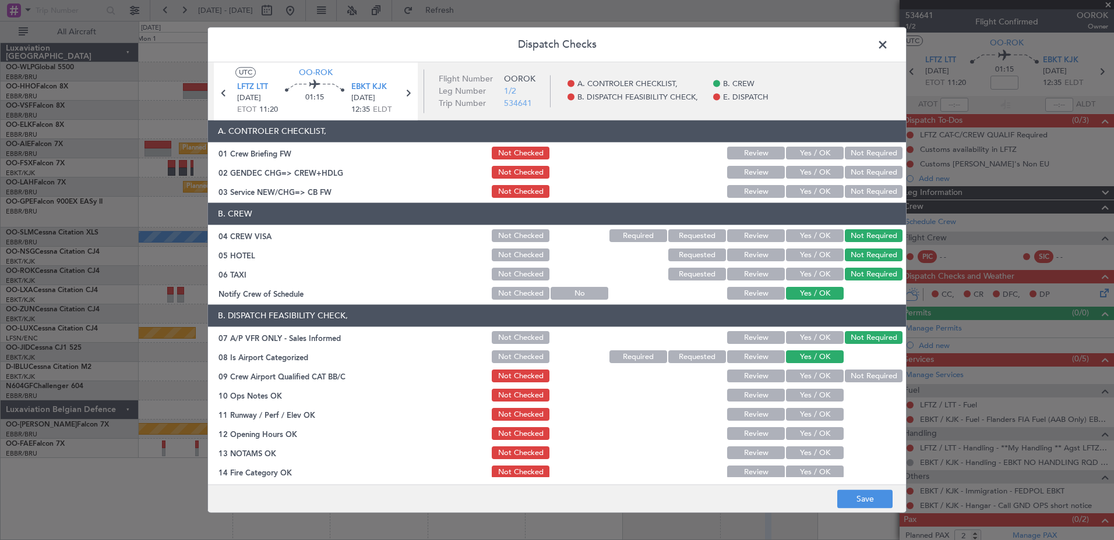
click at [818, 401] on button "Yes / OK" at bounding box center [815, 396] width 58 height 13
click at [818, 424] on section "B. DISPATCH FEASIBILITY CHECK, 07 A/P VFR ONLY - Sales Informed Not Checked Rev…" at bounding box center [557, 431] width 698 height 253
click at [818, 440] on button "Yes / OK" at bounding box center [815, 434] width 58 height 13
click at [819, 416] on button "Yes / OK" at bounding box center [815, 415] width 58 height 13
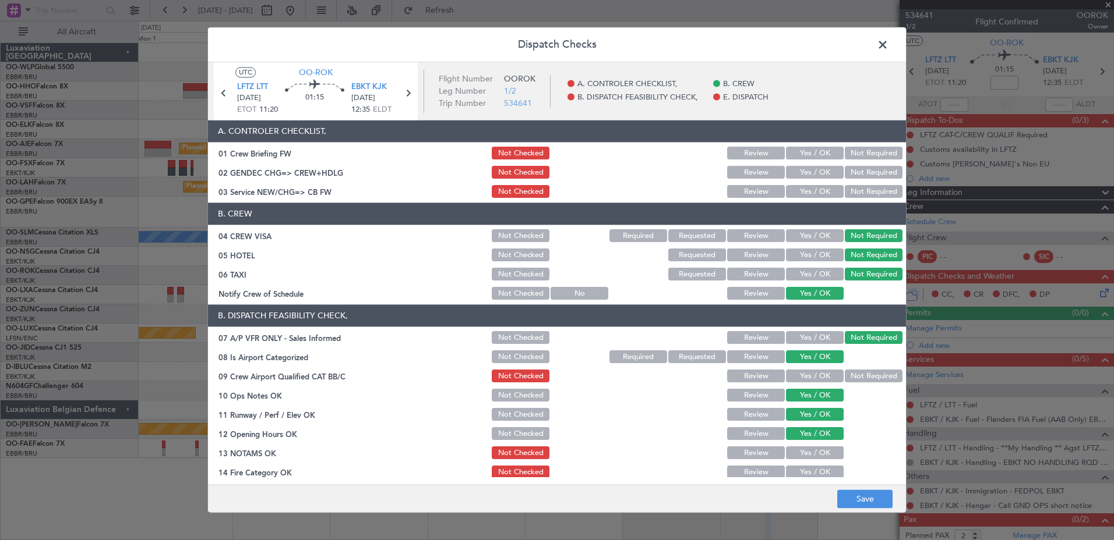
click at [821, 455] on button "Yes / OK" at bounding box center [815, 453] width 58 height 13
click at [818, 468] on button "Yes / OK" at bounding box center [815, 473] width 58 height 13
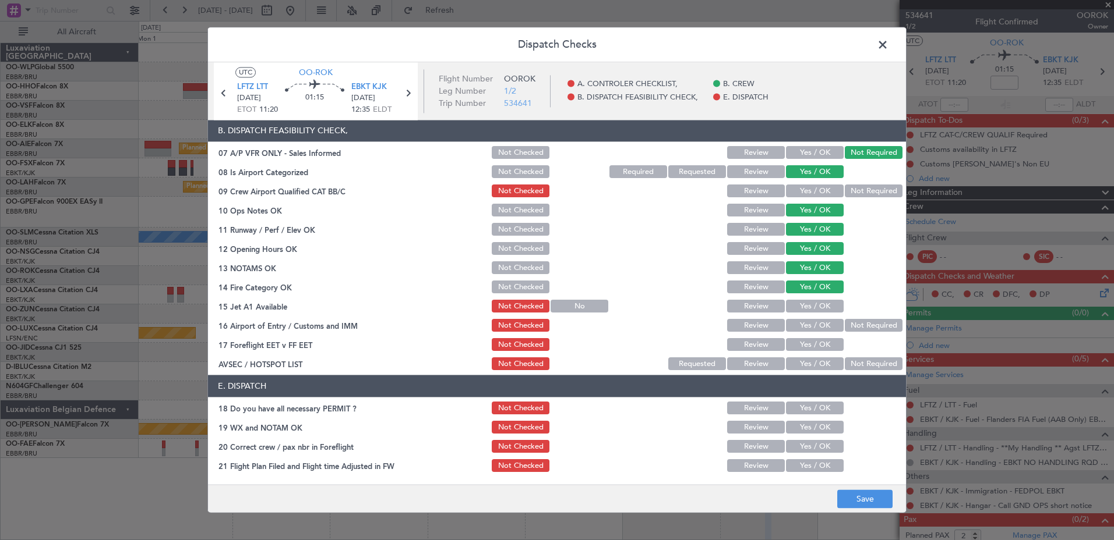
click at [815, 306] on button "Yes / OK" at bounding box center [815, 307] width 58 height 13
click at [854, 321] on button "Not Required" at bounding box center [874, 326] width 58 height 13
drag, startPoint x: 821, startPoint y: 340, endPoint x: 816, endPoint y: 350, distance: 11.5
click at [821, 340] on button "Yes / OK" at bounding box center [815, 345] width 58 height 13
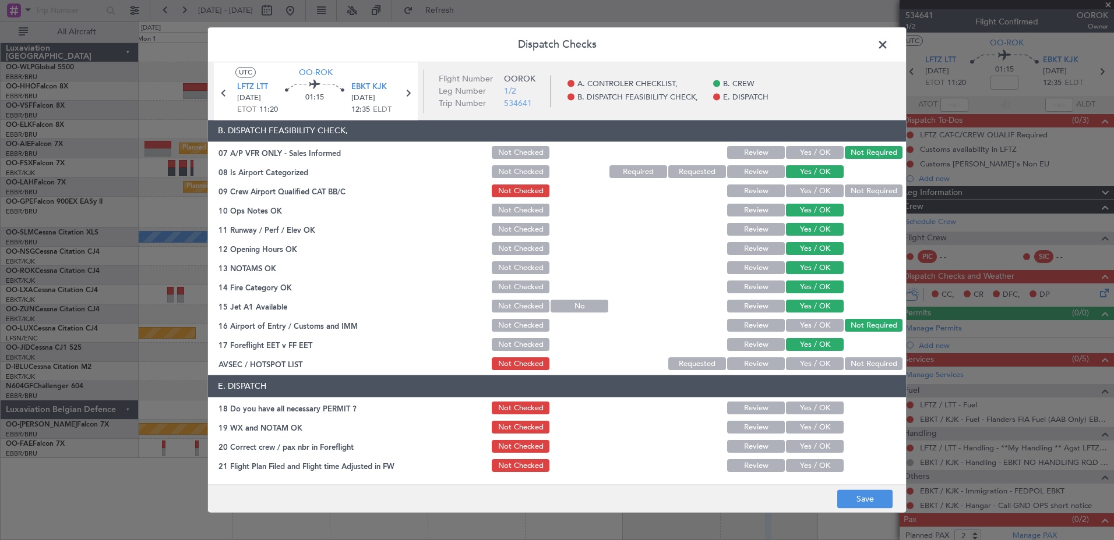
click at [877, 361] on button "Not Required" at bounding box center [874, 364] width 58 height 13
click at [525, 345] on button "Not Checked" at bounding box center [521, 345] width 58 height 13
click at [883, 499] on button "Save" at bounding box center [864, 499] width 55 height 19
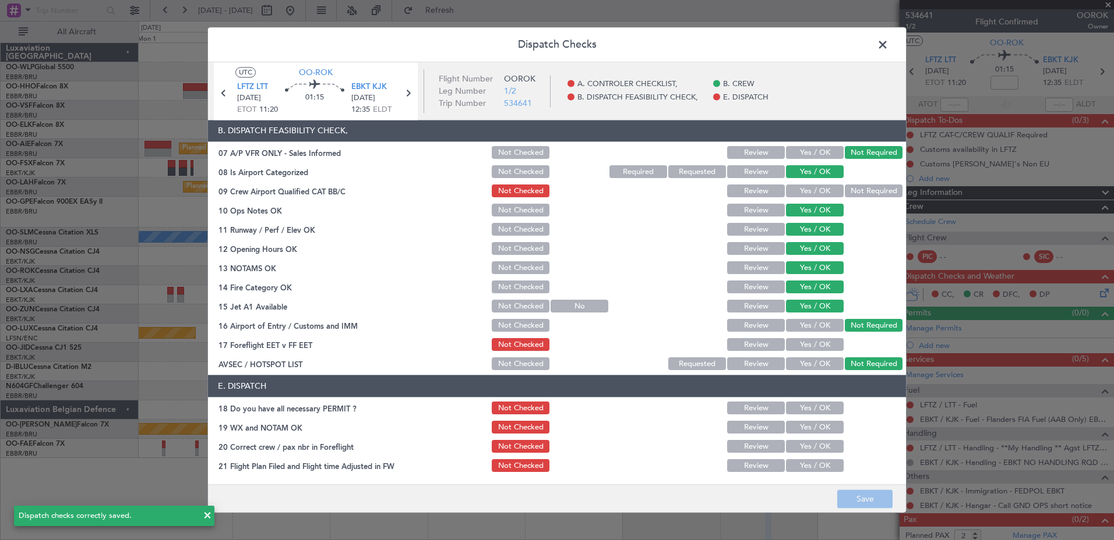
click at [888, 45] on span at bounding box center [888, 47] width 0 height 23
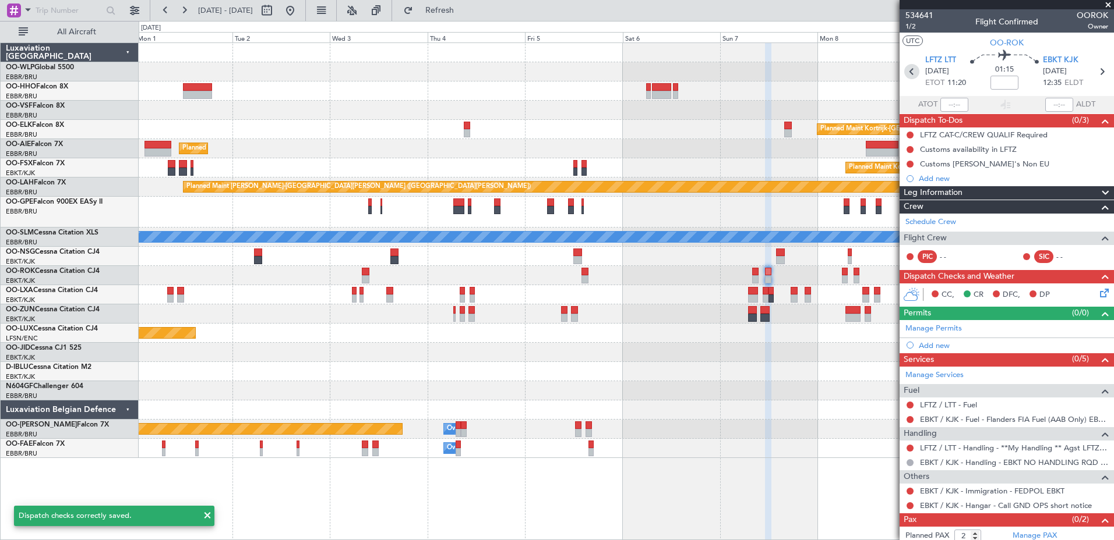
click at [910, 75] on icon at bounding box center [911, 71] width 15 height 15
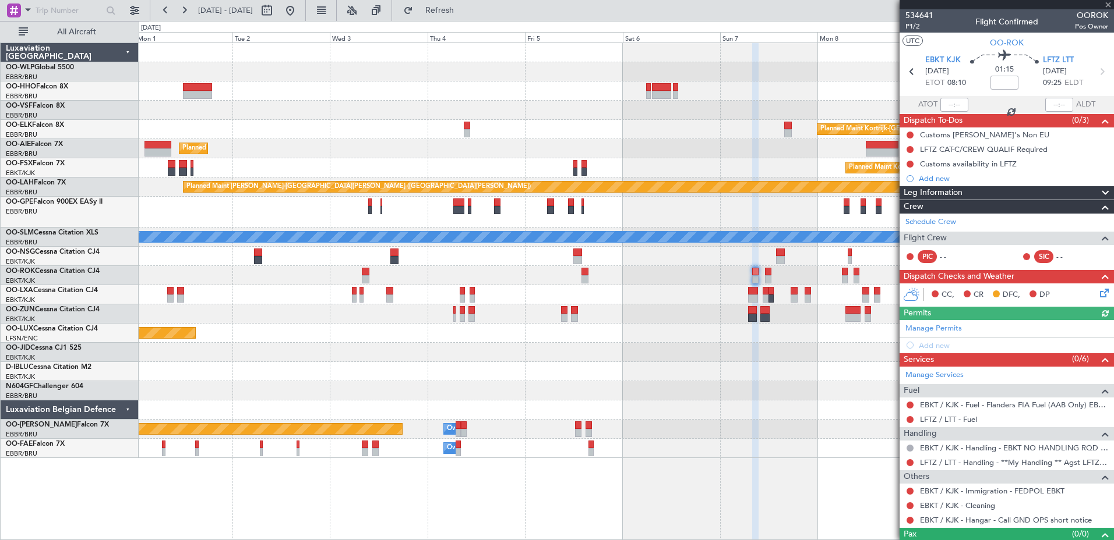
click at [1097, 296] on icon at bounding box center [1101, 291] width 9 height 9
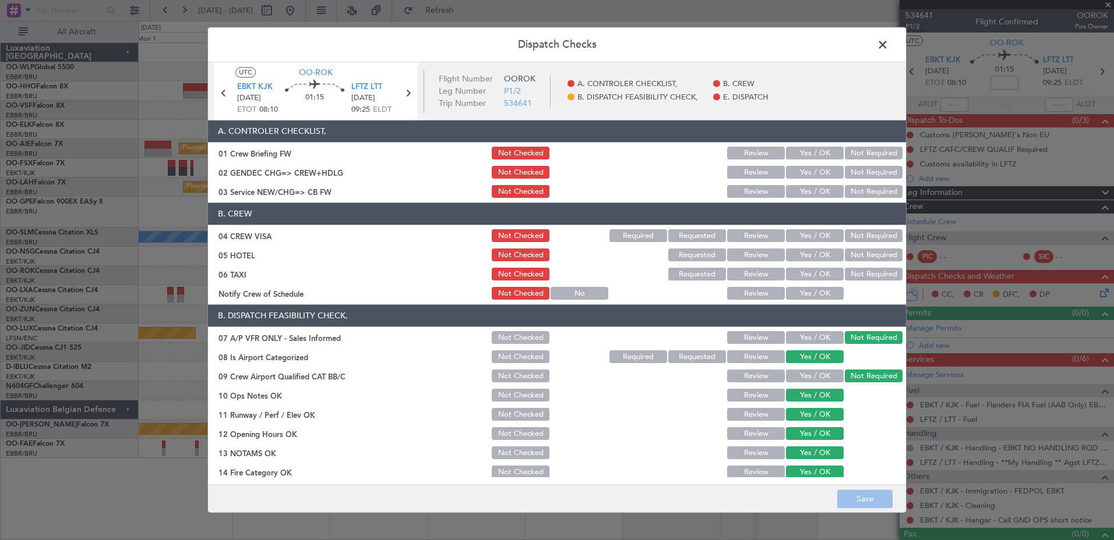
click at [812, 291] on button "Yes / OK" at bounding box center [815, 294] width 58 height 13
click at [878, 259] on button "Not Required" at bounding box center [874, 255] width 58 height 13
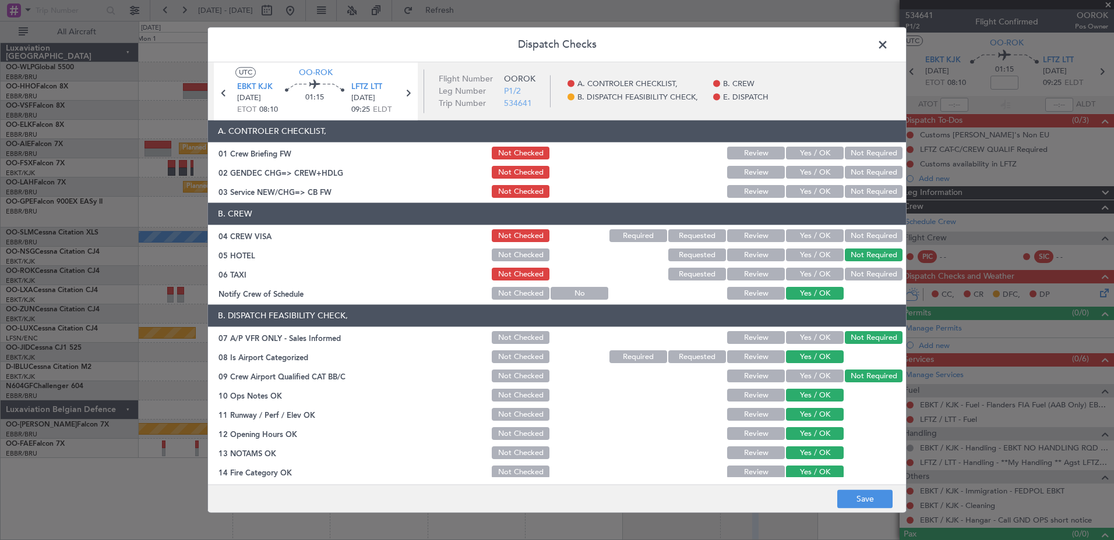
click at [876, 278] on button "Not Required" at bounding box center [874, 274] width 58 height 13
click at [868, 234] on button "Not Required" at bounding box center [874, 236] width 58 height 13
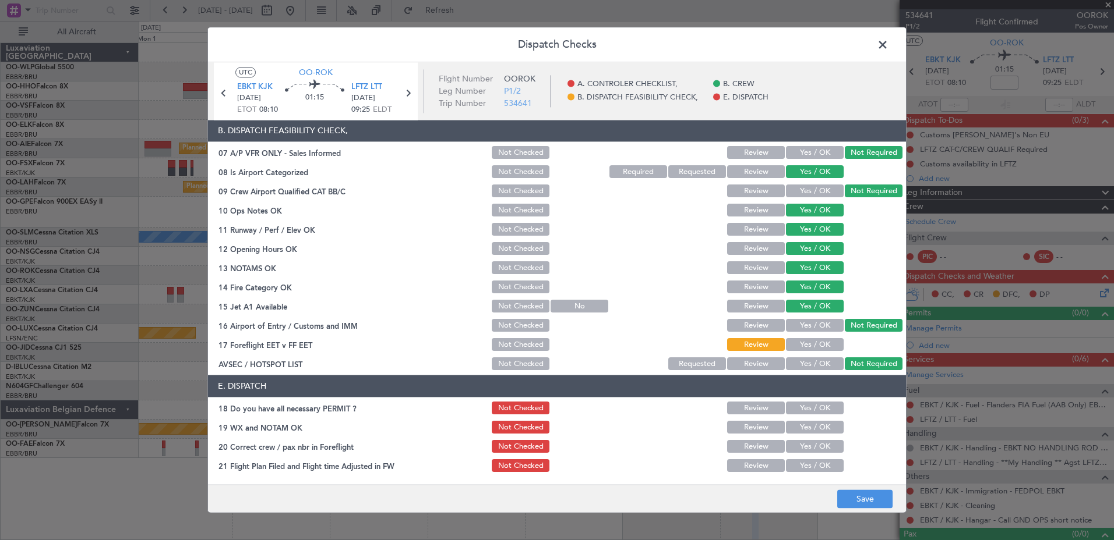
drag, startPoint x: 496, startPoint y: 345, endPoint x: 495, endPoint y: 334, distance: 11.1
click at [496, 344] on button "Not Checked" at bounding box center [521, 345] width 58 height 13
click at [515, 194] on button "Not Checked" at bounding box center [521, 191] width 58 height 13
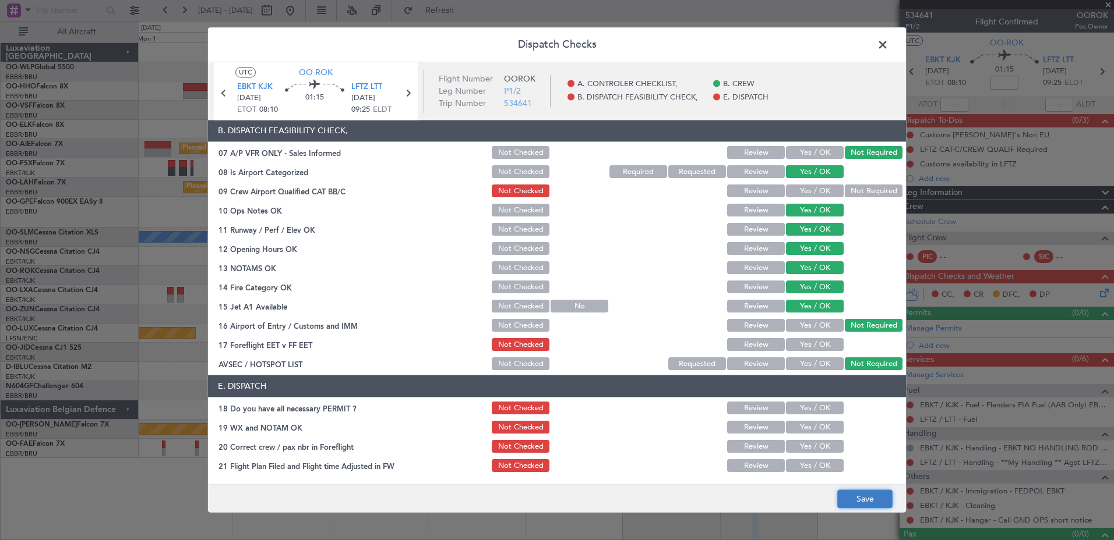
click at [870, 500] on button "Save" at bounding box center [864, 499] width 55 height 19
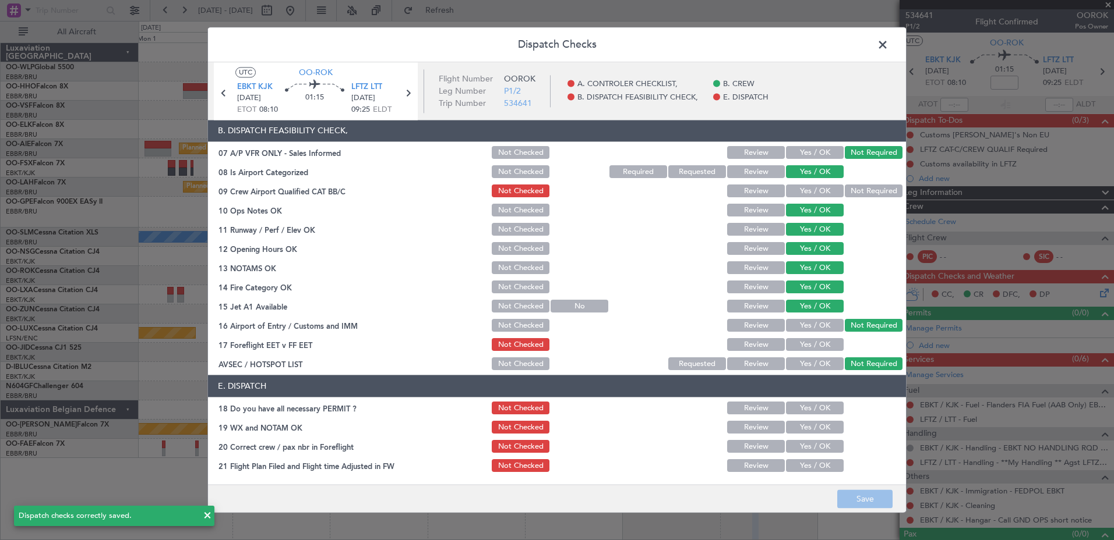
click at [888, 45] on span at bounding box center [888, 47] width 0 height 23
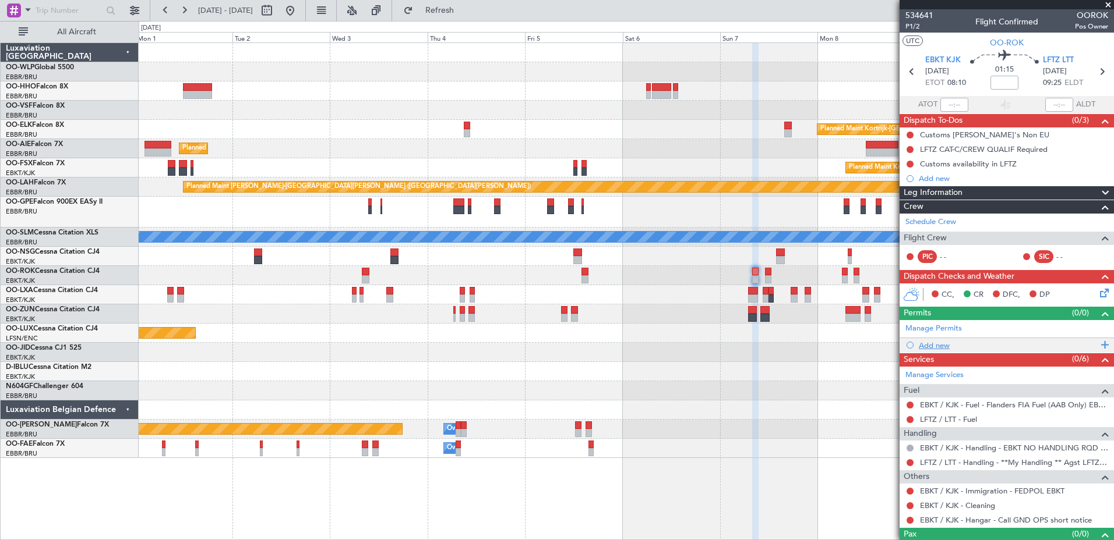
scroll to position [20, 0]
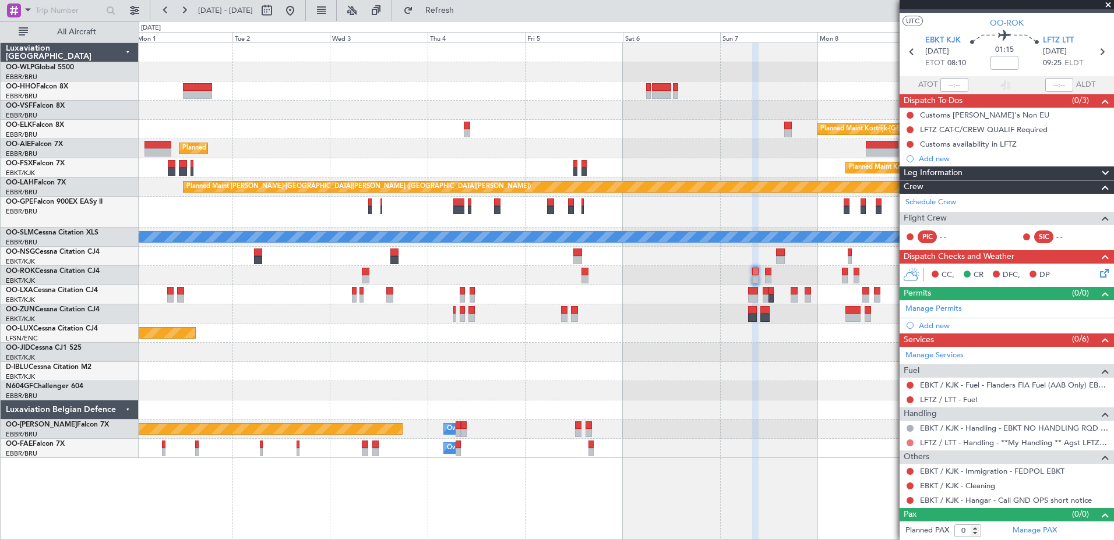
click at [910, 443] on button at bounding box center [909, 443] width 7 height 7
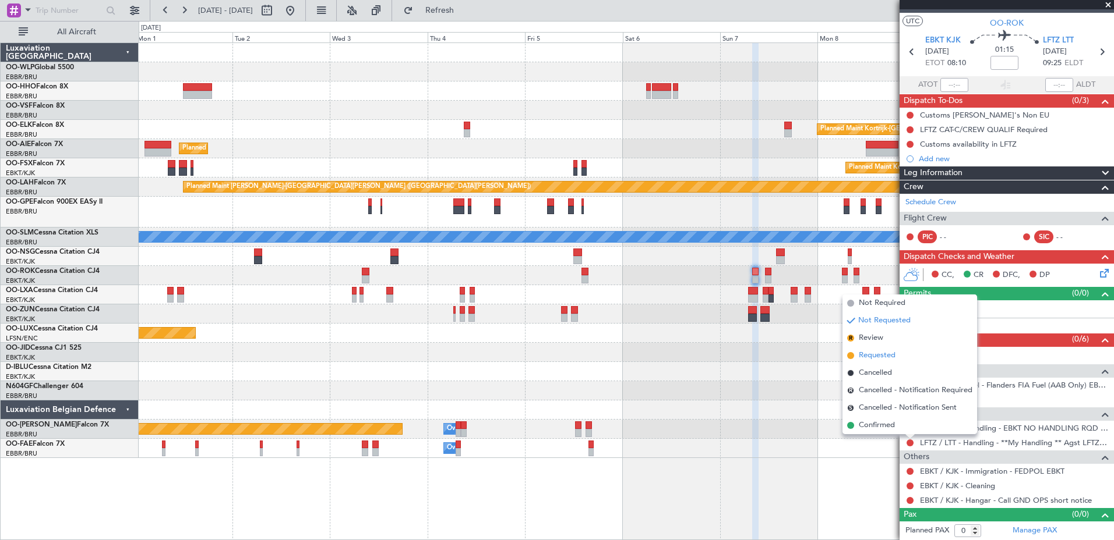
click at [893, 359] on span "Requested" at bounding box center [876, 356] width 37 height 12
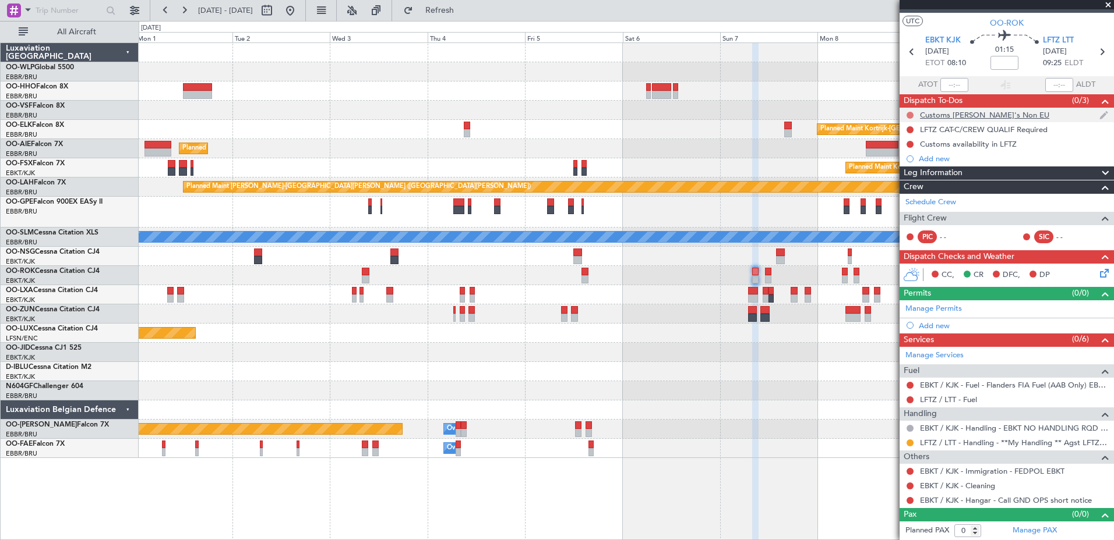
click at [907, 115] on button at bounding box center [909, 115] width 7 height 7
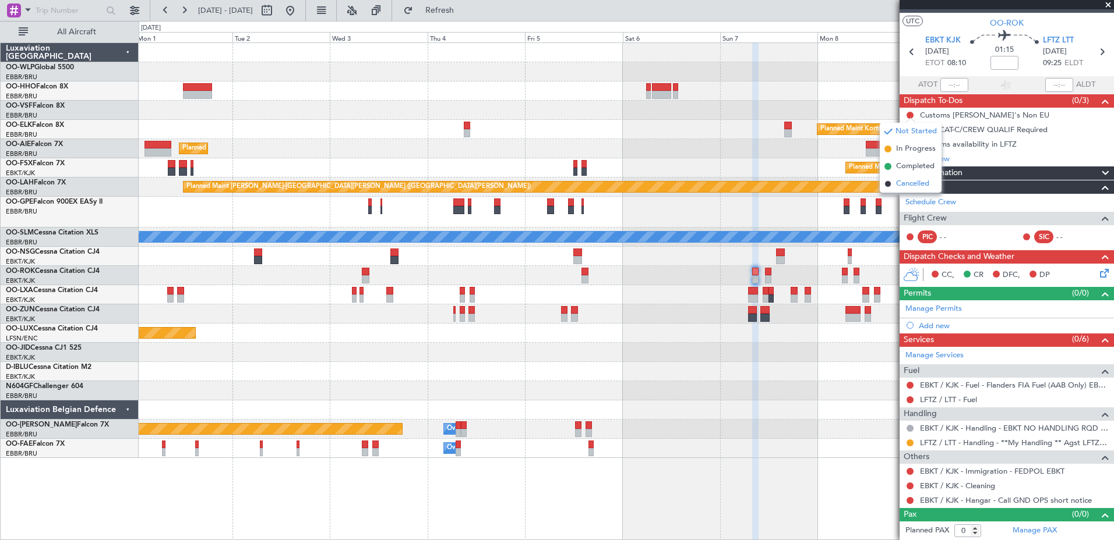
click at [916, 185] on span "Cancelled" at bounding box center [912, 184] width 33 height 12
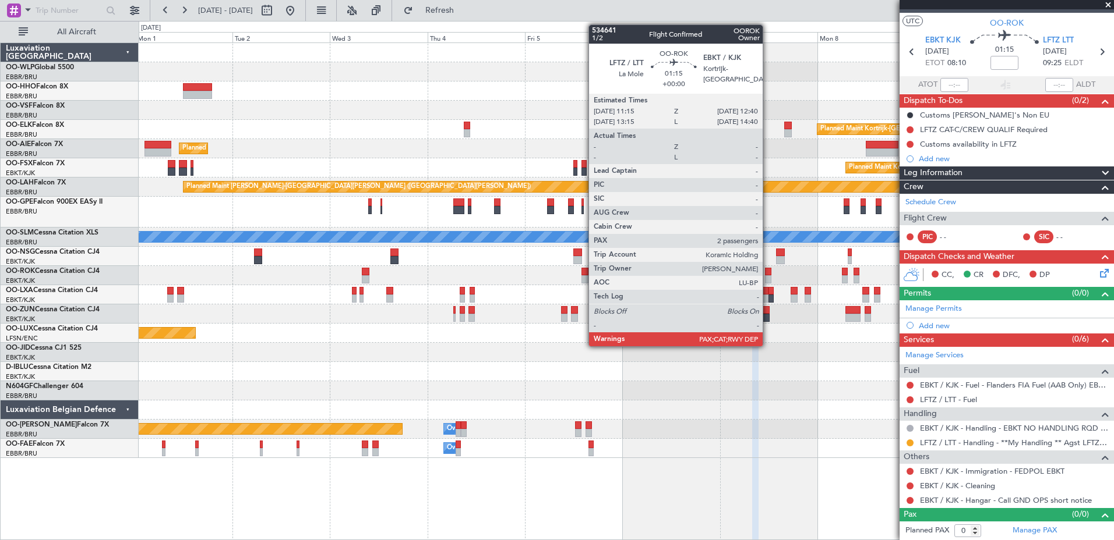
click at [768, 276] on div at bounding box center [768, 279] width 6 height 8
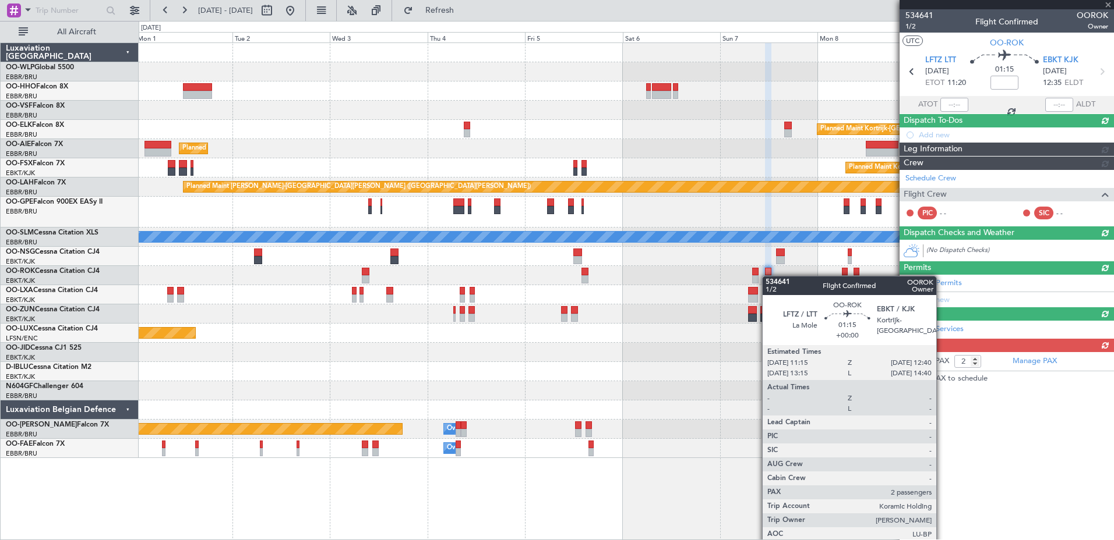
scroll to position [0, 0]
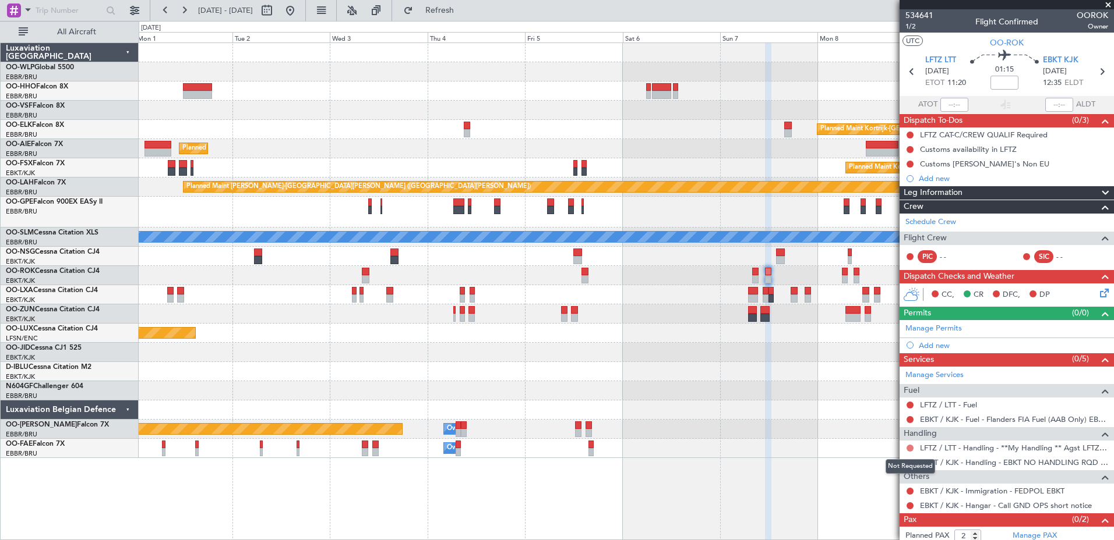
click at [912, 447] on button at bounding box center [909, 448] width 7 height 7
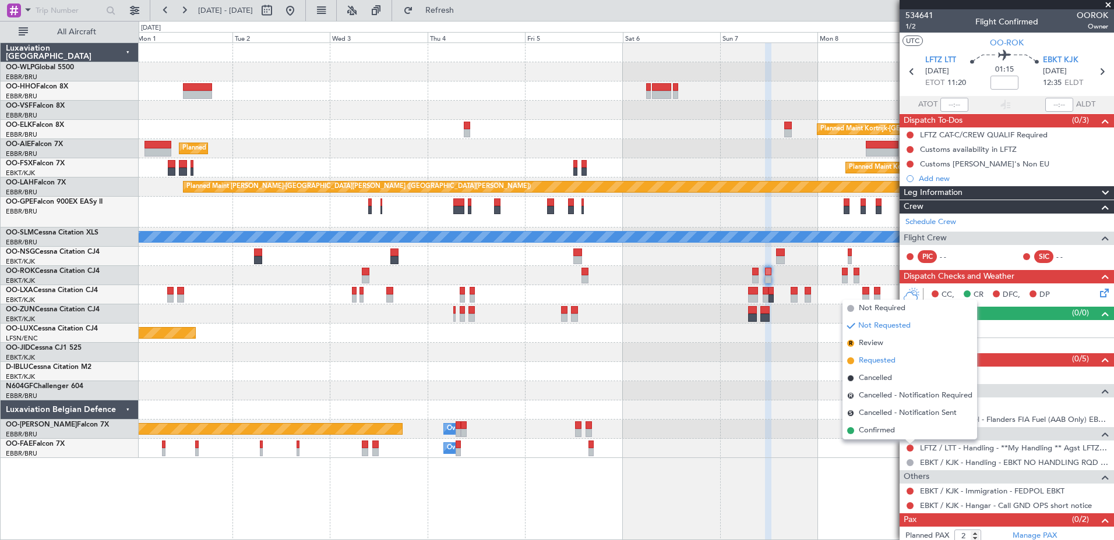
click at [875, 358] on span "Requested" at bounding box center [876, 361] width 37 height 12
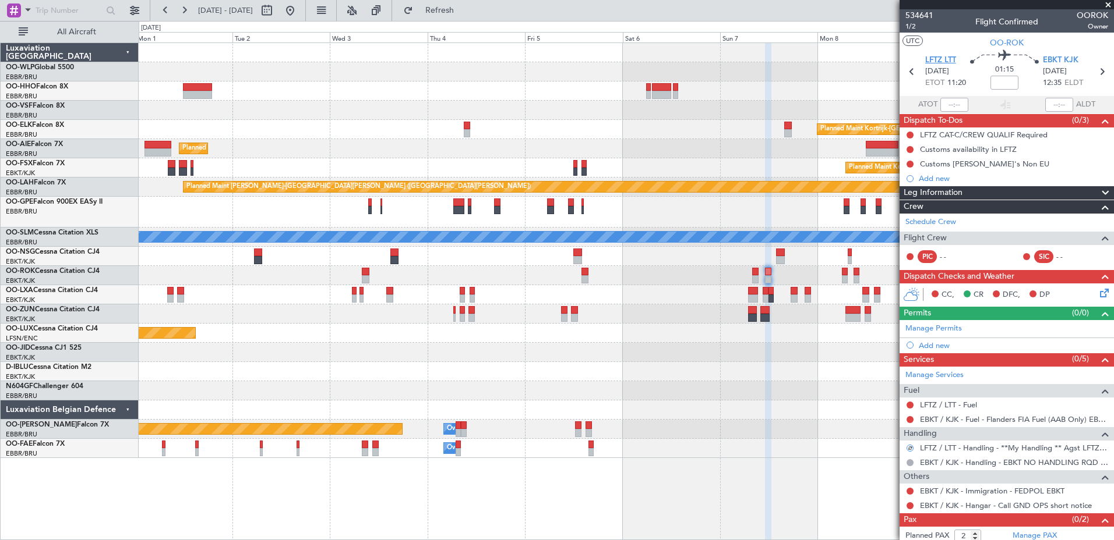
click at [942, 63] on span "LFTZ LTT" at bounding box center [940, 61] width 31 height 12
click at [910, 507] on button at bounding box center [909, 506] width 7 height 7
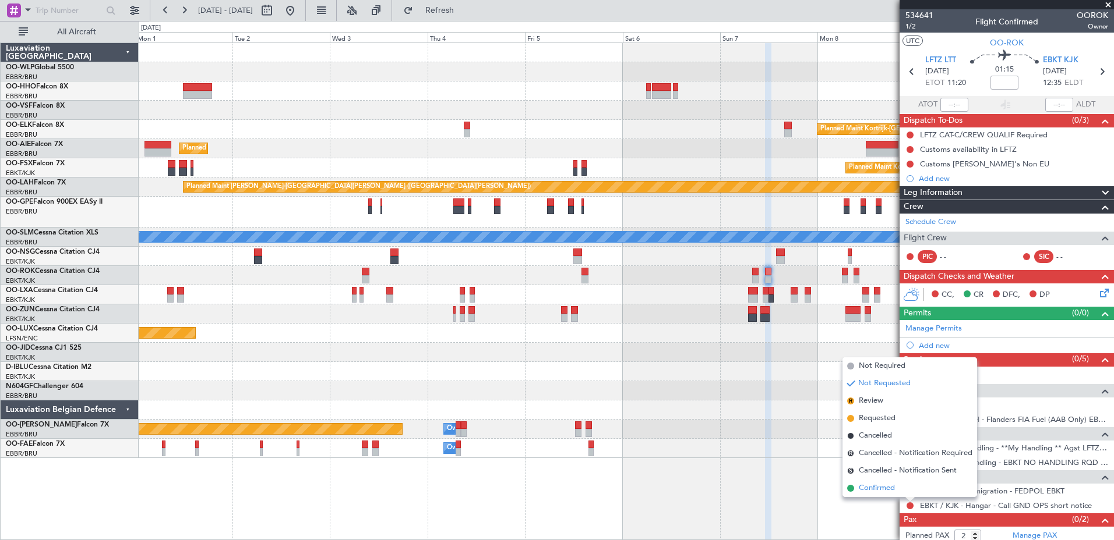
click at [894, 489] on span "Confirmed" at bounding box center [876, 489] width 36 height 12
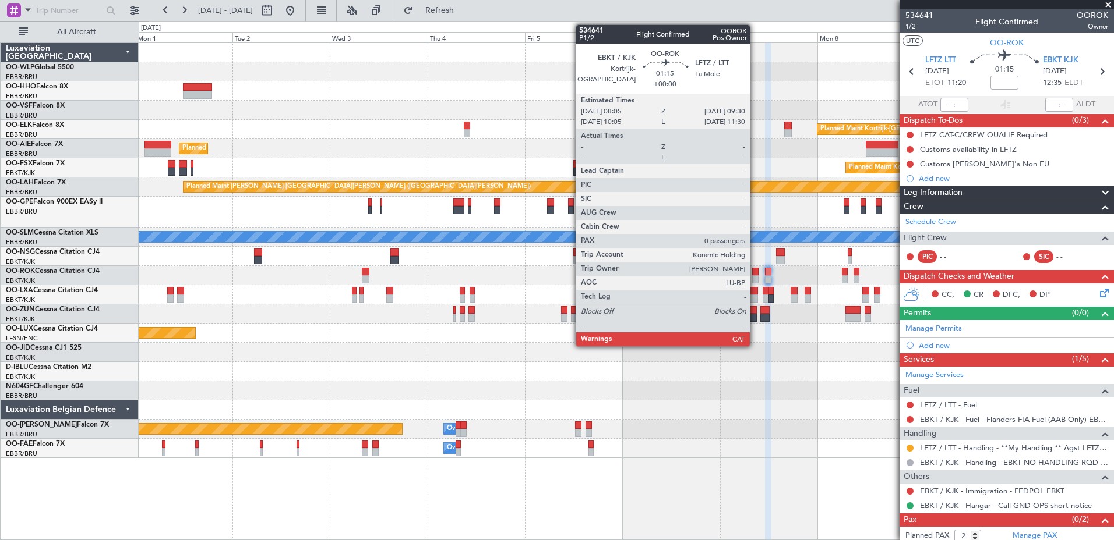
click at [755, 277] on div at bounding box center [755, 279] width 6 height 8
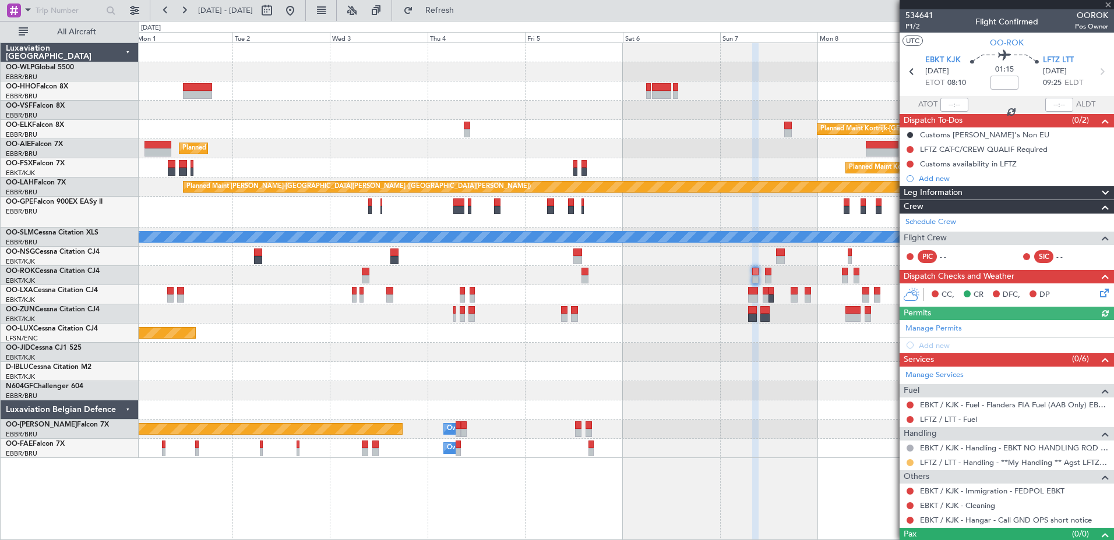
click at [910, 462] on button at bounding box center [909, 463] width 7 height 7
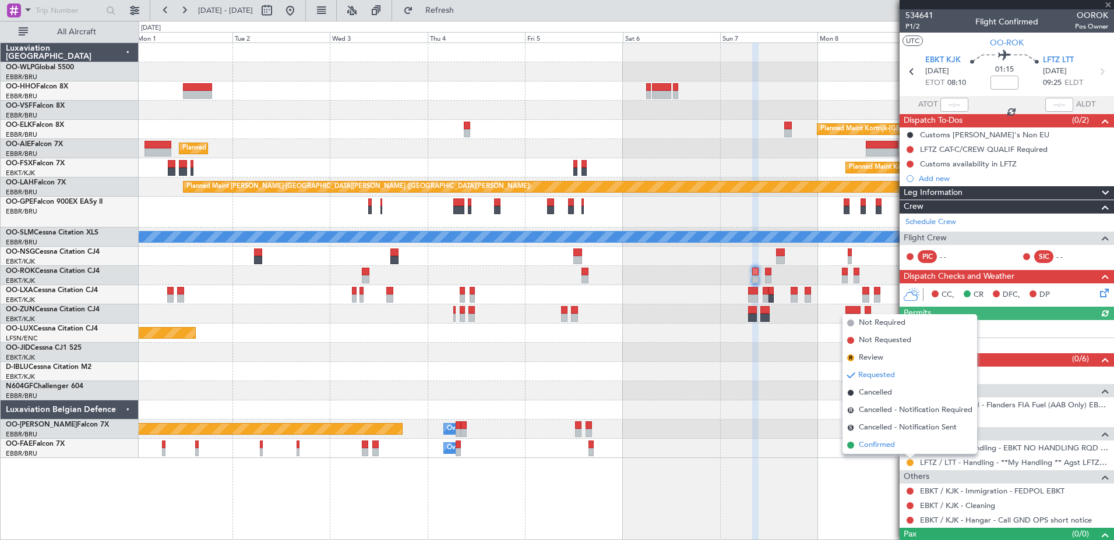
click at [877, 441] on span "Confirmed" at bounding box center [876, 446] width 36 height 12
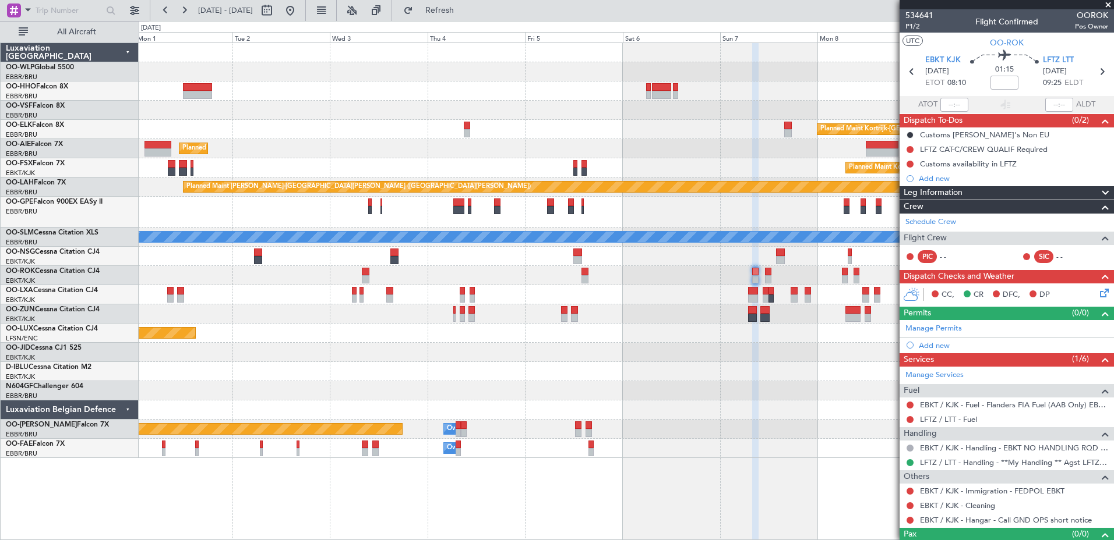
scroll to position [20, 0]
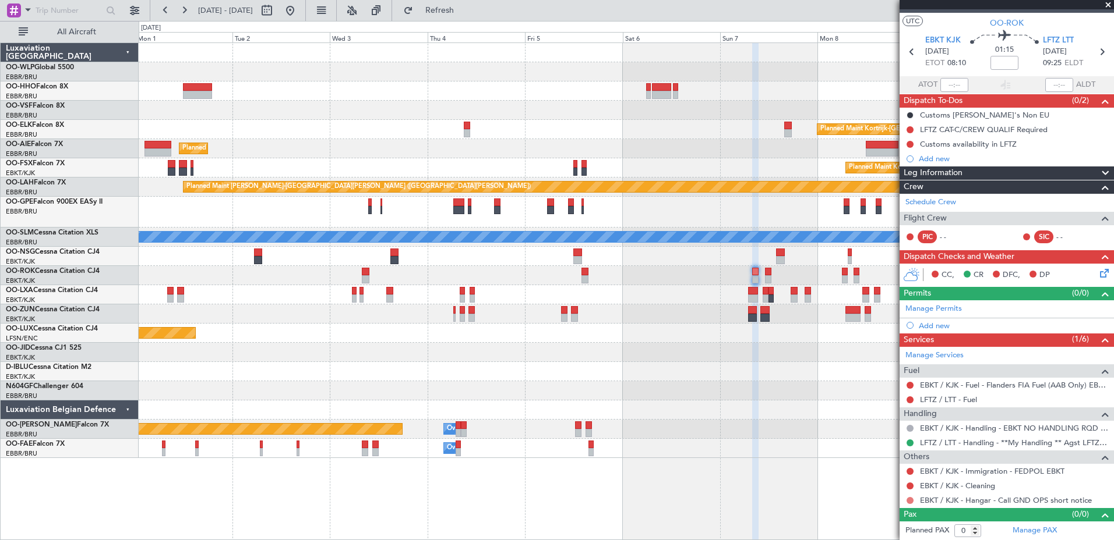
click at [909, 500] on button at bounding box center [909, 500] width 7 height 7
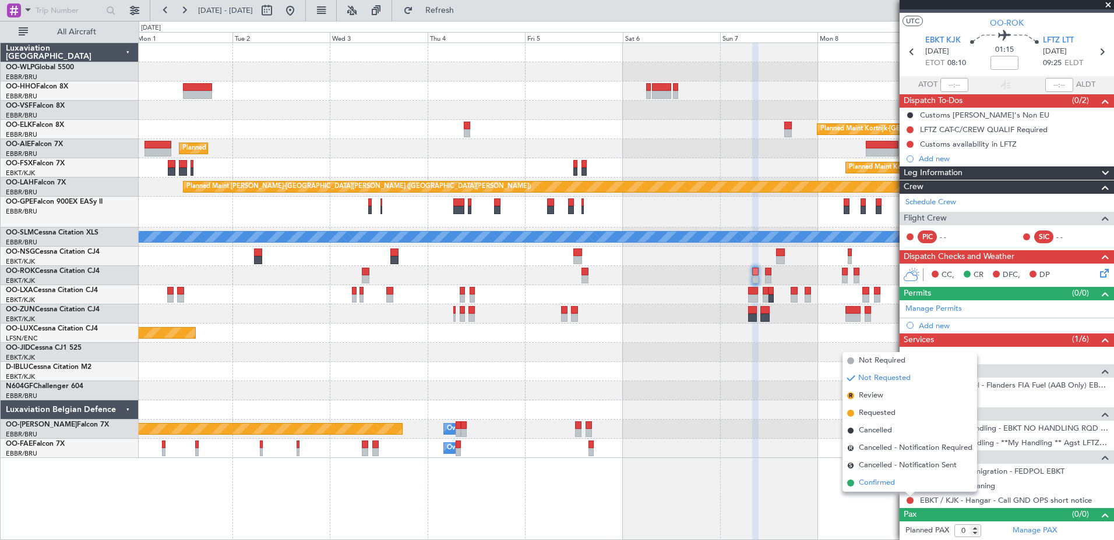
click at [868, 485] on span "Confirmed" at bounding box center [876, 484] width 36 height 12
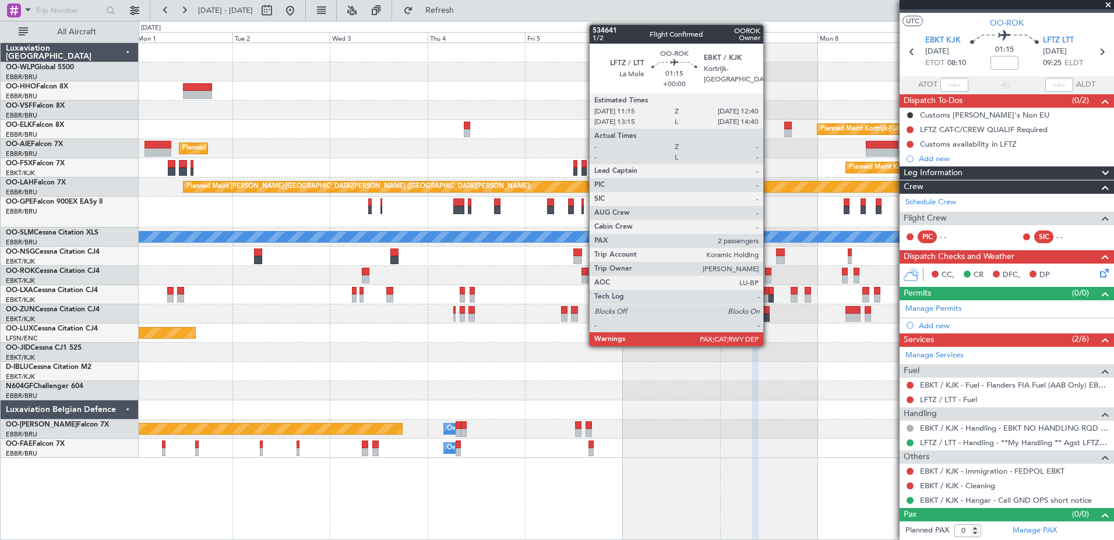
click at [768, 280] on div at bounding box center [768, 279] width 6 height 8
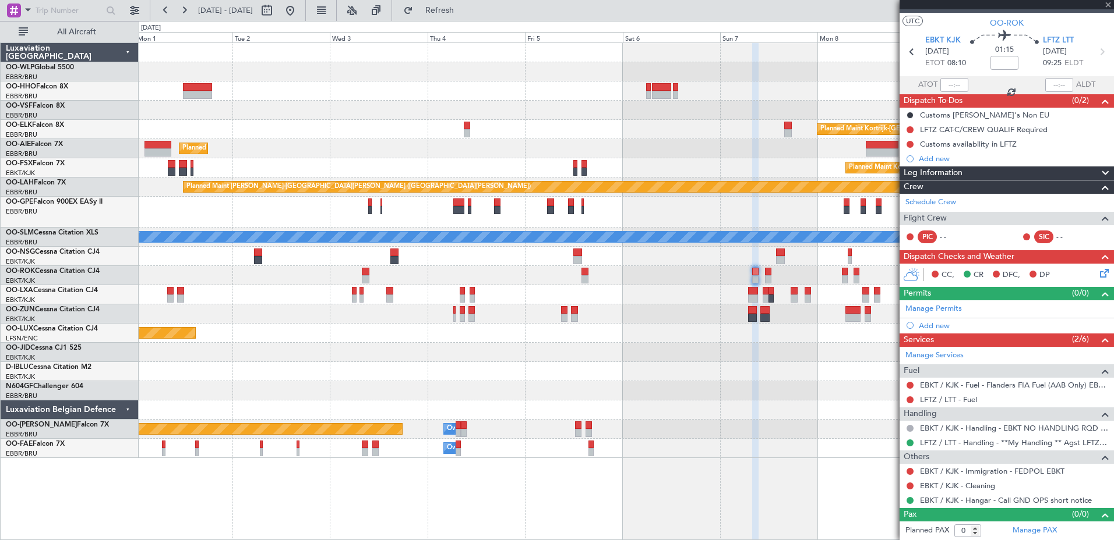
type input "2"
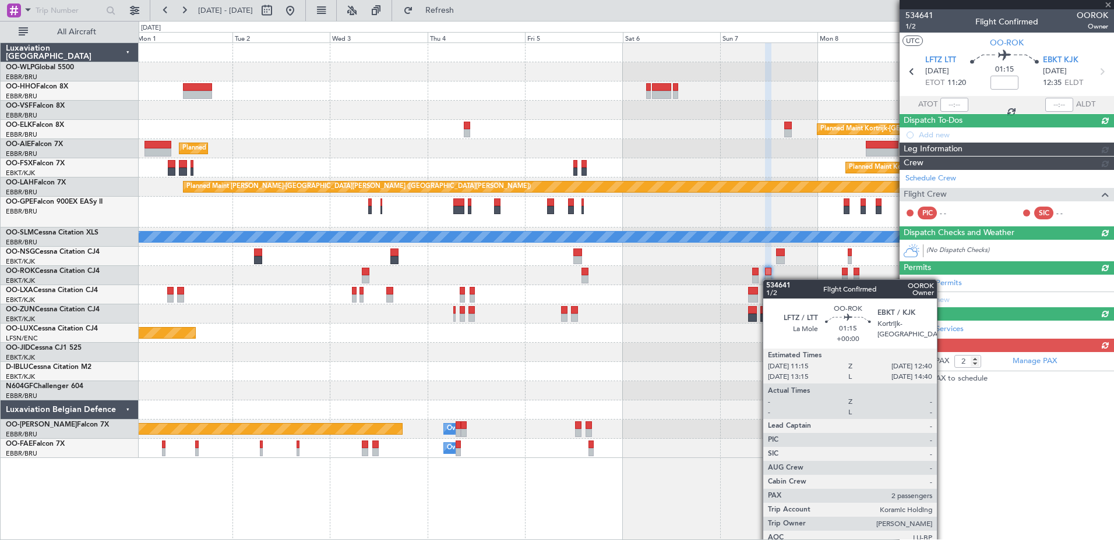
scroll to position [0, 0]
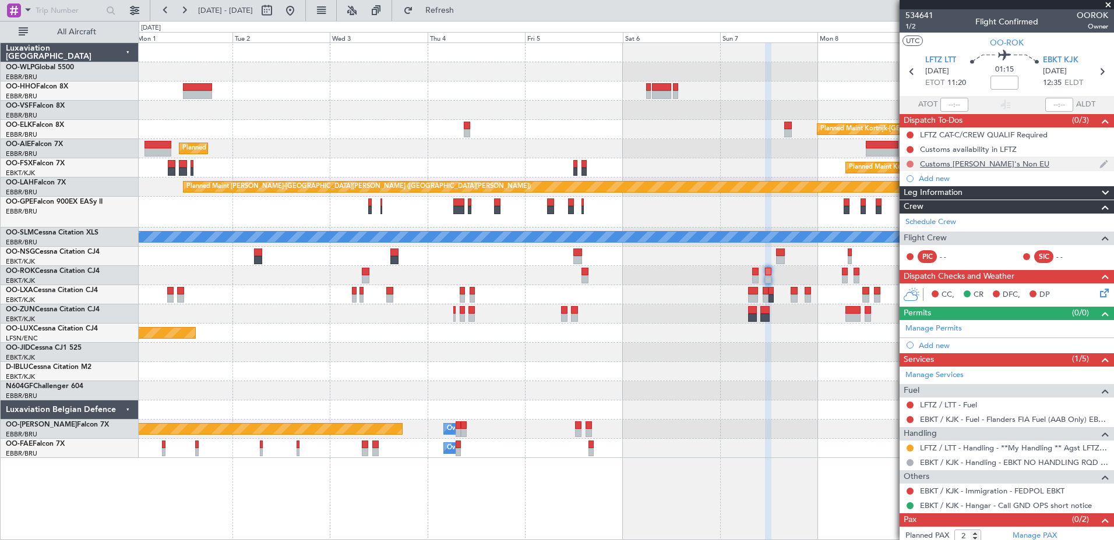
click at [910, 161] on button at bounding box center [909, 164] width 7 height 7
click at [914, 232] on span "Cancelled" at bounding box center [912, 233] width 33 height 12
click at [299, 9] on button at bounding box center [290, 10] width 19 height 19
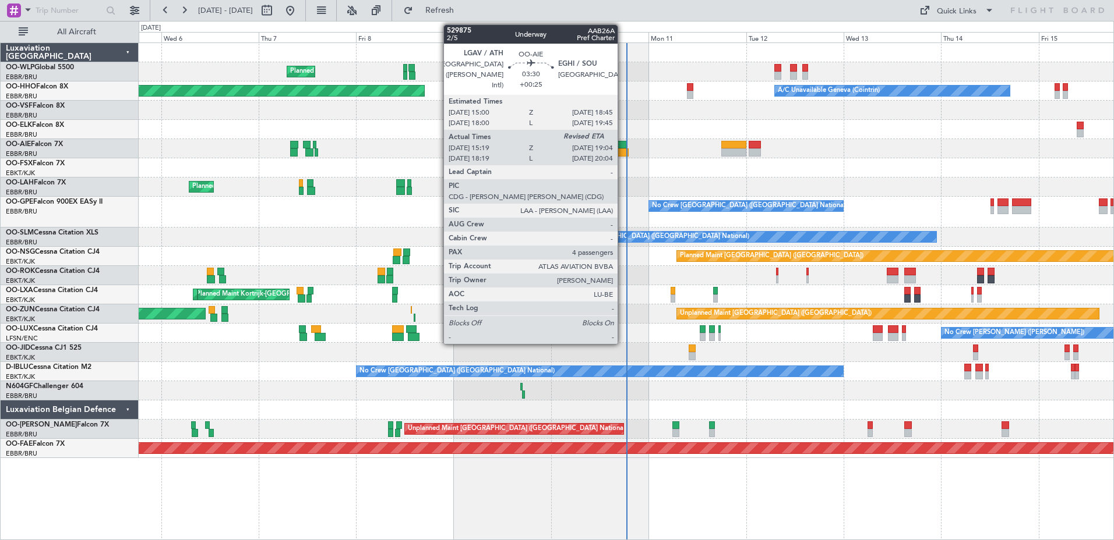
click at [623, 147] on div at bounding box center [620, 145] width 16 height 8
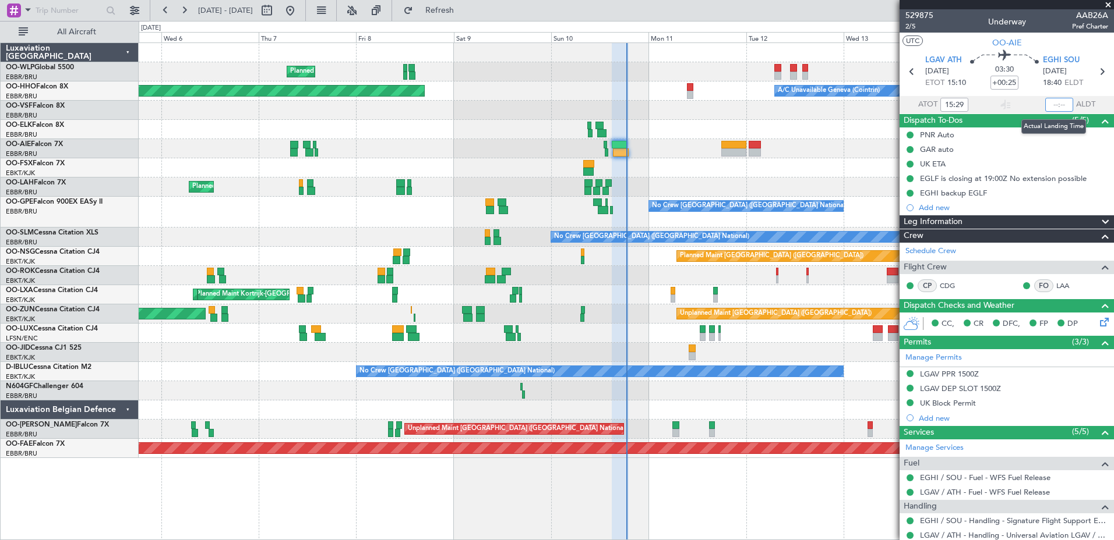
click at [1052, 105] on input "text" at bounding box center [1059, 105] width 28 height 14
type input "18:33"
click at [468, 17] on button "Refresh" at bounding box center [433, 10] width 70 height 19
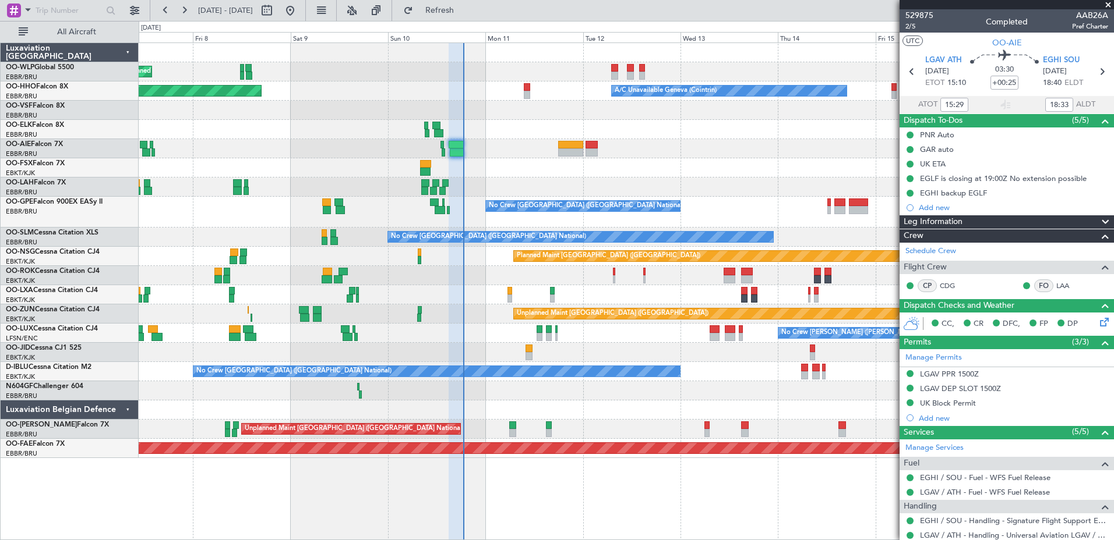
click at [493, 425] on div "Planned Maint Milan (Linate) Planned Maint Geneva (Cointrin) A/C Unavailable Ge…" at bounding box center [626, 250] width 974 height 415
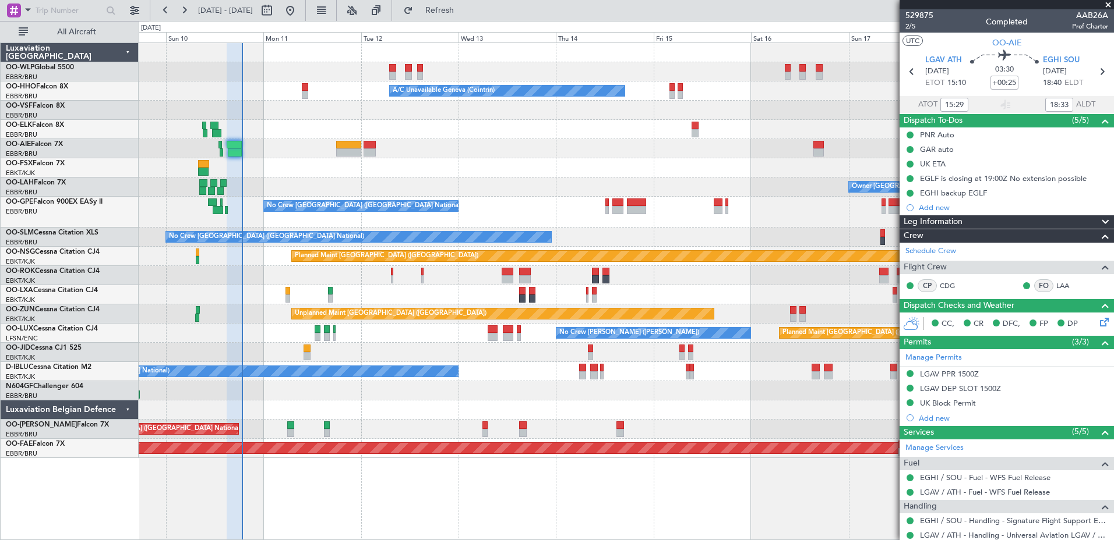
click at [480, 154] on div at bounding box center [626, 148] width 974 height 19
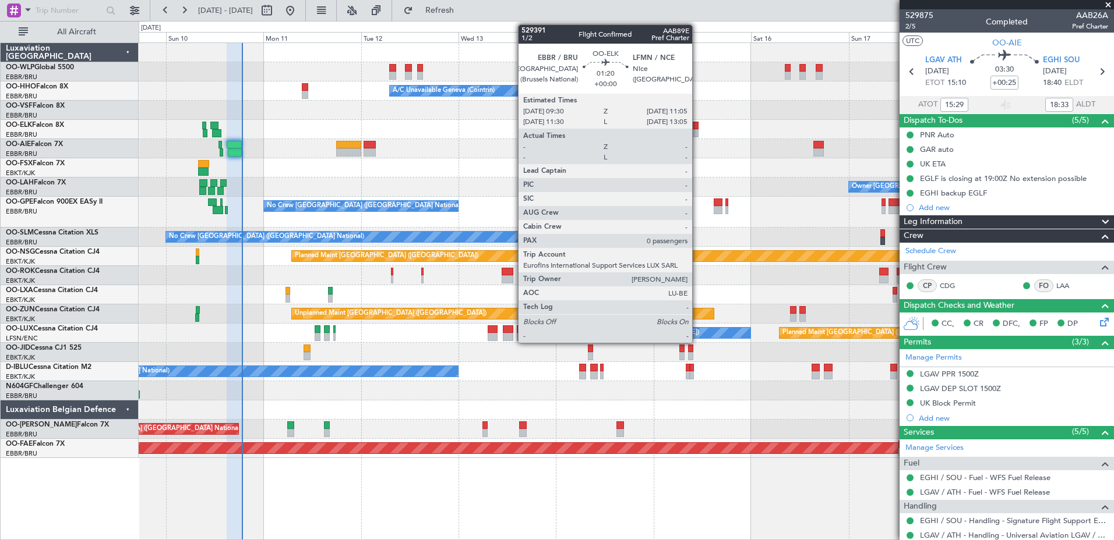
click at [697, 134] on div at bounding box center [694, 133] width 7 height 8
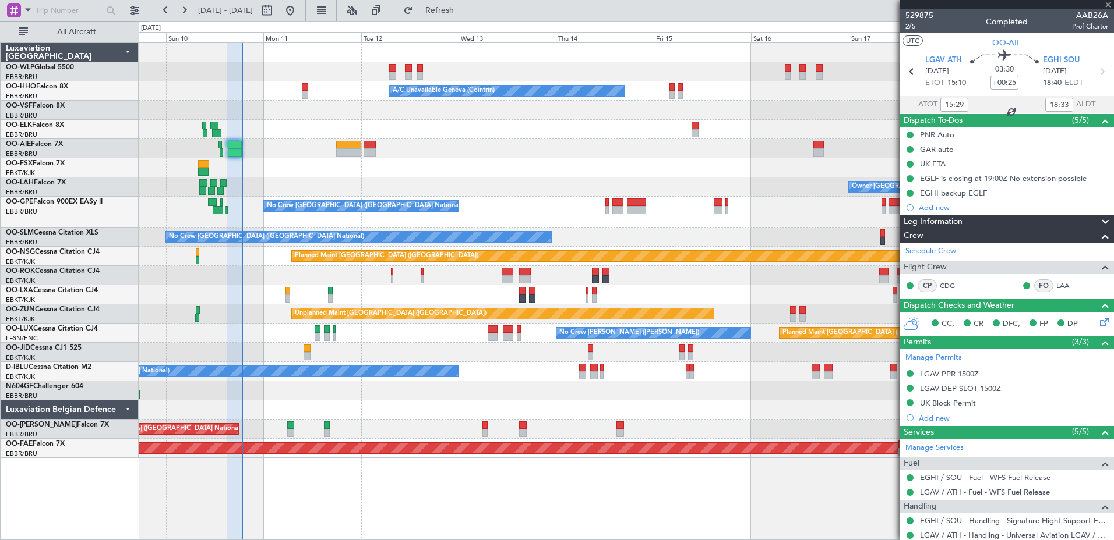
type input "0"
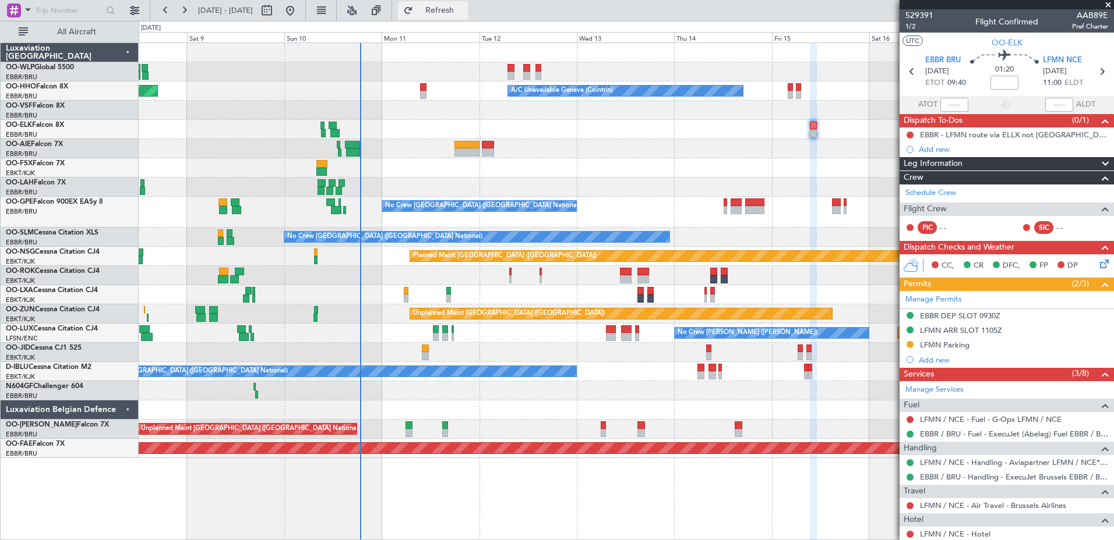
click at [467, 2] on button "Refresh" at bounding box center [433, 10] width 70 height 19
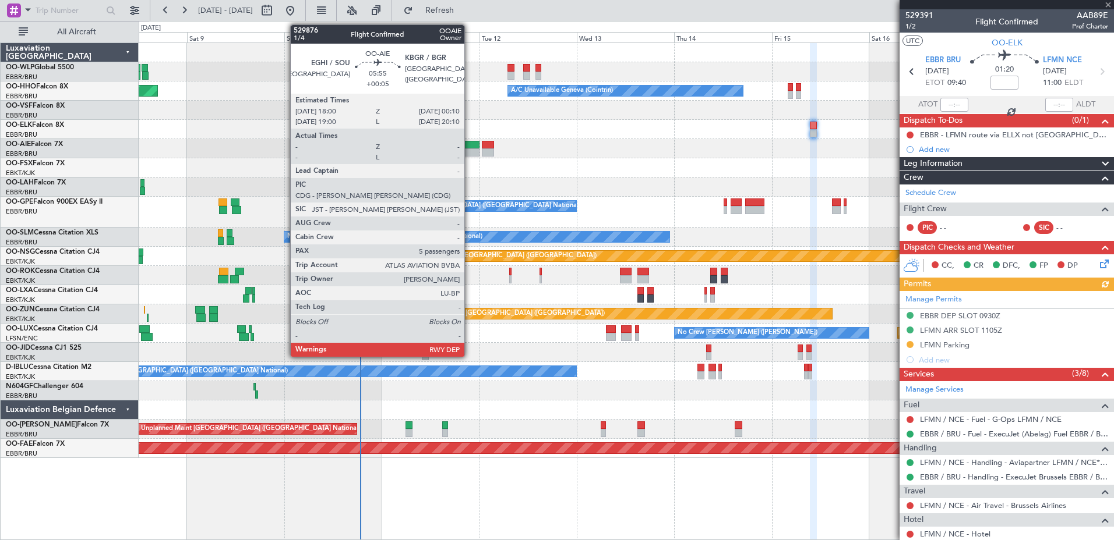
click at [468, 146] on div at bounding box center [466, 145] width 25 height 8
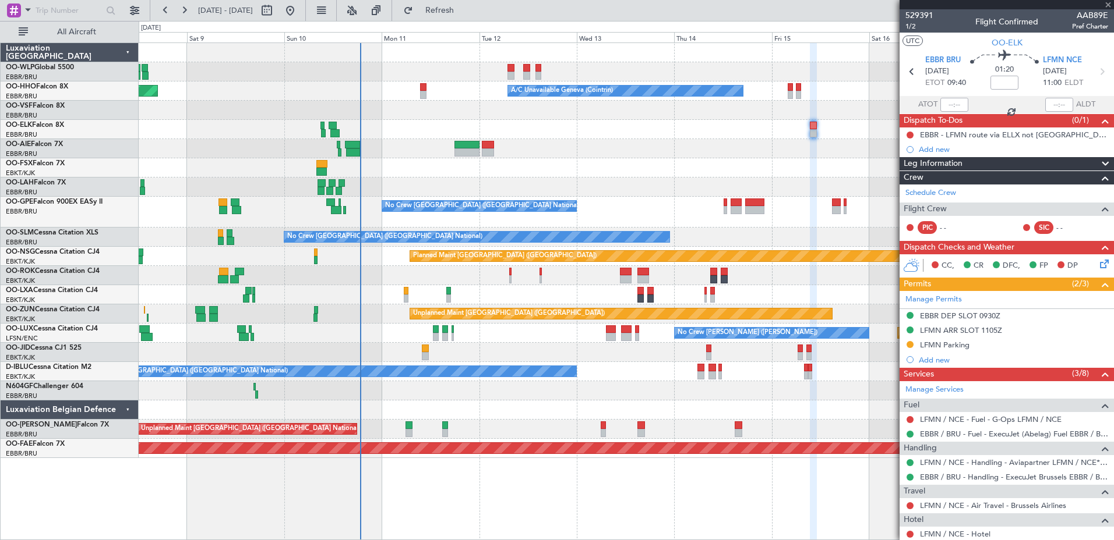
type input "+00:05"
type input "5"
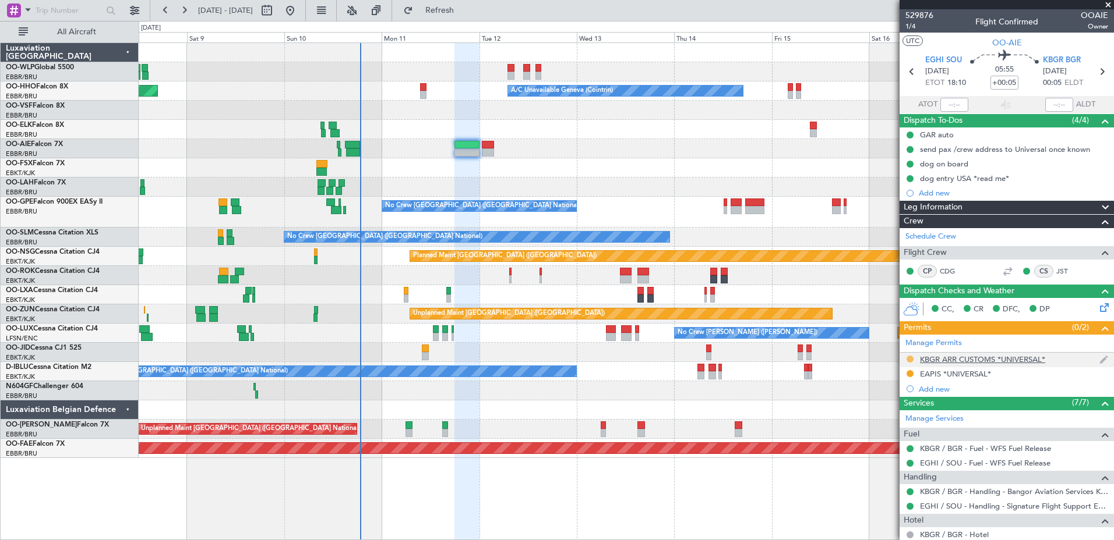
click at [910, 360] on button at bounding box center [909, 359] width 7 height 7
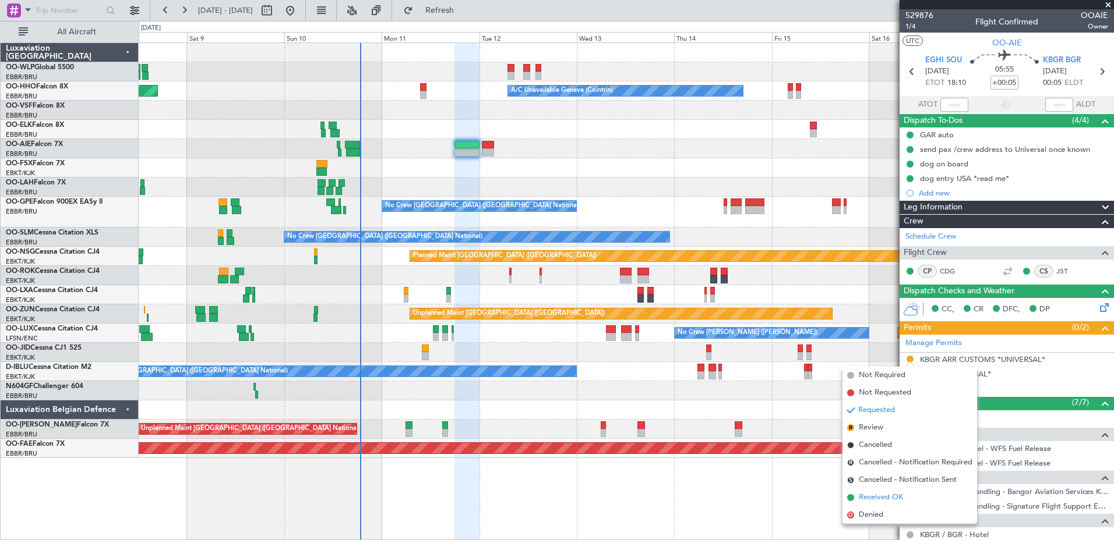
click at [880, 495] on span "Received OK" at bounding box center [880, 498] width 44 height 12
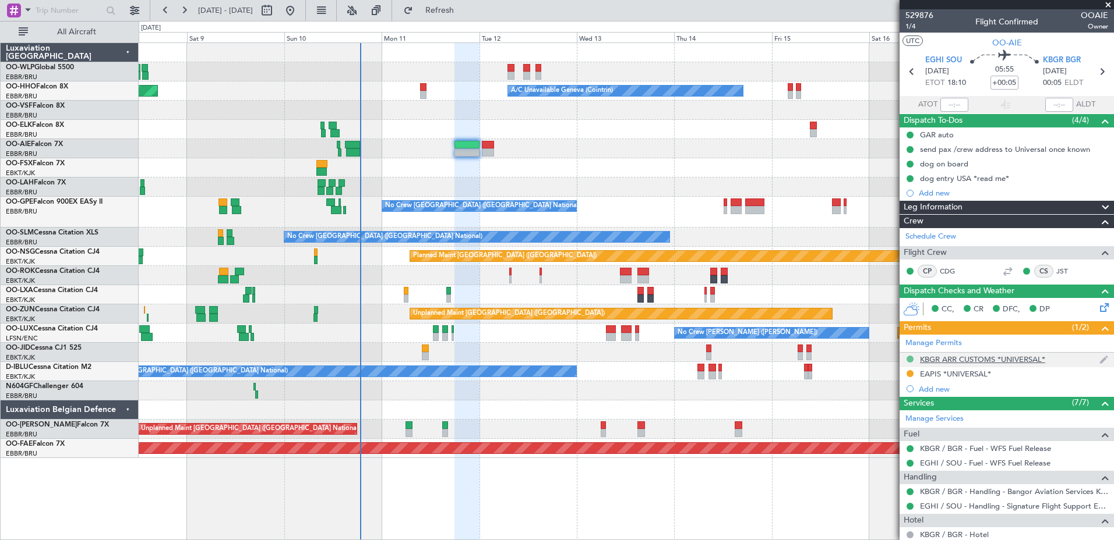
click at [909, 358] on button at bounding box center [909, 359] width 7 height 7
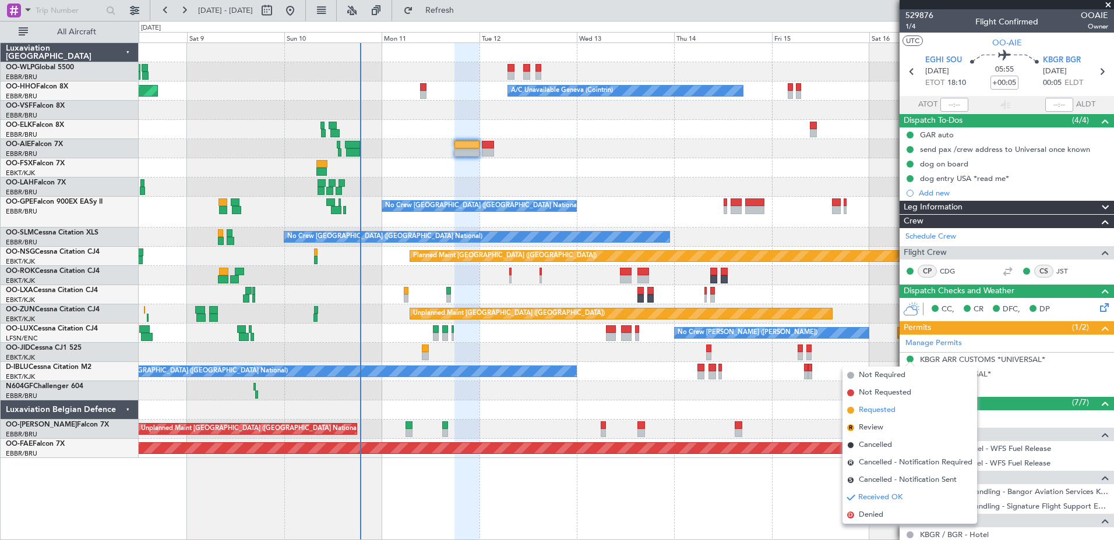
click at [882, 411] on span "Requested" at bounding box center [876, 411] width 37 height 12
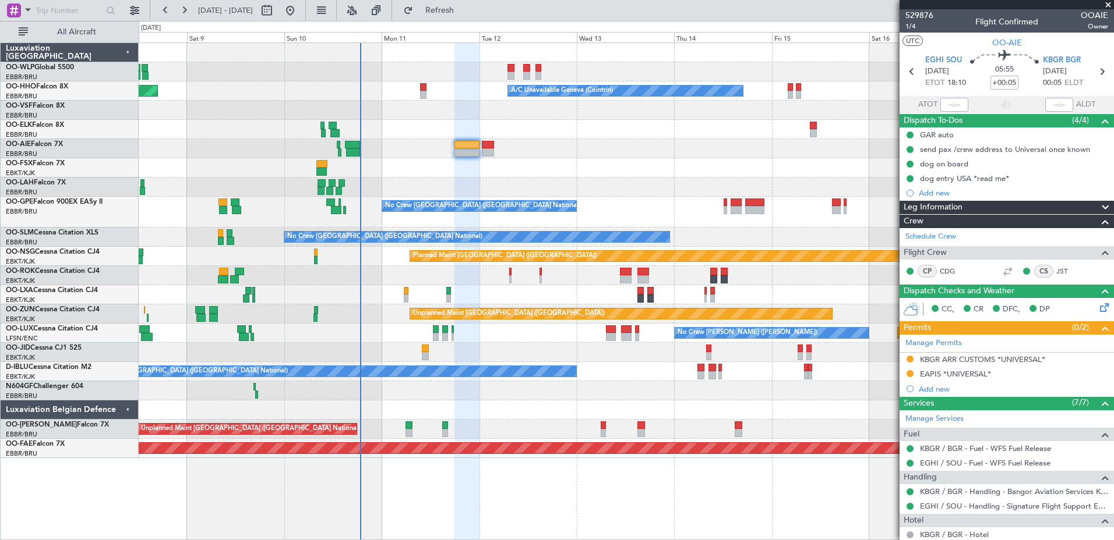
click at [474, 21] on div "Planned Maint Milan (Linate) Planned Maint Geneva (Cointrin) A/C Unavailable Ge…" at bounding box center [557, 281] width 1114 height 520
click at [464, 15] on span "Refresh" at bounding box center [439, 10] width 49 height 8
click at [1097, 303] on icon at bounding box center [1101, 305] width 9 height 9
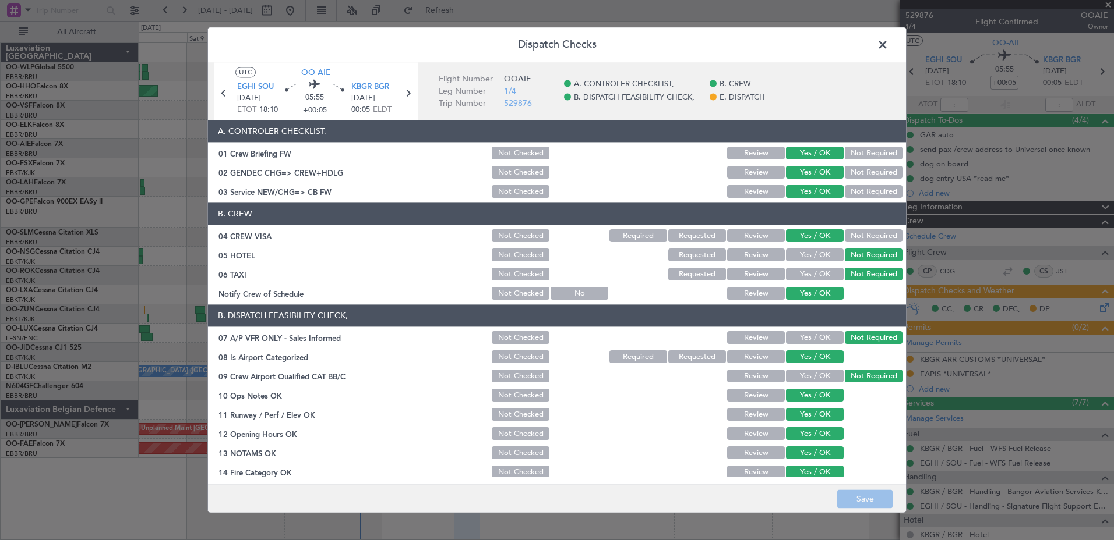
scroll to position [185, 0]
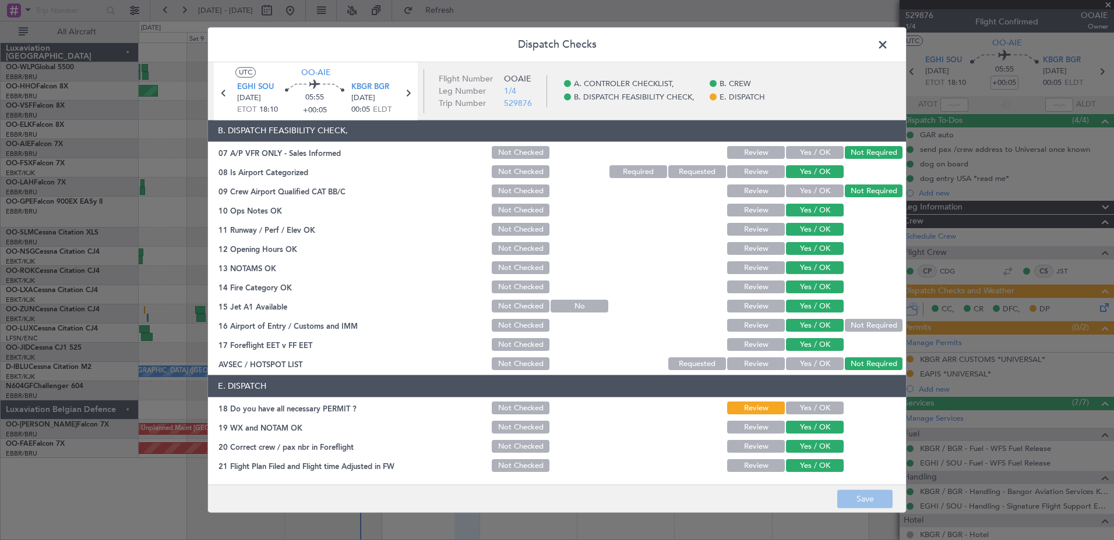
click at [815, 411] on button "Yes / OK" at bounding box center [815, 408] width 58 height 13
click at [865, 495] on button "Save" at bounding box center [864, 499] width 55 height 19
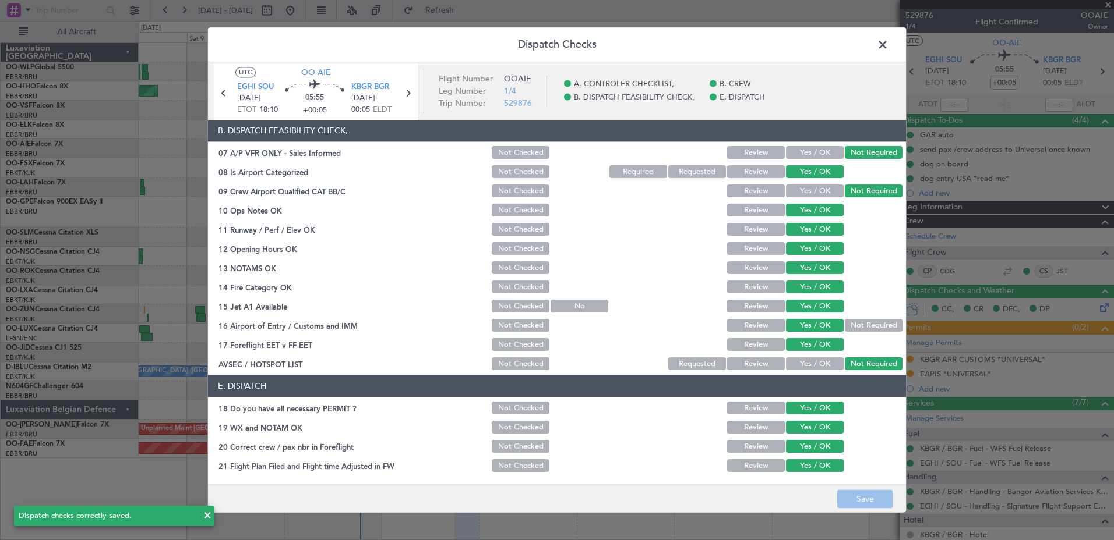
click at [888, 41] on span at bounding box center [888, 47] width 0 height 23
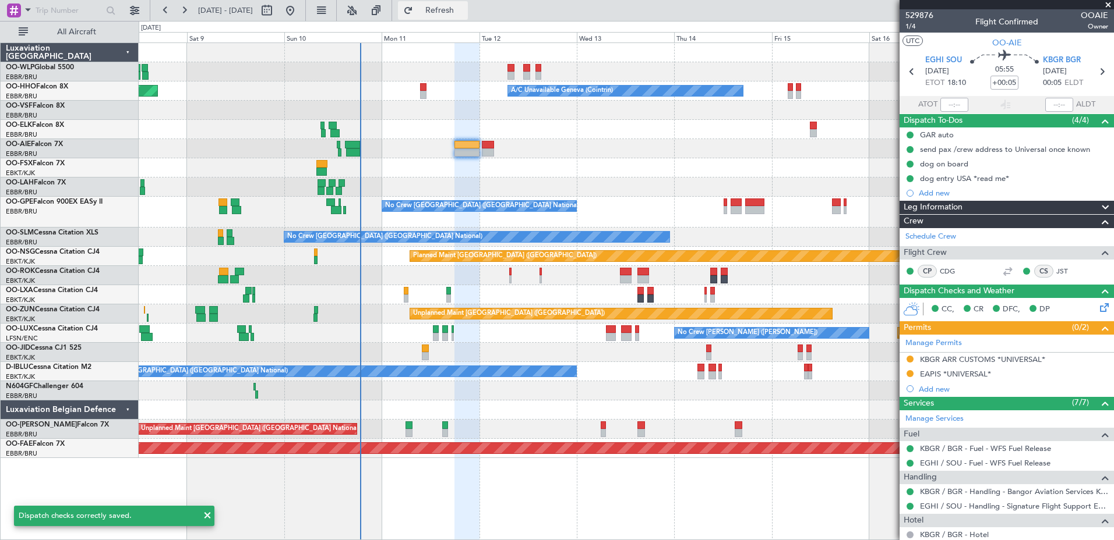
click at [464, 13] on span "Refresh" at bounding box center [439, 10] width 49 height 8
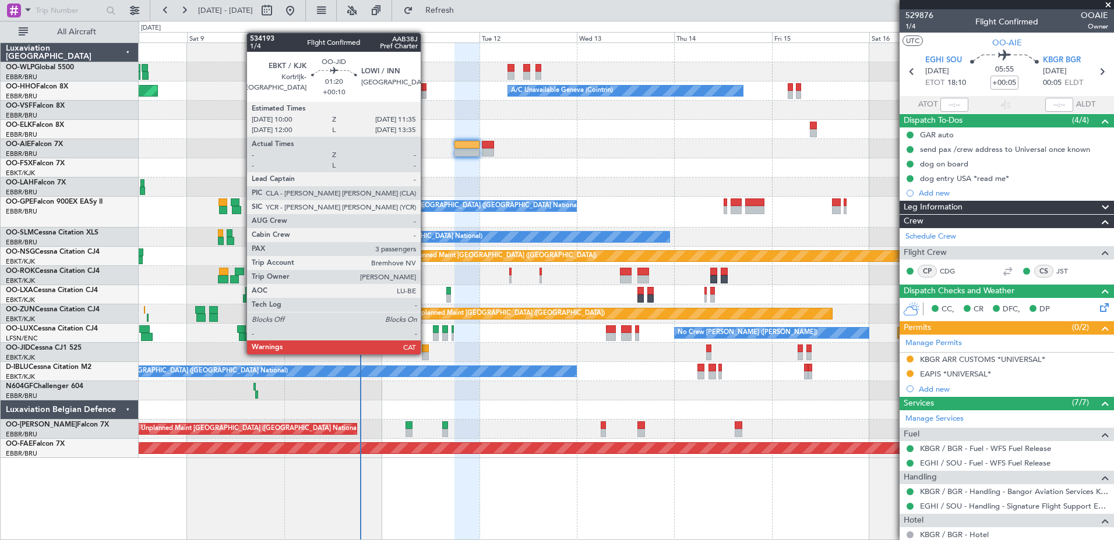
click at [426, 354] on div at bounding box center [425, 356] width 7 height 8
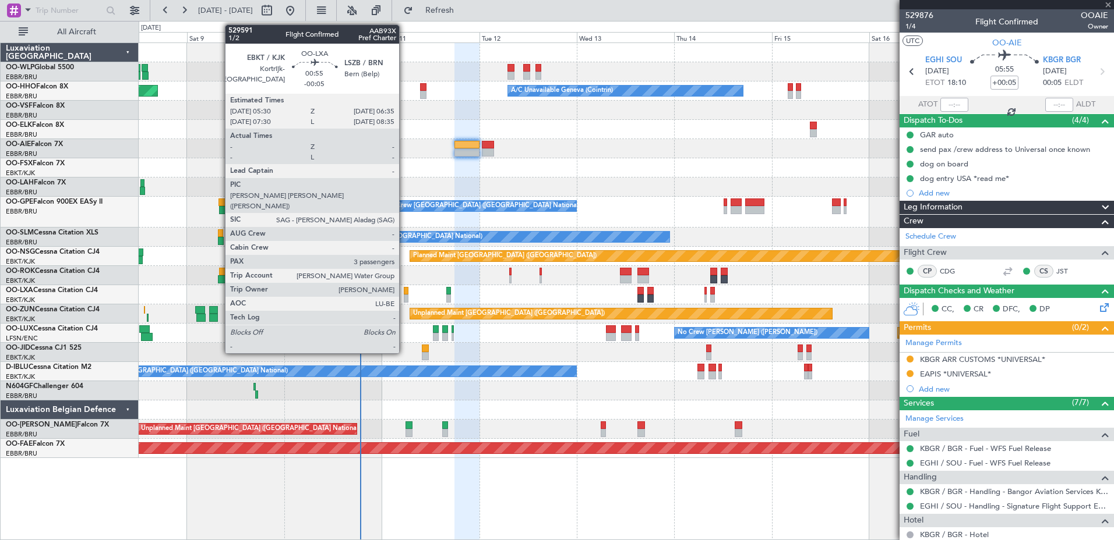
type input "+00:10"
type input "3"
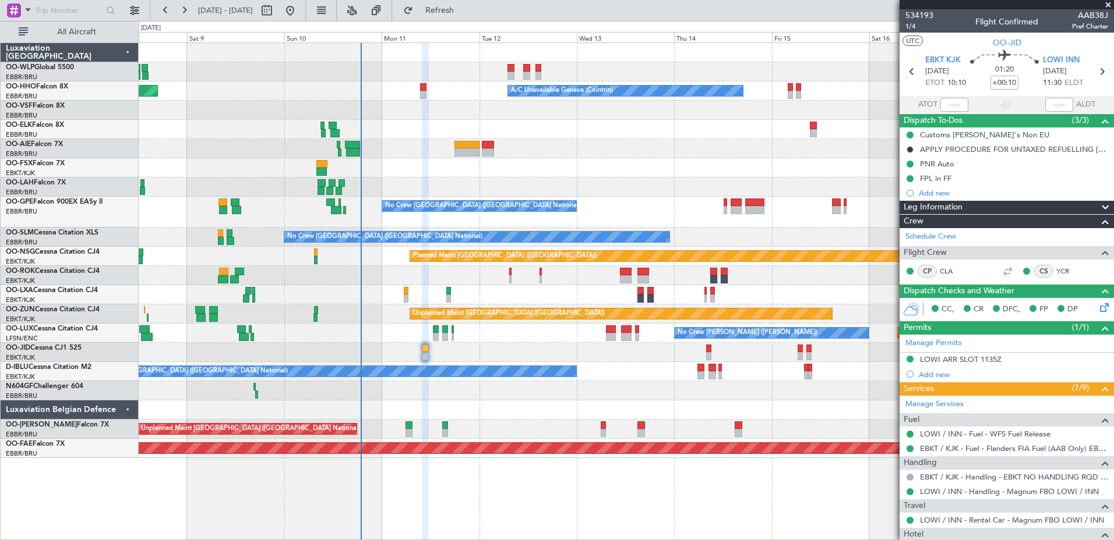
scroll to position [199, 0]
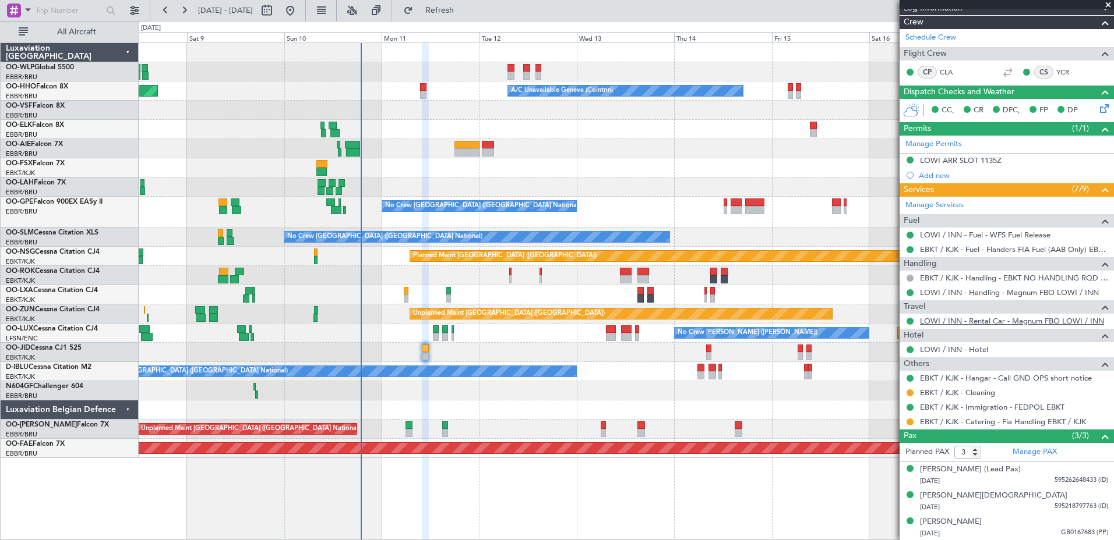
click at [985, 322] on link "LOWI / INN - Rental Car - Magnum FBO LOWI / INN" at bounding box center [1012, 321] width 184 height 10
click at [499, 143] on div "Planned Maint Milan (Linate) A/C Unavailable Geneva (Cointrin) Planned Maint Ge…" at bounding box center [626, 250] width 974 height 415
